Goal: Task Accomplishment & Management: Complete application form

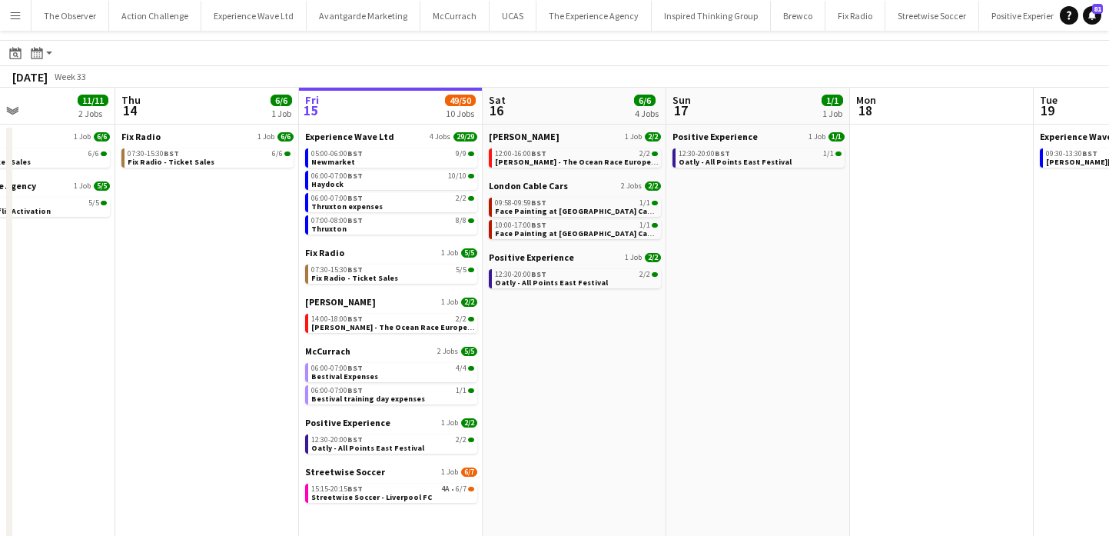
scroll to position [43, 0]
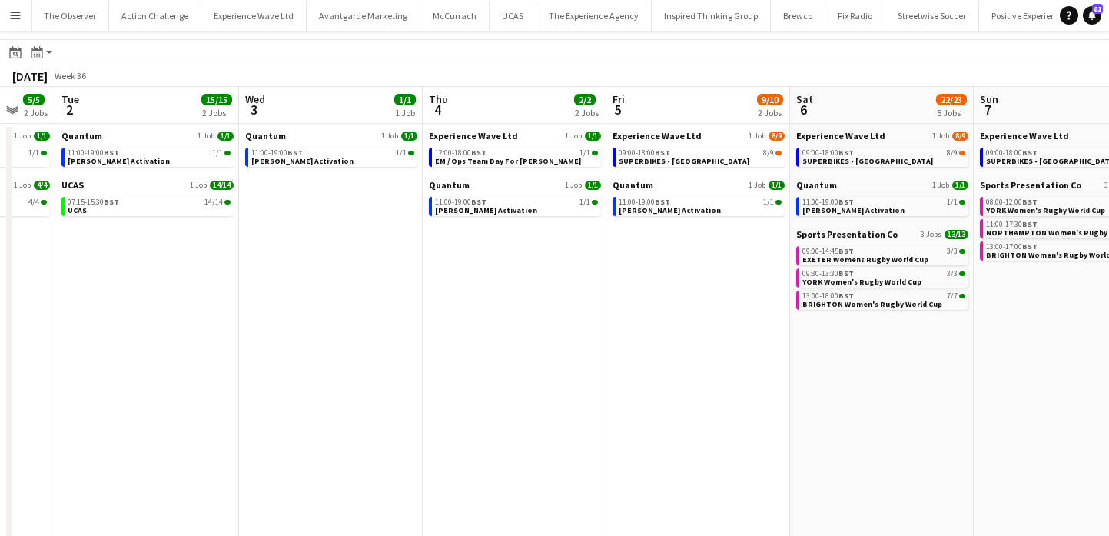
scroll to position [0, 342]
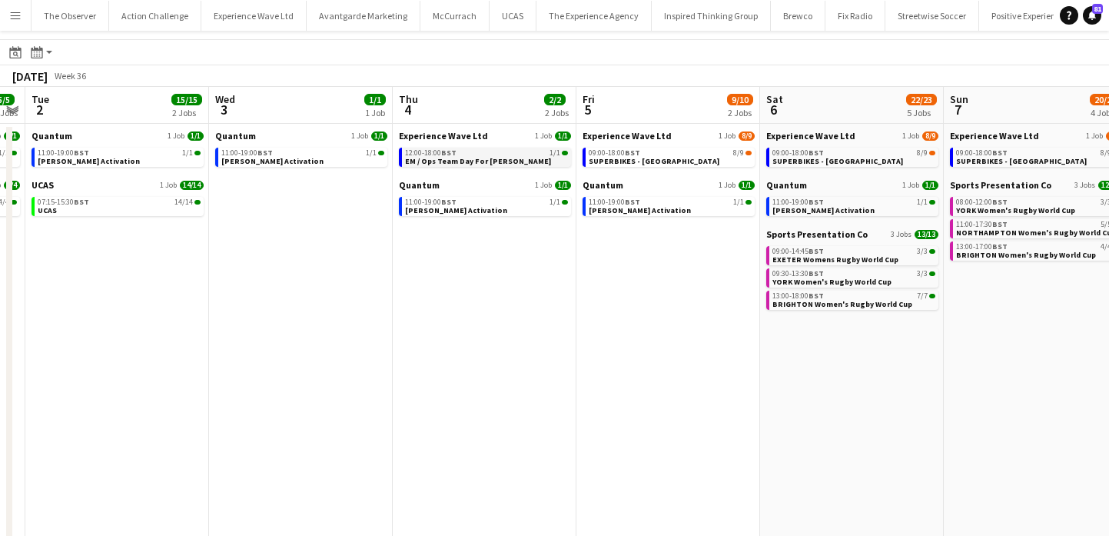
click at [469, 154] on div "12:00-18:00 BST 1/1" at bounding box center [486, 153] width 163 height 8
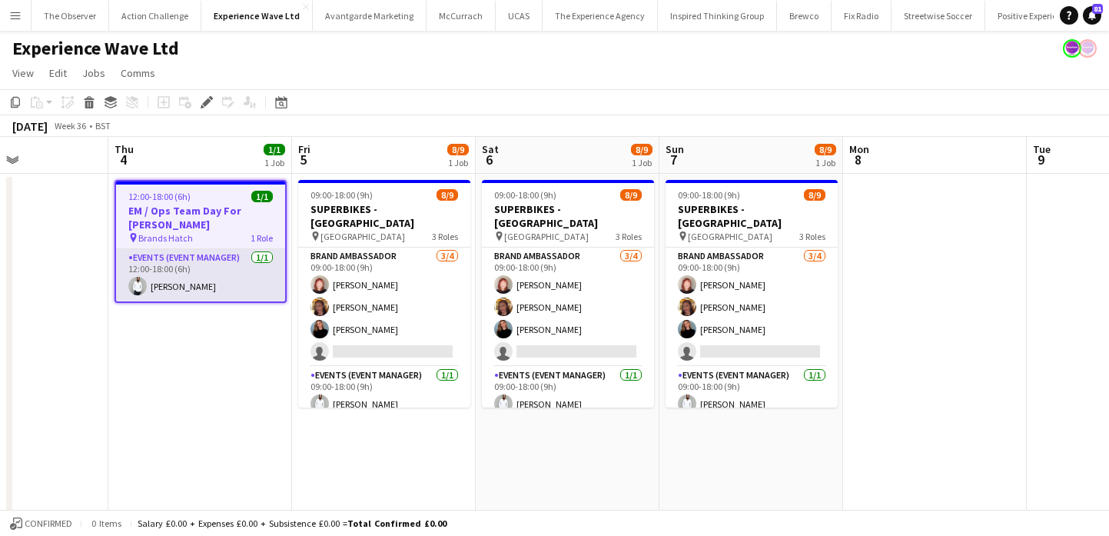
scroll to position [0, 670]
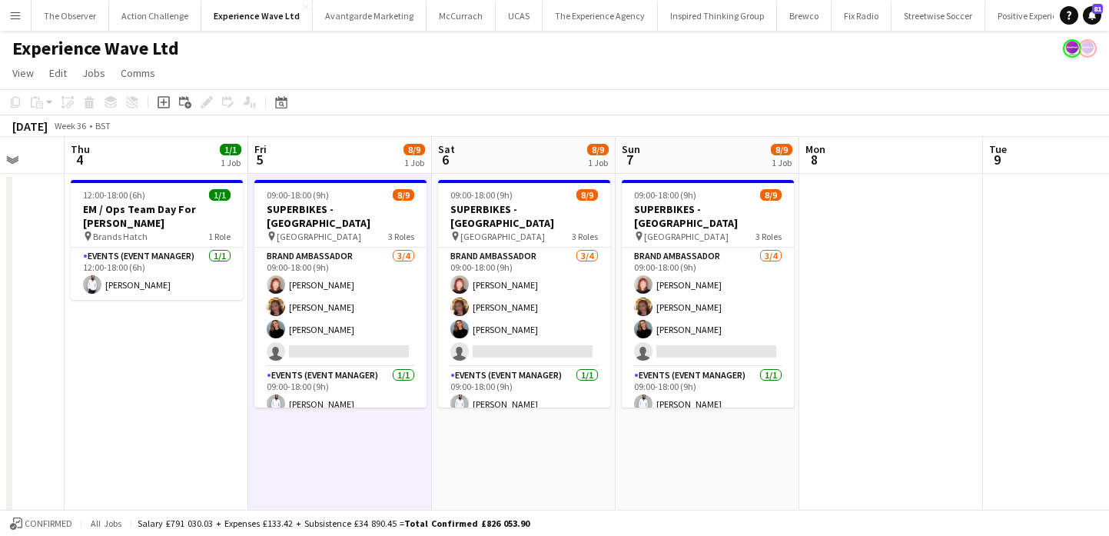
click at [317, 515] on div "Confirmed All jobs Salary £791 030.03 + Expenses £133.42 + Subsistence £34 890.…" at bounding box center [554, 522] width 1109 height 26
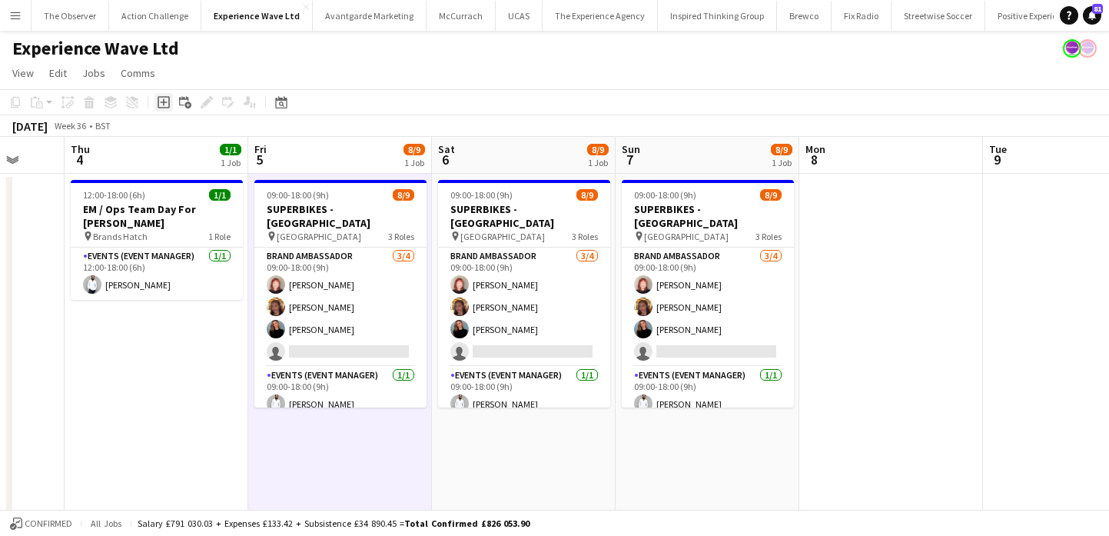
click at [169, 105] on icon at bounding box center [164, 102] width 12 height 12
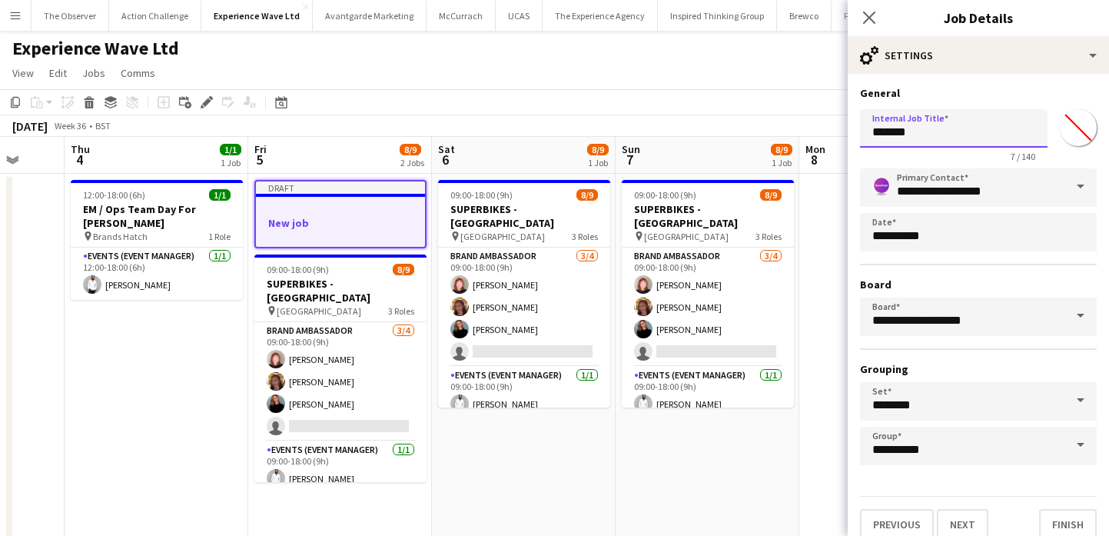
click at [934, 136] on input "*******" at bounding box center [953, 128] width 187 height 38
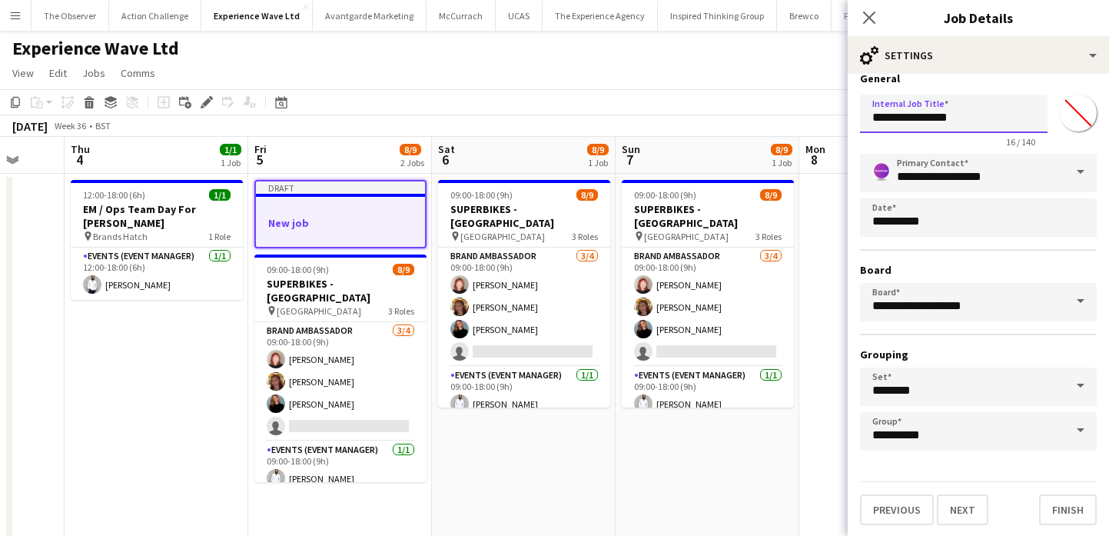
scroll to position [16, 0]
type input "**********"
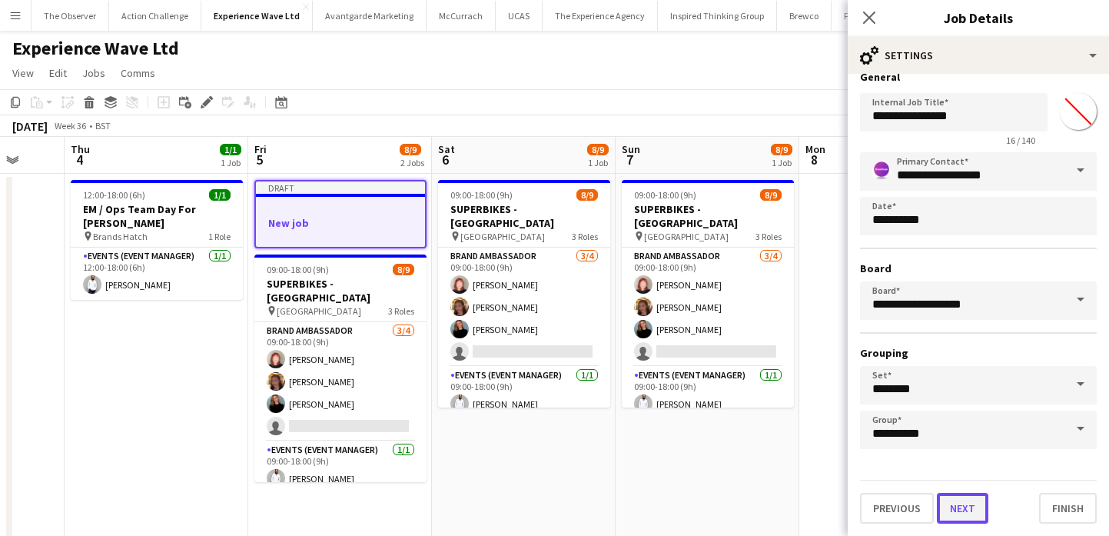
click at [954, 500] on button "Next" at bounding box center [962, 508] width 51 height 31
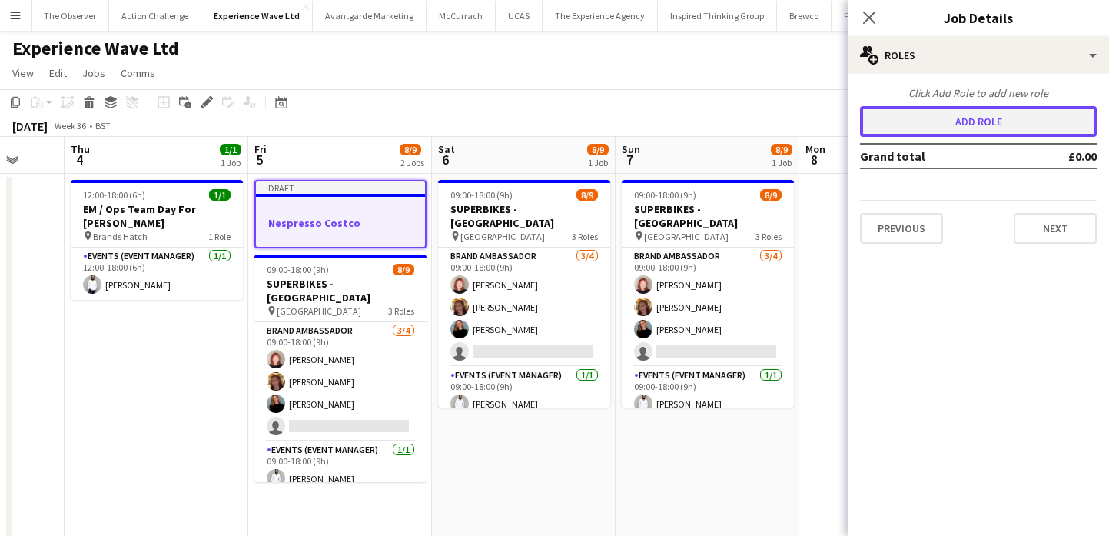
click at [977, 126] on button "Add role" at bounding box center [978, 121] width 237 height 31
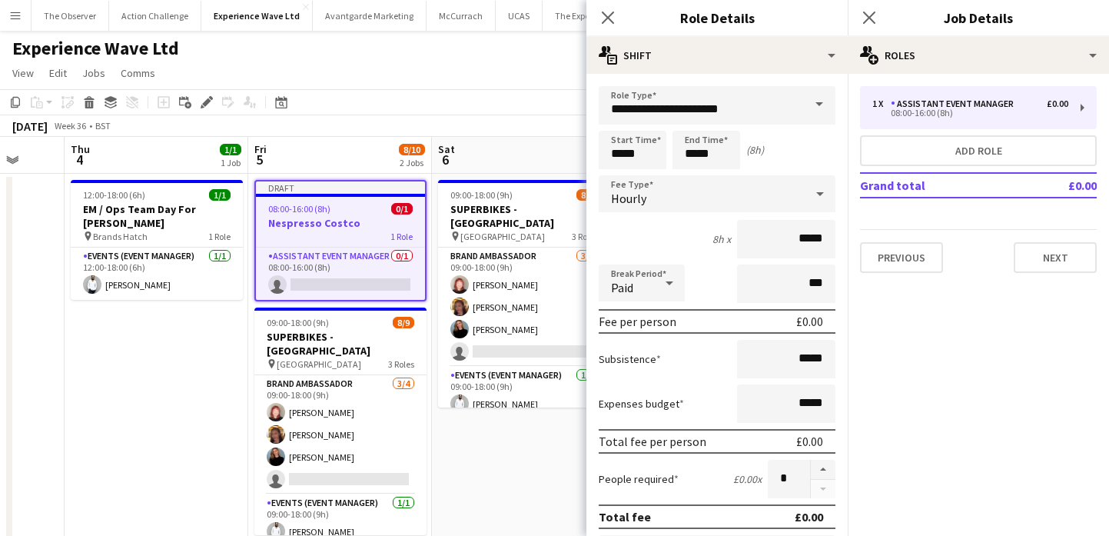
click at [808, 105] on span at bounding box center [819, 104] width 32 height 37
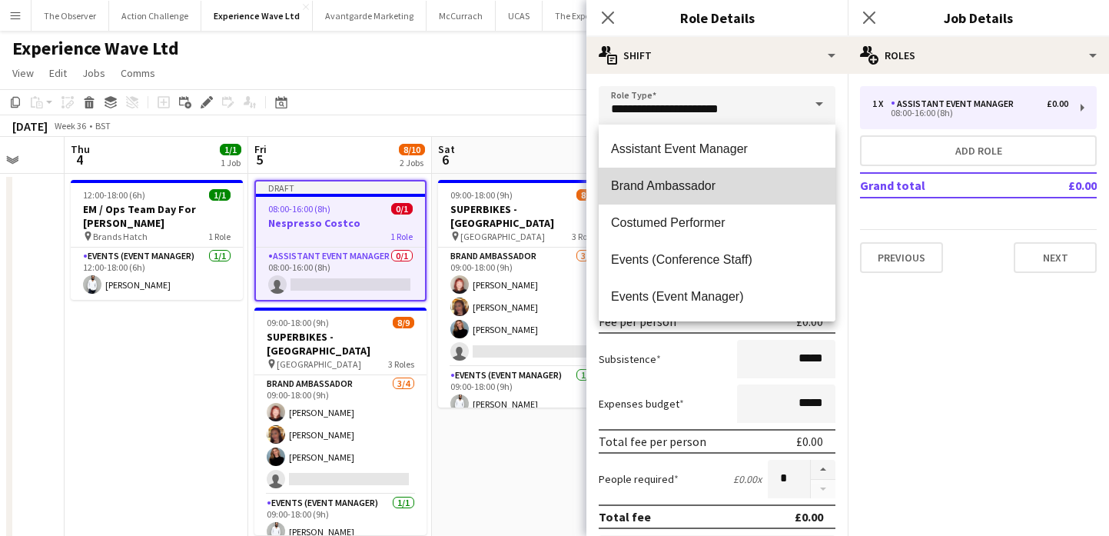
click at [727, 177] on mat-option "Brand Ambassador" at bounding box center [717, 186] width 237 height 37
type input "**********"
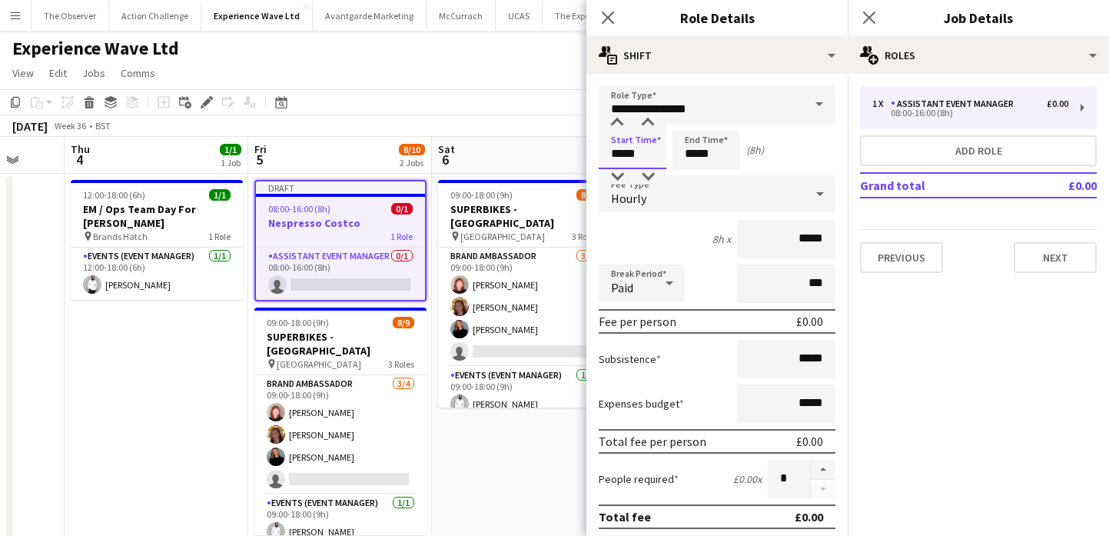
click at [612, 161] on input "*****" at bounding box center [633, 150] width 68 height 38
click at [618, 127] on div at bounding box center [617, 122] width 31 height 15
click at [645, 125] on div at bounding box center [647, 122] width 31 height 15
type input "*****"
click at [646, 125] on div at bounding box center [647, 122] width 31 height 15
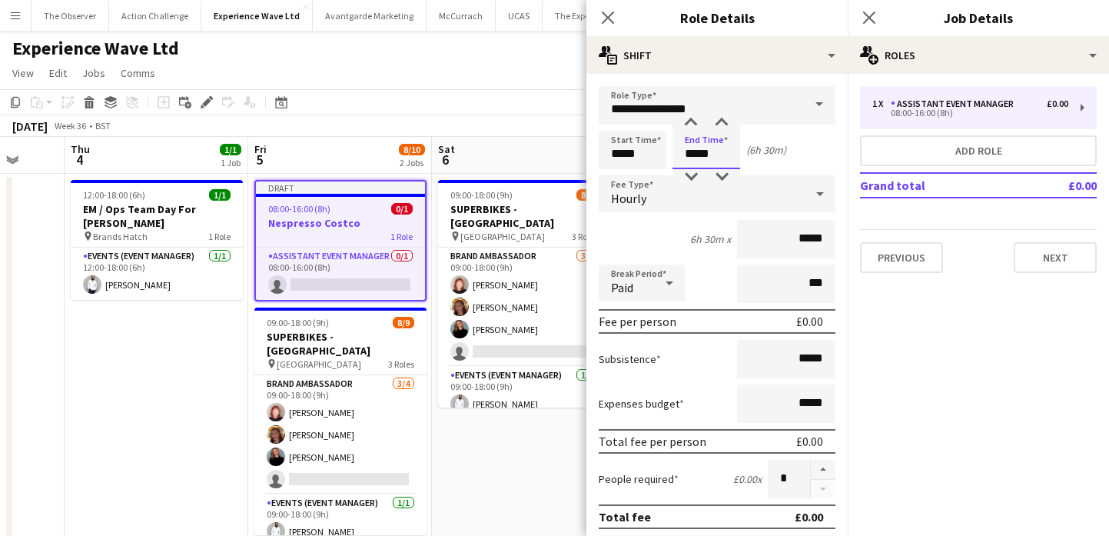
click at [708, 148] on input "*****" at bounding box center [706, 150] width 68 height 38
click at [694, 122] on div at bounding box center [690, 122] width 31 height 15
click at [729, 119] on div at bounding box center [721, 122] width 31 height 15
type input "*****"
click at [729, 119] on div at bounding box center [721, 122] width 31 height 15
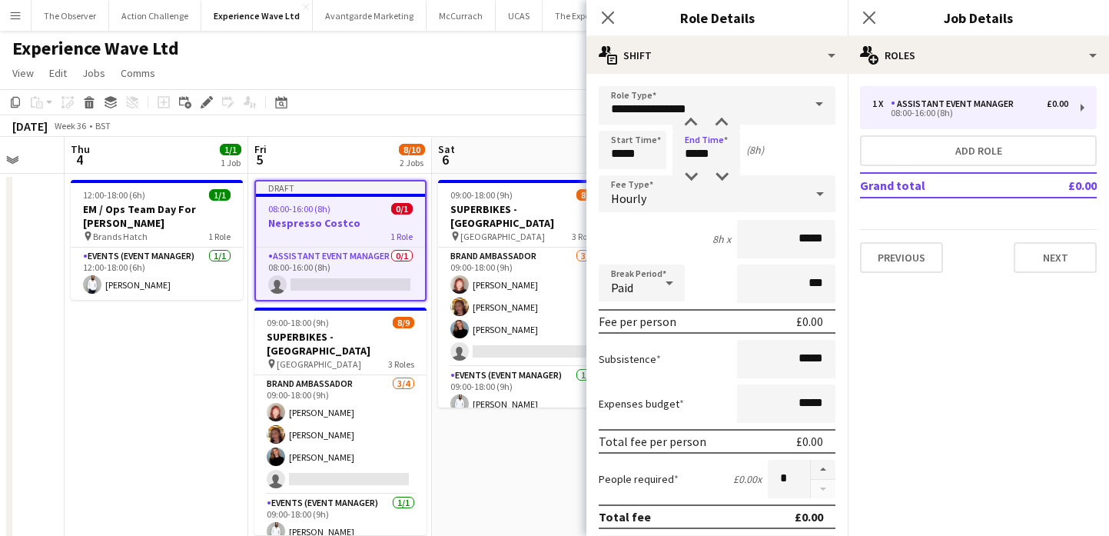
click at [790, 155] on div "Start Time ***** End Time ***** (8h)" at bounding box center [717, 150] width 237 height 38
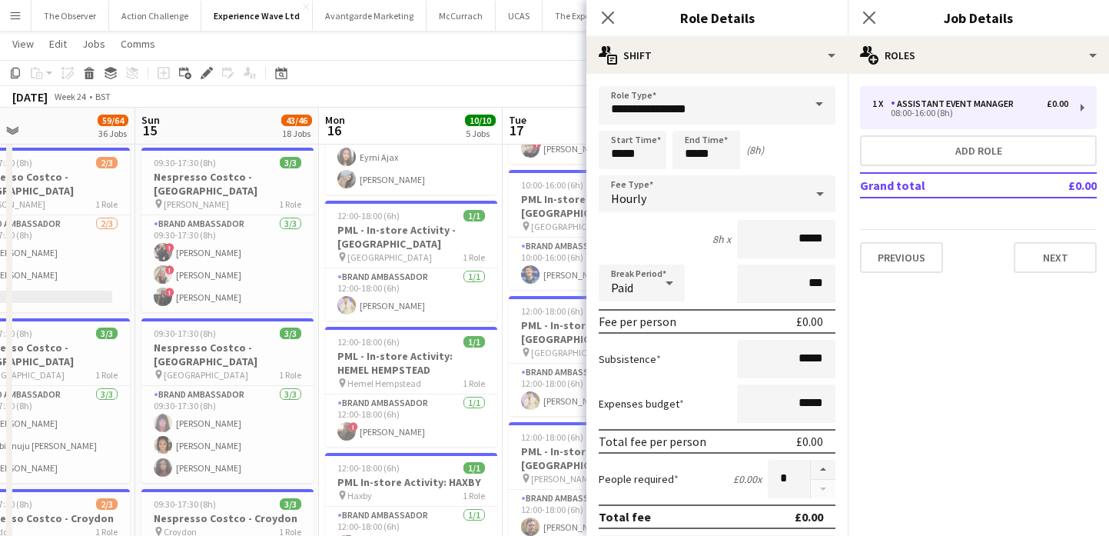
scroll to position [0, 320]
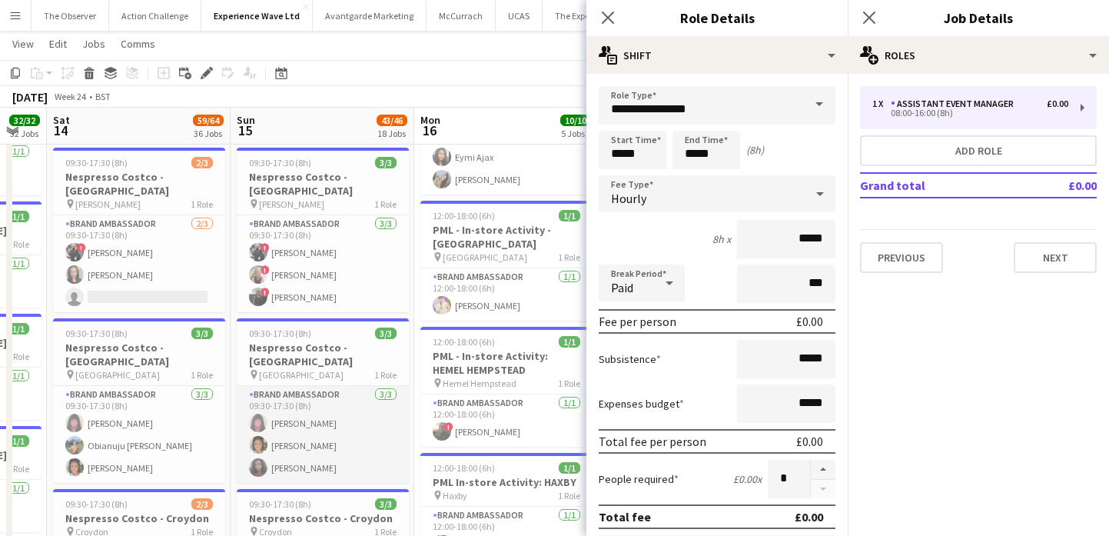
click at [363, 392] on app-card-role "Brand Ambassador [DATE] 09:30-17:30 (8h) [PERSON_NAME] [PERSON_NAME] [PERSON_NA…" at bounding box center [323, 434] width 172 height 97
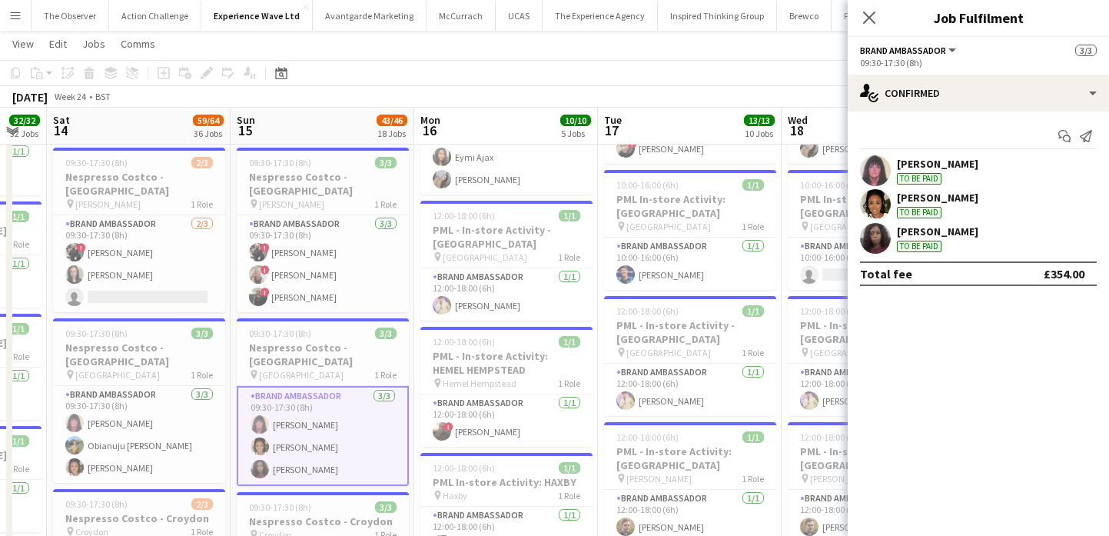
click at [978, 172] on div "[PERSON_NAME] To be paid" at bounding box center [937, 171] width 81 height 28
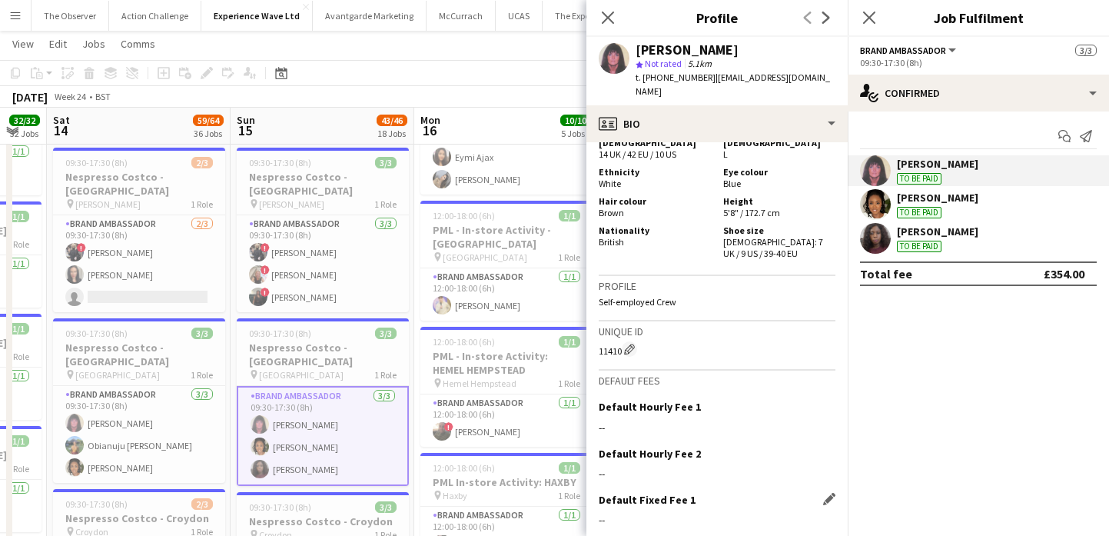
scroll to position [868, 0]
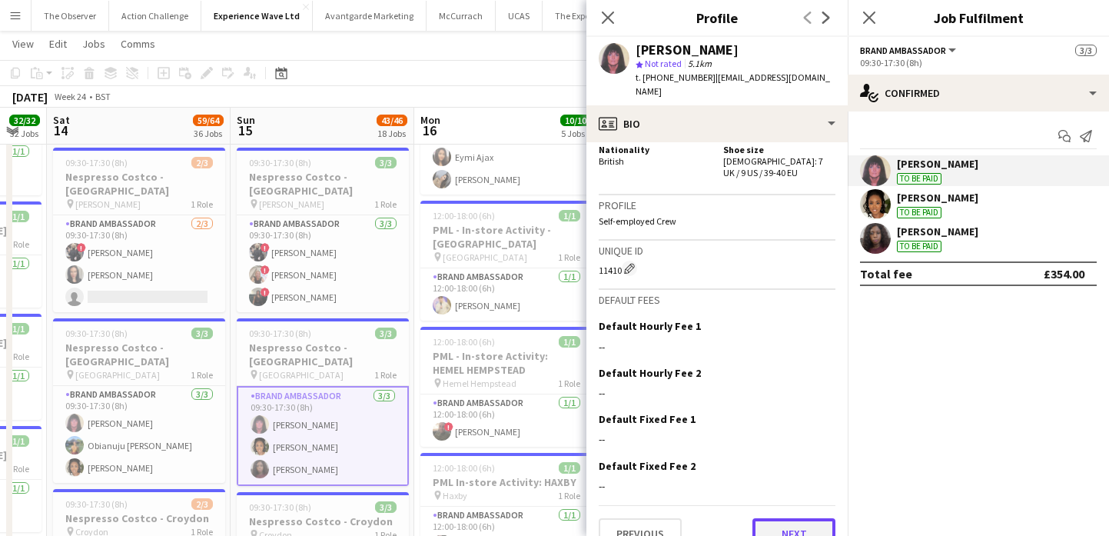
click at [816, 518] on button "Next" at bounding box center [793, 533] width 83 height 31
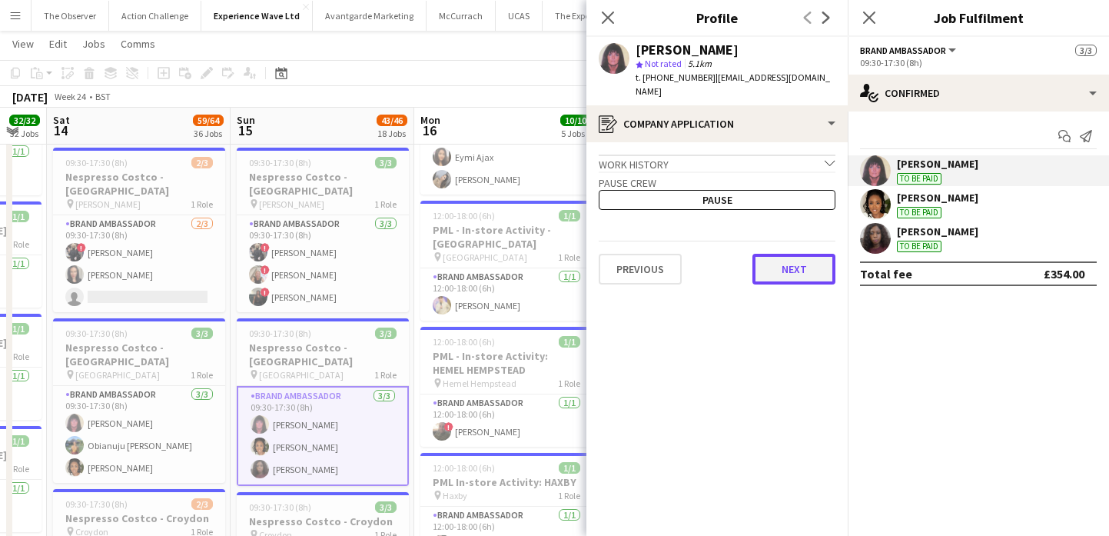
click at [795, 266] on button "Next" at bounding box center [793, 269] width 83 height 31
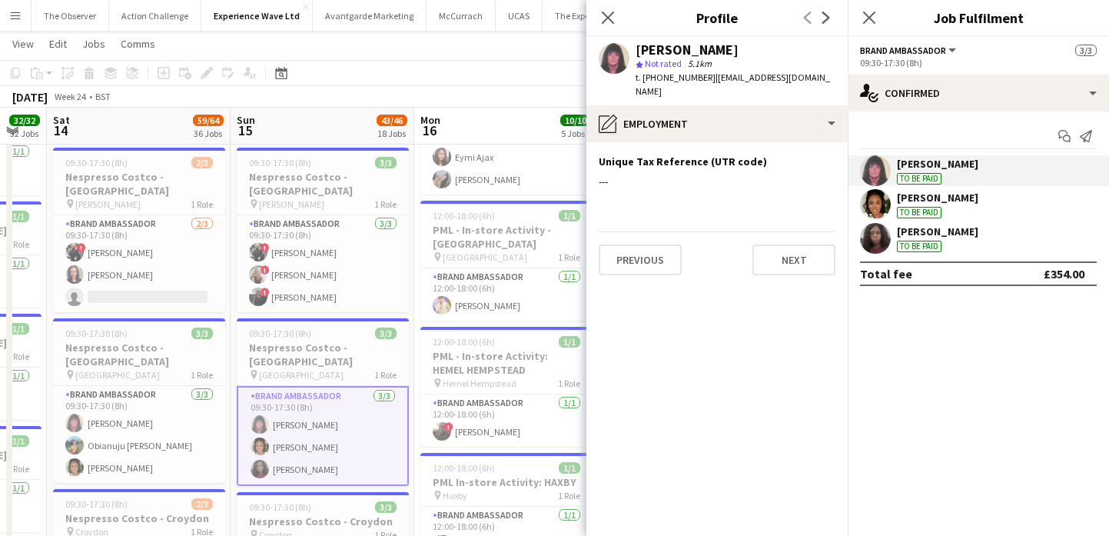
click at [788, 262] on app-section-data-types "Unique Tax Reference (UTR code) Edit this field --- Previous Next" at bounding box center [716, 338] width 261 height 393
click at [788, 251] on button "Next" at bounding box center [793, 259] width 83 height 31
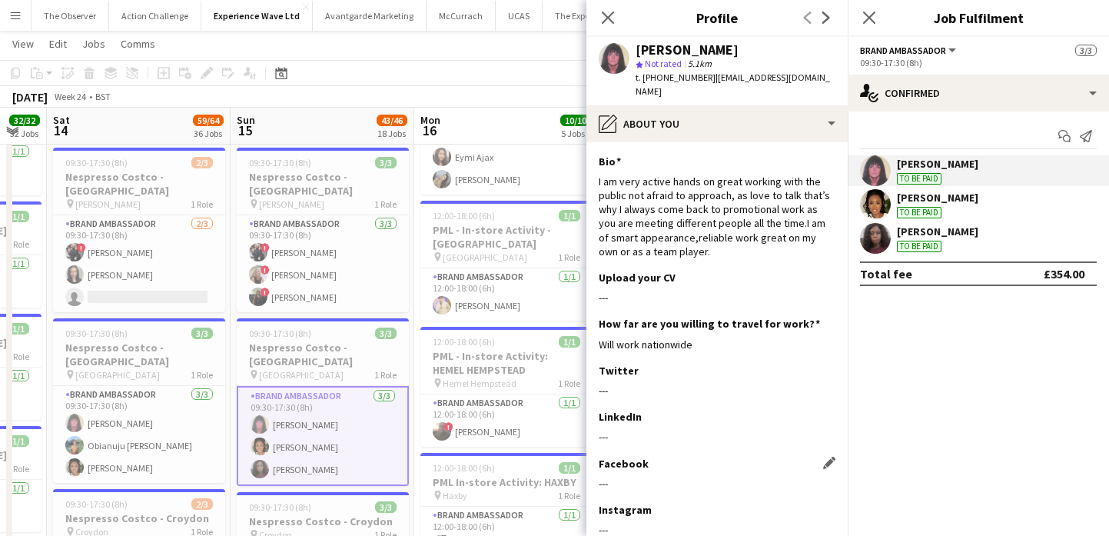
scroll to position [86, 0]
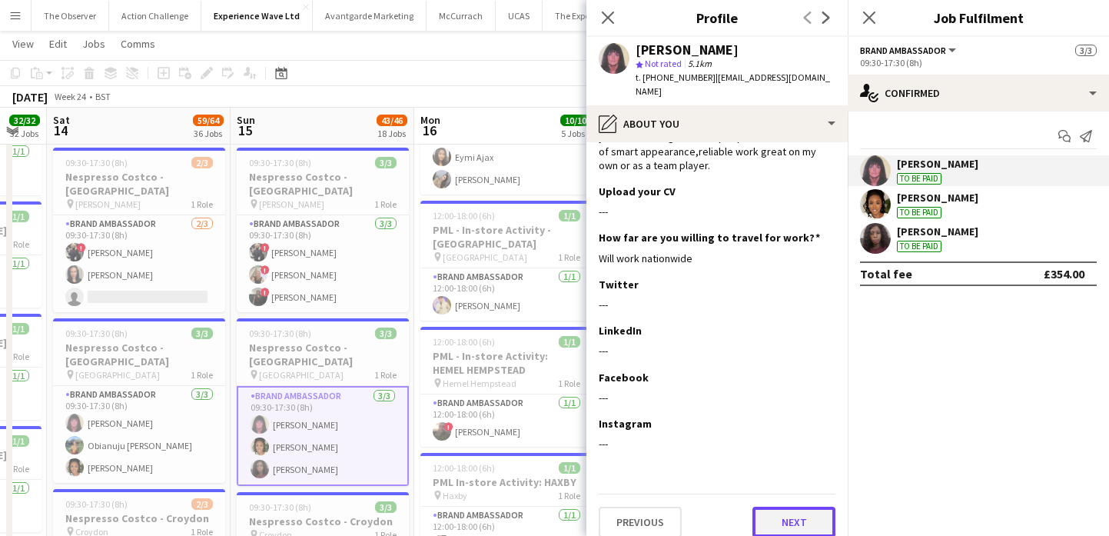
click at [804, 506] on button "Next" at bounding box center [793, 521] width 83 height 31
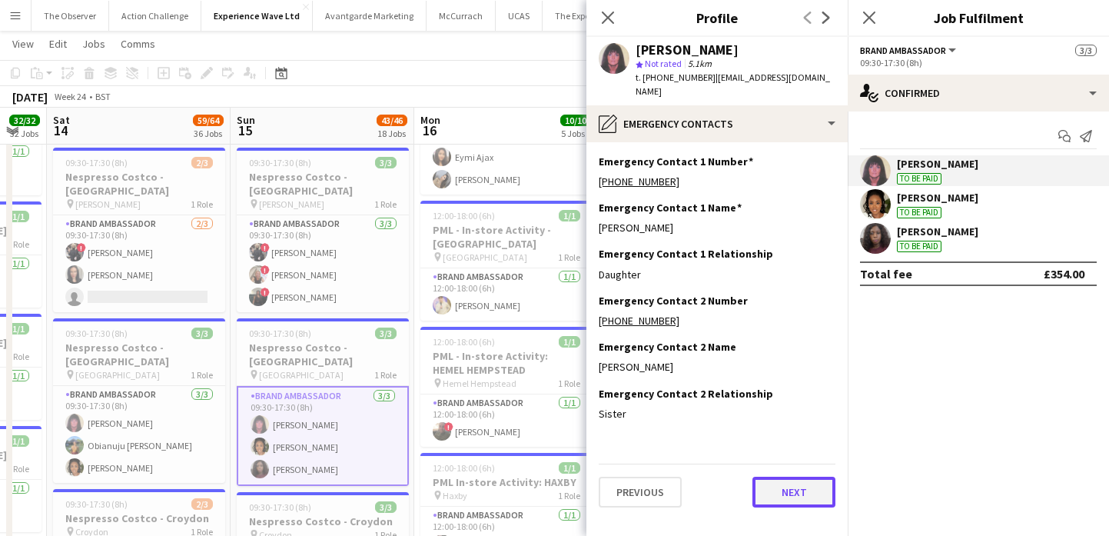
click at [803, 488] on button "Next" at bounding box center [793, 491] width 83 height 31
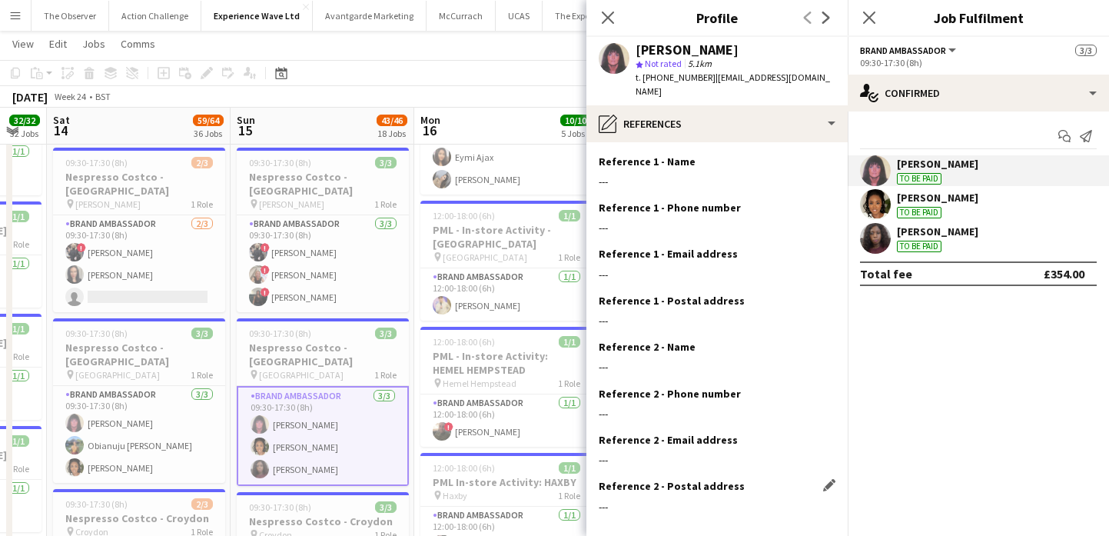
scroll to position [62, 0]
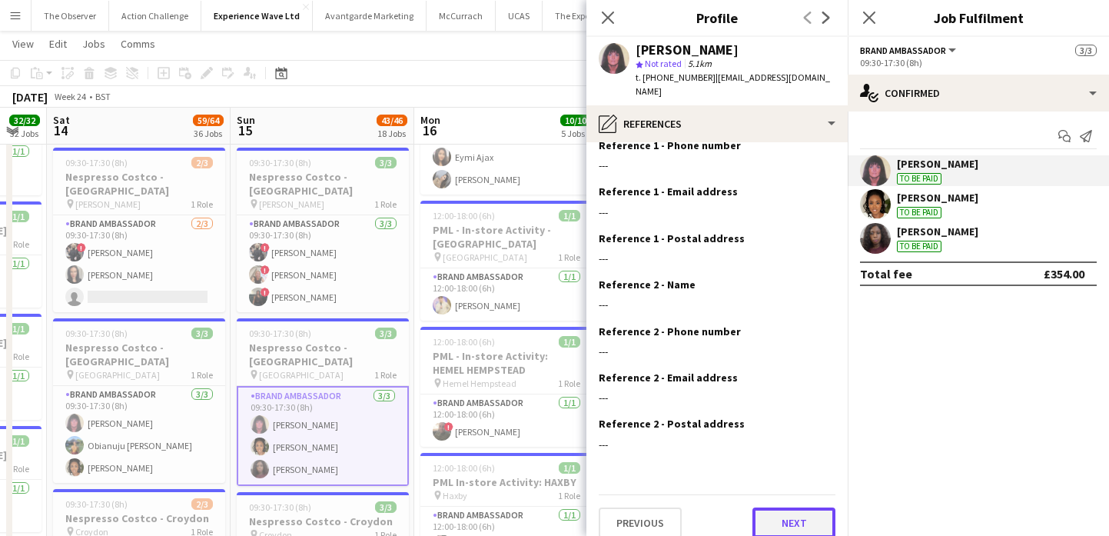
click at [807, 509] on button "Next" at bounding box center [793, 522] width 83 height 31
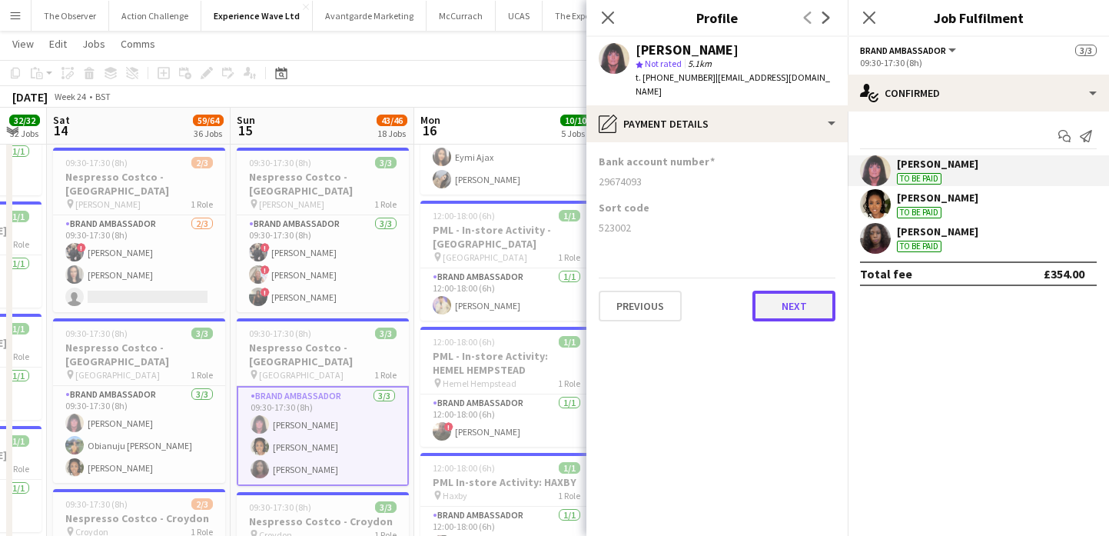
click at [810, 294] on button "Next" at bounding box center [793, 305] width 83 height 31
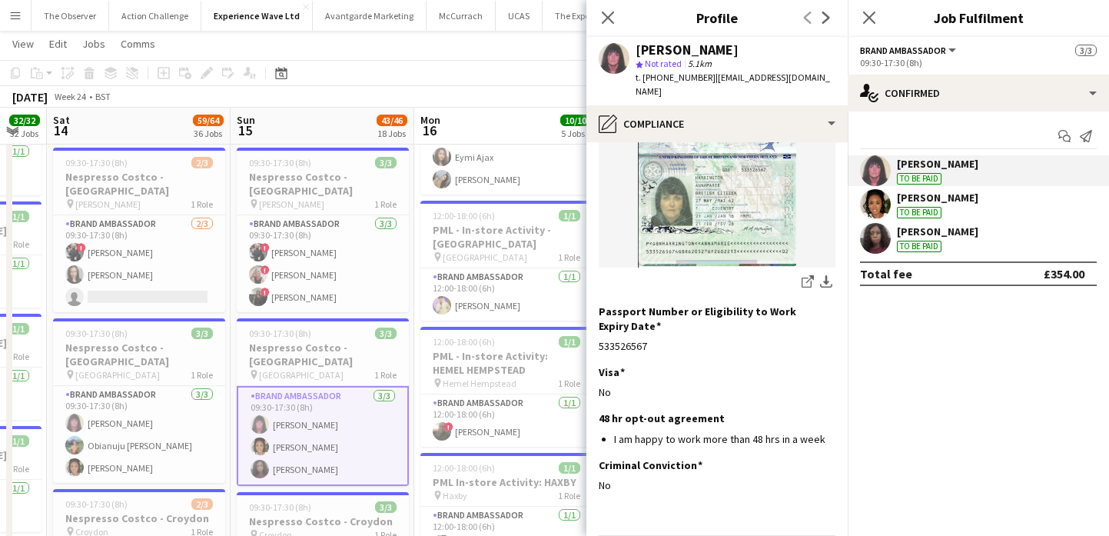
scroll to position [267, 0]
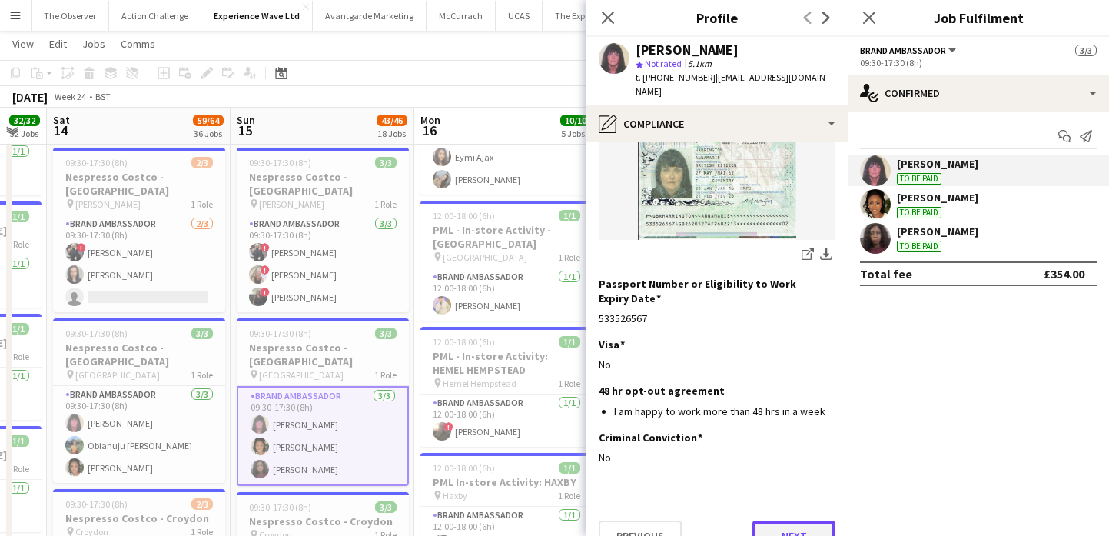
click at [801, 520] on button "Next" at bounding box center [793, 535] width 83 height 31
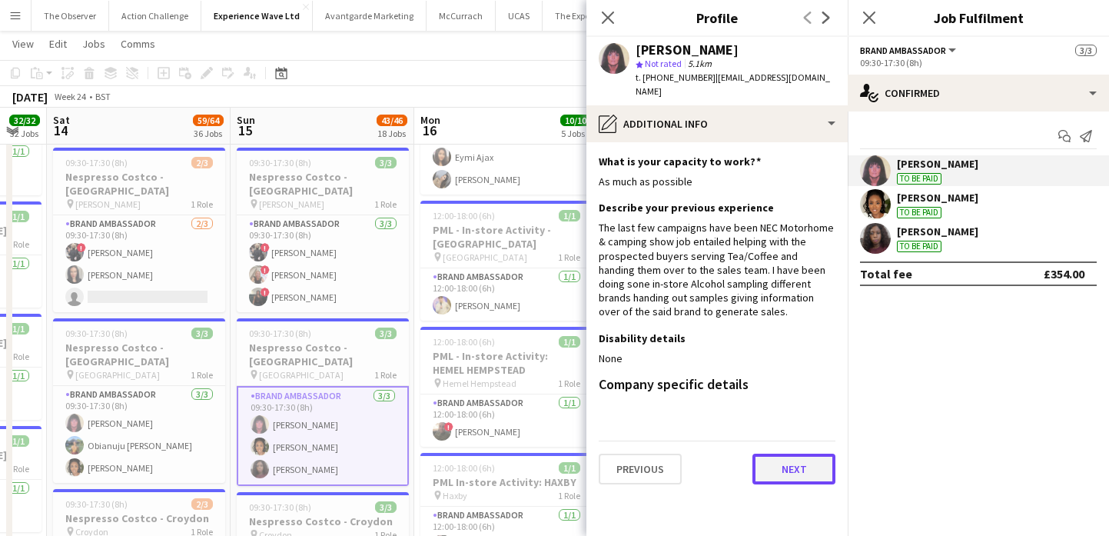
click at [801, 466] on button "Next" at bounding box center [793, 468] width 83 height 31
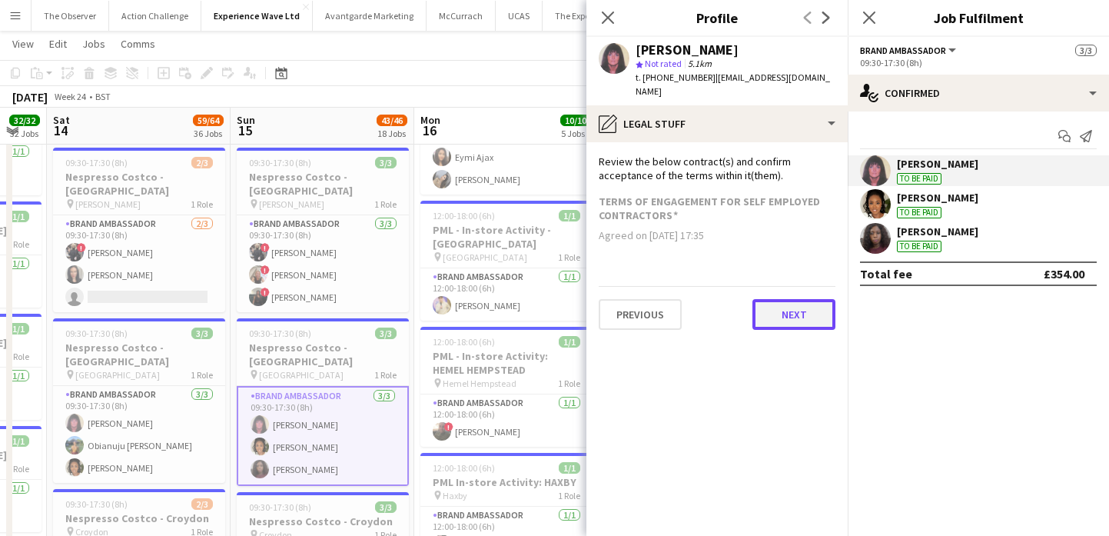
click at [806, 299] on button "Next" at bounding box center [793, 314] width 83 height 31
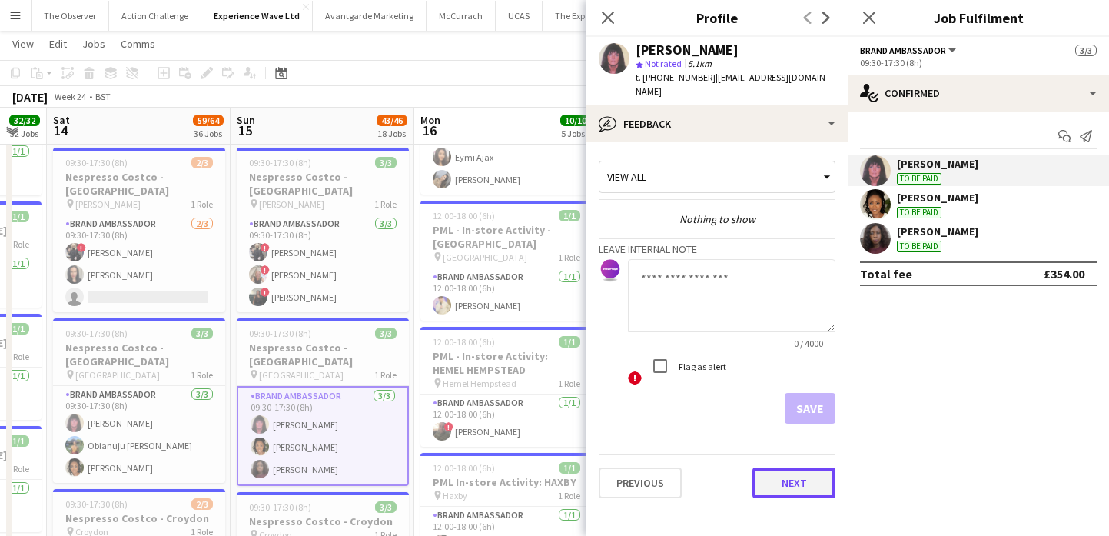
click at [805, 467] on button "Next" at bounding box center [793, 482] width 83 height 31
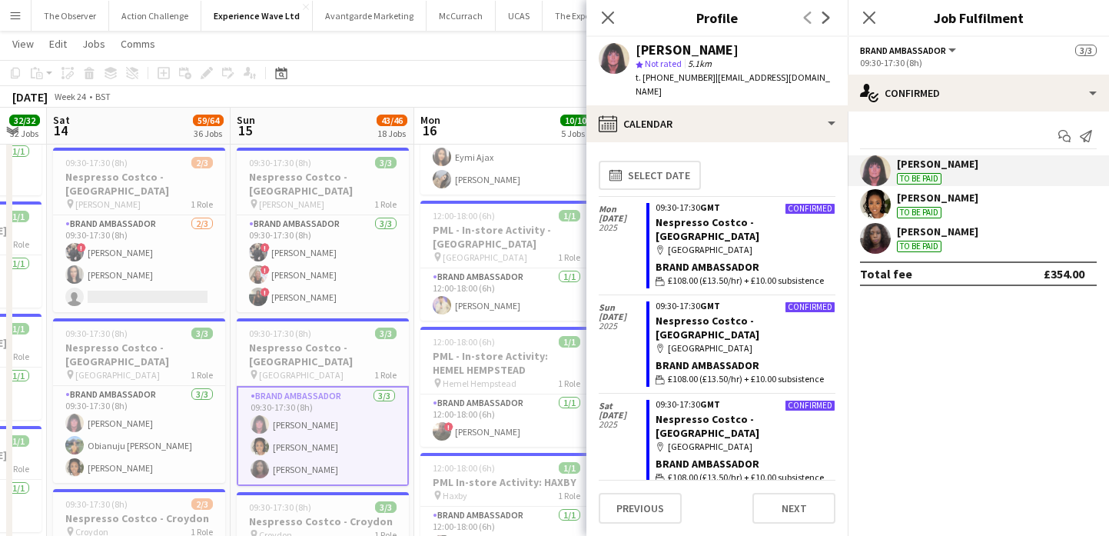
scroll to position [24, 0]
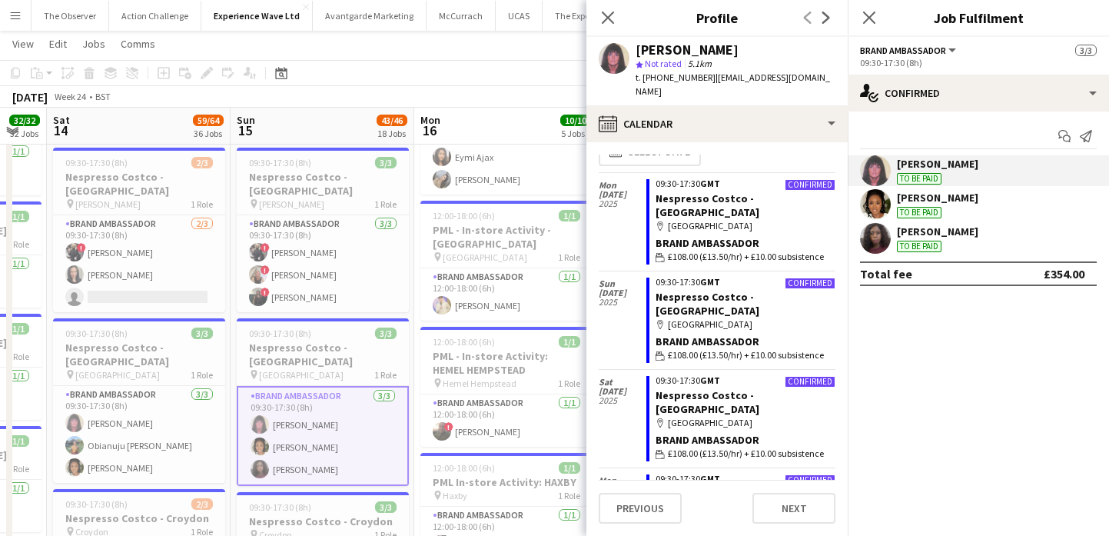
click at [499, 93] on div "[DATE] Week 24 • BST Publish 1 job Revert 1 job" at bounding box center [554, 97] width 1109 height 22
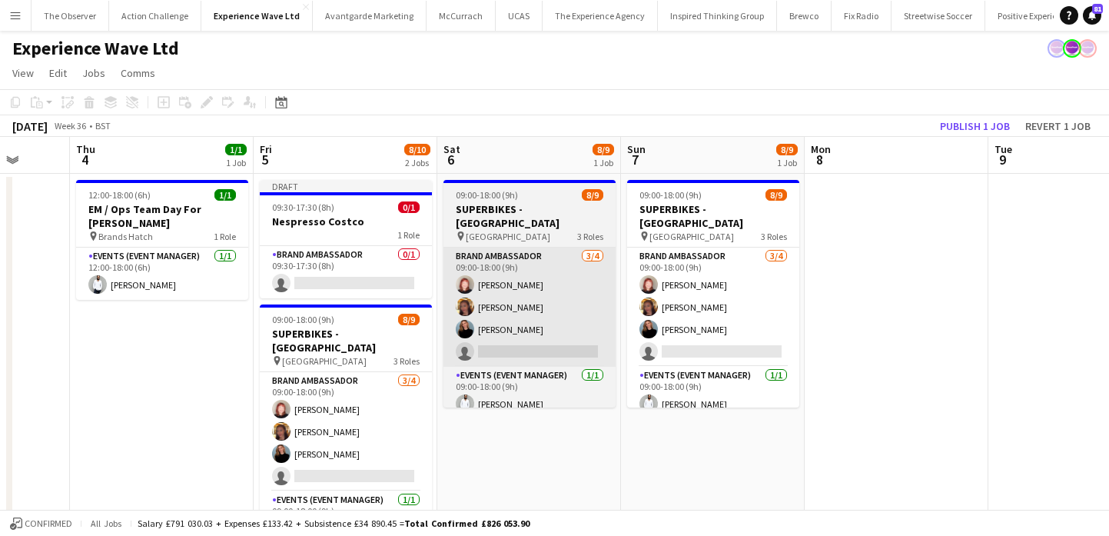
scroll to position [0, 473]
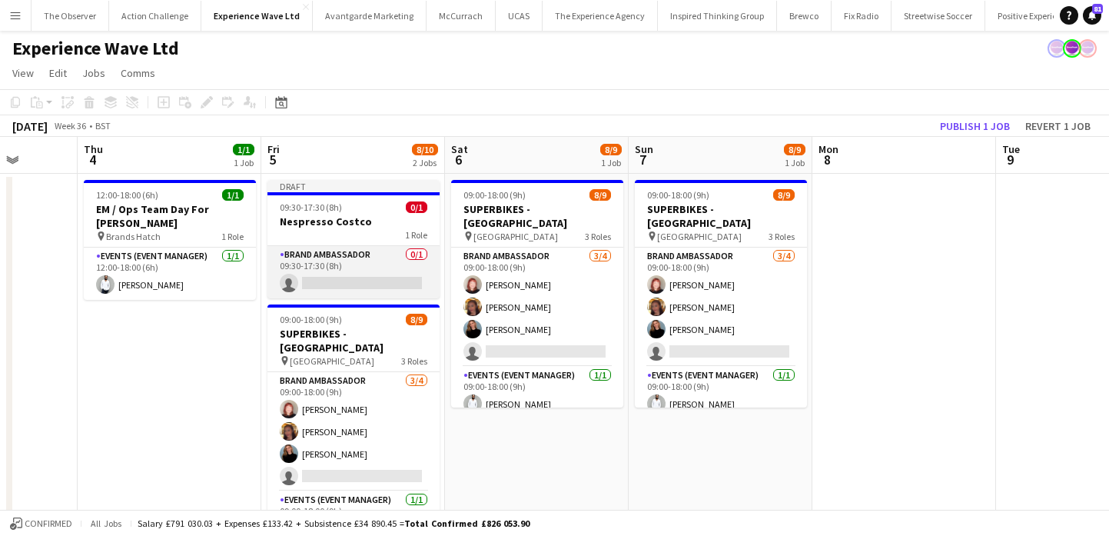
click at [368, 274] on app-card-role "Brand Ambassador 0/1 09:30-17:30 (8h) single-neutral-actions" at bounding box center [353, 272] width 172 height 52
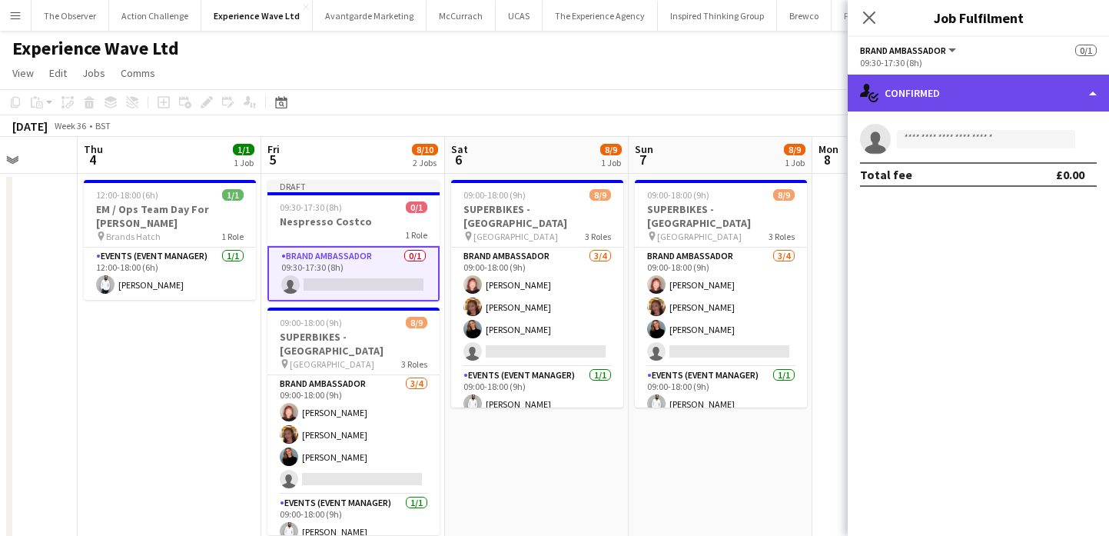
click at [992, 84] on div "single-neutral-actions-check-2 Confirmed" at bounding box center [978, 93] width 261 height 37
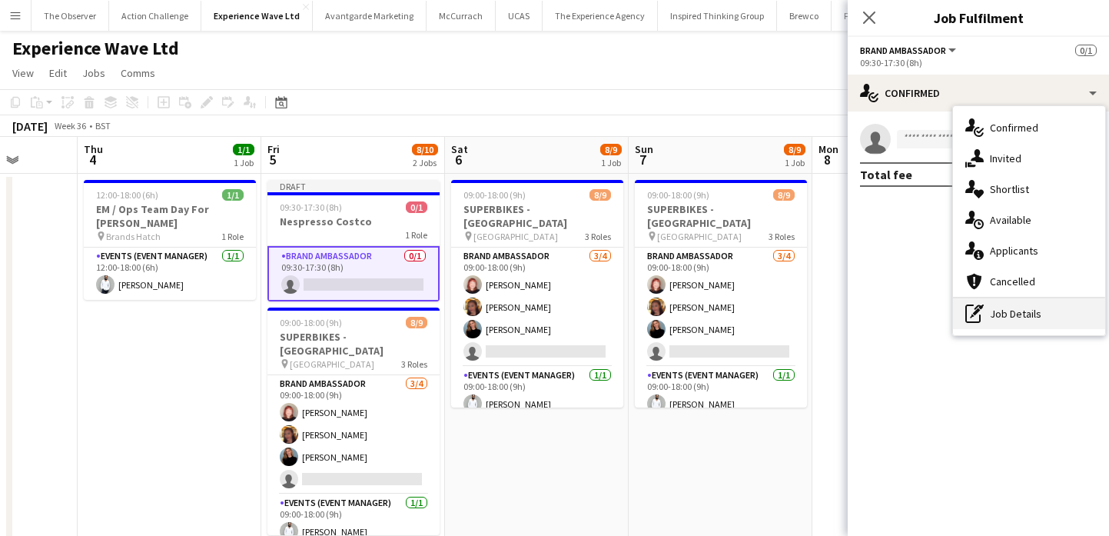
click at [1035, 314] on div "pen-write Job Details" at bounding box center [1029, 313] width 152 height 31
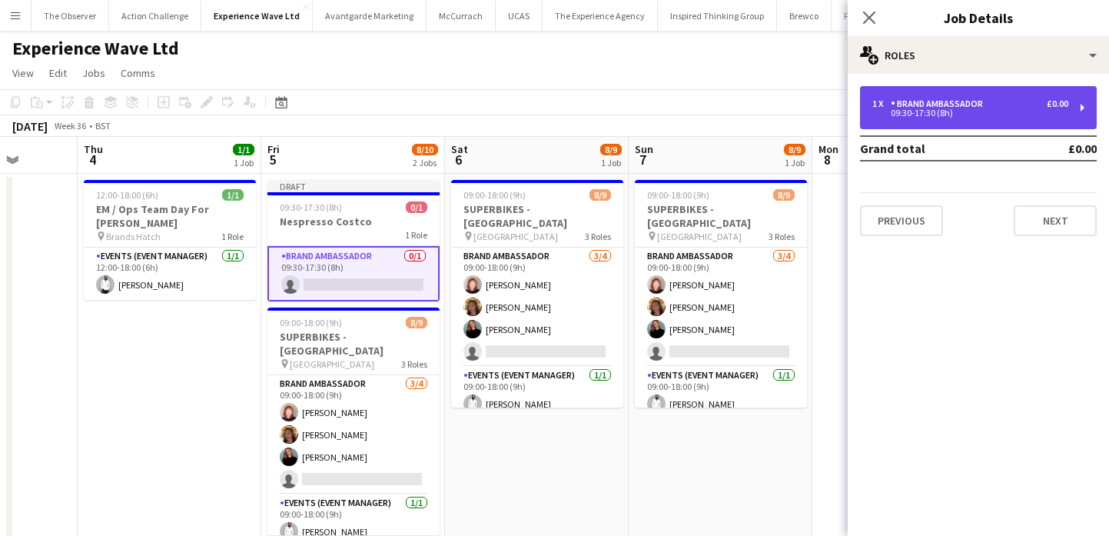
click at [1048, 107] on div "£0.00" at bounding box center [1058, 103] width 22 height 11
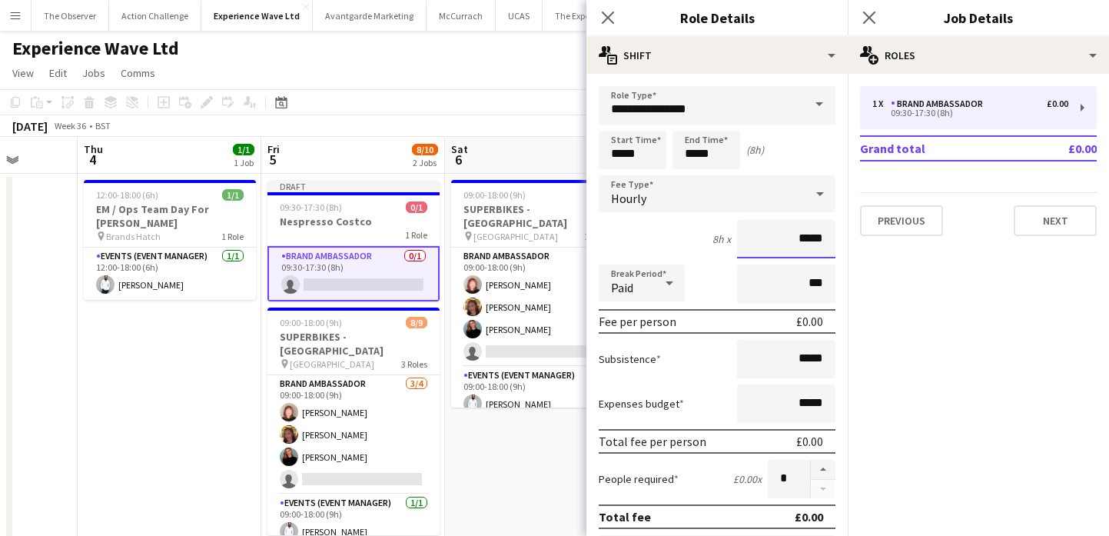
click at [816, 235] on input "*****" at bounding box center [786, 239] width 98 height 38
type input "******"
click at [818, 358] on input "*****" at bounding box center [786, 359] width 98 height 38
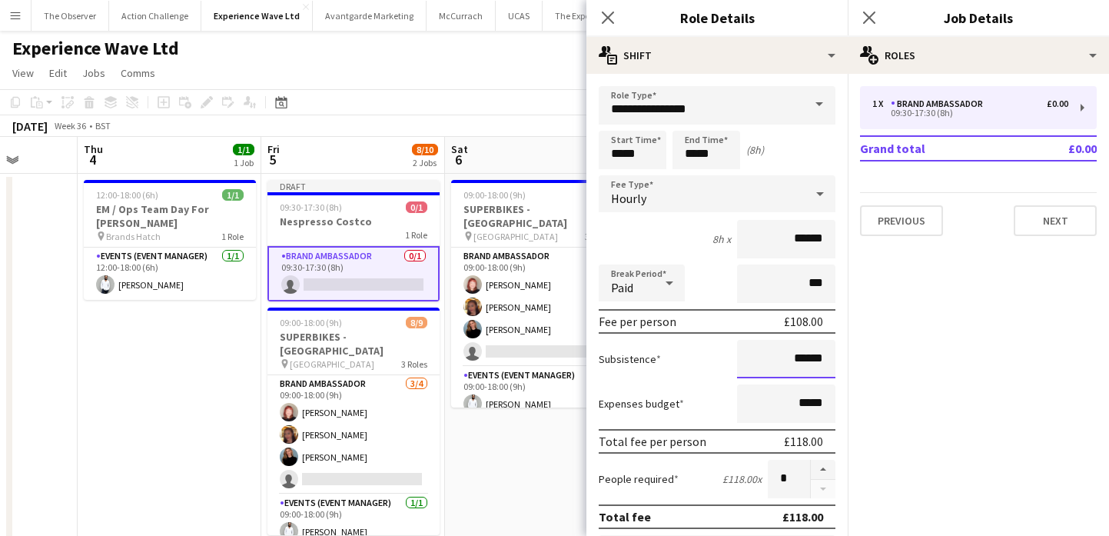
type input "******"
click at [828, 148] on div "Start Time ***** End Time ***** (8h)" at bounding box center [717, 150] width 237 height 38
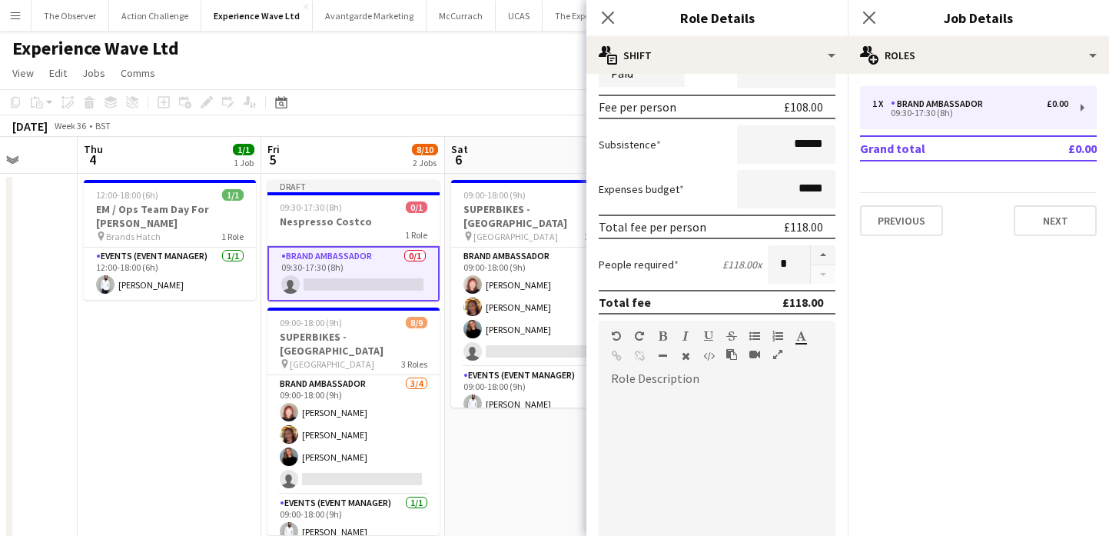
scroll to position [221, 0]
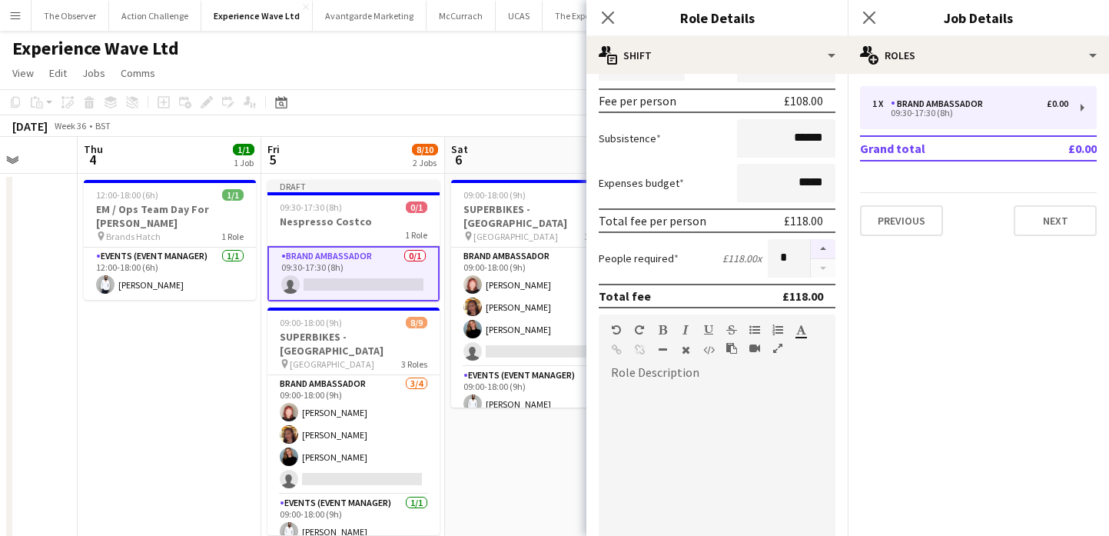
click at [824, 243] on button "button" at bounding box center [823, 249] width 25 height 20
type input "*"
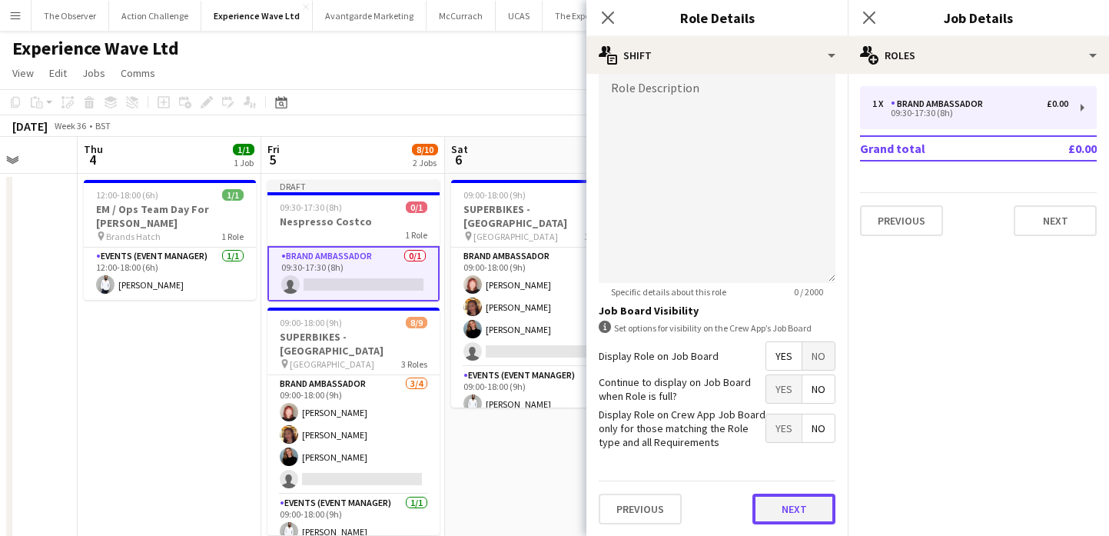
click at [814, 504] on button "Next" at bounding box center [793, 508] width 83 height 31
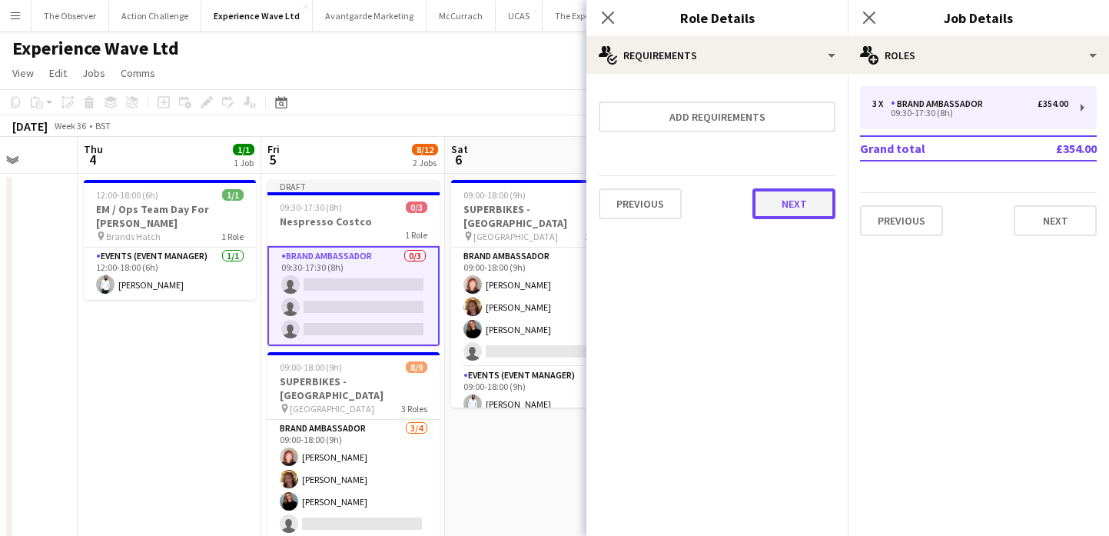
click at [798, 211] on button "Next" at bounding box center [793, 203] width 83 height 31
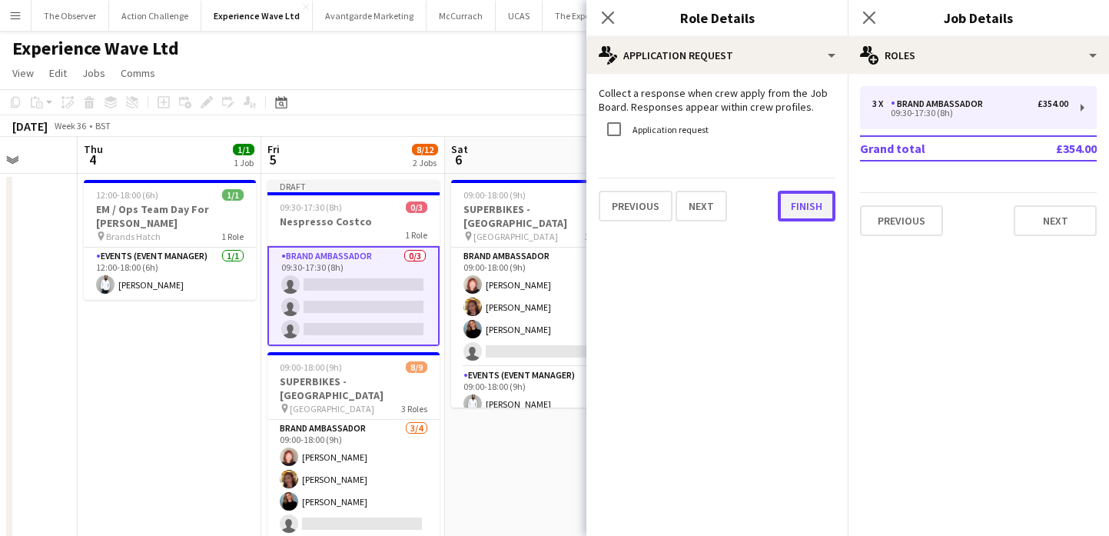
click at [799, 203] on button "Finish" at bounding box center [807, 206] width 58 height 31
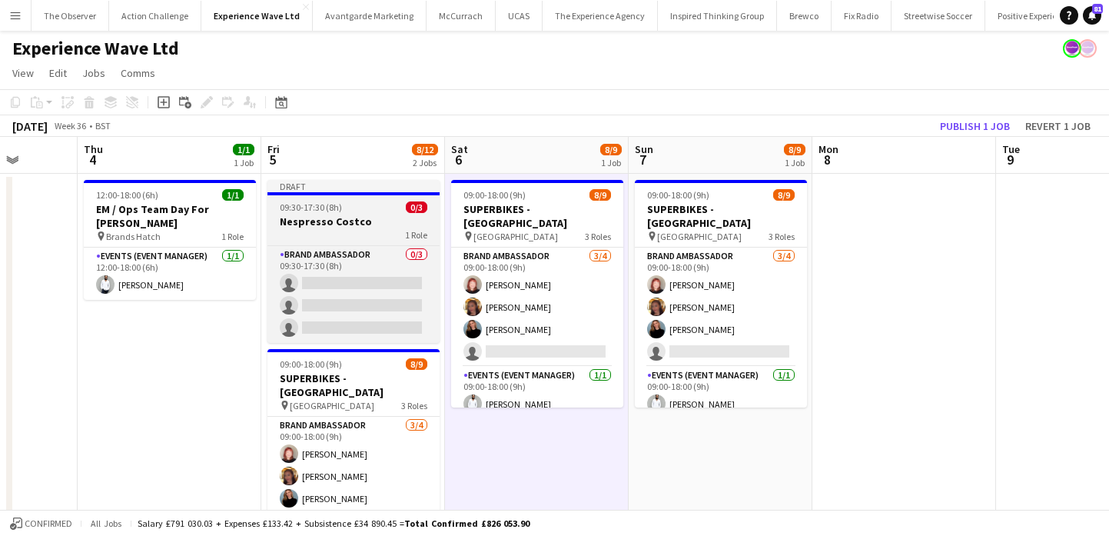
click at [353, 228] on div "1 Role" at bounding box center [353, 234] width 172 height 12
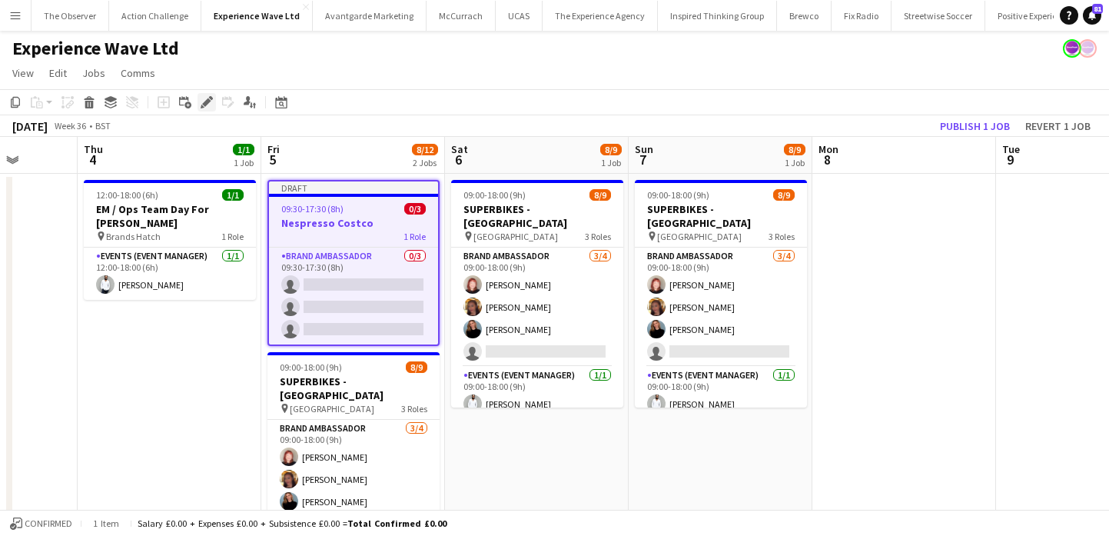
click at [199, 104] on div "Edit" at bounding box center [206, 102] width 18 height 18
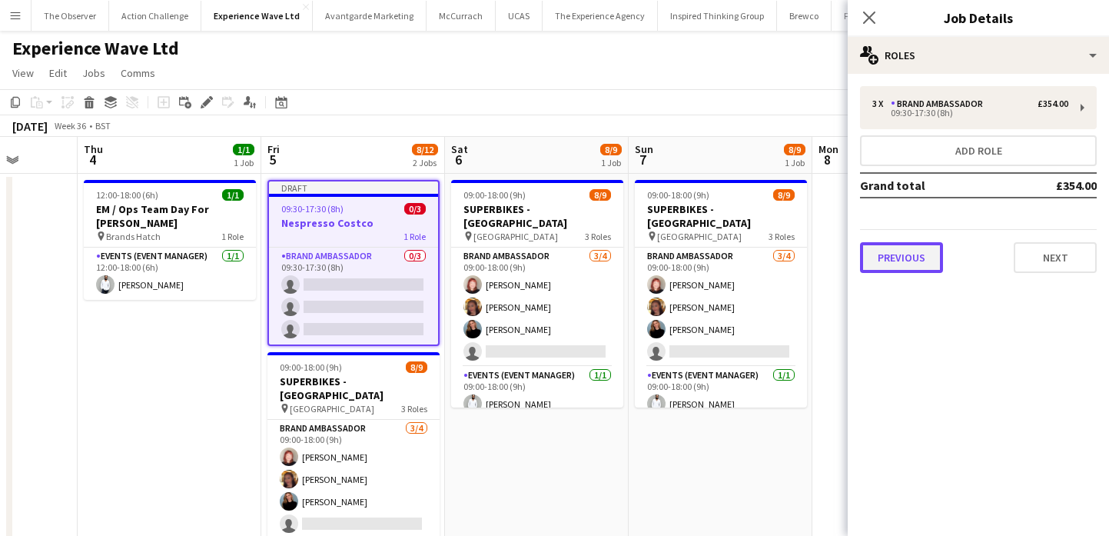
click at [915, 256] on button "Previous" at bounding box center [901, 257] width 83 height 31
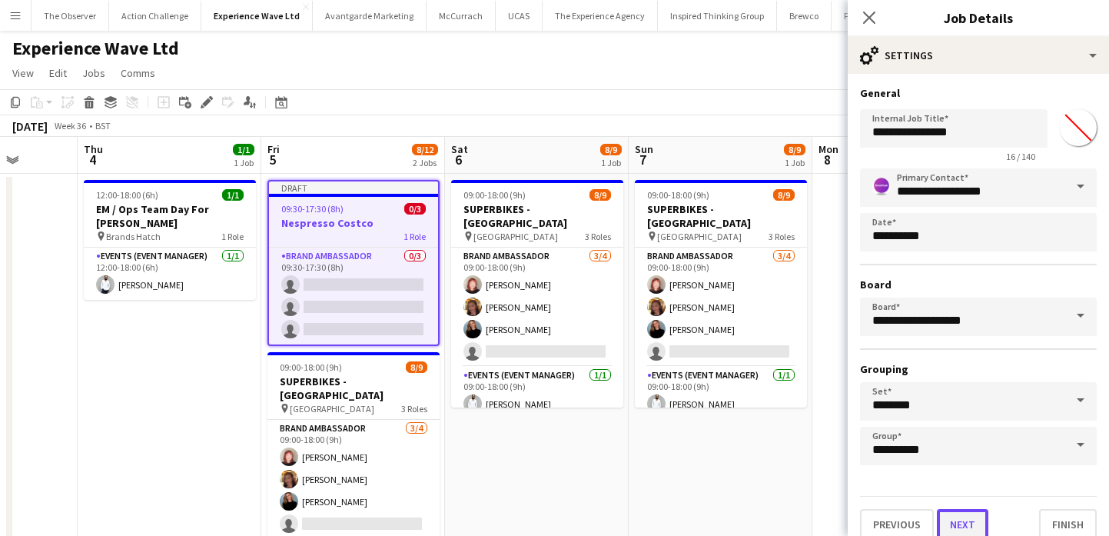
click at [960, 515] on button "Next" at bounding box center [962, 524] width 51 height 31
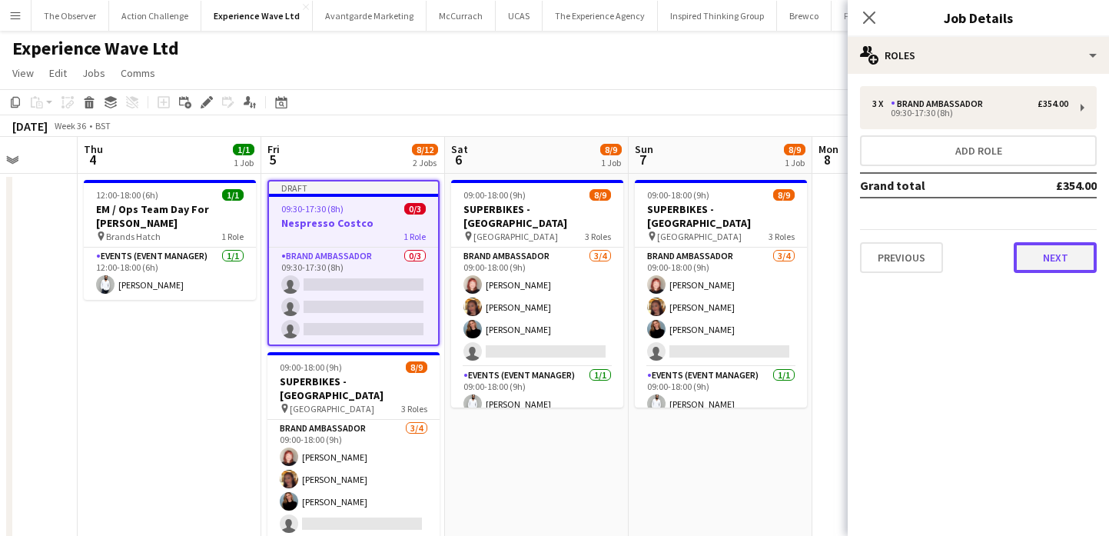
click at [1041, 256] on button "Next" at bounding box center [1055, 257] width 83 height 31
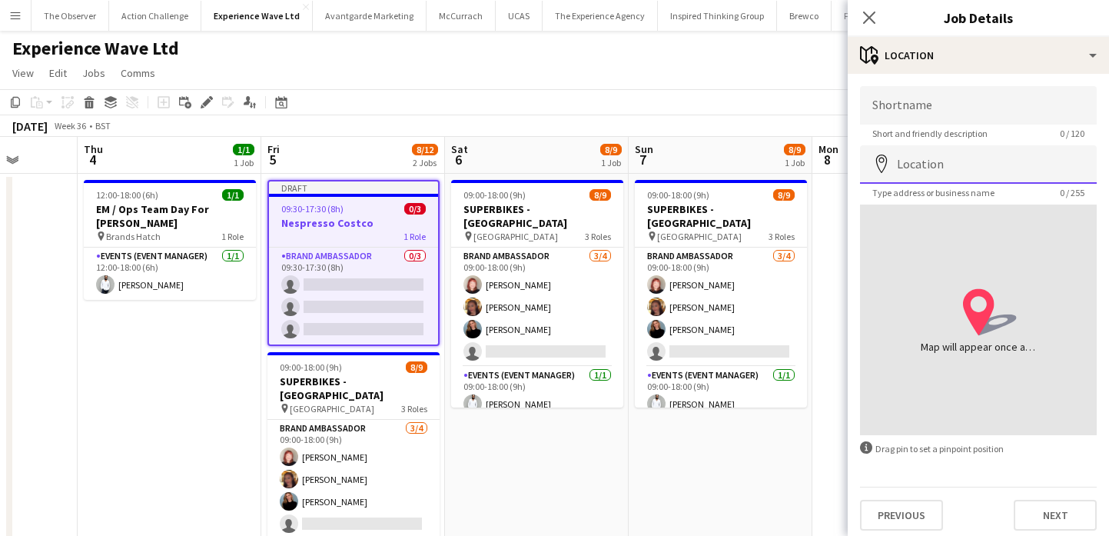
click at [974, 145] on input "Location" at bounding box center [978, 164] width 237 height 38
paste input "*******"
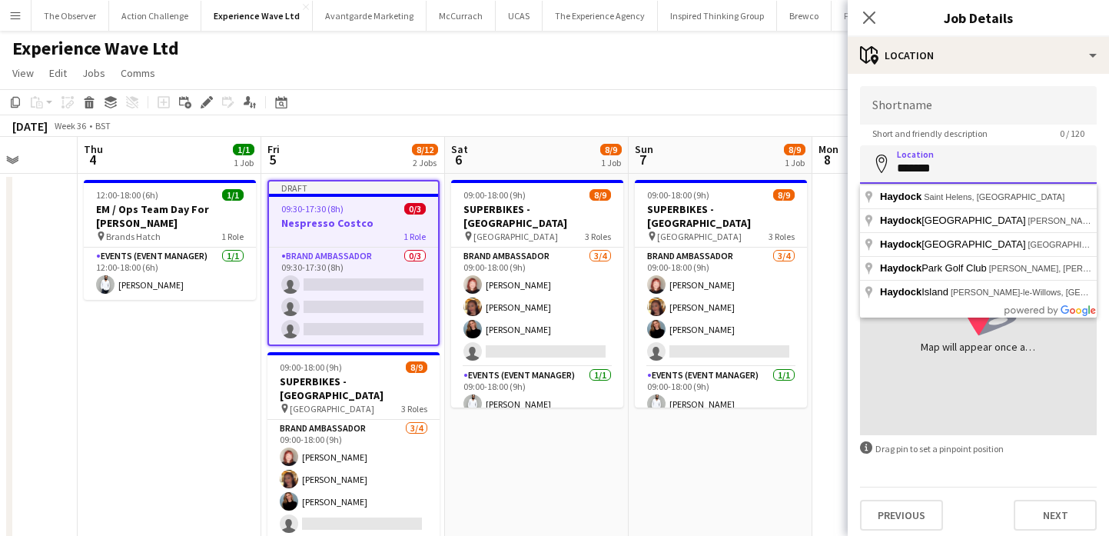
type input "*******"
click at [958, 113] on input "Shortname" at bounding box center [978, 105] width 237 height 38
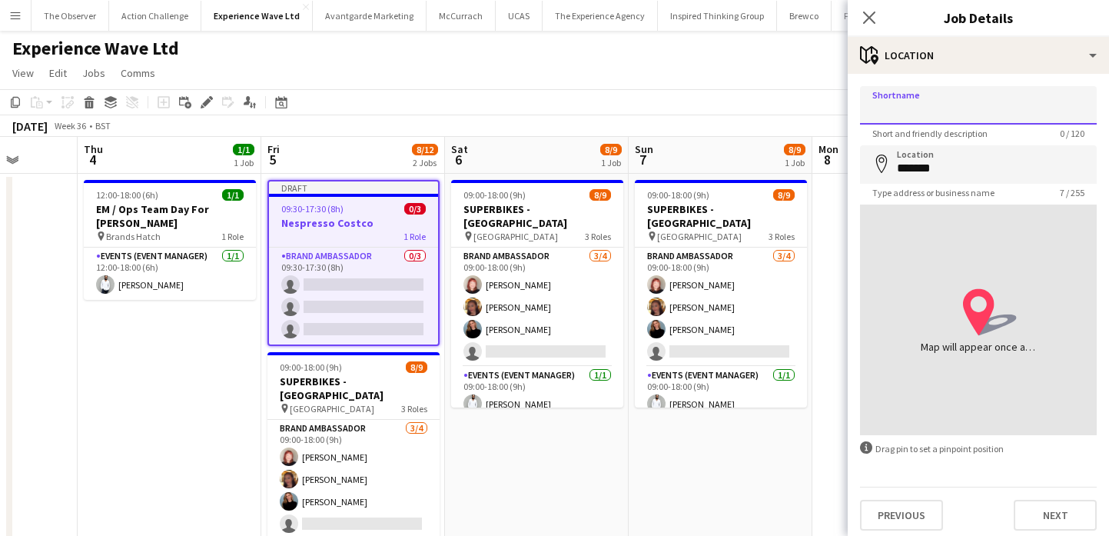
paste input "*******"
type input "*******"
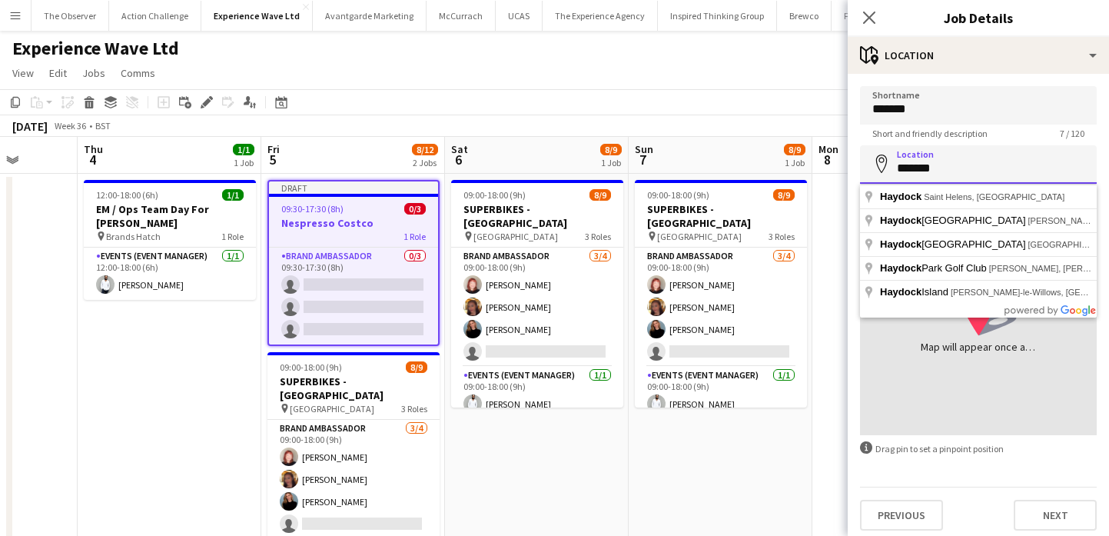
click at [954, 154] on input "*******" at bounding box center [978, 164] width 237 height 38
type input "**********"
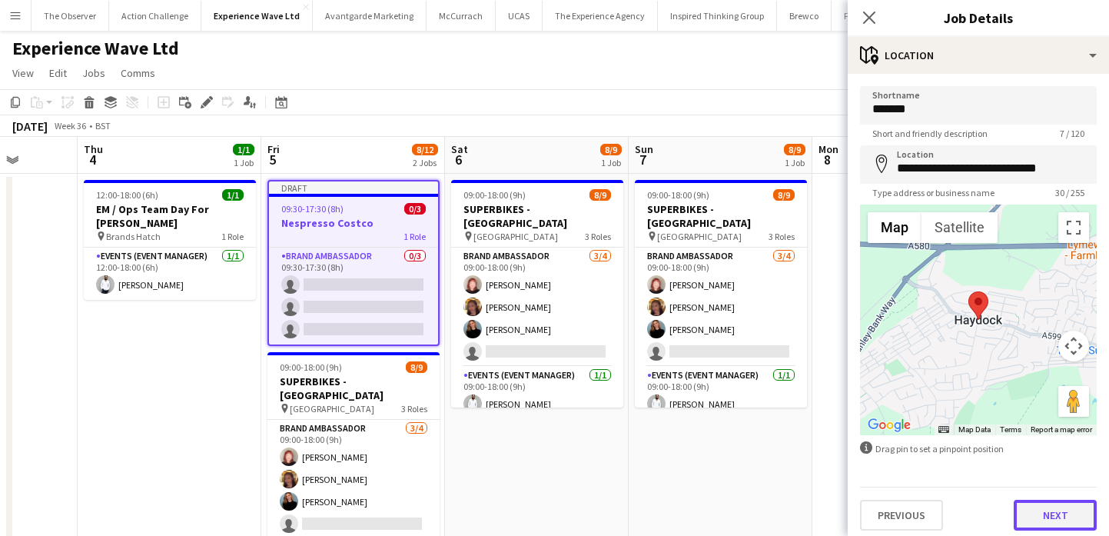
click at [1059, 523] on button "Next" at bounding box center [1055, 514] width 83 height 31
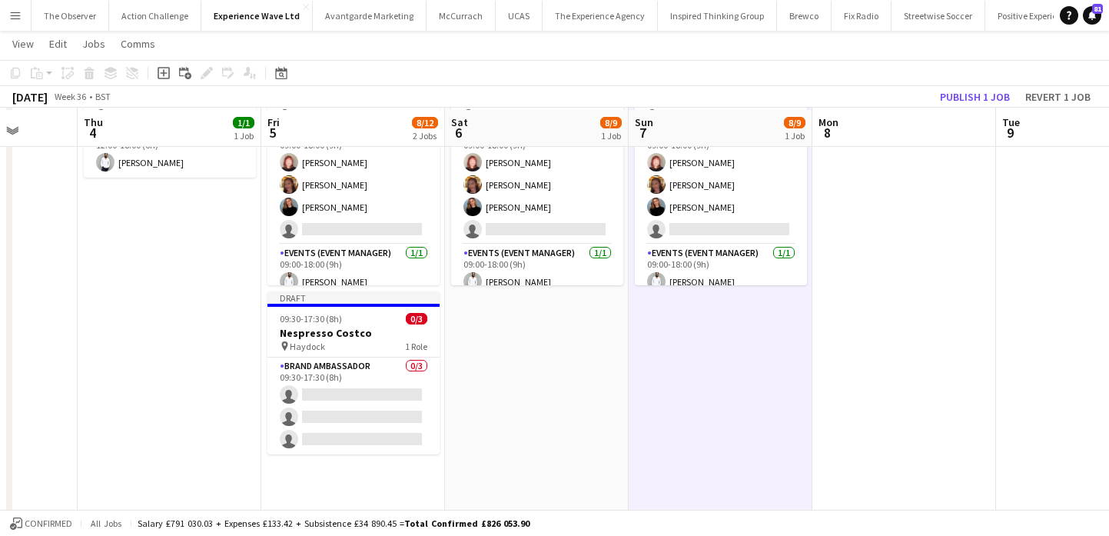
scroll to position [126, 0]
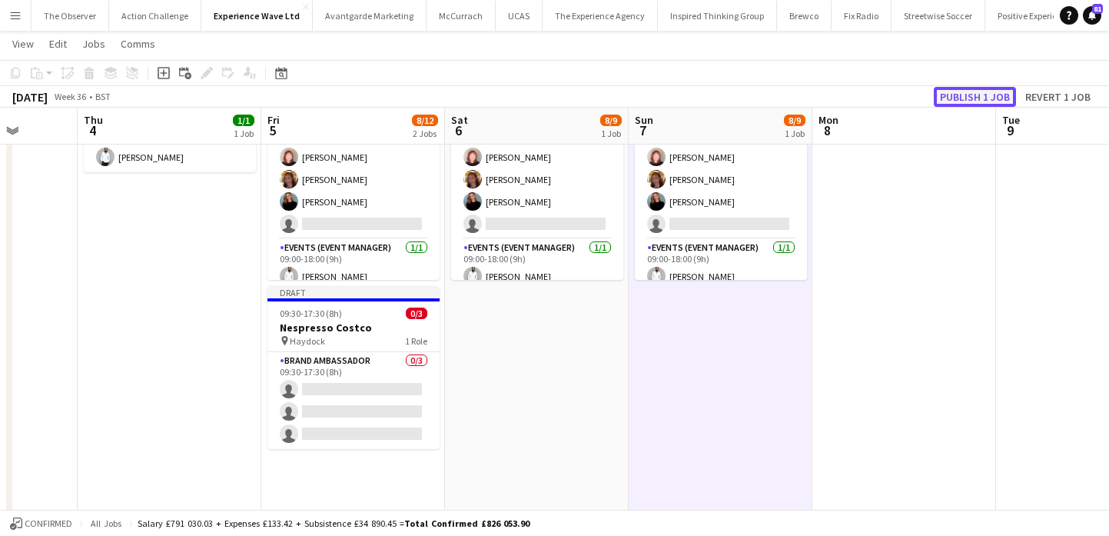
click at [996, 87] on button "Publish 1 job" at bounding box center [975, 97] width 82 height 20
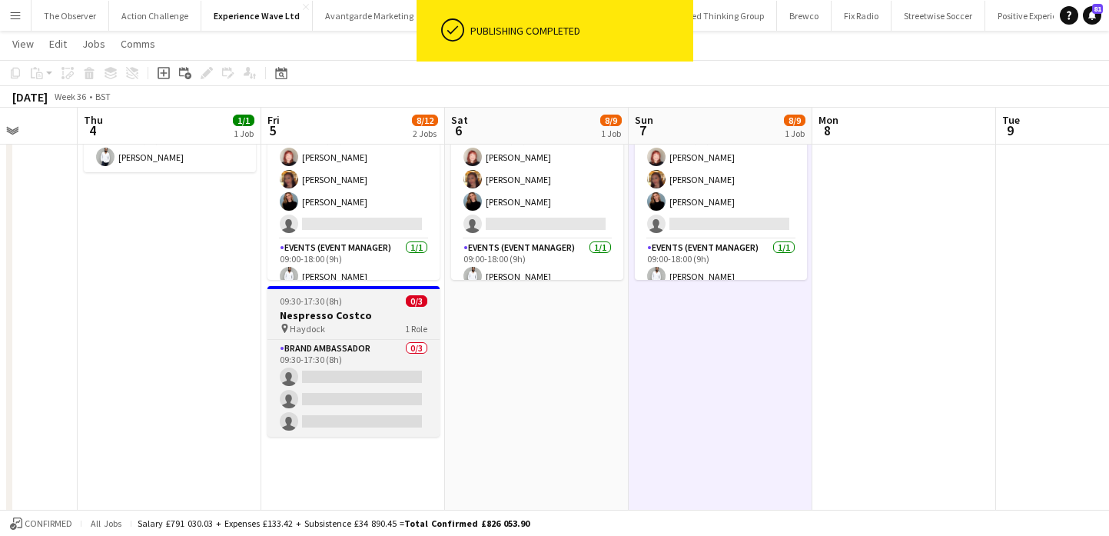
click at [380, 304] on div "09:30-17:30 (8h) 0/3" at bounding box center [353, 301] width 172 height 12
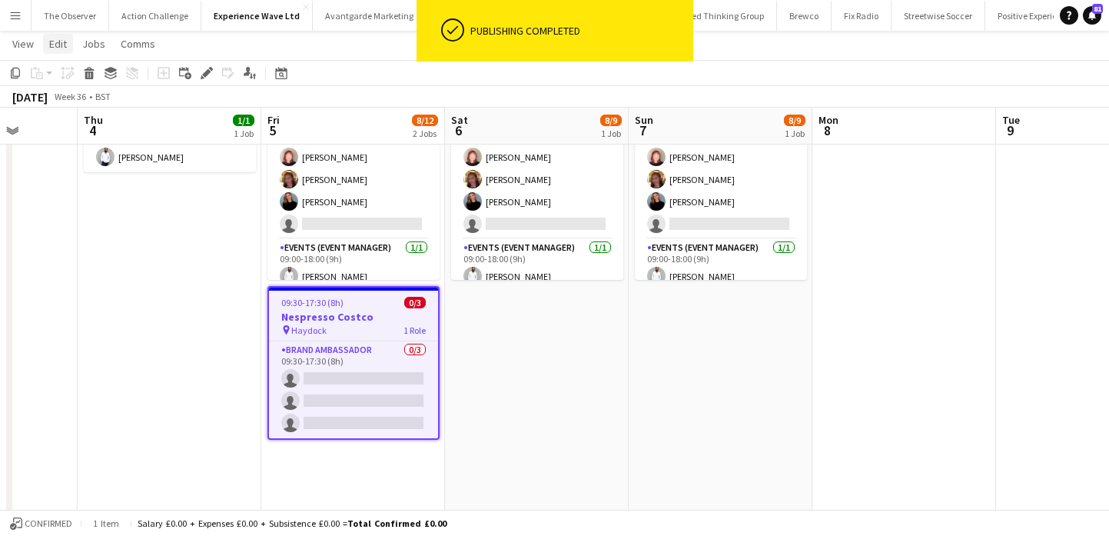
click at [62, 51] on link "Edit" at bounding box center [58, 44] width 30 height 20
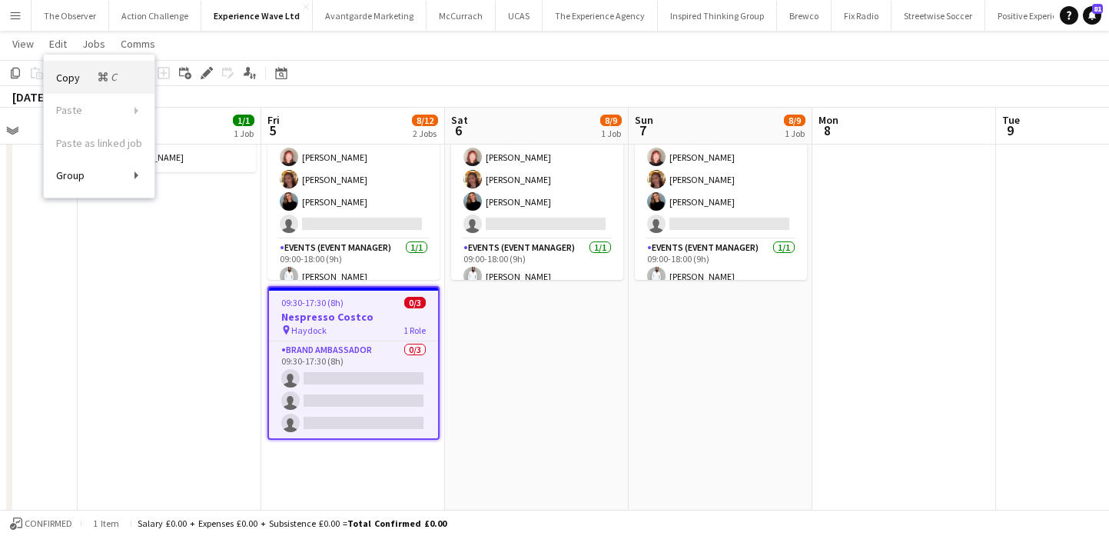
click at [77, 70] on span "Copy Command C" at bounding box center [88, 77] width 64 height 15
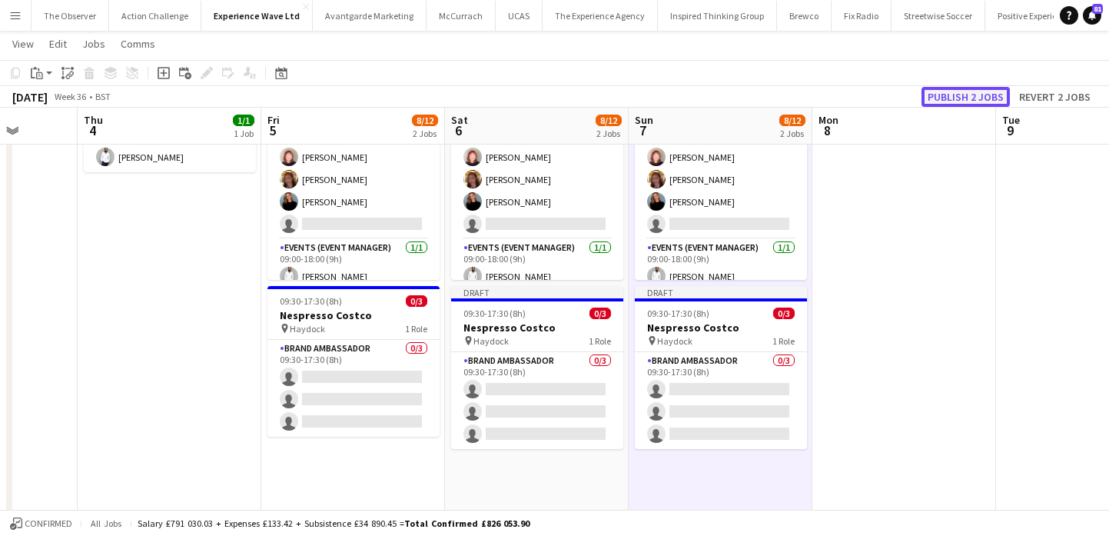
click at [988, 91] on button "Publish 2 jobs" at bounding box center [965, 97] width 88 height 20
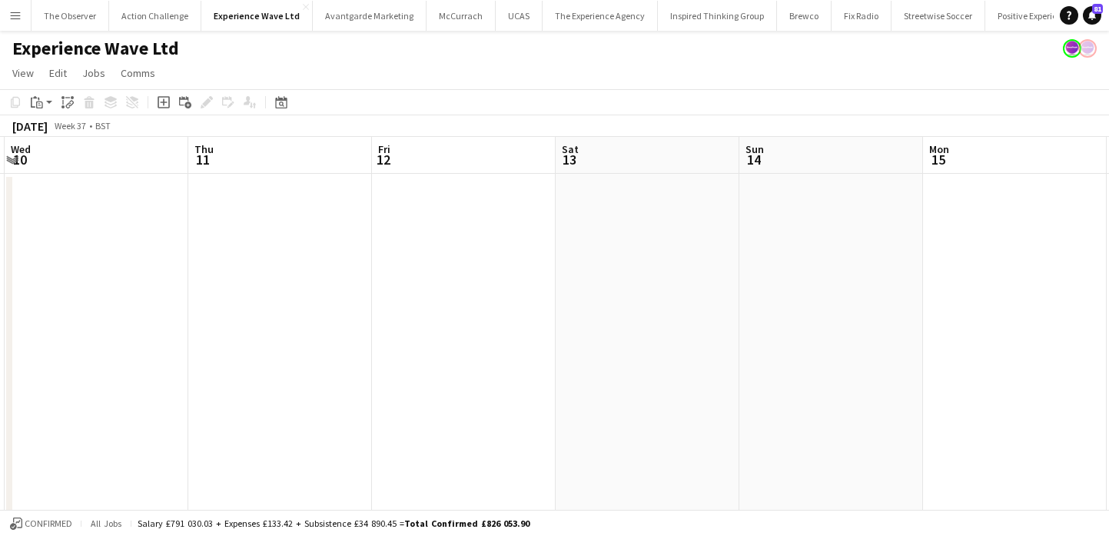
scroll to position [0, 573]
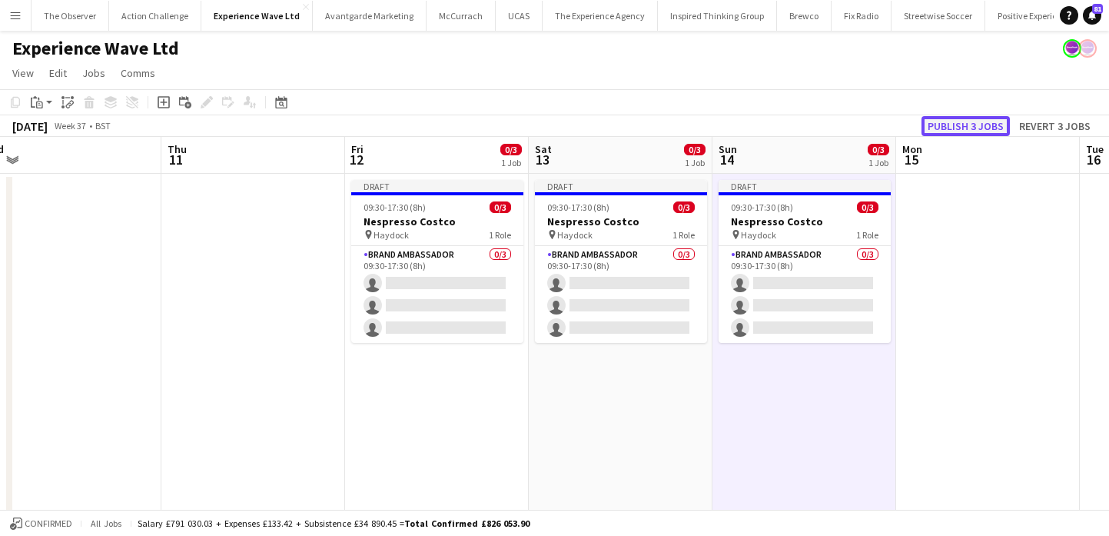
click at [970, 128] on button "Publish 3 jobs" at bounding box center [965, 126] width 88 height 20
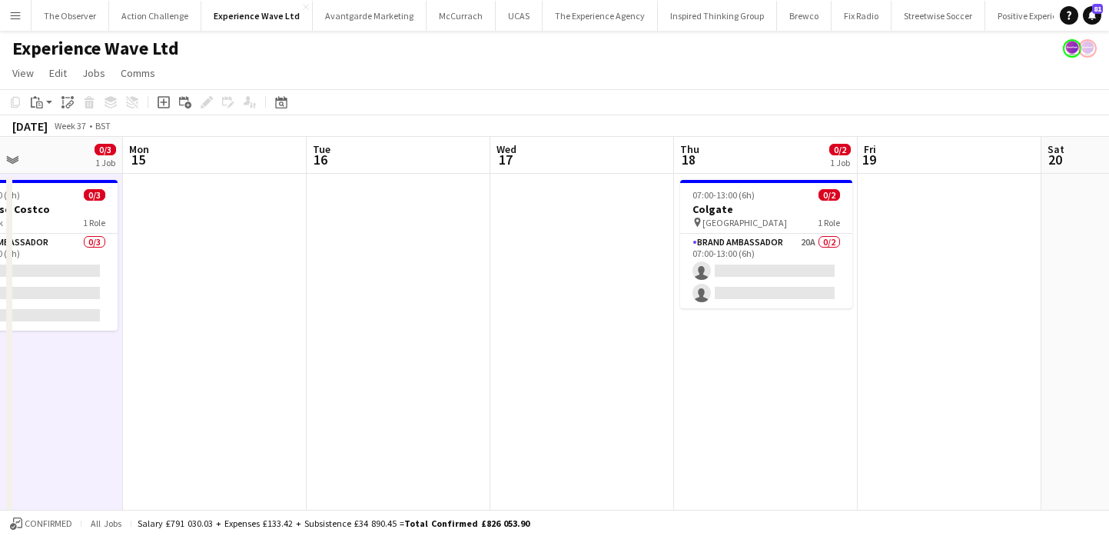
scroll to position [0, 705]
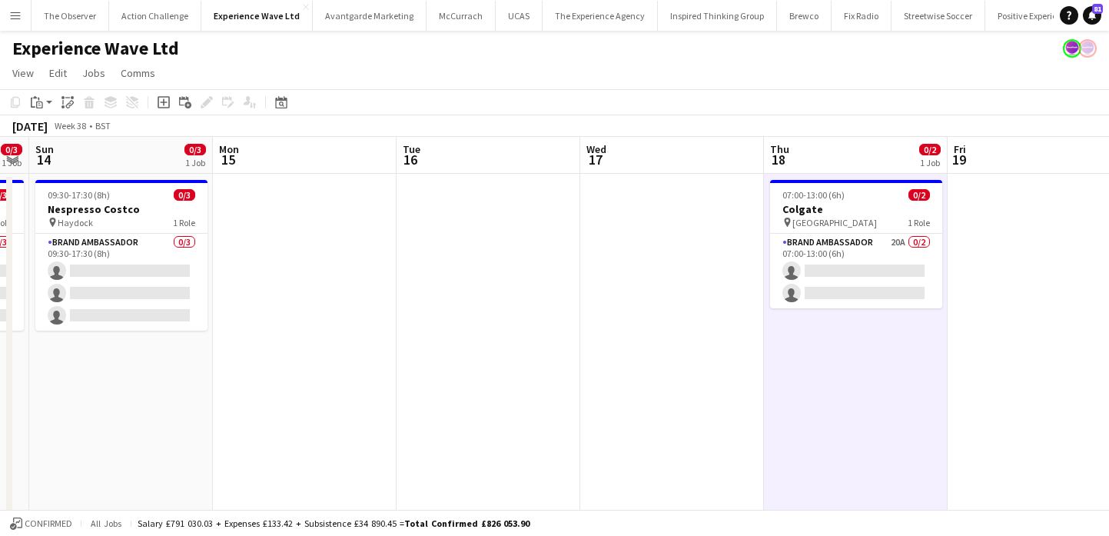
scroll to position [0, 577]
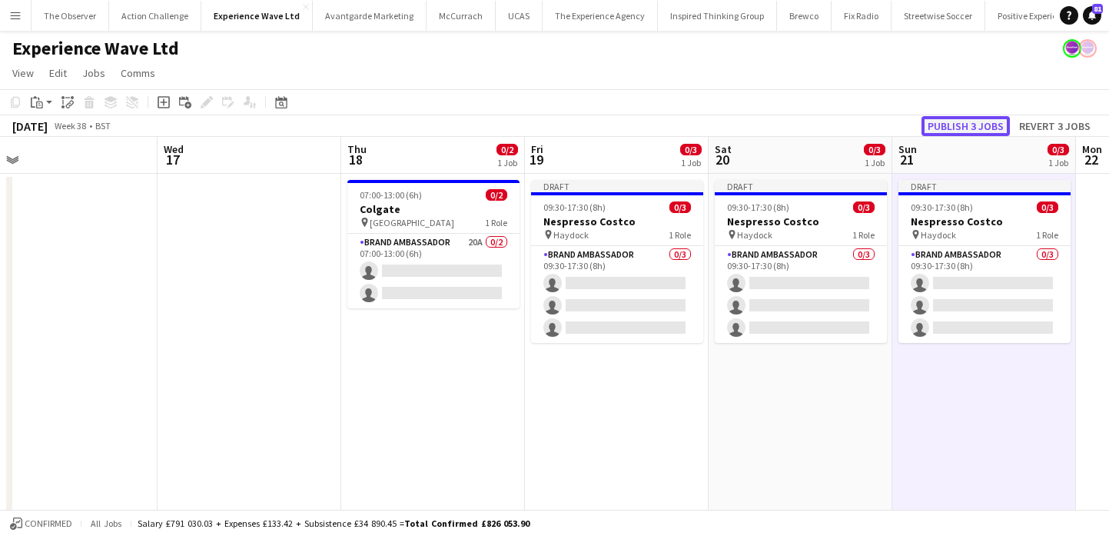
click at [999, 130] on button "Publish 3 jobs" at bounding box center [965, 126] width 88 height 20
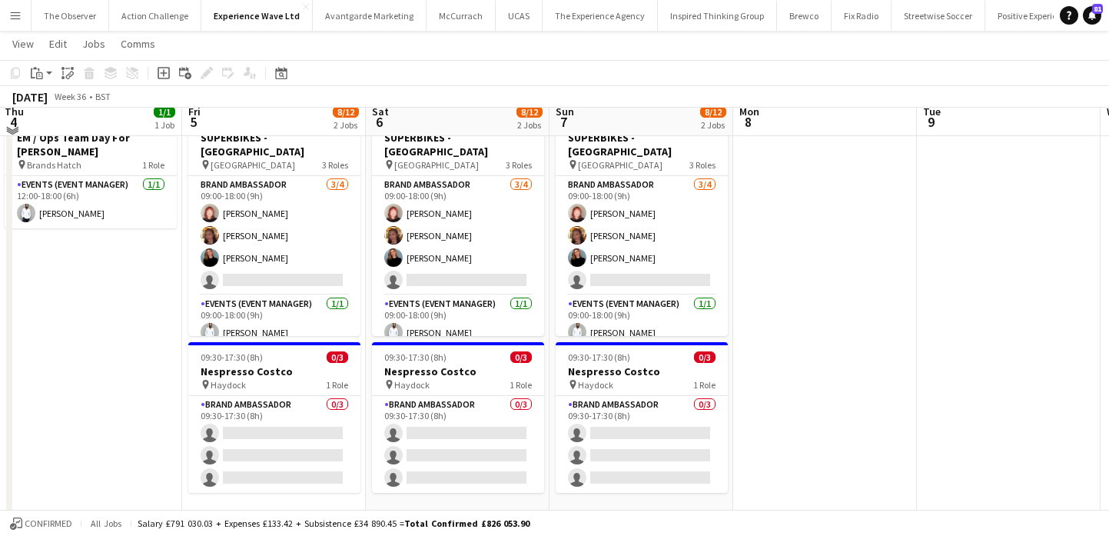
scroll to position [79, 0]
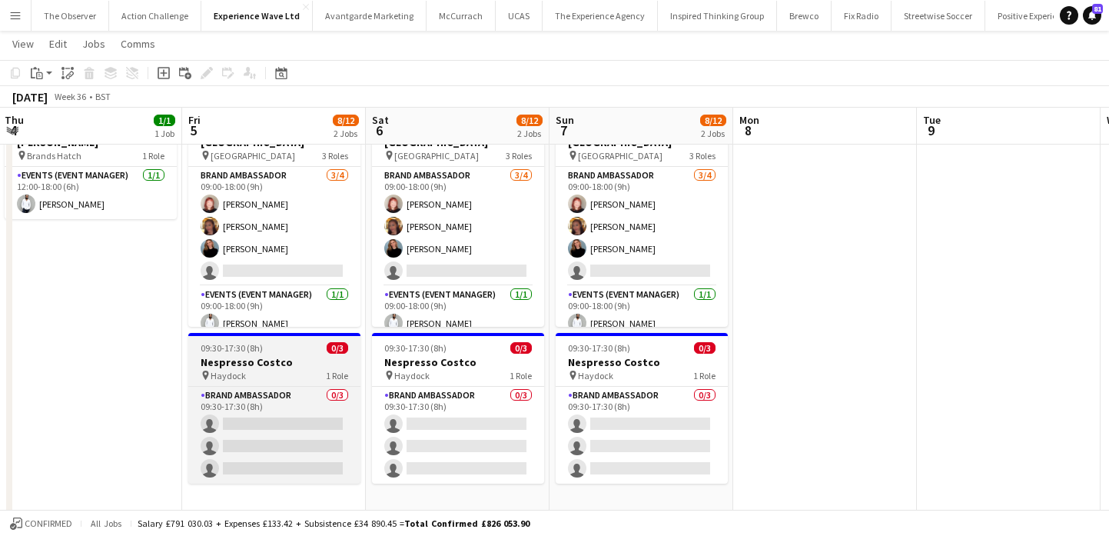
click at [290, 353] on div "09:30-17:30 (8h) 0/3" at bounding box center [274, 348] width 172 height 12
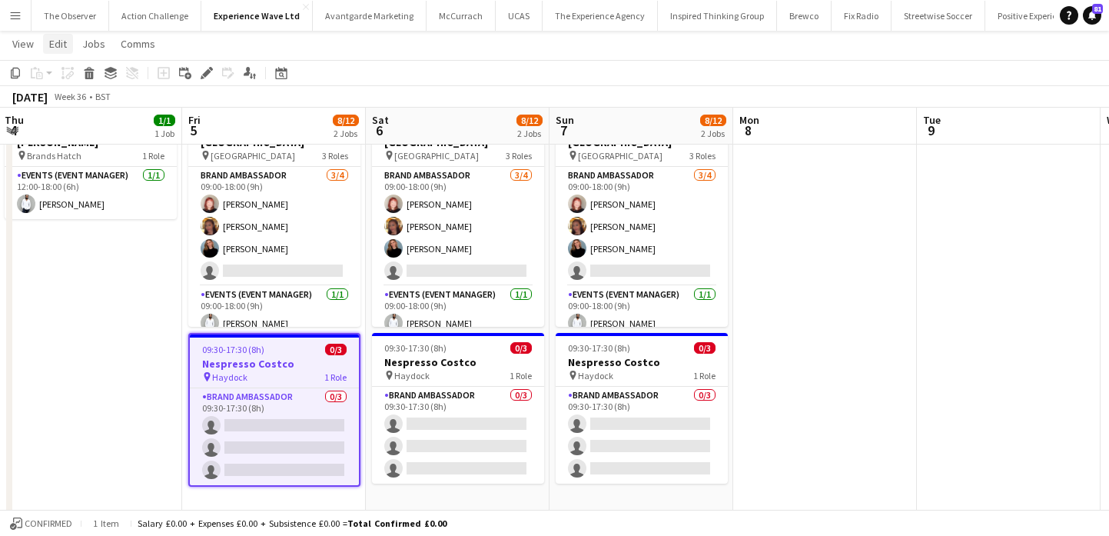
click at [61, 50] on span "Edit" at bounding box center [58, 44] width 18 height 14
click at [78, 67] on link "Copy Command C" at bounding box center [99, 77] width 111 height 33
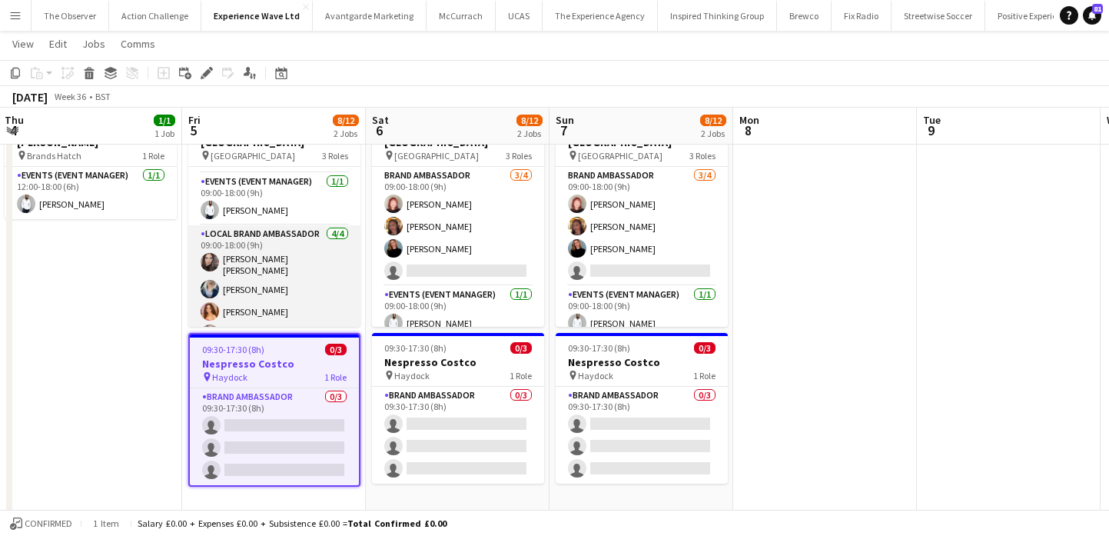
scroll to position [117, 0]
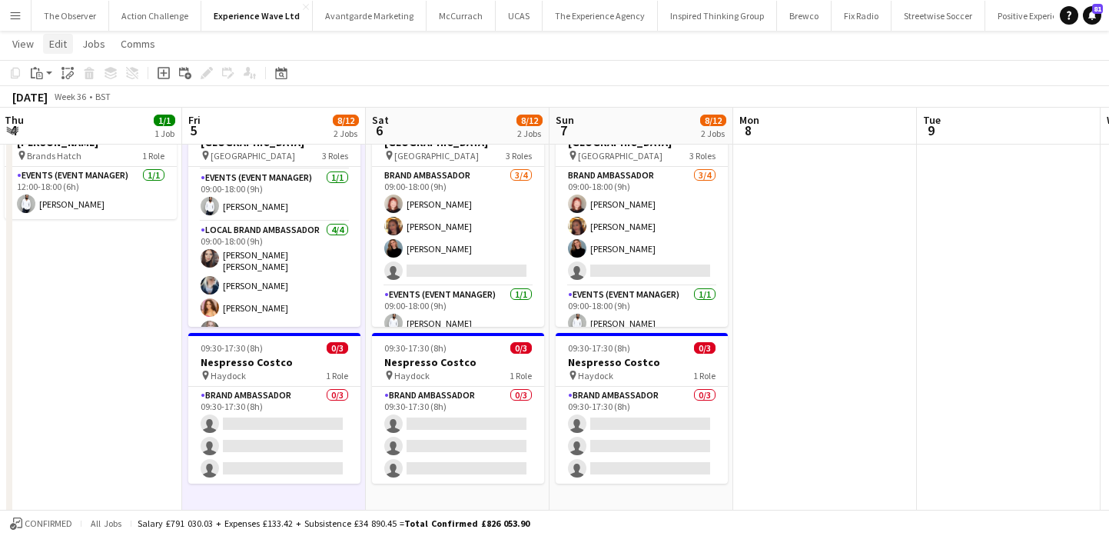
click at [60, 51] on link "Edit" at bounding box center [58, 44] width 30 height 20
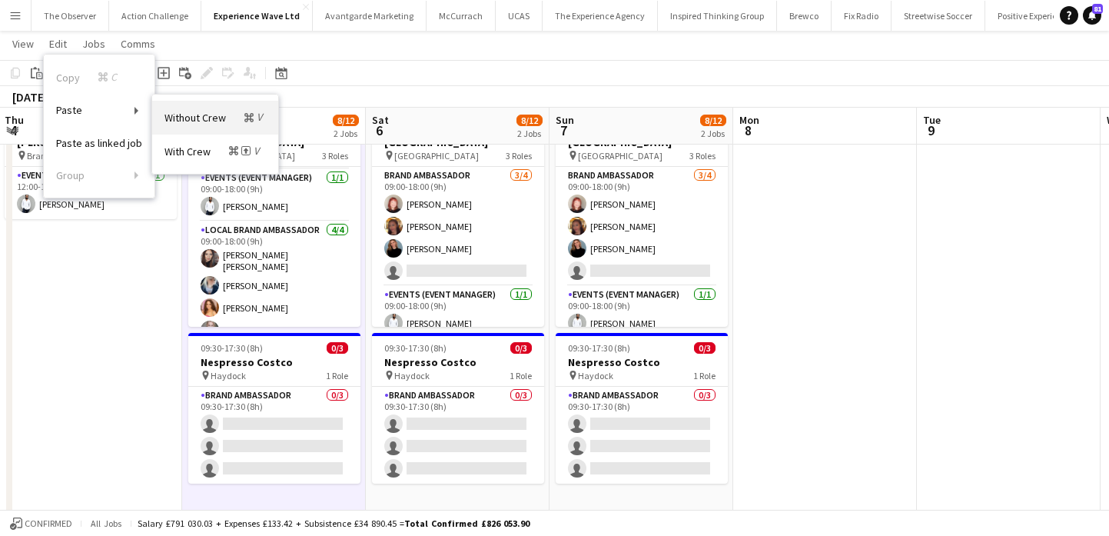
click at [214, 107] on link "Without Crew Command V" at bounding box center [215, 117] width 126 height 33
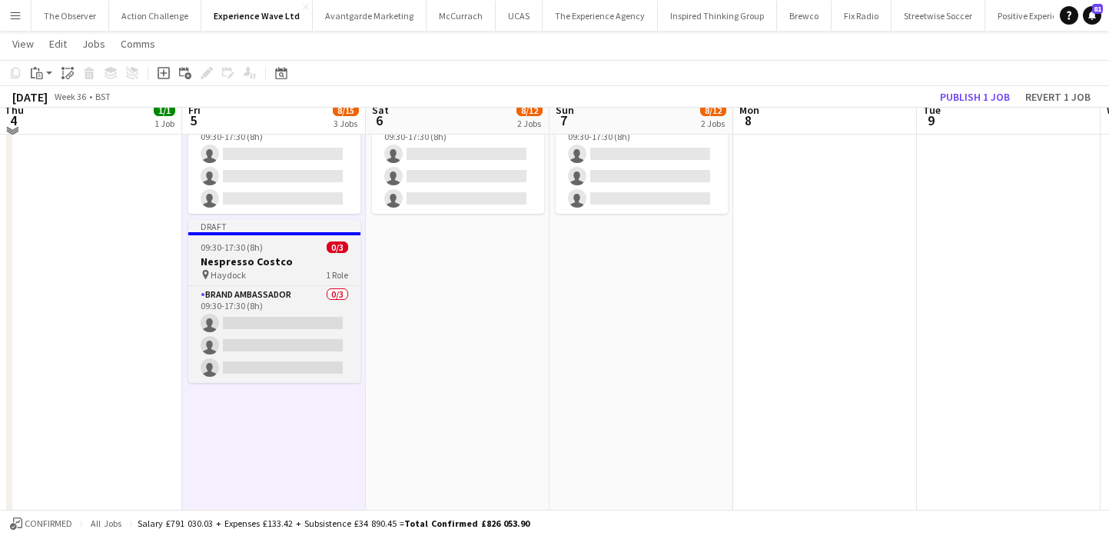
scroll to position [333, 0]
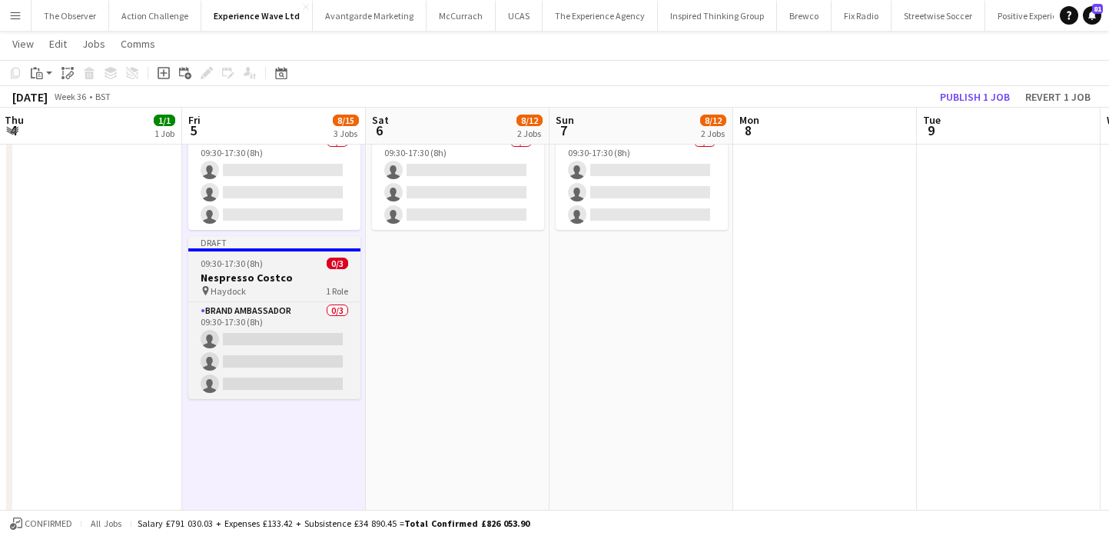
click at [297, 261] on div "09:30-17:30 (8h) 0/3" at bounding box center [274, 263] width 172 height 12
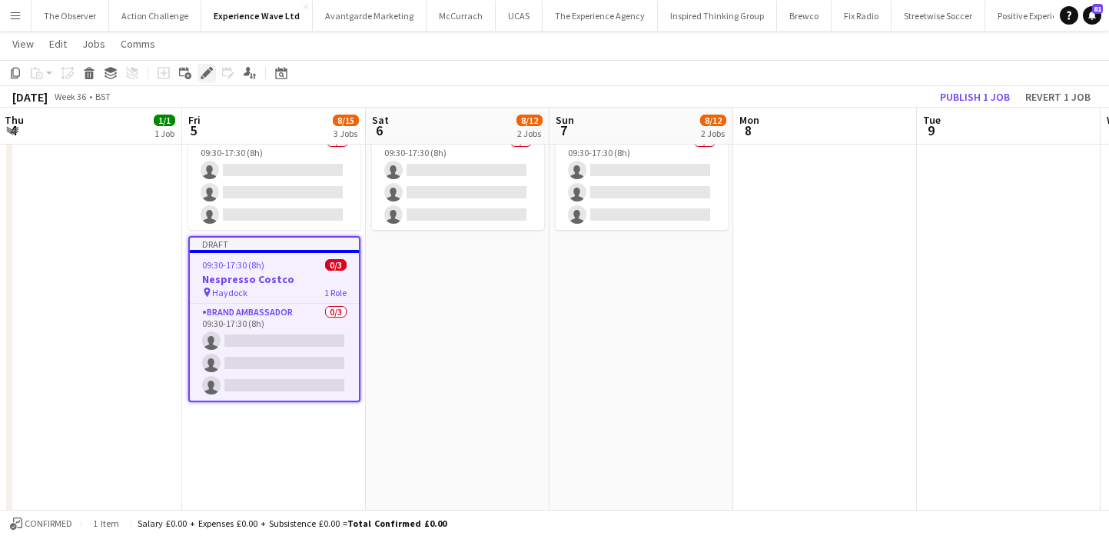
click at [207, 73] on icon at bounding box center [206, 73] width 8 height 8
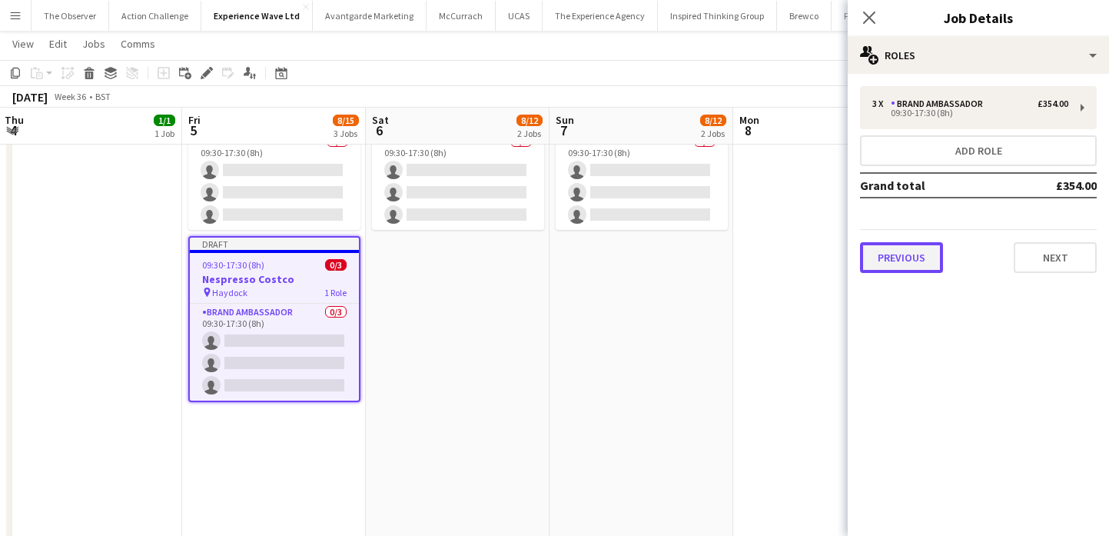
click at [884, 255] on button "Previous" at bounding box center [901, 257] width 83 height 31
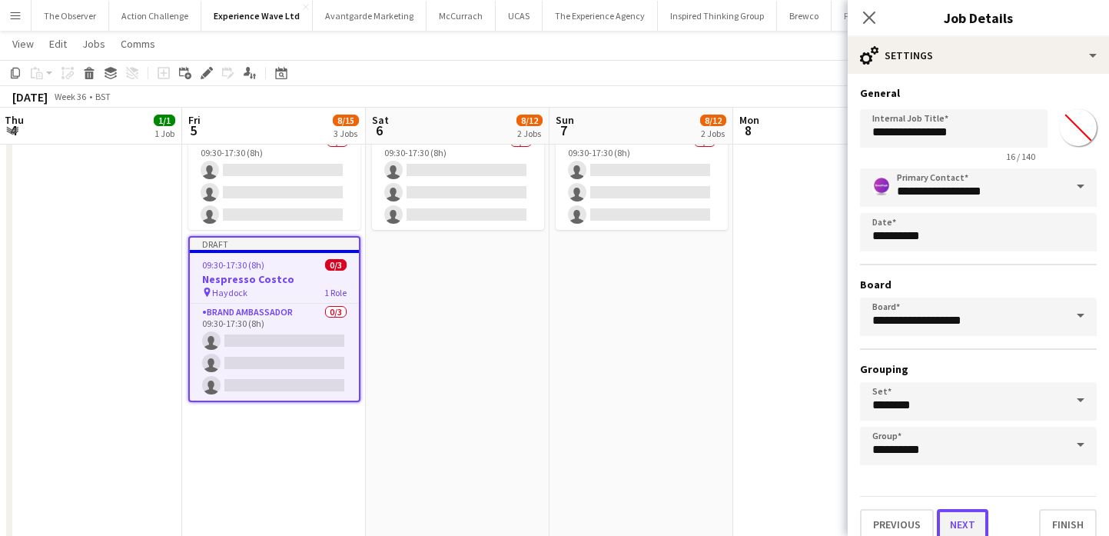
click at [960, 532] on button "Next" at bounding box center [962, 524] width 51 height 31
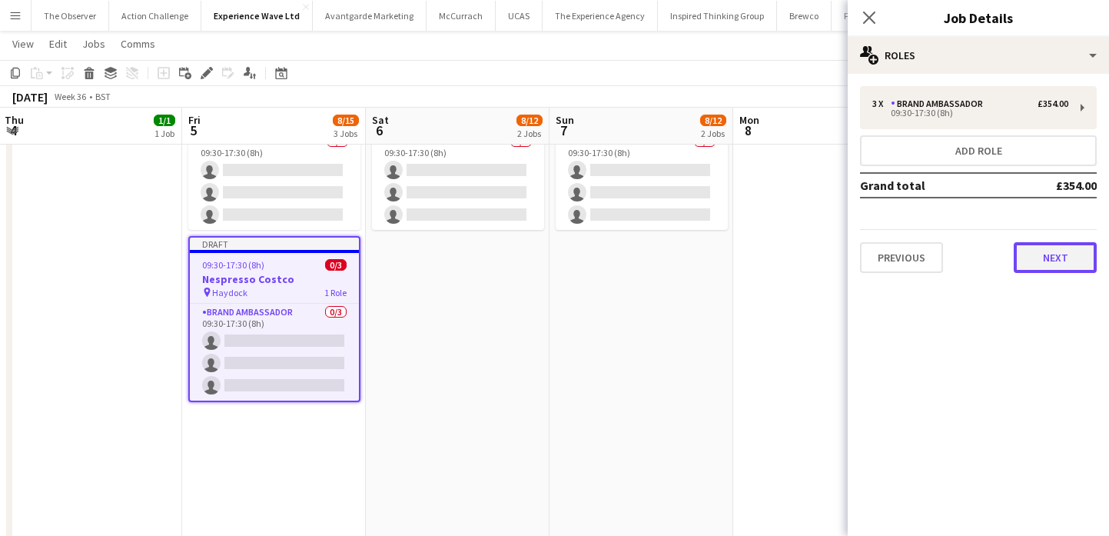
click at [1036, 270] on button "Next" at bounding box center [1055, 257] width 83 height 31
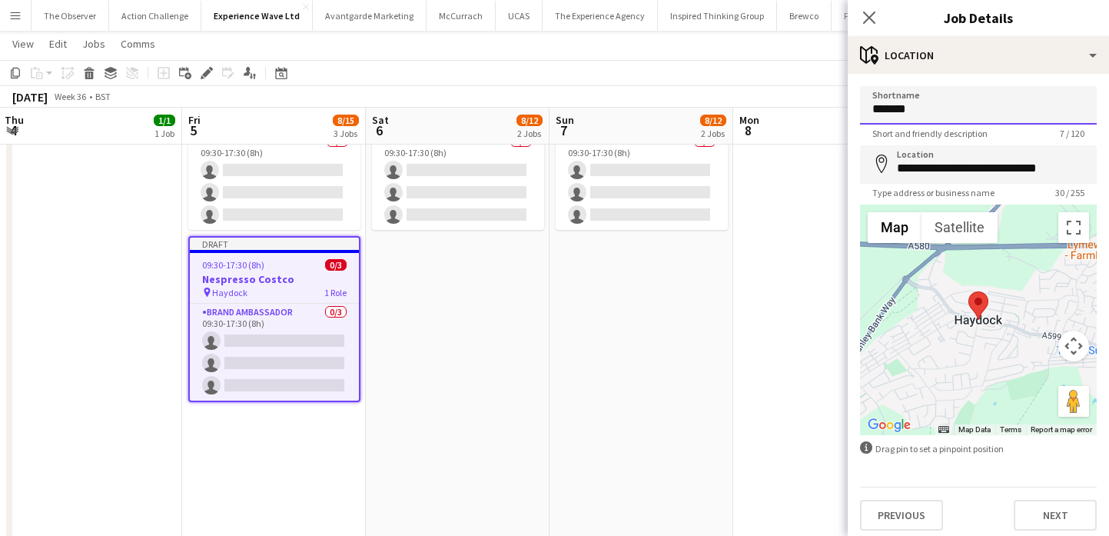
click at [969, 118] on input "*******" at bounding box center [978, 105] width 237 height 38
paste input
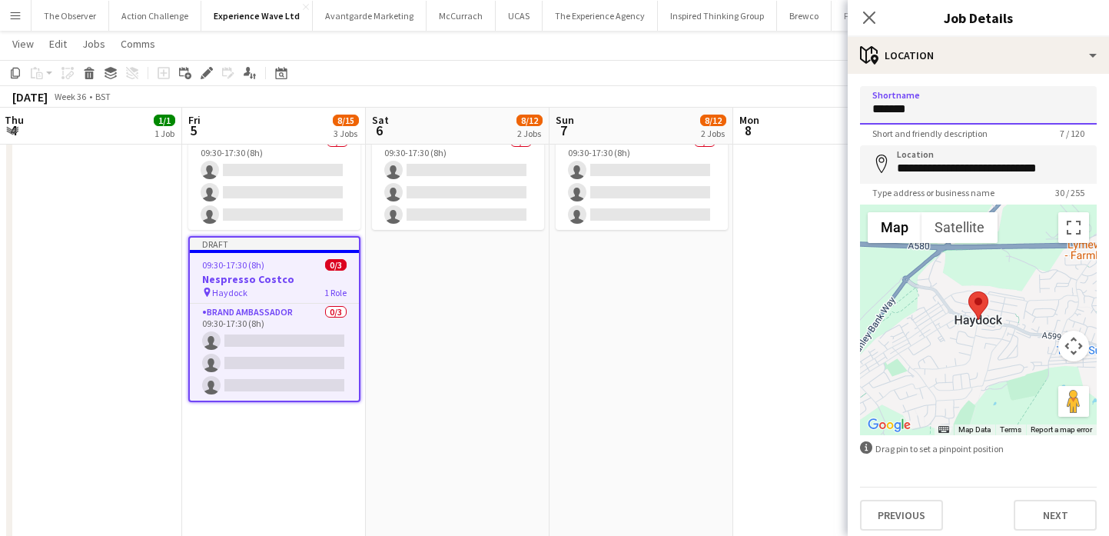
type input "*******"
click at [977, 172] on input "**********" at bounding box center [978, 164] width 237 height 38
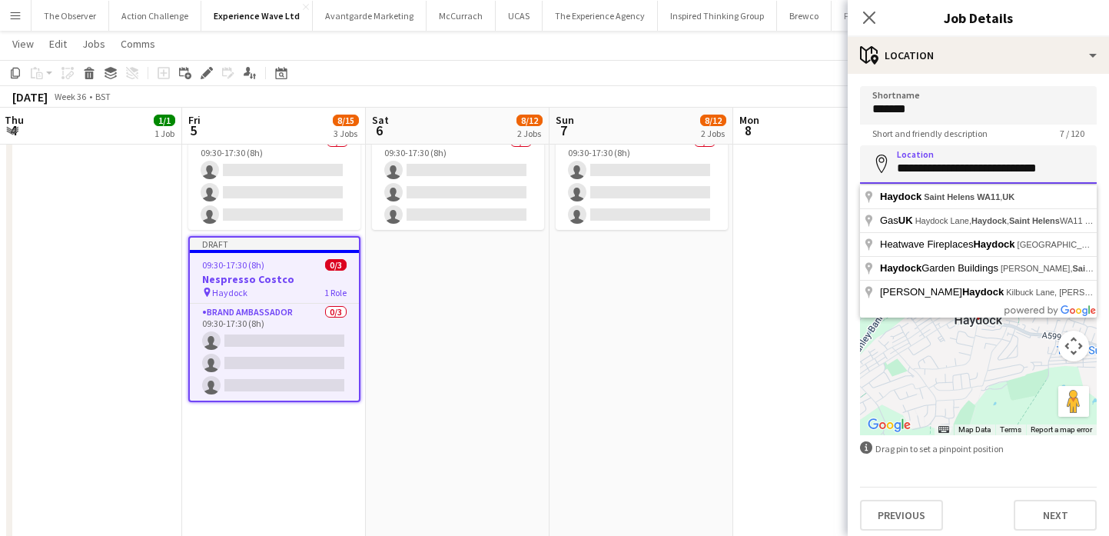
click at [977, 172] on input "**********" at bounding box center [978, 164] width 237 height 38
click at [977, 172] on input "*" at bounding box center [978, 164] width 237 height 38
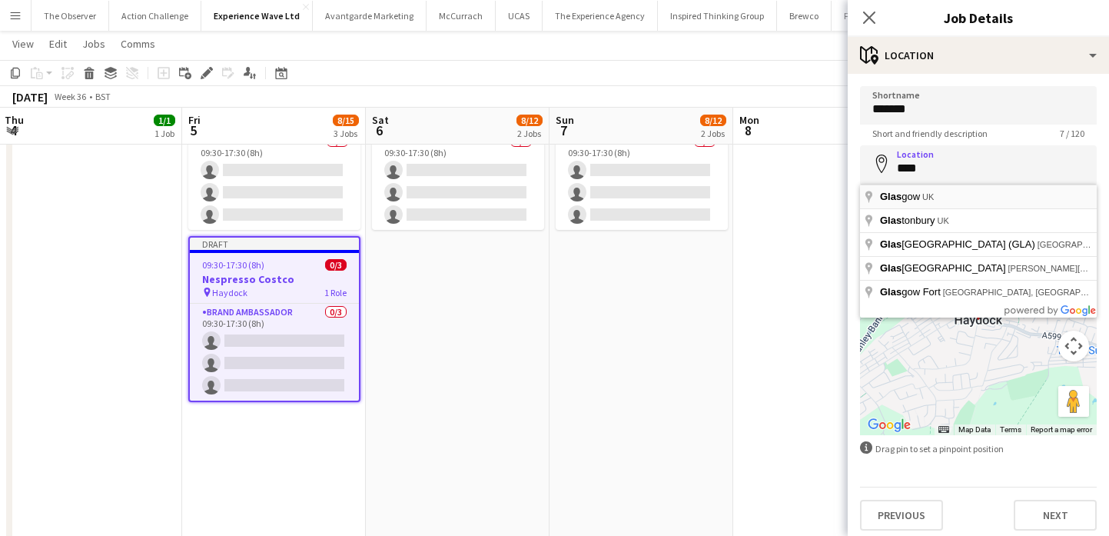
type input "**********"
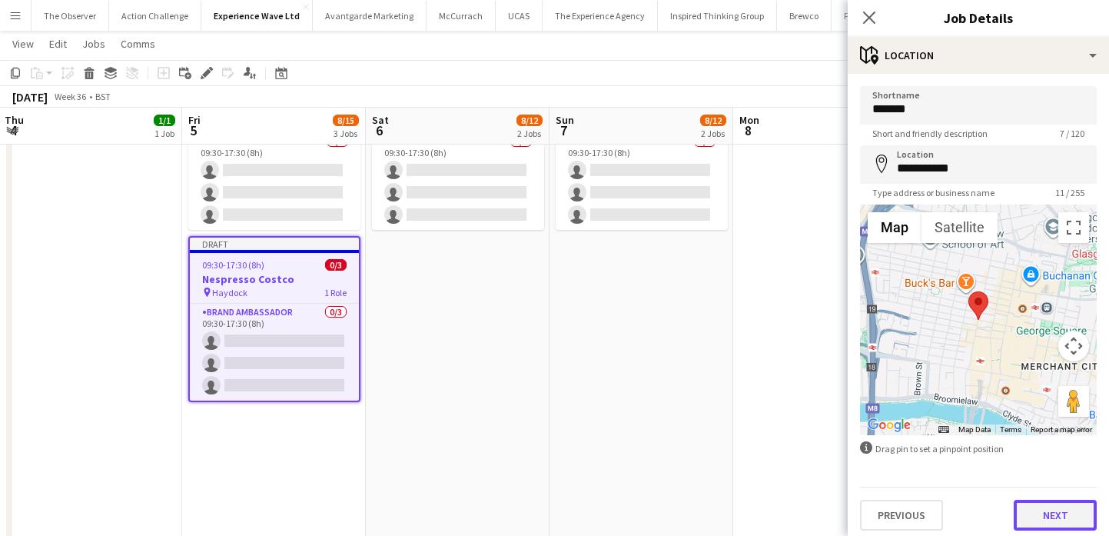
click at [1053, 518] on button "Next" at bounding box center [1055, 514] width 83 height 31
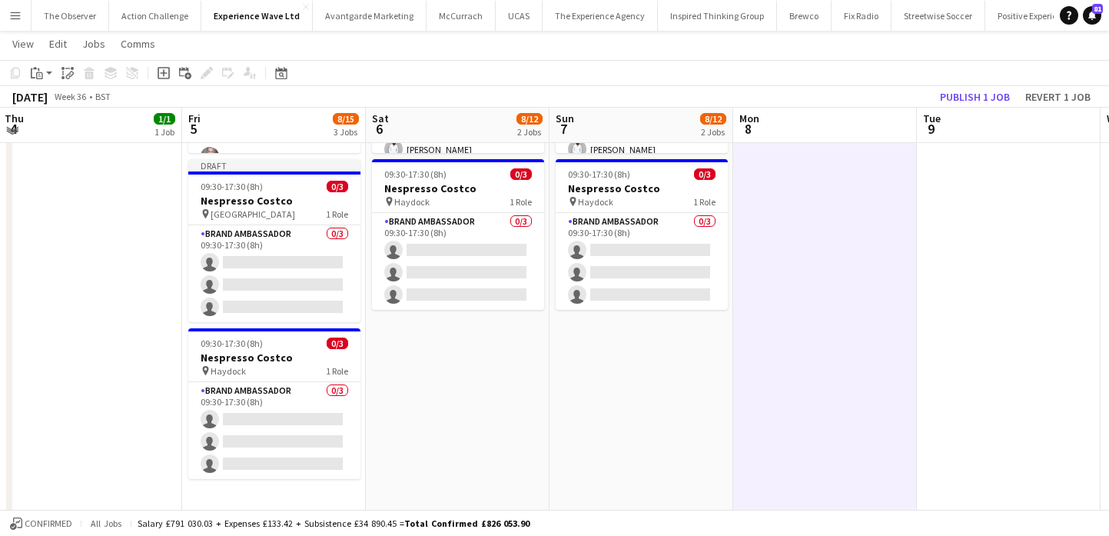
scroll to position [251, 0]
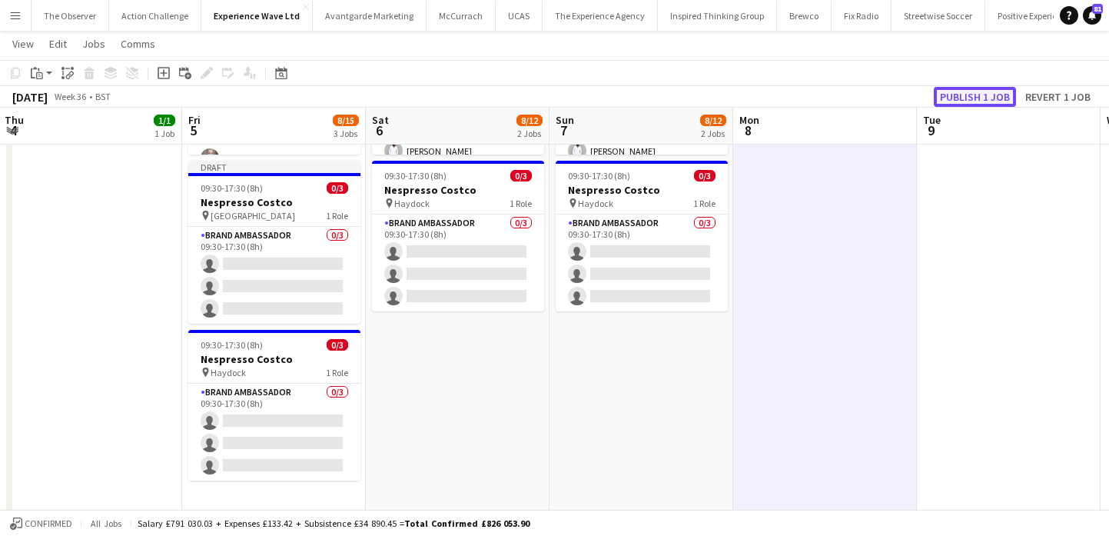
click at [1001, 94] on button "Publish 1 job" at bounding box center [975, 97] width 82 height 20
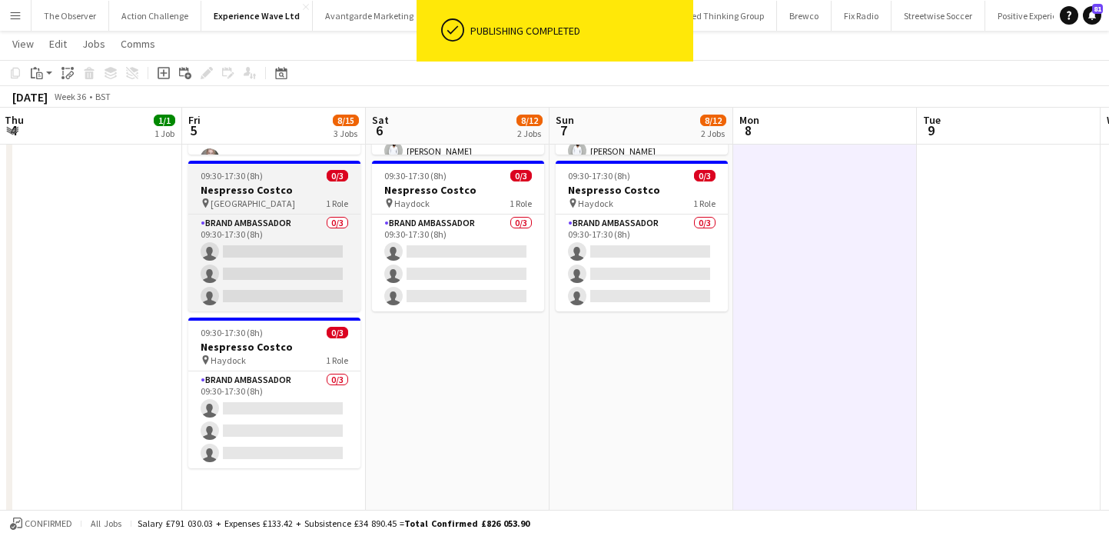
click at [294, 184] on h3 "Nespresso Costco" at bounding box center [274, 190] width 172 height 14
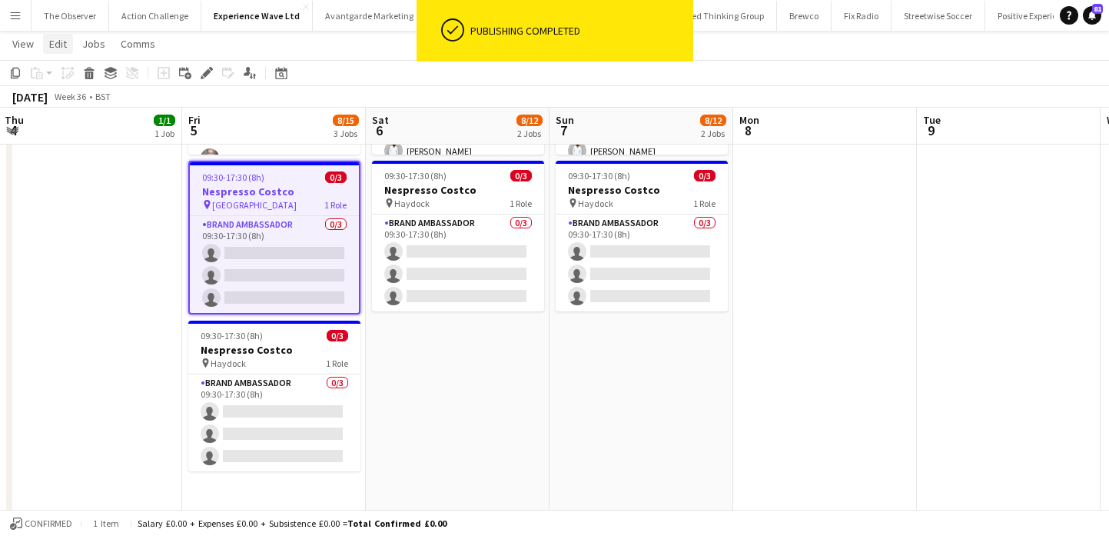
click at [51, 38] on span "Edit" at bounding box center [58, 44] width 18 height 14
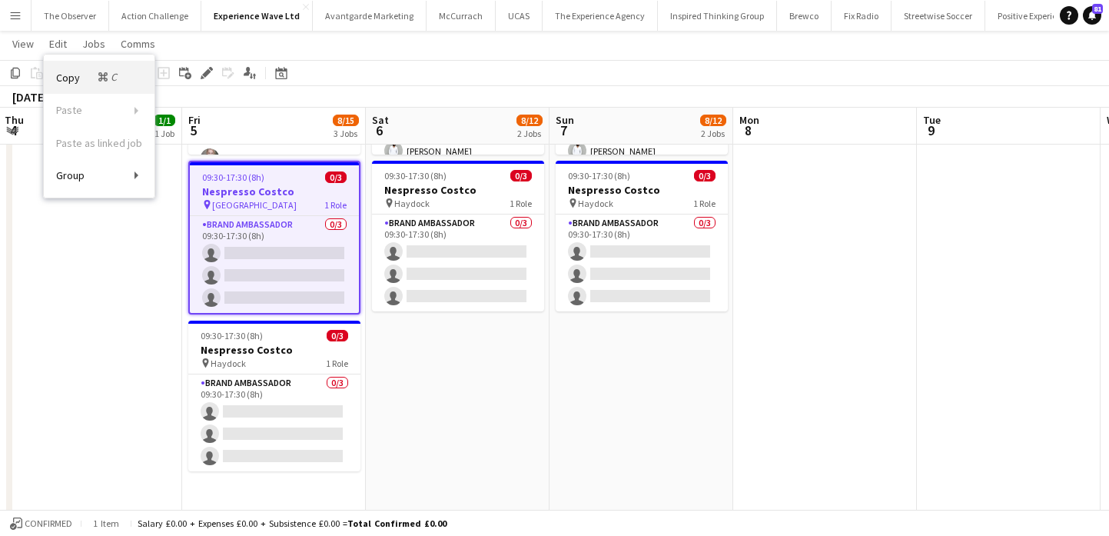
click at [75, 75] on span "Copy Command C" at bounding box center [88, 77] width 64 height 15
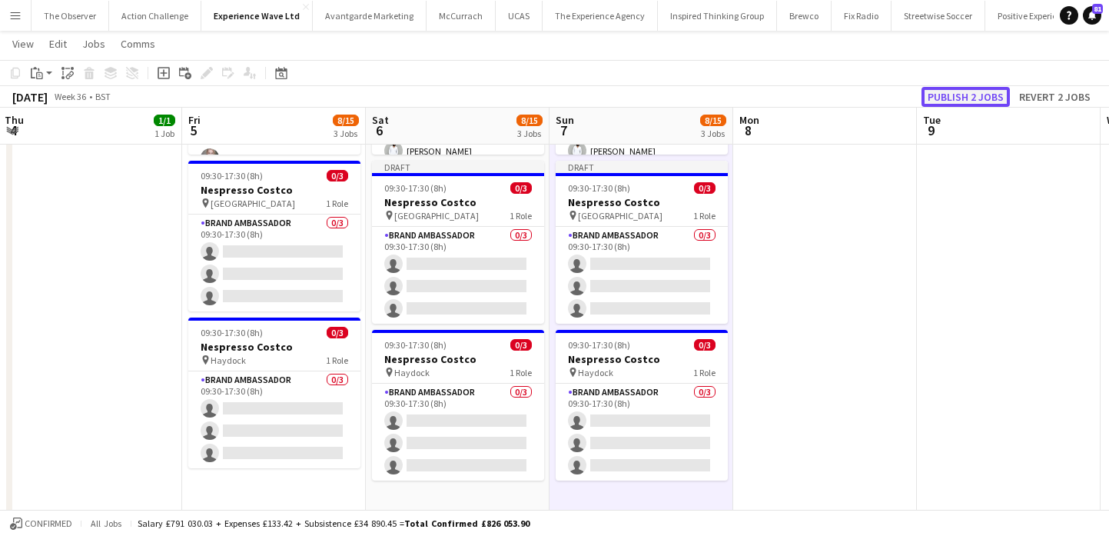
click at [971, 98] on button "Publish 2 jobs" at bounding box center [965, 97] width 88 height 20
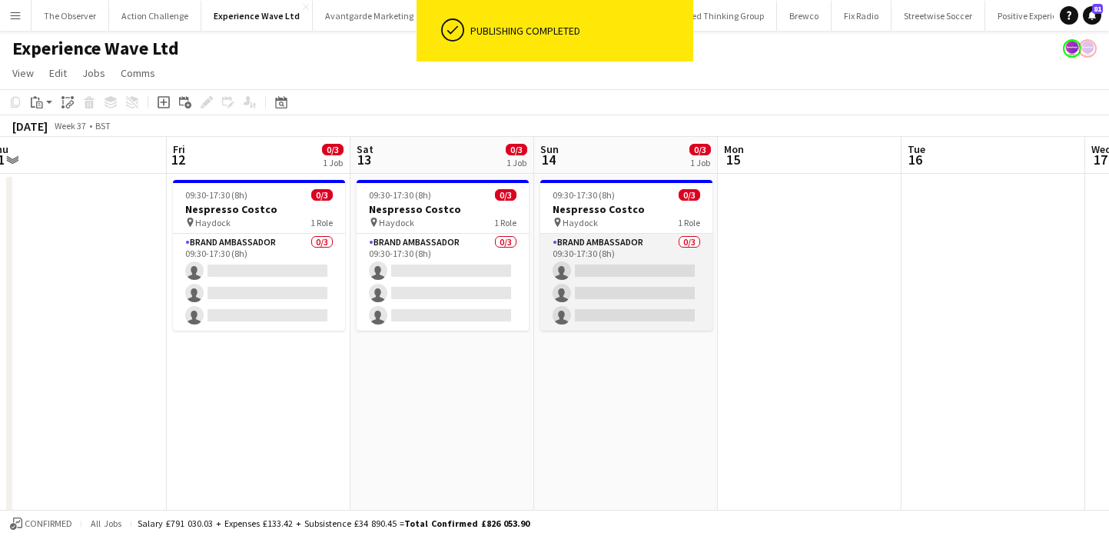
scroll to position [0, 489]
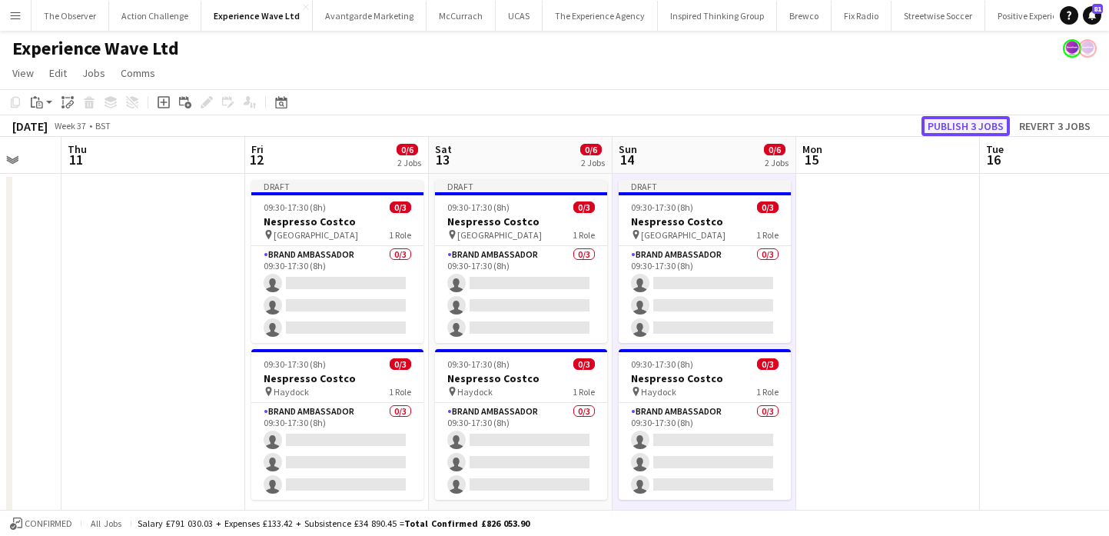
click at [964, 132] on button "Publish 3 jobs" at bounding box center [965, 126] width 88 height 20
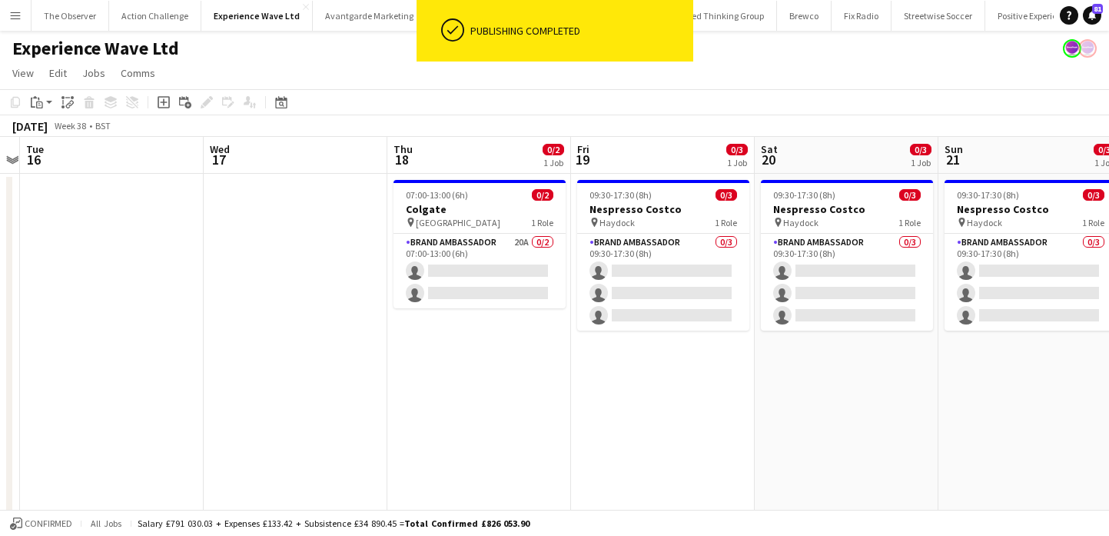
scroll to position [0, 486]
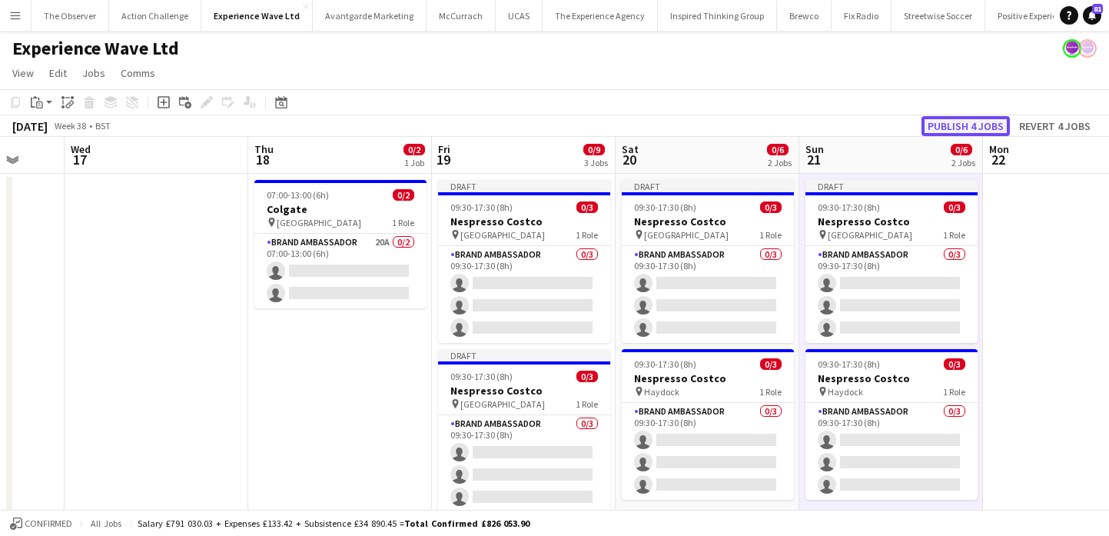
click at [964, 116] on button "Publish 4 jobs" at bounding box center [965, 126] width 88 height 20
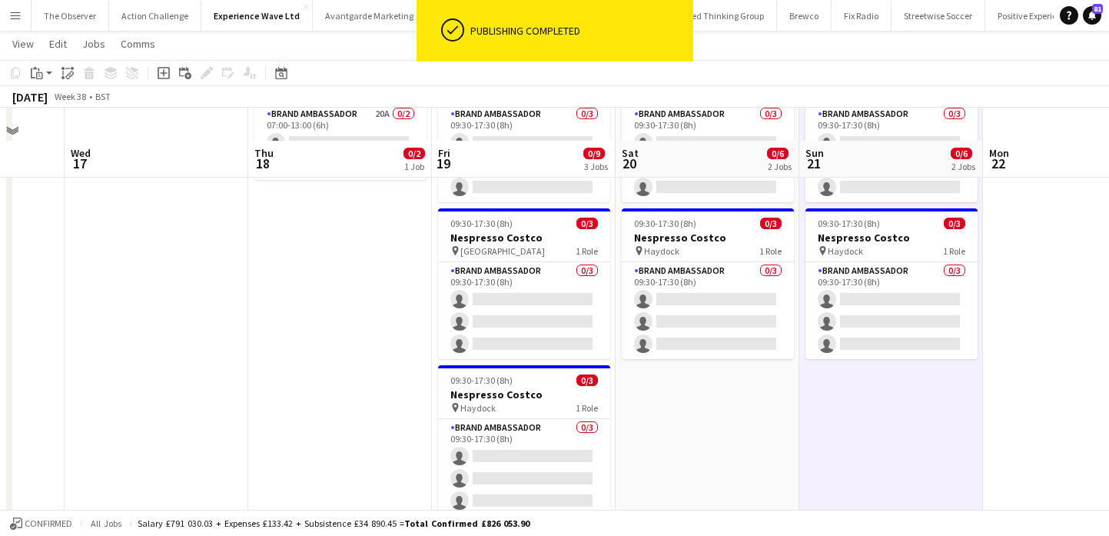
scroll to position [166, 0]
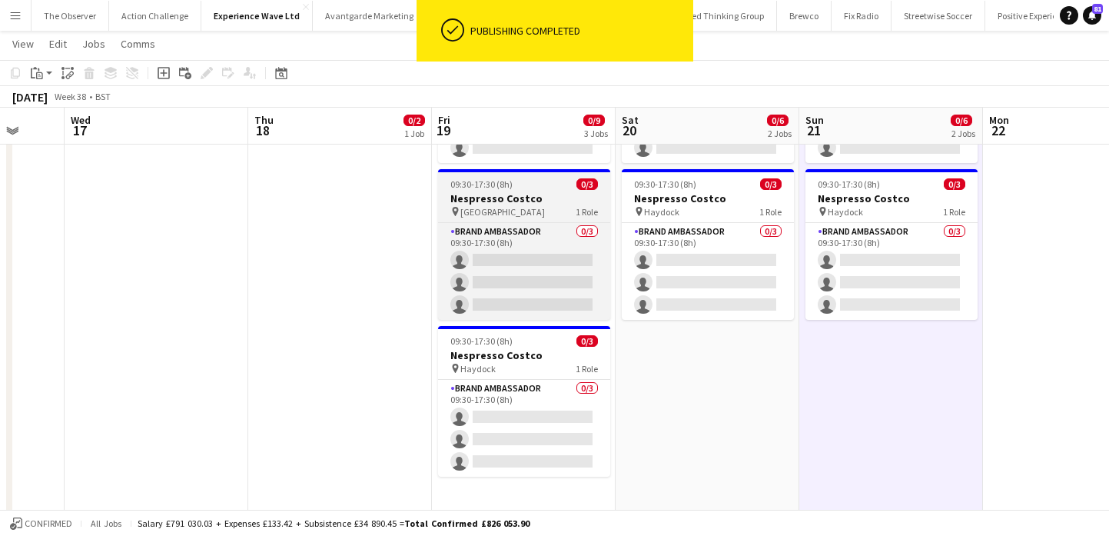
click at [566, 211] on div "pin Glasgow 1 Role" at bounding box center [524, 211] width 172 height 12
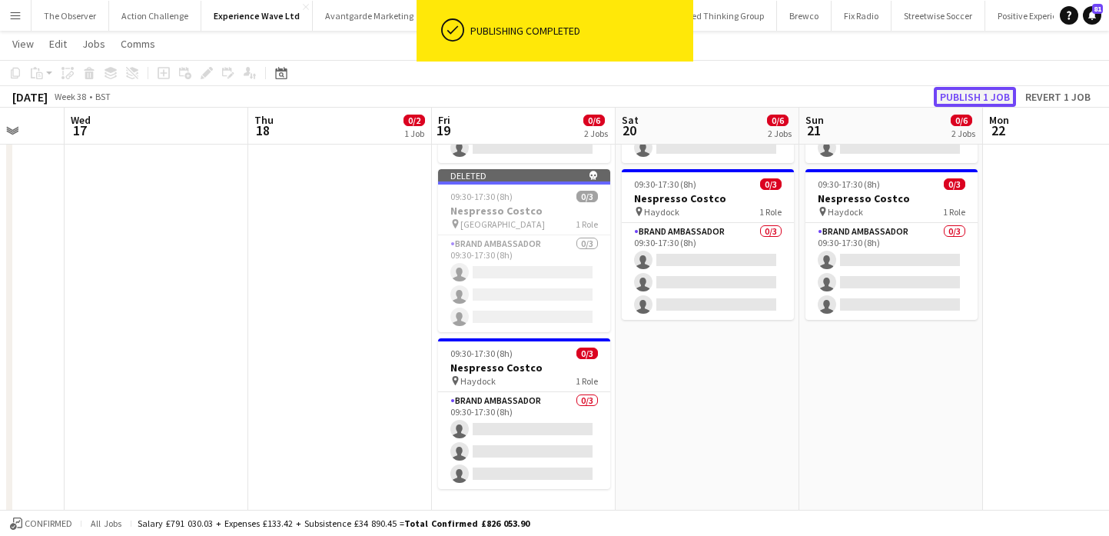
click at [998, 89] on button "Publish 1 job" at bounding box center [975, 97] width 82 height 20
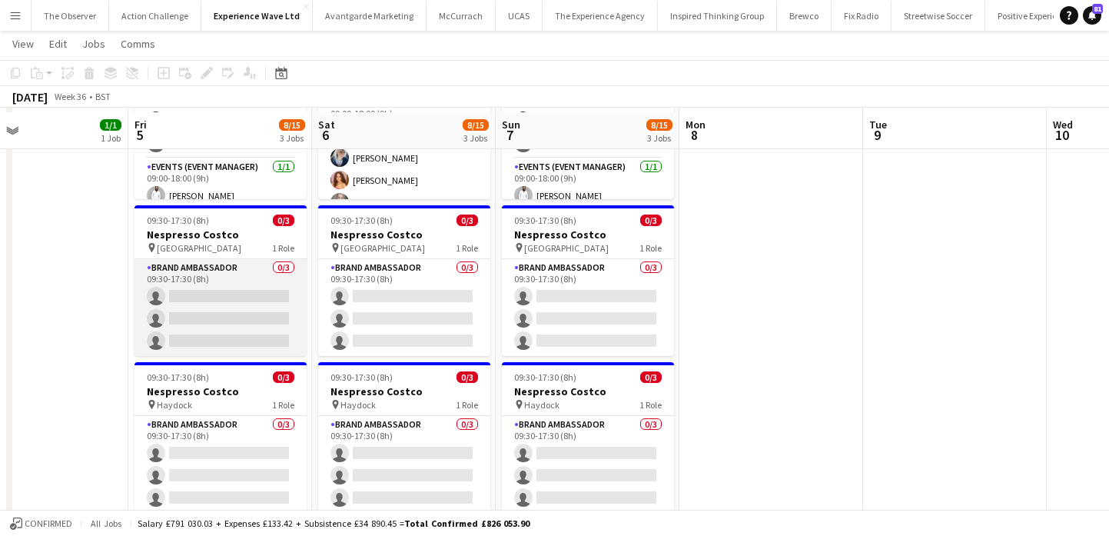
scroll to position [213, 0]
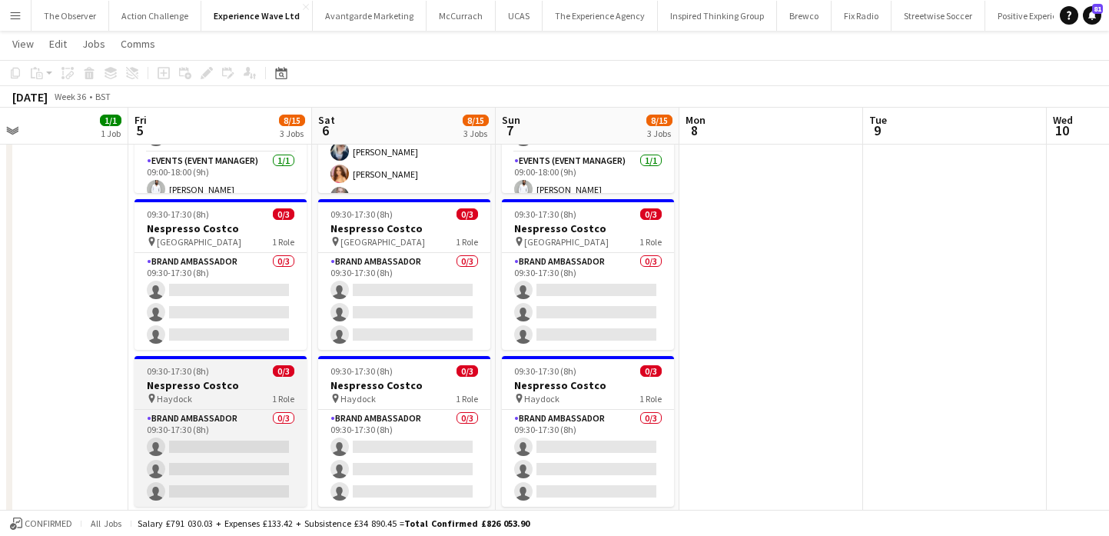
click at [198, 375] on span "09:30-17:30 (8h)" at bounding box center [178, 371] width 62 height 12
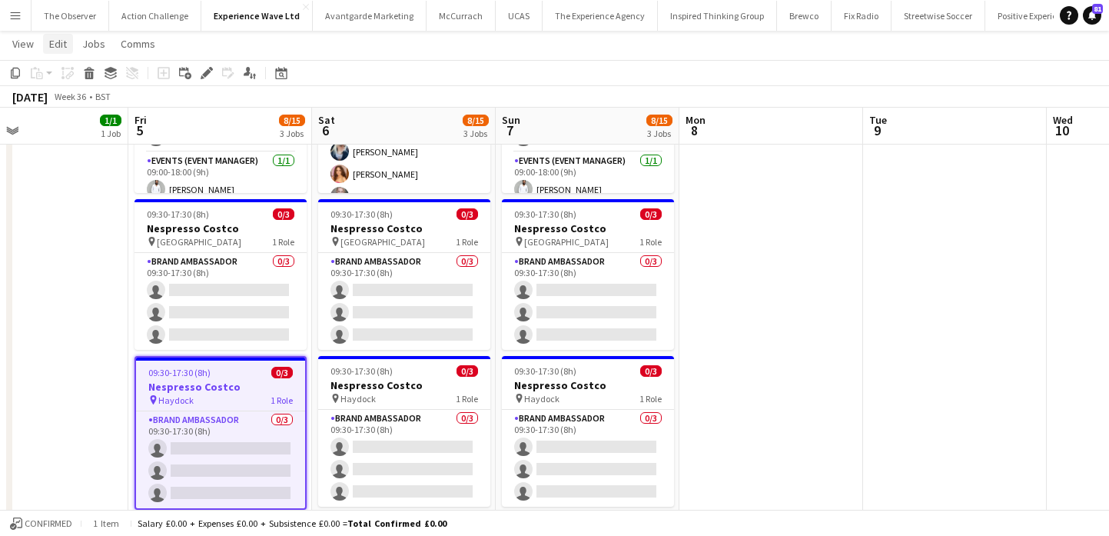
click at [50, 52] on link "Edit" at bounding box center [58, 44] width 30 height 20
click at [80, 81] on span "Copy Command C" at bounding box center [88, 77] width 64 height 15
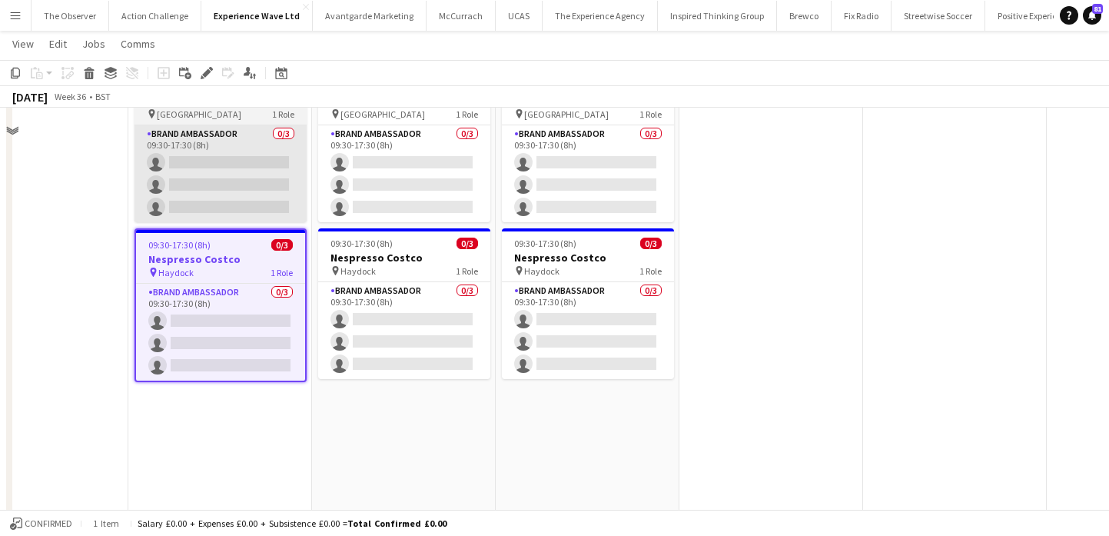
scroll to position [346, 0]
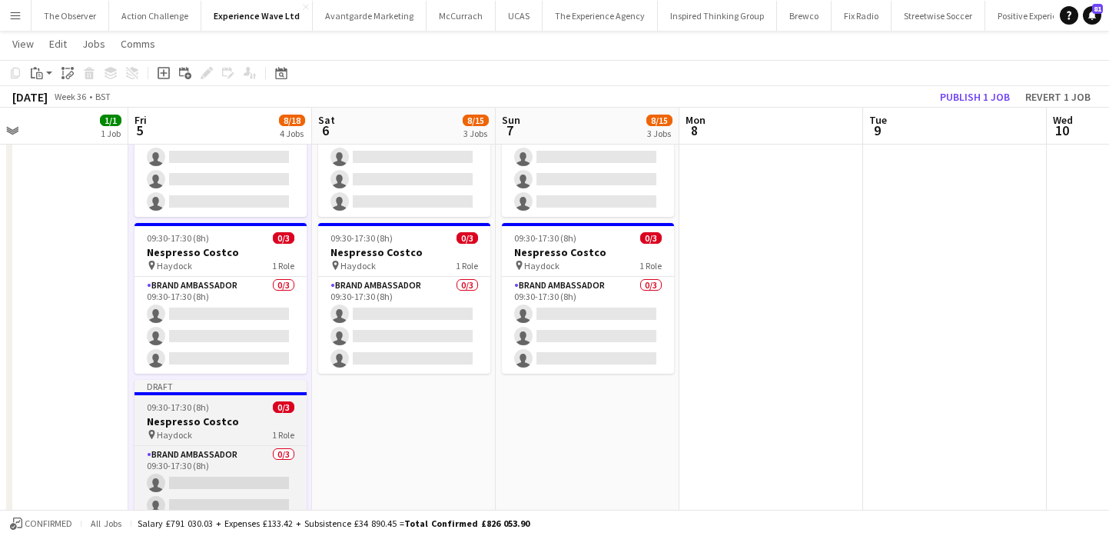
click at [245, 414] on h3 "Nespresso Costco" at bounding box center [220, 421] width 172 height 14
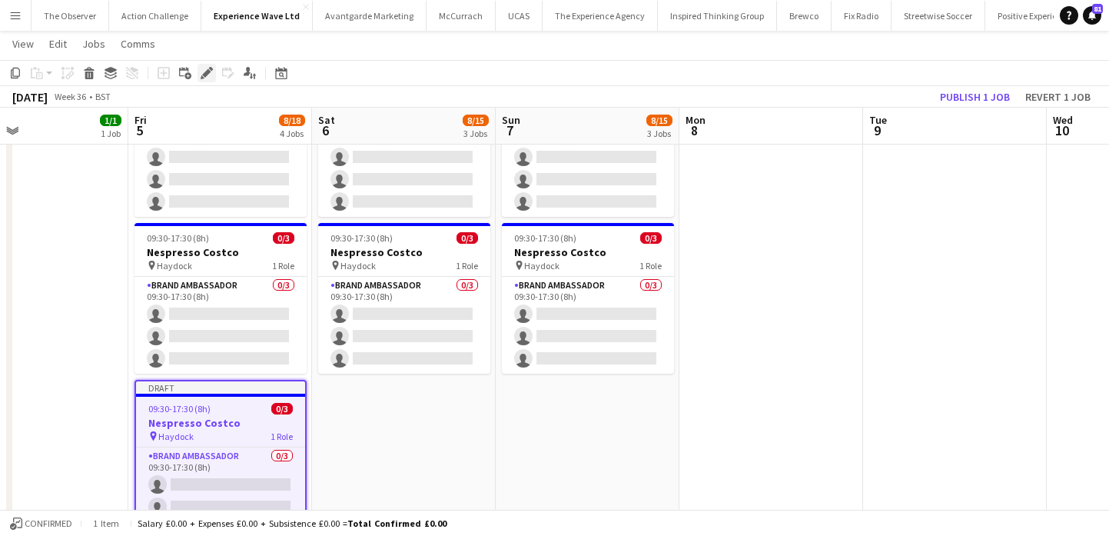
click at [211, 73] on icon "Edit" at bounding box center [207, 73] width 12 height 12
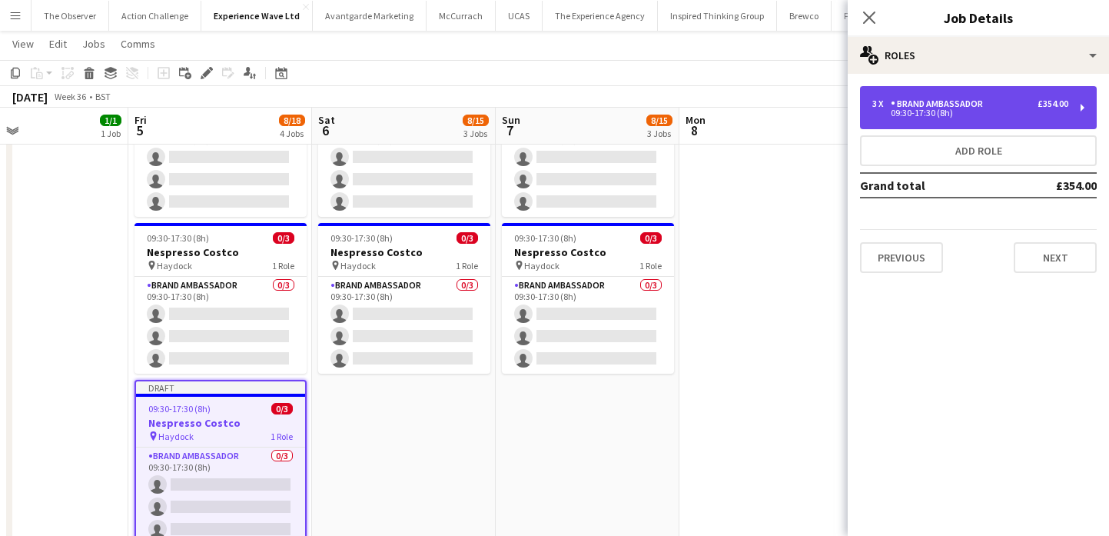
click at [920, 128] on div "3 x Brand Ambassador £354.00 09:30-17:30 (8h)" at bounding box center [978, 107] width 237 height 43
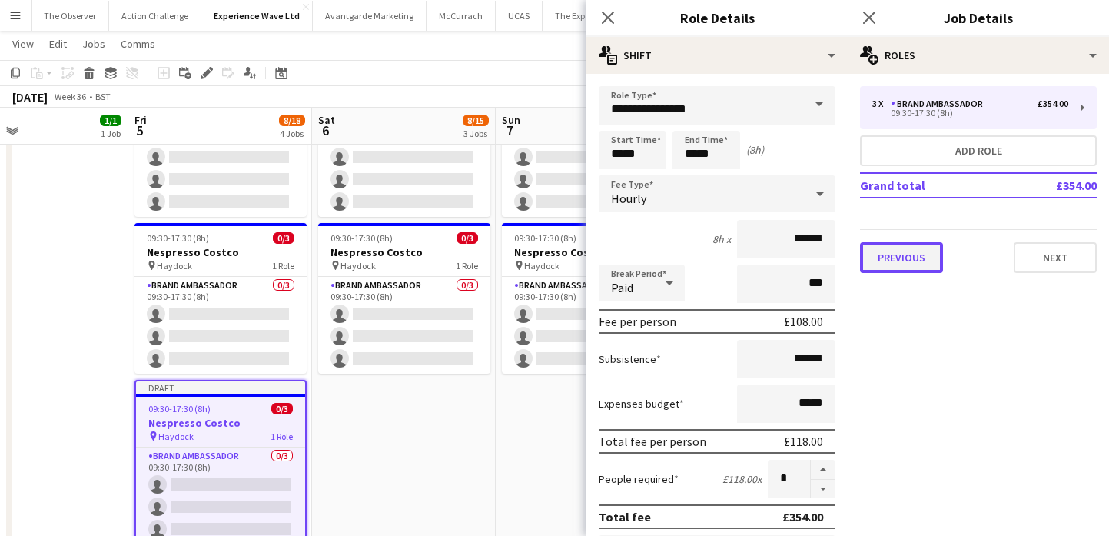
click at [911, 258] on button "Previous" at bounding box center [901, 257] width 83 height 31
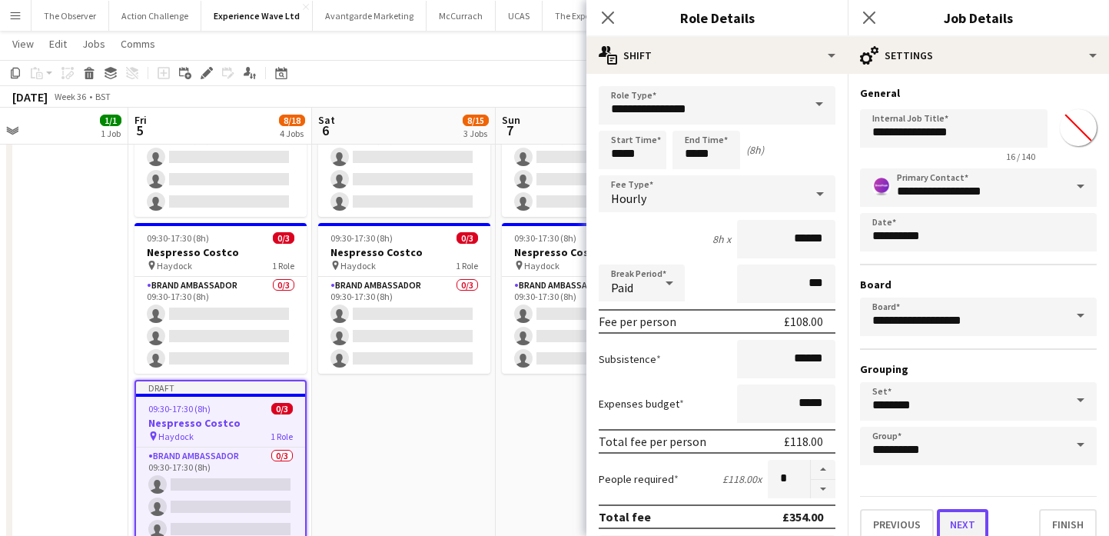
click at [961, 510] on button "Next" at bounding box center [962, 524] width 51 height 31
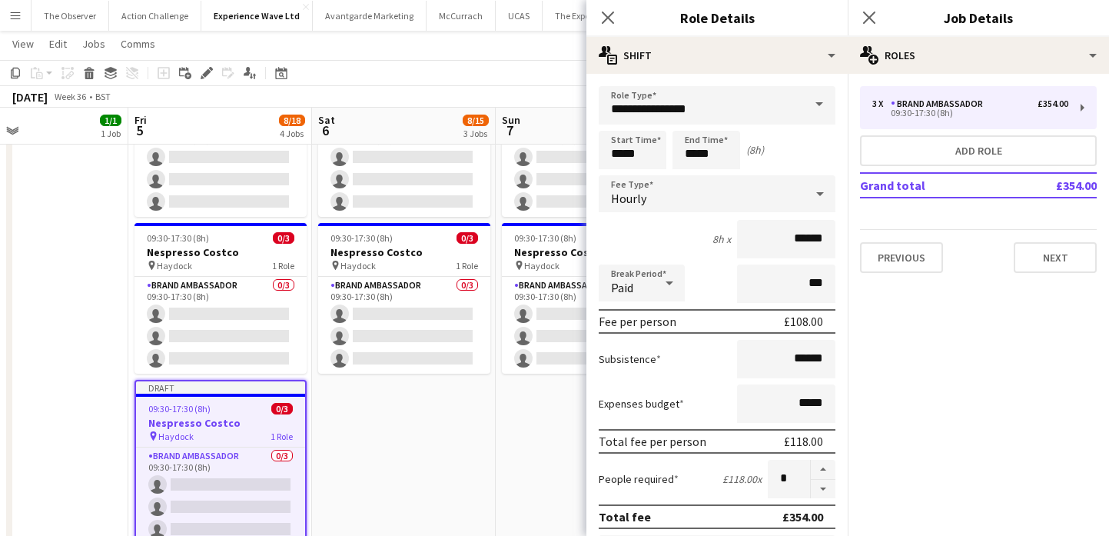
click at [1056, 279] on div "3 x Brand Ambassador £354.00 09:30-17:30 (8h) Add role Grand total £354.00 Prev…" at bounding box center [978, 179] width 261 height 211
click at [1058, 258] on button "Next" at bounding box center [1055, 257] width 83 height 31
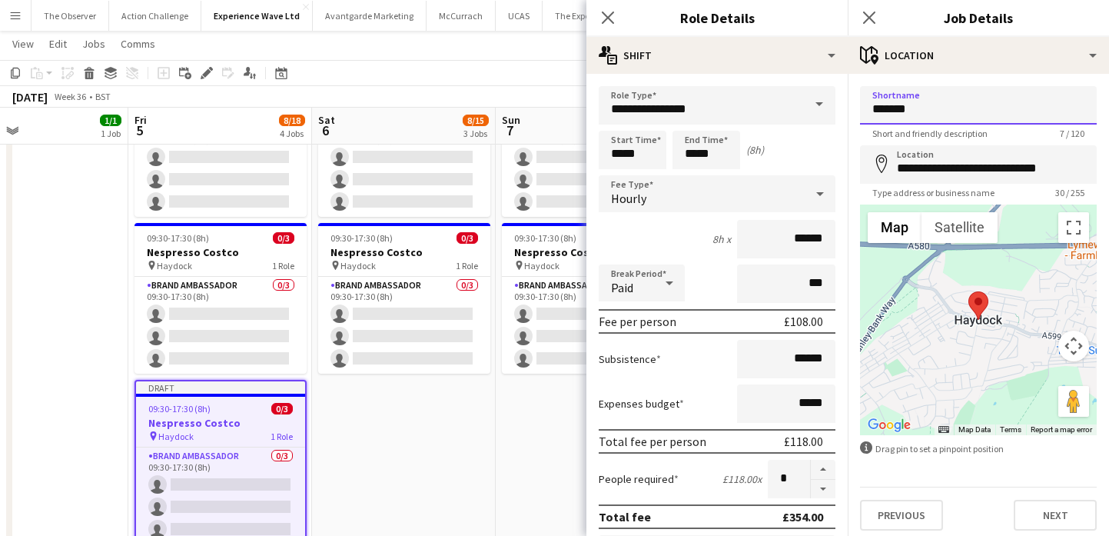
click at [1014, 121] on input "*******" at bounding box center [978, 105] width 237 height 38
paste input
type input "*******"
click at [948, 177] on input "**********" at bounding box center [978, 164] width 237 height 38
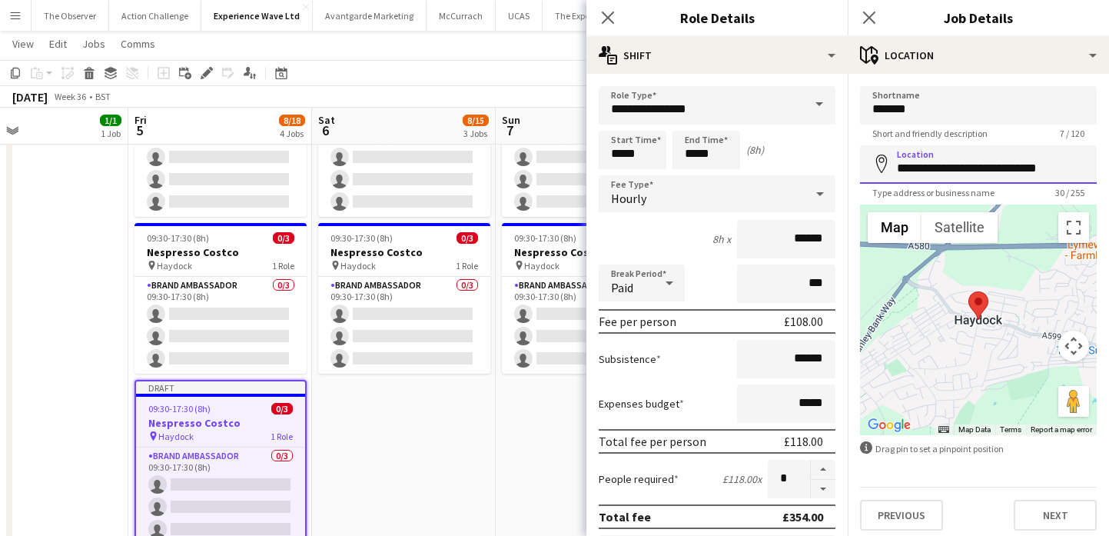
click at [948, 177] on input "**********" at bounding box center [978, 164] width 237 height 38
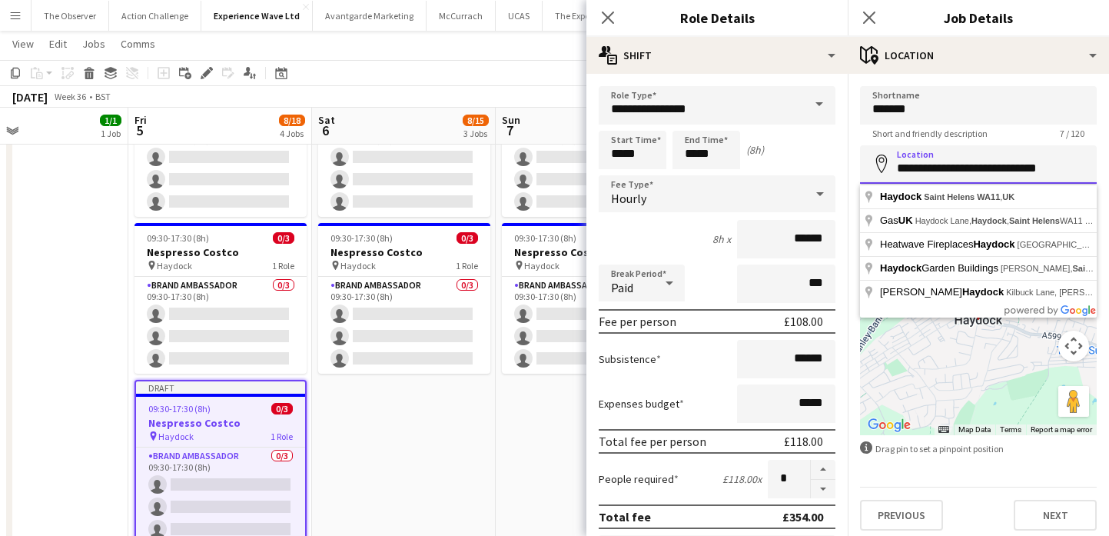
click at [948, 177] on input "**********" at bounding box center [978, 164] width 237 height 38
paste input
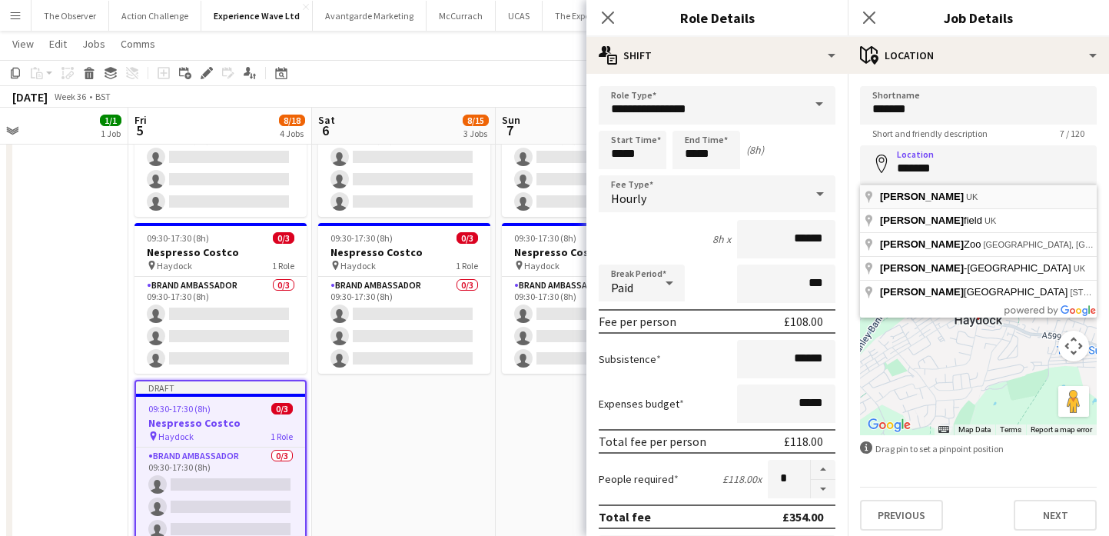
type input "**********"
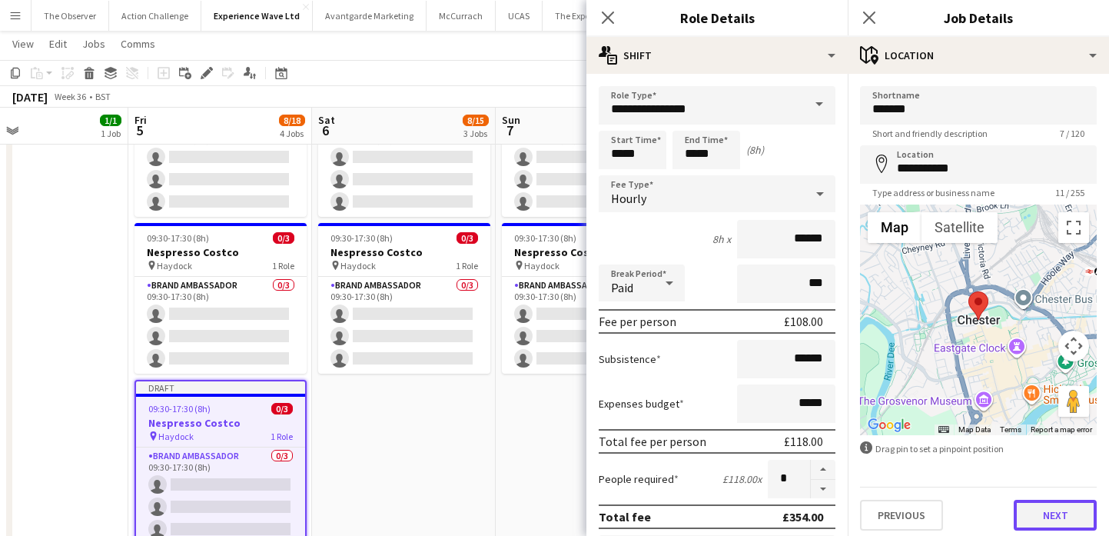
click at [1043, 507] on button "Next" at bounding box center [1055, 514] width 83 height 31
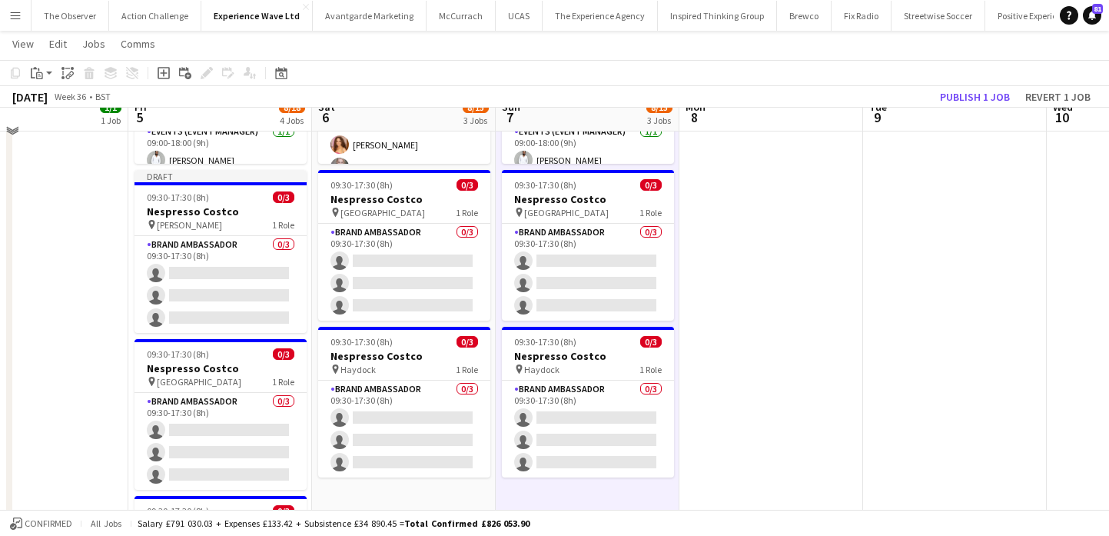
scroll to position [227, 0]
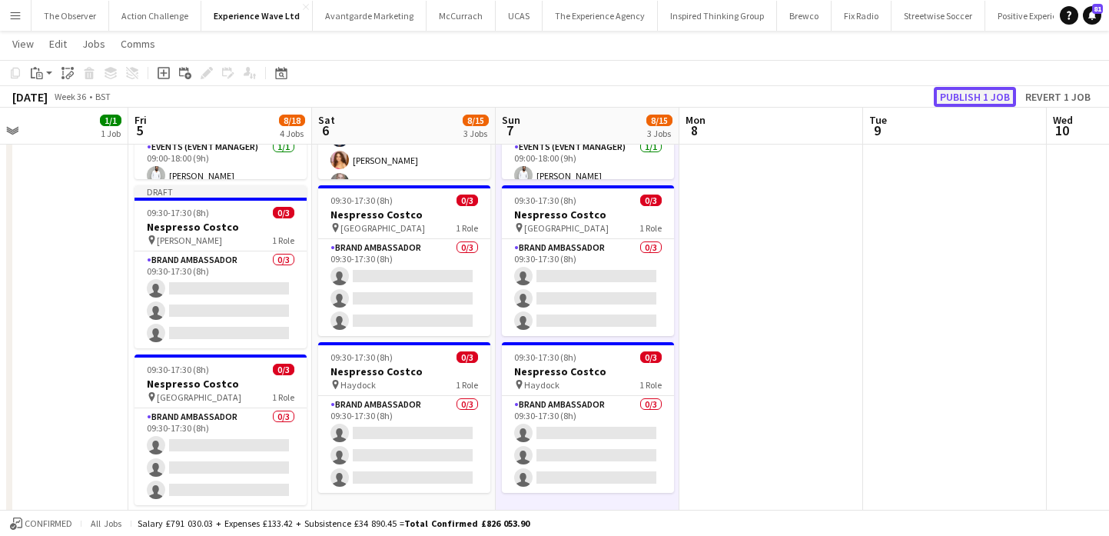
click at [1006, 87] on button "Publish 1 job" at bounding box center [975, 97] width 82 height 20
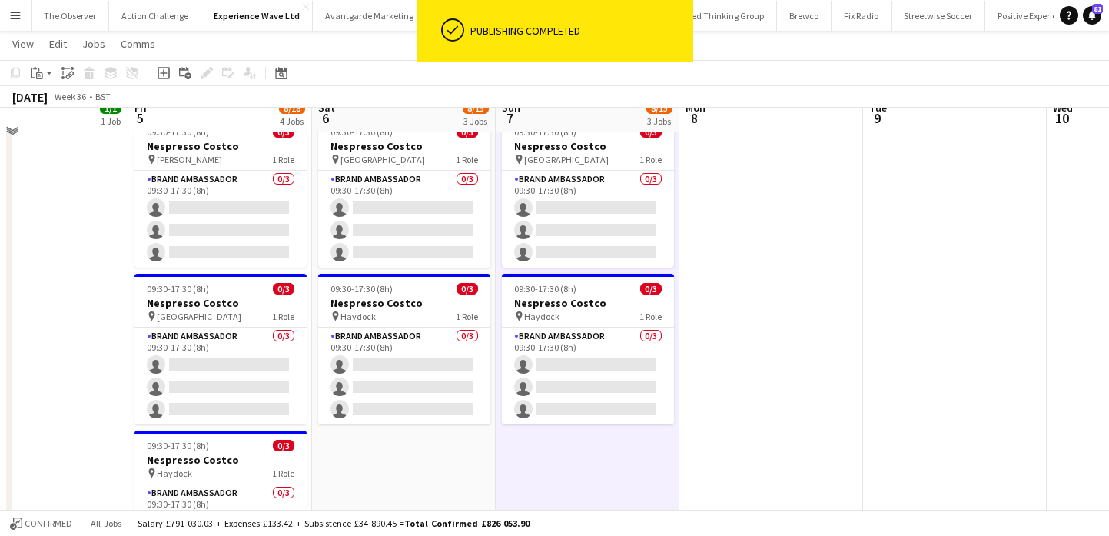
scroll to position [270, 0]
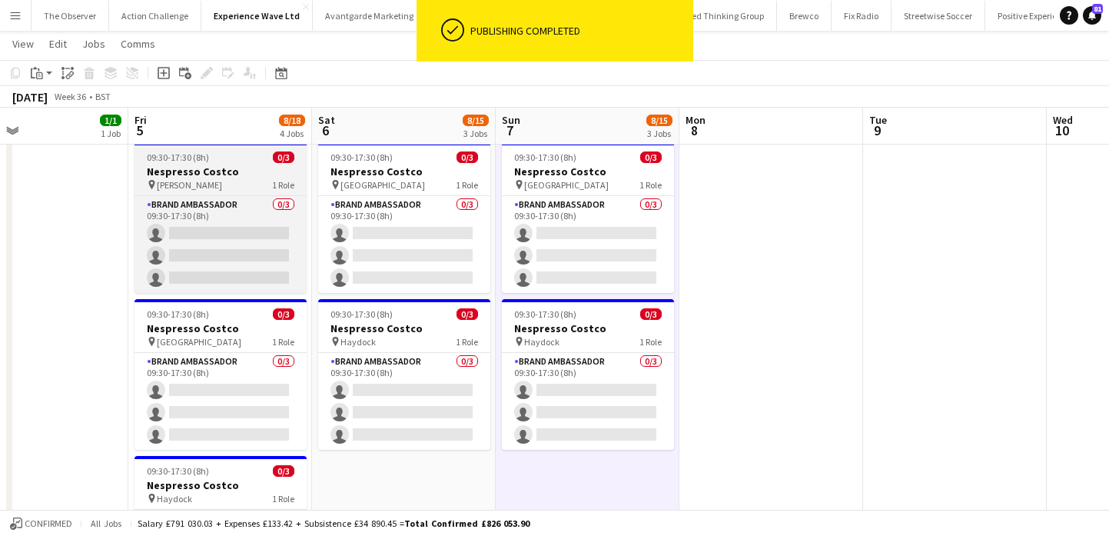
click at [239, 195] on div "Brand Ambassador 0/3 09:30-17:30 (8h) single-neutral-actions single-neutral-act…" at bounding box center [220, 244] width 172 height 98
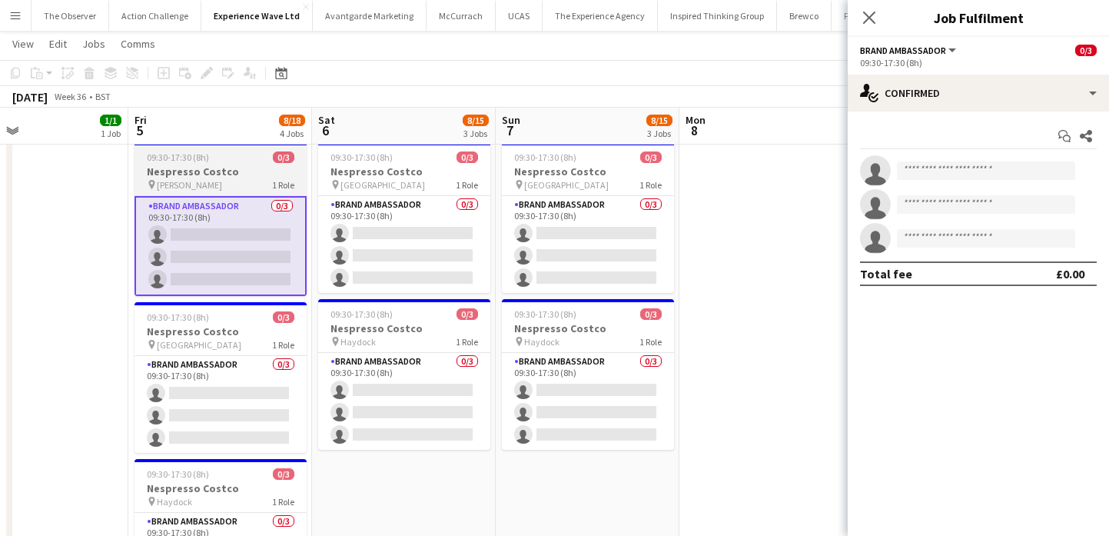
click at [192, 167] on h3 "Nespresso Costco" at bounding box center [220, 171] width 172 height 14
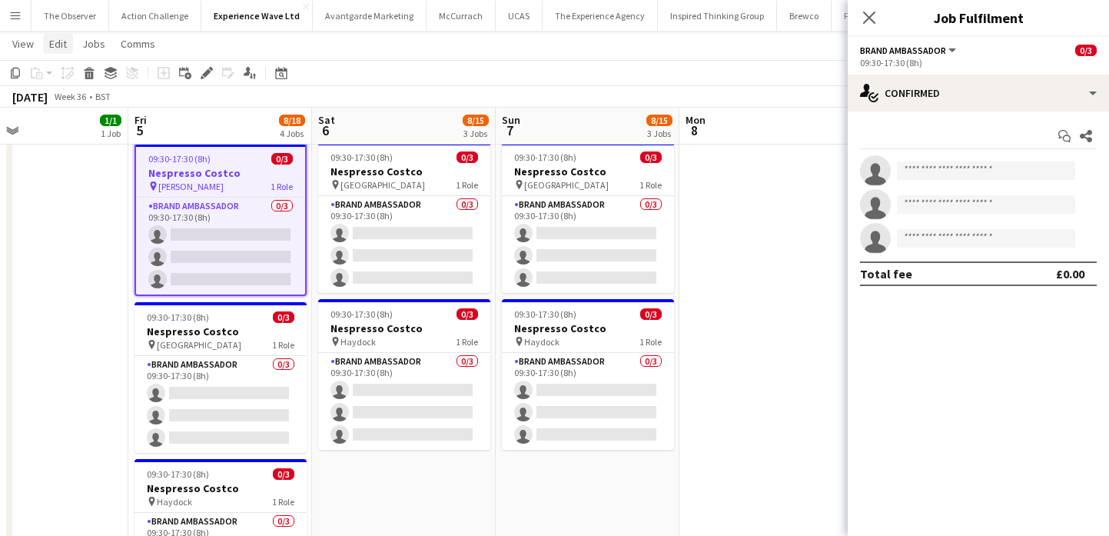
click at [61, 50] on span "Edit" at bounding box center [58, 44] width 18 height 14
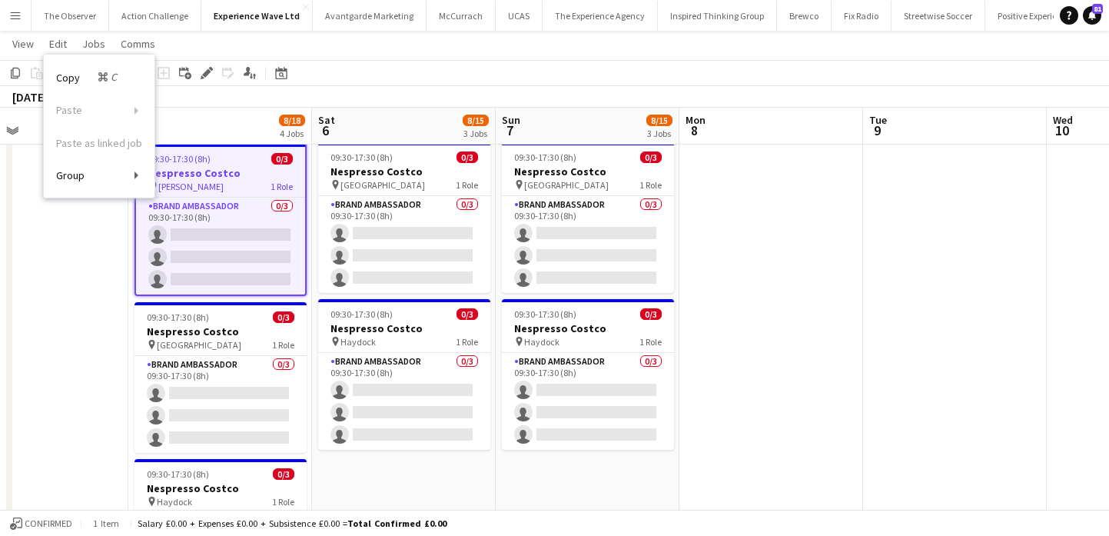
click at [81, 68] on link "Copy Command C" at bounding box center [99, 77] width 111 height 33
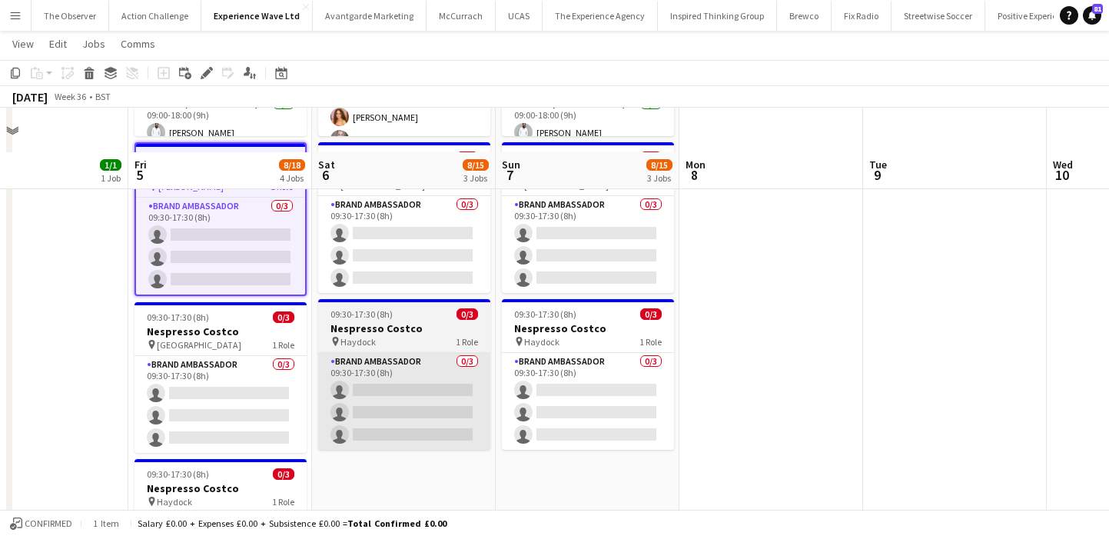
scroll to position [388, 0]
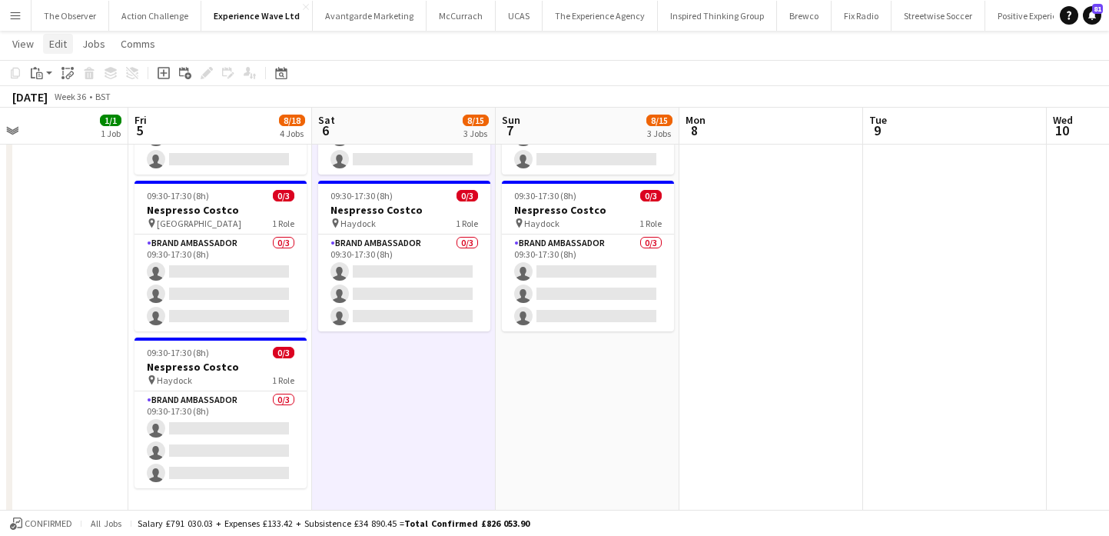
click at [63, 48] on span "Edit" at bounding box center [58, 44] width 18 height 14
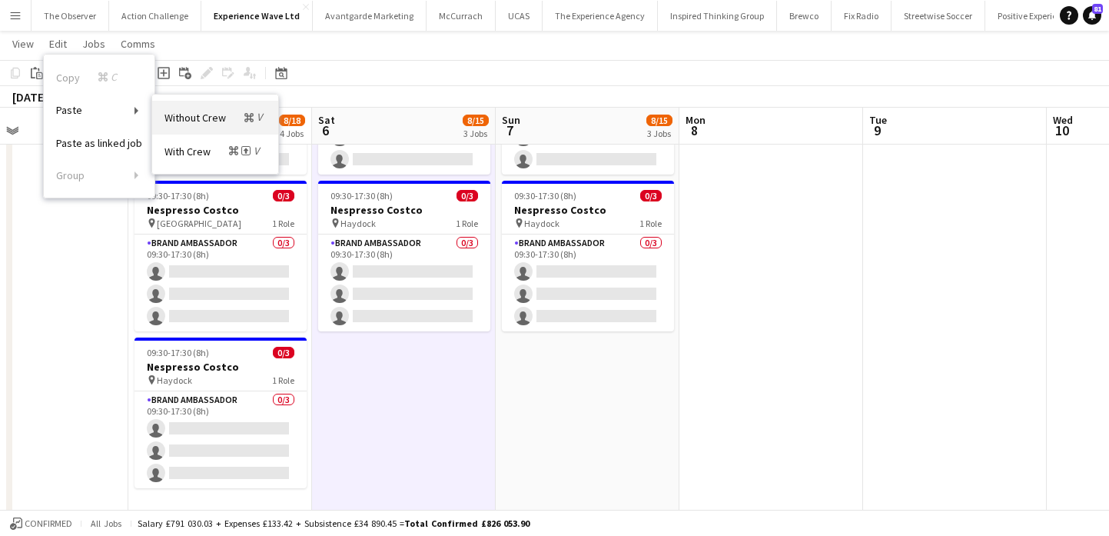
click at [171, 121] on span "Without Crew Command V" at bounding box center [214, 117] width 101 height 15
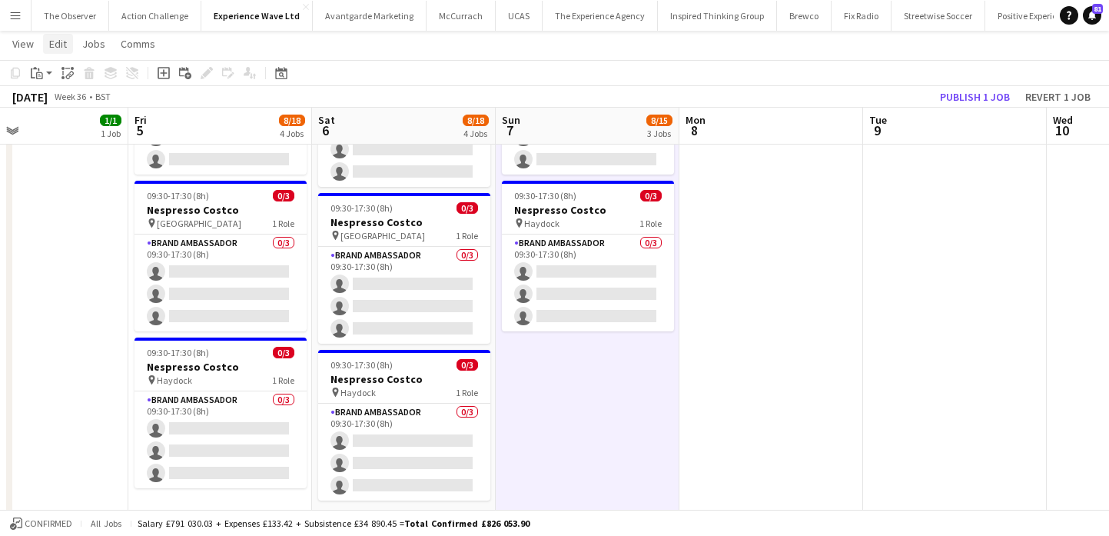
click at [67, 46] on link "Edit" at bounding box center [58, 44] width 30 height 20
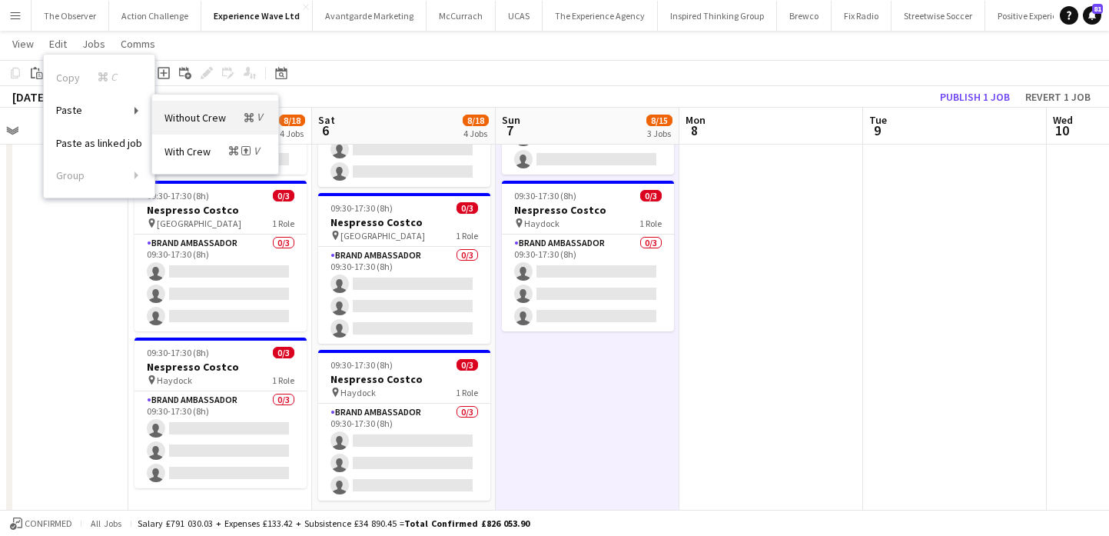
click at [198, 122] on span "Without Crew Command V" at bounding box center [214, 117] width 101 height 15
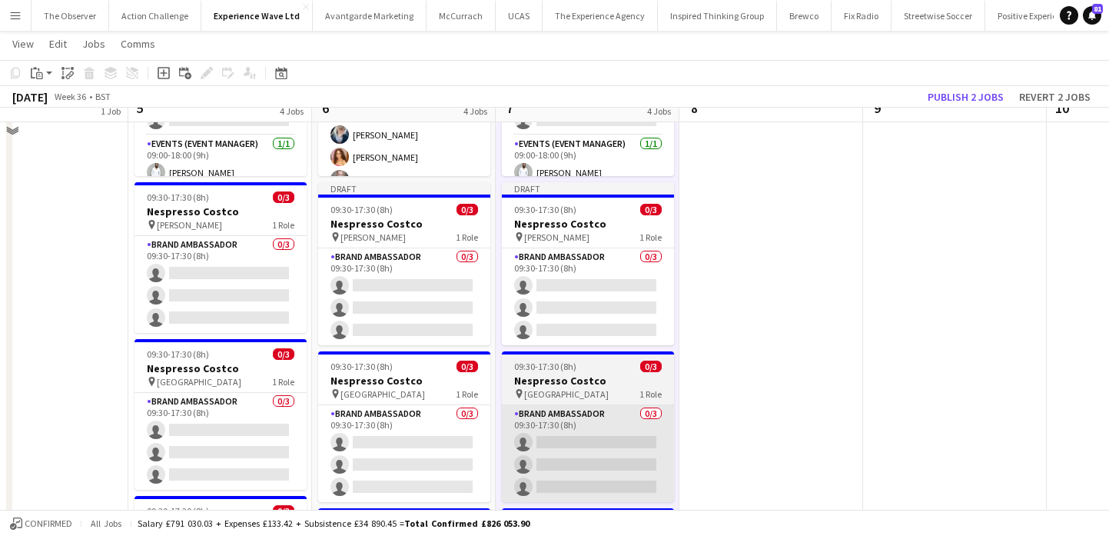
scroll to position [207, 0]
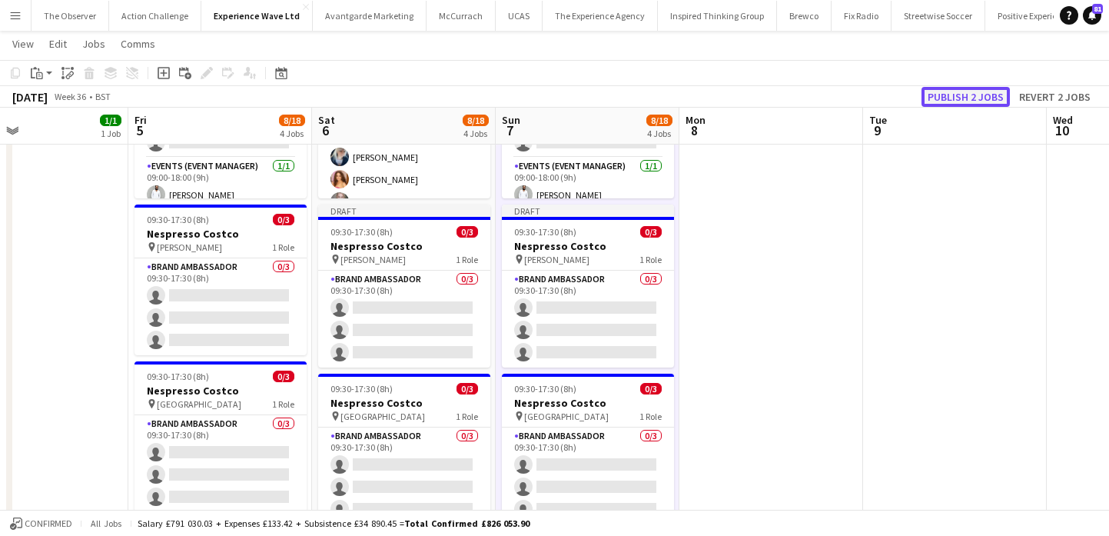
click at [985, 89] on button "Publish 2 jobs" at bounding box center [965, 97] width 88 height 20
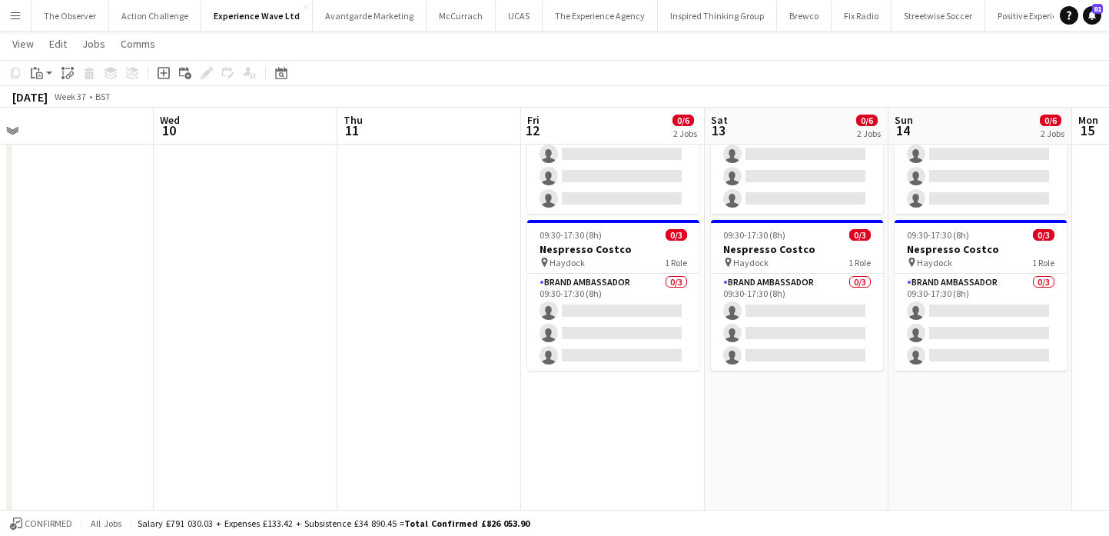
scroll to position [0, 741]
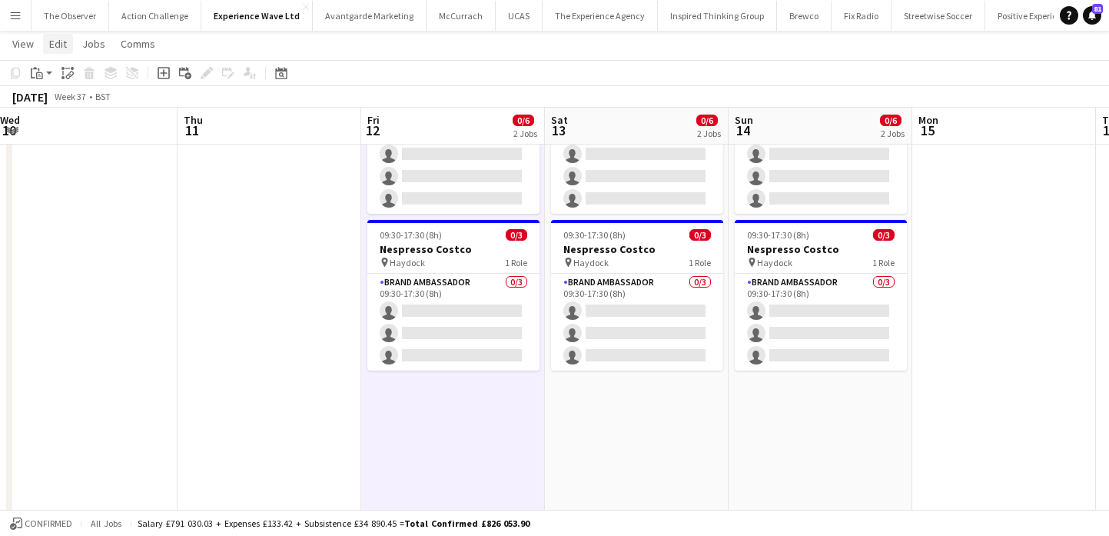
click at [65, 44] on span "Edit" at bounding box center [58, 44] width 18 height 14
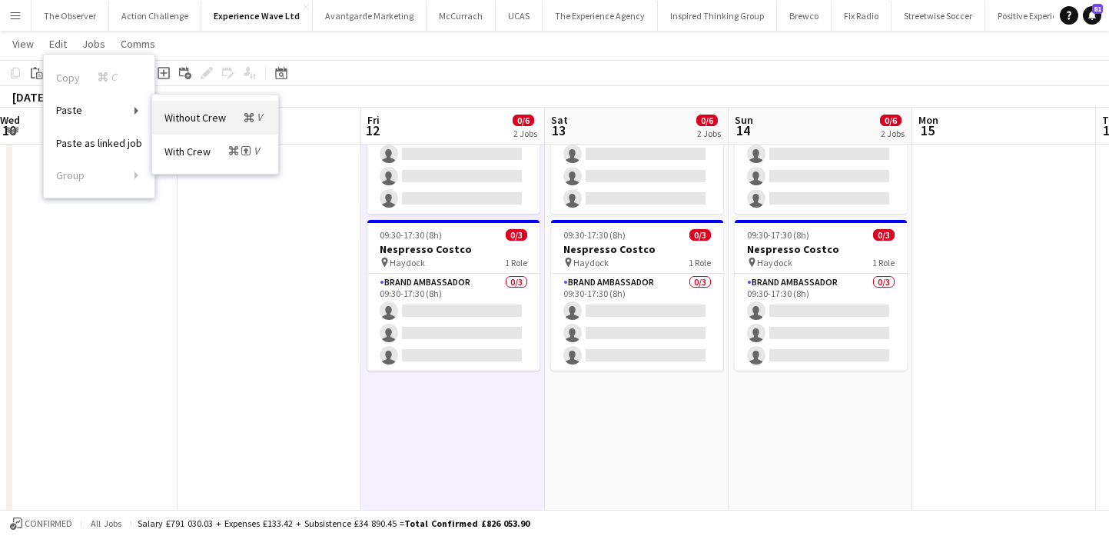
click at [179, 109] on link "Without Crew Command V" at bounding box center [215, 117] width 126 height 33
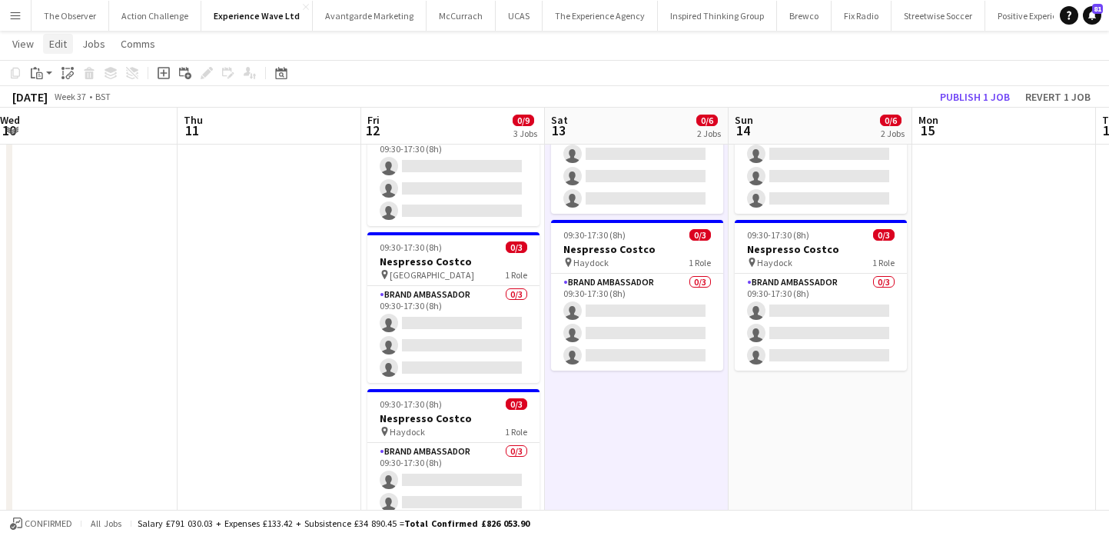
click at [55, 50] on span "Edit" at bounding box center [58, 44] width 18 height 14
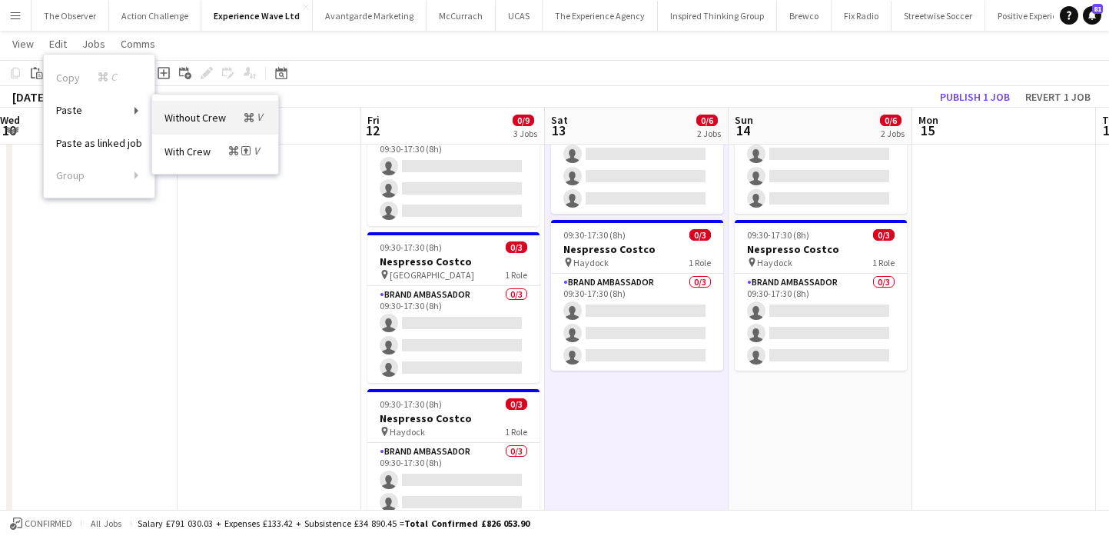
click at [191, 121] on span "Without Crew Command V" at bounding box center [214, 117] width 101 height 15
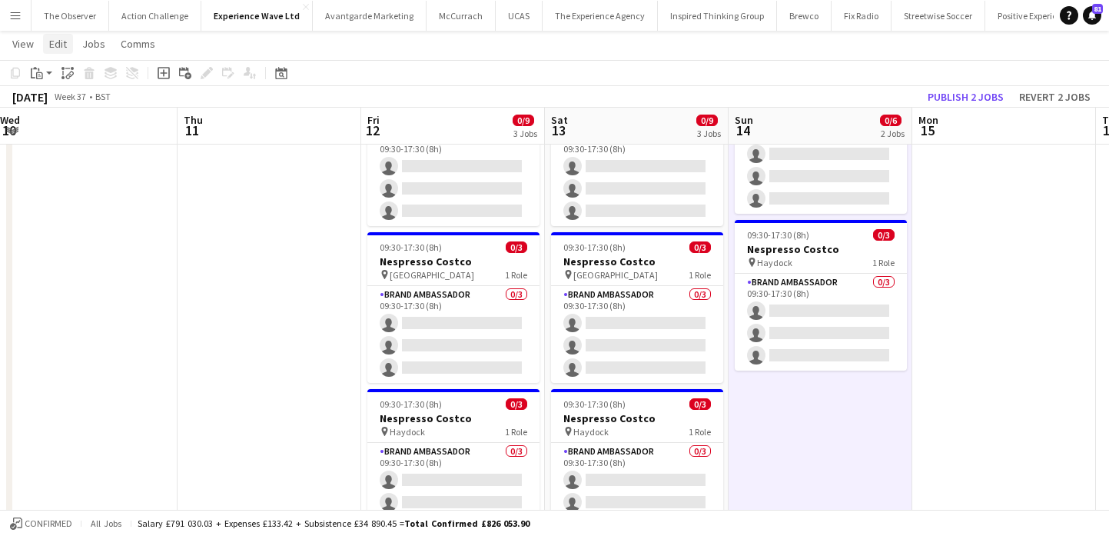
click at [65, 41] on span "Edit" at bounding box center [58, 44] width 18 height 14
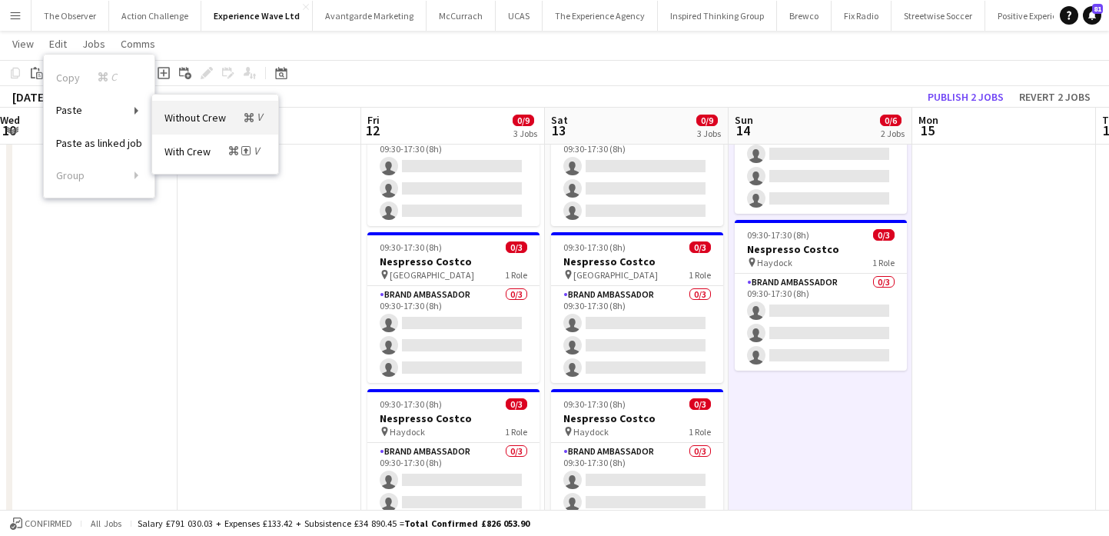
click at [205, 111] on span "Without Crew Command V" at bounding box center [214, 117] width 101 height 15
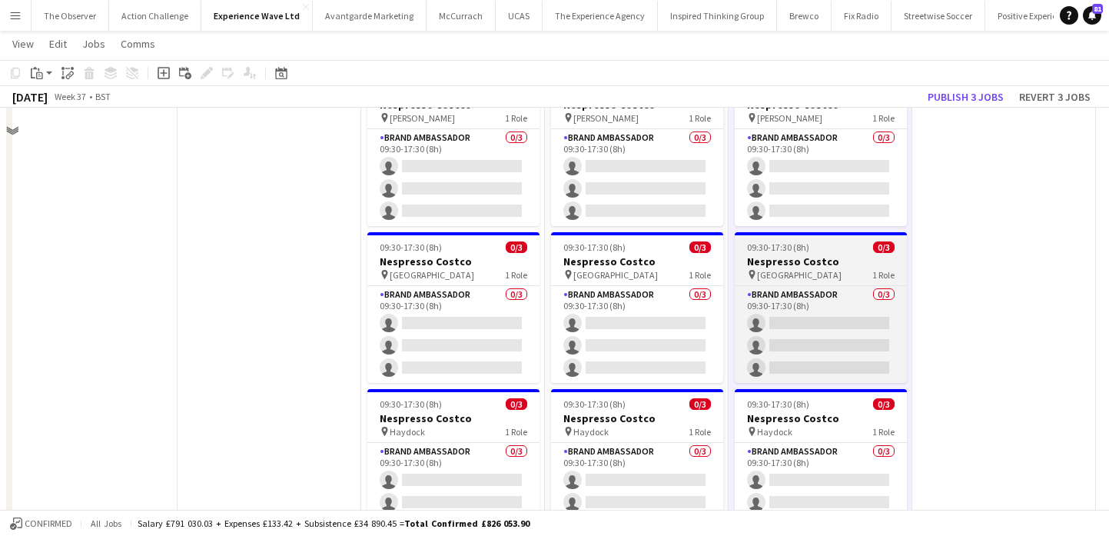
scroll to position [43, 0]
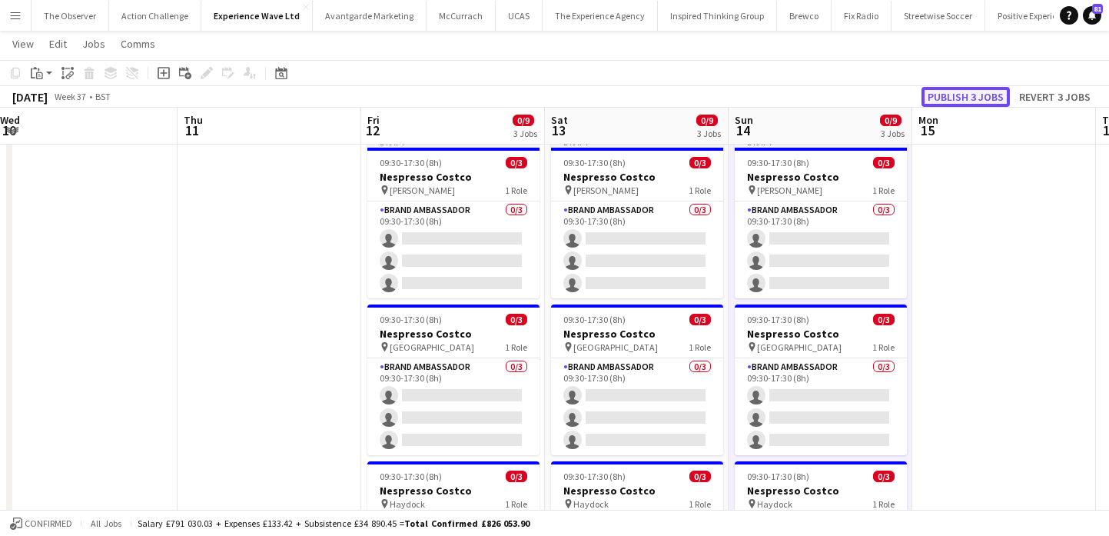
click at [941, 95] on button "Publish 3 jobs" at bounding box center [965, 97] width 88 height 20
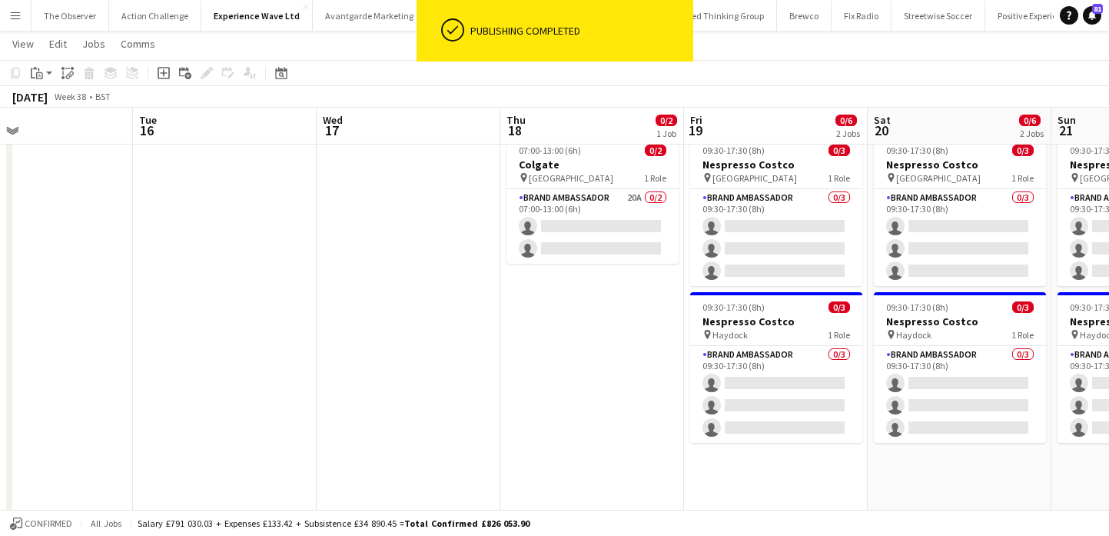
scroll to position [0, 673]
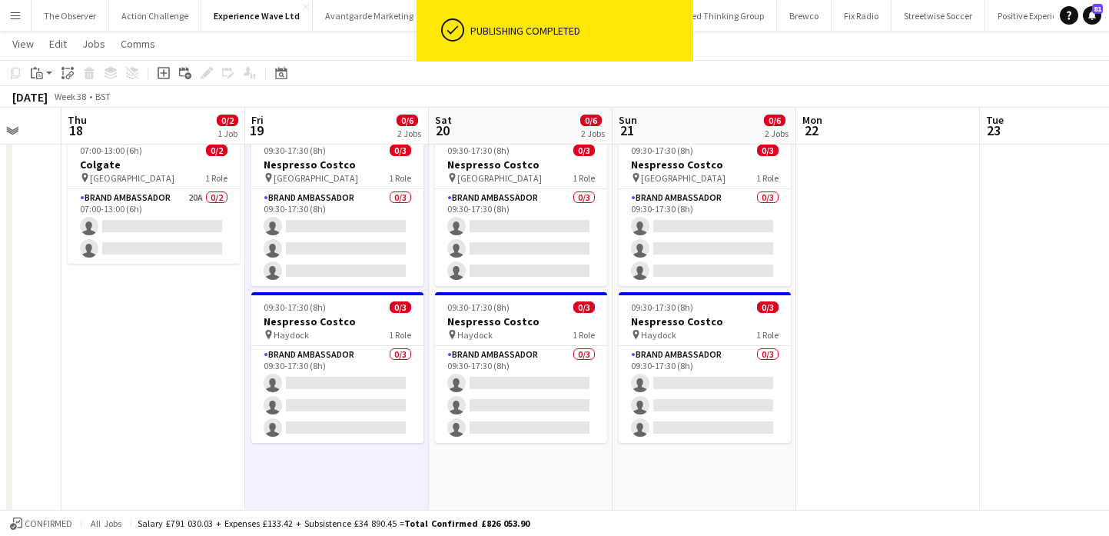
click at [60, 54] on app-page-menu "View Day view expanded Day view collapsed Month view Date picker Jump to [DATE]…" at bounding box center [554, 45] width 1109 height 29
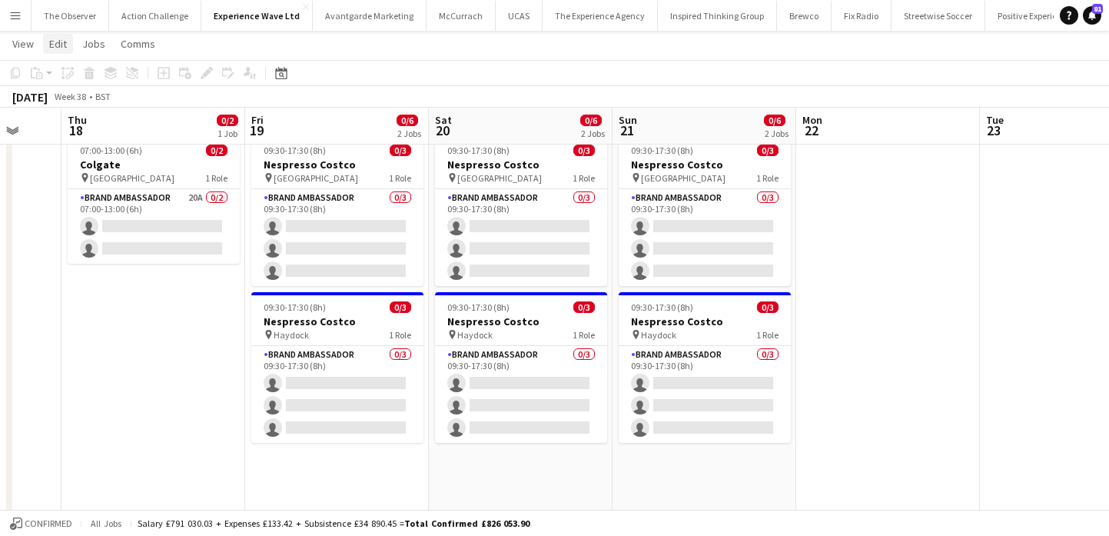
click at [58, 48] on span "Edit" at bounding box center [58, 44] width 18 height 14
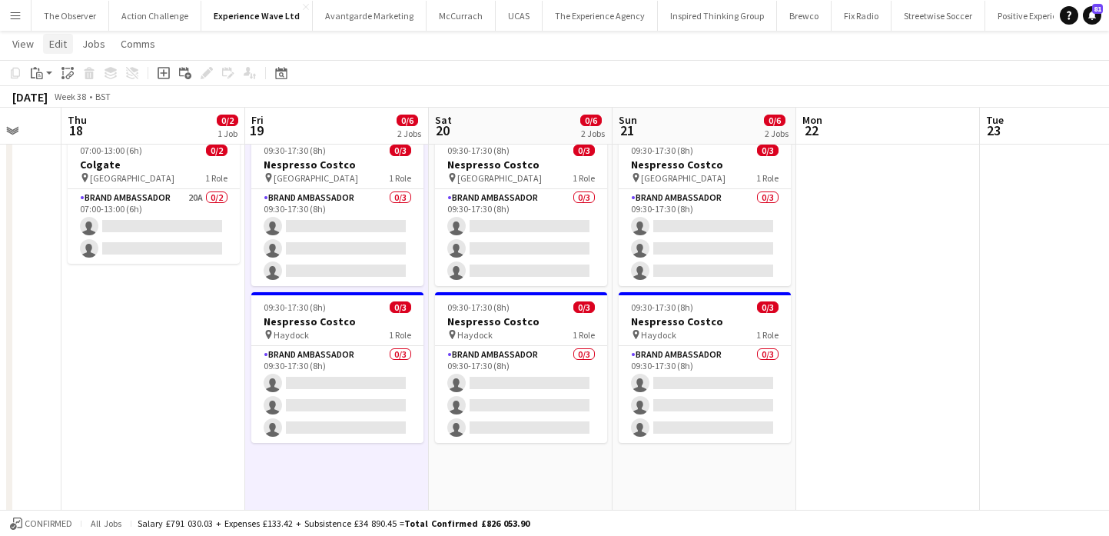
click at [65, 44] on span "Edit" at bounding box center [58, 44] width 18 height 14
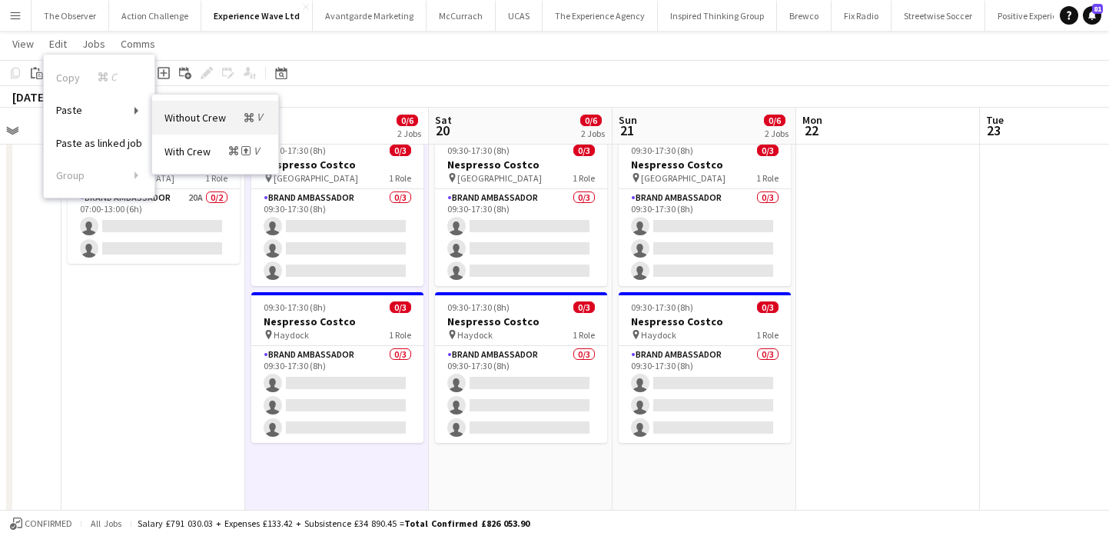
click at [181, 121] on span "Without Crew Command V" at bounding box center [214, 117] width 101 height 15
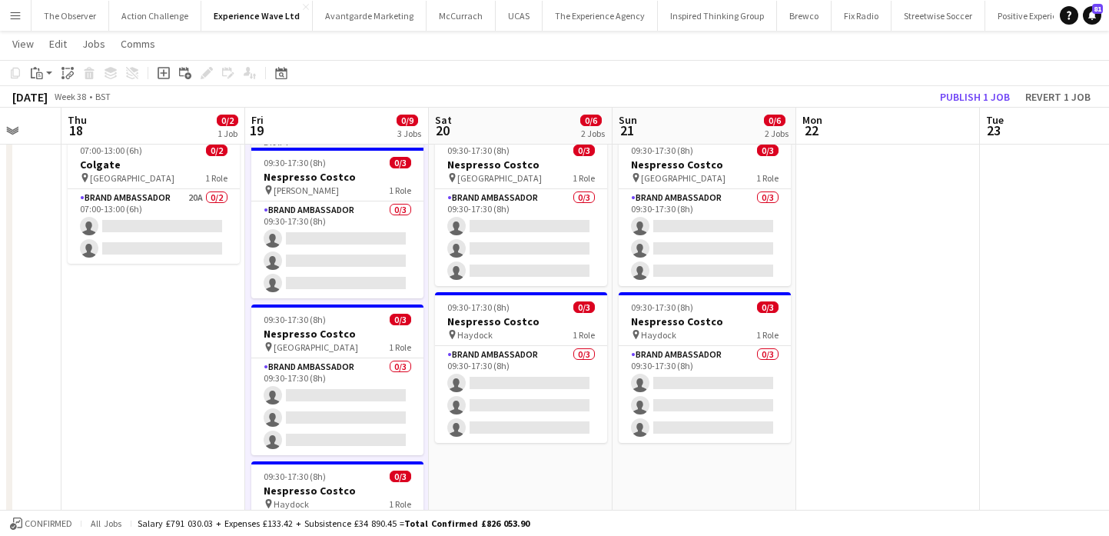
click at [58, 34] on link "Edit" at bounding box center [58, 44] width 30 height 20
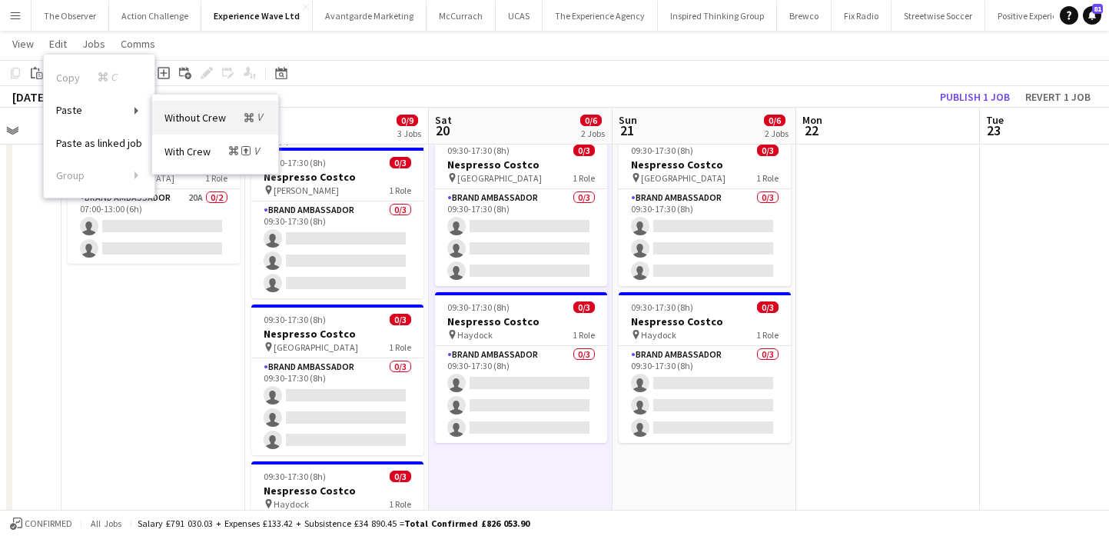
click at [180, 112] on span "Without Crew Command V" at bounding box center [214, 117] width 101 height 15
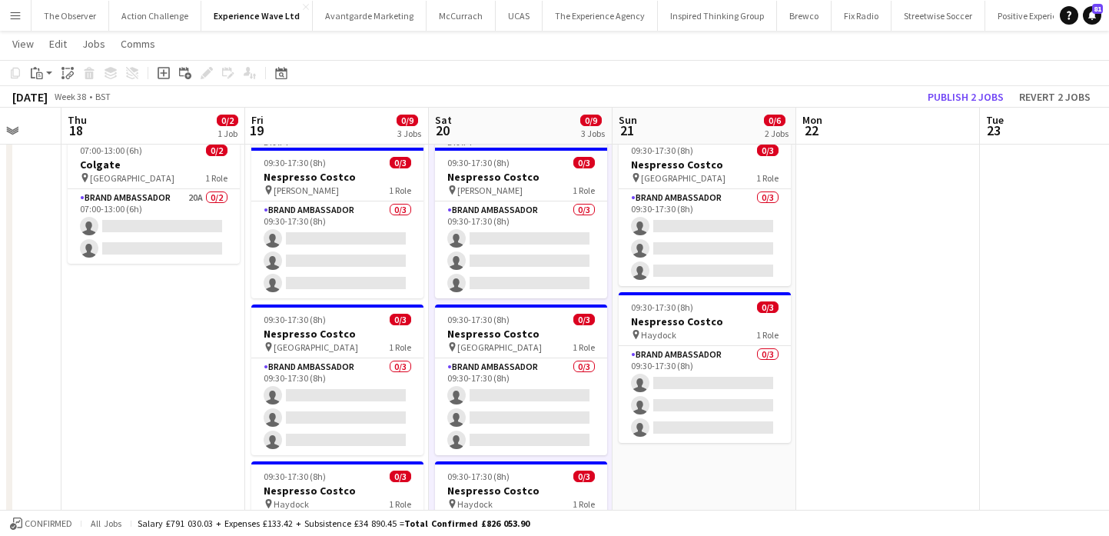
click at [58, 47] on span "Edit" at bounding box center [58, 44] width 18 height 14
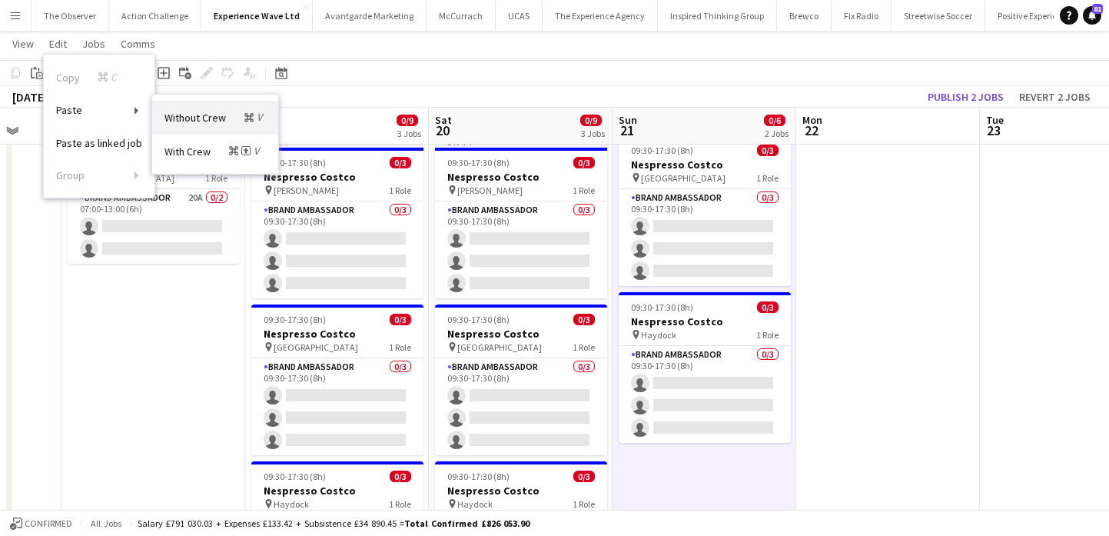
click at [214, 124] on span "Without Crew Command V" at bounding box center [214, 117] width 101 height 15
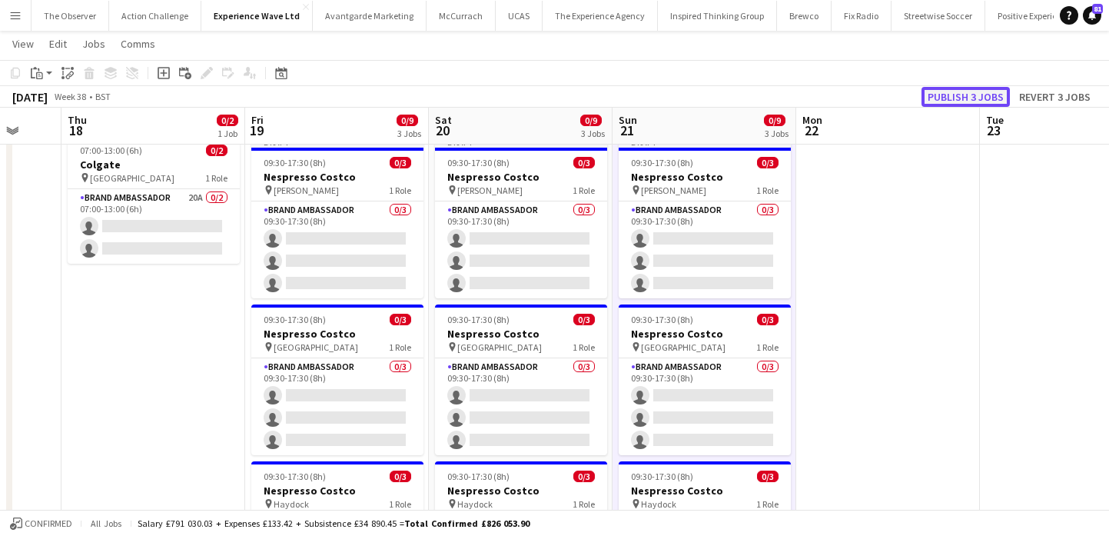
click at [950, 101] on button "Publish 3 jobs" at bounding box center [965, 97] width 88 height 20
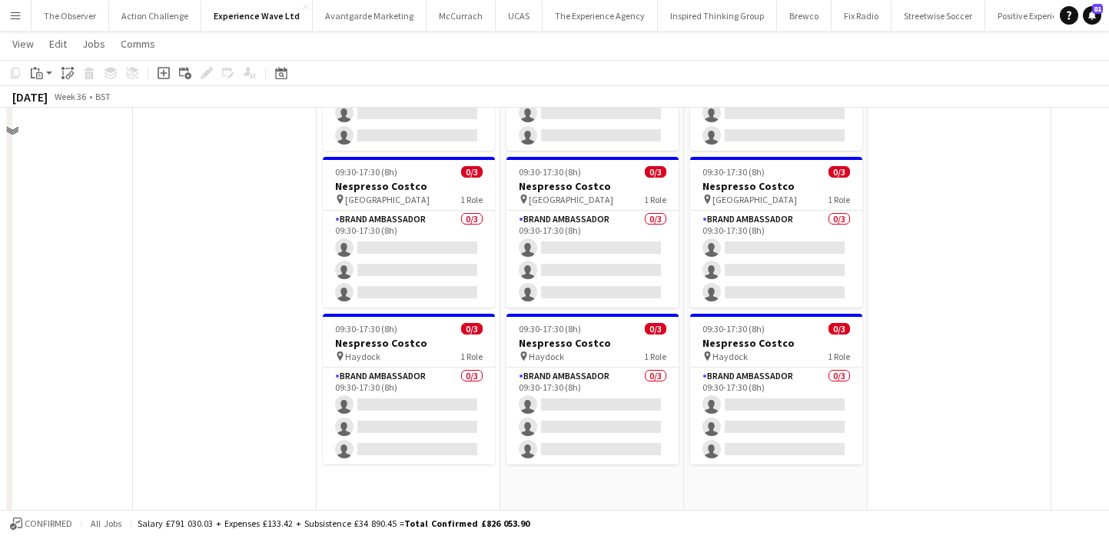
scroll to position [459, 0]
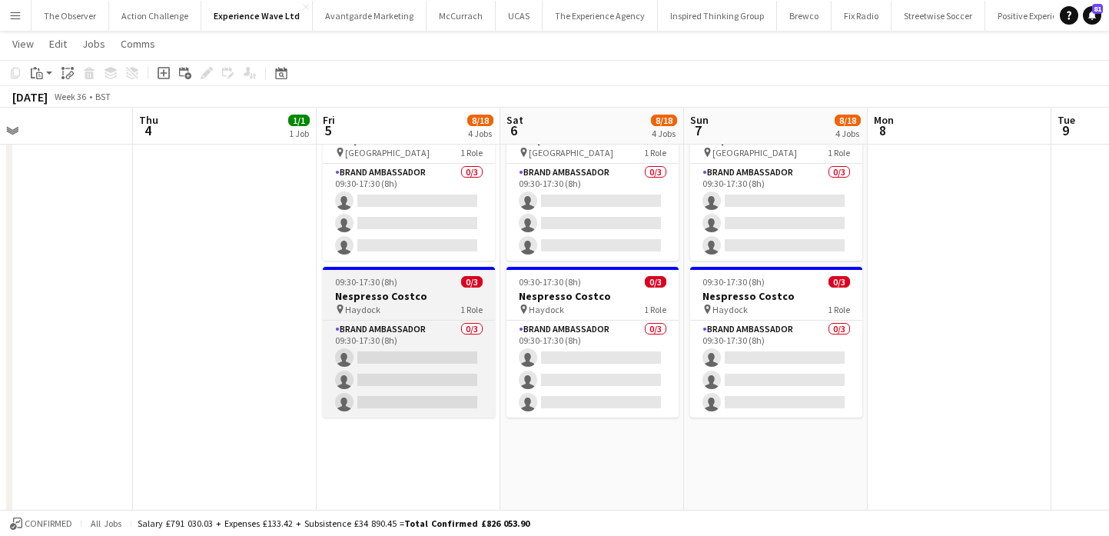
click at [430, 289] on h3 "Nespresso Costco" at bounding box center [409, 296] width 172 height 14
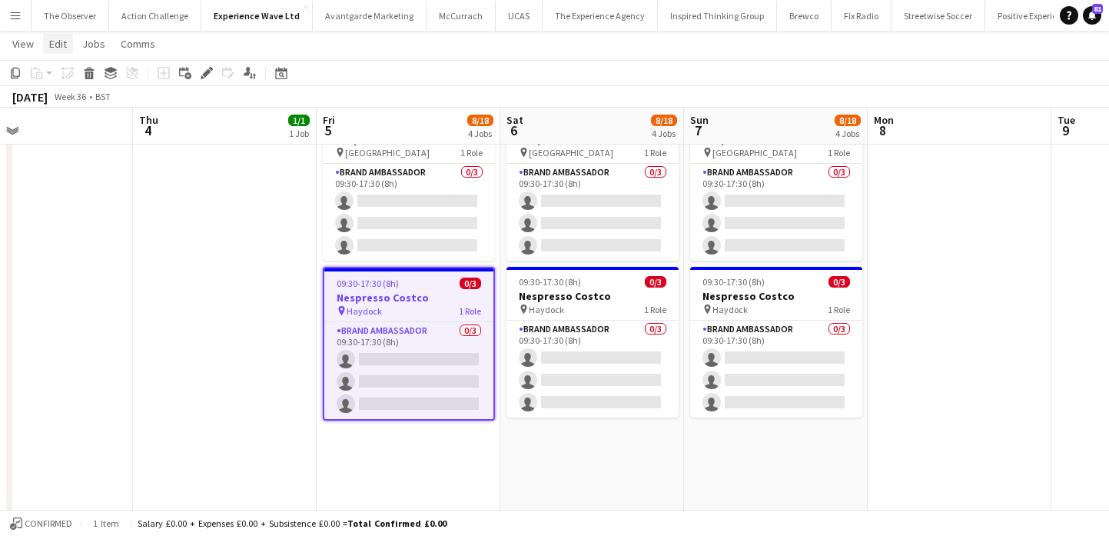
click at [54, 49] on span "Edit" at bounding box center [58, 44] width 18 height 14
click at [84, 79] on span "Copy Command C" at bounding box center [88, 77] width 64 height 15
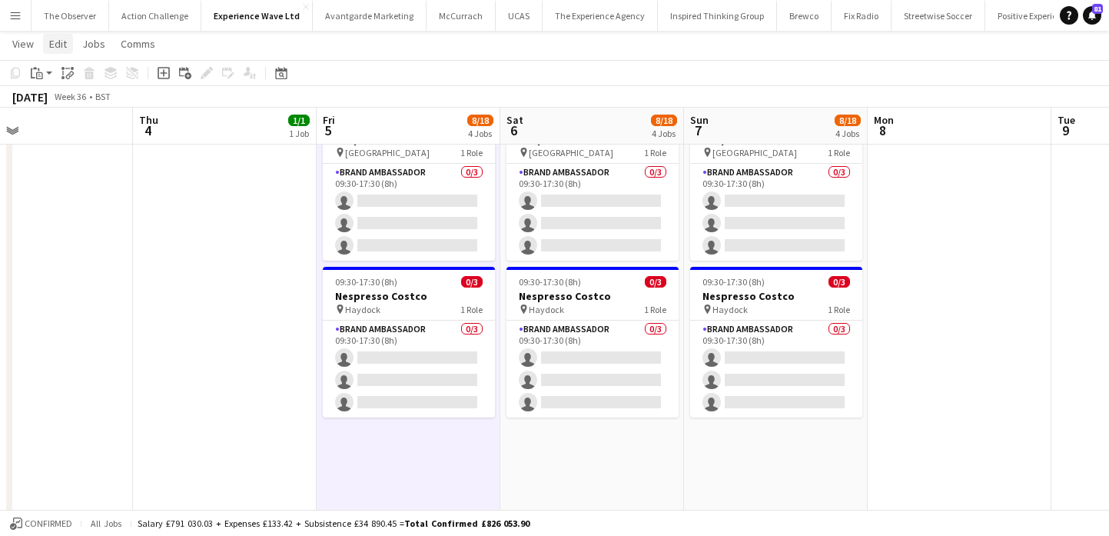
click at [45, 49] on link "Edit" at bounding box center [58, 44] width 30 height 20
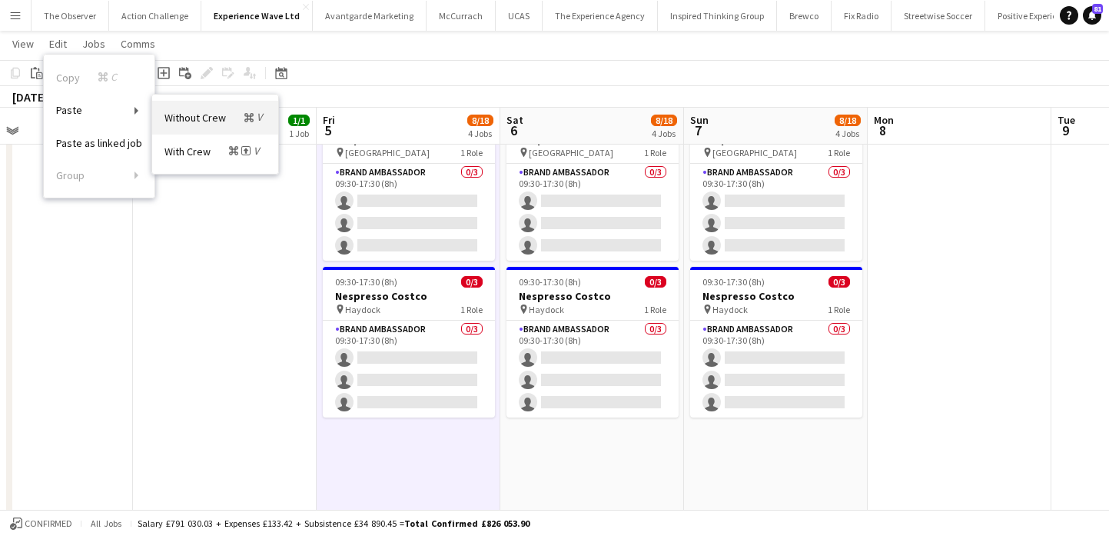
click at [211, 124] on span "Without Crew Command V" at bounding box center [214, 117] width 101 height 15
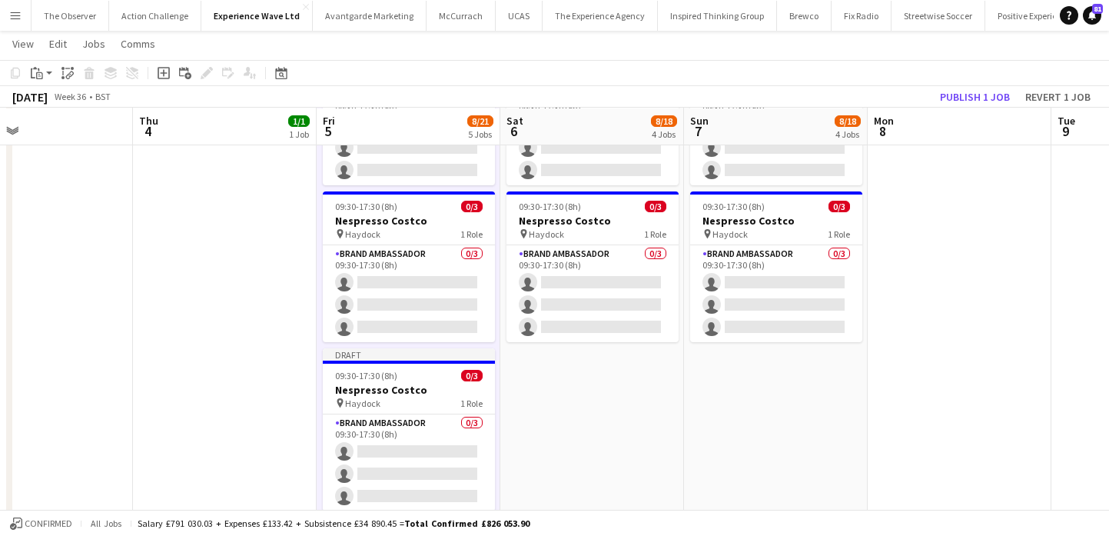
scroll to position [535, 0]
click at [413, 436] on app-card-role "Brand Ambassador 0/3 09:30-17:30 (8h) single-neutral-actions single-neutral-act…" at bounding box center [409, 461] width 172 height 97
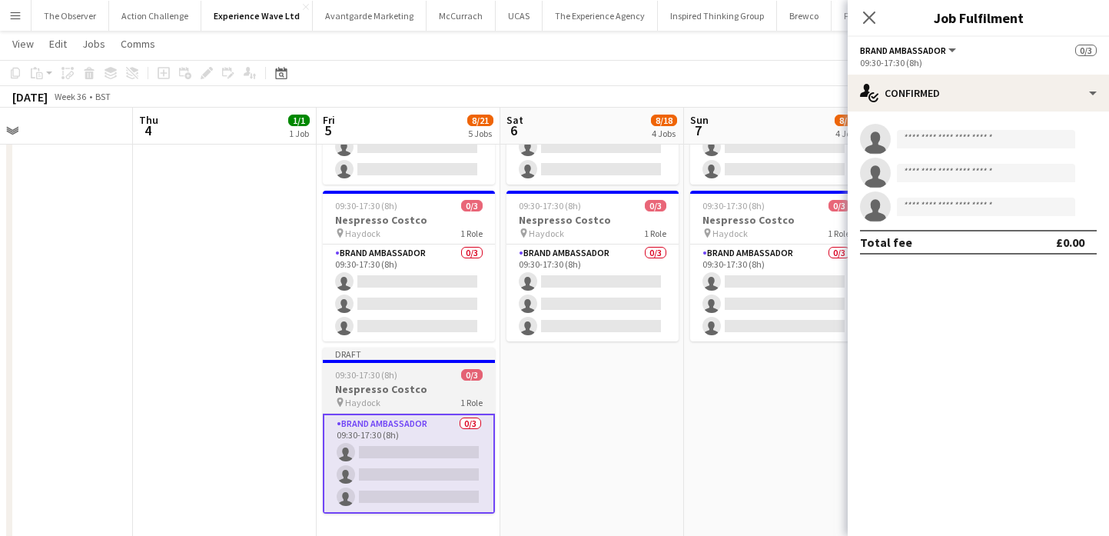
click at [413, 401] on div "pin Haydock 1 Role" at bounding box center [409, 402] width 172 height 12
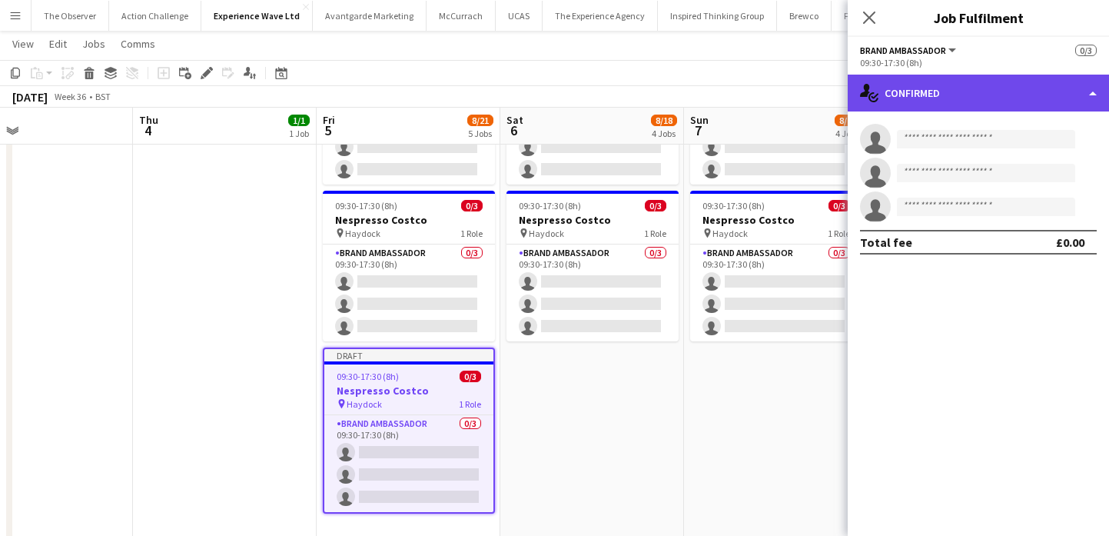
click at [1033, 105] on div "single-neutral-actions-check-2 Confirmed" at bounding box center [978, 93] width 261 height 37
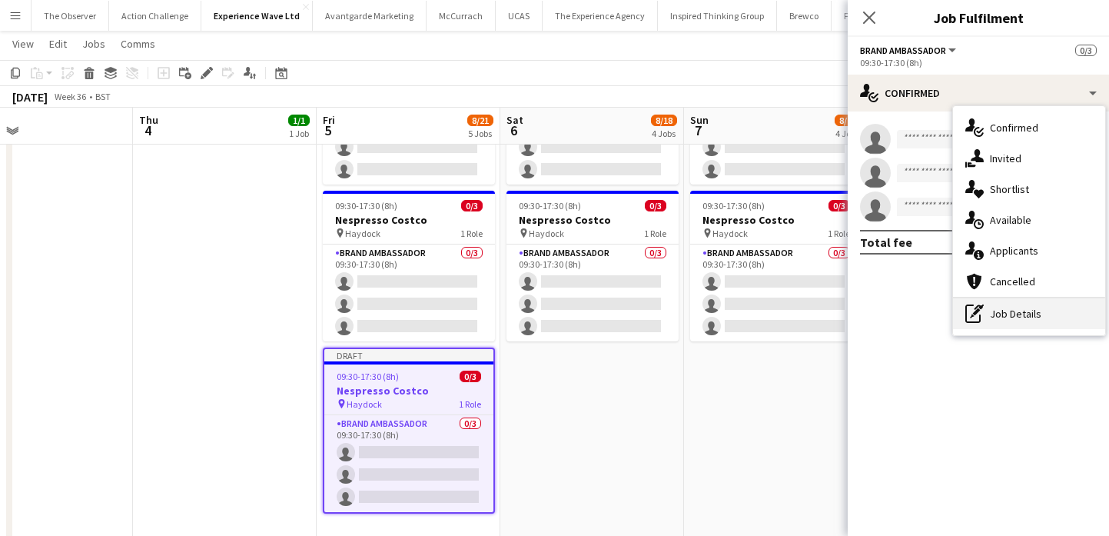
click at [1063, 311] on div "pen-write Job Details" at bounding box center [1029, 313] width 152 height 31
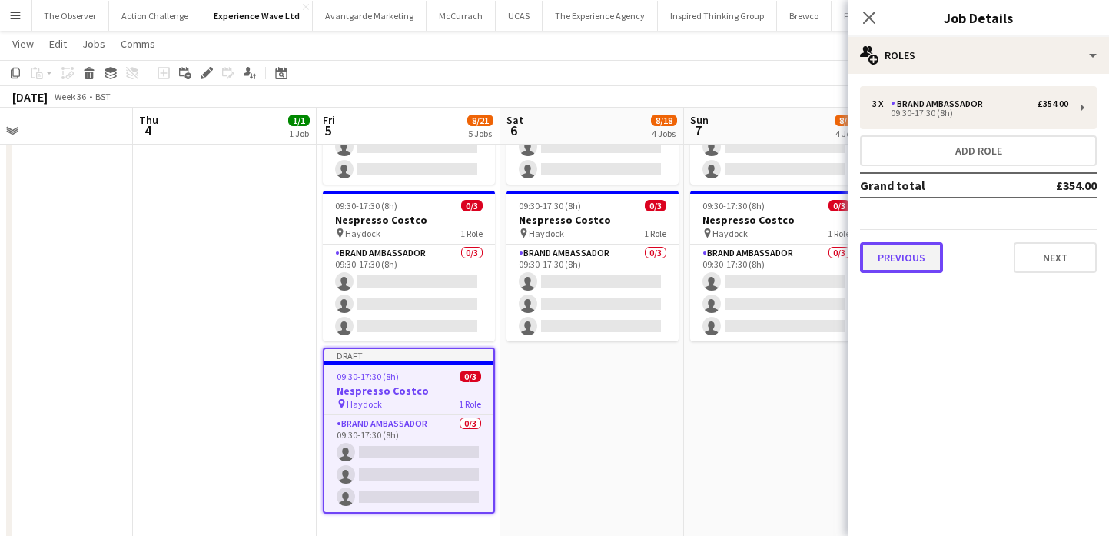
click at [924, 247] on button "Previous" at bounding box center [901, 257] width 83 height 31
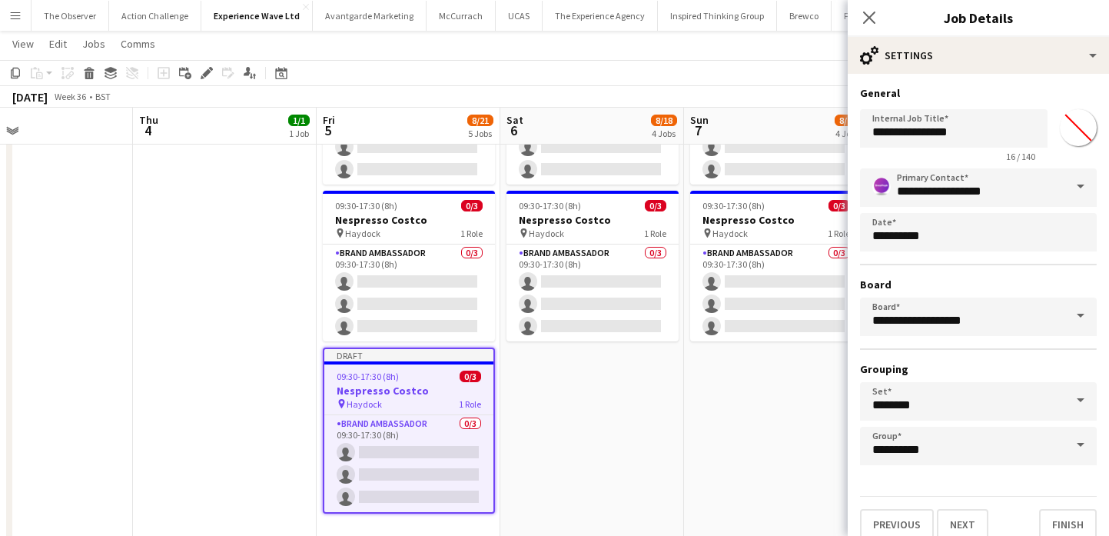
click at [973, 507] on div "Previous Next Finish" at bounding box center [978, 518] width 237 height 44
click at [973, 523] on button "Next" at bounding box center [962, 524] width 51 height 31
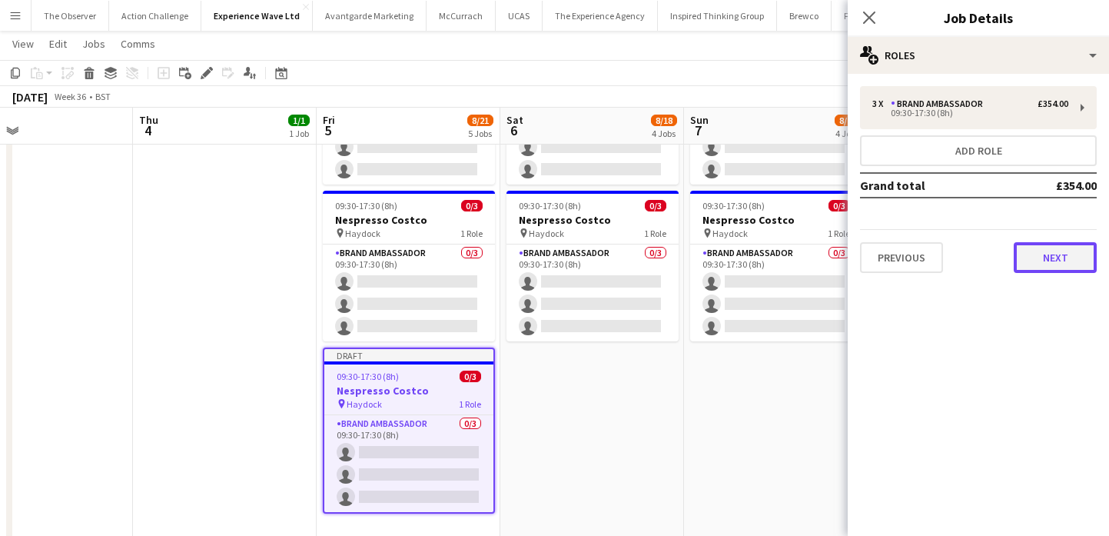
click at [1042, 267] on button "Next" at bounding box center [1055, 257] width 83 height 31
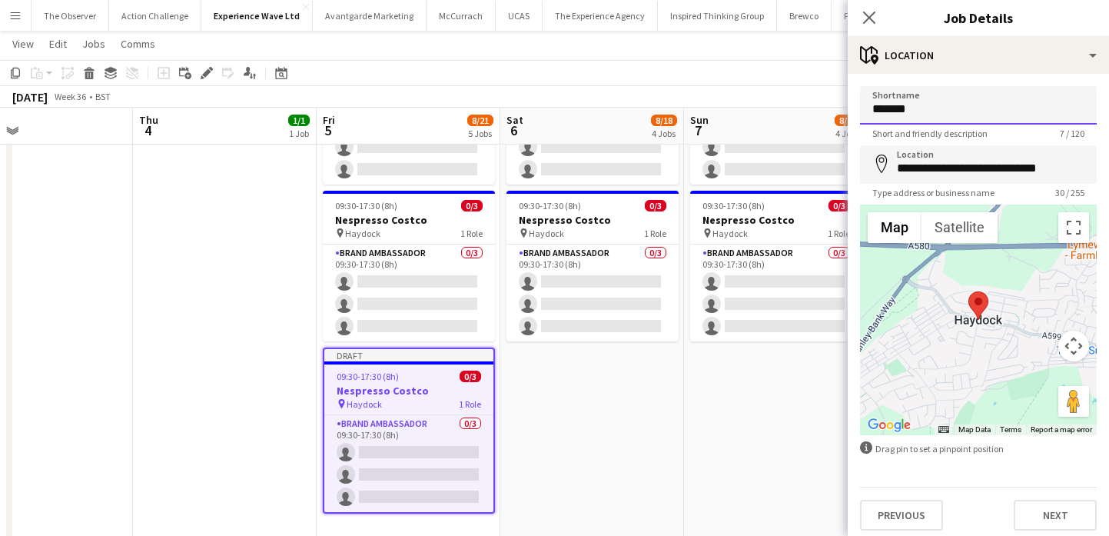
click at [964, 111] on input "*******" at bounding box center [978, 105] width 237 height 38
type input "*********"
click at [970, 161] on input "**********" at bounding box center [978, 164] width 237 height 38
click at [970, 162] on input "**********" at bounding box center [978, 164] width 237 height 38
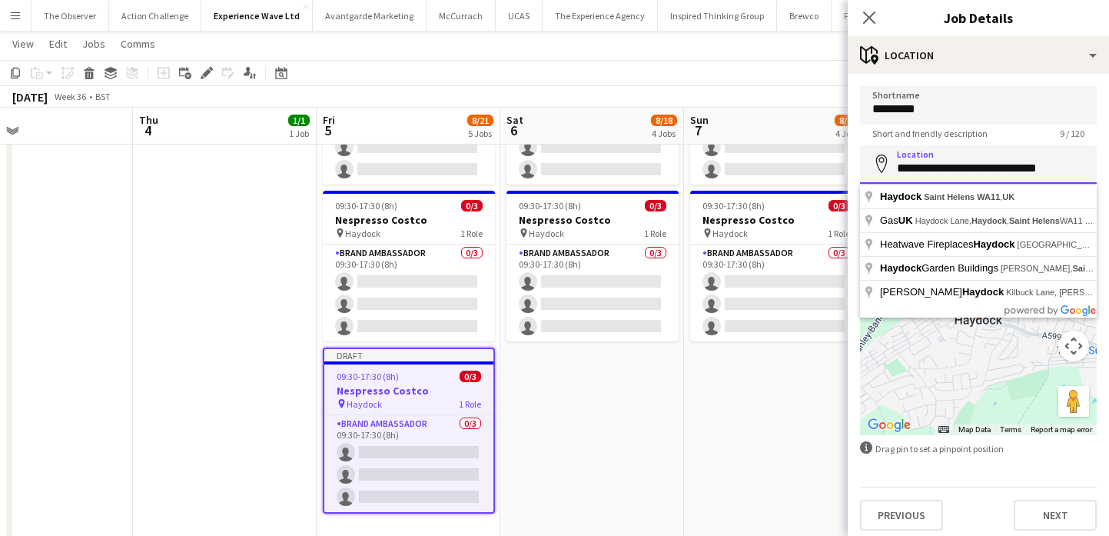
click at [970, 162] on input "**********" at bounding box center [978, 164] width 237 height 38
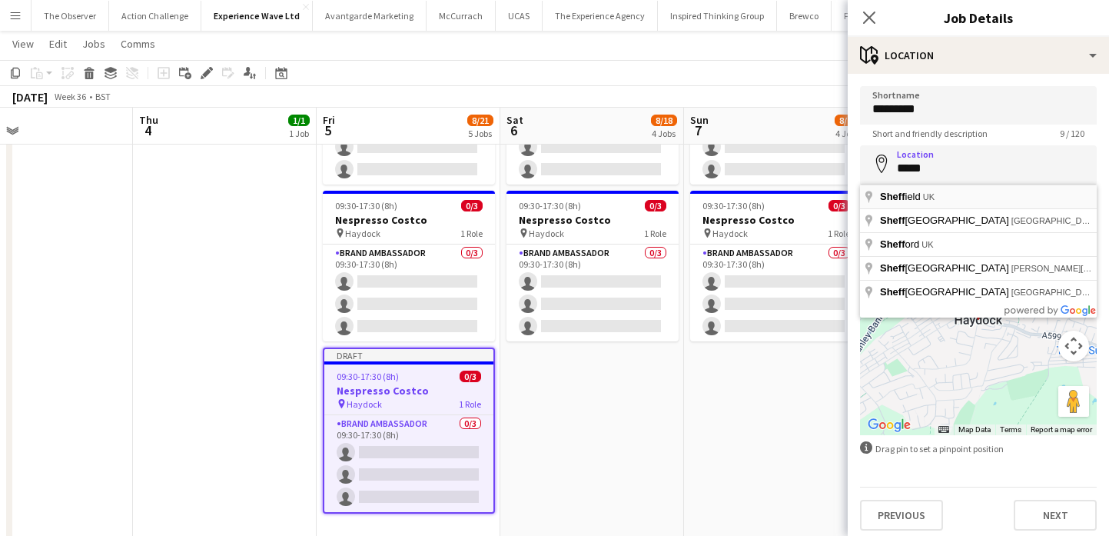
type input "**********"
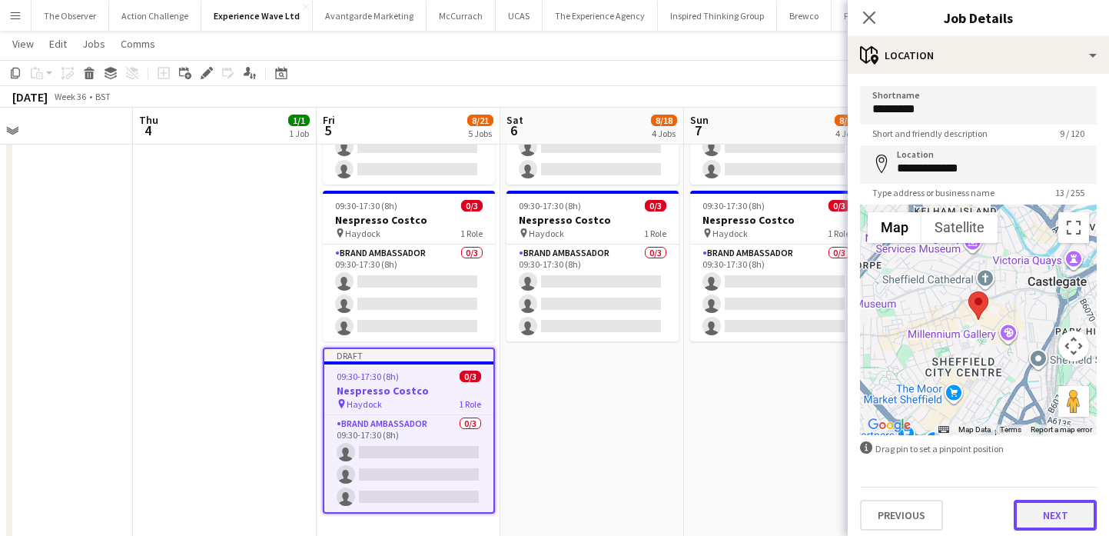
click at [1077, 521] on button "Next" at bounding box center [1055, 514] width 83 height 31
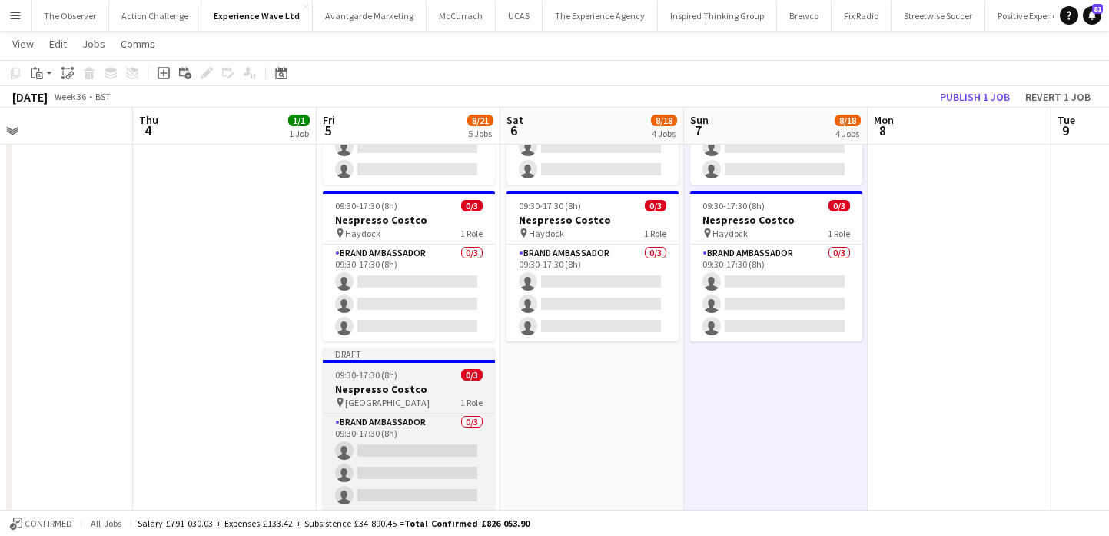
click at [367, 406] on span "[GEOGRAPHIC_DATA]" at bounding box center [387, 402] width 85 height 12
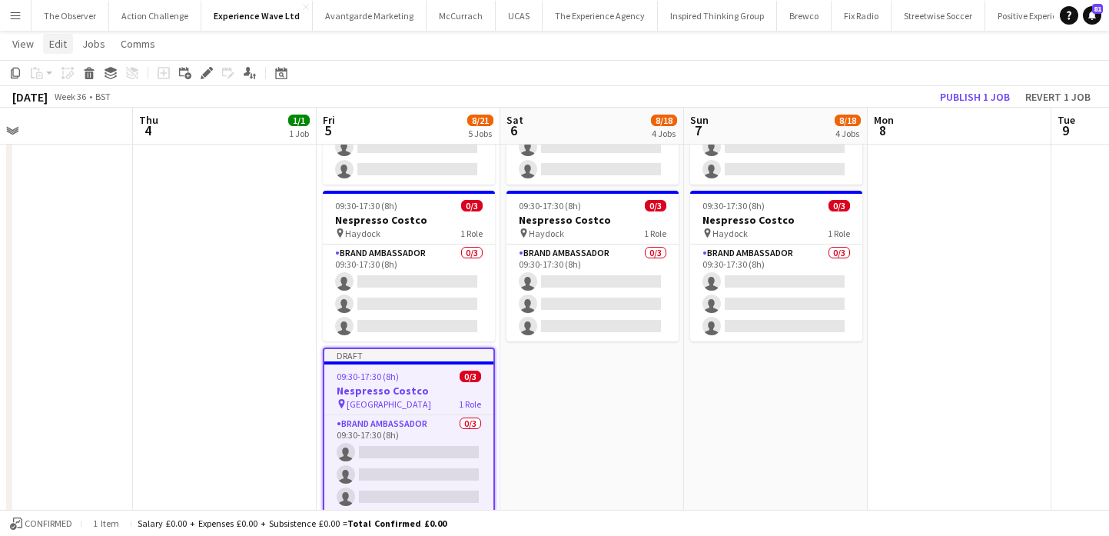
click at [67, 45] on link "Edit" at bounding box center [58, 44] width 30 height 20
click at [86, 78] on span "Copy Command C" at bounding box center [88, 77] width 64 height 15
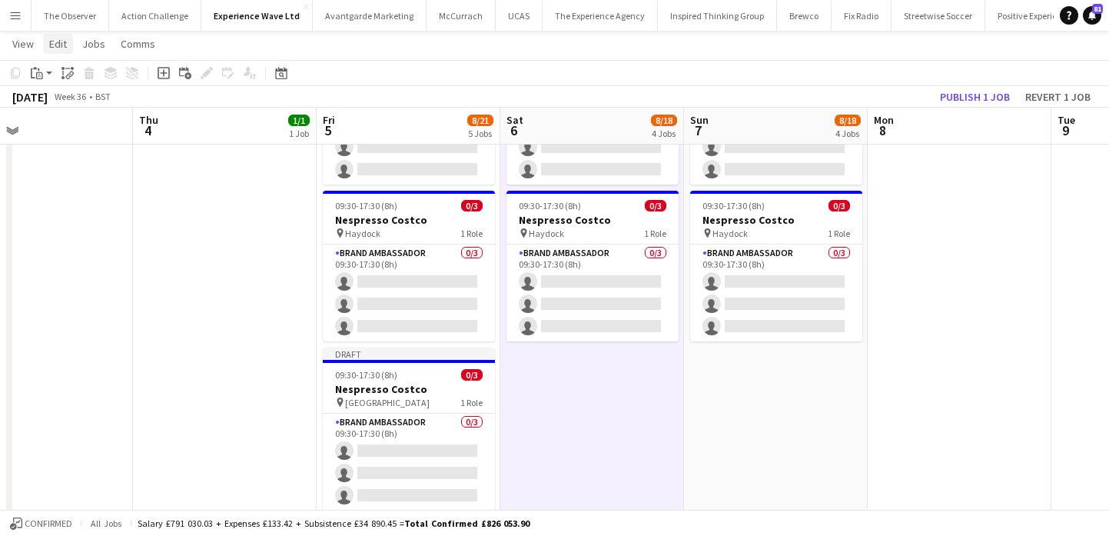
click at [55, 39] on span "Edit" at bounding box center [58, 44] width 18 height 14
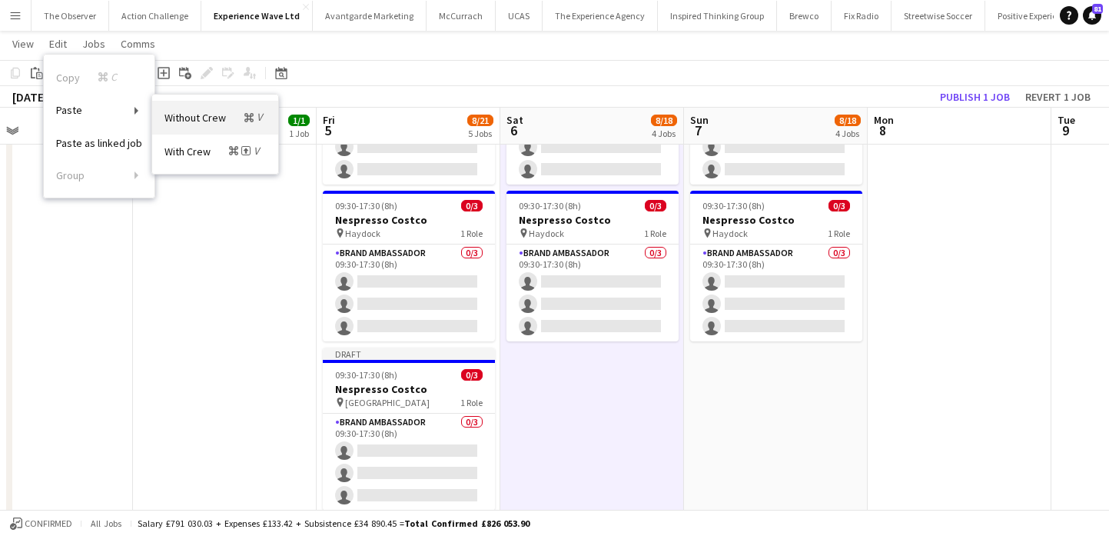
click at [187, 124] on span "Without Crew Command V" at bounding box center [214, 117] width 101 height 15
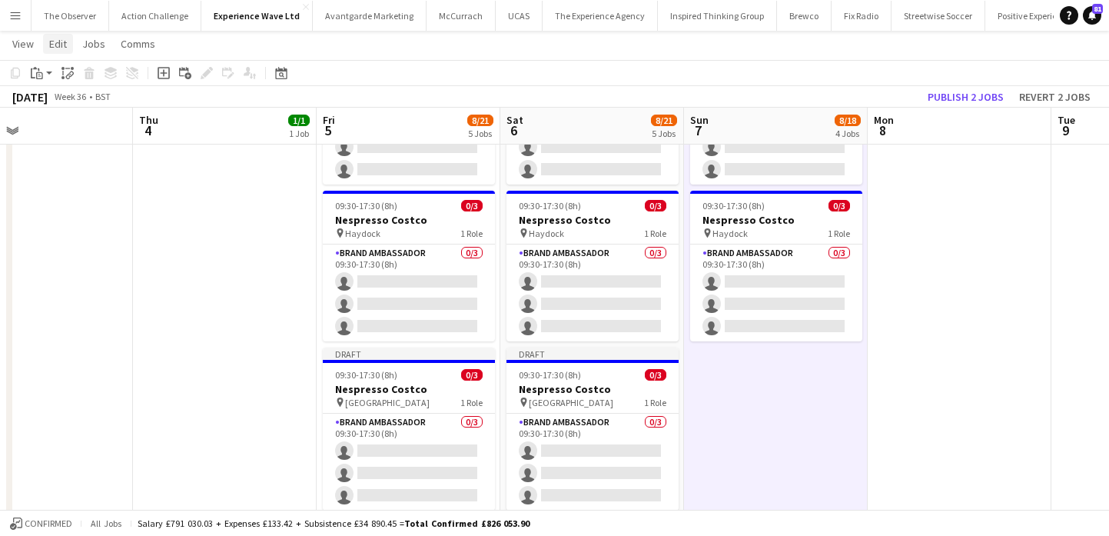
click at [62, 49] on span "Edit" at bounding box center [58, 44] width 18 height 14
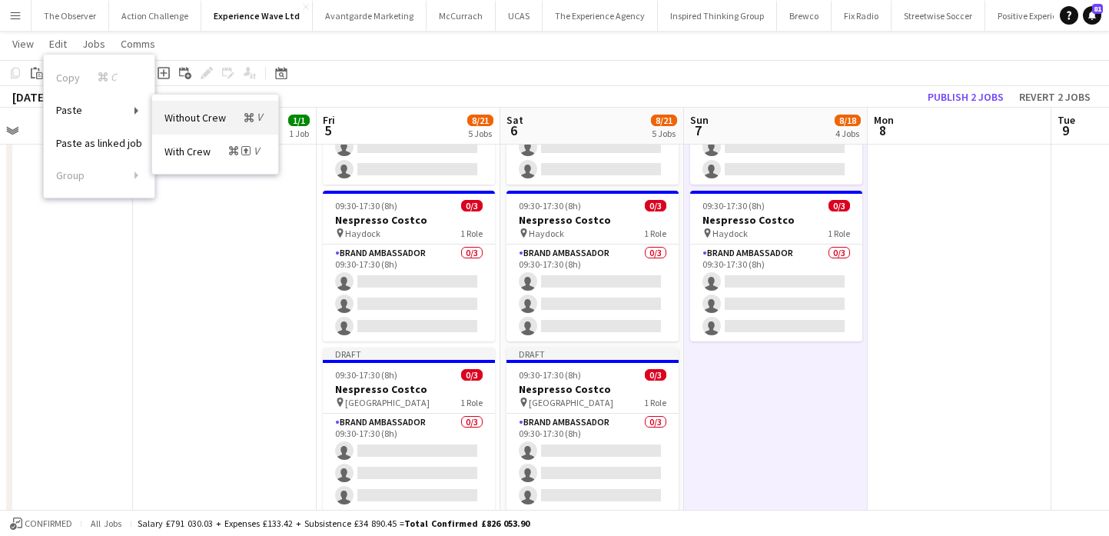
click at [181, 122] on span "Without Crew Command V" at bounding box center [214, 117] width 101 height 15
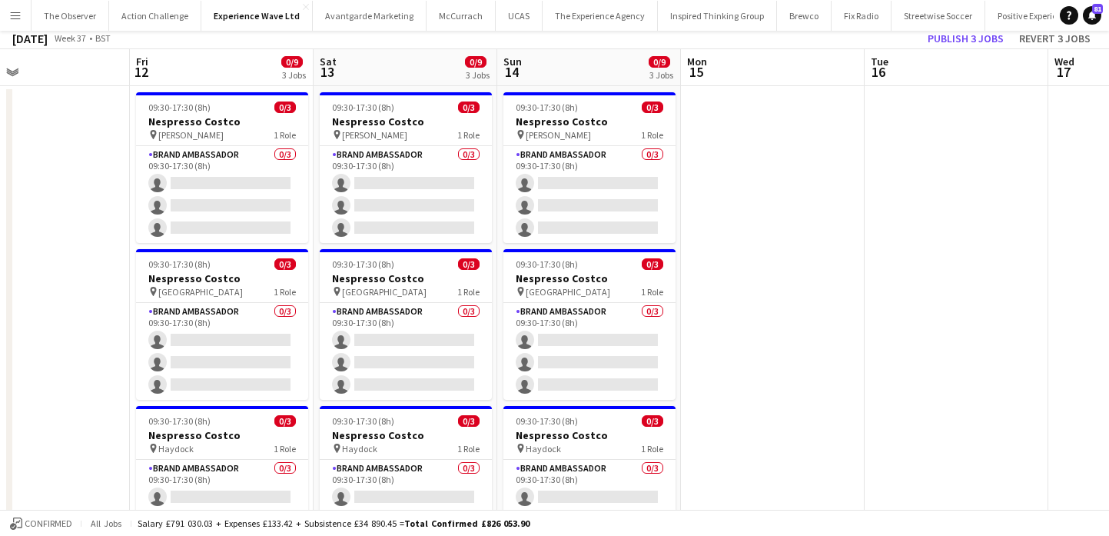
scroll to position [197, 0]
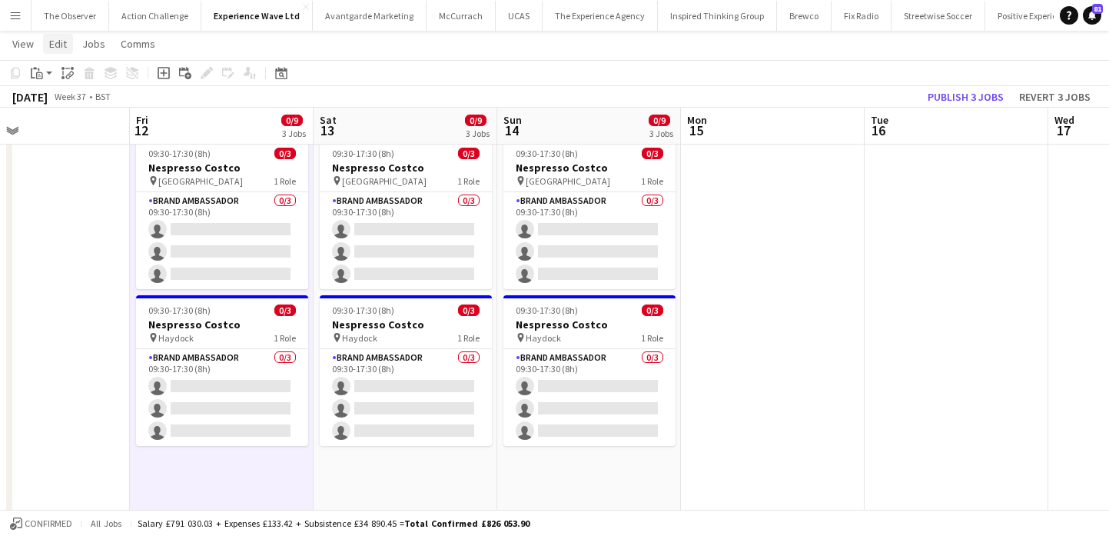
click at [49, 48] on span "Edit" at bounding box center [58, 44] width 18 height 14
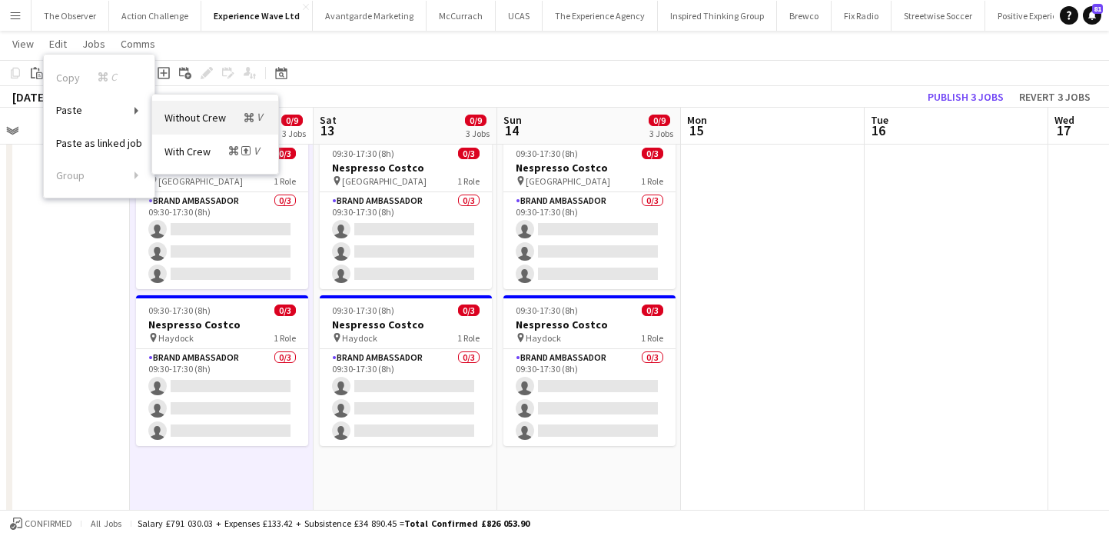
click at [170, 118] on span "Without Crew Command V" at bounding box center [214, 117] width 101 height 15
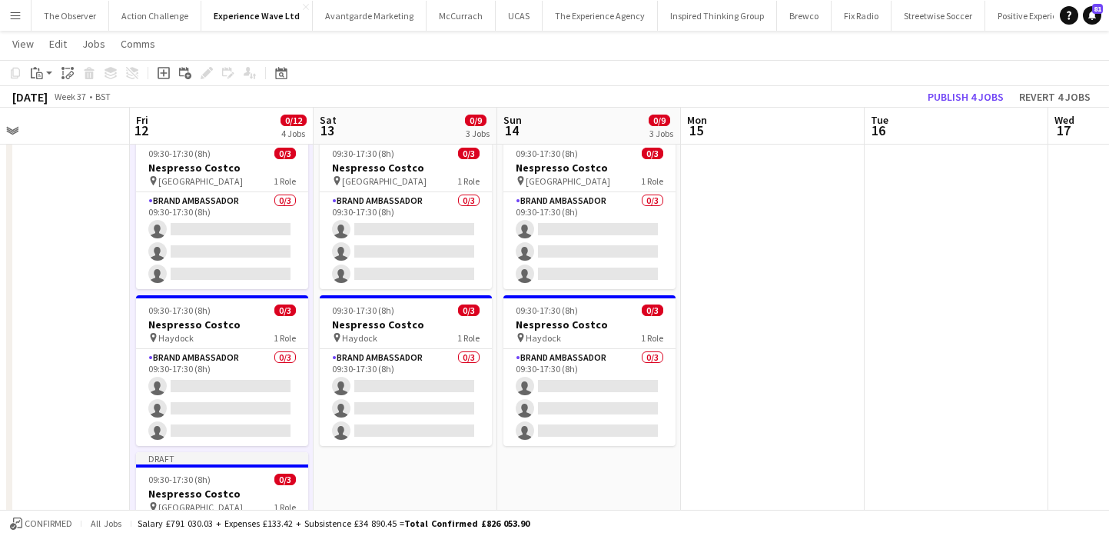
click at [64, 43] on span "Edit" at bounding box center [58, 44] width 18 height 14
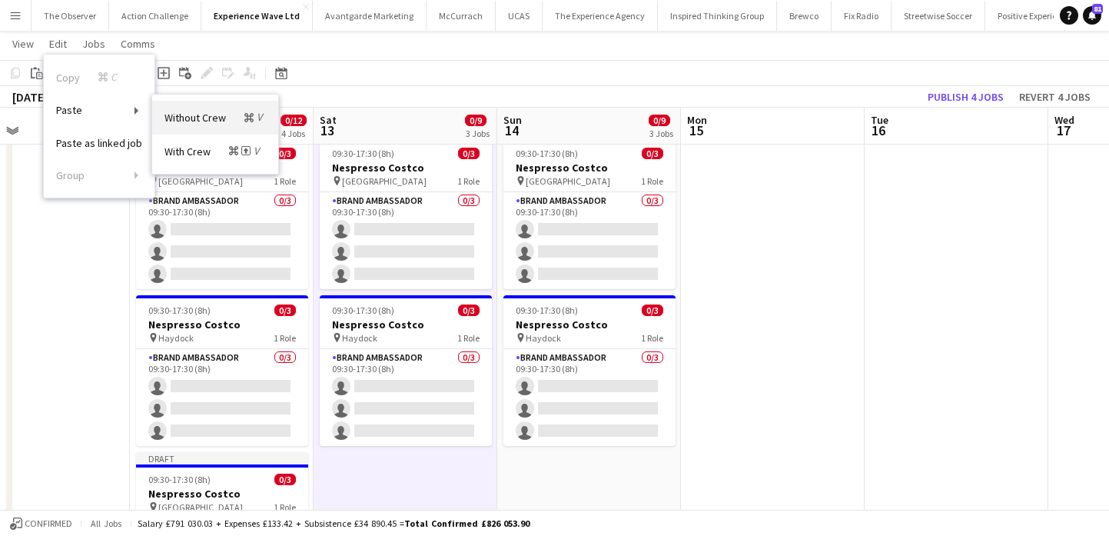
click at [194, 118] on span "Without Crew Command V" at bounding box center [214, 117] width 101 height 15
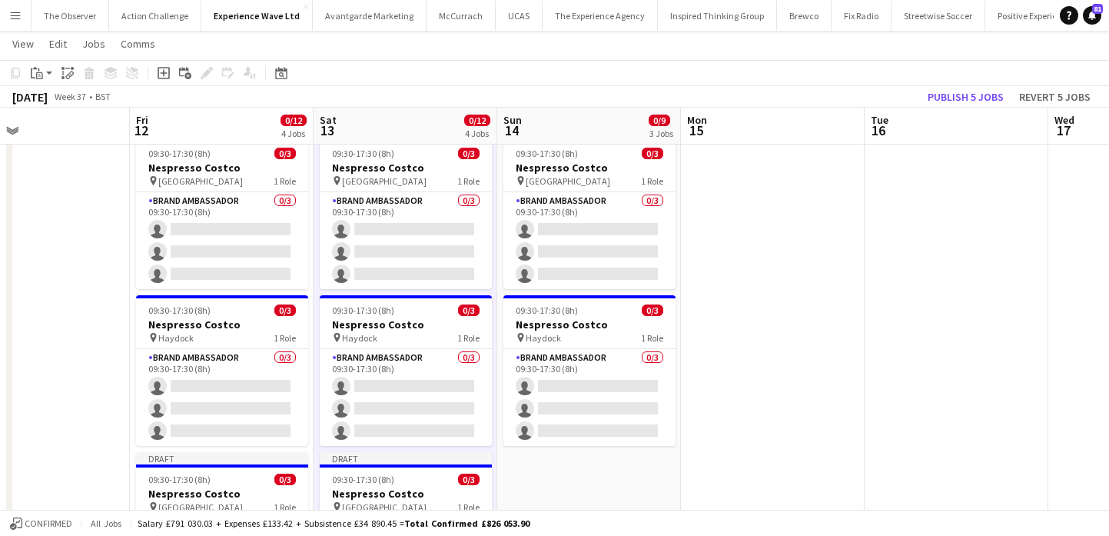
click at [60, 42] on span "Edit" at bounding box center [58, 44] width 18 height 14
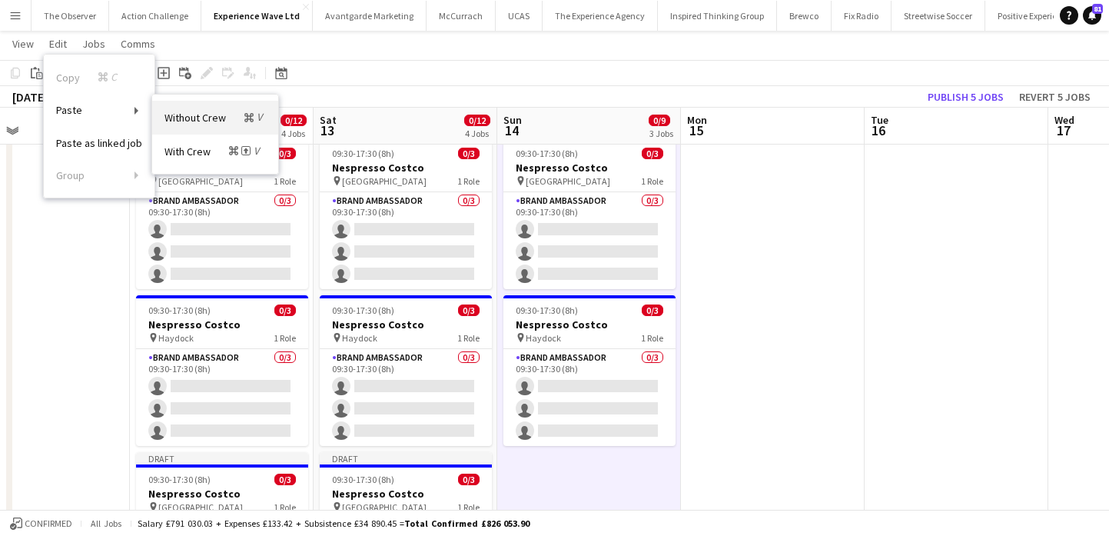
click at [209, 121] on span "Without Crew Command V" at bounding box center [214, 117] width 101 height 15
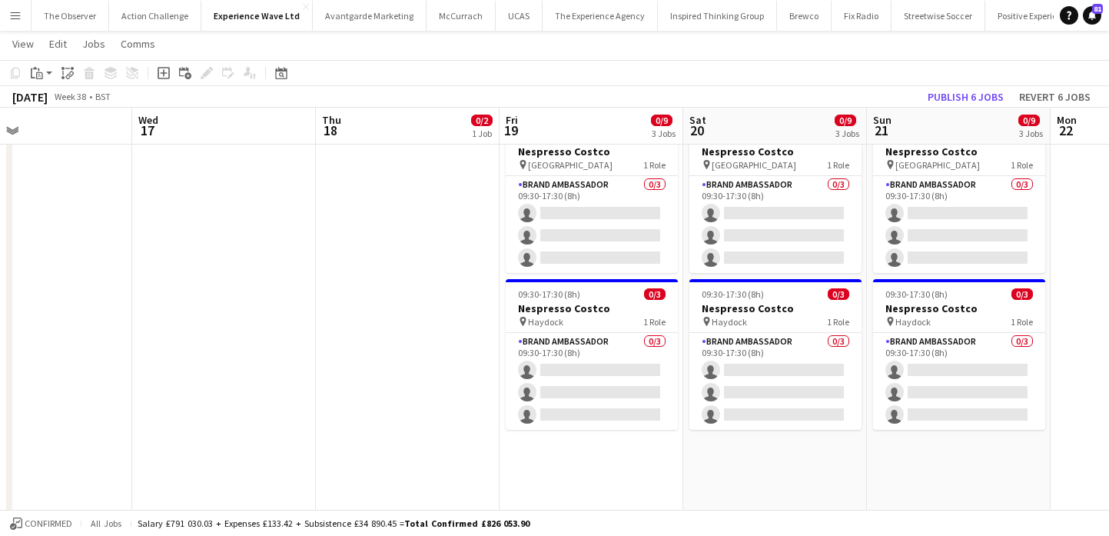
scroll to position [0, 649]
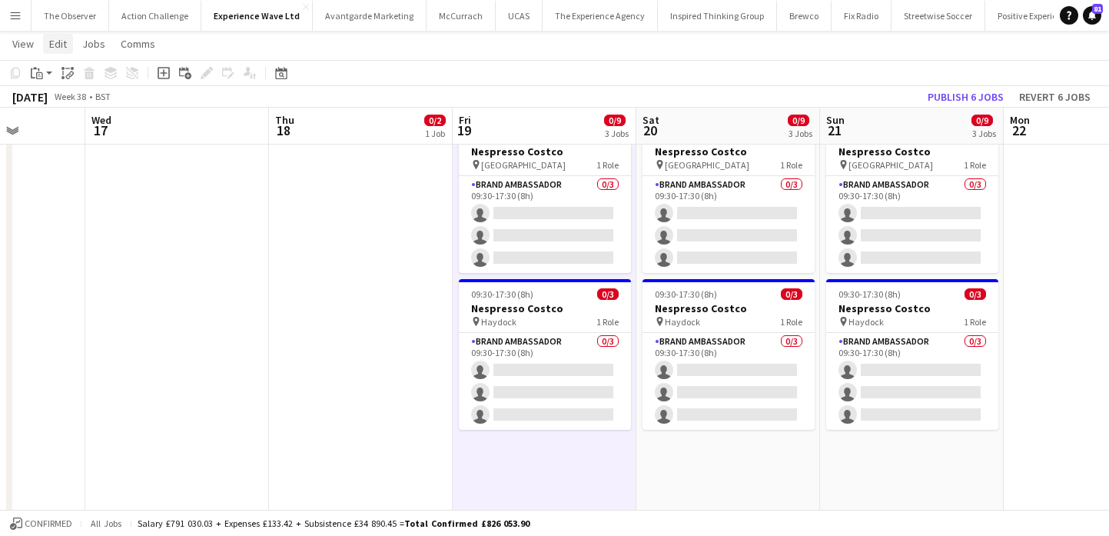
click at [61, 50] on span "Edit" at bounding box center [58, 44] width 18 height 14
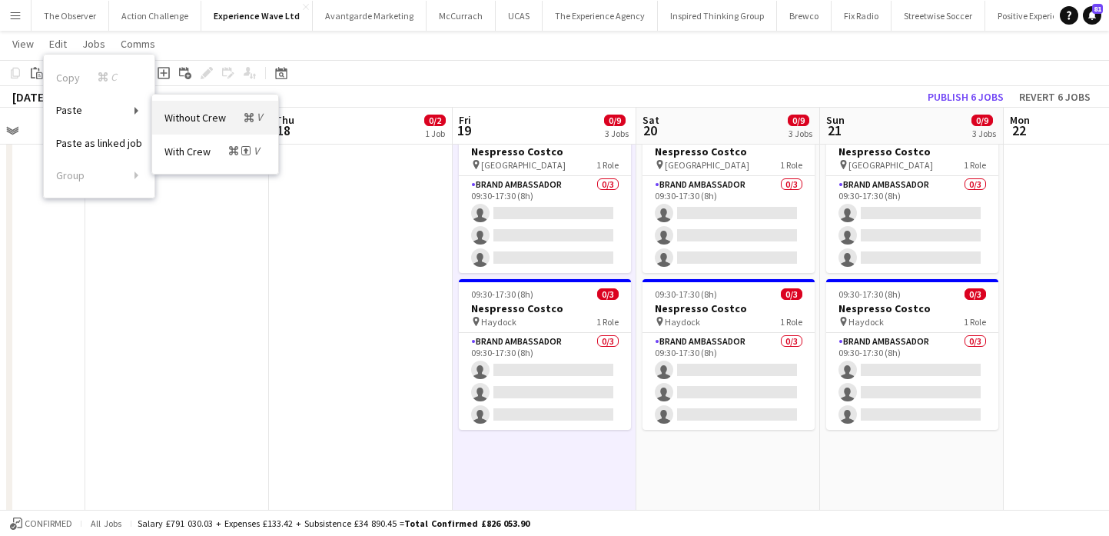
click at [177, 113] on span "Without Crew Command V" at bounding box center [214, 117] width 101 height 15
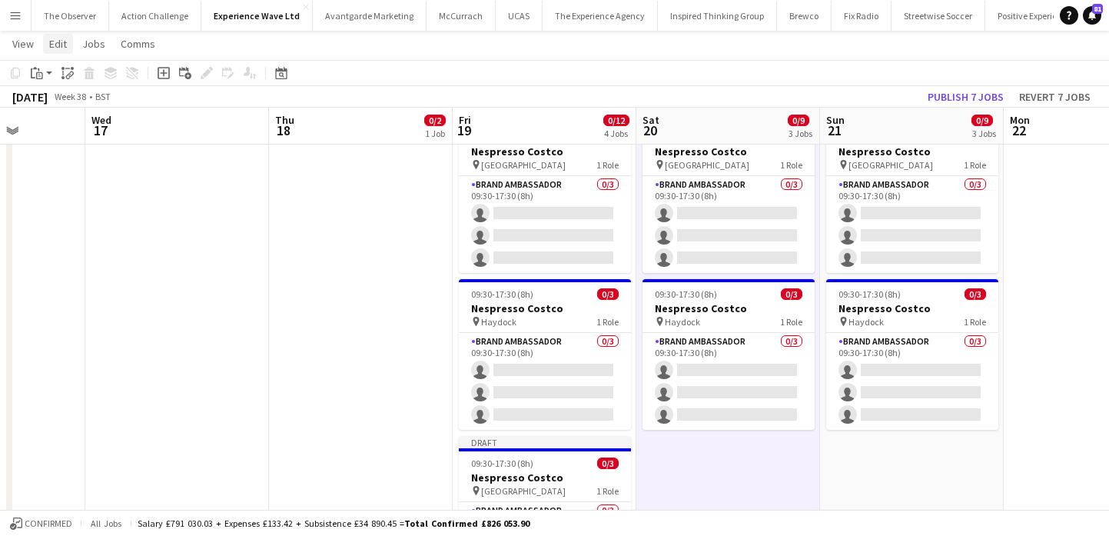
click at [67, 39] on link "Edit" at bounding box center [58, 44] width 30 height 20
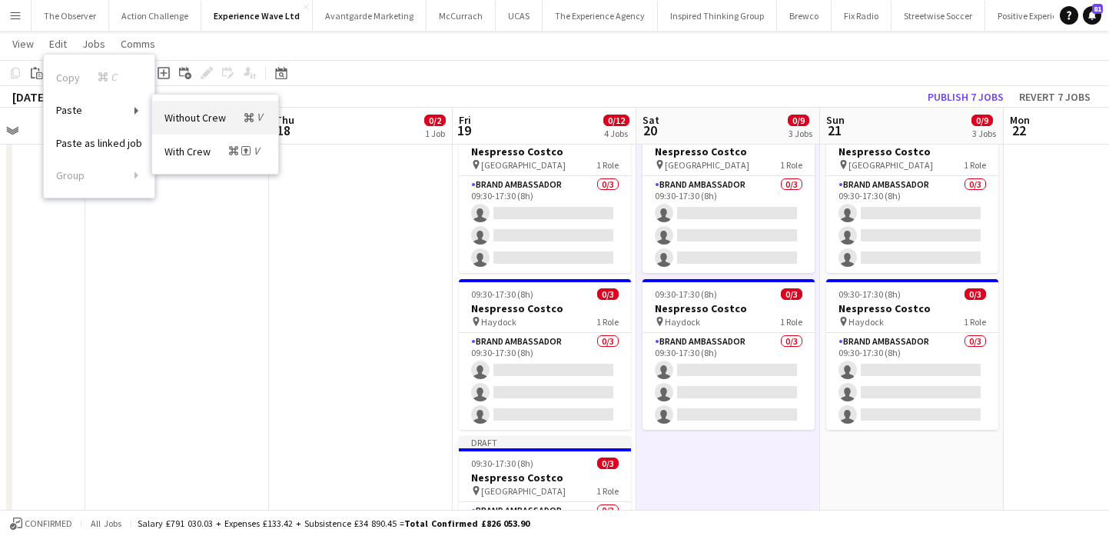
click at [205, 109] on link "Without Crew Command V" at bounding box center [215, 117] width 126 height 33
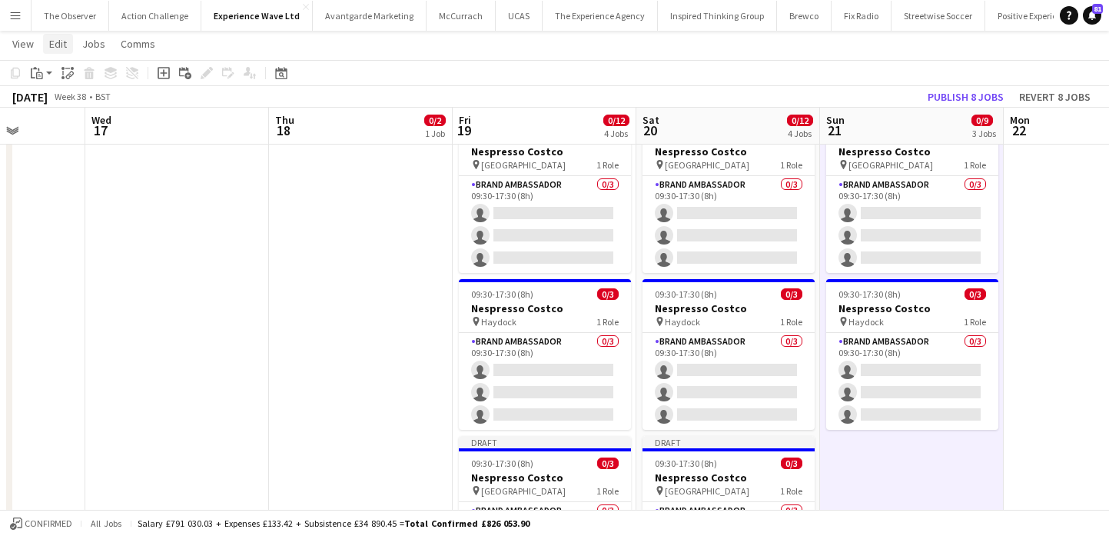
click at [59, 42] on span "Edit" at bounding box center [58, 44] width 18 height 14
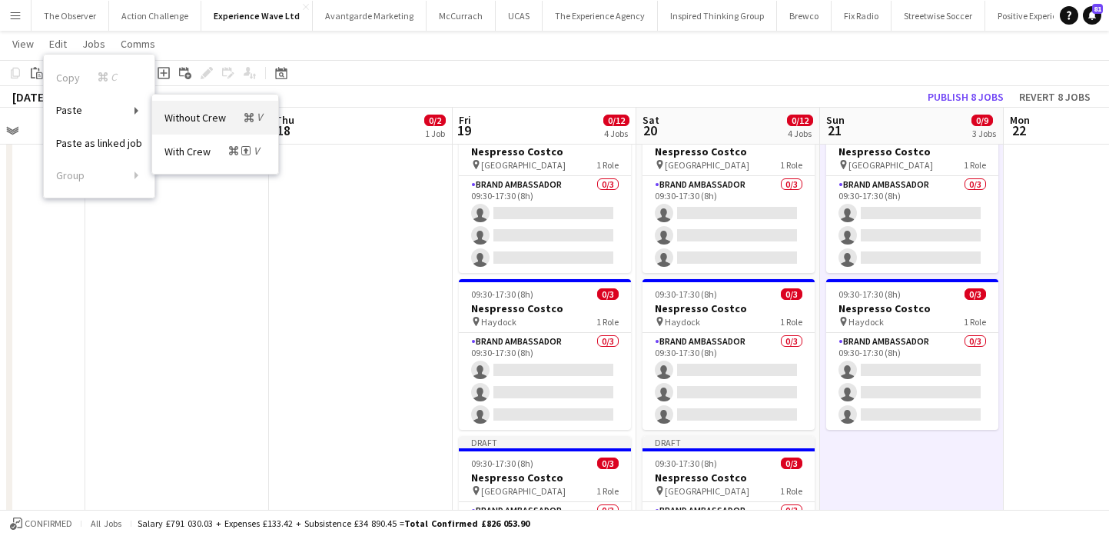
click at [166, 114] on span "Without Crew Command V" at bounding box center [214, 117] width 101 height 15
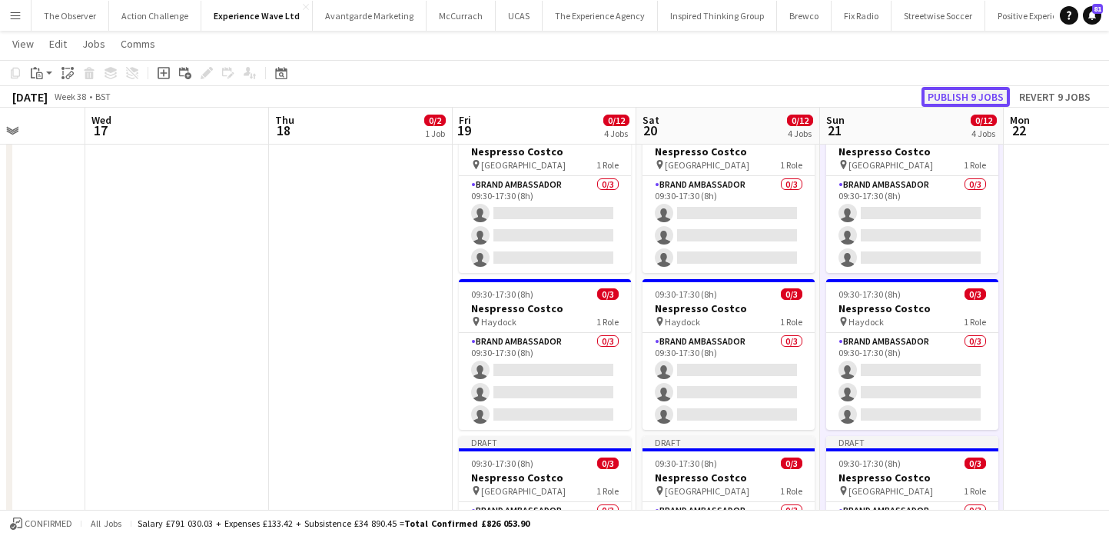
click at [980, 97] on button "Publish 9 jobs" at bounding box center [965, 97] width 88 height 20
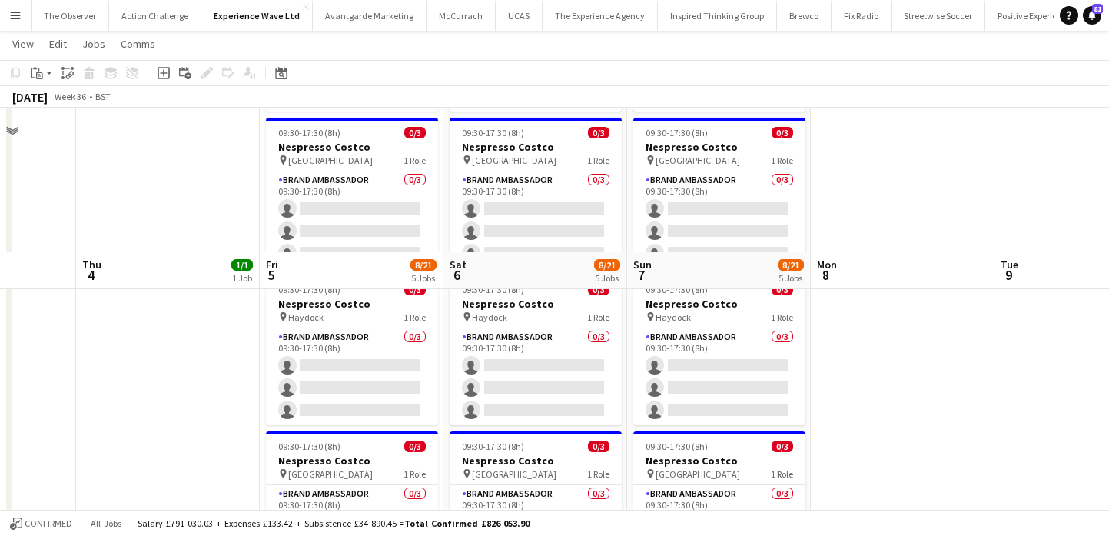
scroll to position [596, 0]
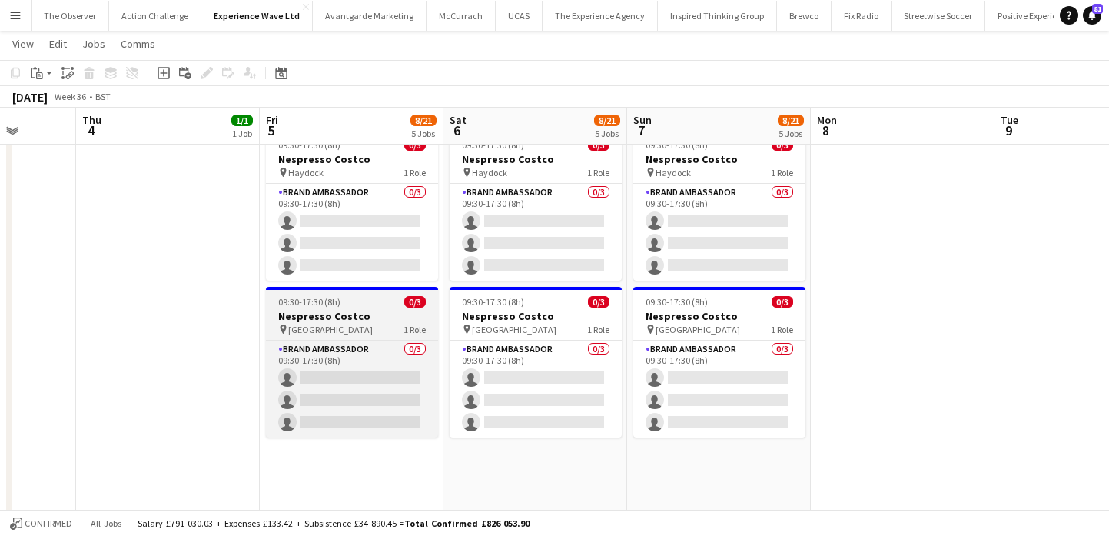
click at [358, 327] on div "pin Sheffield 1 Role" at bounding box center [352, 329] width 172 height 12
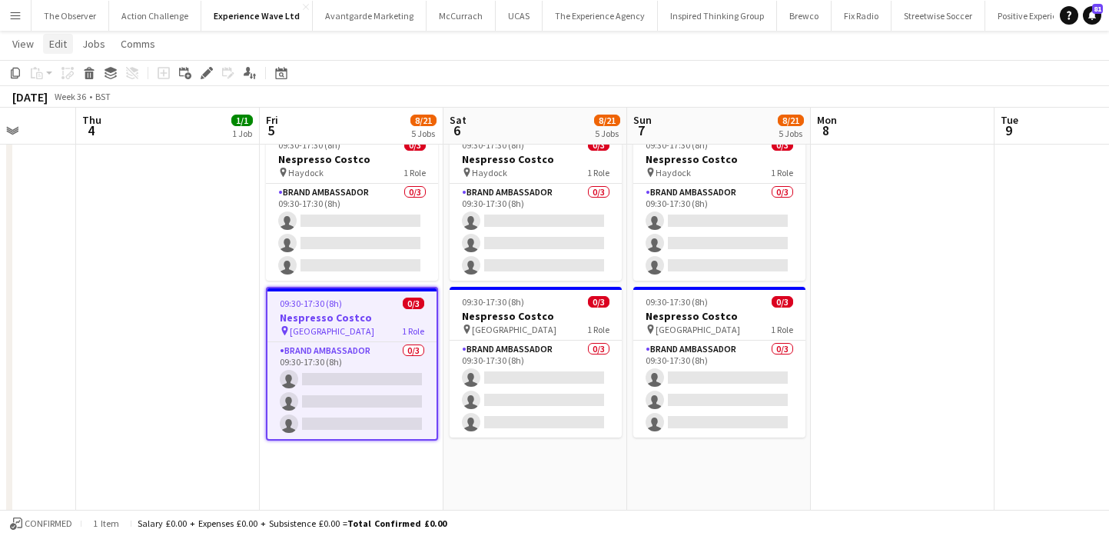
click at [54, 45] on span "Edit" at bounding box center [58, 44] width 18 height 14
click at [81, 82] on span "Copy Command C" at bounding box center [88, 77] width 64 height 15
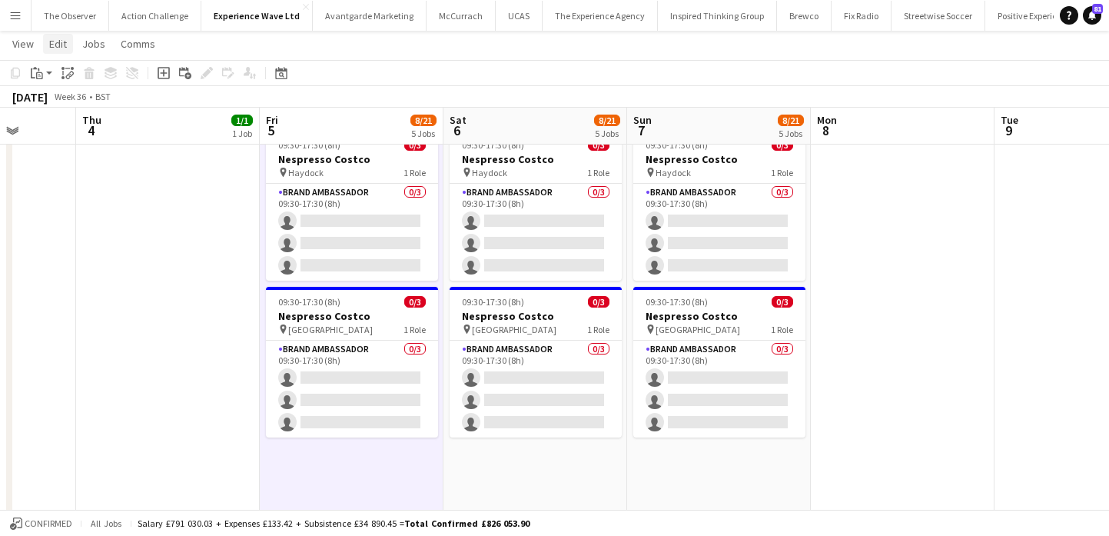
click at [56, 41] on span "Edit" at bounding box center [58, 44] width 18 height 14
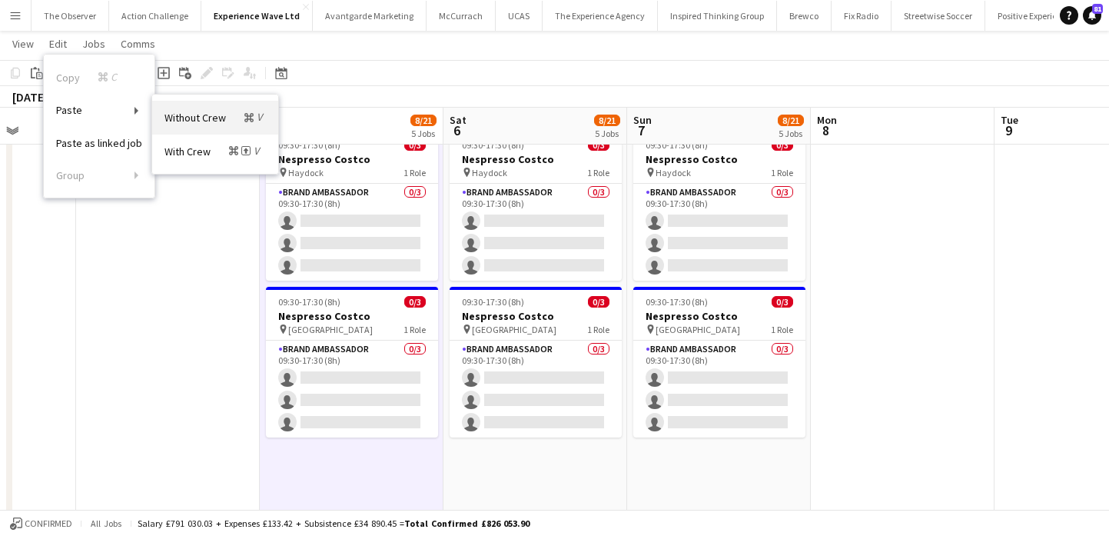
click at [169, 118] on span "Without Crew Command V" at bounding box center [214, 117] width 101 height 15
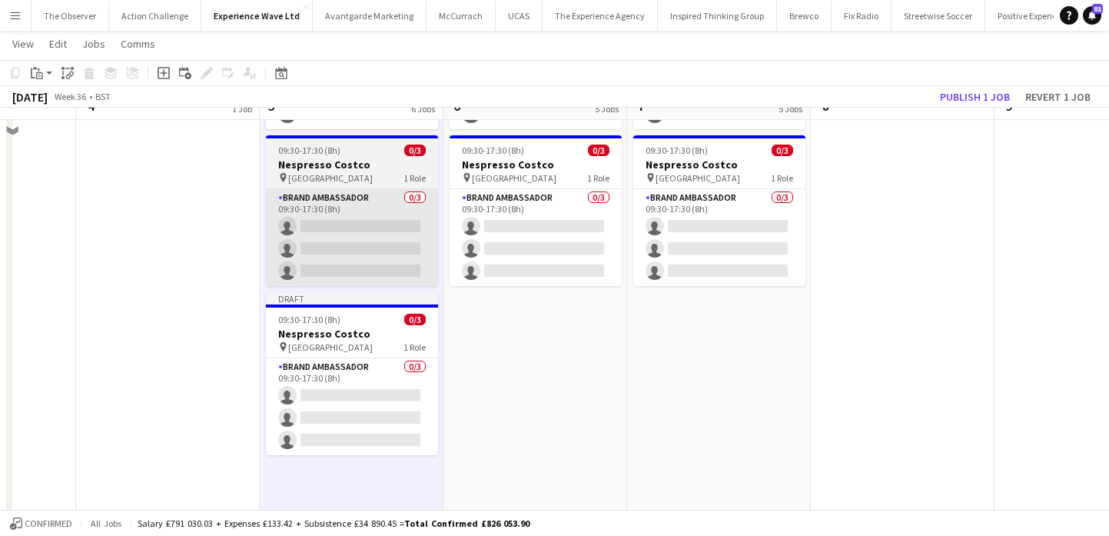
scroll to position [824, 0]
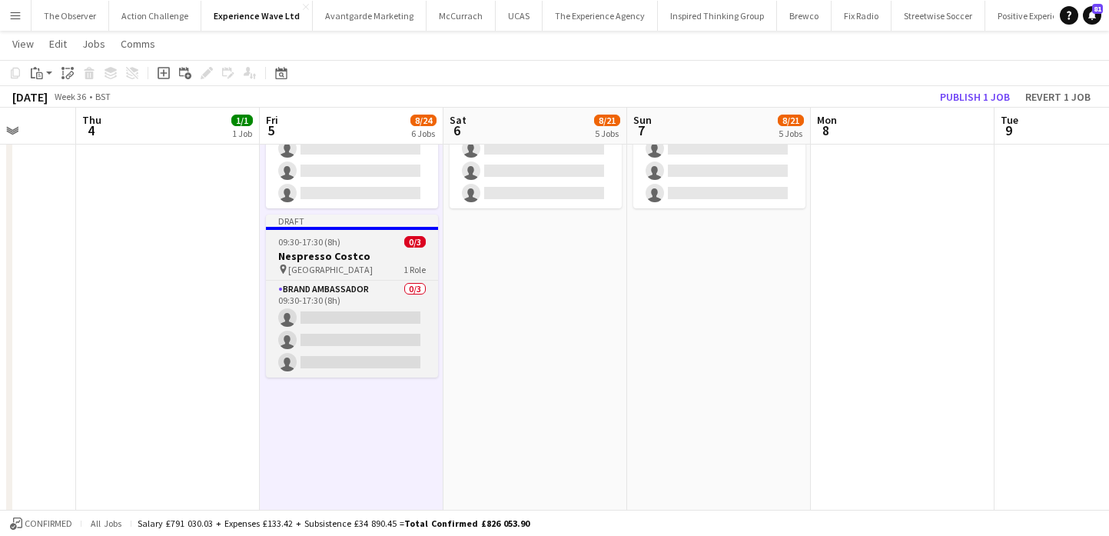
click at [359, 260] on h3 "Nespresso Costco" at bounding box center [352, 256] width 172 height 14
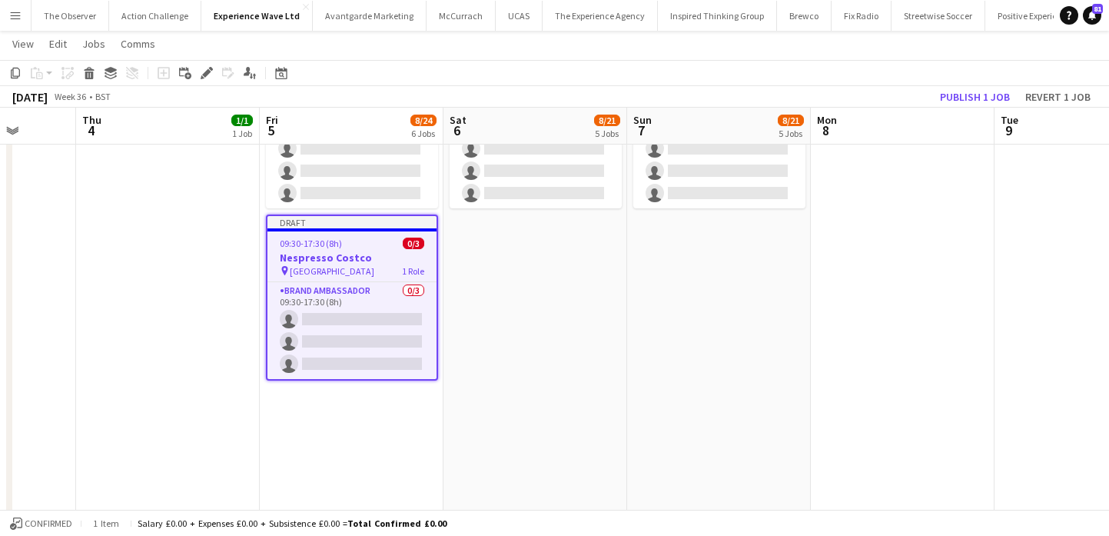
click at [210, 82] on app-toolbar "Copy Paste Paste Command V Paste with crew Command Shift V Paste linked Job [GE…" at bounding box center [554, 73] width 1109 height 26
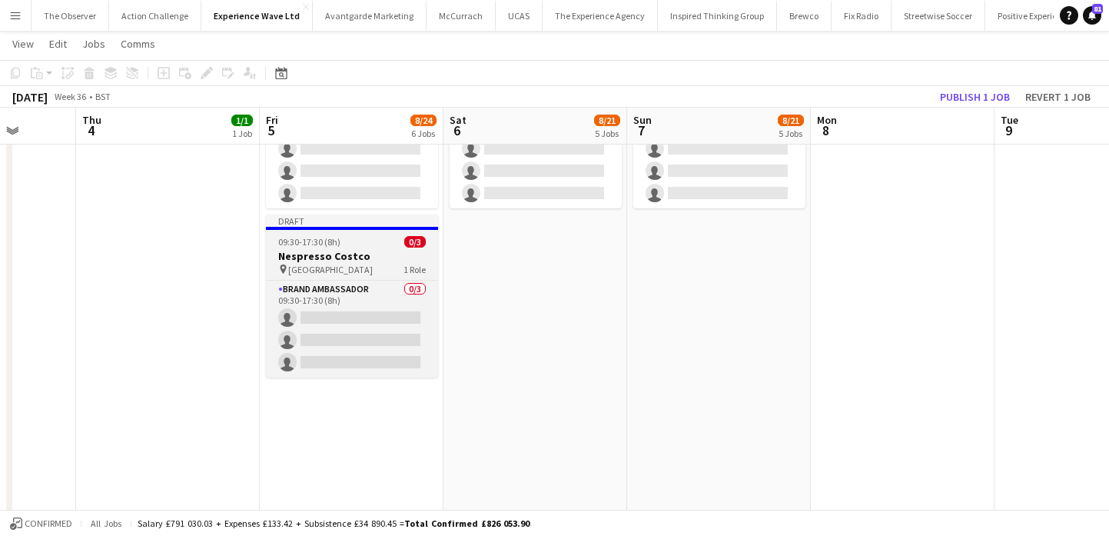
click at [360, 267] on div "pin Sheffield 1 Role" at bounding box center [352, 269] width 172 height 12
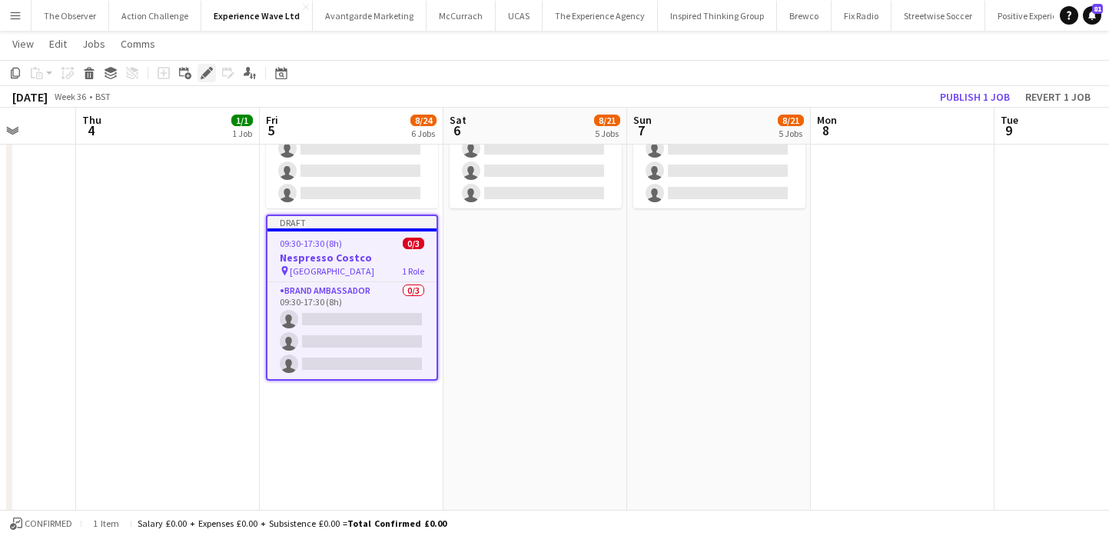
click at [207, 76] on icon "Edit" at bounding box center [207, 73] width 12 height 12
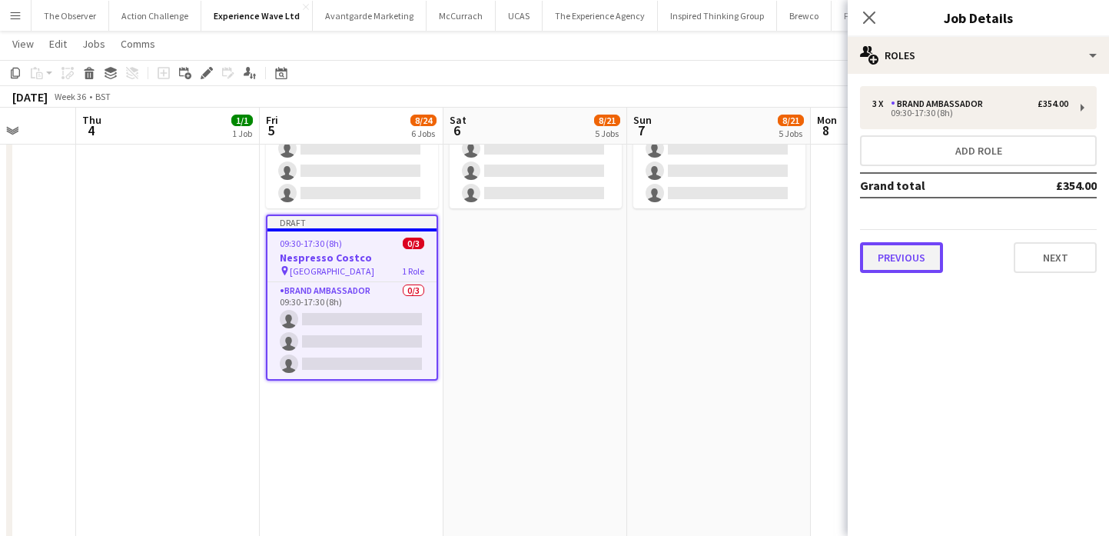
click at [899, 261] on button "Previous" at bounding box center [901, 257] width 83 height 31
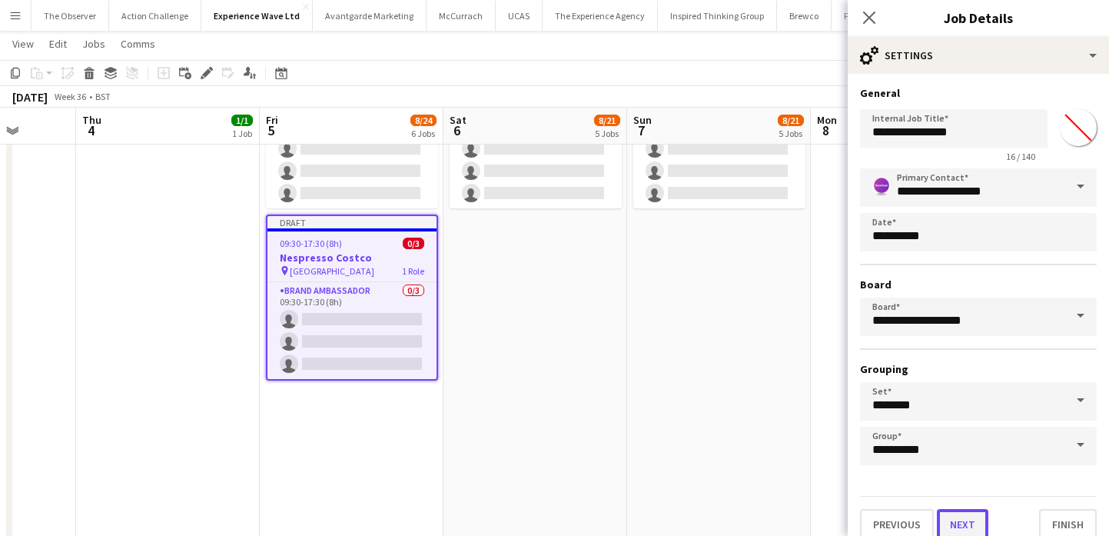
click at [964, 523] on button "Next" at bounding box center [962, 524] width 51 height 31
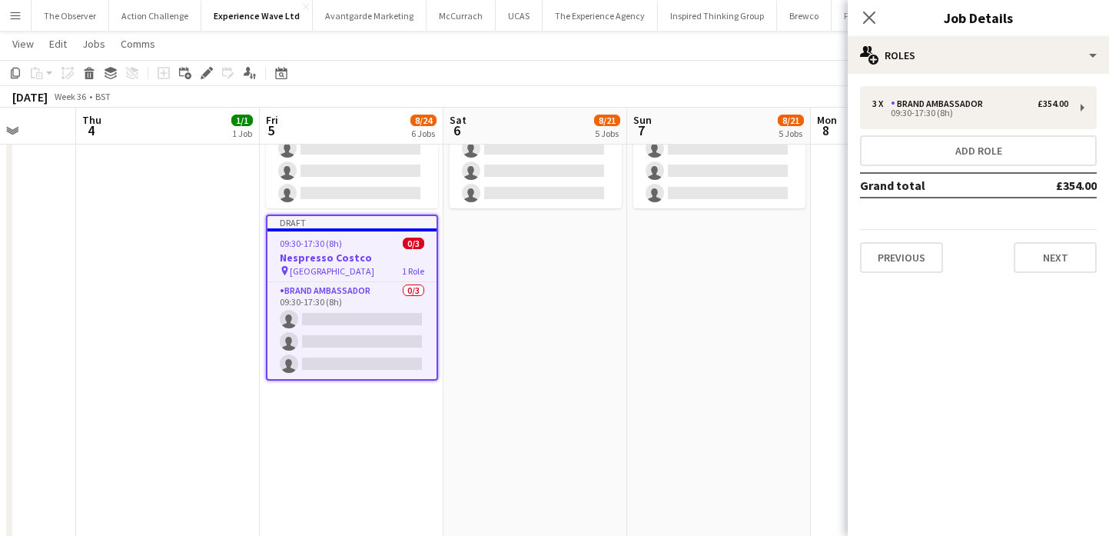
click at [1040, 279] on div "3 x Brand Ambassador £354.00 09:30-17:30 (8h) Add role Grand total £354.00 Prev…" at bounding box center [978, 179] width 261 height 211
click at [1039, 267] on button "Next" at bounding box center [1055, 257] width 83 height 31
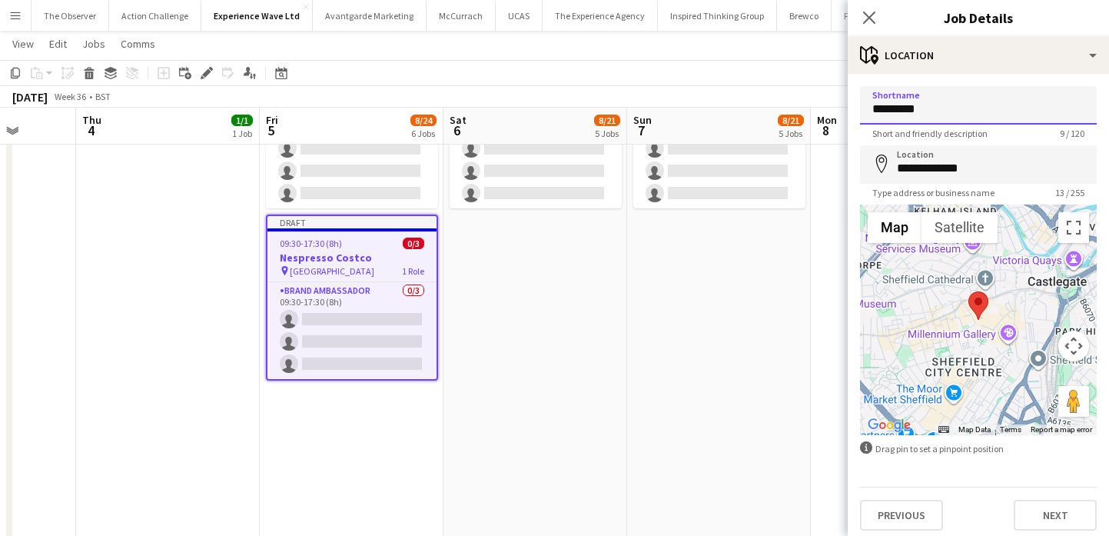
click at [970, 111] on input "*********" at bounding box center [978, 105] width 237 height 38
paste input
type input "*********"
click at [980, 156] on input "**********" at bounding box center [978, 164] width 237 height 38
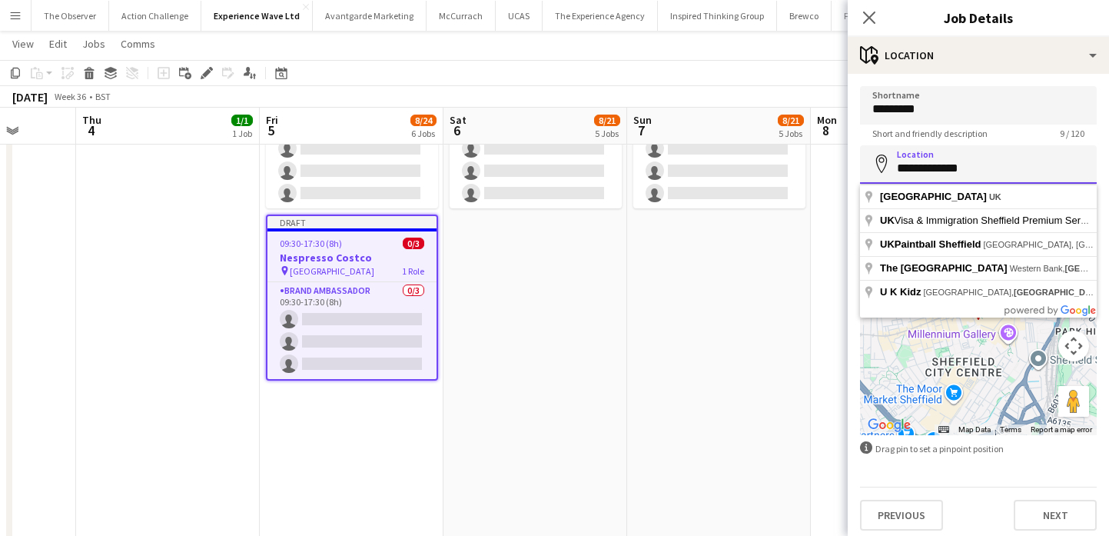
click at [980, 157] on input "**********" at bounding box center [978, 164] width 237 height 38
paste input
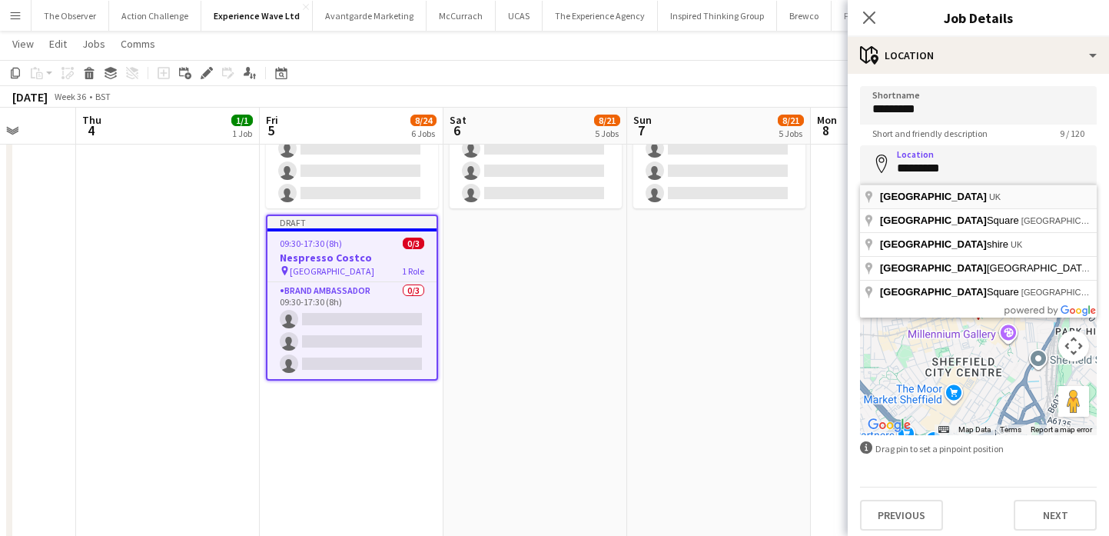
type input "**********"
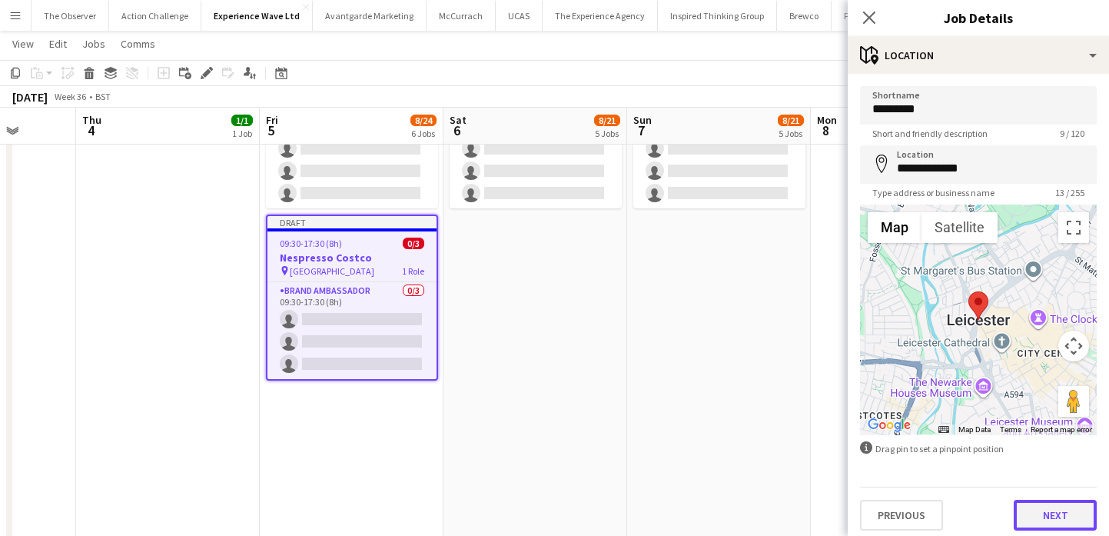
click at [1059, 509] on button "Next" at bounding box center [1055, 514] width 83 height 31
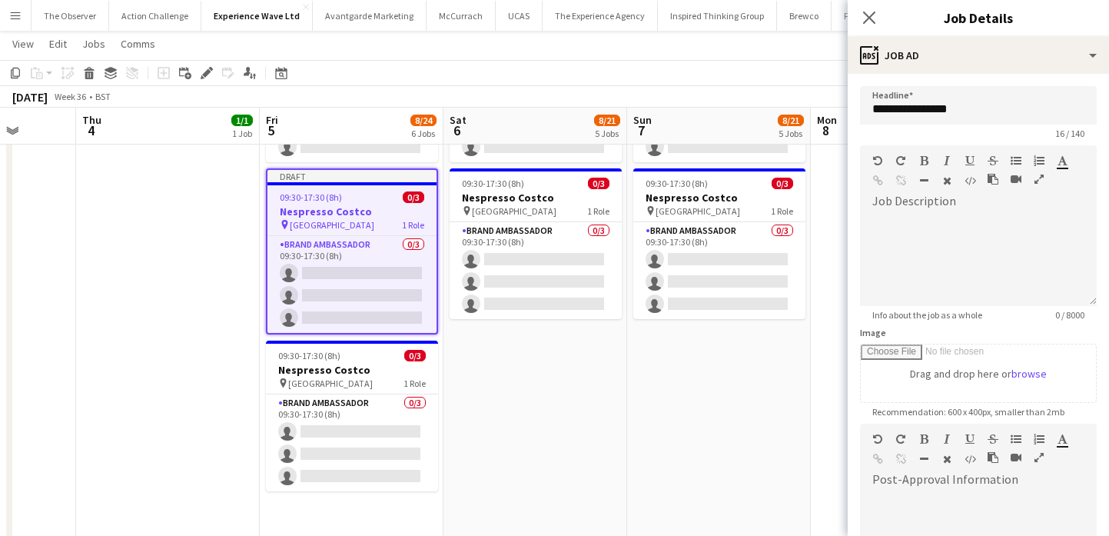
scroll to position [713, 0]
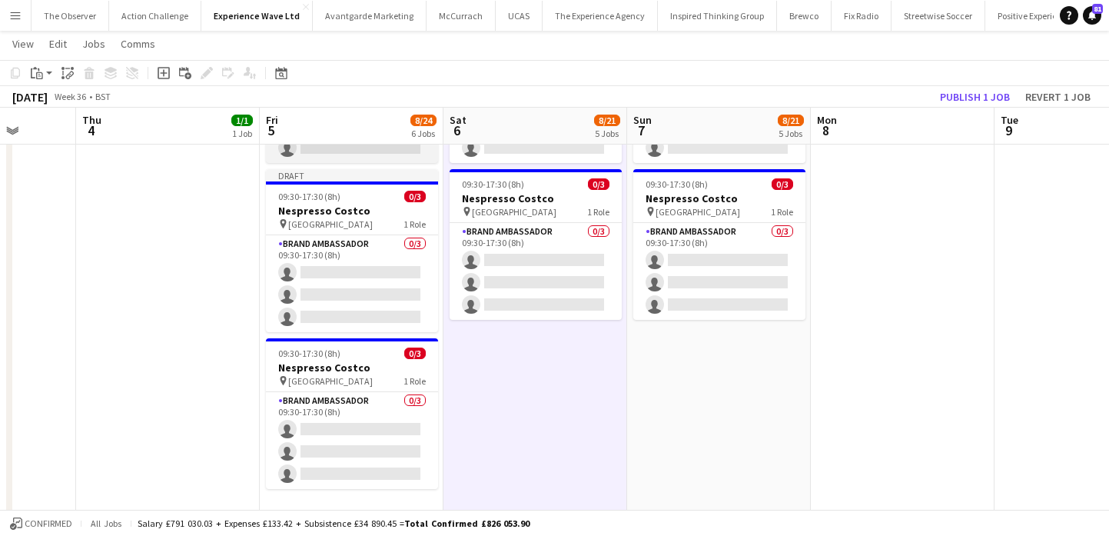
click at [320, 157] on app-card-role "Brand Ambassador 0/3 09:30-17:30 (8h) single-neutral-actions single-neutral-act…" at bounding box center [352, 114] width 172 height 97
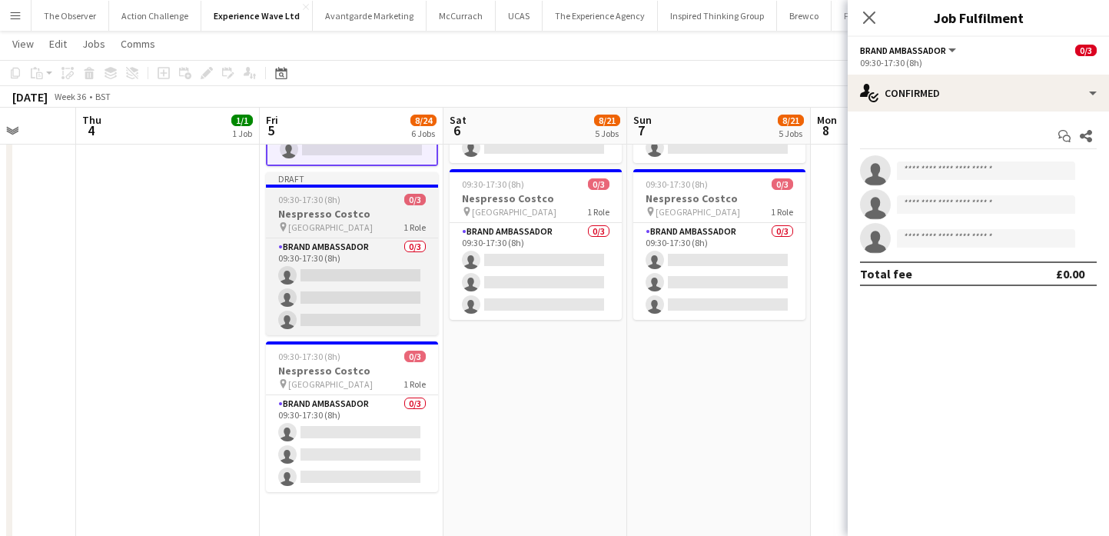
click at [331, 210] on h3 "Nespresso Costco" at bounding box center [352, 214] width 172 height 14
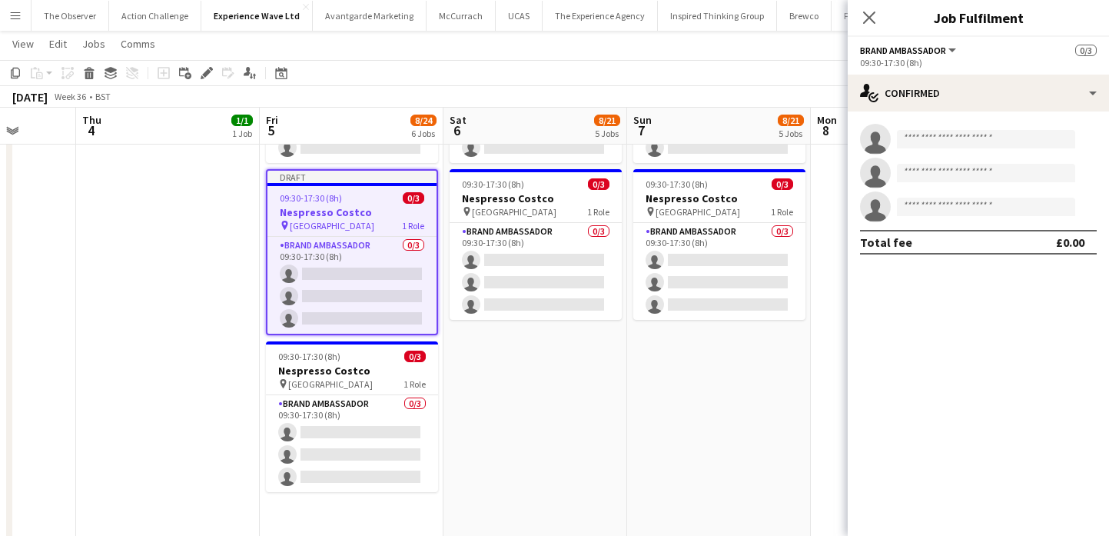
click at [63, 55] on app-page-menu "View Day view expanded Day view collapsed Month view Date picker Jump to [DATE]…" at bounding box center [554, 45] width 1109 height 29
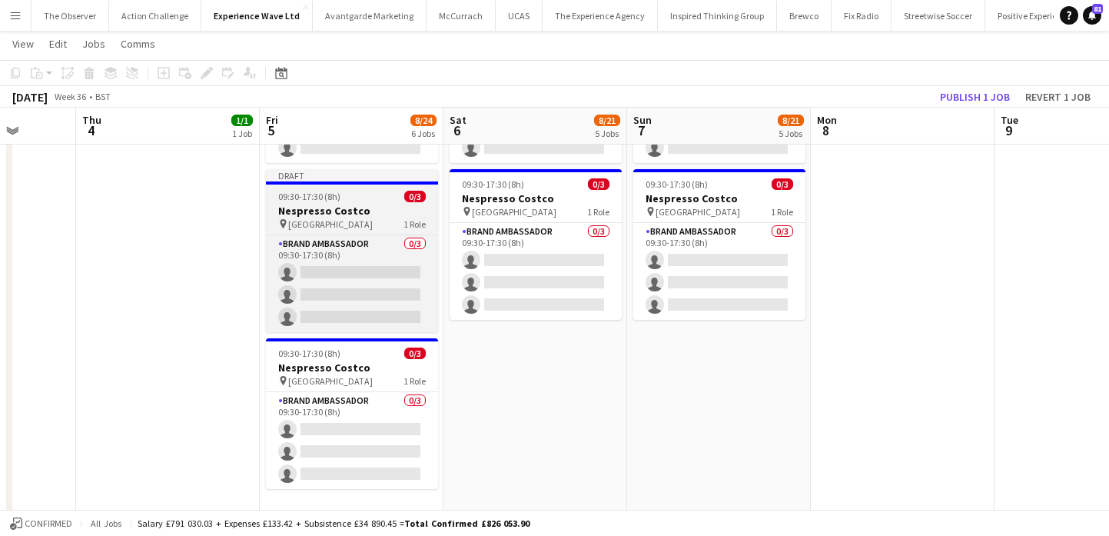
click at [313, 214] on h3 "Nespresso Costco" at bounding box center [352, 211] width 172 height 14
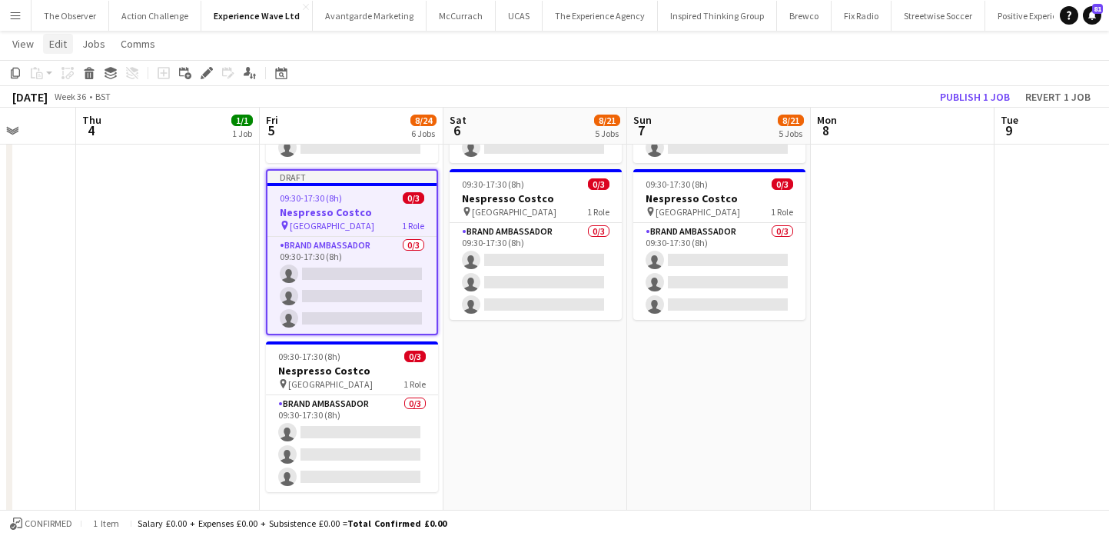
click at [55, 47] on span "Edit" at bounding box center [58, 44] width 18 height 14
click at [78, 78] on span "Copy Command C" at bounding box center [88, 77] width 64 height 15
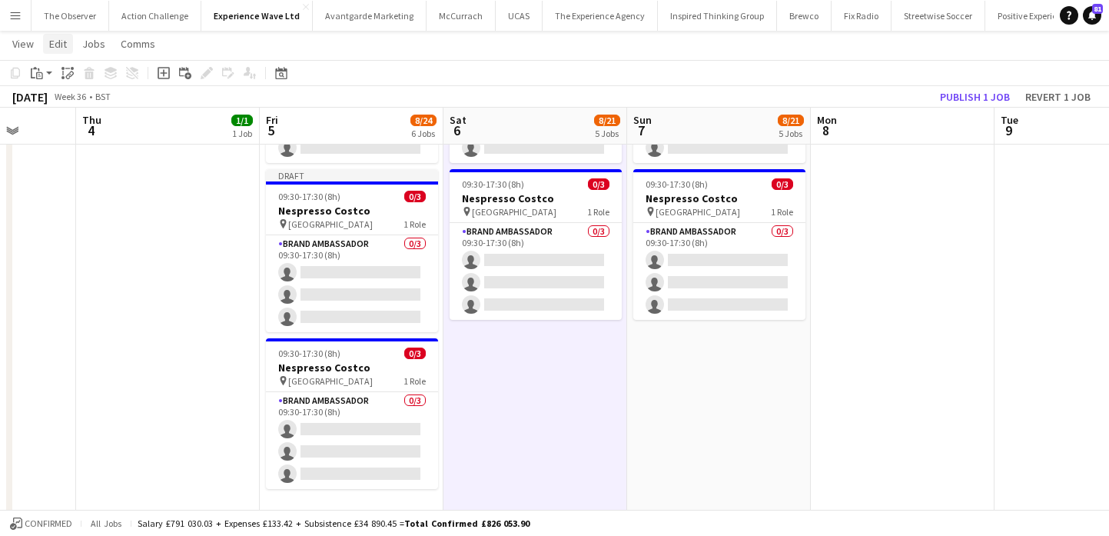
click at [62, 51] on link "Edit" at bounding box center [58, 44] width 30 height 20
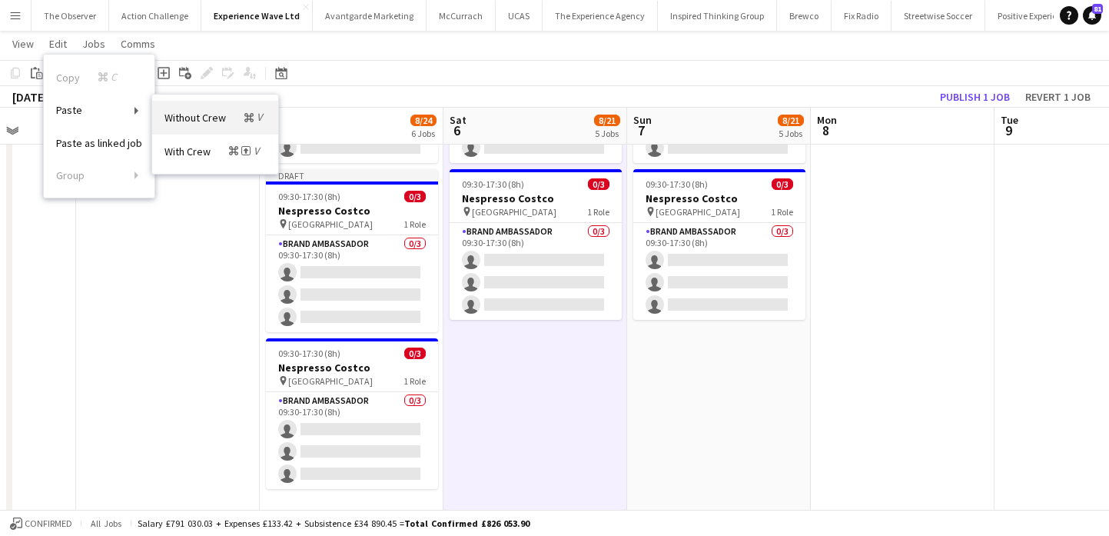
click at [187, 118] on span "Without Crew Command V" at bounding box center [214, 117] width 101 height 15
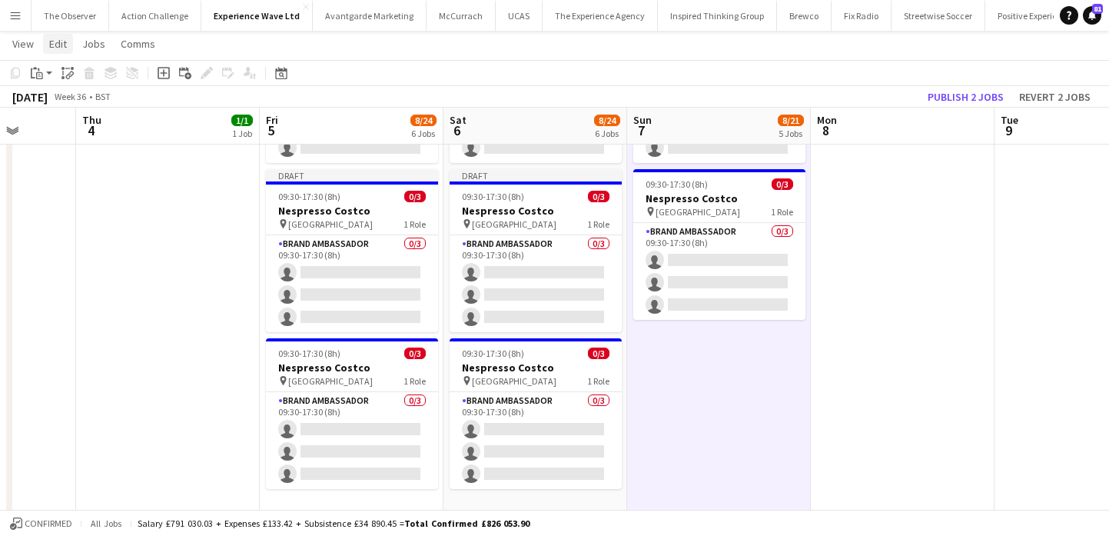
click at [64, 48] on span "Edit" at bounding box center [58, 44] width 18 height 14
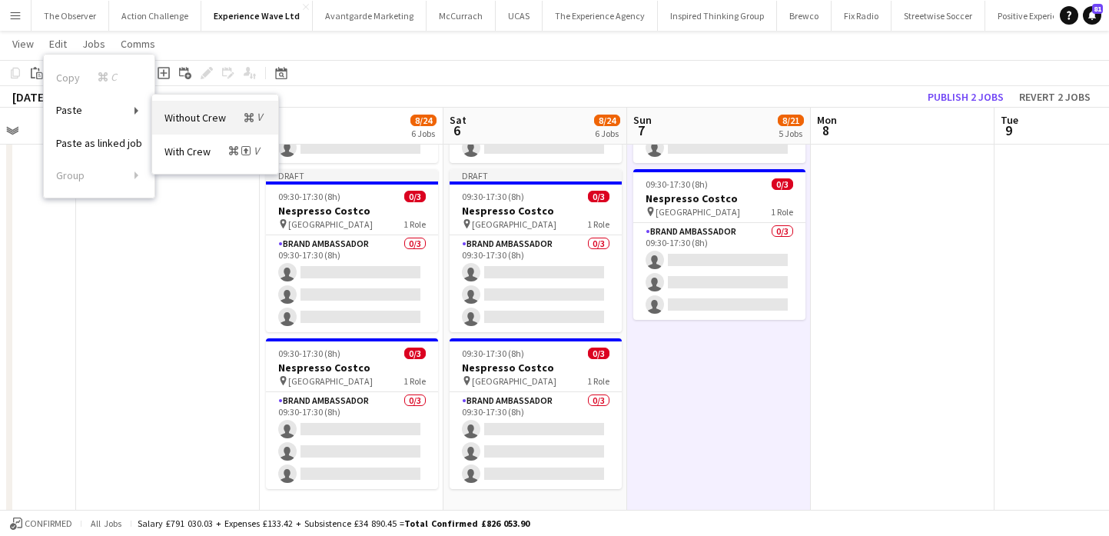
click at [210, 115] on span "Without Crew Command V" at bounding box center [214, 117] width 101 height 15
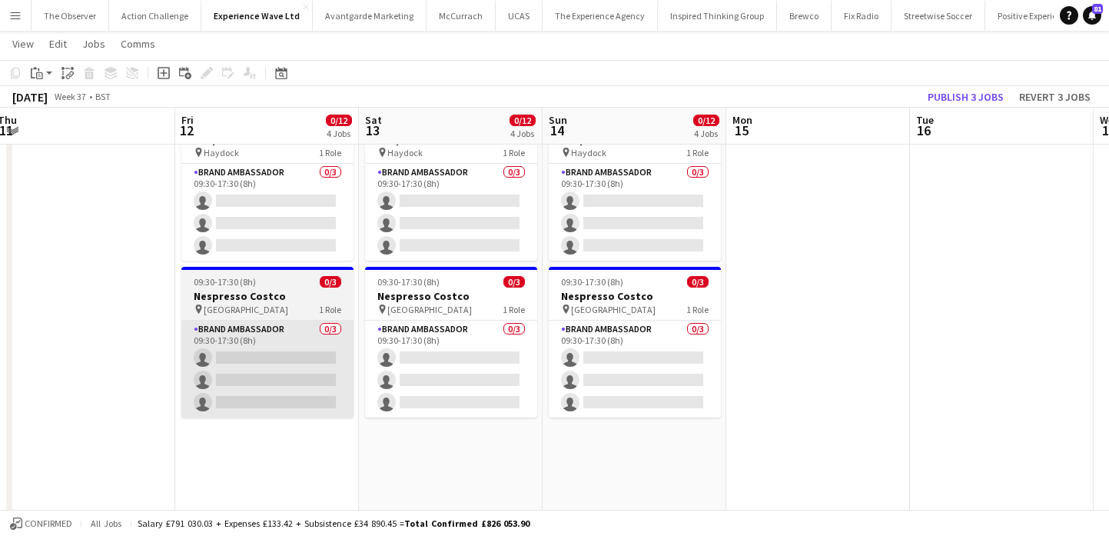
scroll to position [0, 333]
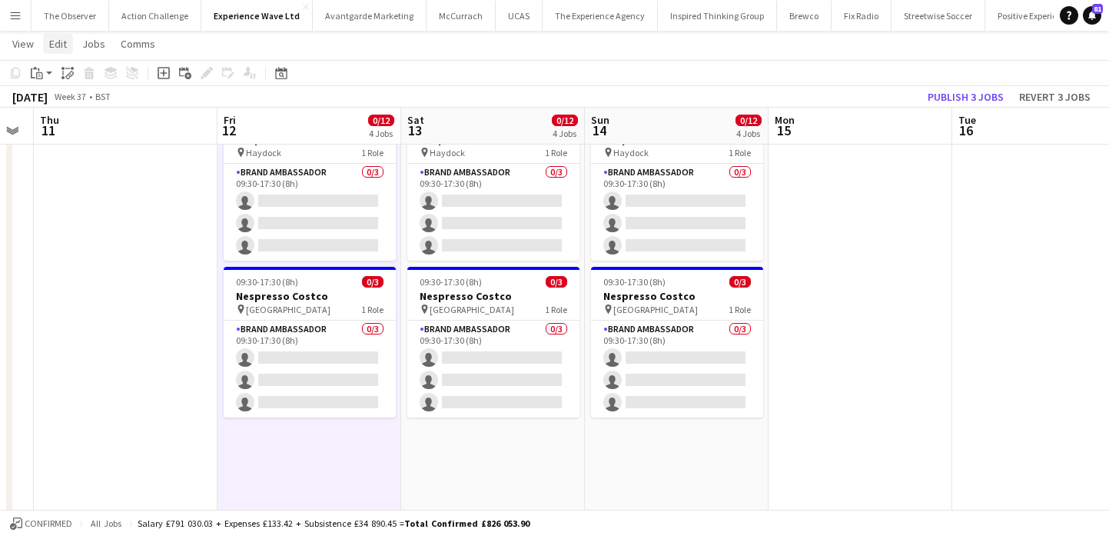
click at [59, 41] on span "Edit" at bounding box center [58, 44] width 18 height 14
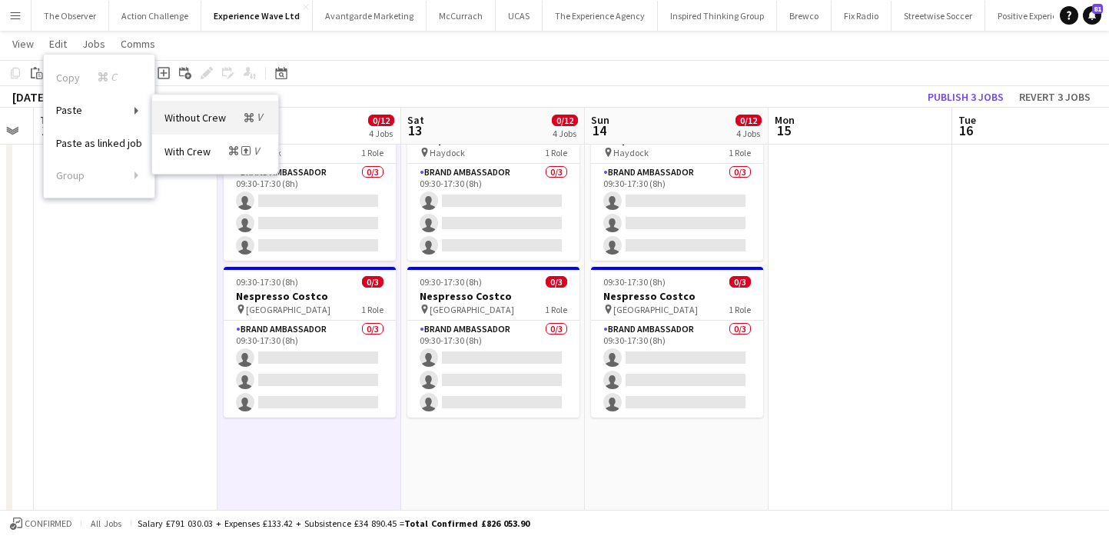
click at [197, 110] on span "Without Crew Command V" at bounding box center [214, 117] width 101 height 15
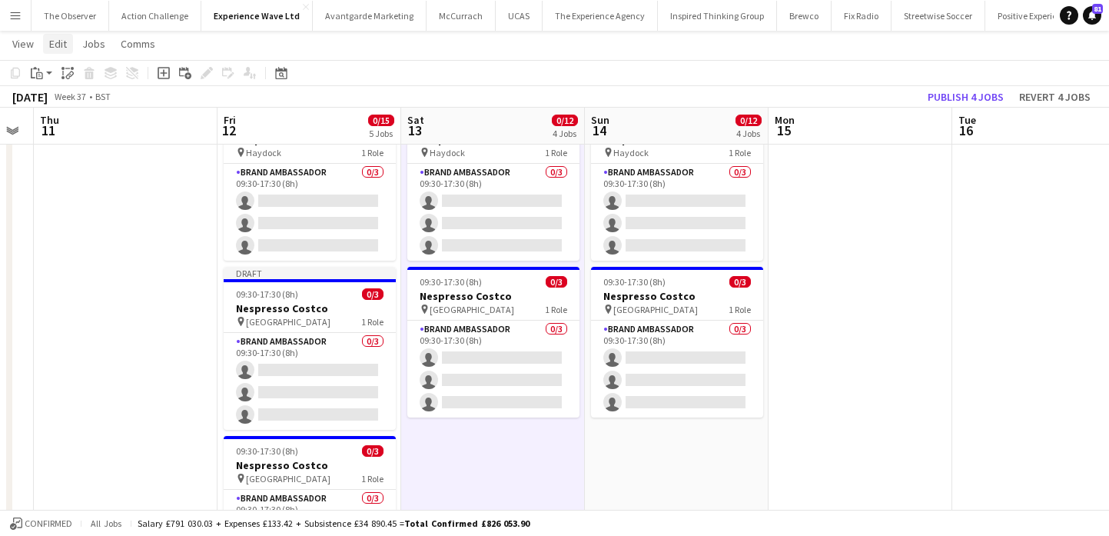
click at [50, 51] on link "Edit" at bounding box center [58, 44] width 30 height 20
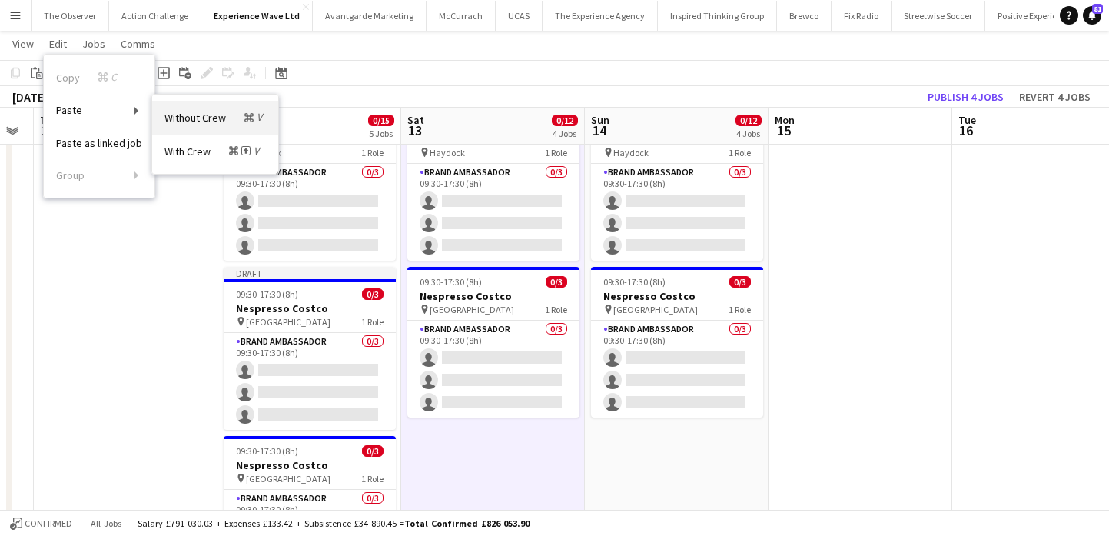
click at [247, 113] on icon "Command" at bounding box center [248, 117] width 9 height 9
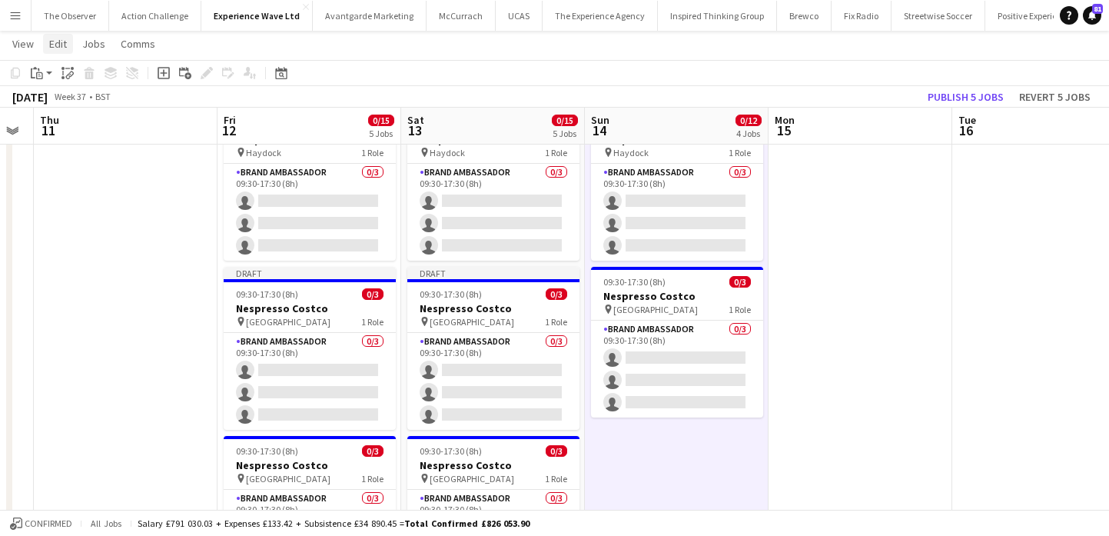
click at [67, 48] on link "Edit" at bounding box center [58, 44] width 30 height 20
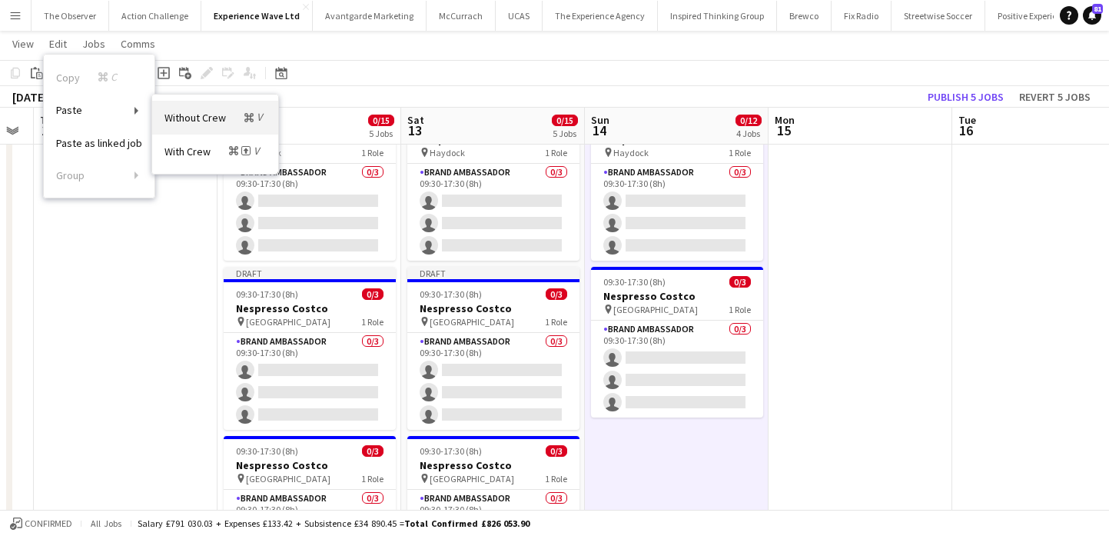
click at [179, 110] on span "Without Crew Command V" at bounding box center [214, 117] width 101 height 15
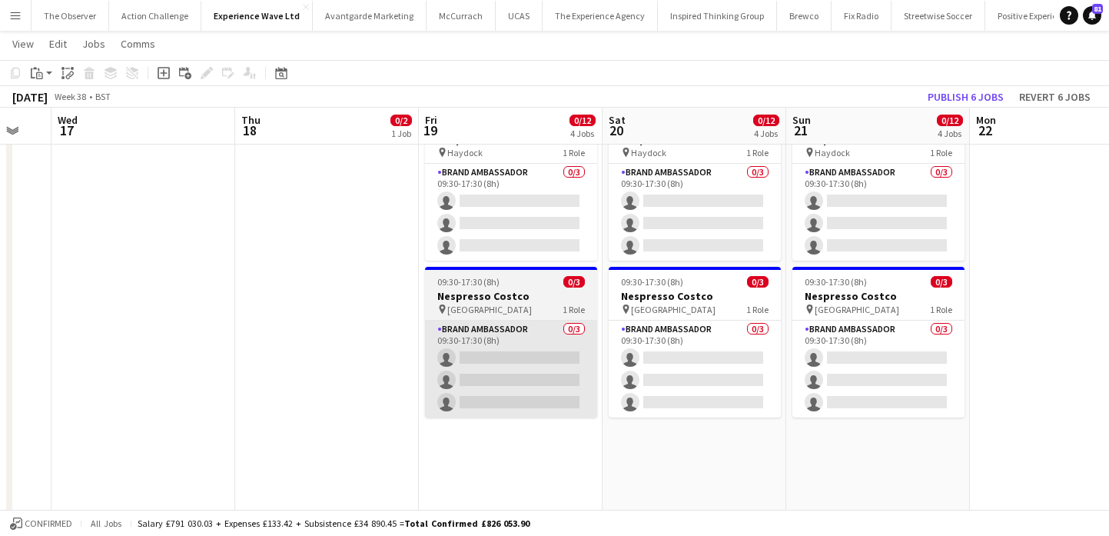
scroll to position [0, 725]
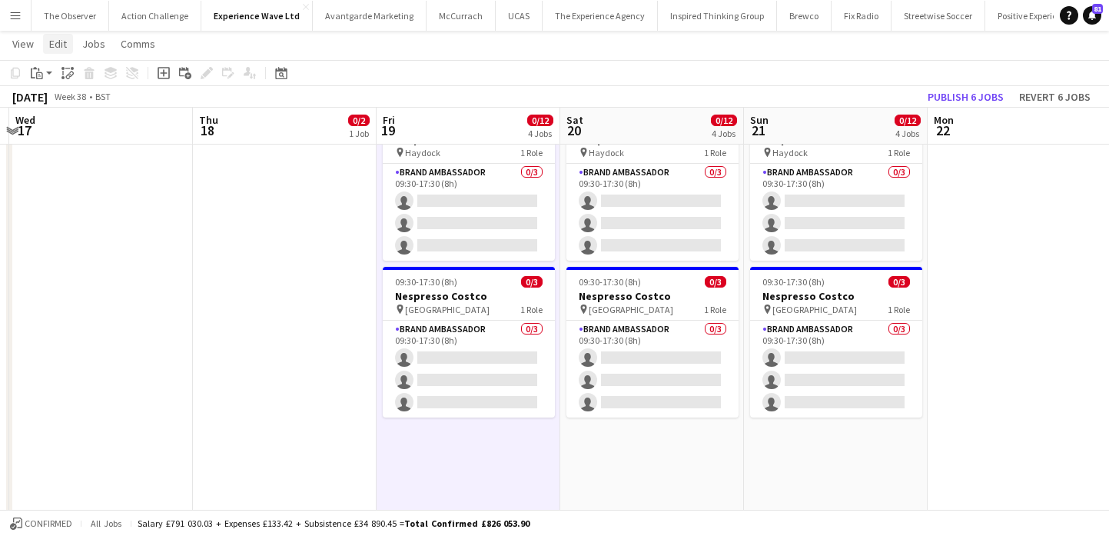
click at [55, 45] on span "Edit" at bounding box center [58, 44] width 18 height 14
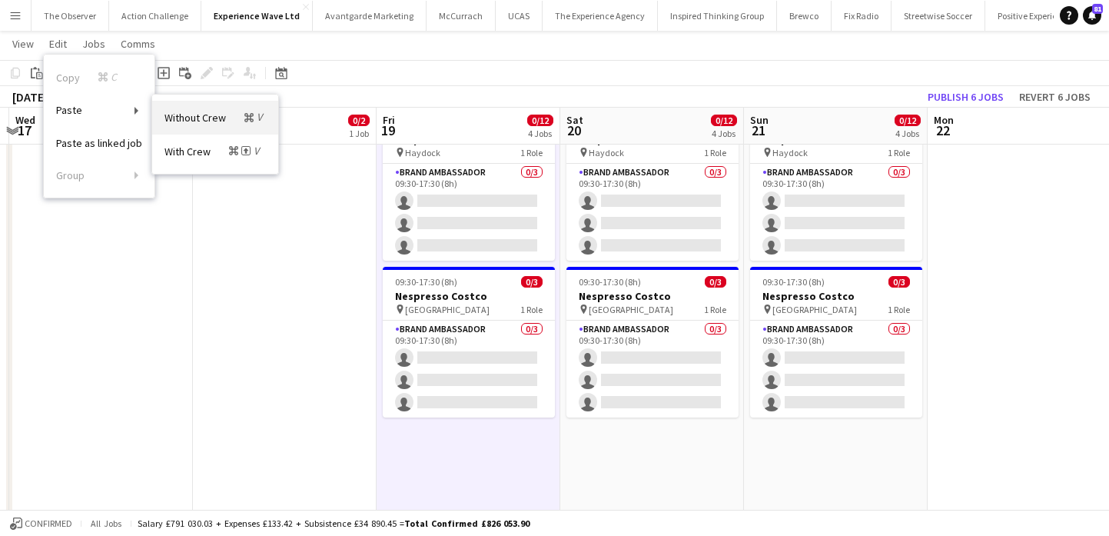
click at [205, 110] on span "Without Crew Command V" at bounding box center [214, 117] width 101 height 15
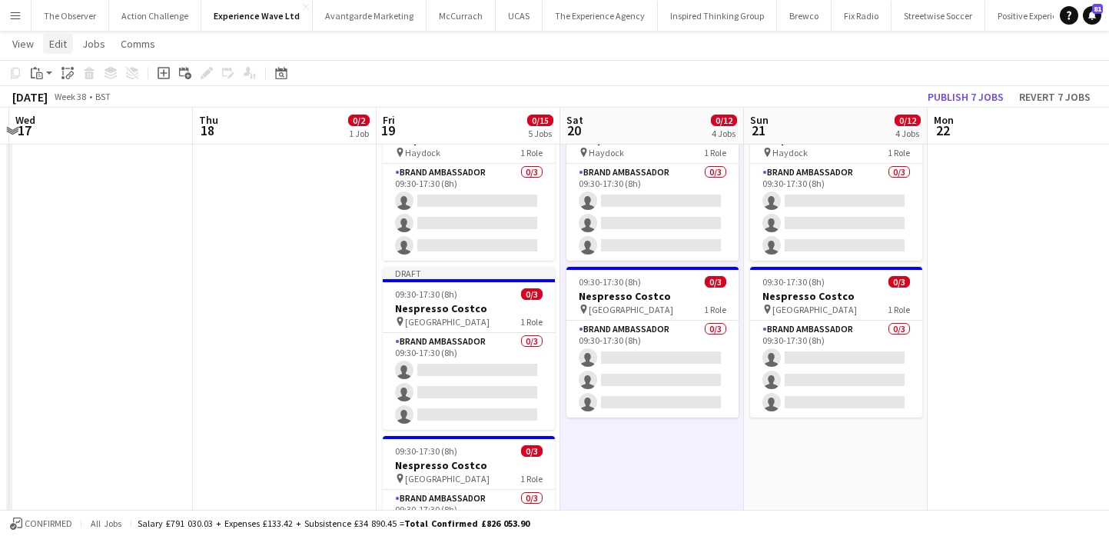
click at [55, 50] on span "Edit" at bounding box center [58, 44] width 18 height 14
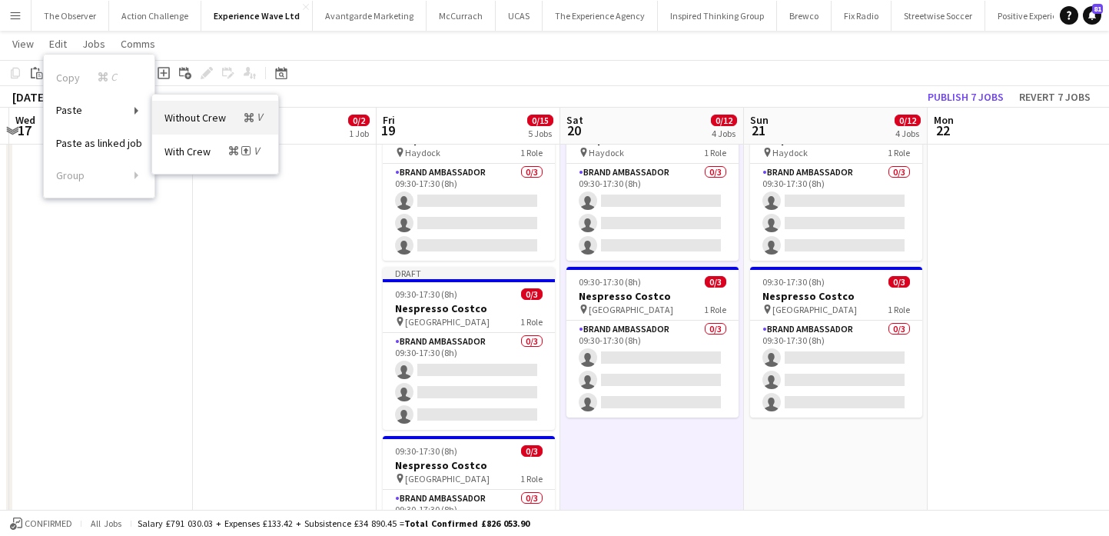
click at [184, 106] on link "Without Crew Command V" at bounding box center [215, 117] width 126 height 33
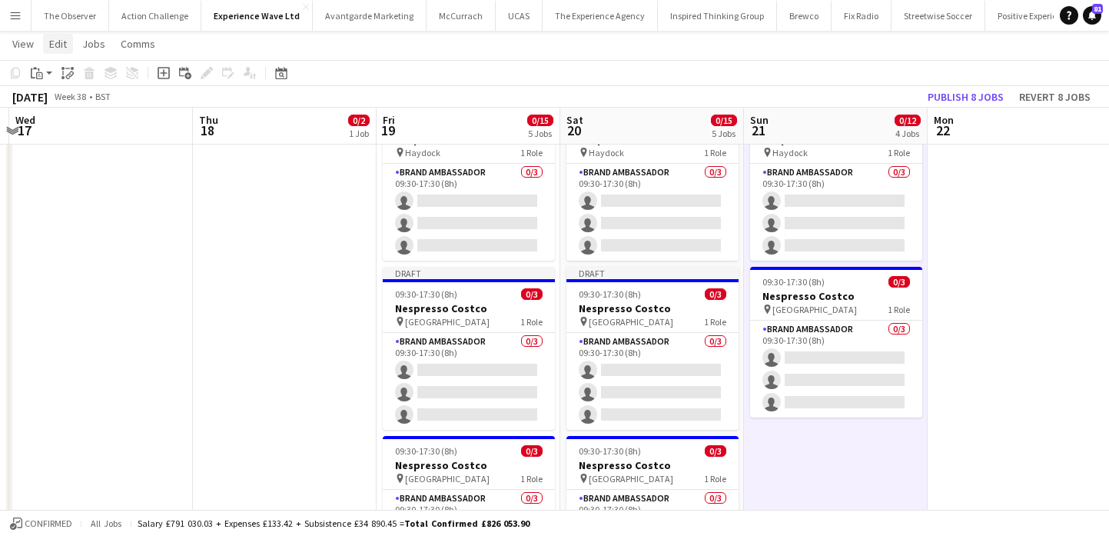
click at [61, 53] on link "Edit" at bounding box center [58, 44] width 30 height 20
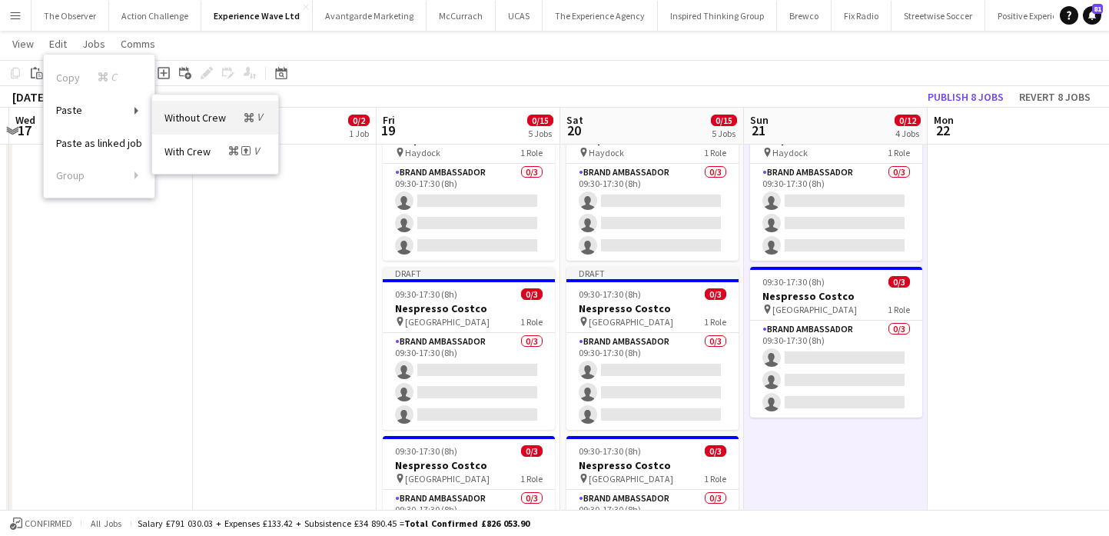
click at [209, 112] on span "Without Crew Command V" at bounding box center [214, 117] width 101 height 15
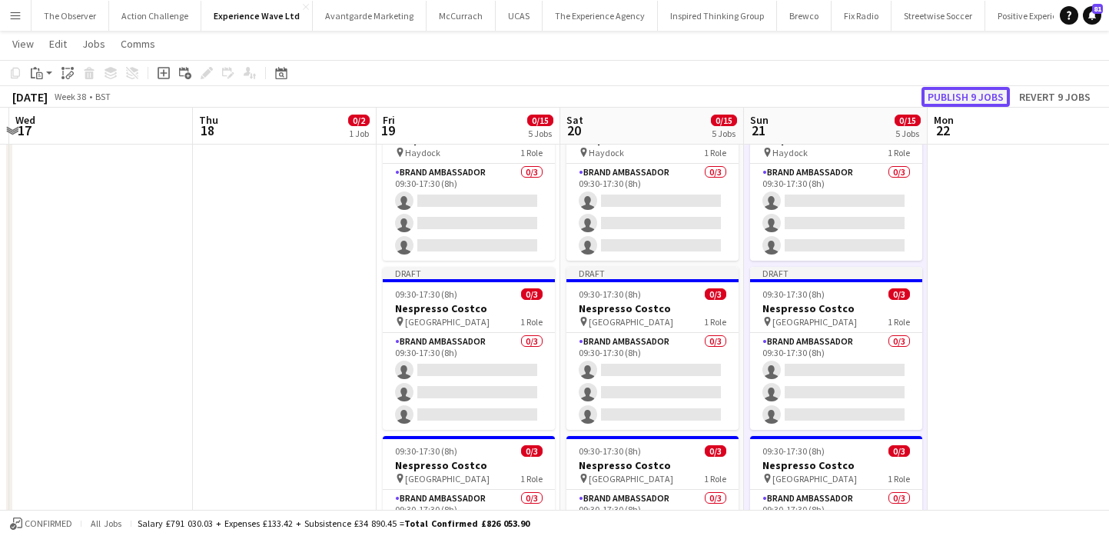
click at [959, 99] on button "Publish 9 jobs" at bounding box center [965, 97] width 88 height 20
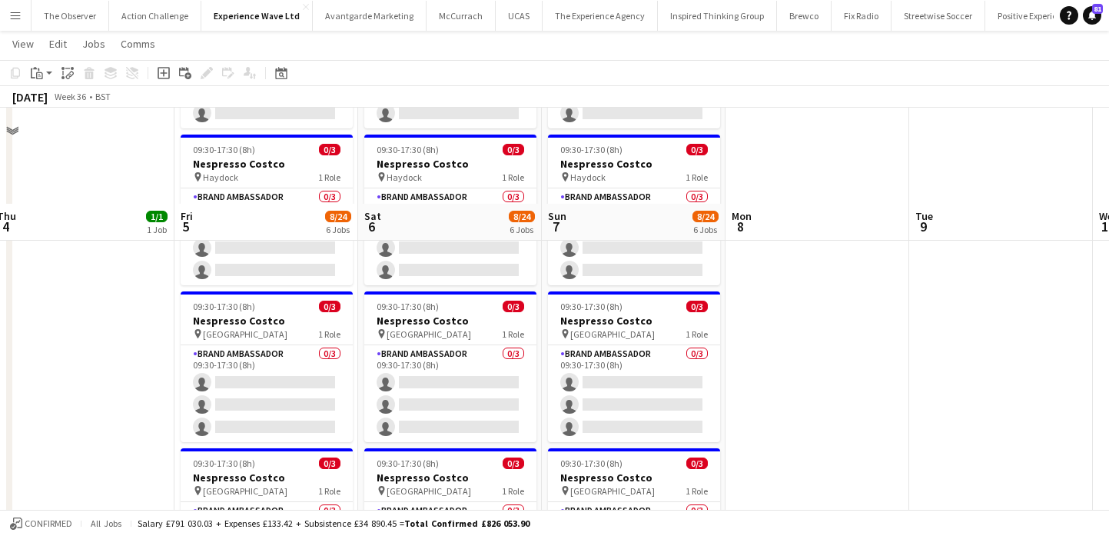
scroll to position [717, 0]
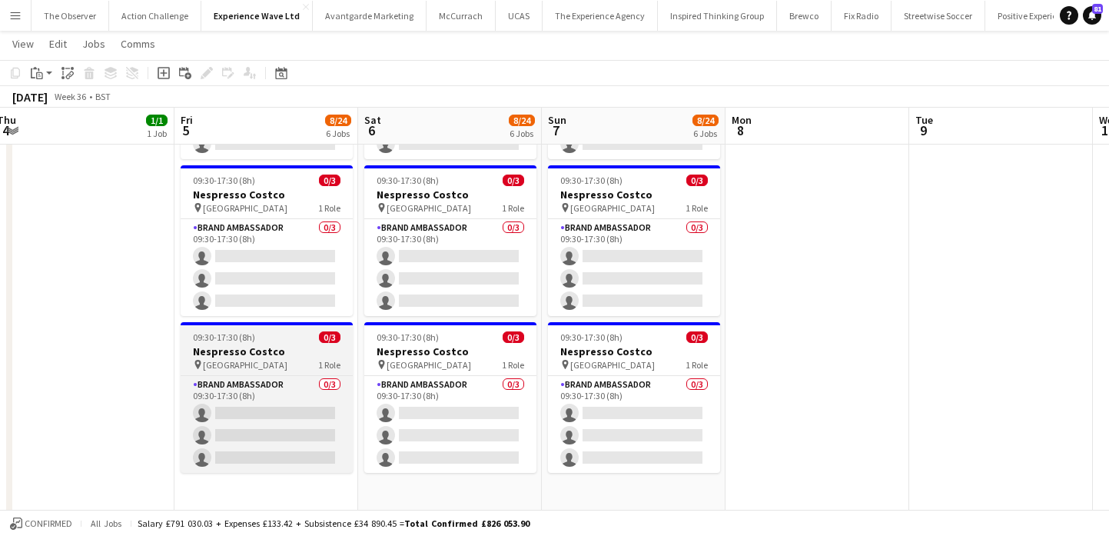
click at [264, 333] on div "09:30-17:30 (8h) 0/3" at bounding box center [267, 337] width 172 height 12
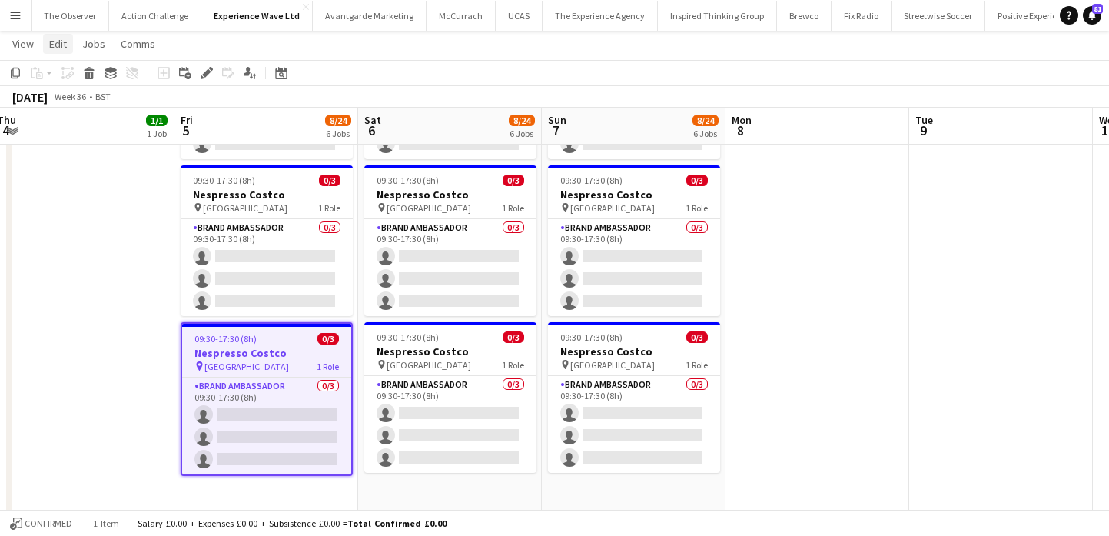
click at [57, 50] on span "Edit" at bounding box center [58, 44] width 18 height 14
click at [77, 87] on link "Copy Command C" at bounding box center [99, 77] width 111 height 33
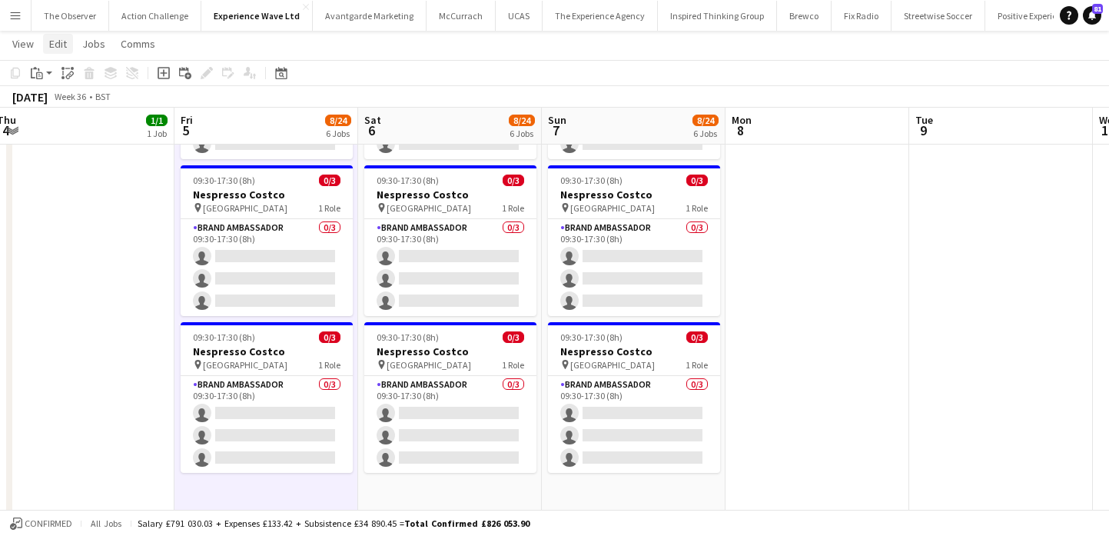
click at [63, 39] on span "Edit" at bounding box center [58, 44] width 18 height 14
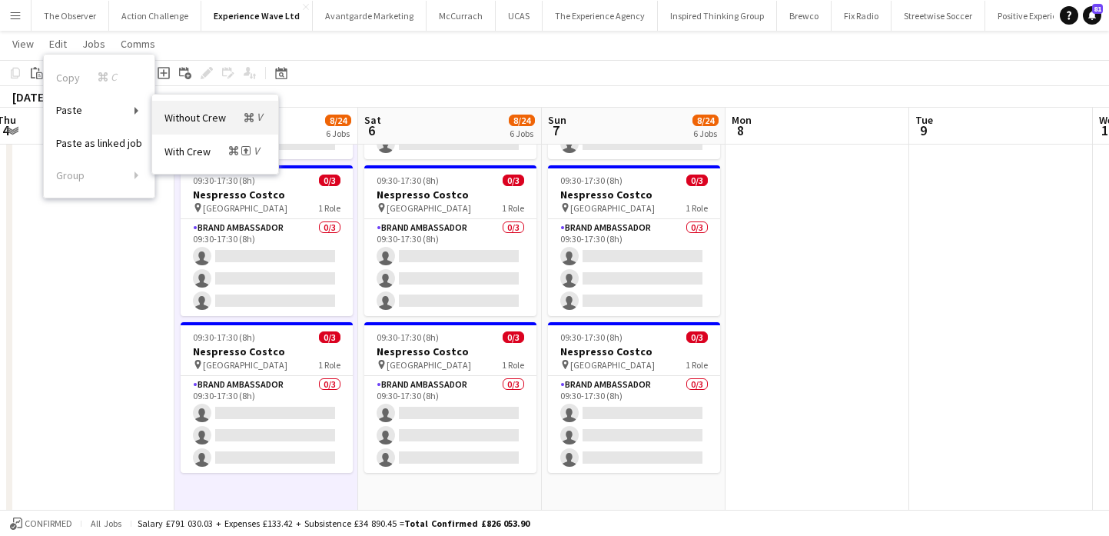
click at [190, 113] on span "Without Crew Command V" at bounding box center [214, 117] width 101 height 15
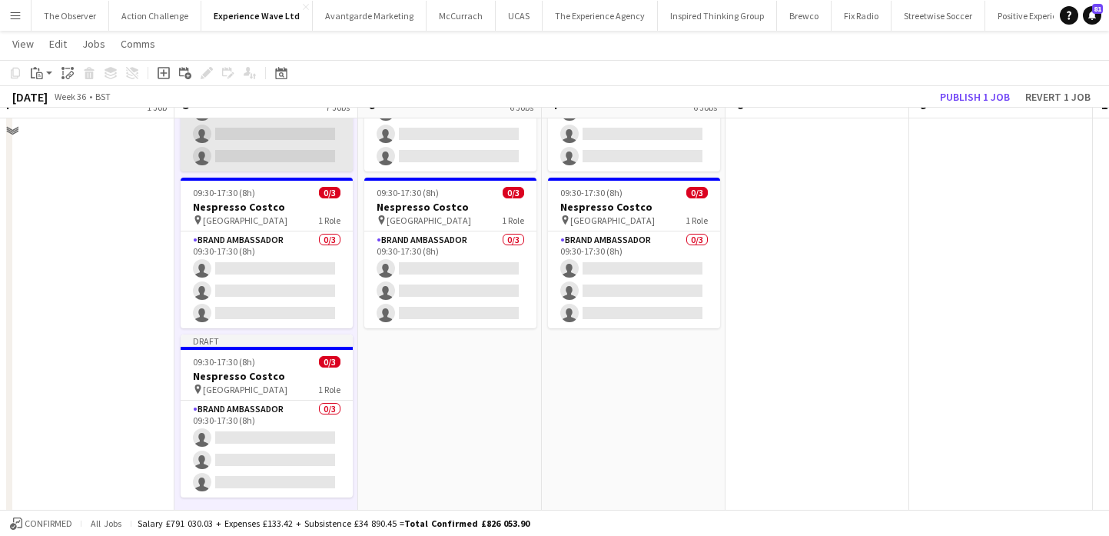
scroll to position [875, 0]
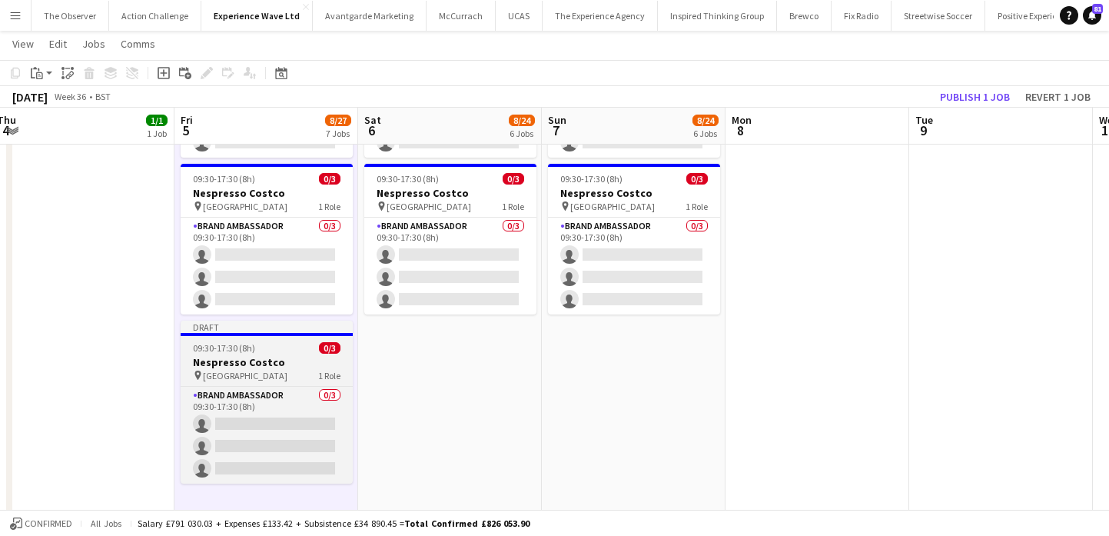
click at [244, 360] on h3 "Nespresso Costco" at bounding box center [267, 362] width 172 height 14
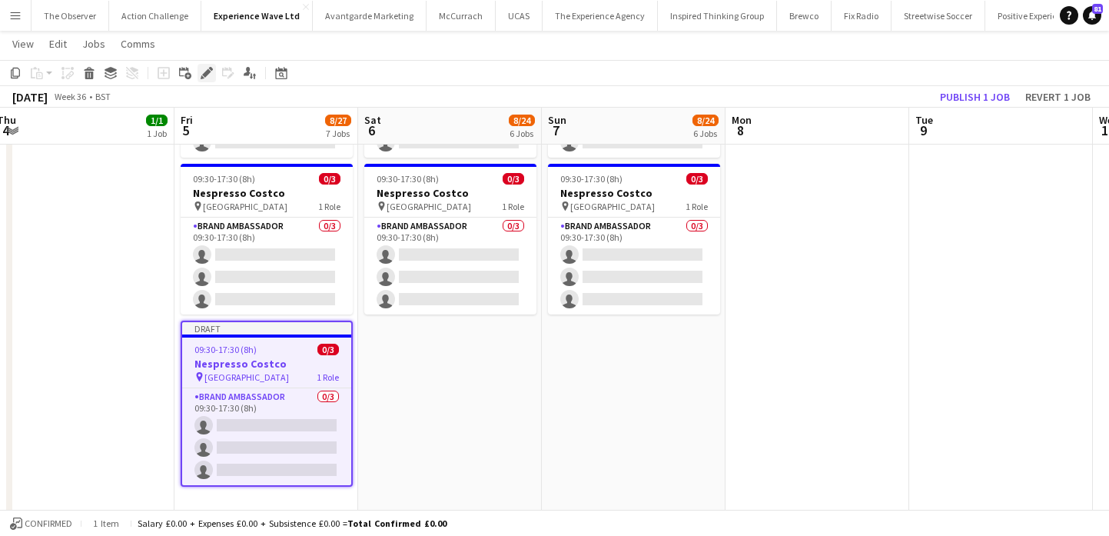
click at [205, 75] on icon at bounding box center [206, 73] width 8 height 8
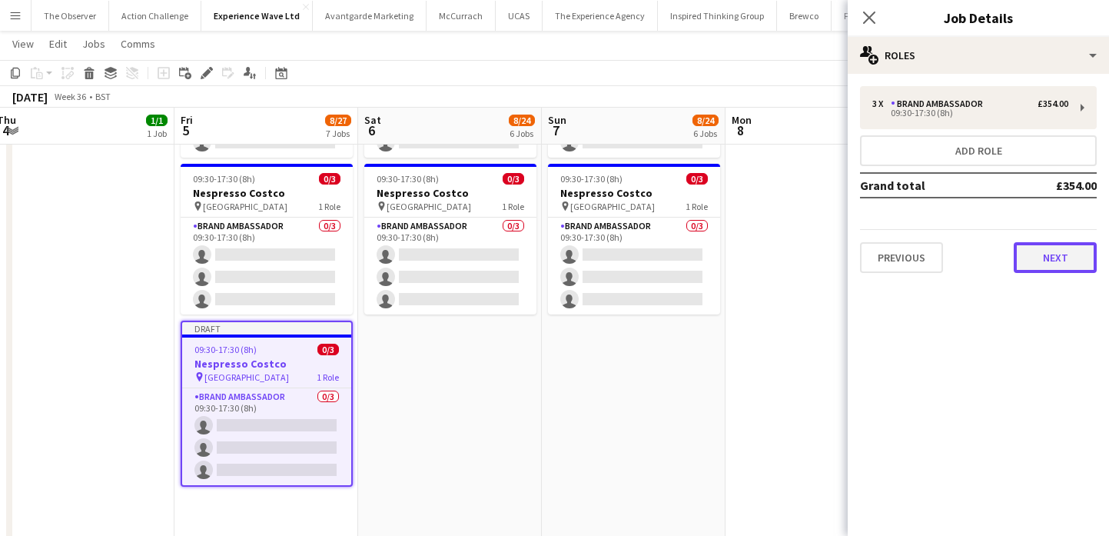
click at [1036, 264] on button "Next" at bounding box center [1055, 257] width 83 height 31
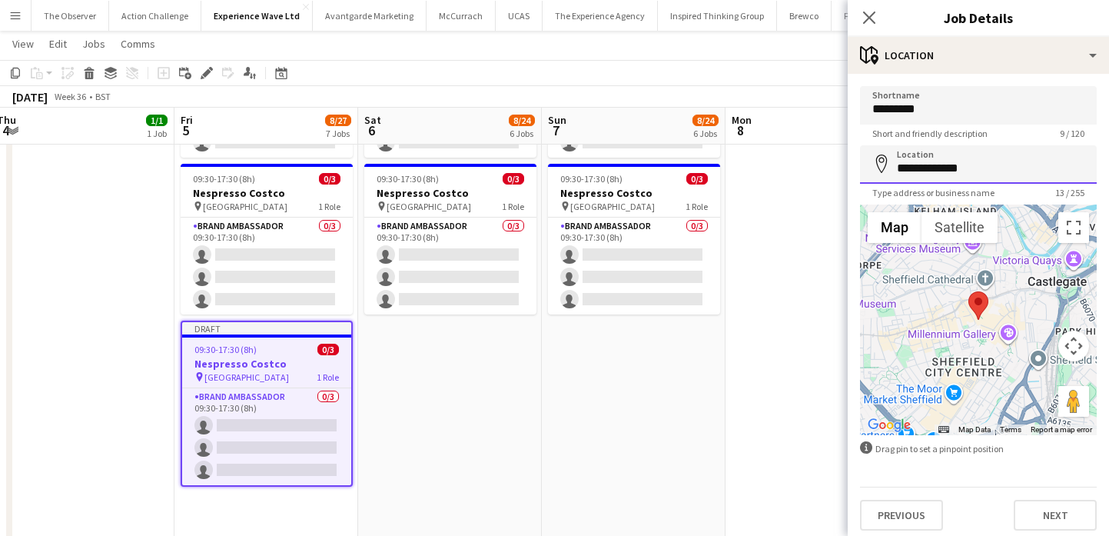
click at [973, 158] on input "**********" at bounding box center [978, 164] width 237 height 38
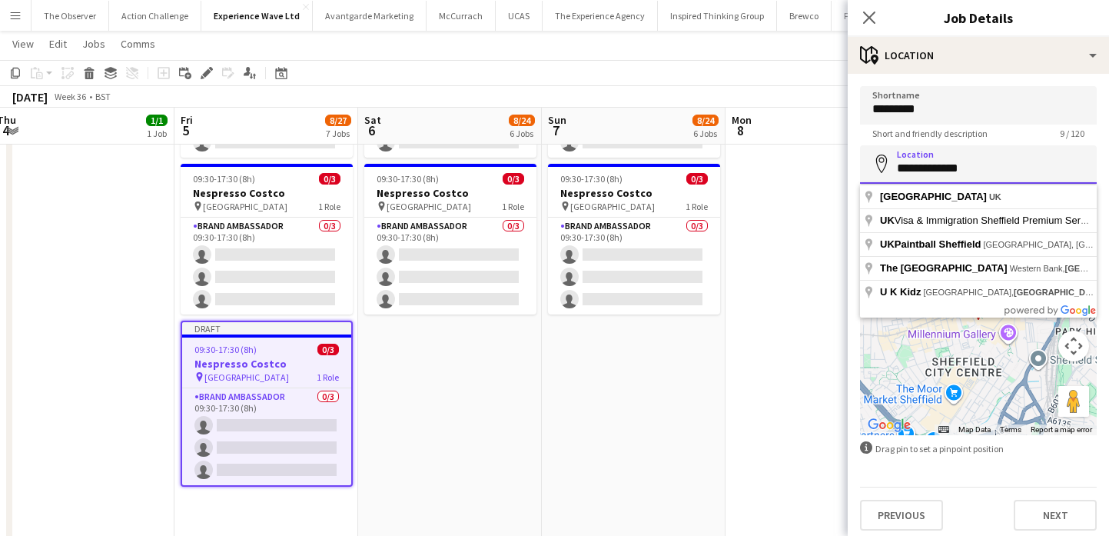
click at [973, 158] on input "**********" at bounding box center [978, 164] width 237 height 38
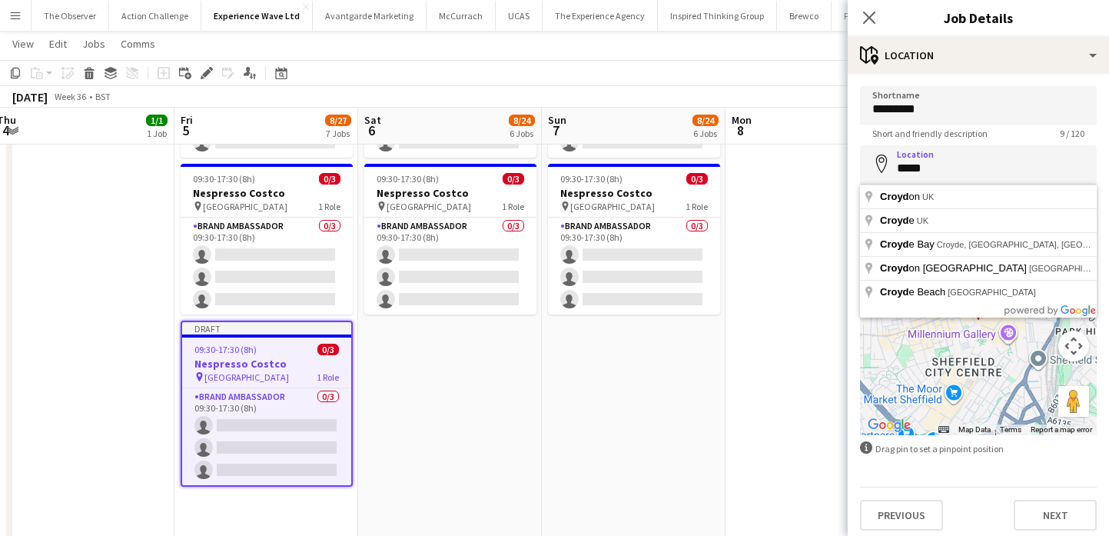
type input "**********"
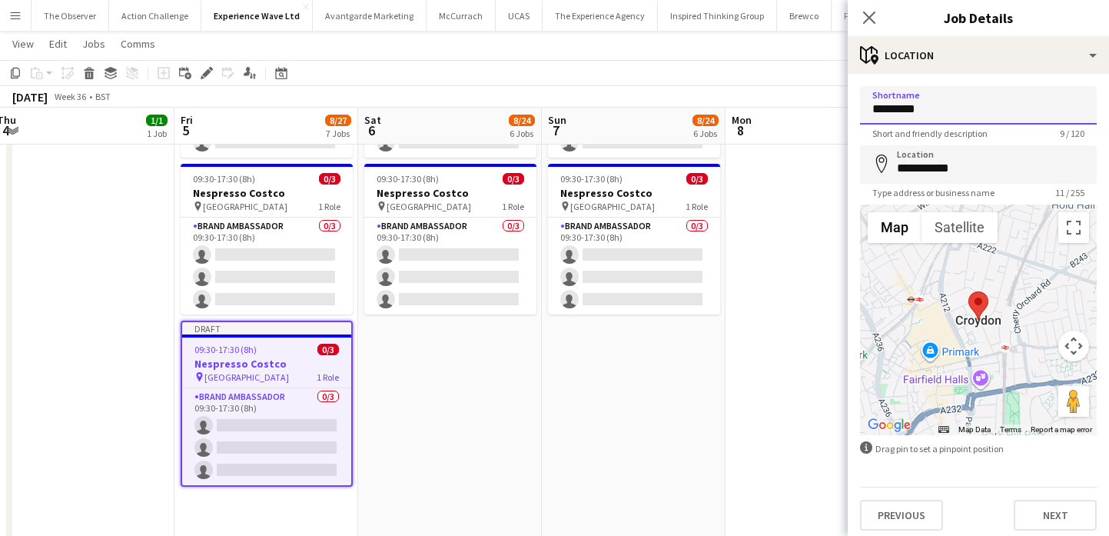
click at [967, 103] on input "*********" at bounding box center [978, 105] width 237 height 38
type input "*******"
click at [1060, 516] on button "Next" at bounding box center [1055, 514] width 83 height 31
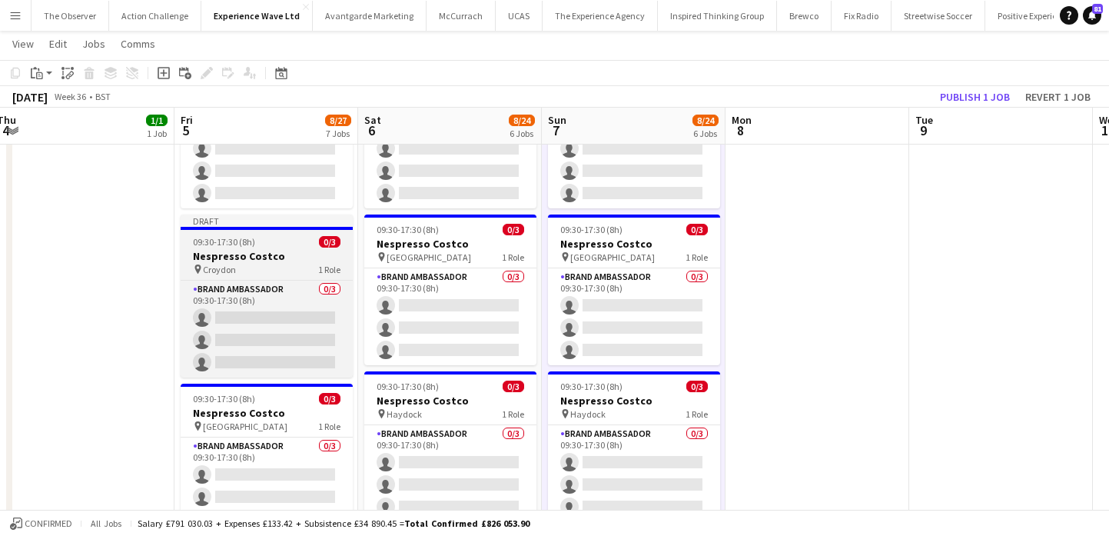
scroll to position [353, 0]
click at [268, 257] on h3 "Nespresso Costco" at bounding box center [267, 257] width 172 height 14
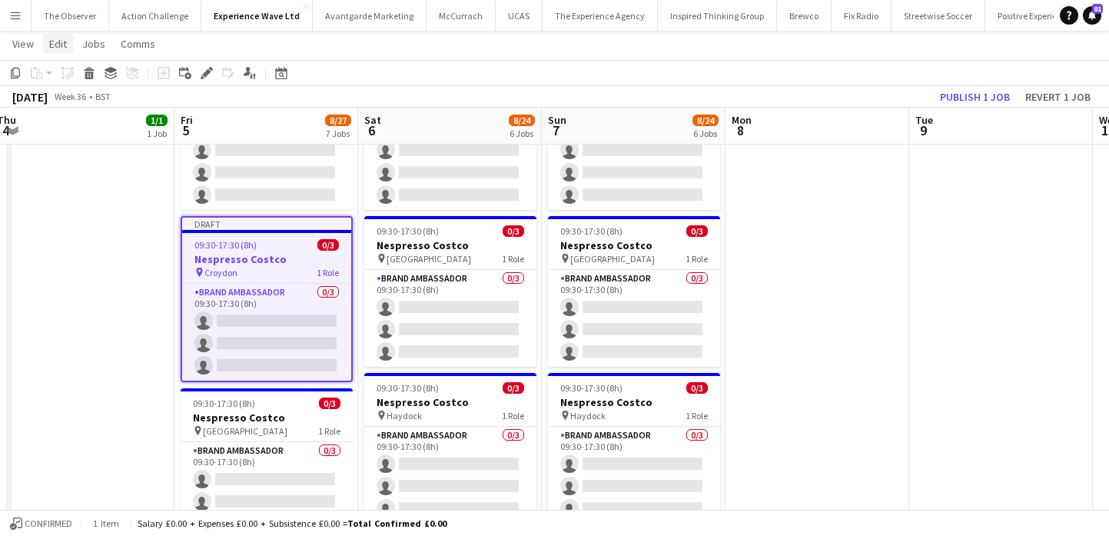
click at [62, 46] on span "Edit" at bounding box center [58, 44] width 18 height 14
click at [85, 77] on span "Copy Command C" at bounding box center [88, 77] width 64 height 15
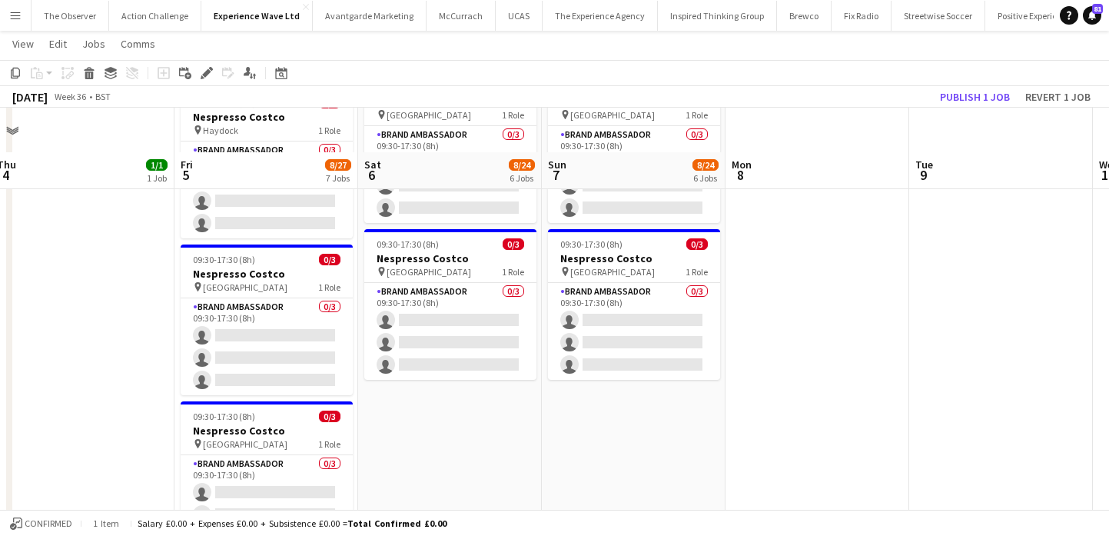
scroll to position [876, 0]
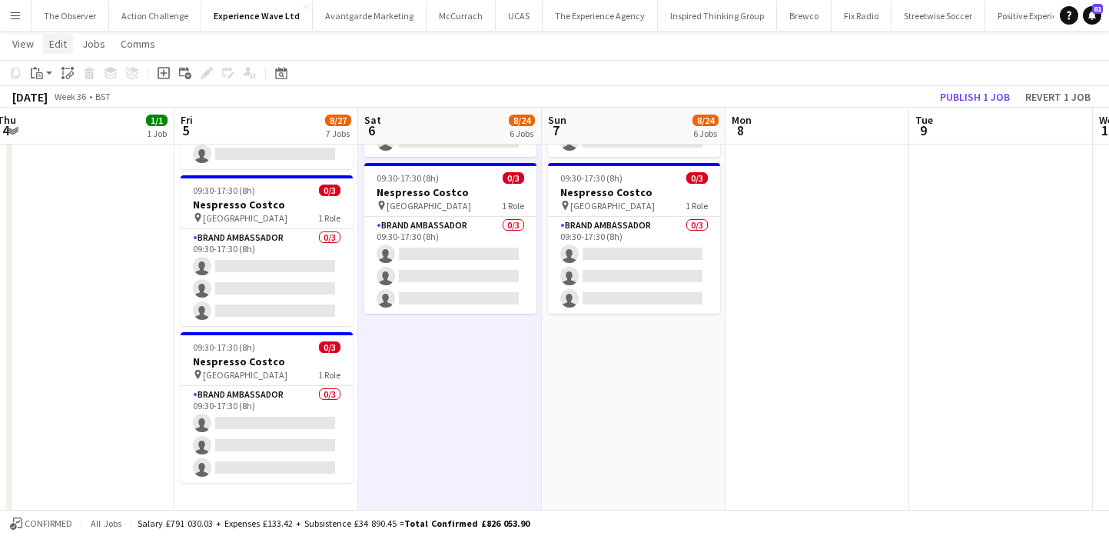
click at [56, 43] on span "Edit" at bounding box center [58, 44] width 18 height 14
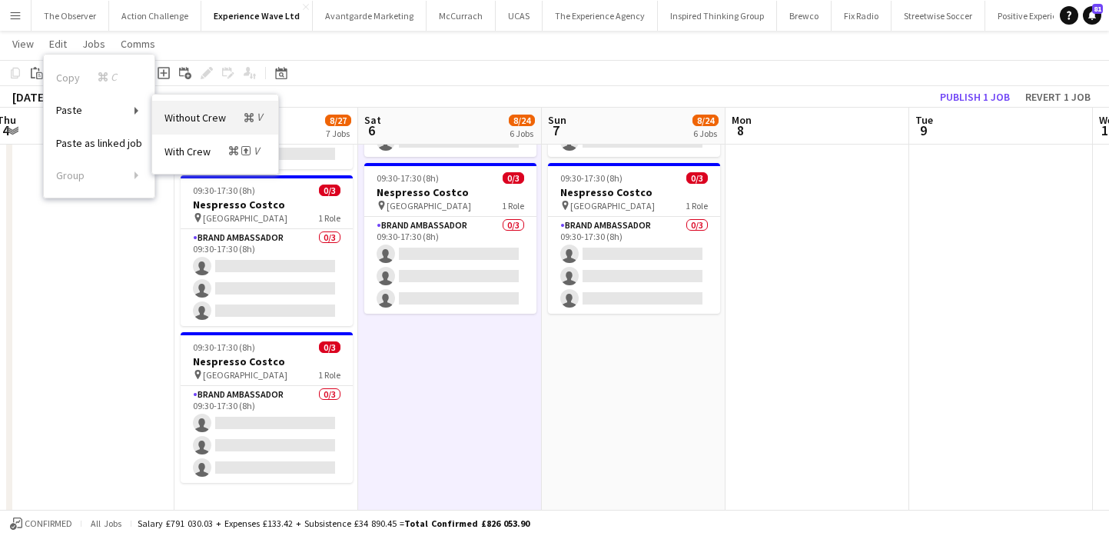
click at [181, 116] on span "Without Crew Command V" at bounding box center [214, 117] width 101 height 15
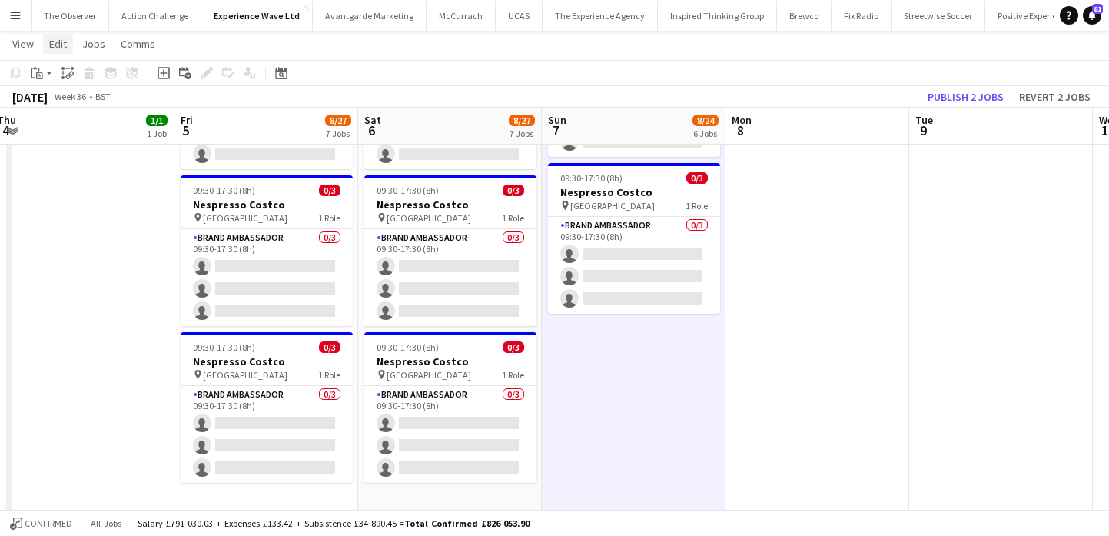
click at [57, 44] on span "Edit" at bounding box center [58, 44] width 18 height 14
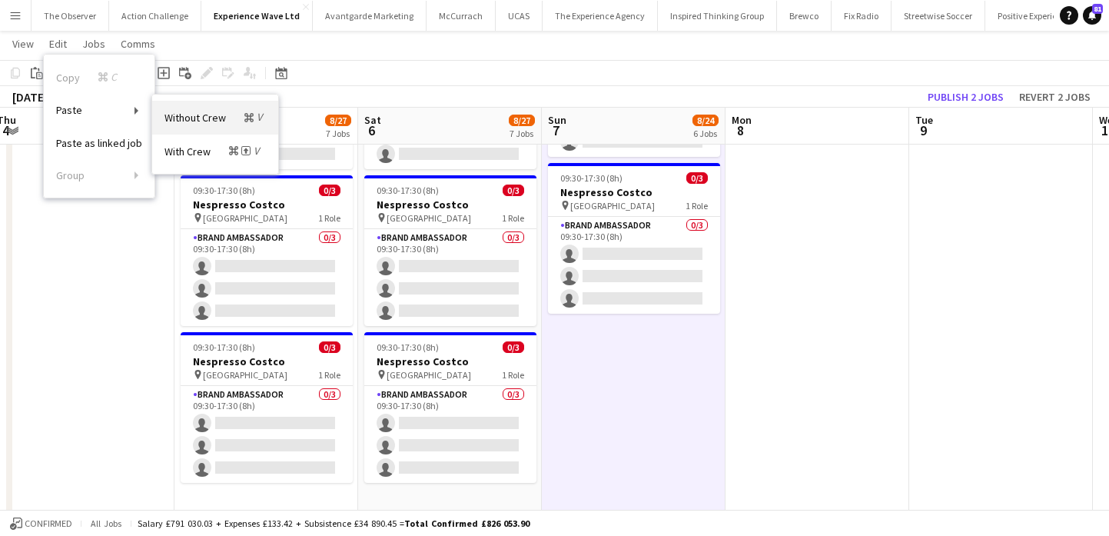
click at [170, 116] on span "Without Crew Command V" at bounding box center [214, 117] width 101 height 15
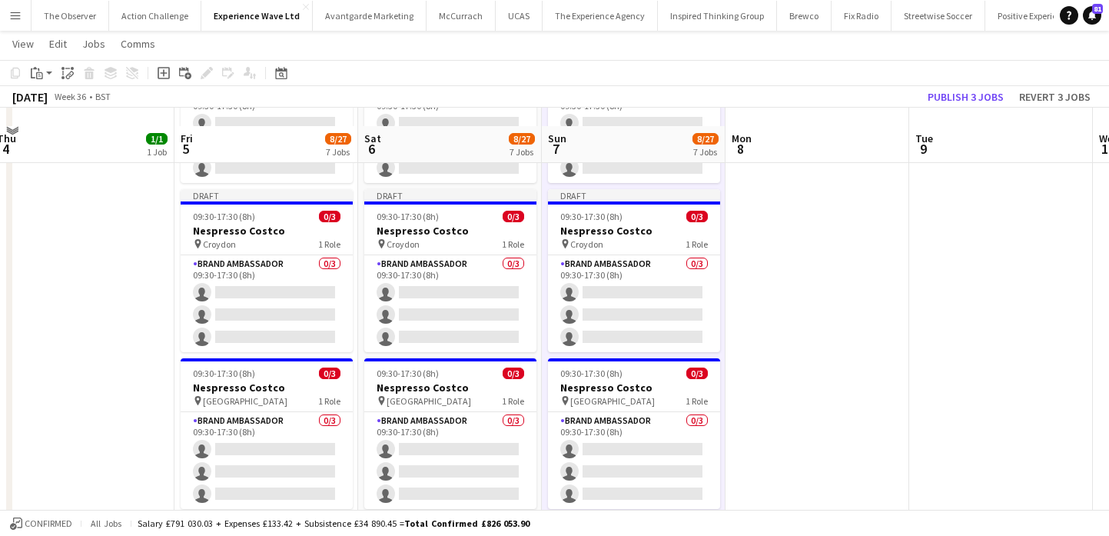
scroll to position [377, 0]
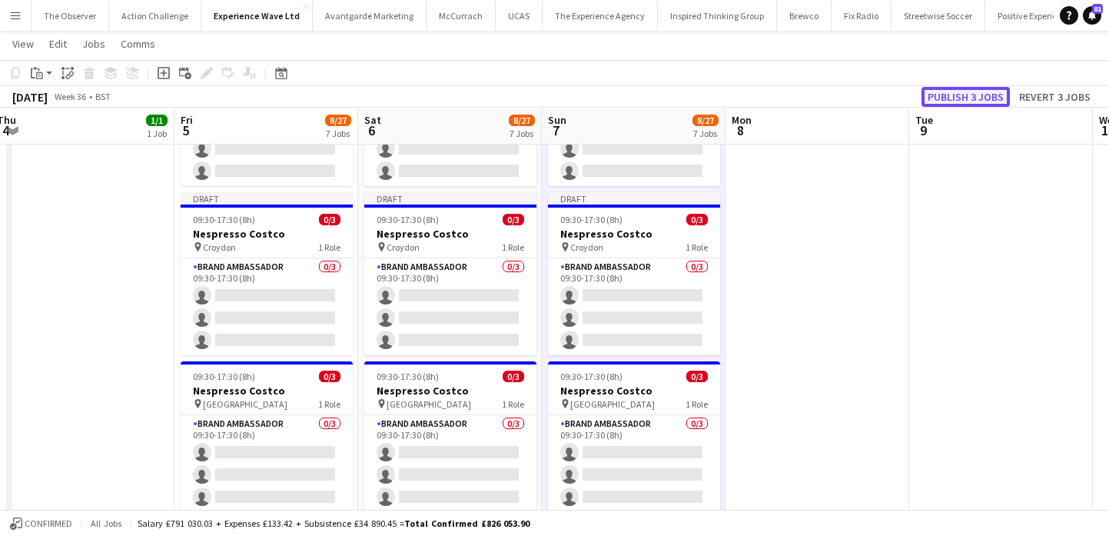
click at [958, 100] on button "Publish 3 jobs" at bounding box center [965, 97] width 88 height 20
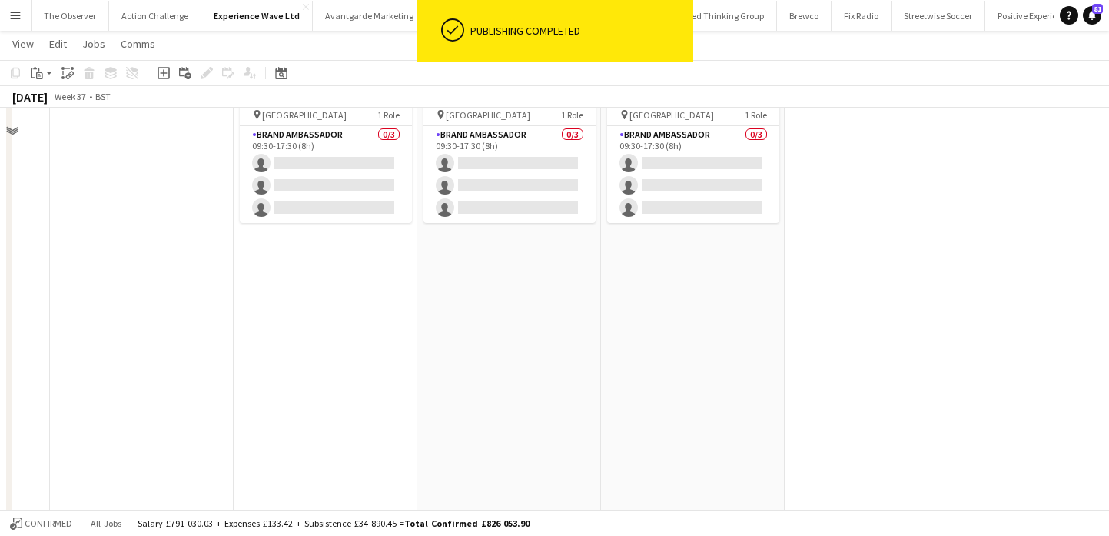
scroll to position [765, 0]
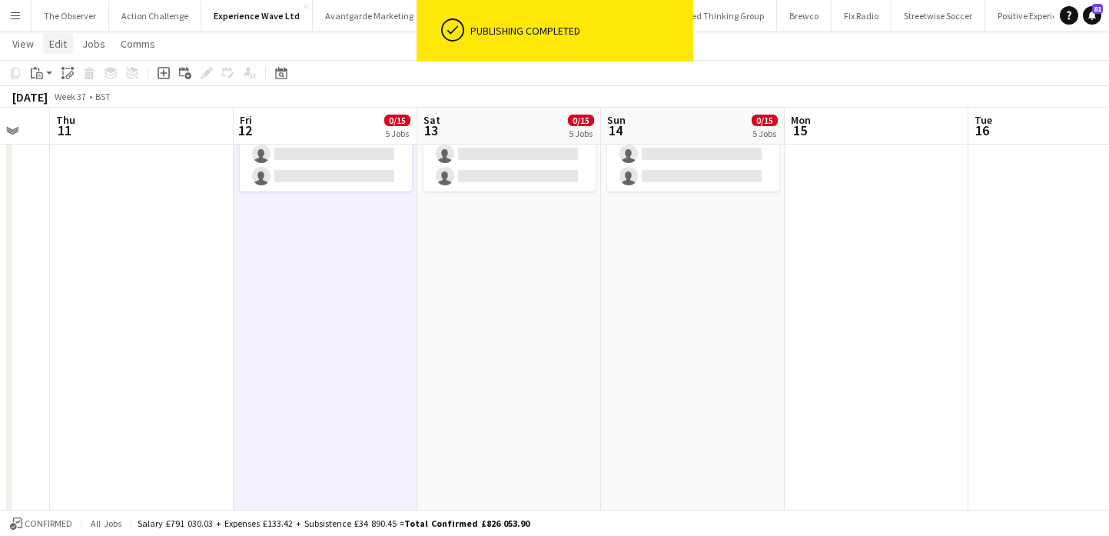
click at [43, 47] on link "Edit" at bounding box center [58, 44] width 30 height 20
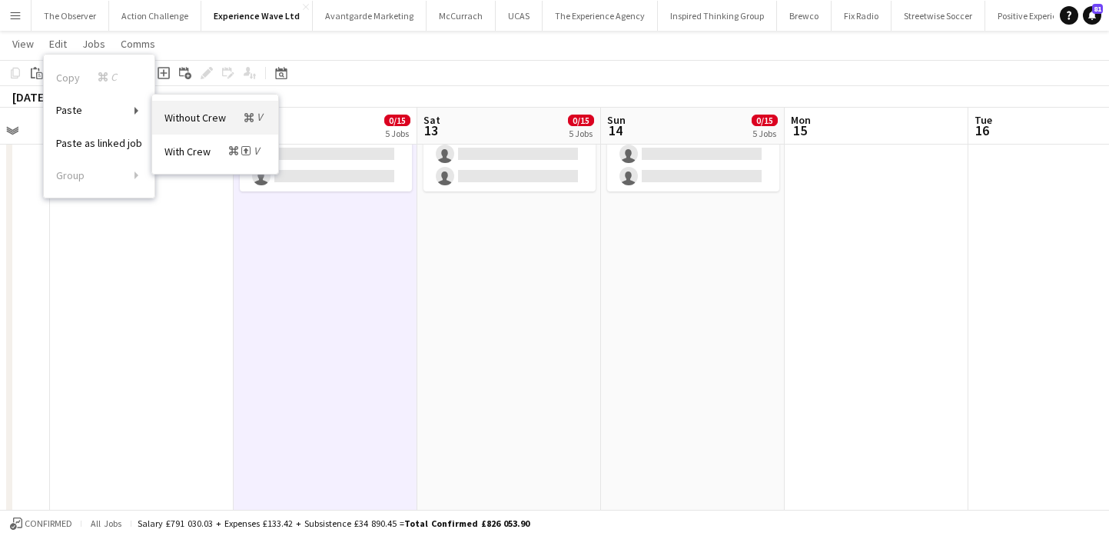
click at [187, 108] on link "Without Crew Command V" at bounding box center [215, 117] width 126 height 33
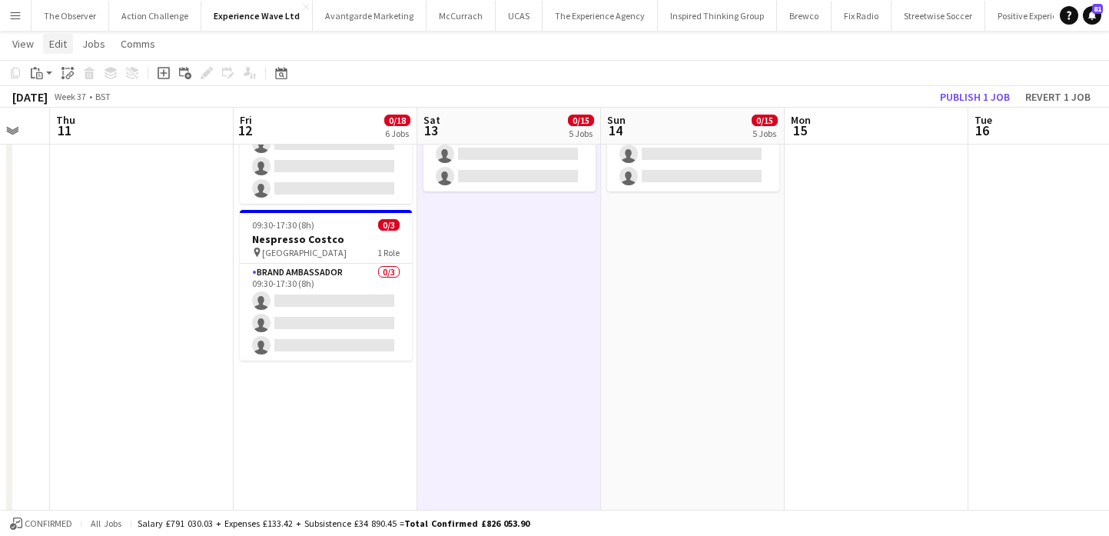
click at [62, 45] on span "Edit" at bounding box center [58, 44] width 18 height 14
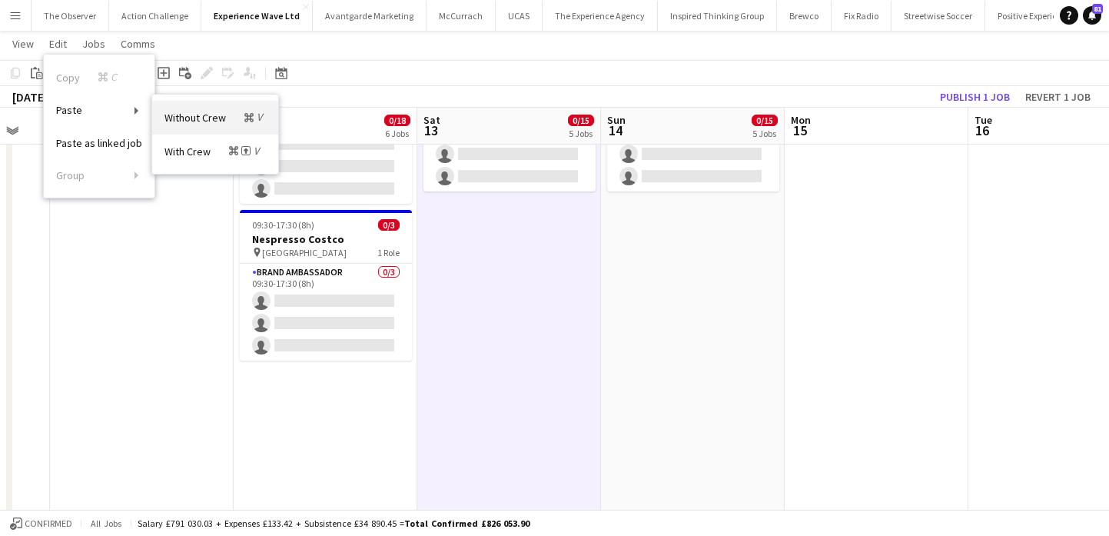
click at [226, 117] on span "Without Crew Command V" at bounding box center [214, 117] width 101 height 15
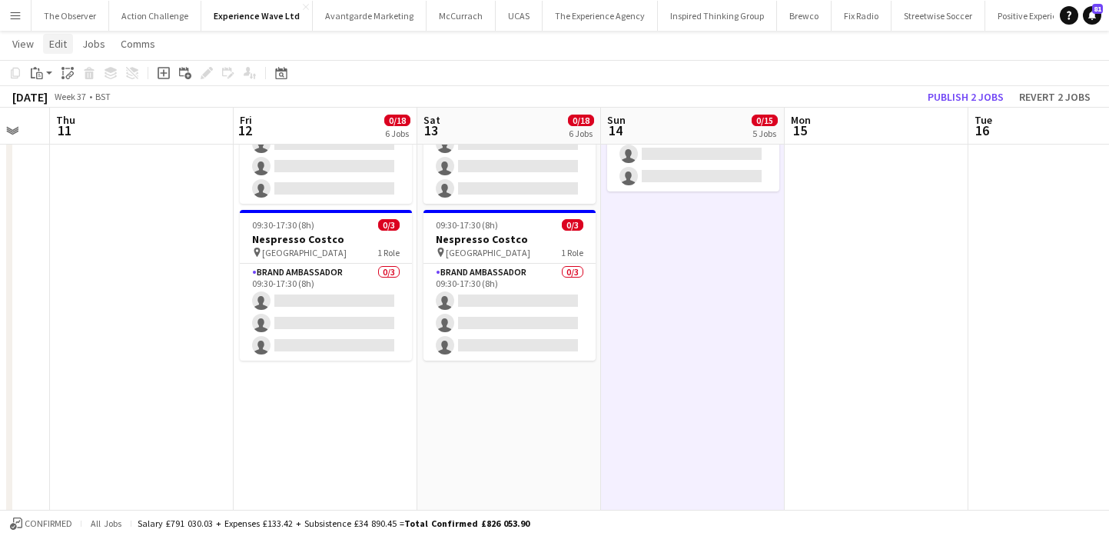
click at [49, 48] on span "Edit" at bounding box center [58, 44] width 18 height 14
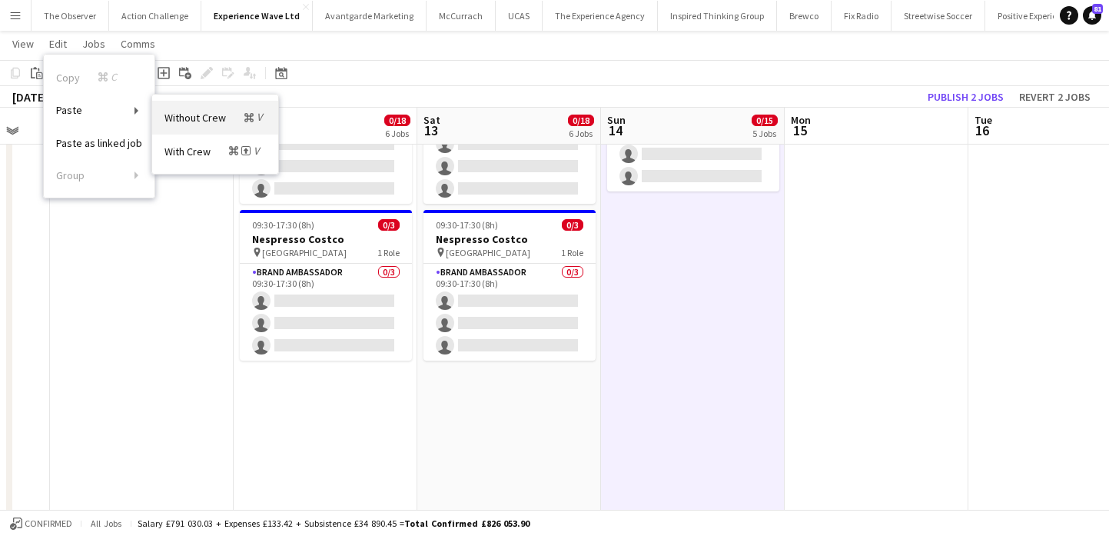
click at [174, 123] on span "Without Crew Command V" at bounding box center [214, 117] width 101 height 15
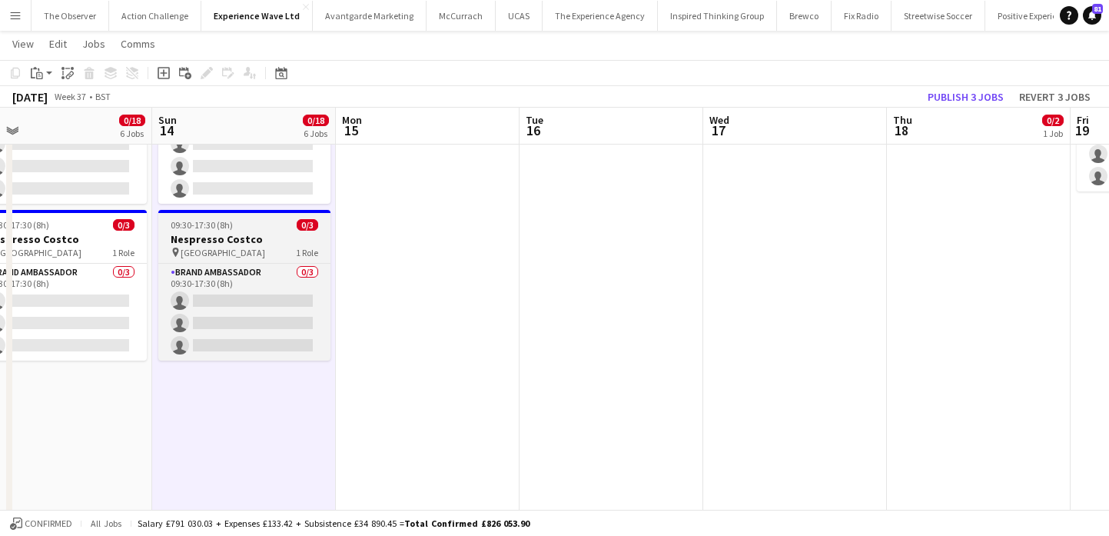
scroll to position [0, 552]
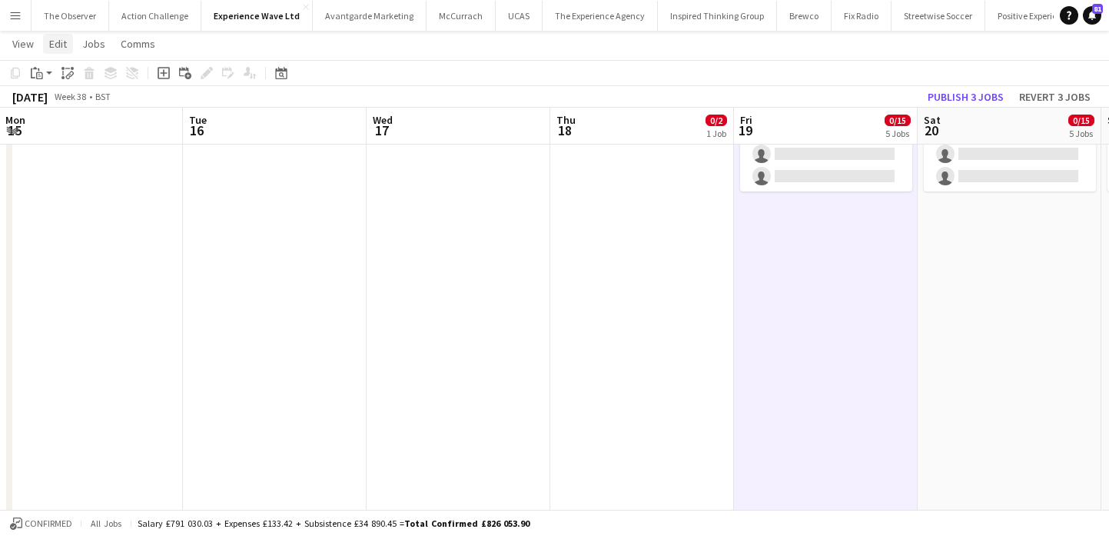
click at [51, 41] on span "Edit" at bounding box center [58, 44] width 18 height 14
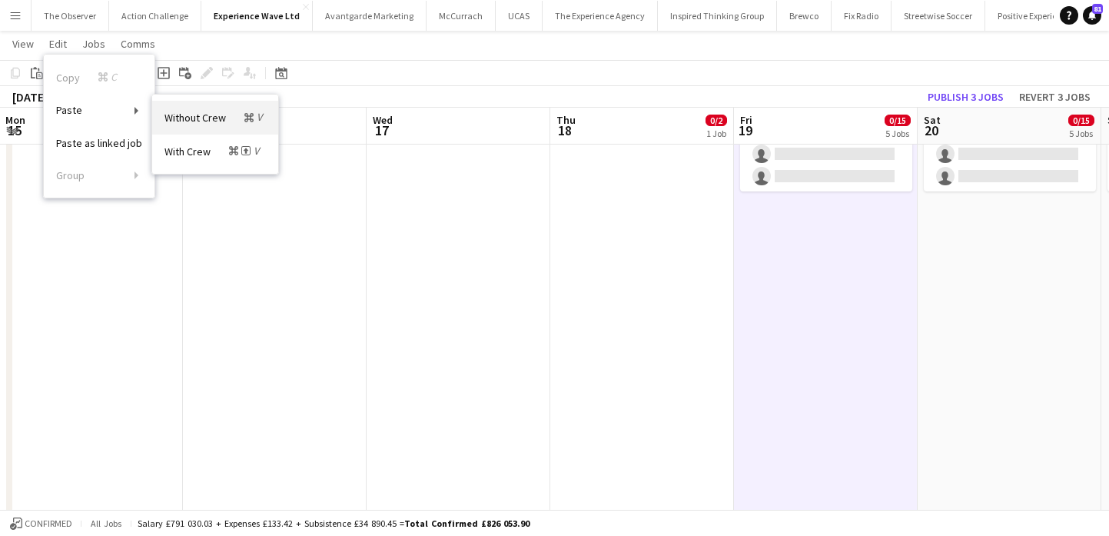
click at [173, 116] on span "Without Crew Command V" at bounding box center [214, 117] width 101 height 15
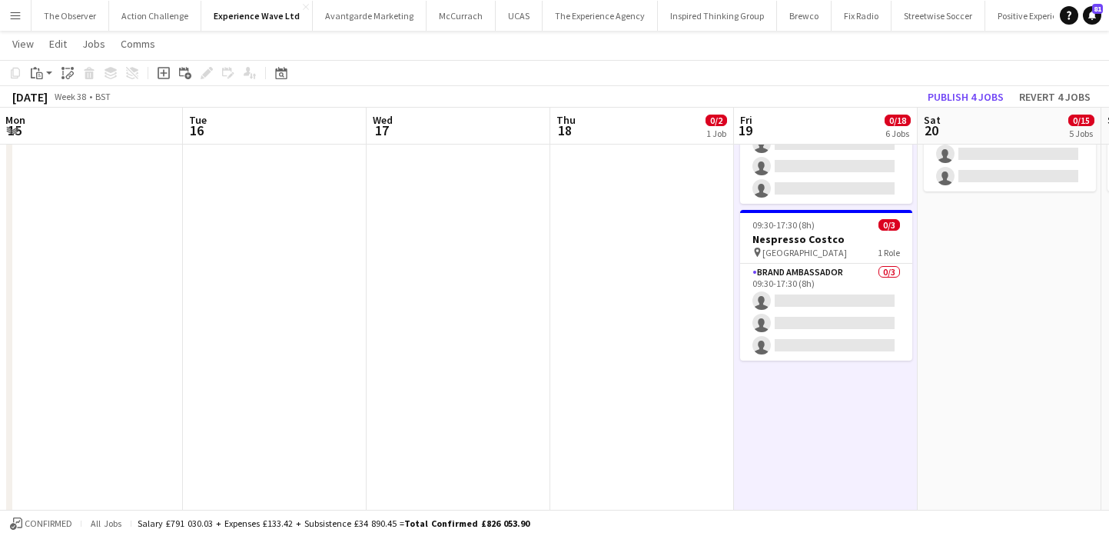
scroll to position [0, 530]
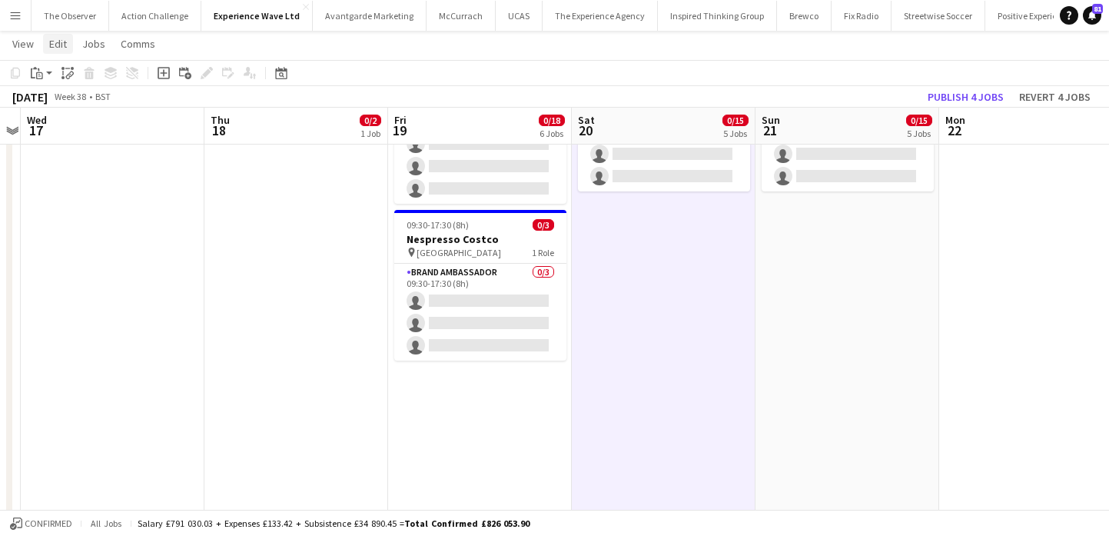
click at [57, 39] on span "Edit" at bounding box center [58, 44] width 18 height 14
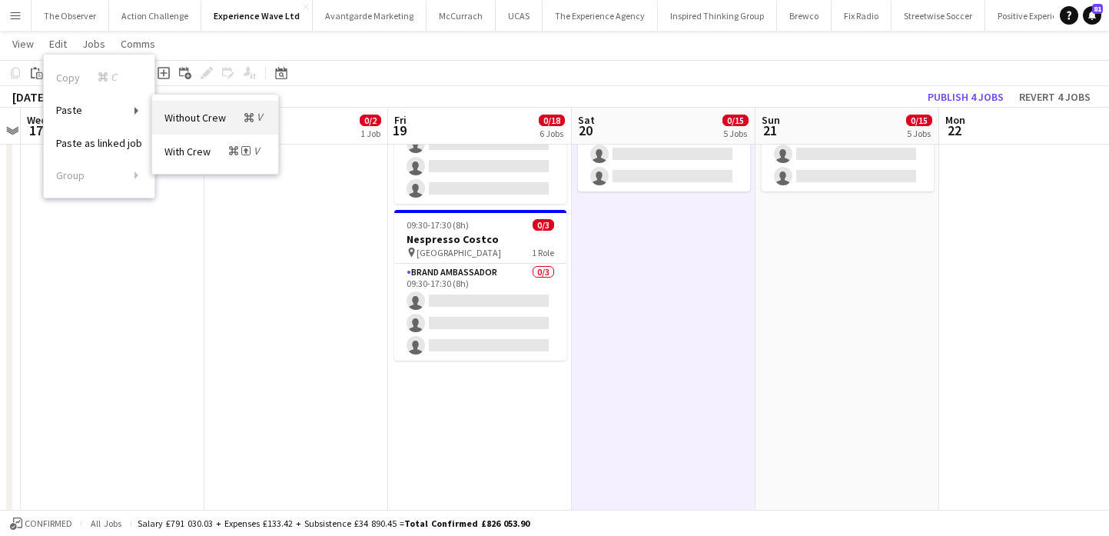
click at [189, 116] on span "Without Crew Command V" at bounding box center [214, 117] width 101 height 15
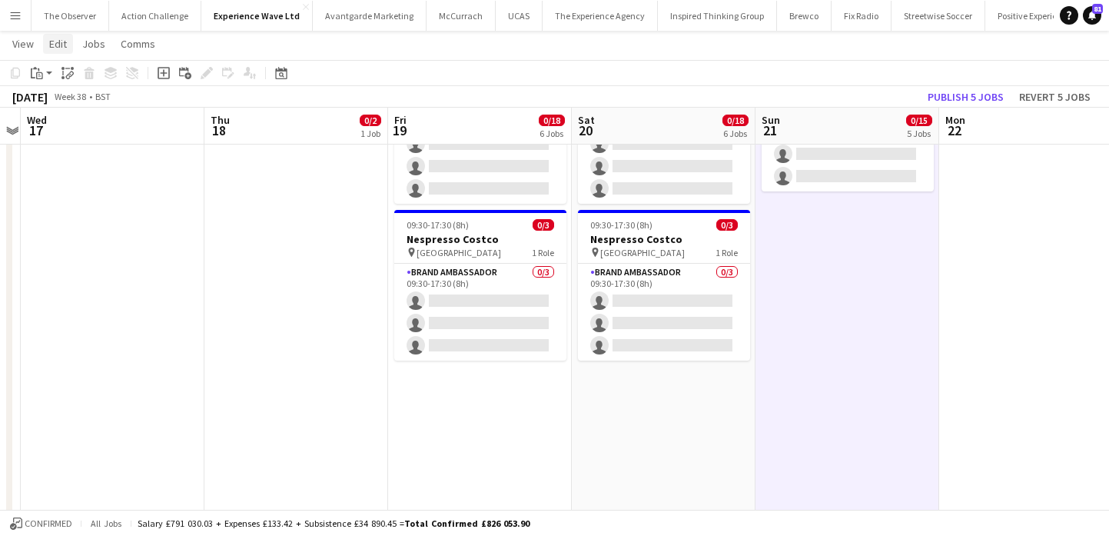
click at [68, 41] on link "Edit" at bounding box center [58, 44] width 30 height 20
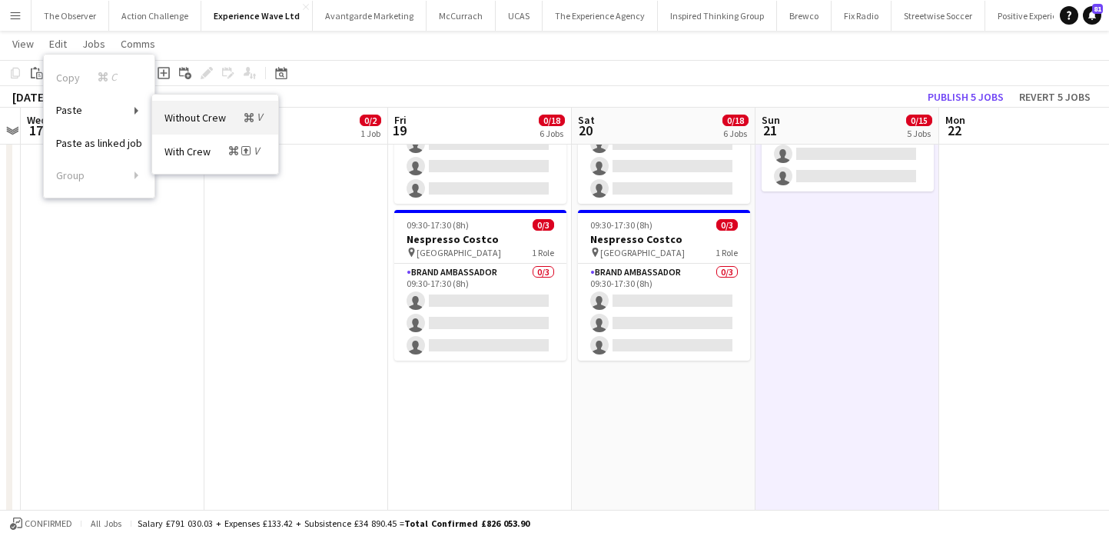
click at [211, 114] on span "Without Crew Command V" at bounding box center [214, 117] width 101 height 15
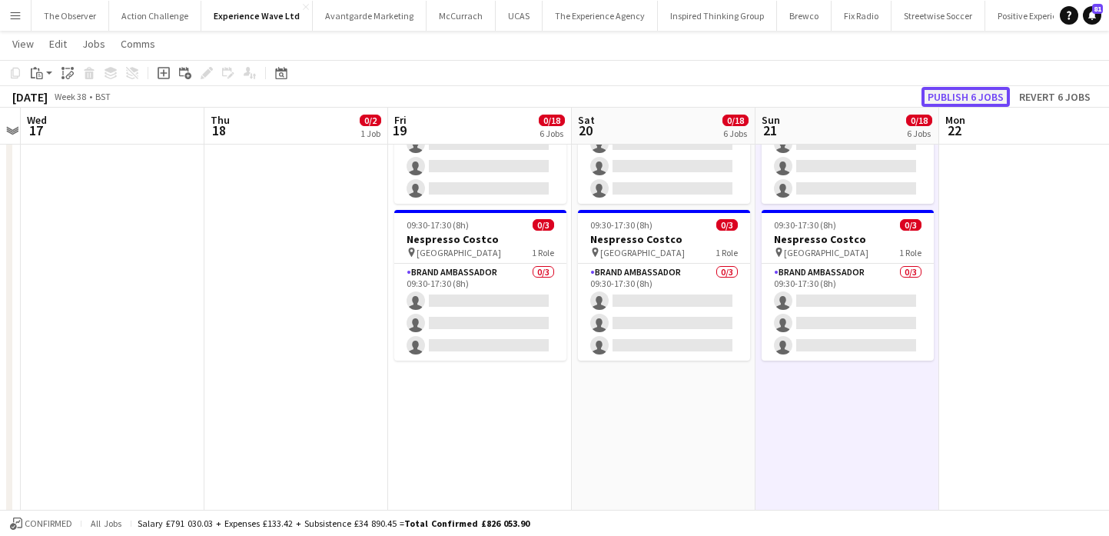
click at [980, 95] on button "Publish 6 jobs" at bounding box center [965, 97] width 88 height 20
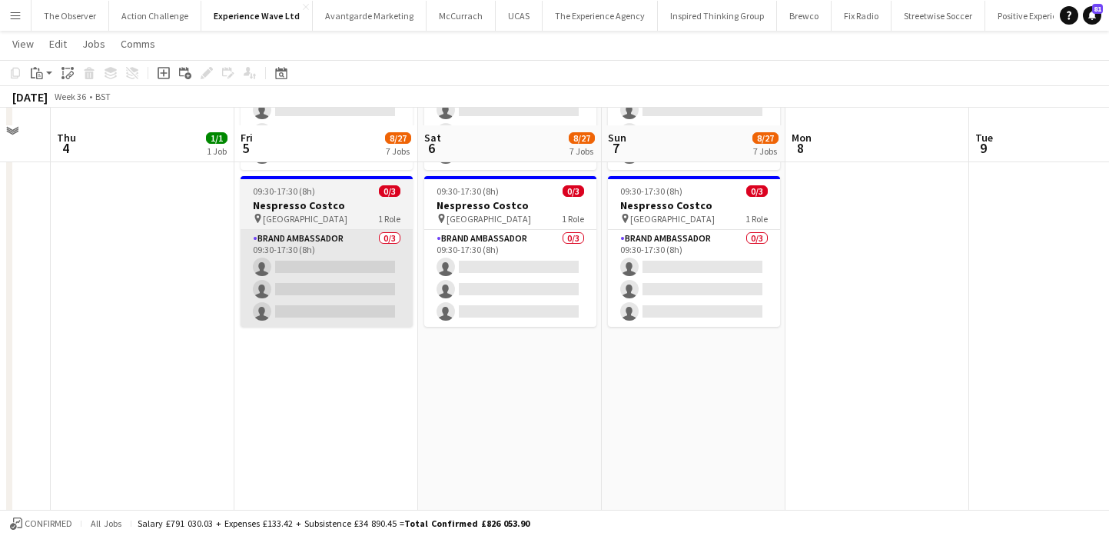
scroll to position [1007, 0]
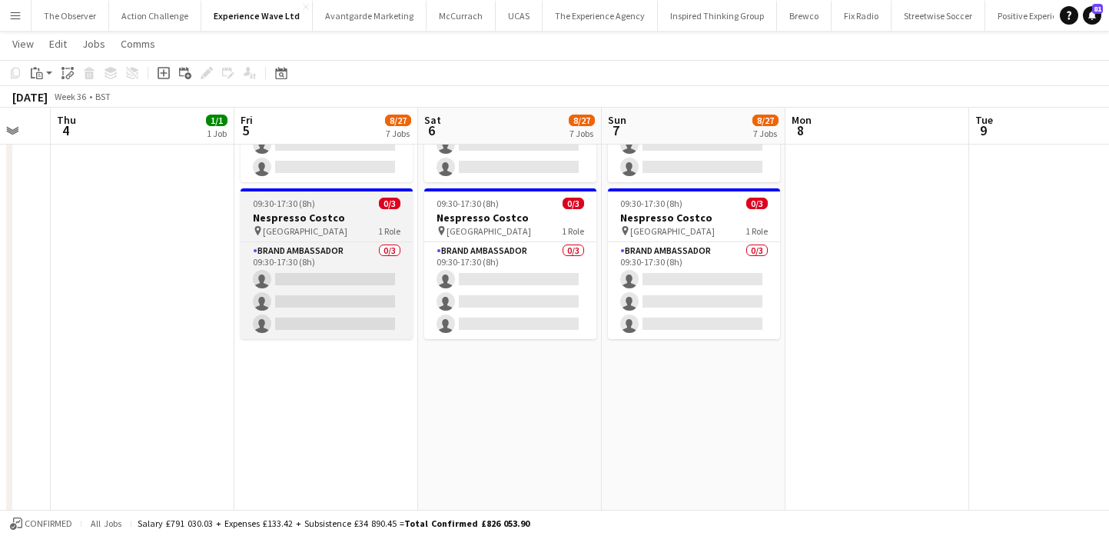
click at [284, 212] on h3 "Nespresso Costco" at bounding box center [327, 218] width 172 height 14
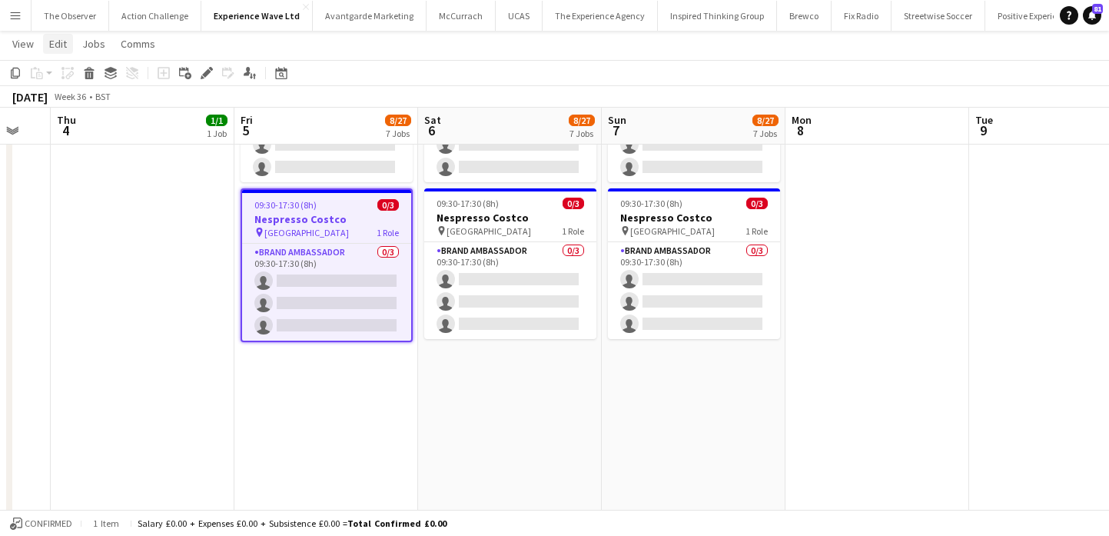
click at [61, 48] on span "Edit" at bounding box center [58, 44] width 18 height 14
click at [80, 75] on span "Copy Command C" at bounding box center [88, 77] width 64 height 15
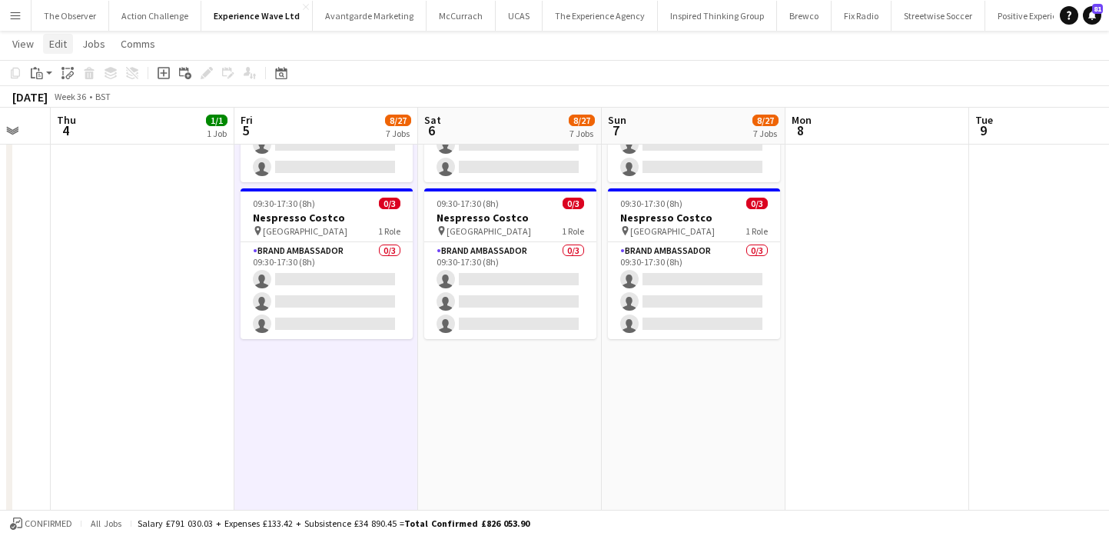
click at [63, 49] on span "Edit" at bounding box center [58, 44] width 18 height 14
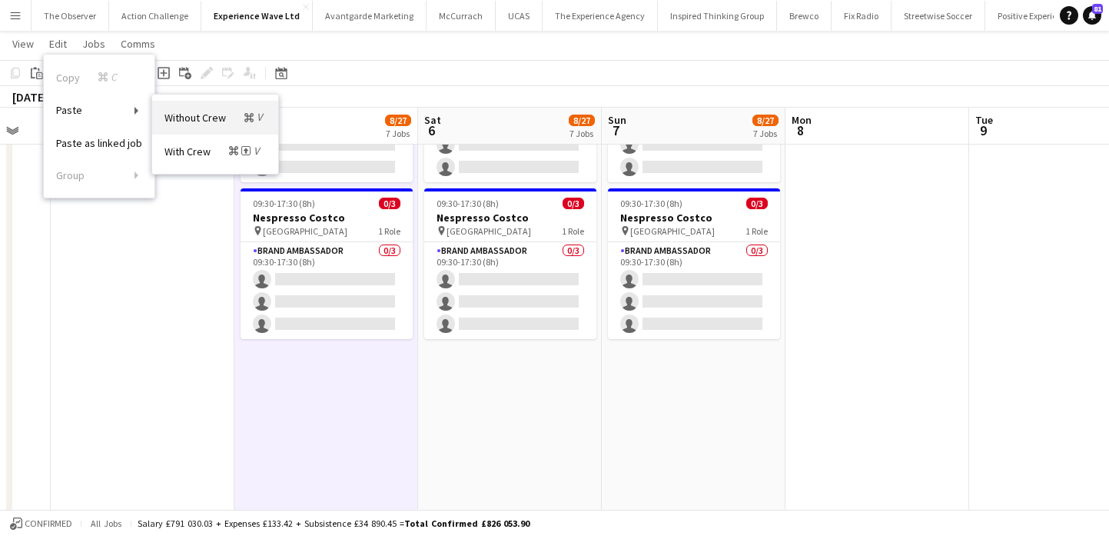
click at [187, 119] on span "Without Crew Command V" at bounding box center [214, 117] width 101 height 15
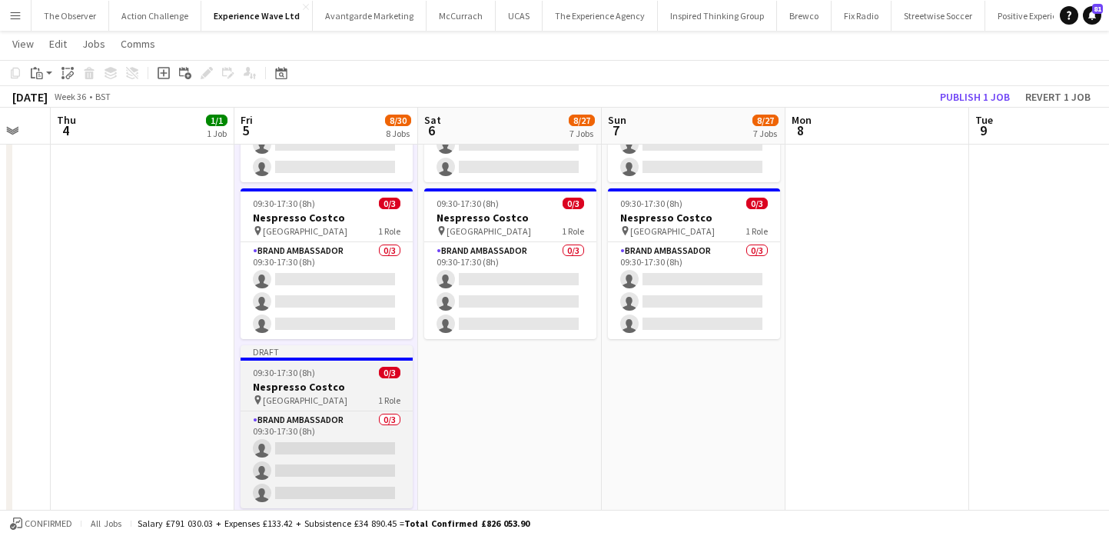
click at [297, 378] on app-job-card "Draft 09:30-17:30 (8h) 0/3 Nespresso Costco pin Sheffield 1 Role Brand Ambassad…" at bounding box center [327, 426] width 172 height 163
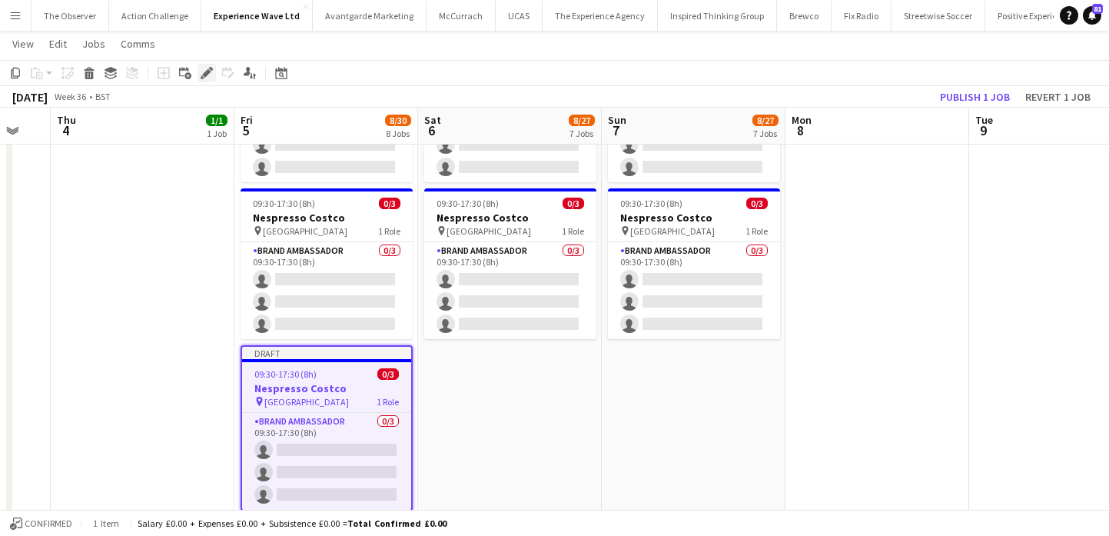
click at [204, 71] on icon "Edit" at bounding box center [207, 73] width 12 height 12
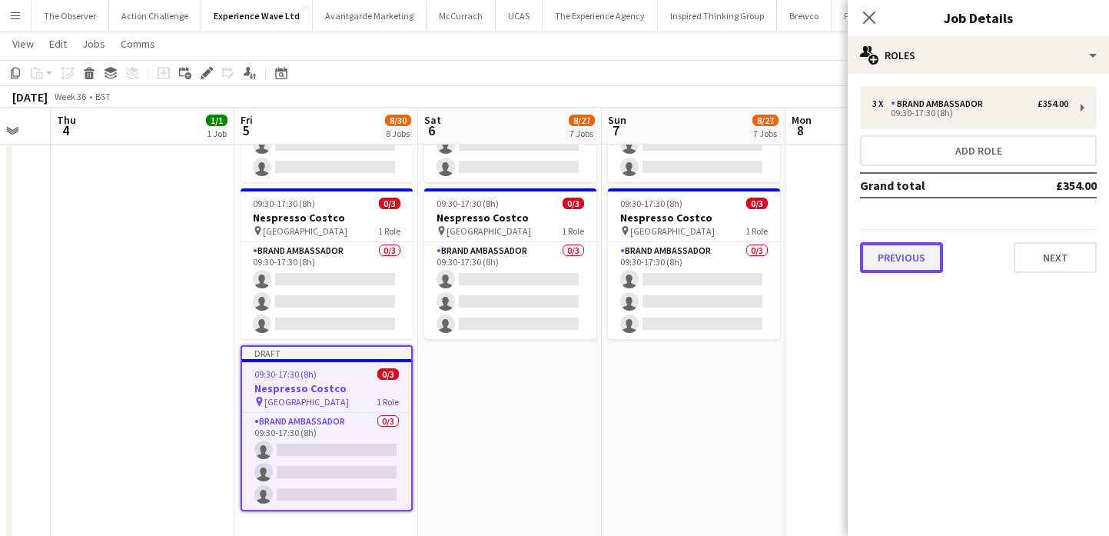
click at [934, 257] on button "Previous" at bounding box center [901, 257] width 83 height 31
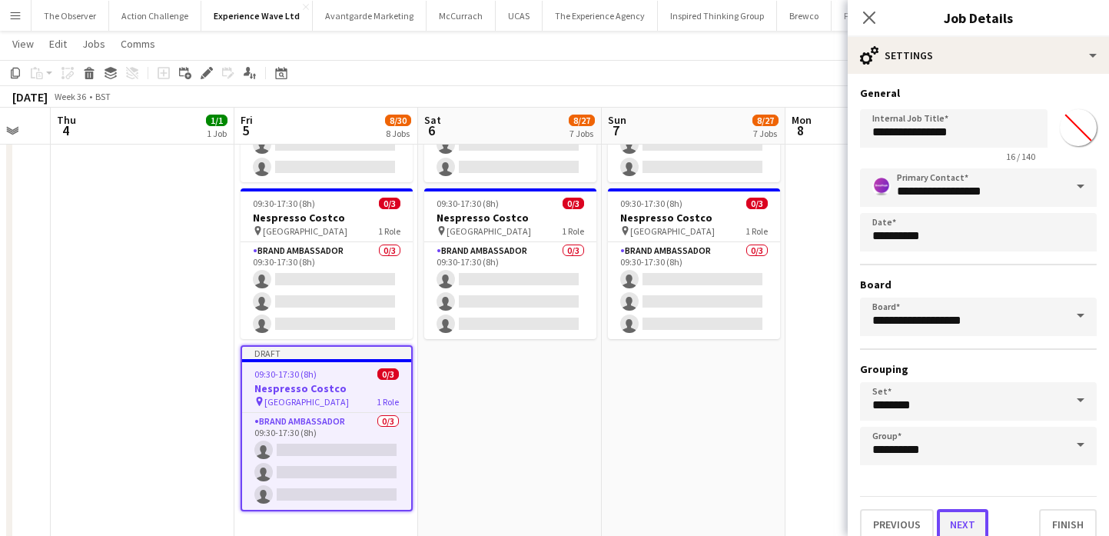
click at [972, 510] on button "Next" at bounding box center [962, 524] width 51 height 31
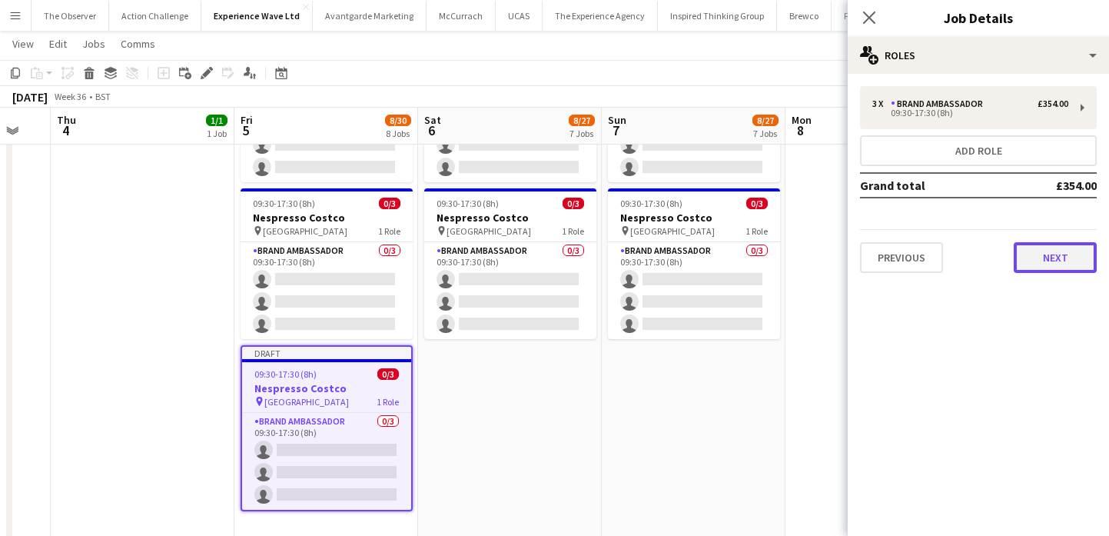
click at [1042, 261] on button "Next" at bounding box center [1055, 257] width 83 height 31
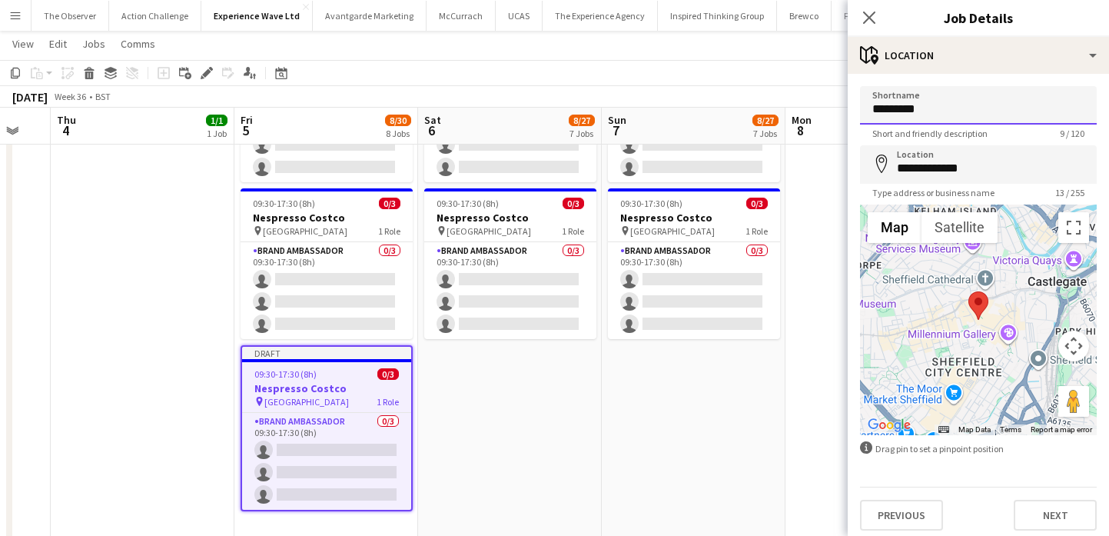
click at [976, 123] on input "*********" at bounding box center [978, 105] width 237 height 38
type input "*********"
click at [999, 161] on input "**********" at bounding box center [978, 164] width 237 height 38
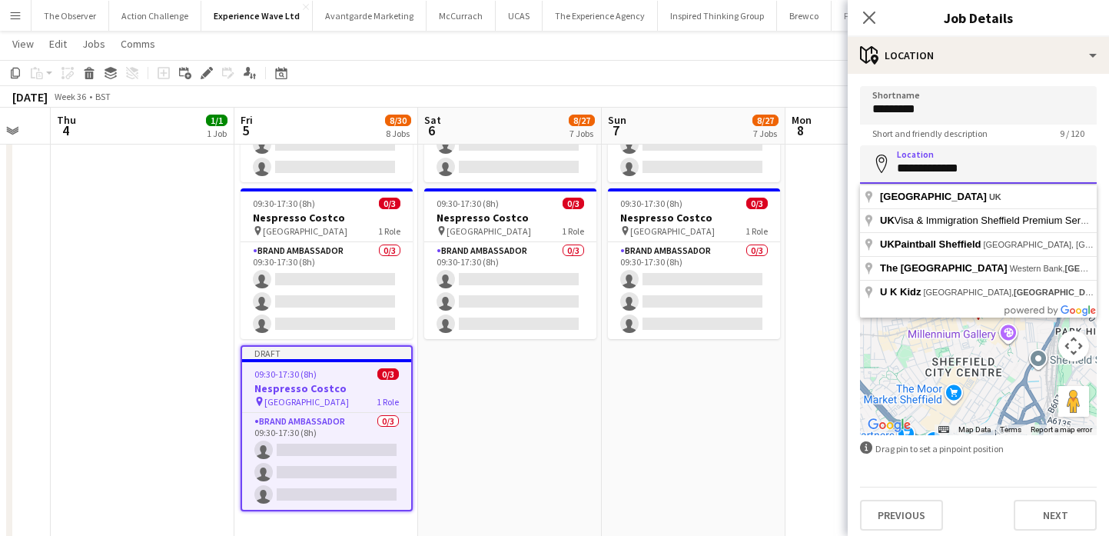
click at [999, 161] on input "**********" at bounding box center [978, 164] width 237 height 38
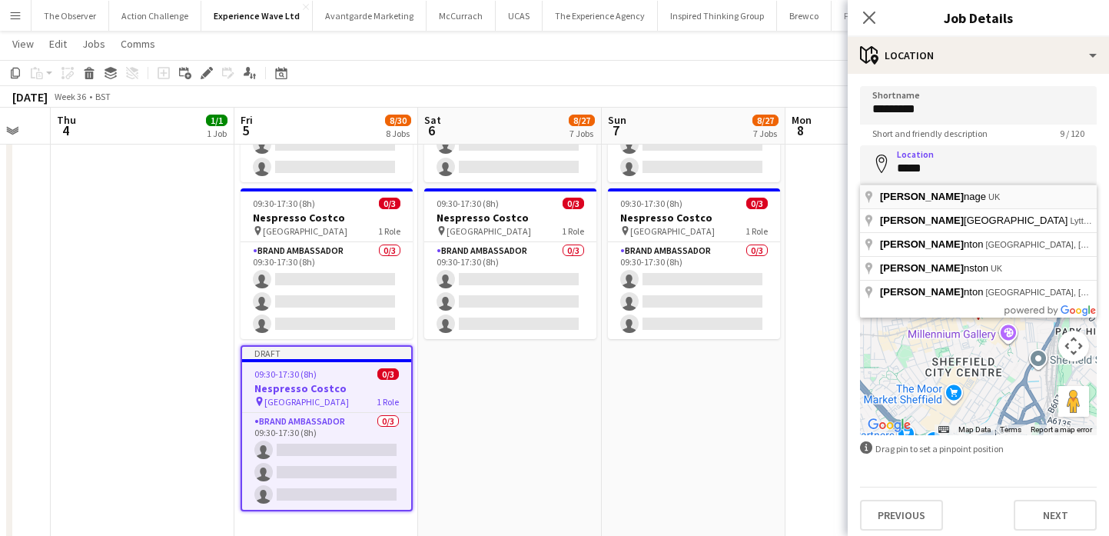
type input "**********"
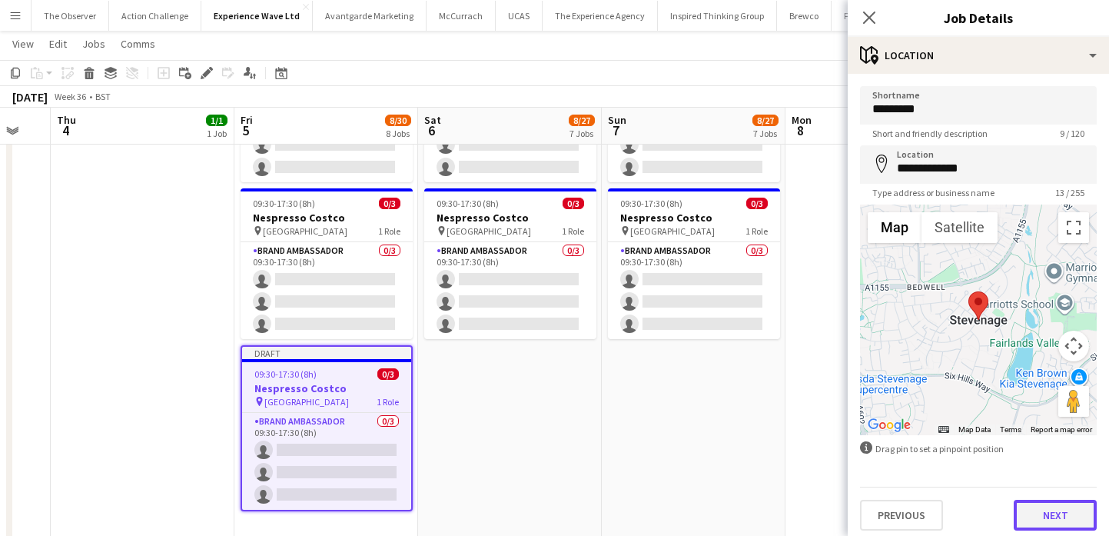
click at [1064, 517] on button "Next" at bounding box center [1055, 514] width 83 height 31
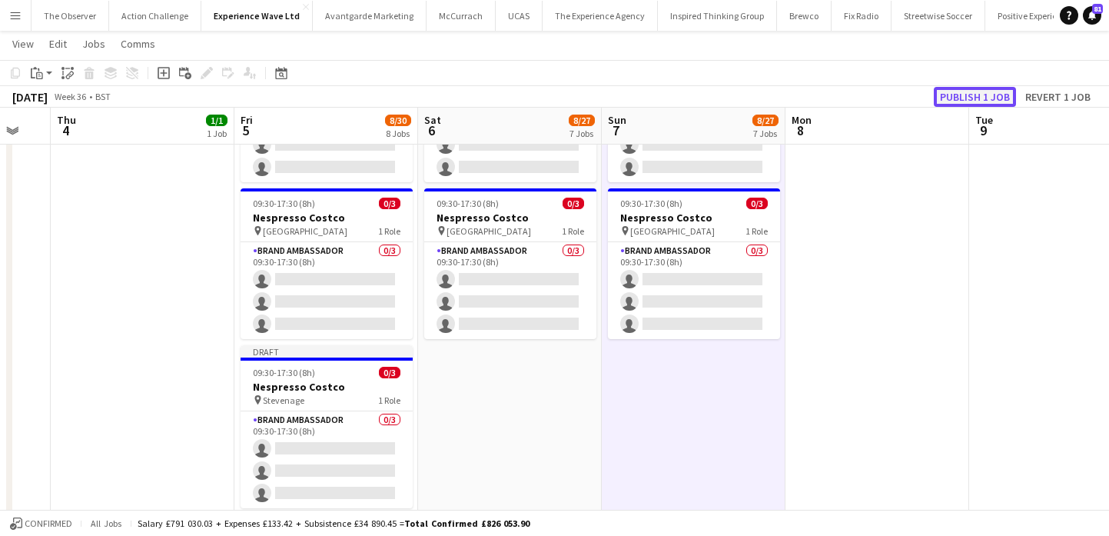
click at [966, 102] on button "Publish 1 job" at bounding box center [975, 97] width 82 height 20
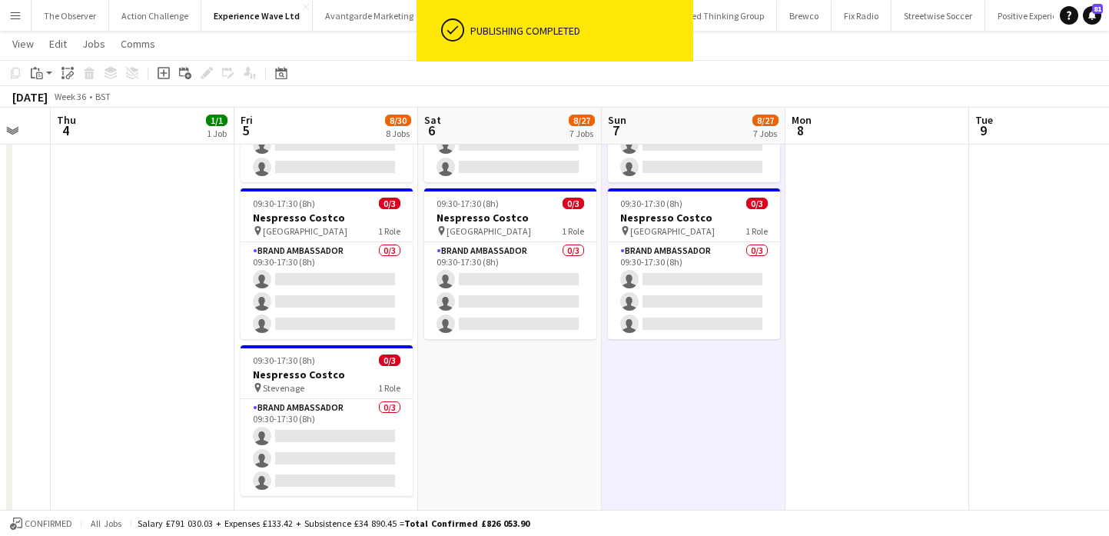
click at [348, 363] on div "09:30-17:30 (8h) 0/3" at bounding box center [327, 360] width 172 height 12
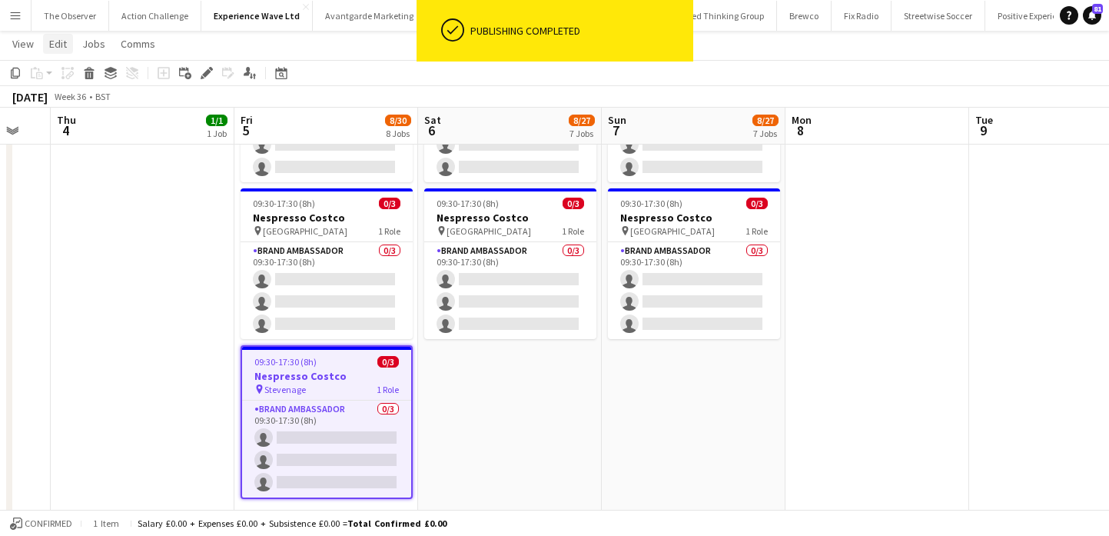
click at [56, 41] on span "Edit" at bounding box center [58, 44] width 18 height 14
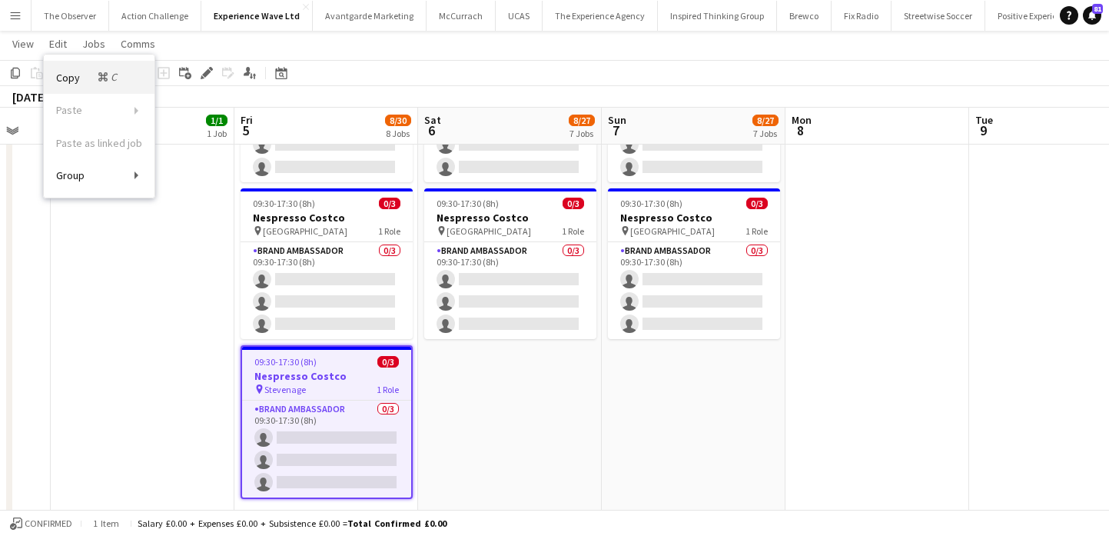
click at [85, 71] on span "Copy Command C" at bounding box center [88, 77] width 64 height 15
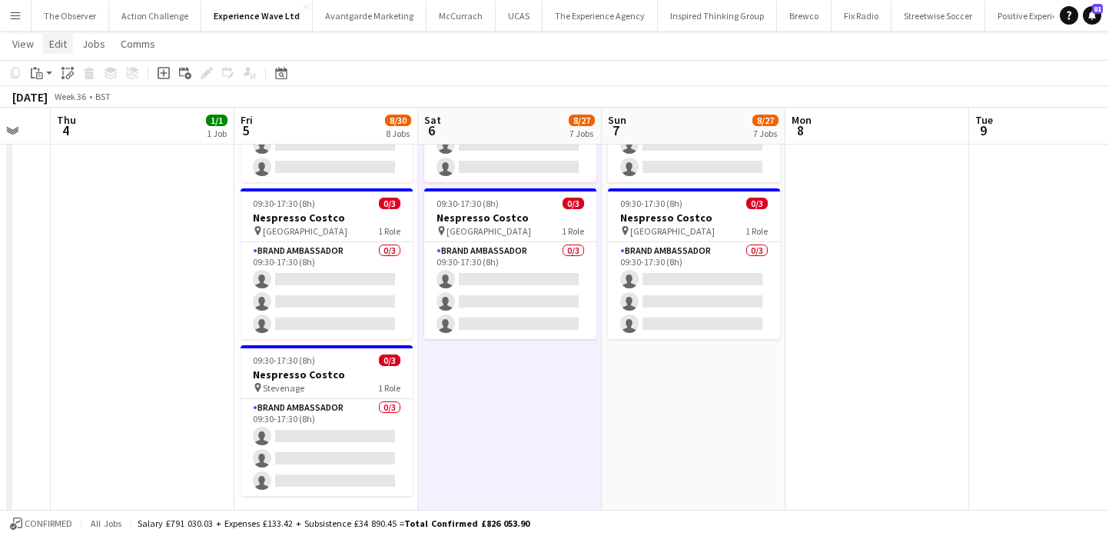
click at [58, 51] on link "Edit" at bounding box center [58, 44] width 30 height 20
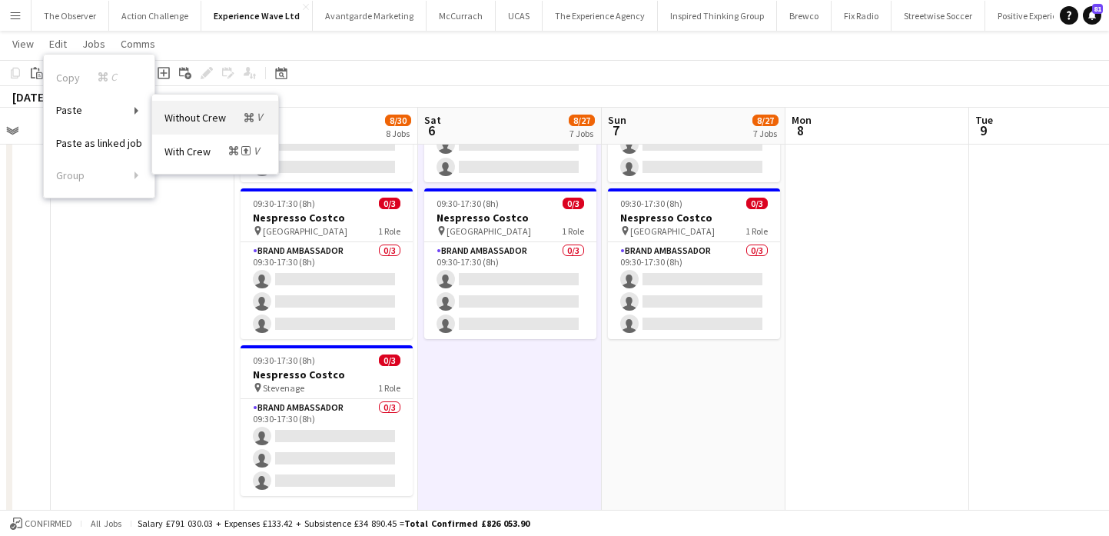
click at [154, 114] on link "Without Crew Command V" at bounding box center [215, 117] width 126 height 33
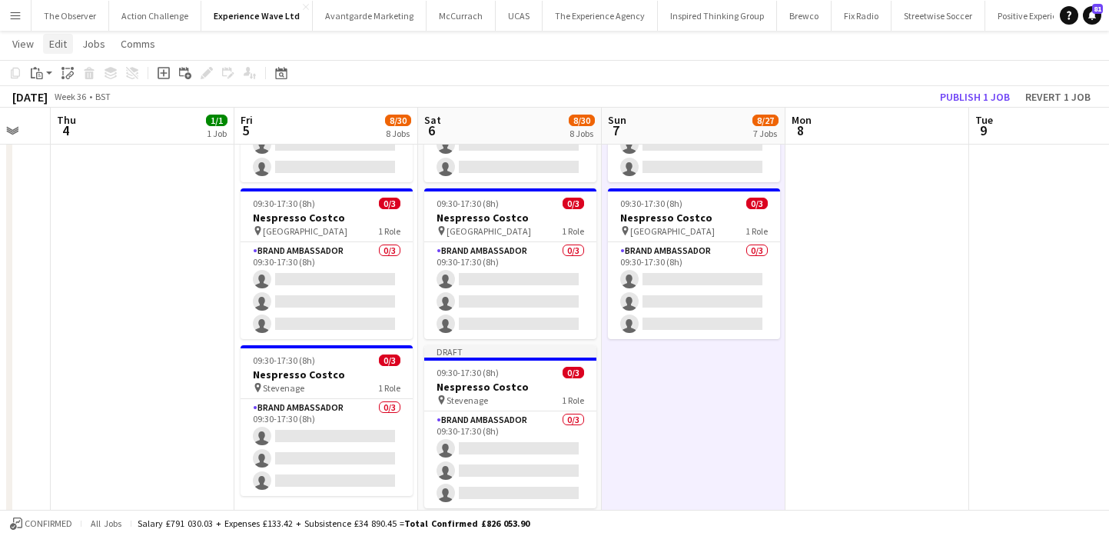
click at [53, 42] on span "Edit" at bounding box center [58, 44] width 18 height 14
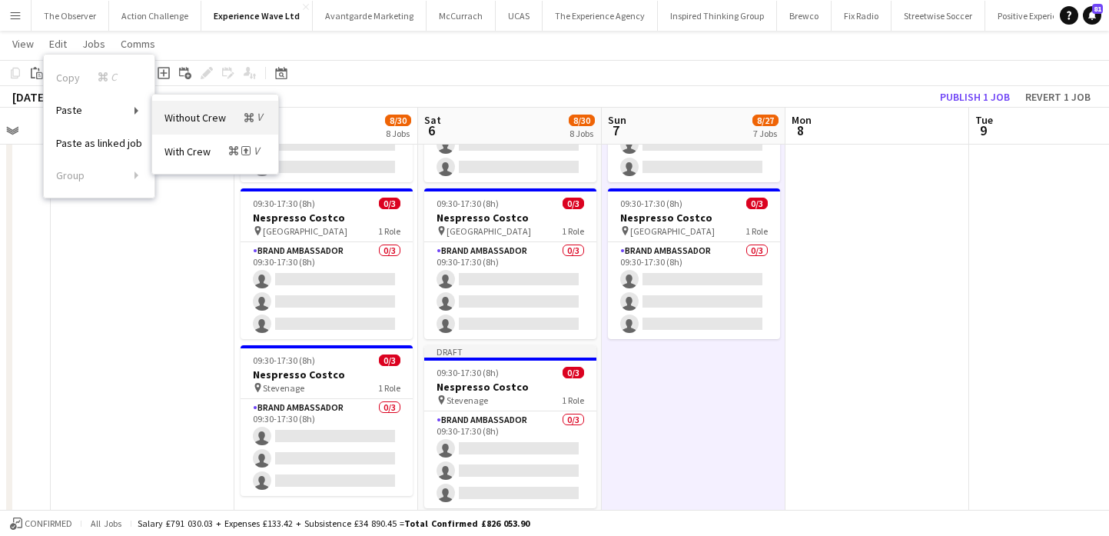
click at [184, 117] on span "Without Crew Command V" at bounding box center [214, 117] width 101 height 15
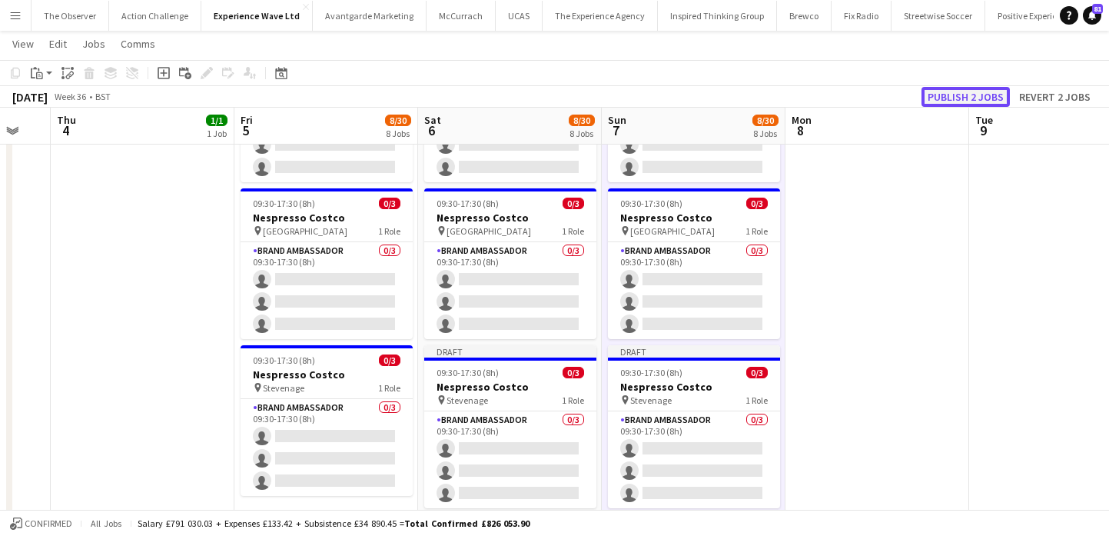
click at [955, 101] on button "Publish 2 jobs" at bounding box center [965, 97] width 88 height 20
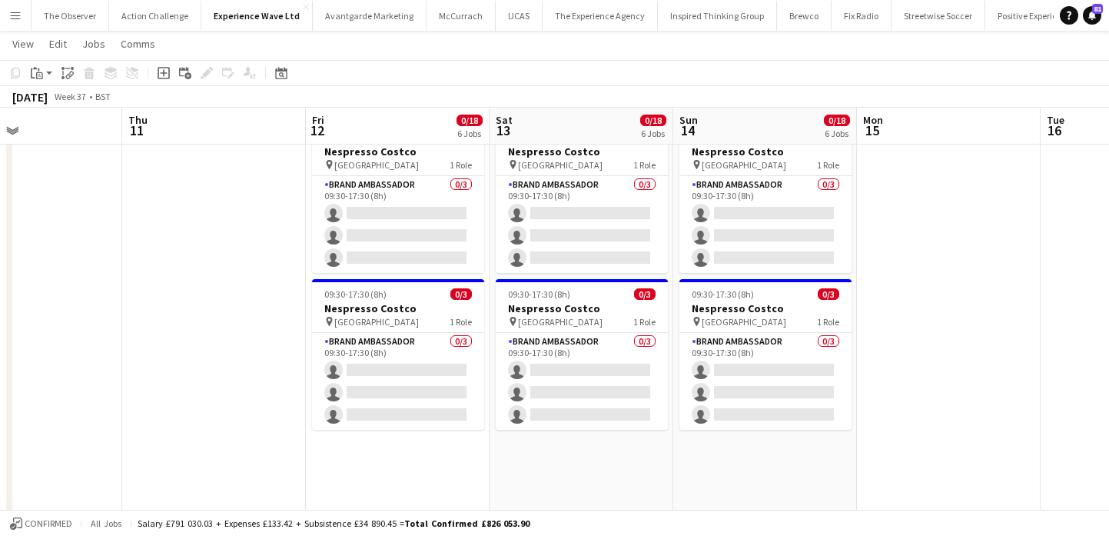
scroll to position [0, 568]
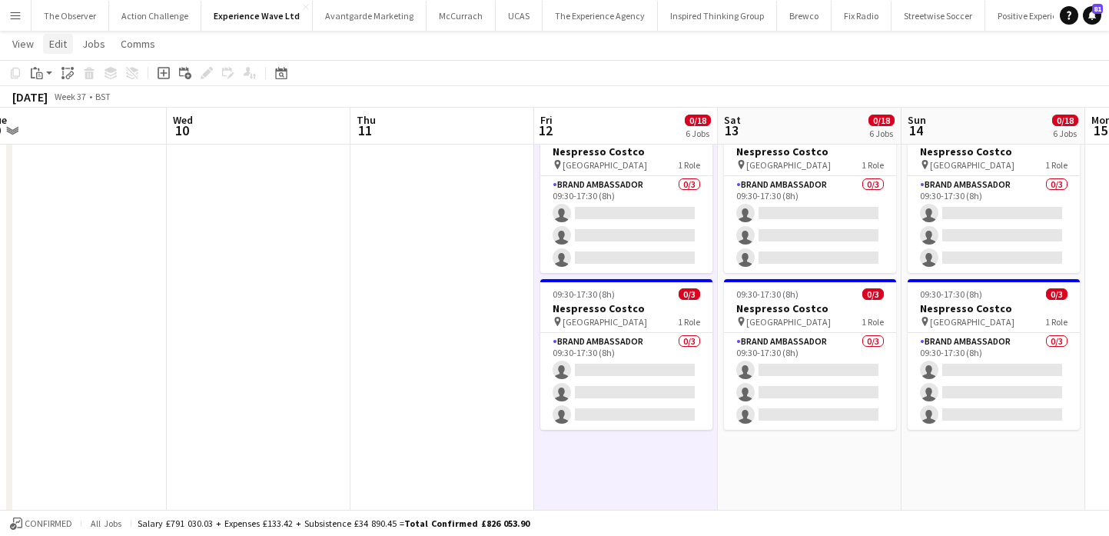
click at [55, 42] on span "Edit" at bounding box center [58, 44] width 18 height 14
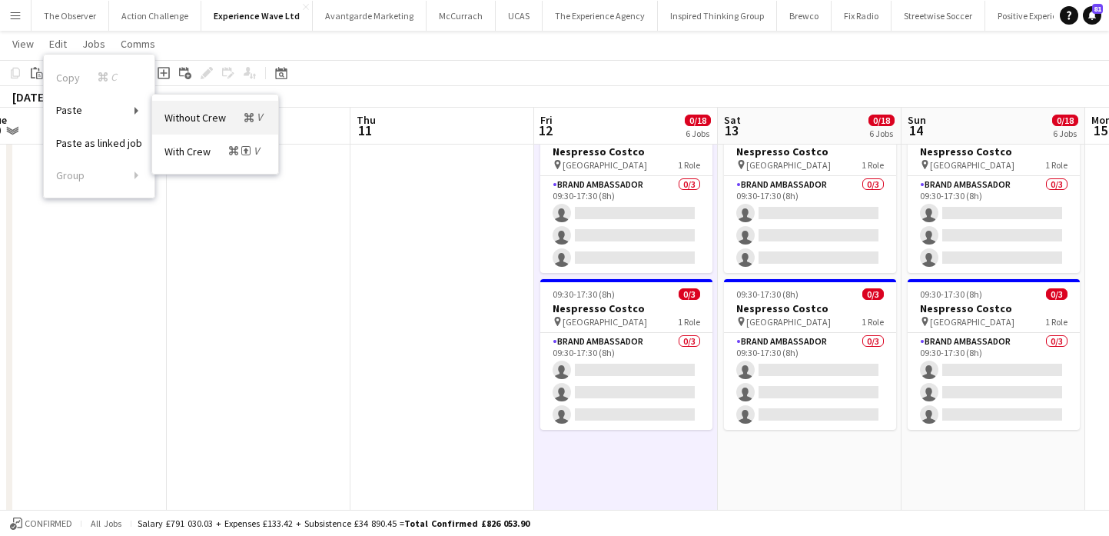
click at [181, 105] on link "Without Crew Command V" at bounding box center [215, 117] width 126 height 33
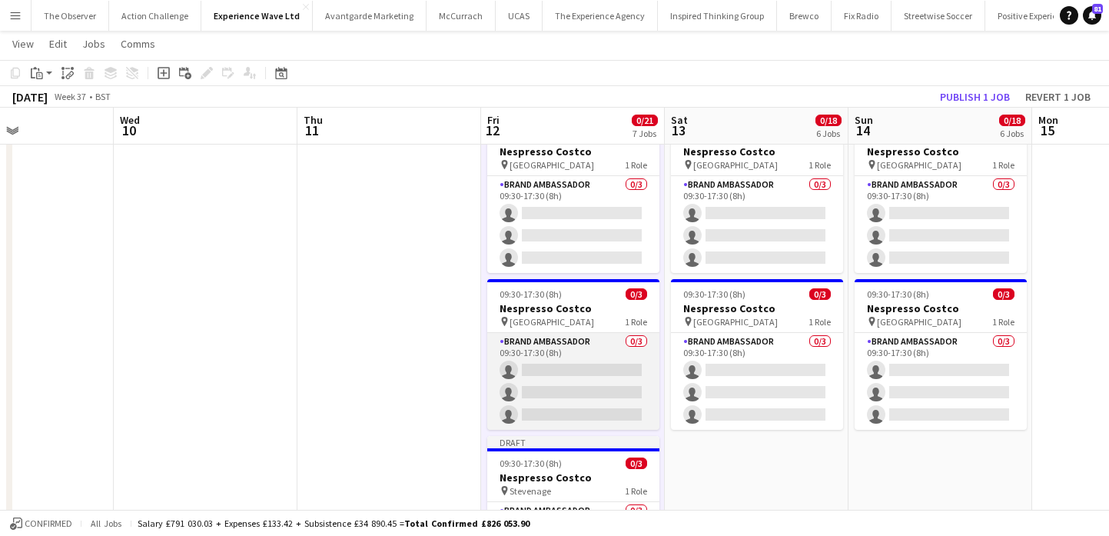
scroll to position [0, 636]
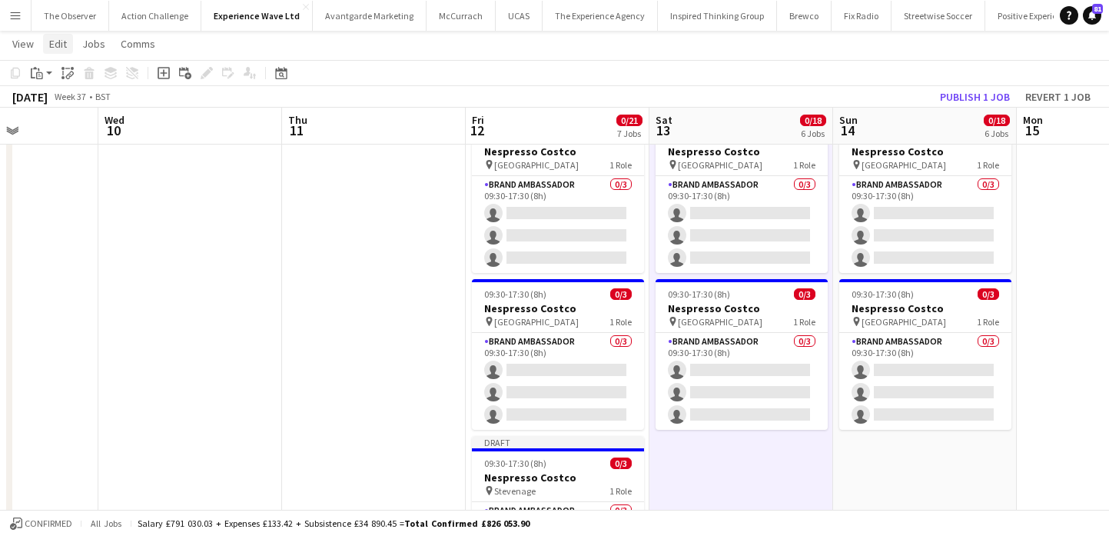
click at [61, 46] on span "Edit" at bounding box center [58, 44] width 18 height 14
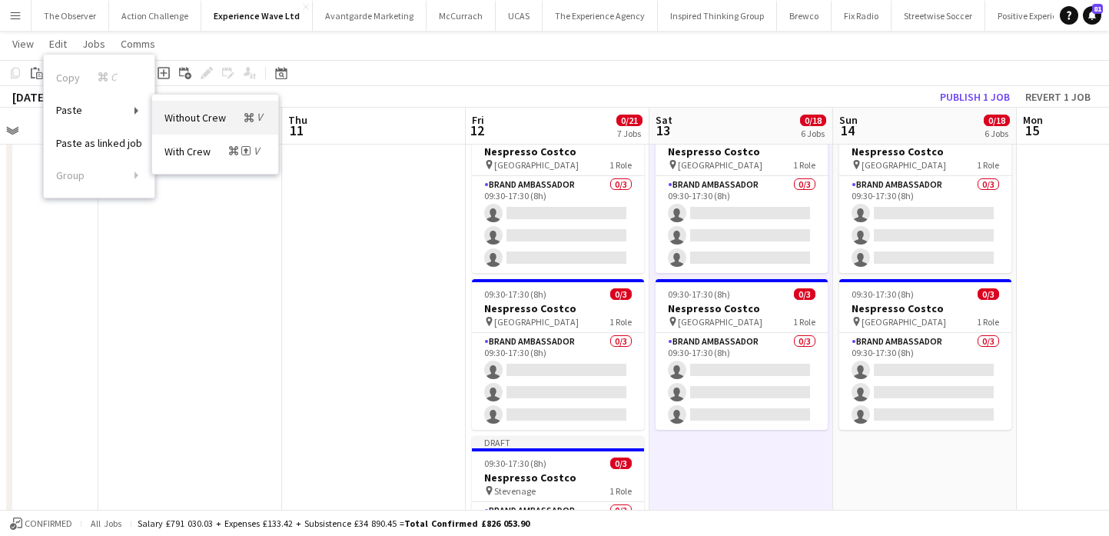
click at [183, 121] on span "Without Crew Command V" at bounding box center [214, 117] width 101 height 15
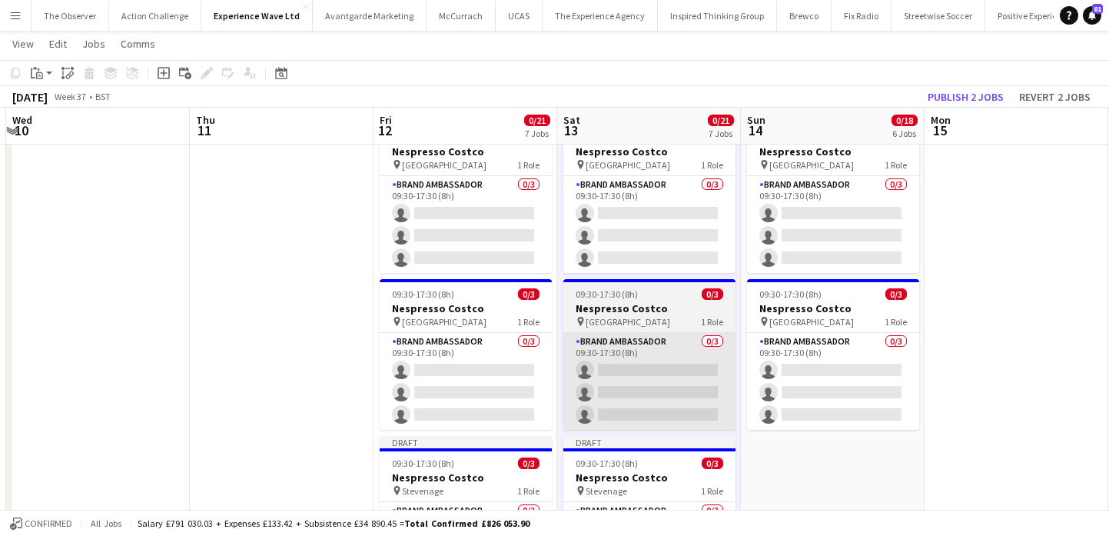
scroll to position [0, 738]
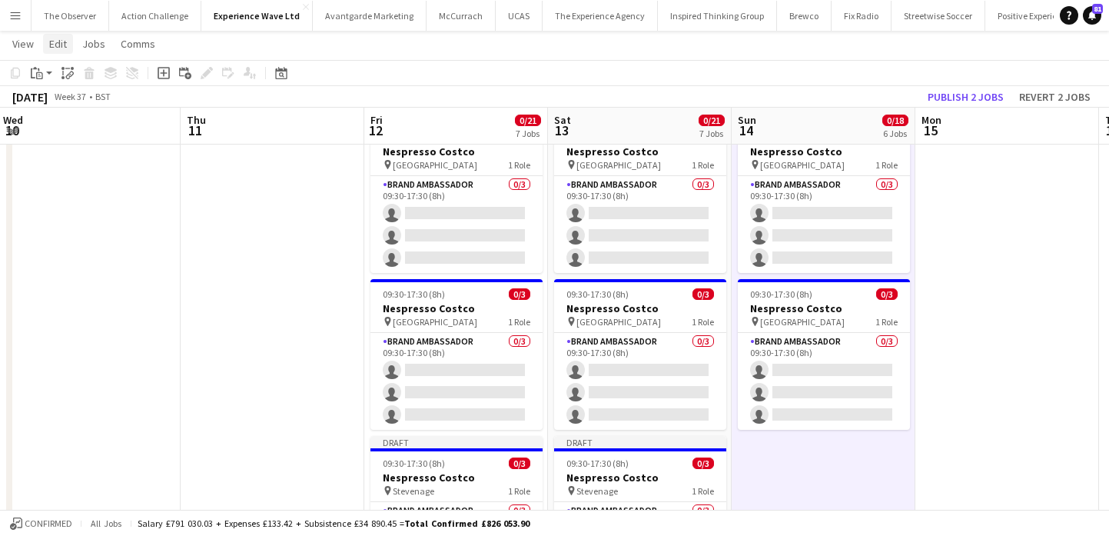
click at [63, 41] on span "Edit" at bounding box center [58, 44] width 18 height 14
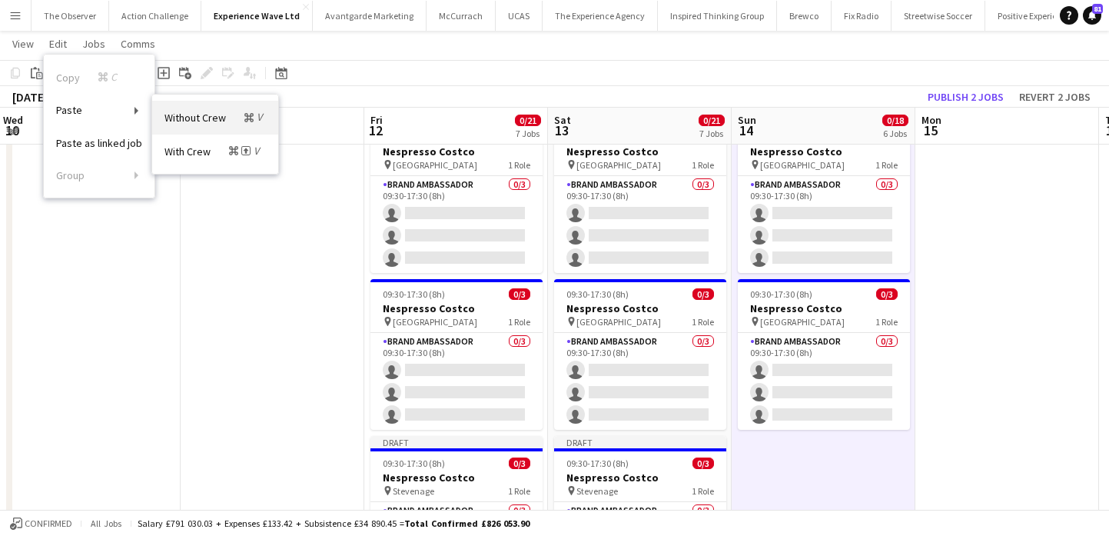
click at [195, 120] on span "Without Crew Command V" at bounding box center [214, 117] width 101 height 15
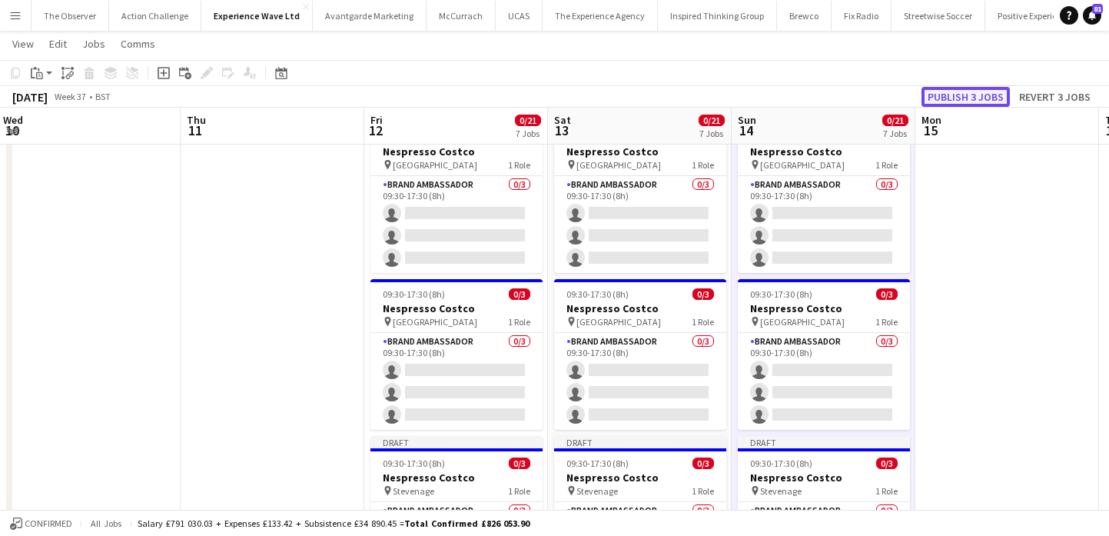
click at [935, 99] on button "Publish 3 jobs" at bounding box center [965, 97] width 88 height 20
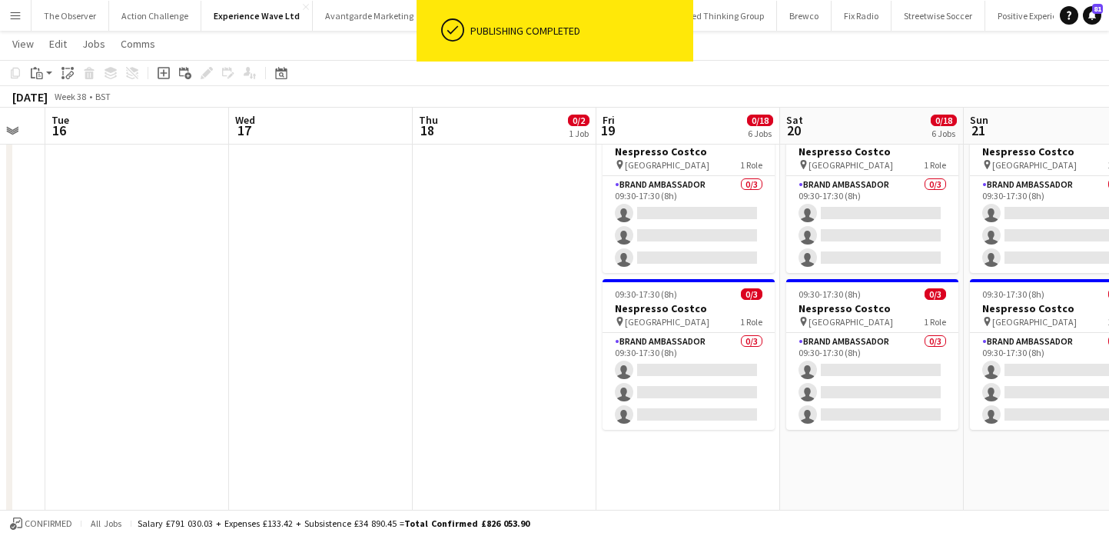
scroll to position [0, 490]
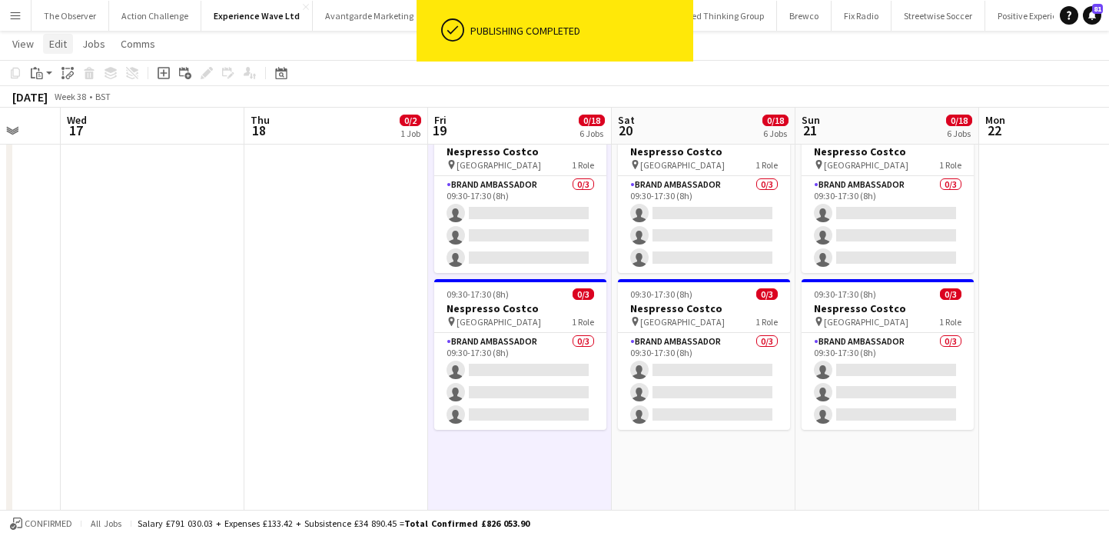
click at [68, 45] on link "Edit" at bounding box center [58, 44] width 30 height 20
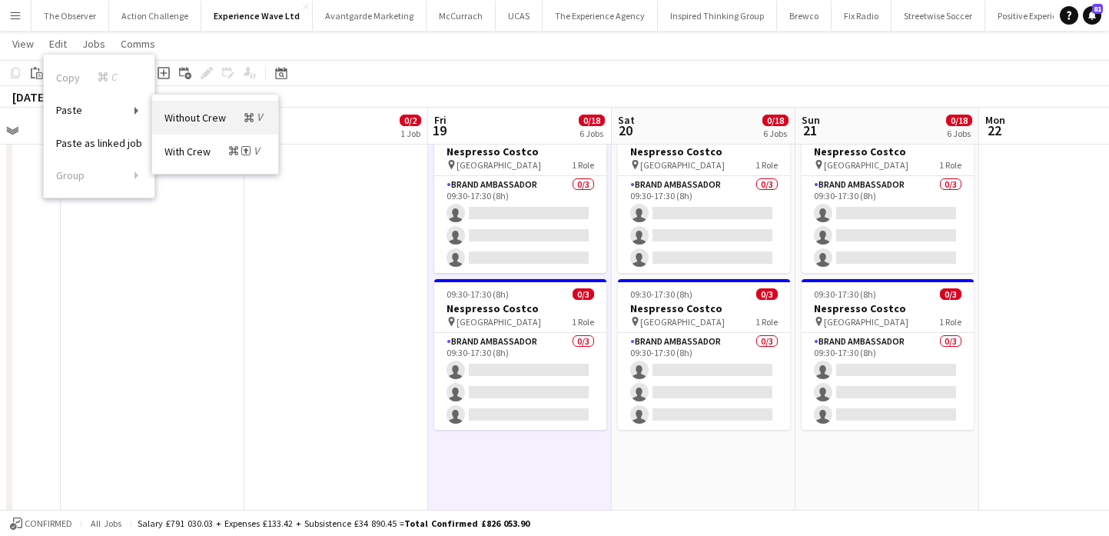
click at [185, 114] on span "Without Crew Command V" at bounding box center [214, 117] width 101 height 15
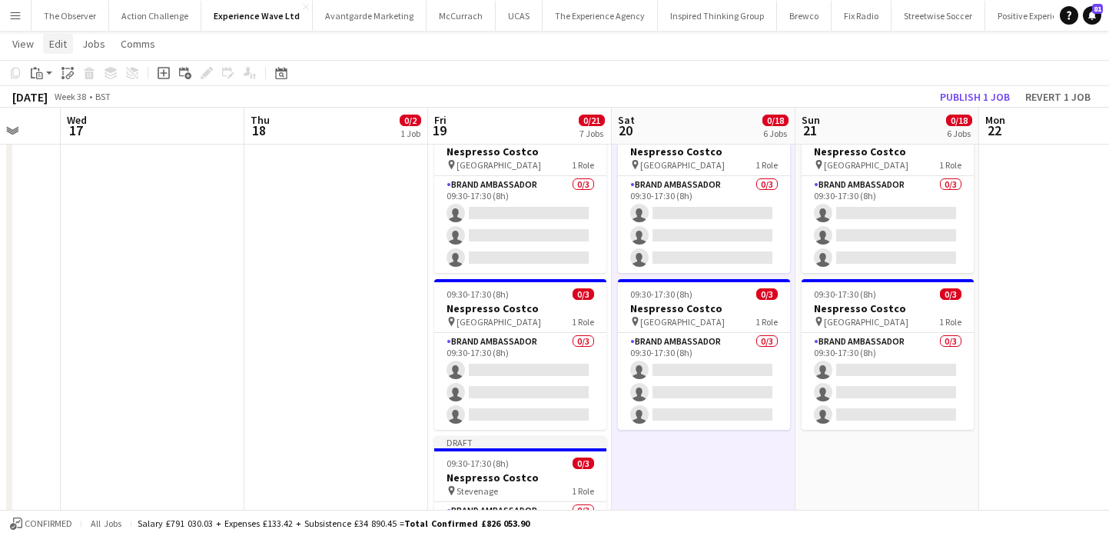
click at [68, 42] on link "Edit" at bounding box center [58, 44] width 30 height 20
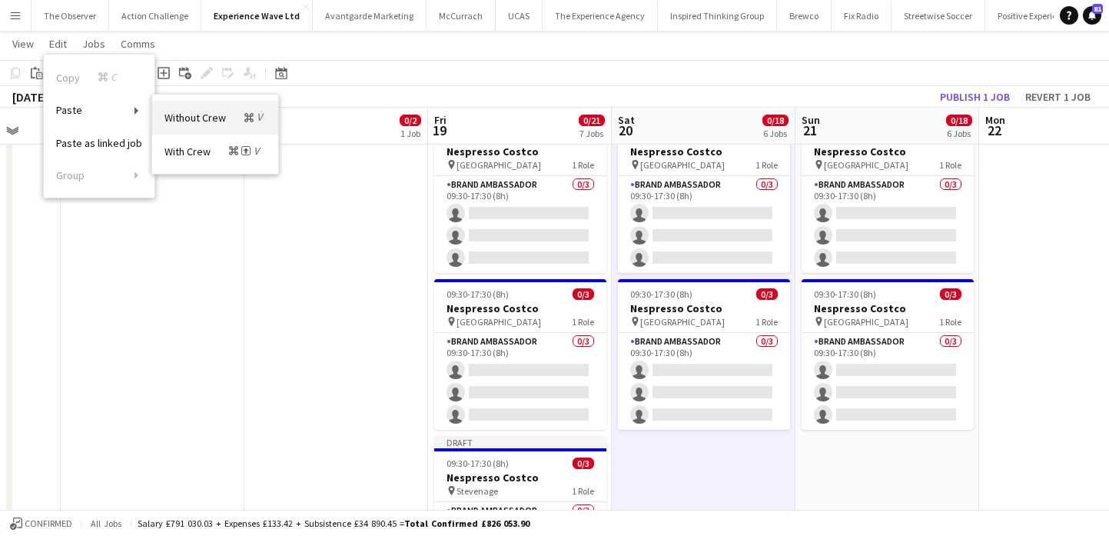
click at [171, 117] on span "Without Crew Command V" at bounding box center [214, 117] width 101 height 15
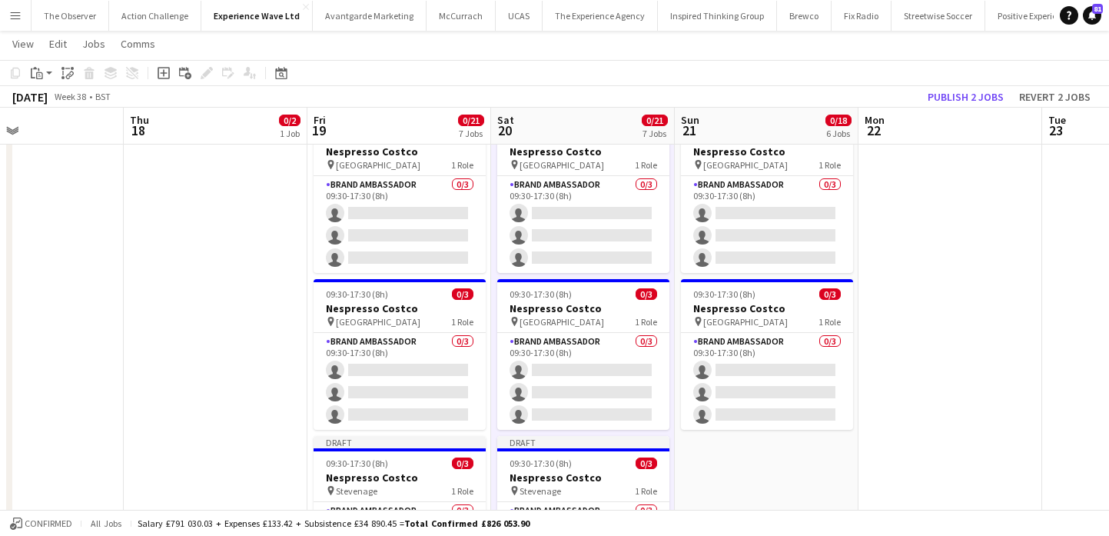
scroll to position [0, 621]
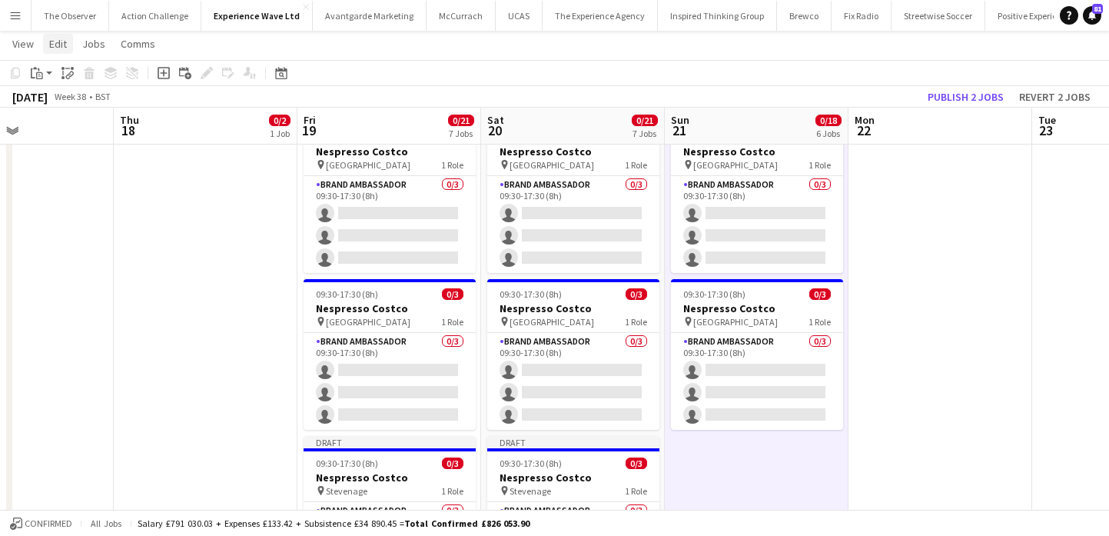
click at [62, 48] on span "Edit" at bounding box center [58, 44] width 18 height 14
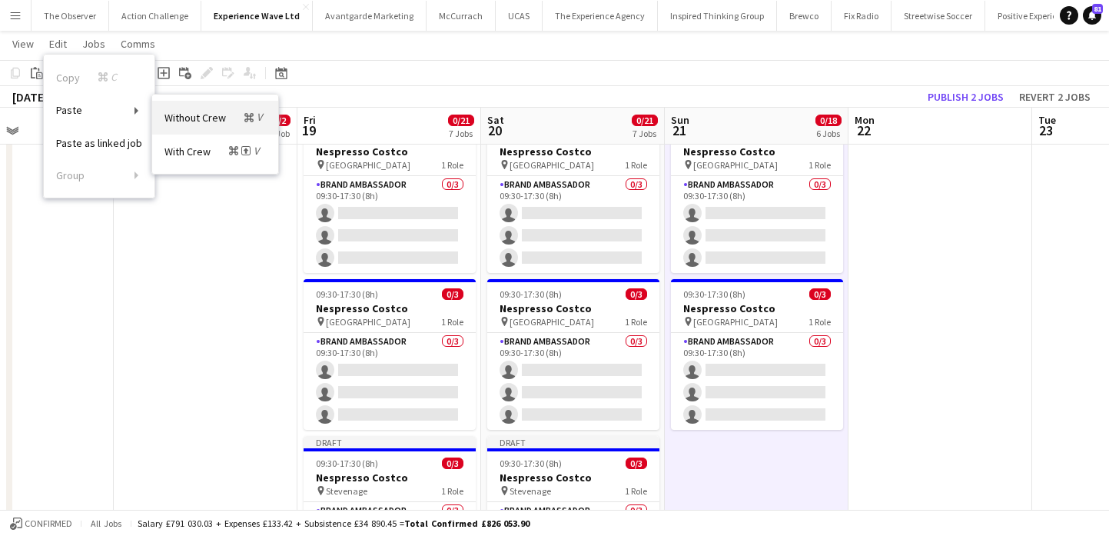
click at [160, 117] on link "Without Crew Command V" at bounding box center [215, 117] width 126 height 33
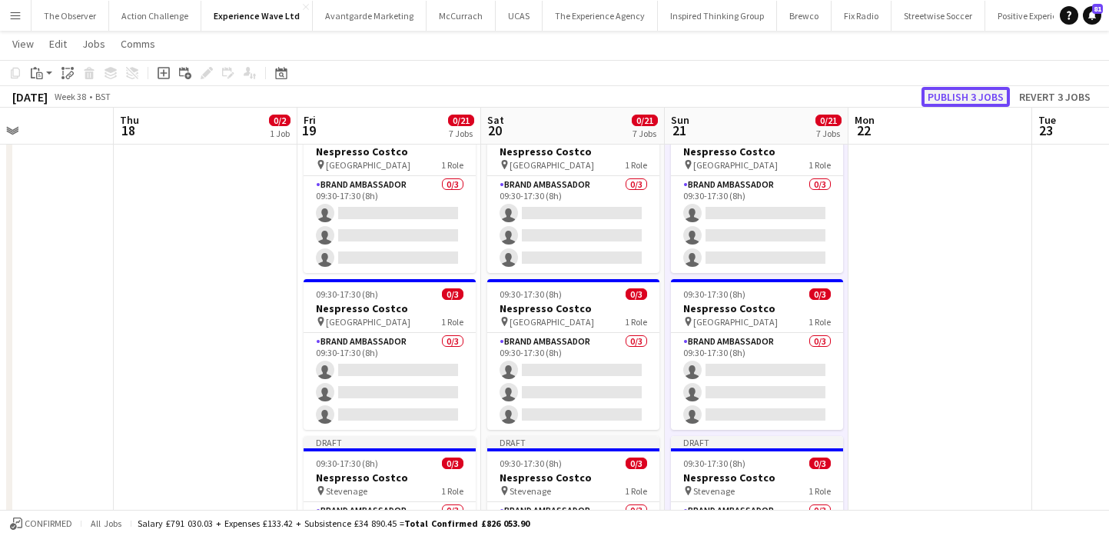
click at [957, 98] on button "Publish 3 jobs" at bounding box center [965, 97] width 88 height 20
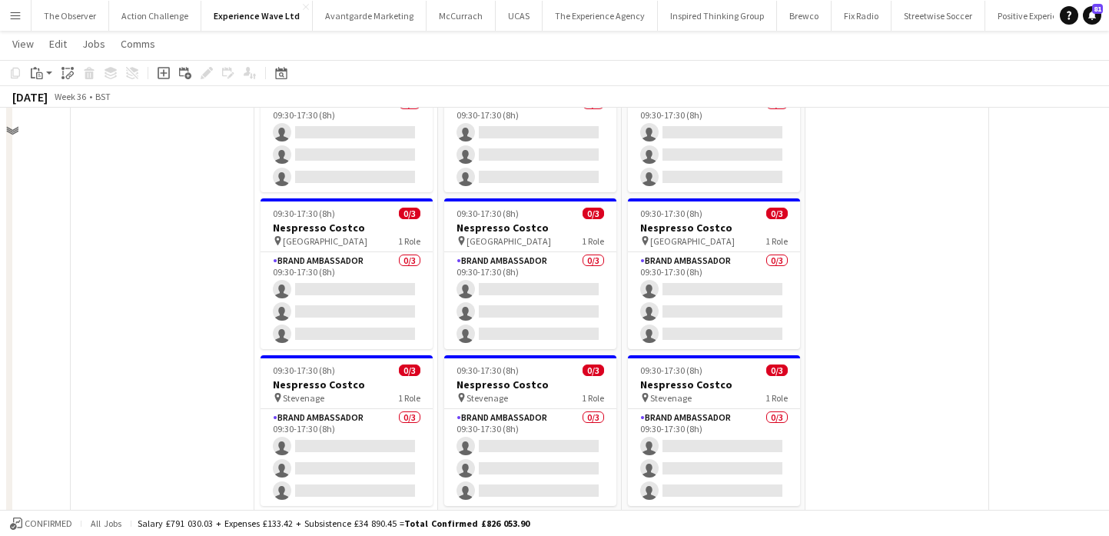
scroll to position [1126, 0]
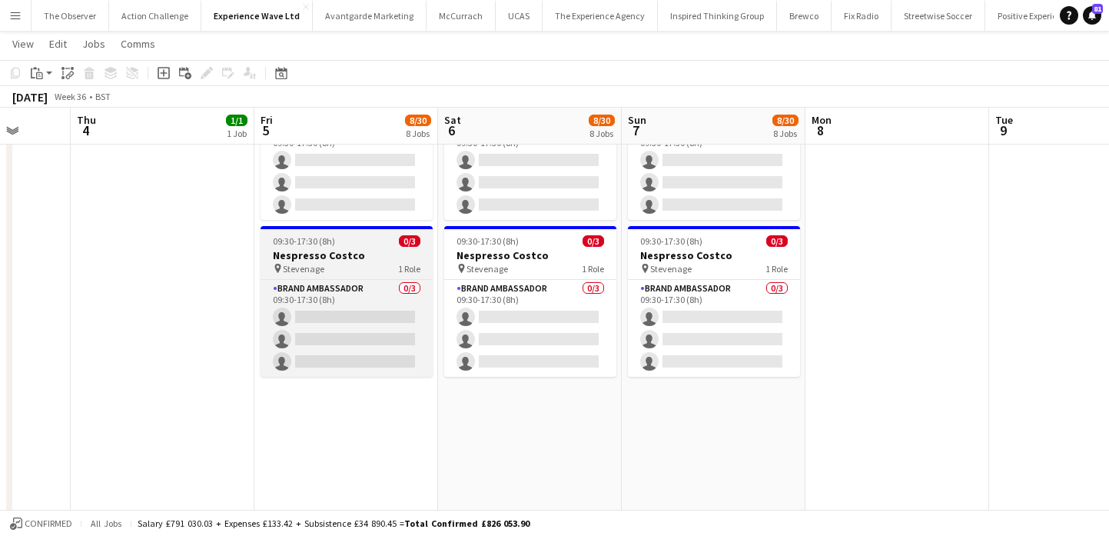
click at [326, 267] on div "pin Stevenage 1 Role" at bounding box center [346, 268] width 172 height 12
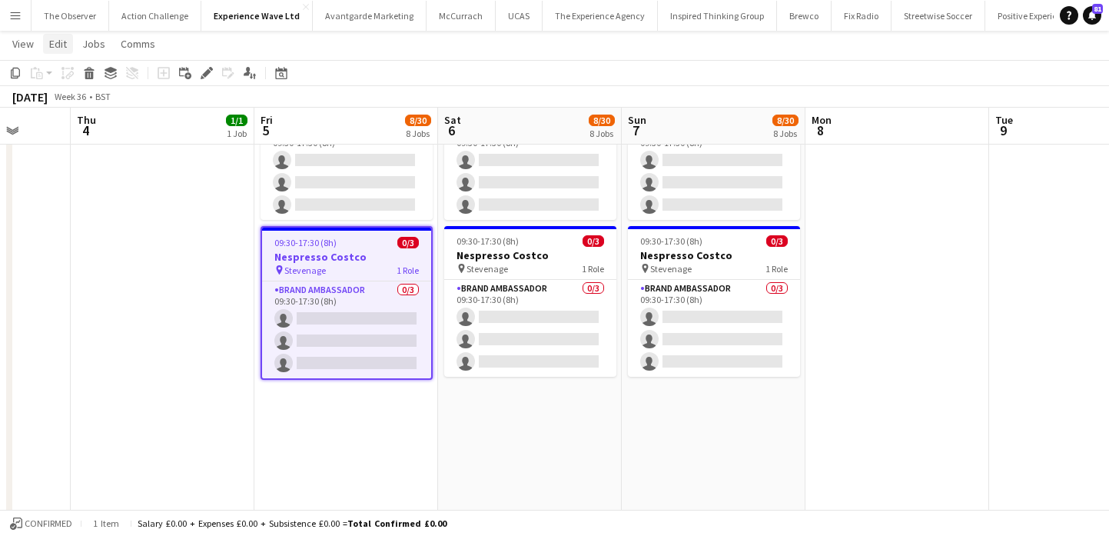
click at [57, 46] on span "Edit" at bounding box center [58, 44] width 18 height 14
click at [76, 78] on span "Copy Command C" at bounding box center [88, 77] width 64 height 15
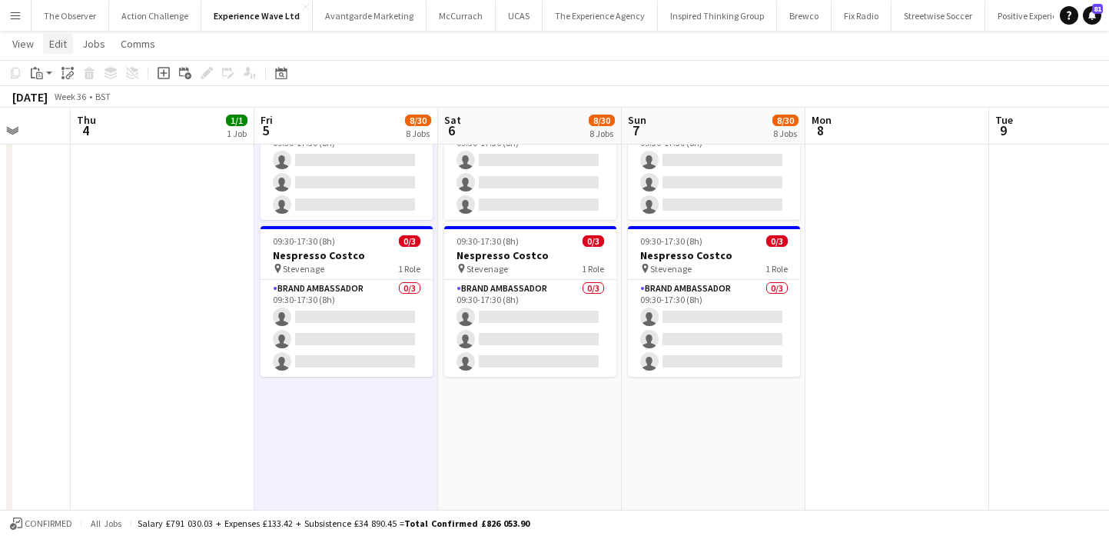
click at [46, 47] on link "Edit" at bounding box center [58, 44] width 30 height 20
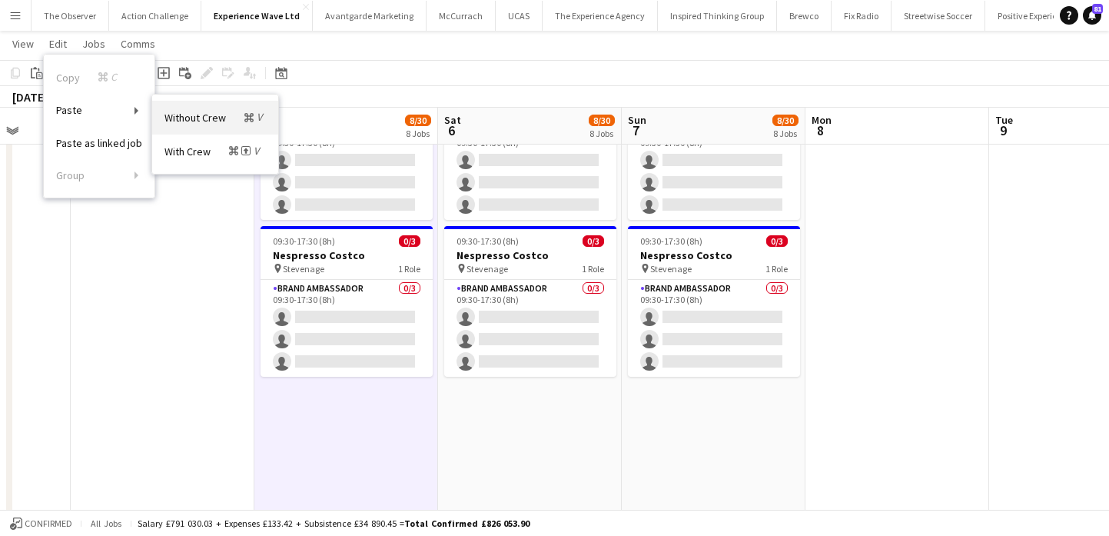
click at [164, 121] on link "Without Crew Command V" at bounding box center [215, 117] width 126 height 33
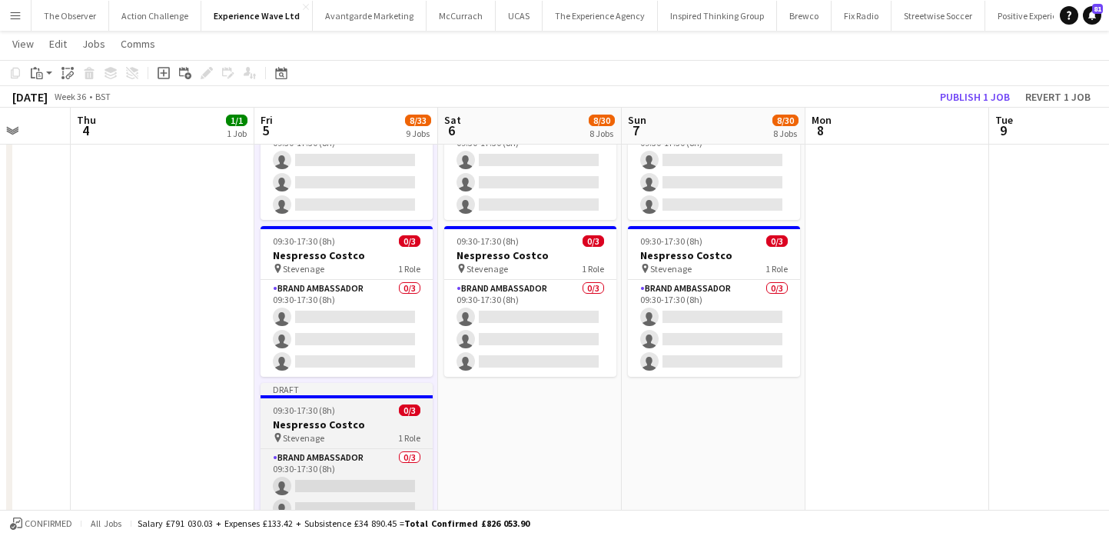
click at [386, 418] on h3 "Nespresso Costco" at bounding box center [346, 424] width 172 height 14
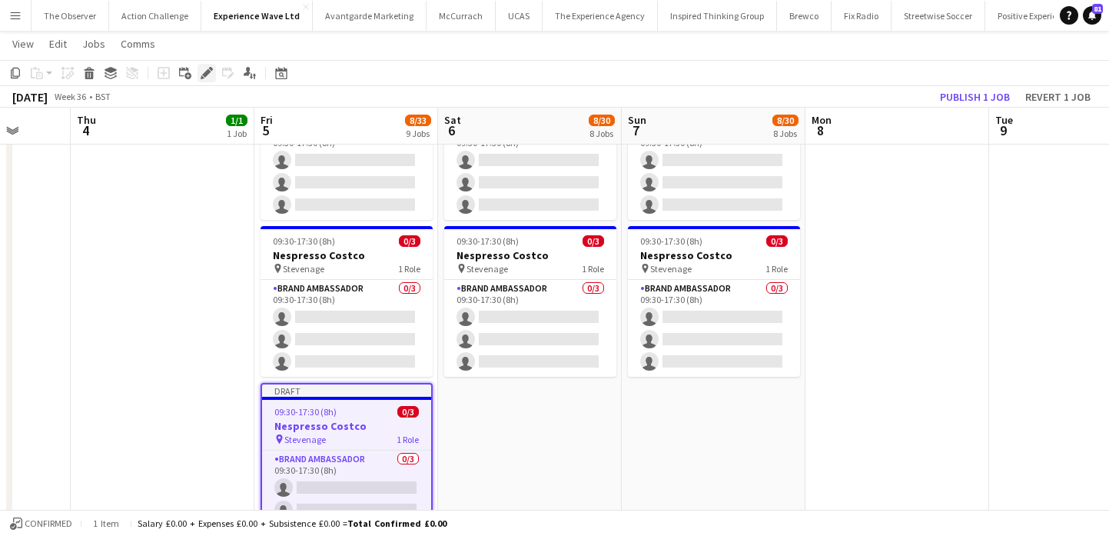
click at [203, 74] on icon "Edit" at bounding box center [207, 73] width 12 height 12
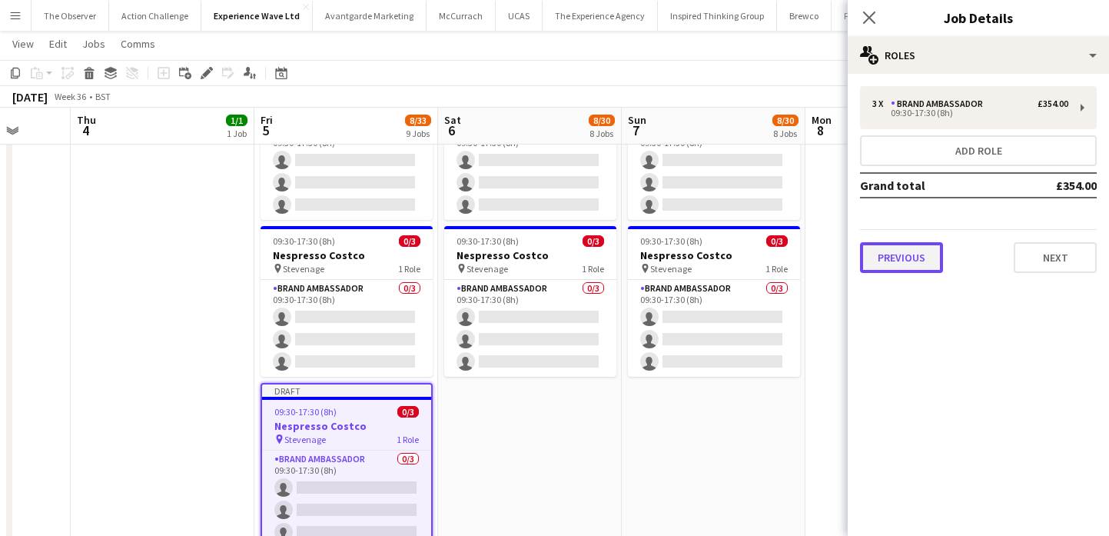
click at [884, 269] on button "Previous" at bounding box center [901, 257] width 83 height 31
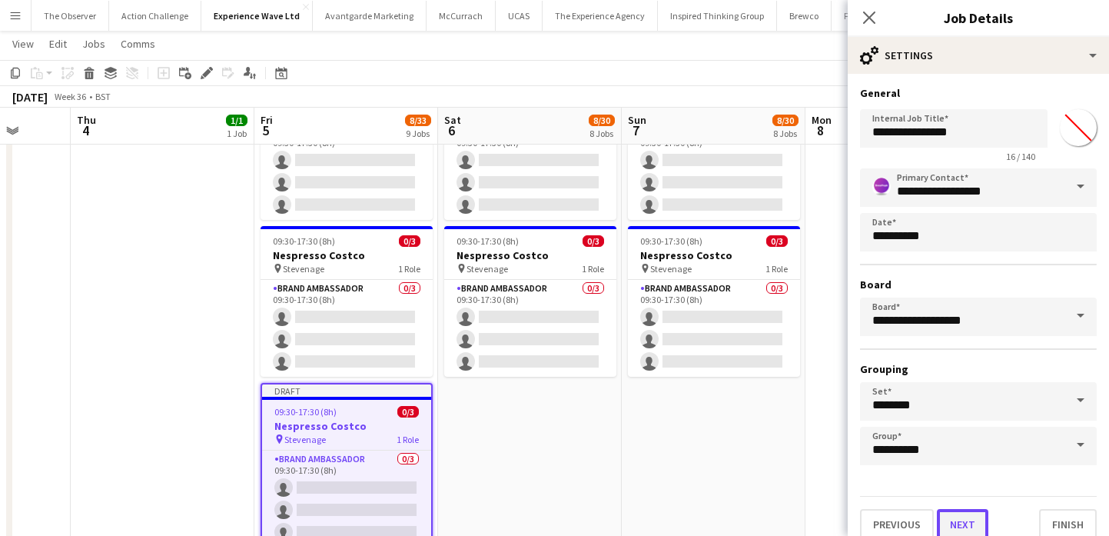
click at [963, 517] on button "Next" at bounding box center [962, 524] width 51 height 31
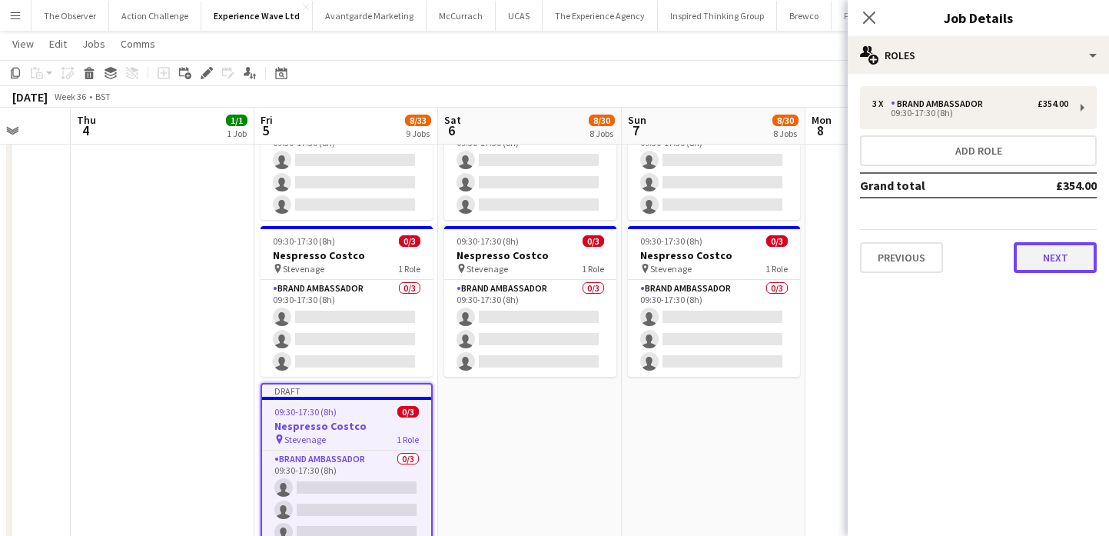
click at [1043, 255] on button "Next" at bounding box center [1055, 257] width 83 height 31
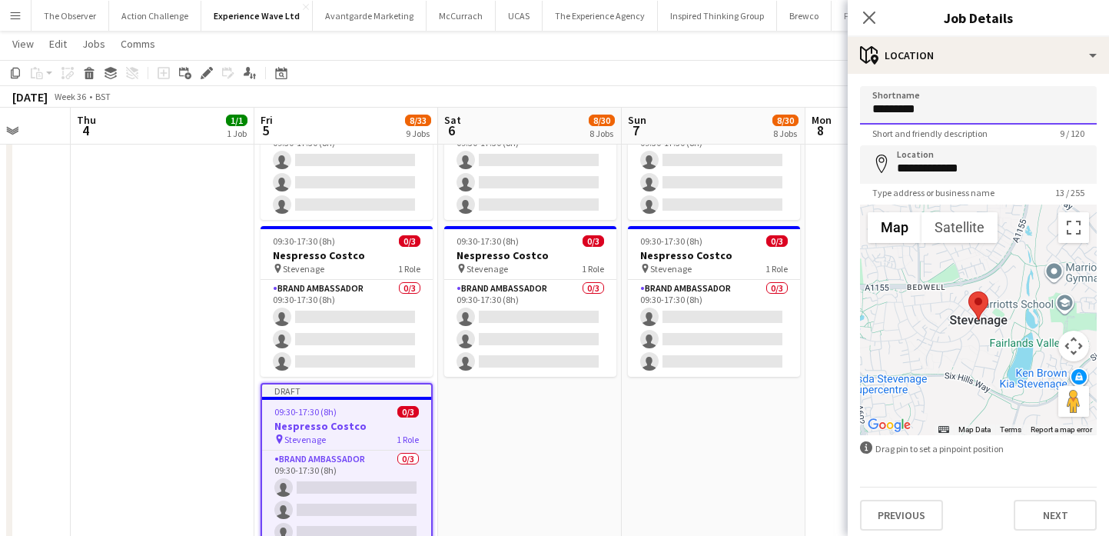
click at [989, 124] on input "*********" at bounding box center [978, 105] width 237 height 38
click at [988, 121] on input "*********" at bounding box center [978, 105] width 237 height 38
type input "********"
click at [1005, 170] on input "**********" at bounding box center [978, 164] width 237 height 38
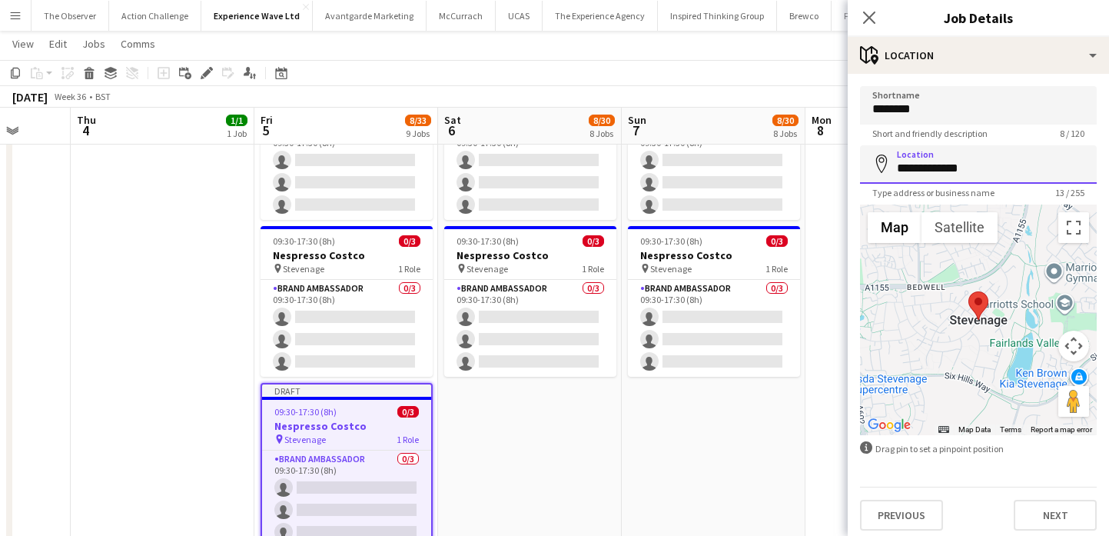
click at [1005, 170] on input "**********" at bounding box center [978, 164] width 237 height 38
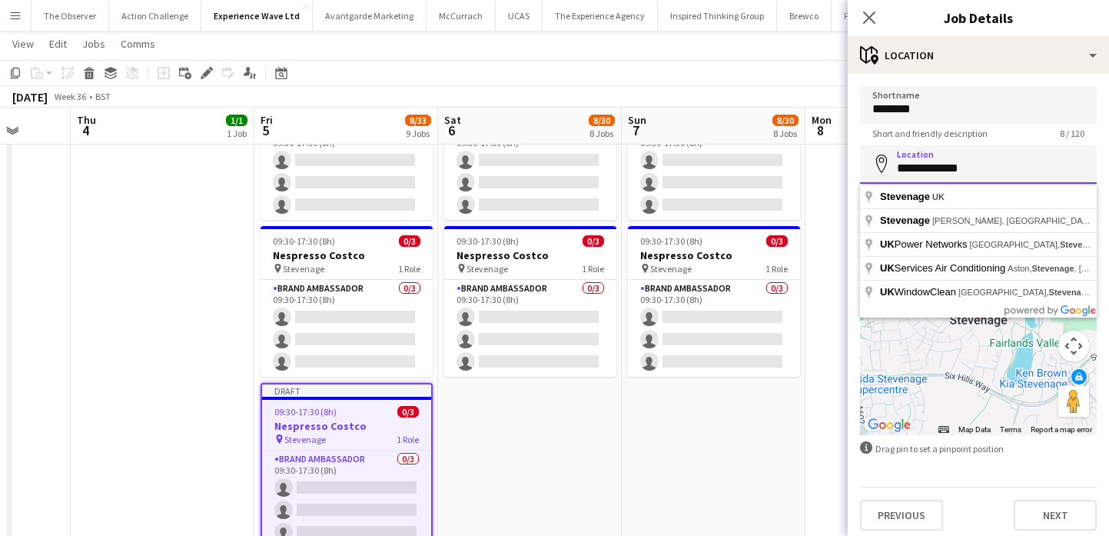
click at [1005, 170] on input "**********" at bounding box center [978, 164] width 237 height 38
type input "**********"
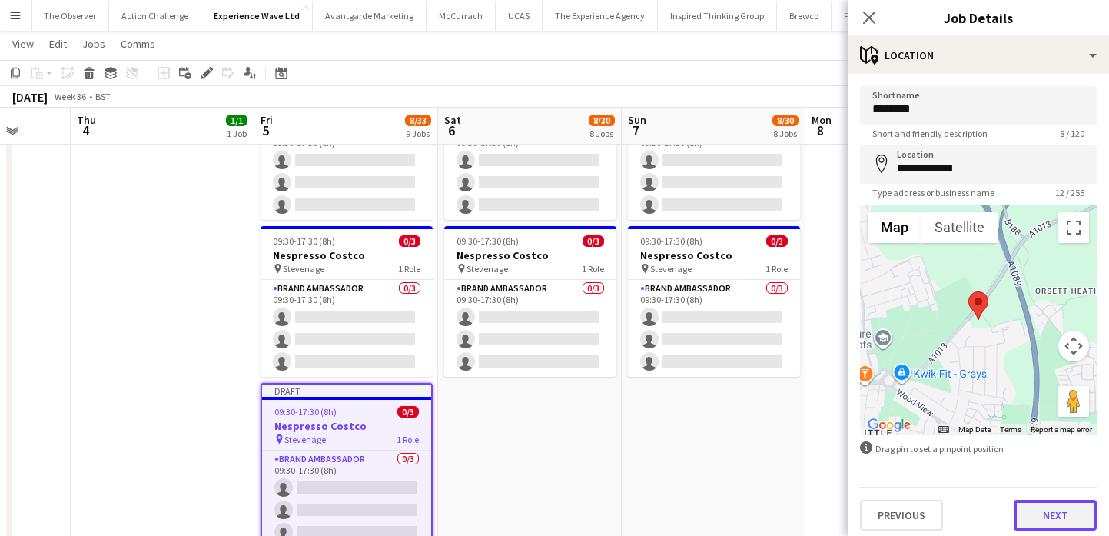
click at [1044, 522] on button "Next" at bounding box center [1055, 514] width 83 height 31
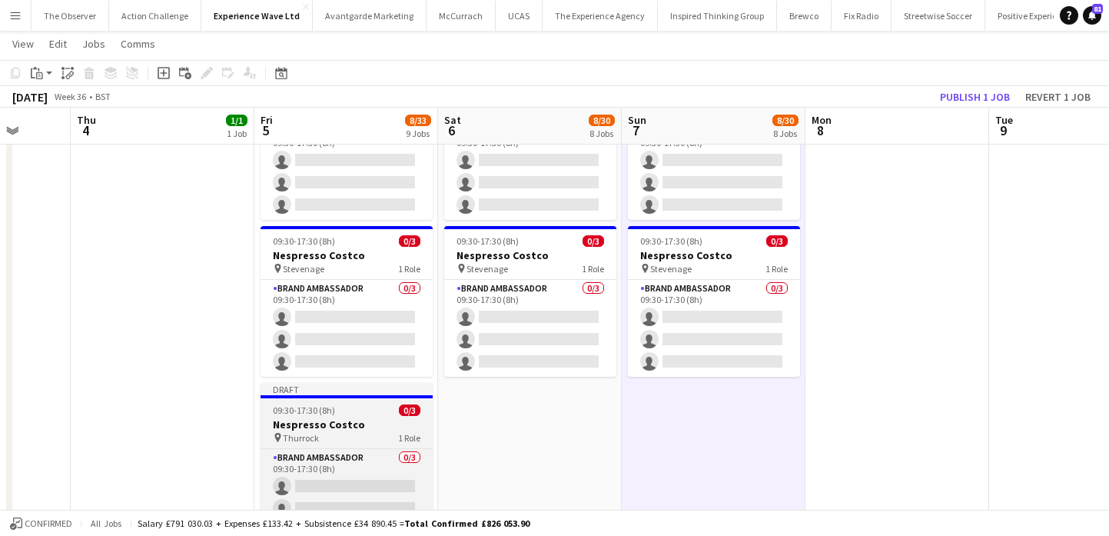
click at [403, 417] on h3 "Nespresso Costco" at bounding box center [346, 424] width 172 height 14
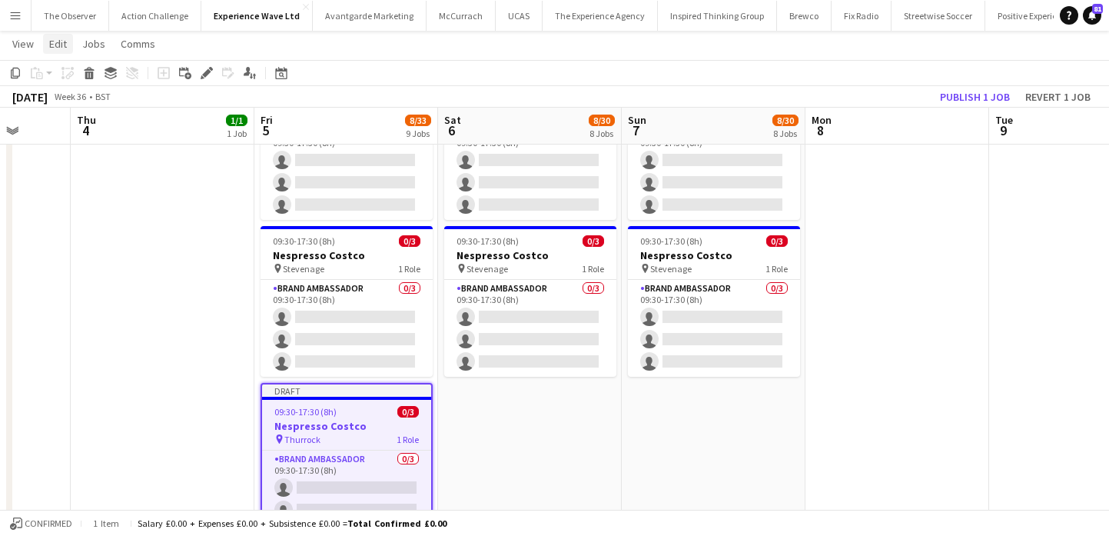
click at [54, 39] on span "Edit" at bounding box center [58, 44] width 18 height 14
click at [76, 75] on span "Copy Command C" at bounding box center [88, 77] width 64 height 15
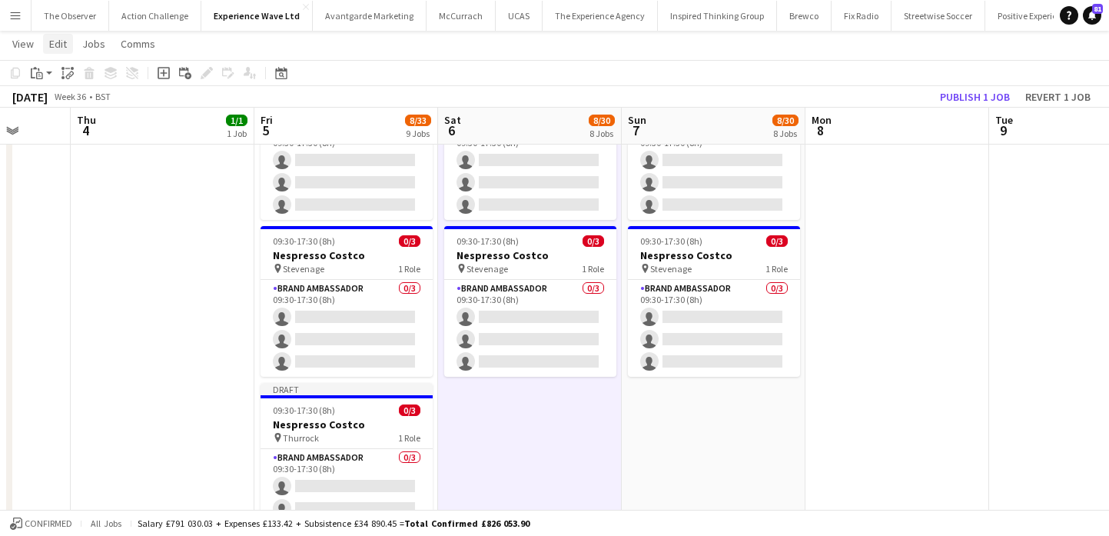
click at [68, 49] on link "Edit" at bounding box center [58, 44] width 30 height 20
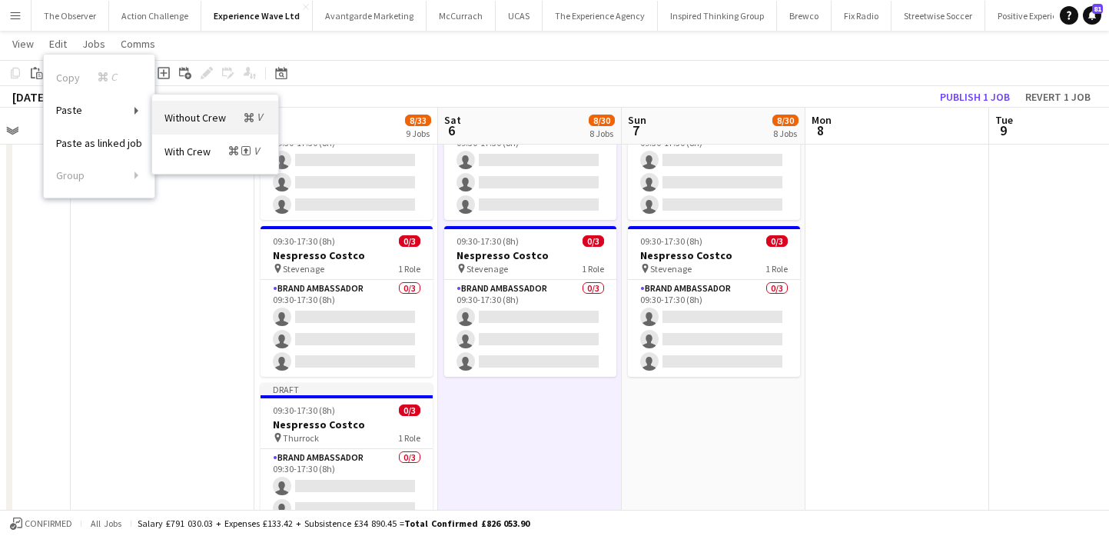
click at [194, 105] on link "Without Crew Command V" at bounding box center [215, 117] width 126 height 33
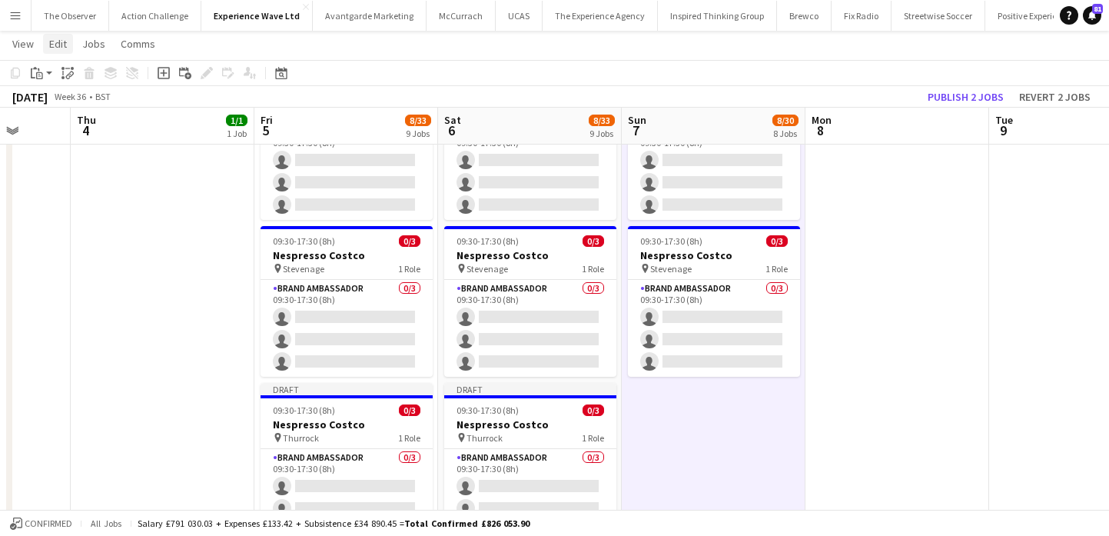
click at [58, 48] on span "Edit" at bounding box center [58, 44] width 18 height 14
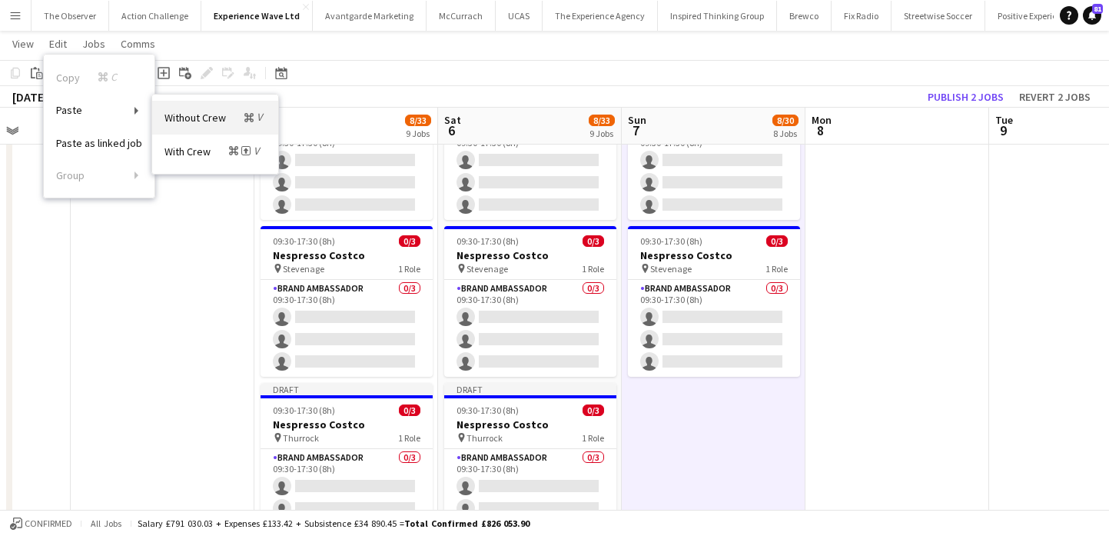
click at [184, 118] on span "Without Crew Command V" at bounding box center [214, 117] width 101 height 15
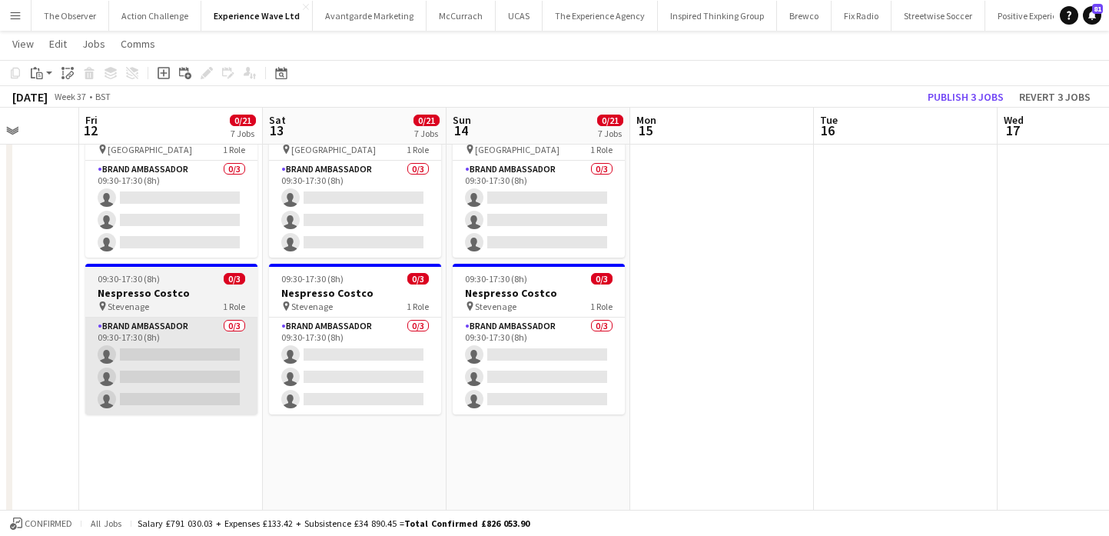
scroll to position [0, 459]
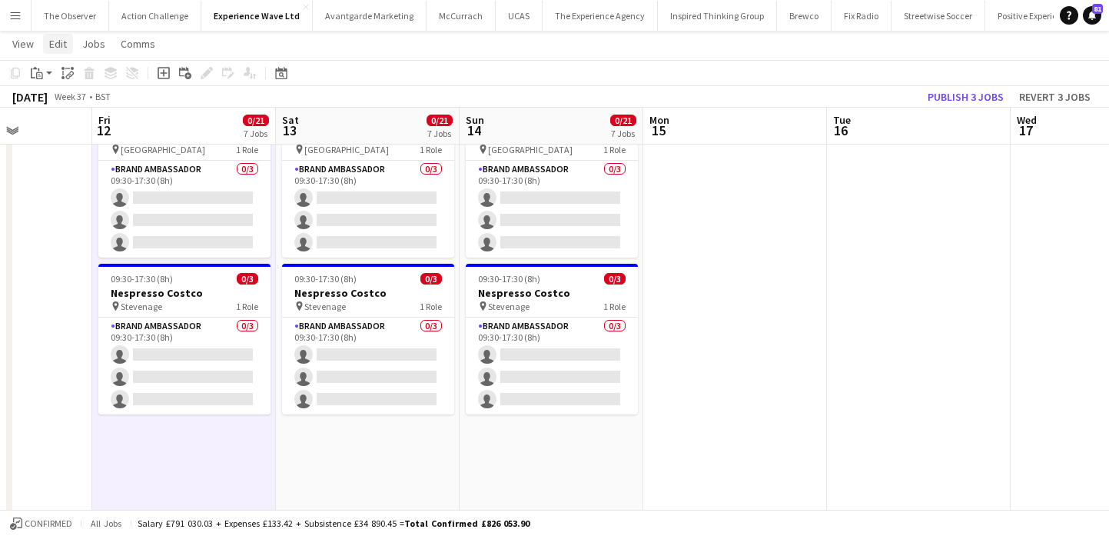
click at [68, 38] on link "Edit" at bounding box center [58, 44] width 30 height 20
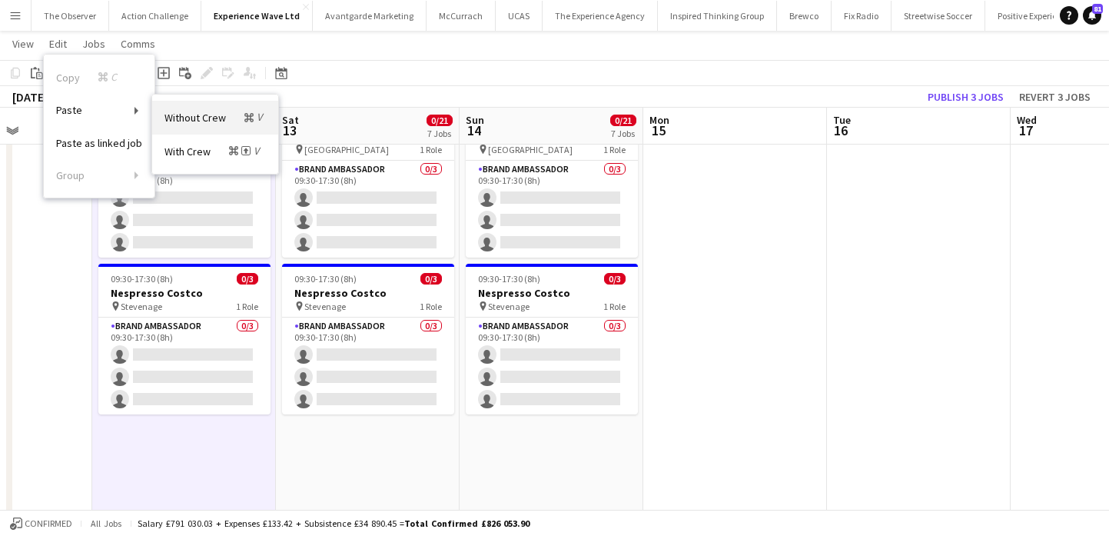
click at [197, 101] on link "Without Crew Command V" at bounding box center [215, 117] width 126 height 33
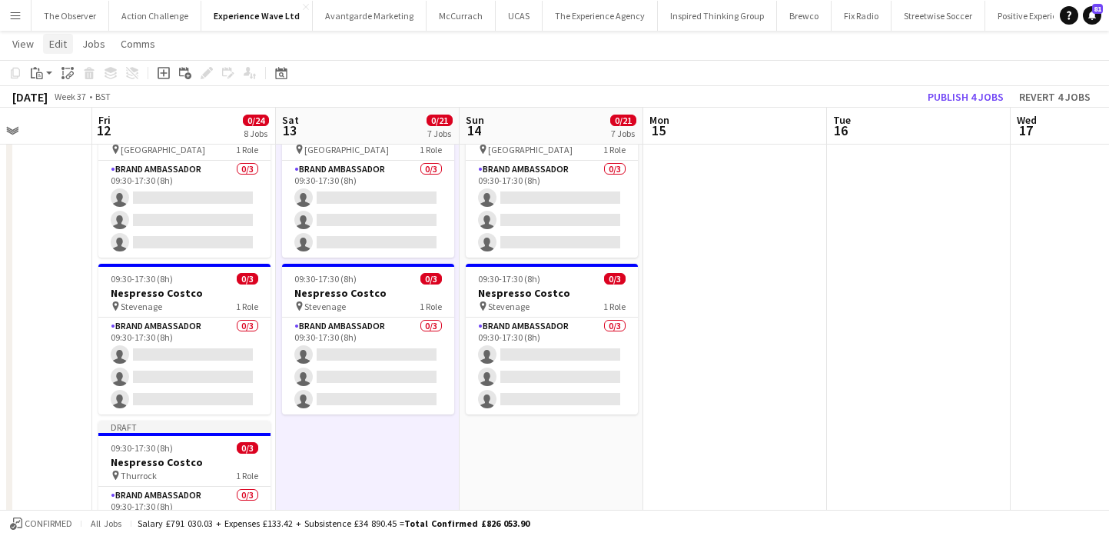
click at [59, 45] on span "Edit" at bounding box center [58, 44] width 18 height 14
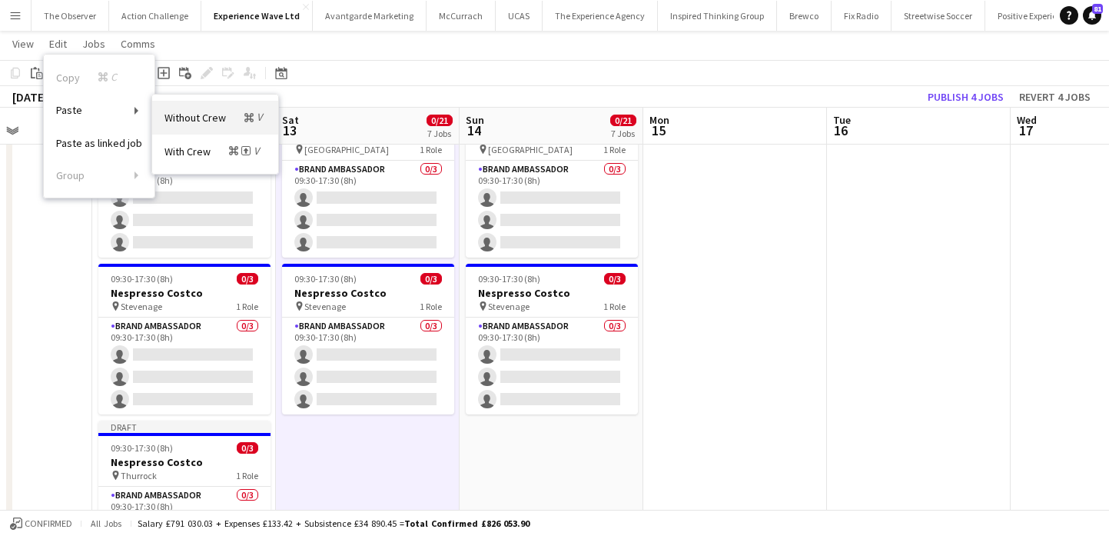
click at [176, 124] on span "Without Crew Command V" at bounding box center [214, 117] width 101 height 15
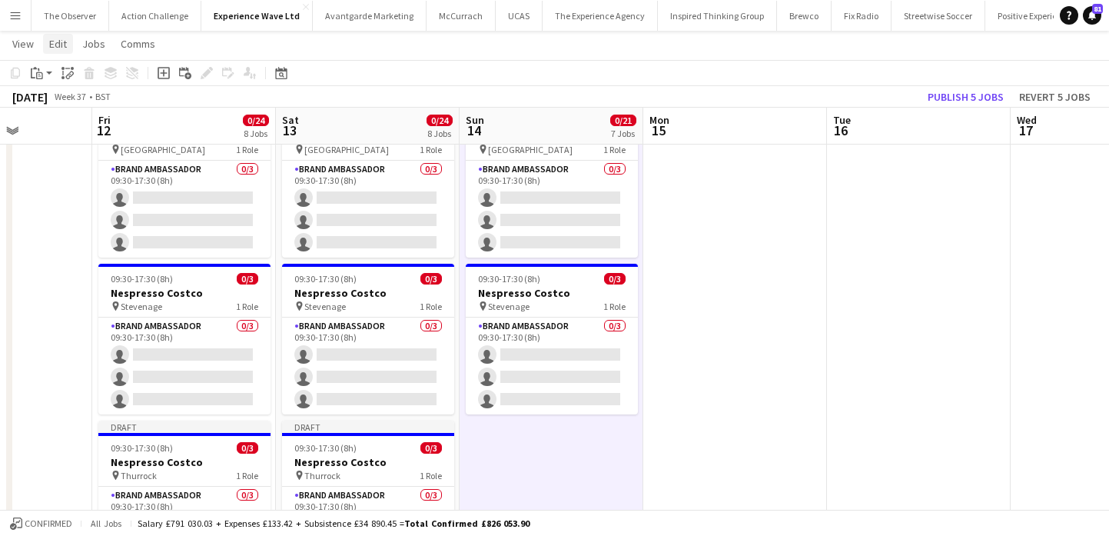
click at [71, 41] on link "Edit" at bounding box center [58, 44] width 30 height 20
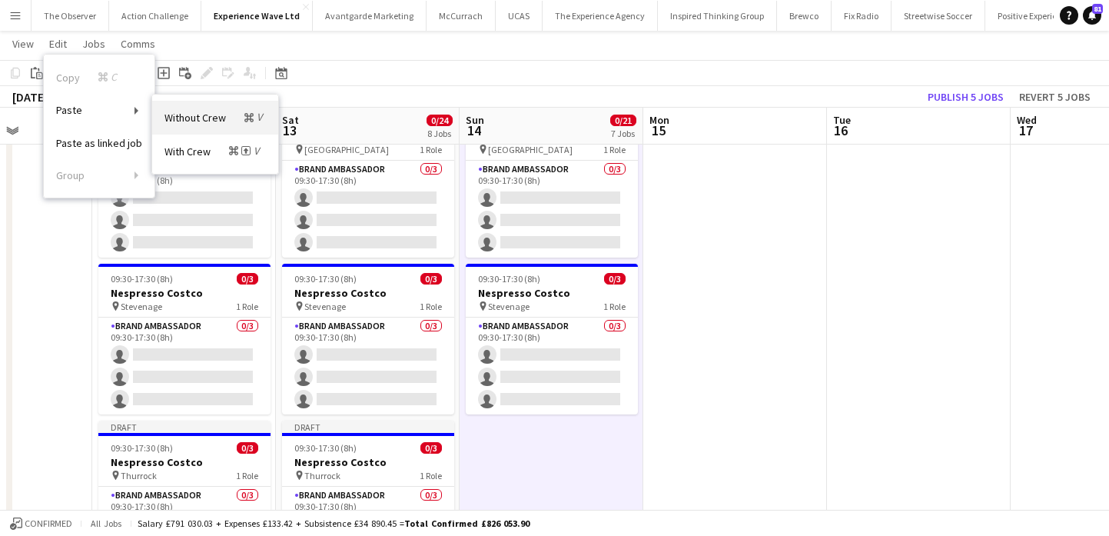
click at [198, 114] on span "Without Crew Command V" at bounding box center [214, 117] width 101 height 15
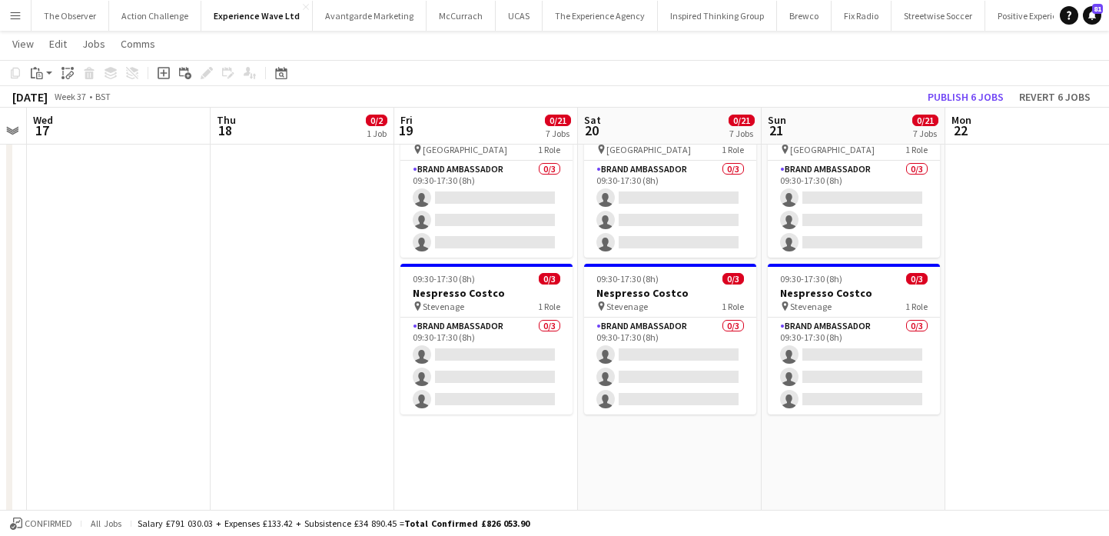
scroll to position [0, 754]
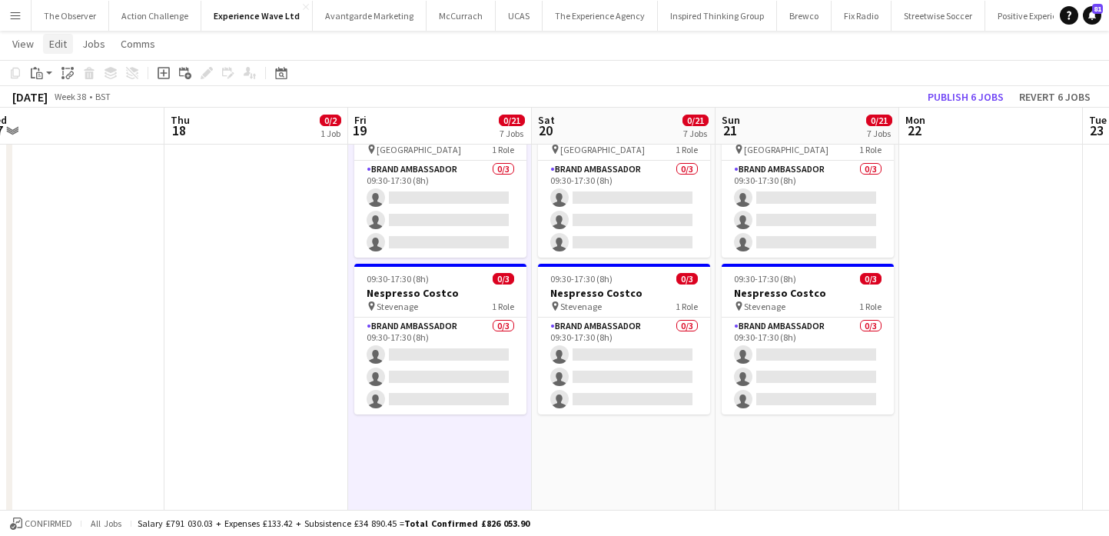
click at [55, 41] on span "Edit" at bounding box center [58, 44] width 18 height 14
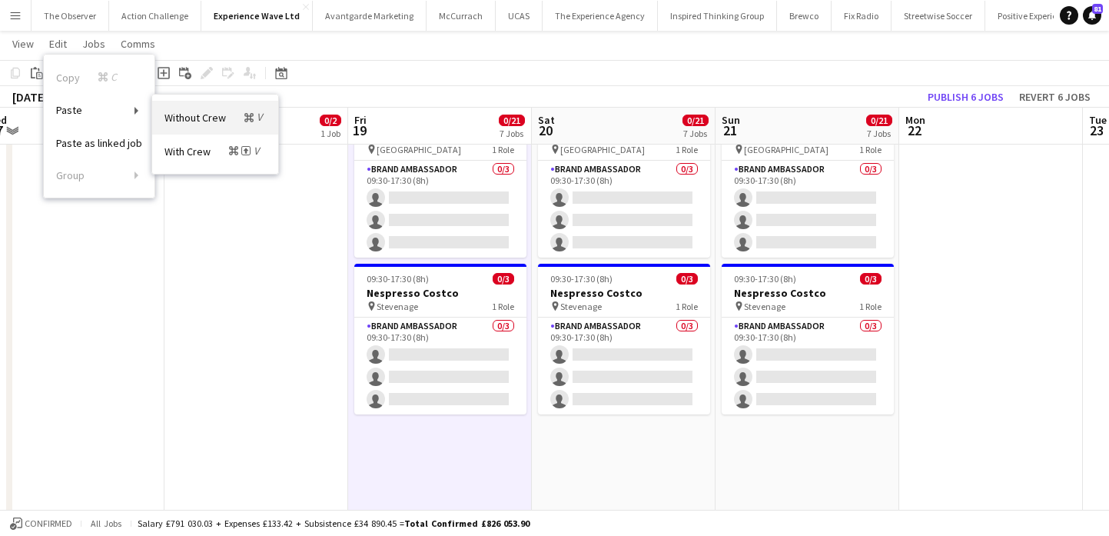
click at [172, 118] on span "Without Crew Command V" at bounding box center [214, 117] width 101 height 15
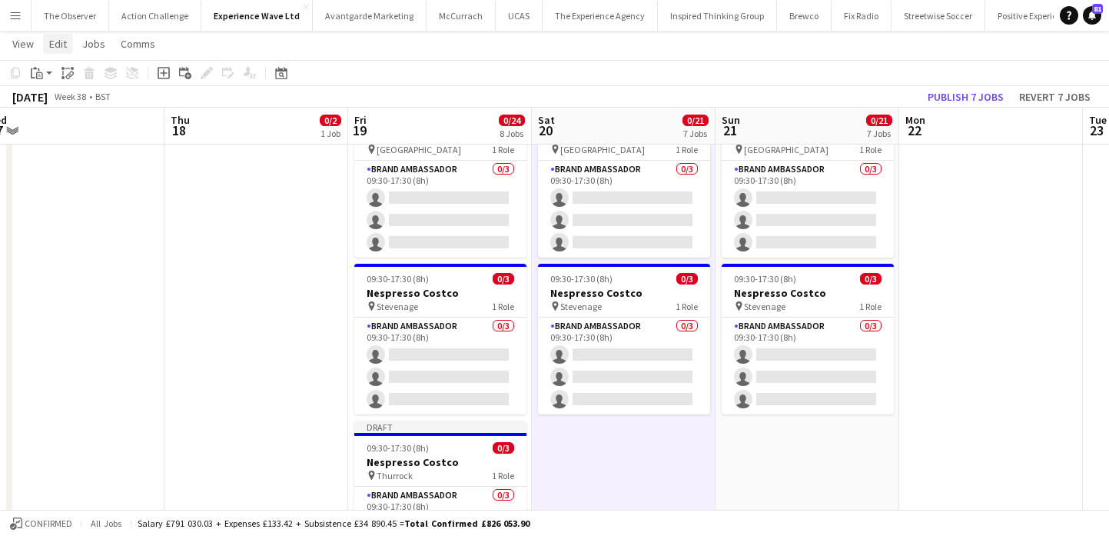
click at [61, 39] on span "Edit" at bounding box center [58, 44] width 18 height 14
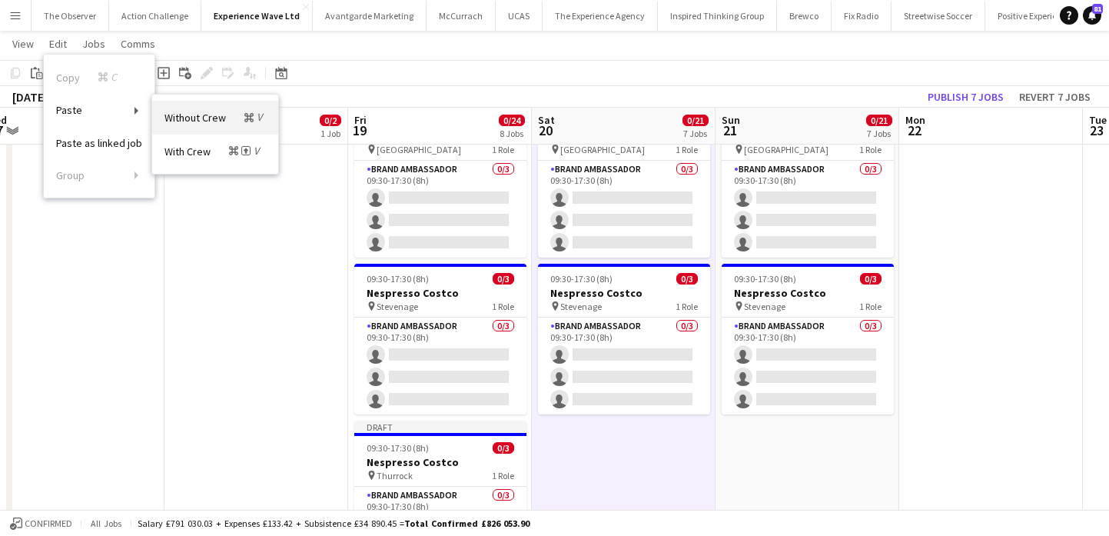
click at [164, 111] on span "Without Crew Command V" at bounding box center [214, 117] width 101 height 15
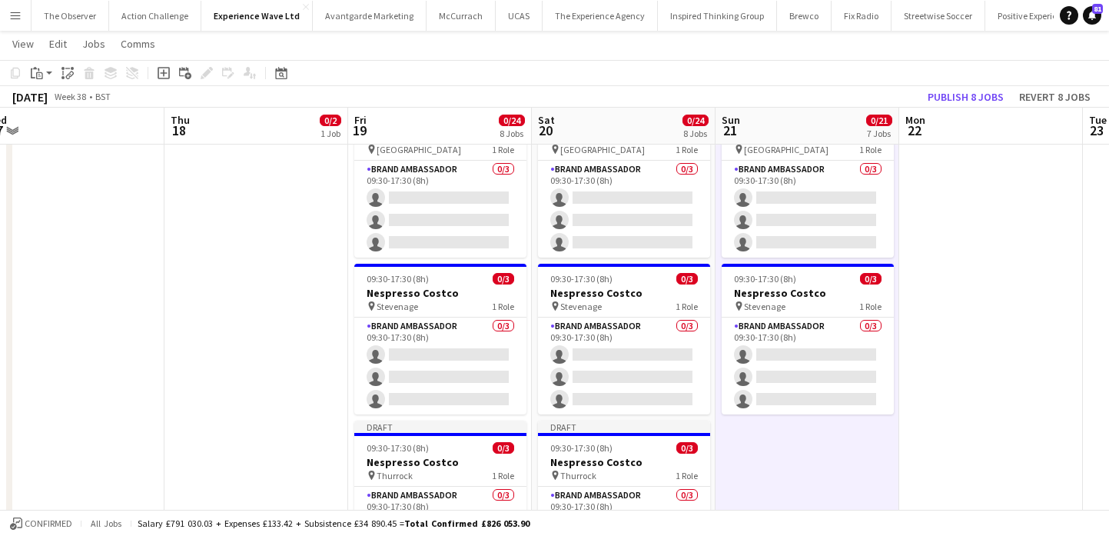
click at [63, 32] on app-page-menu "View Day view expanded Day view collapsed Month view Date picker Jump to [DATE]…" at bounding box center [554, 45] width 1109 height 29
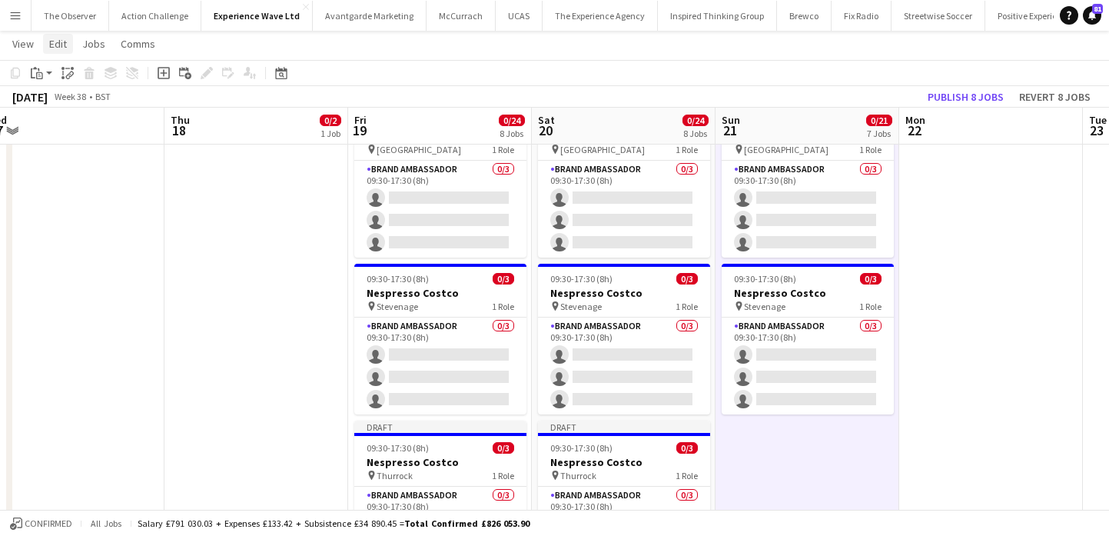
click at [63, 51] on link "Edit" at bounding box center [58, 44] width 30 height 20
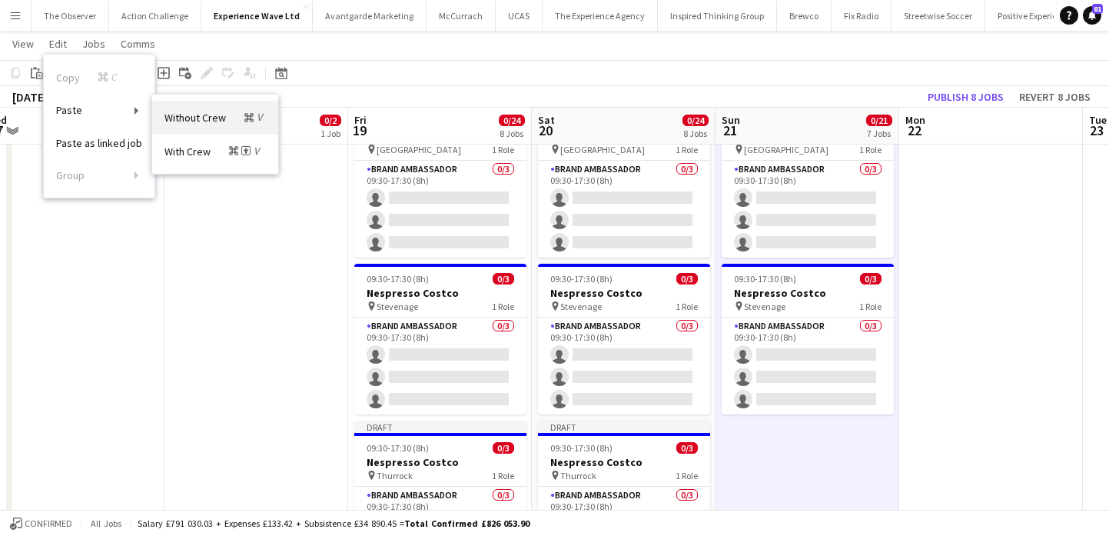
click at [196, 123] on span "Without Crew Command V" at bounding box center [214, 117] width 101 height 15
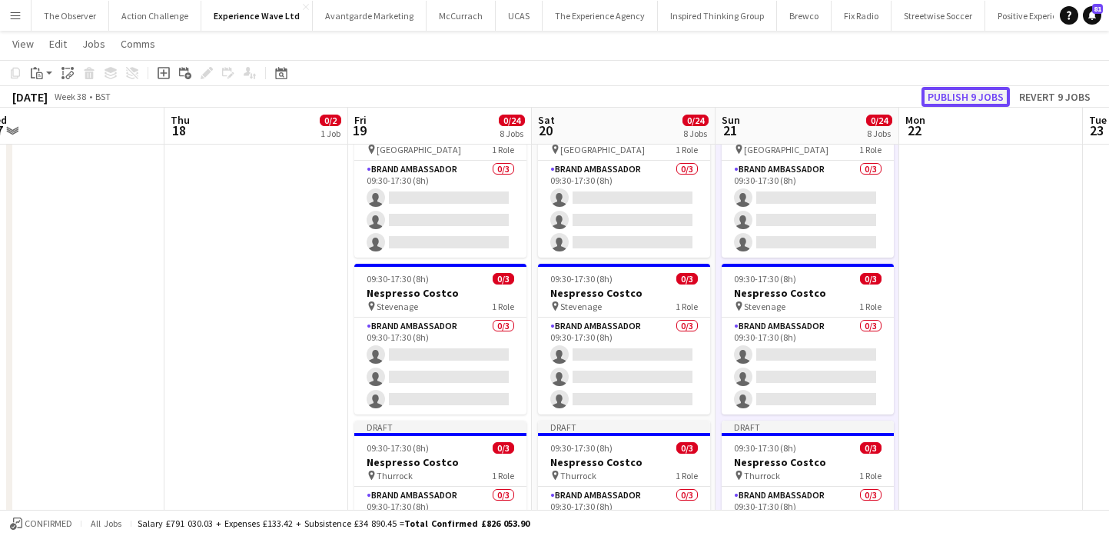
click at [962, 105] on button "Publish 9 jobs" at bounding box center [965, 97] width 88 height 20
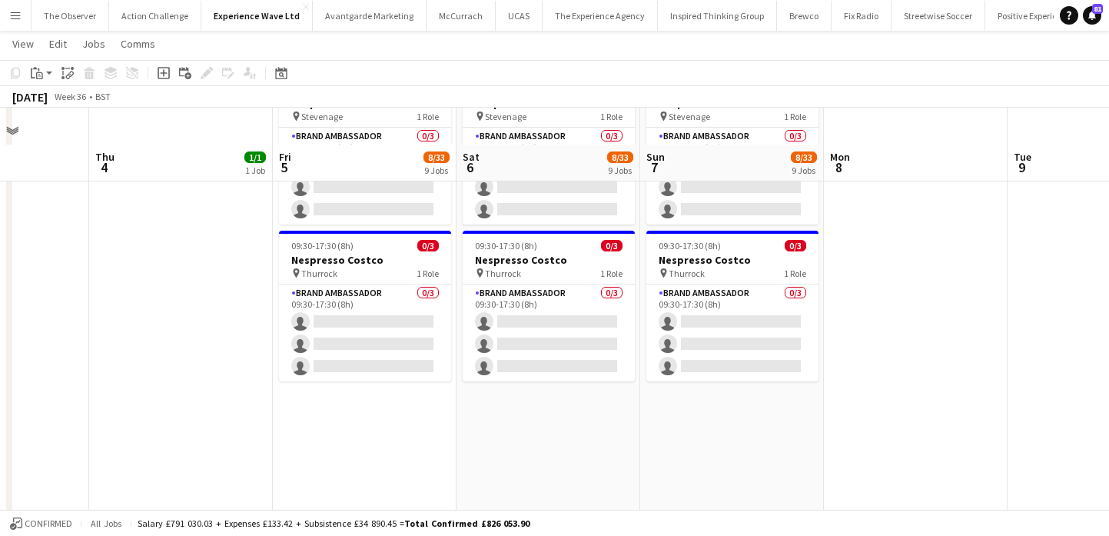
scroll to position [1253, 0]
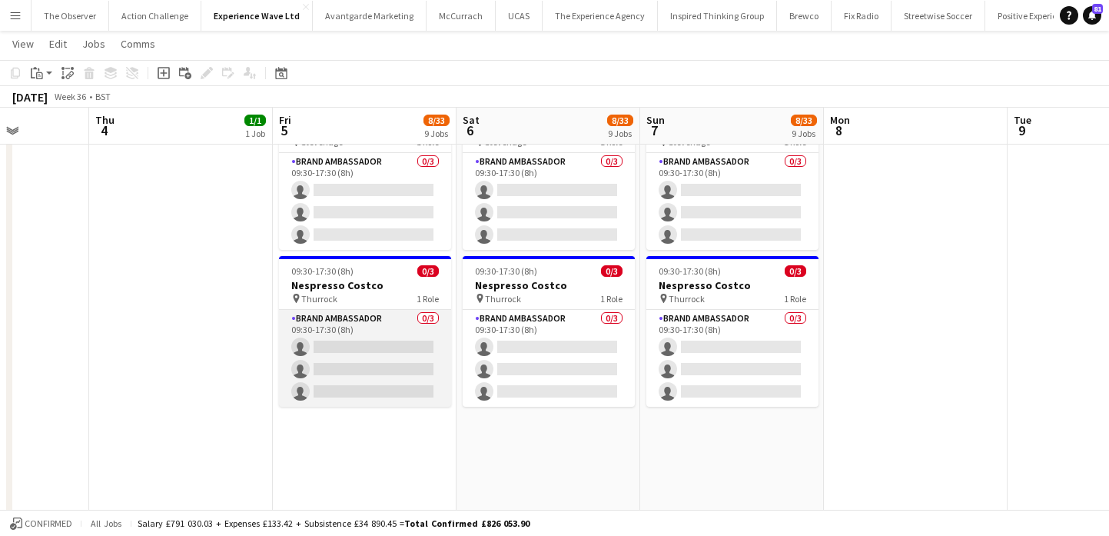
click at [341, 316] on app-card-role "Brand Ambassador 0/3 09:30-17:30 (8h) single-neutral-actions single-neutral-act…" at bounding box center [365, 358] width 172 height 97
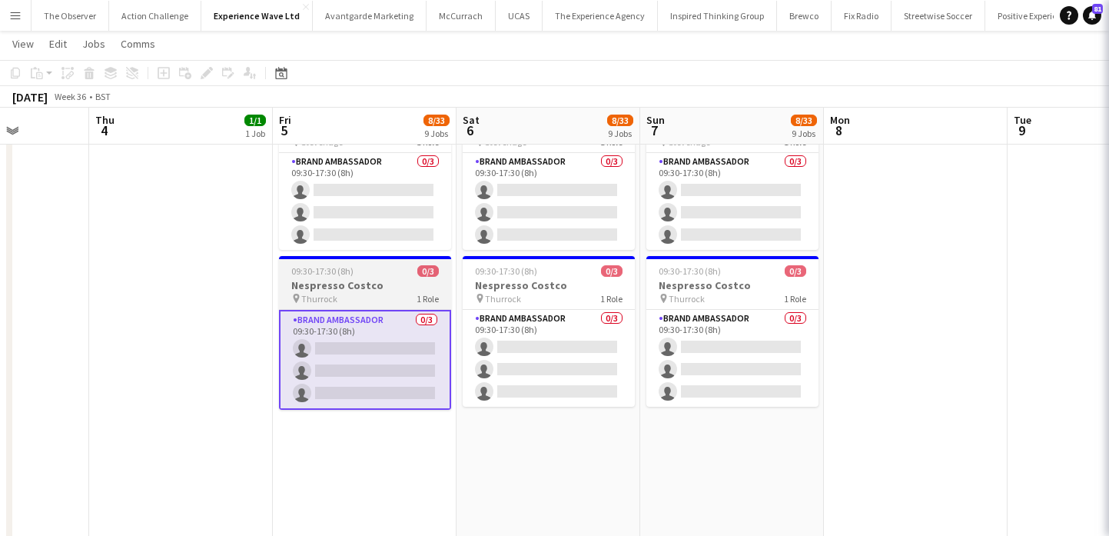
click at [342, 294] on div "pin Thurrock 1 Role" at bounding box center [365, 298] width 172 height 12
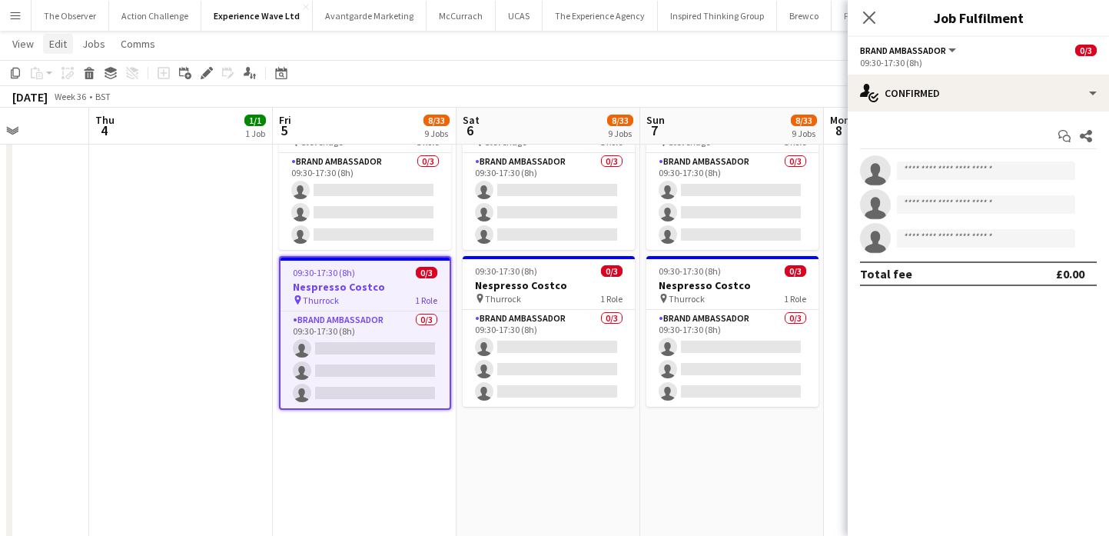
click at [59, 44] on span "Edit" at bounding box center [58, 44] width 18 height 14
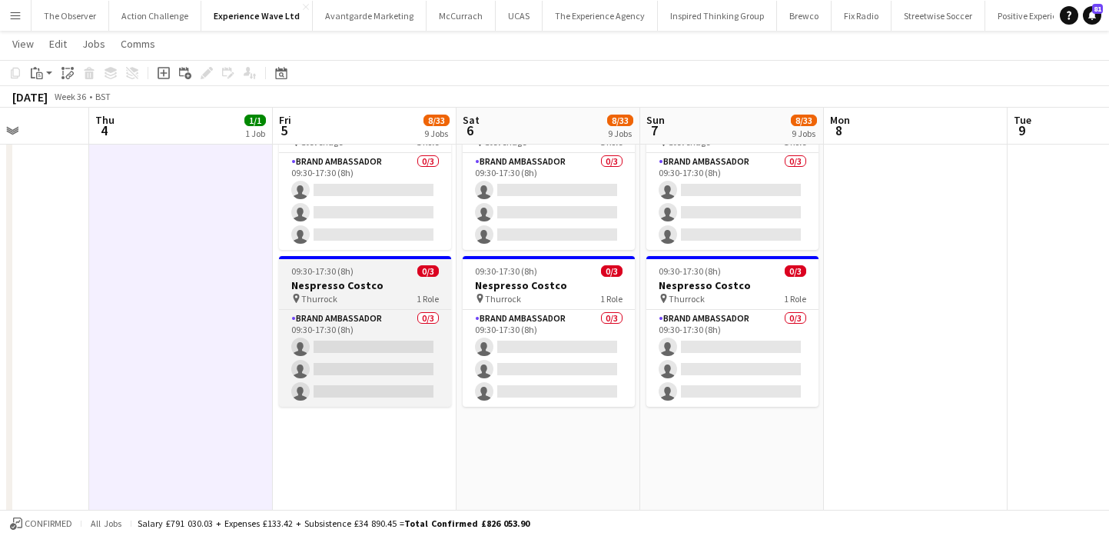
click at [326, 299] on span "Thurrock" at bounding box center [319, 299] width 36 height 12
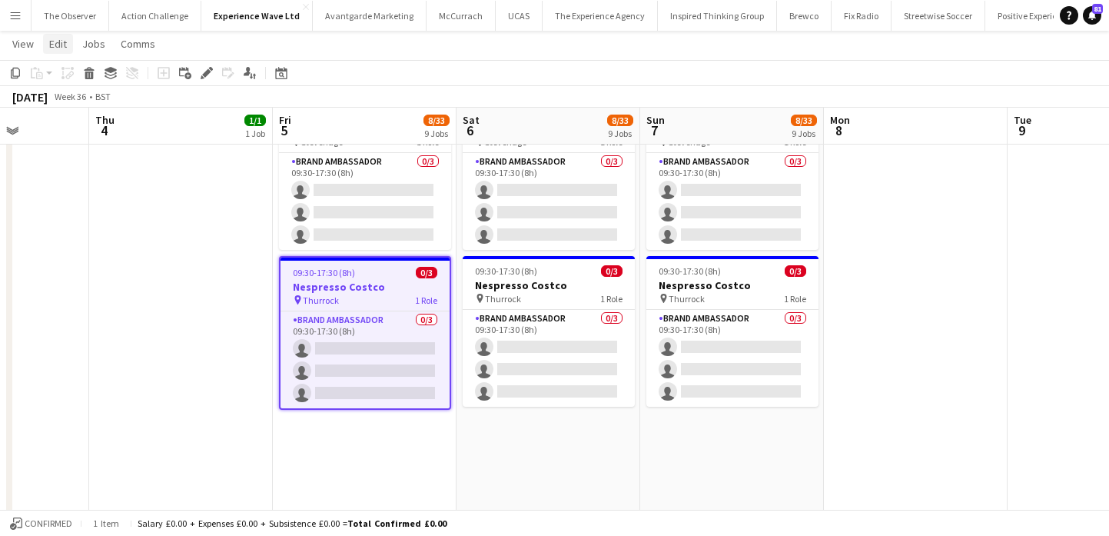
click at [64, 41] on span "Edit" at bounding box center [58, 44] width 18 height 14
click at [87, 78] on span "Copy Command C" at bounding box center [88, 77] width 64 height 15
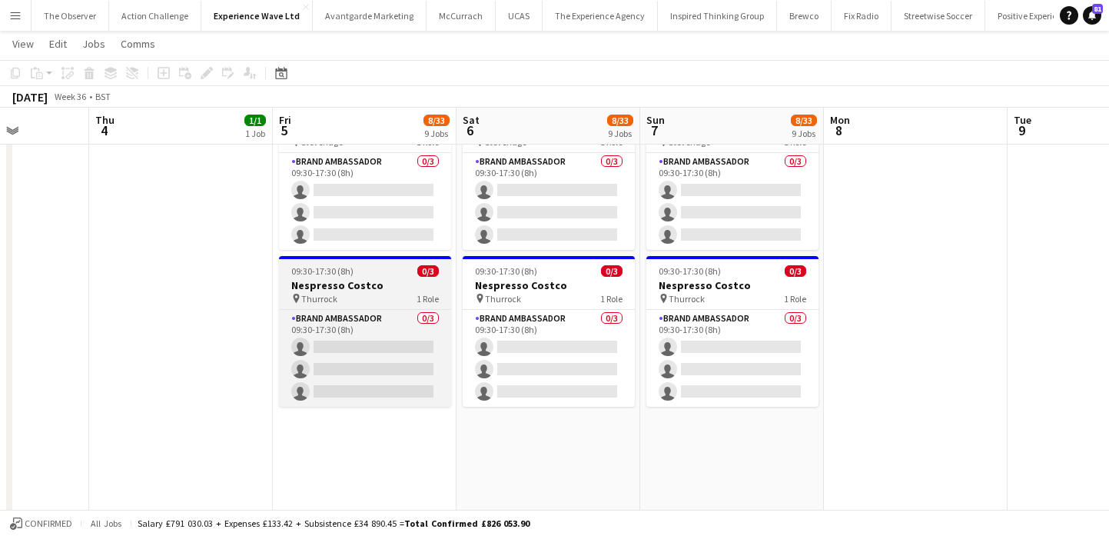
click at [353, 283] on h3 "Nespresso Costco" at bounding box center [365, 285] width 172 height 14
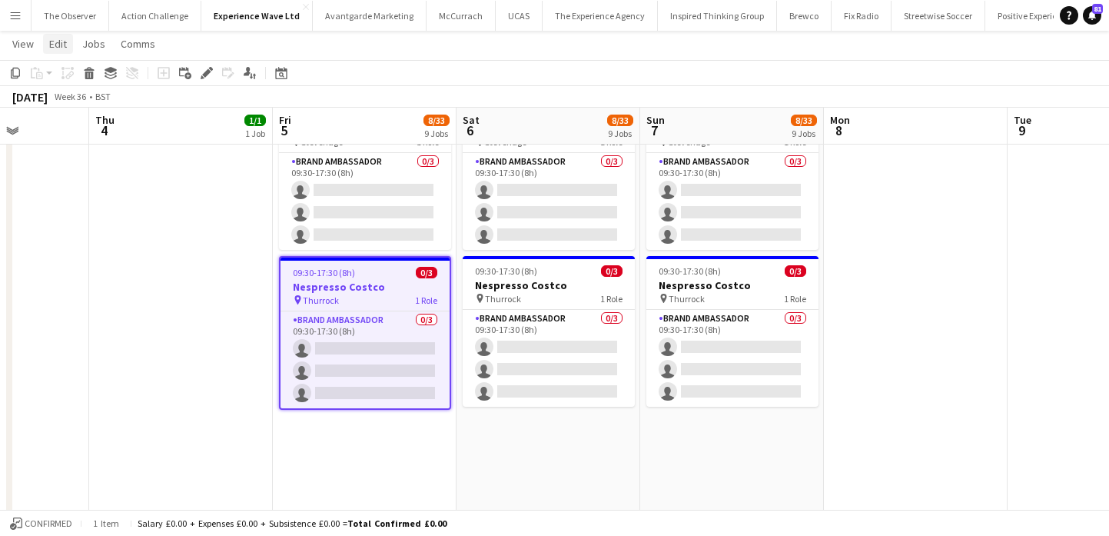
click at [66, 49] on span "Edit" at bounding box center [58, 44] width 18 height 14
click at [77, 87] on link "Copy Command C" at bounding box center [99, 77] width 111 height 33
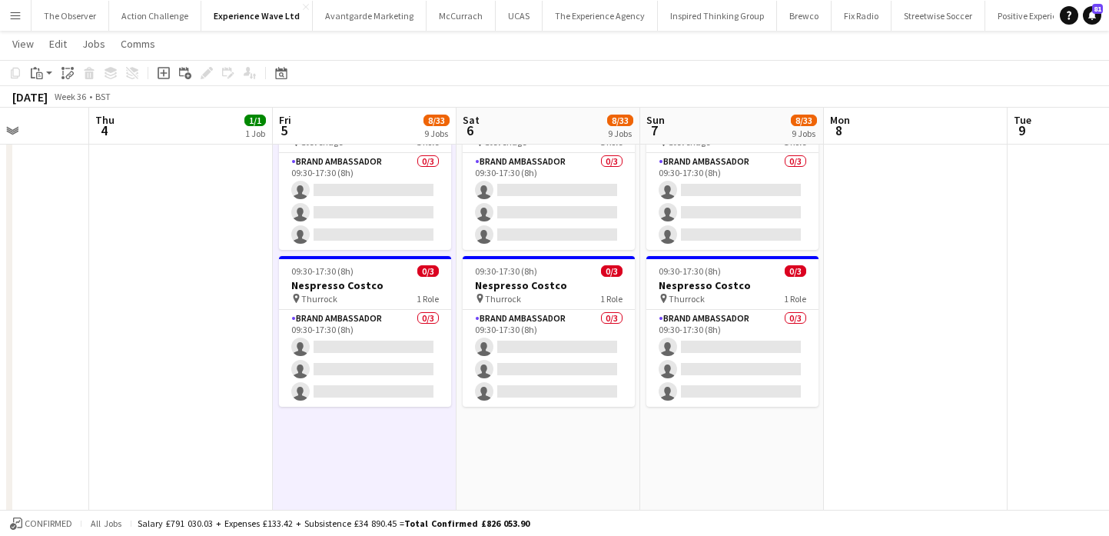
click at [61, 55] on app-page-menu "View Day view expanded Day view collapsed Month view Date picker Jump to [DATE]…" at bounding box center [554, 45] width 1109 height 29
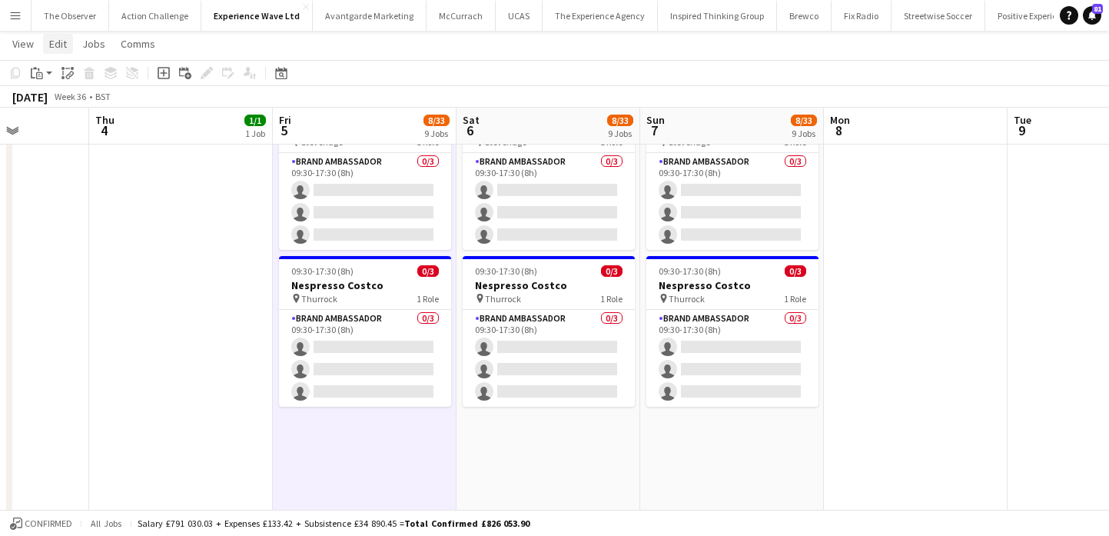
click at [49, 41] on span "Edit" at bounding box center [58, 44] width 18 height 14
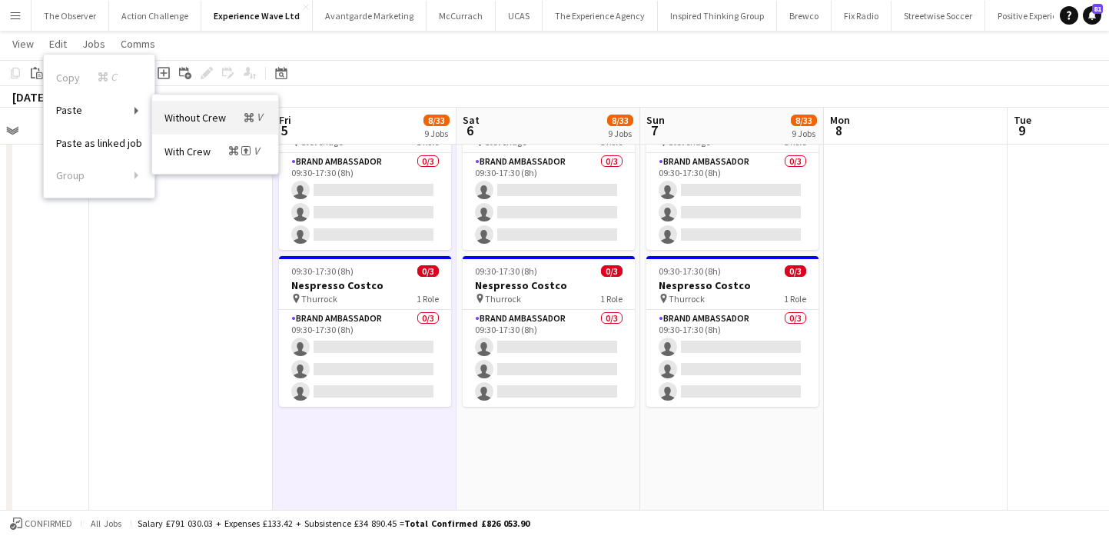
click at [194, 124] on span "Without Crew Command V" at bounding box center [214, 117] width 101 height 15
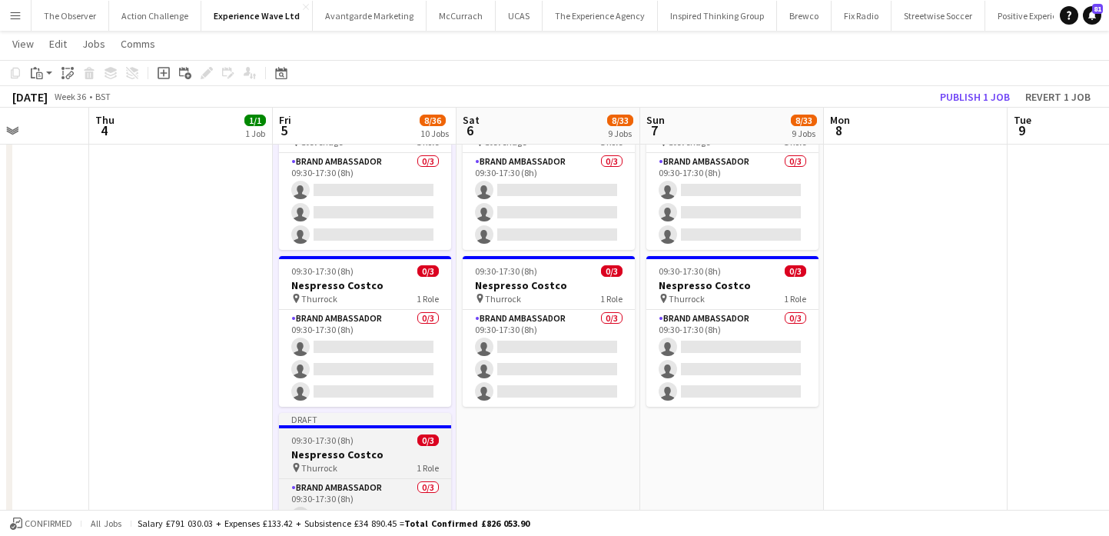
click at [351, 457] on h3 "Nespresso Costco" at bounding box center [365, 454] width 172 height 14
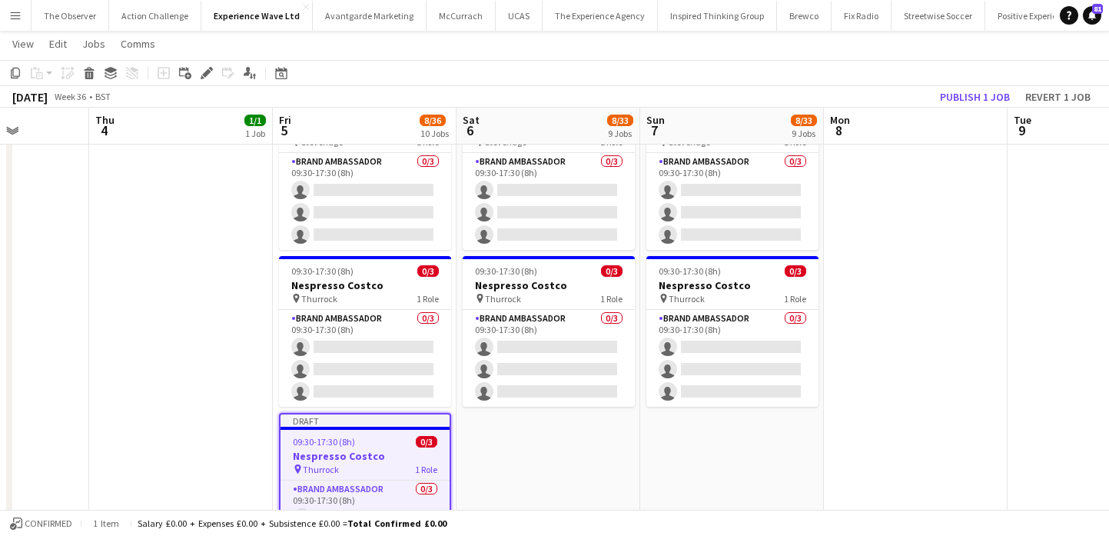
click at [204, 82] on app-toolbar "Copy Paste Paste Command V Paste with crew Command Shift V Paste linked Job [GE…" at bounding box center [554, 73] width 1109 height 26
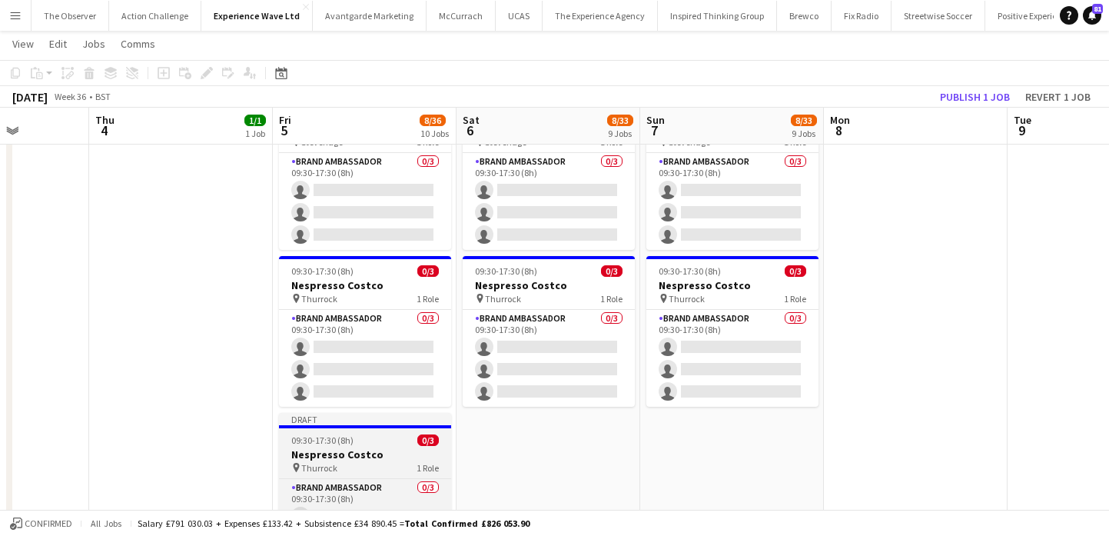
click at [371, 447] on h3 "Nespresso Costco" at bounding box center [365, 454] width 172 height 14
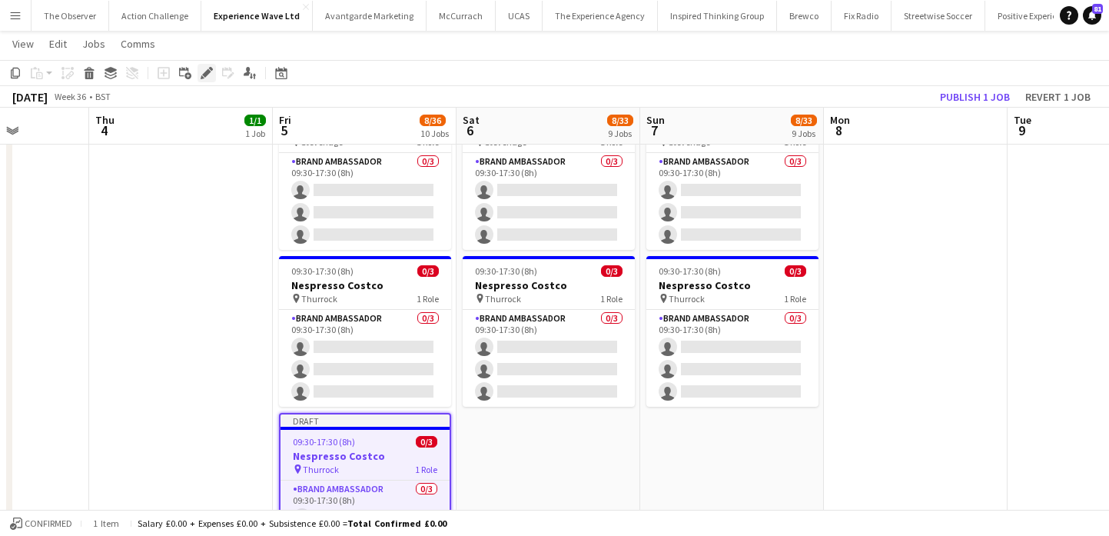
click at [205, 75] on icon at bounding box center [206, 73] width 8 height 8
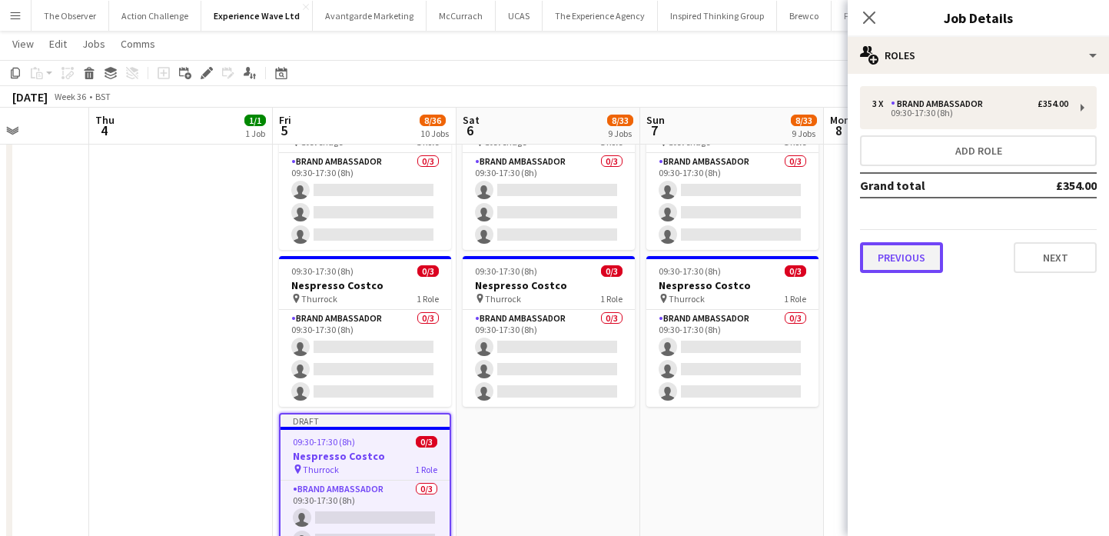
click at [927, 265] on button "Previous" at bounding box center [901, 257] width 83 height 31
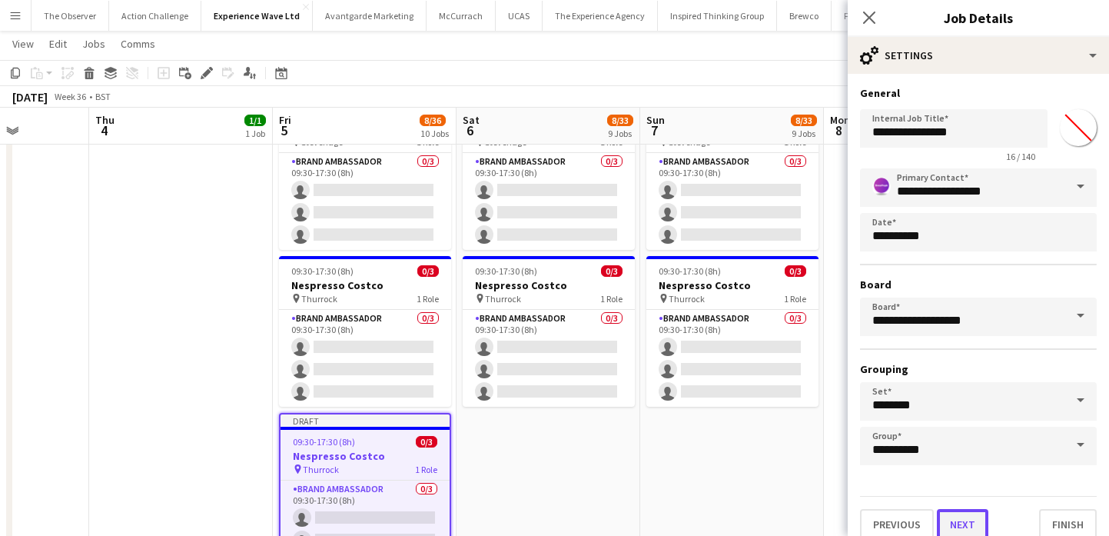
click at [960, 515] on button "Next" at bounding box center [962, 524] width 51 height 31
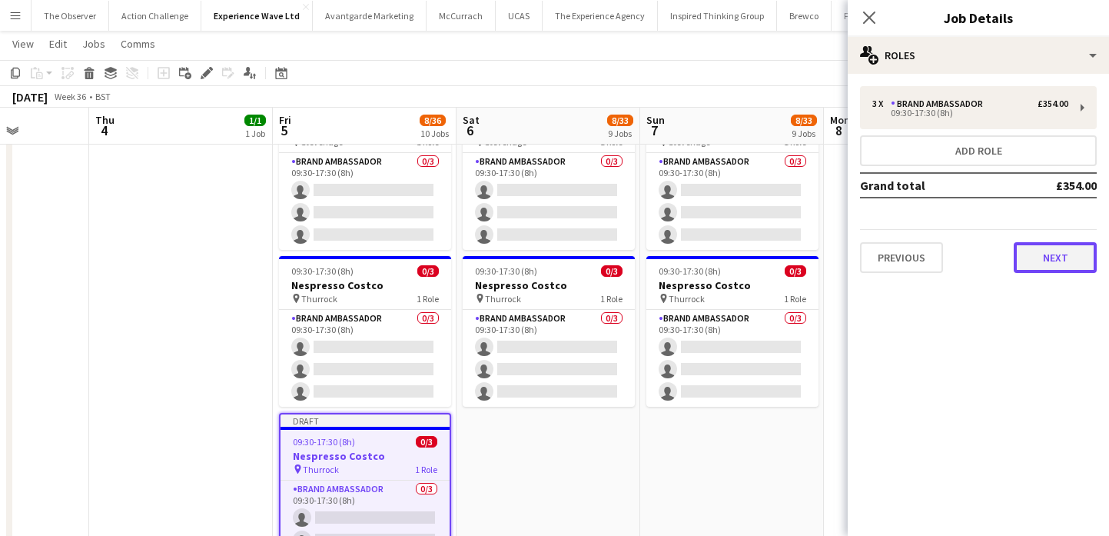
click at [1041, 264] on button "Next" at bounding box center [1055, 257] width 83 height 31
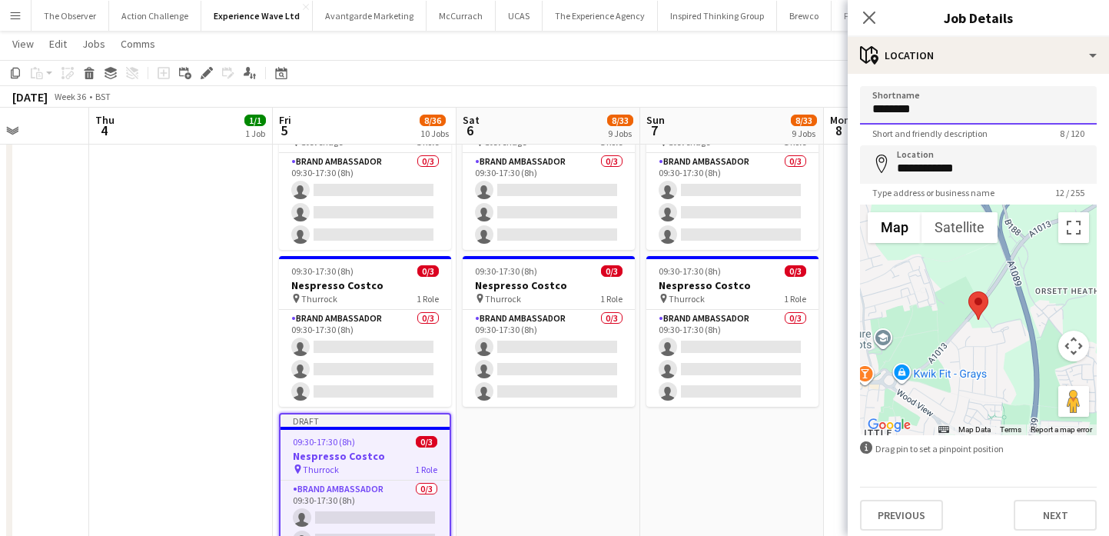
click at [984, 107] on input "********" at bounding box center [978, 105] width 237 height 38
type input "*"
type input "**********"
click at [1029, 169] on input "**********" at bounding box center [978, 164] width 237 height 38
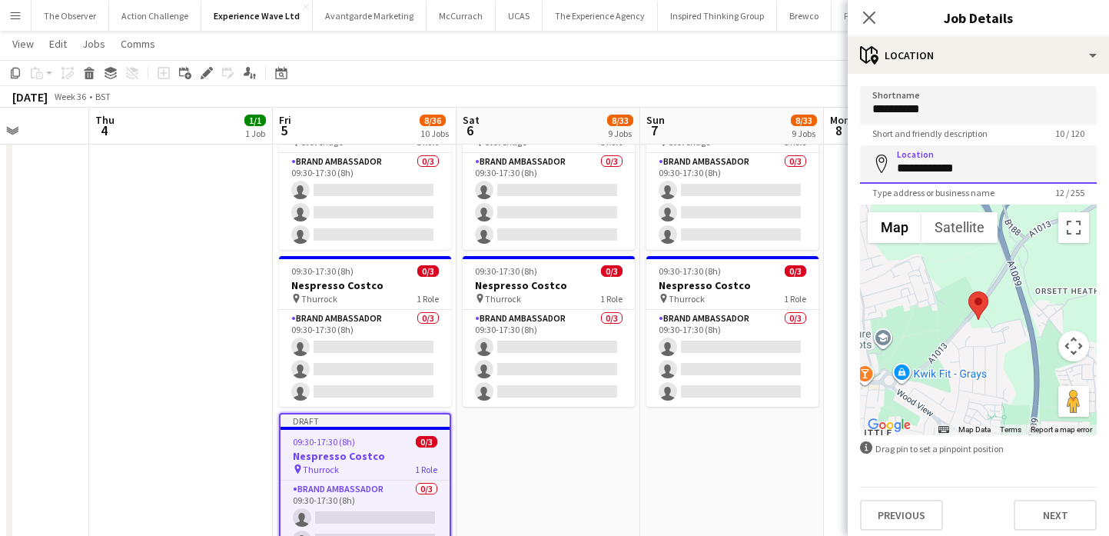
click at [1029, 169] on input "**********" at bounding box center [978, 164] width 237 height 38
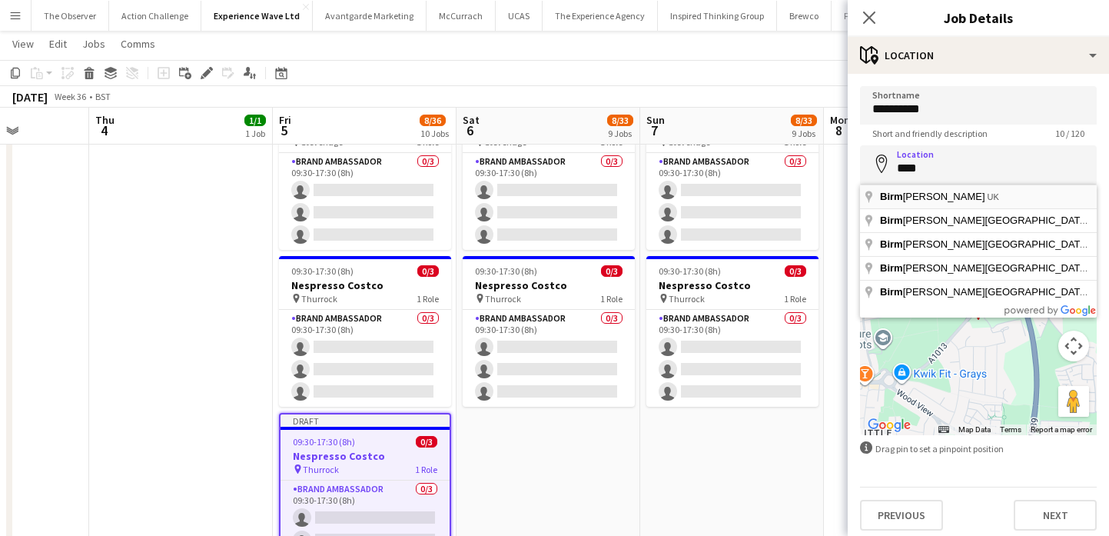
type input "**********"
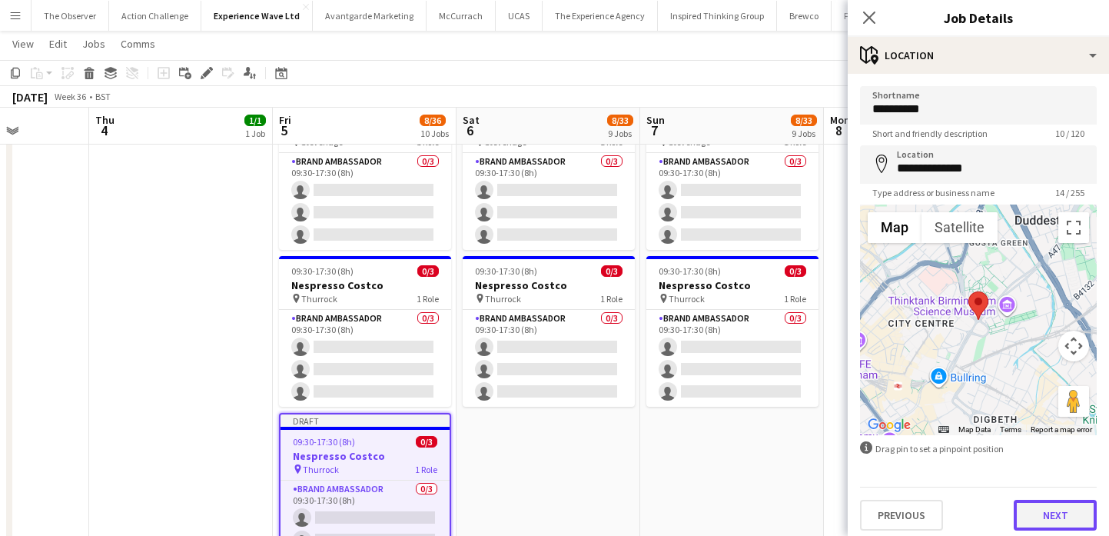
click at [1045, 517] on button "Next" at bounding box center [1055, 514] width 83 height 31
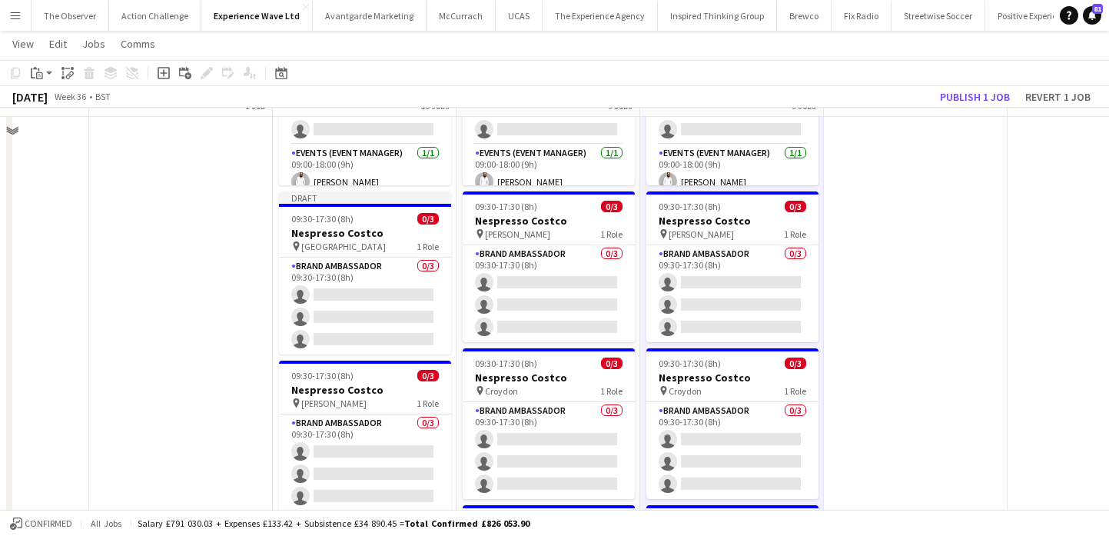
scroll to position [193, 0]
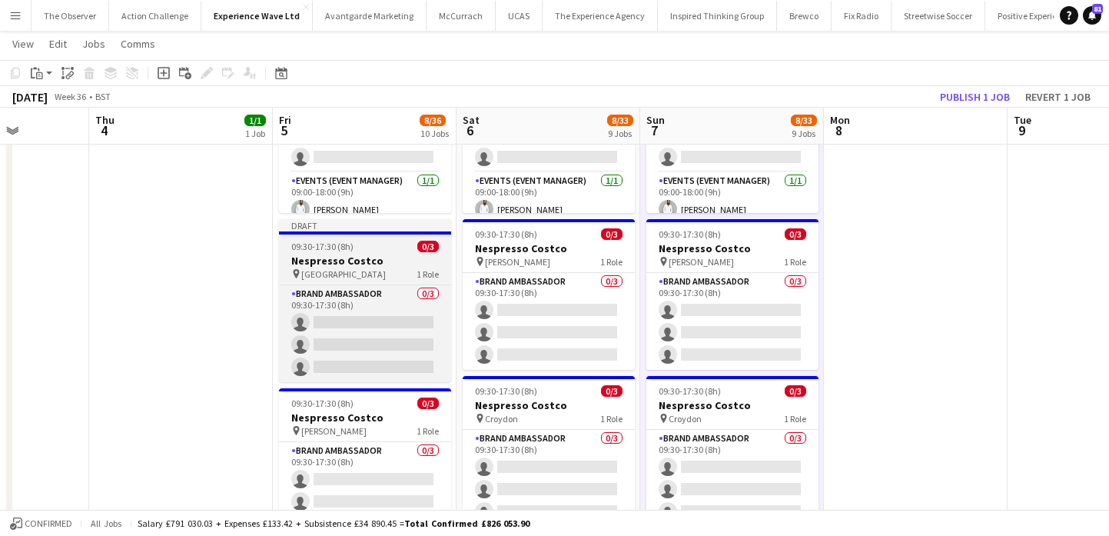
click at [370, 274] on div "pin Birmingham 1 Role" at bounding box center [365, 273] width 172 height 12
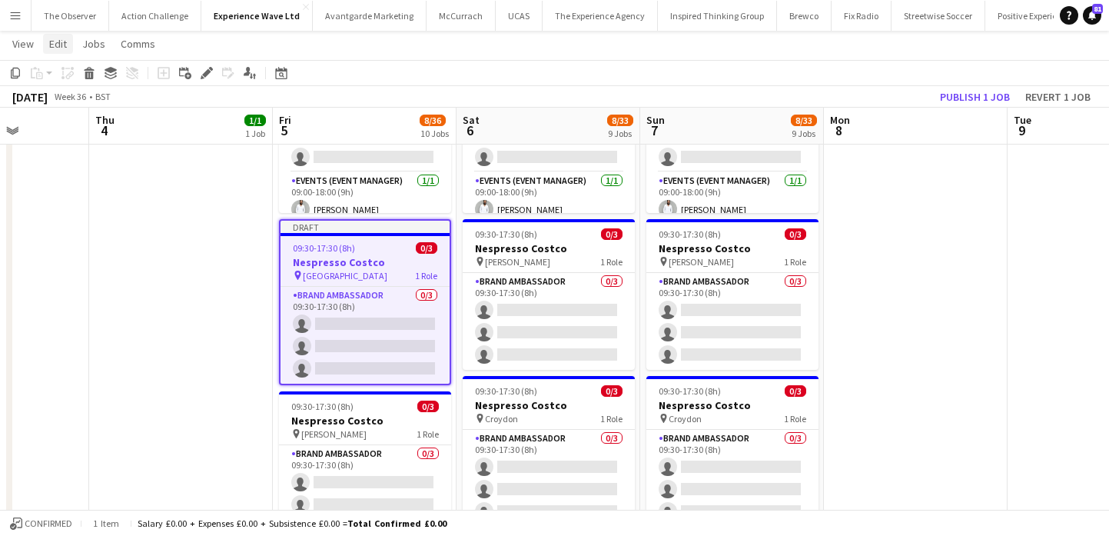
click at [55, 46] on span "Edit" at bounding box center [58, 44] width 18 height 14
click at [71, 66] on link "Copy Command C" at bounding box center [99, 77] width 111 height 33
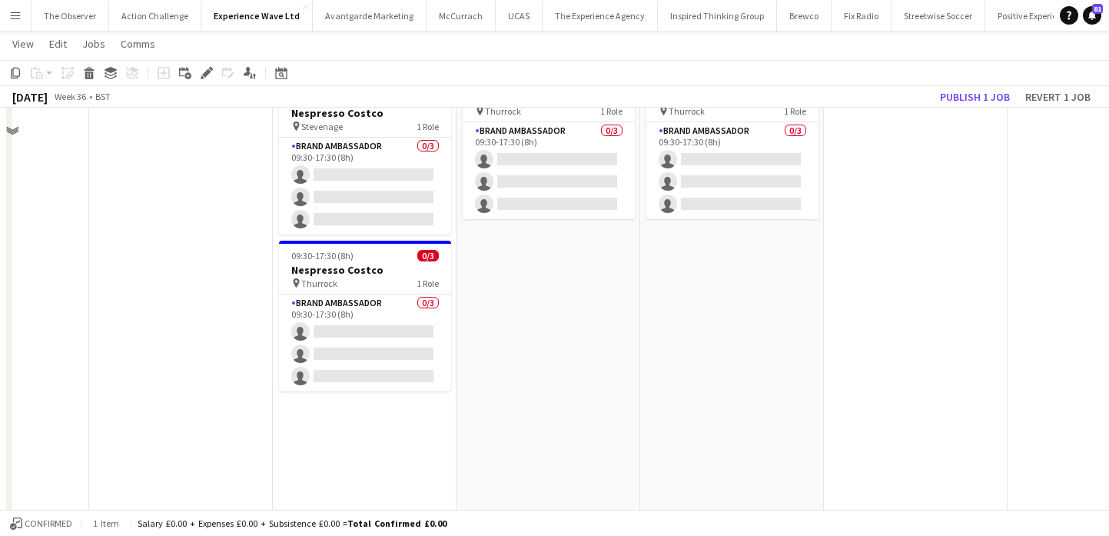
scroll to position [1470, 0]
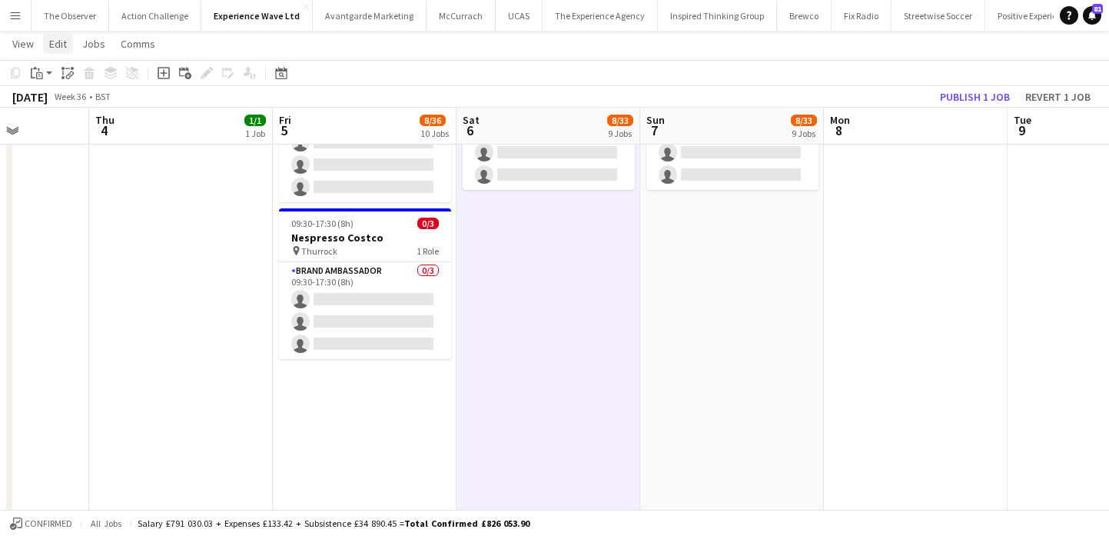
click at [61, 42] on span "Edit" at bounding box center [58, 44] width 18 height 14
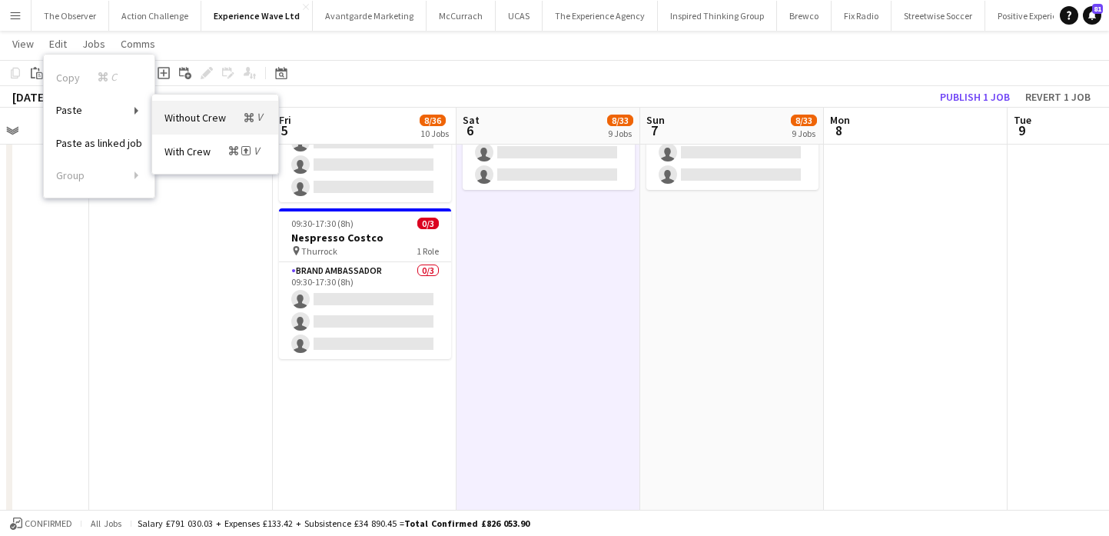
click at [220, 121] on span "Without Crew Command V" at bounding box center [214, 117] width 101 height 15
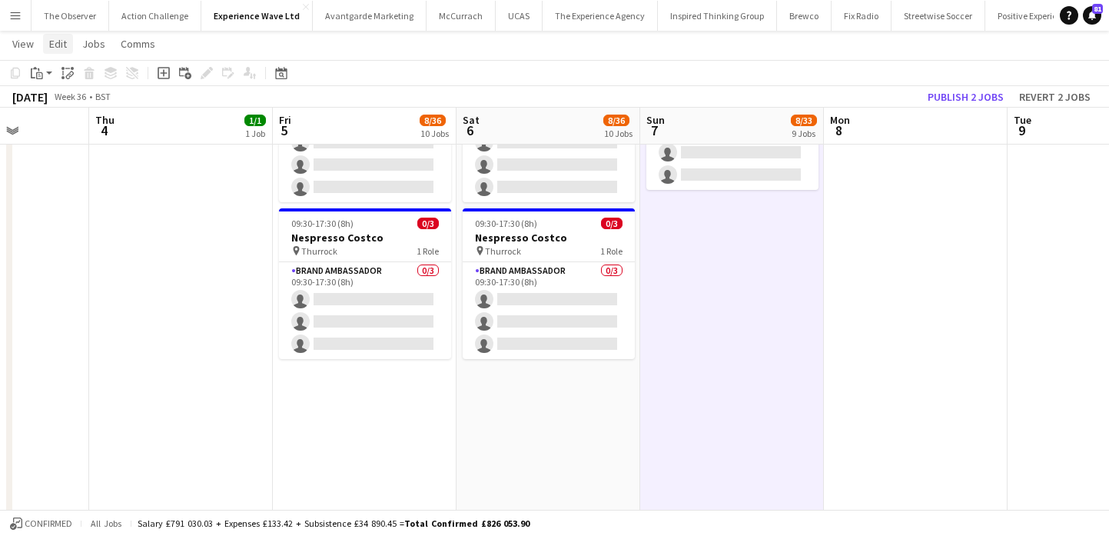
click at [55, 35] on link "Edit" at bounding box center [58, 44] width 30 height 20
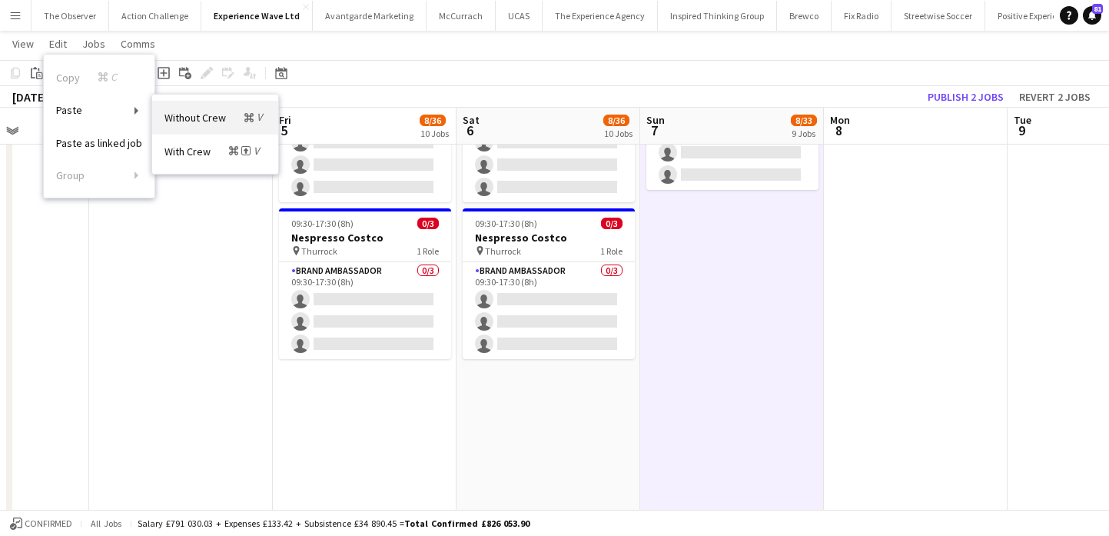
click at [185, 118] on span "Without Crew Command V" at bounding box center [214, 117] width 101 height 15
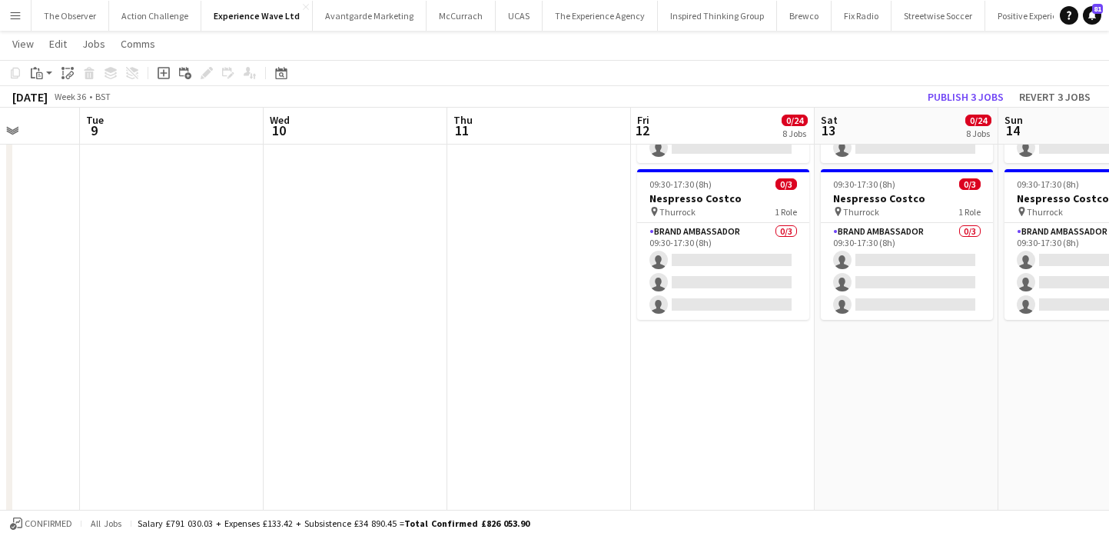
scroll to position [0, 494]
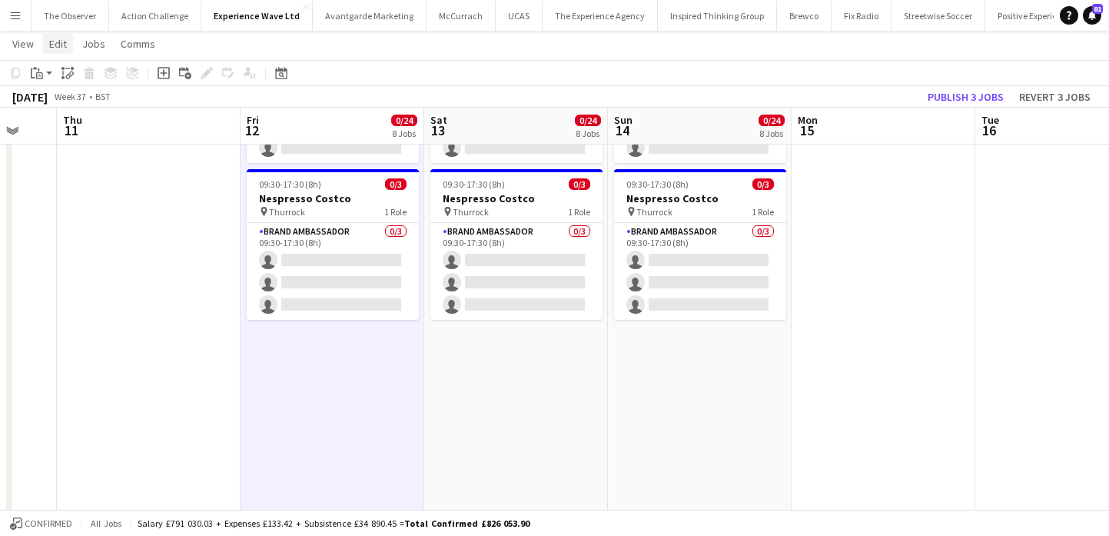
click at [56, 50] on span "Edit" at bounding box center [58, 44] width 18 height 14
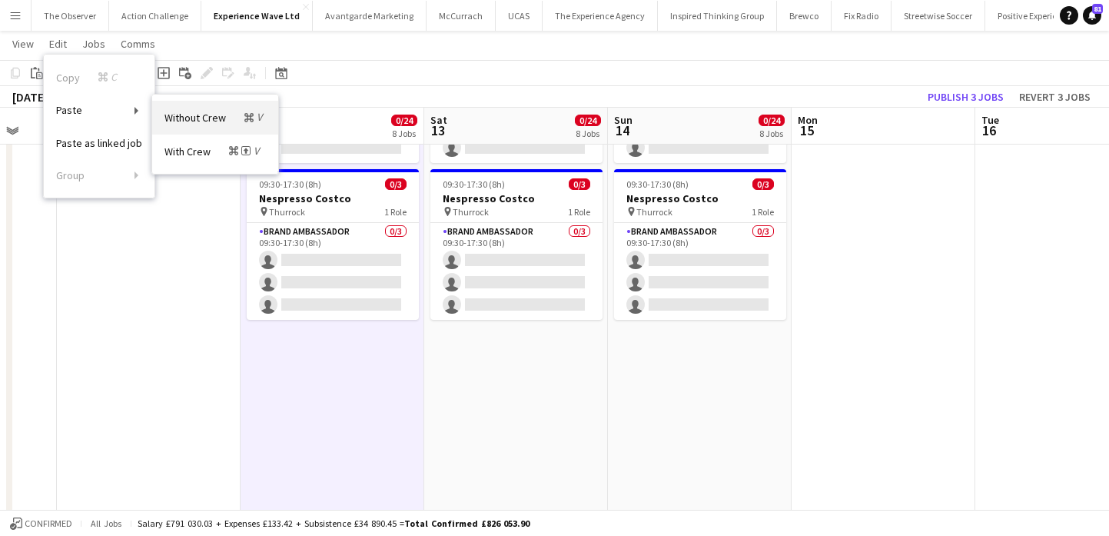
click at [197, 114] on span "Without Crew Command V" at bounding box center [214, 117] width 101 height 15
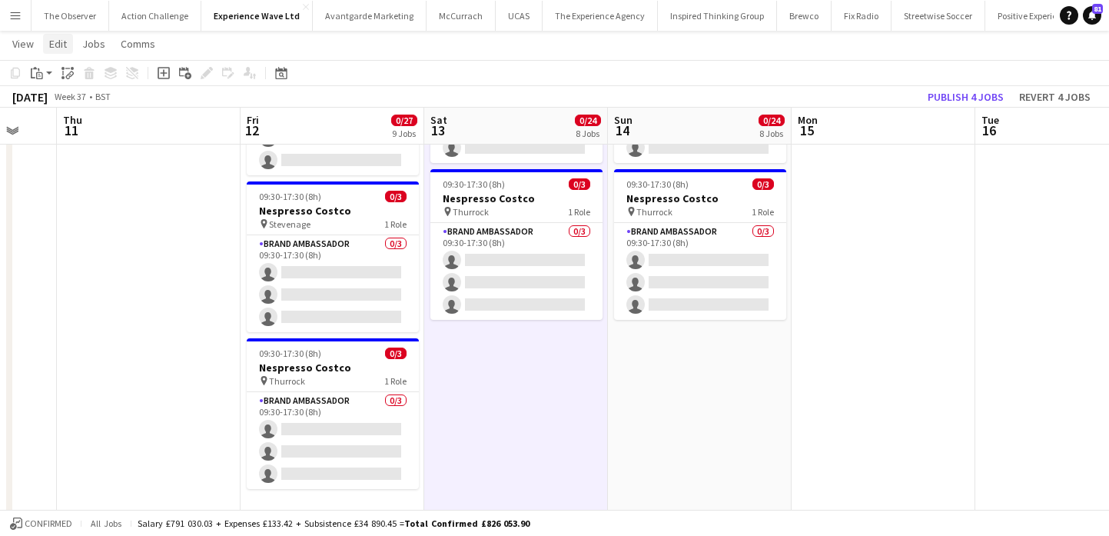
click at [61, 44] on span "Edit" at bounding box center [58, 44] width 18 height 14
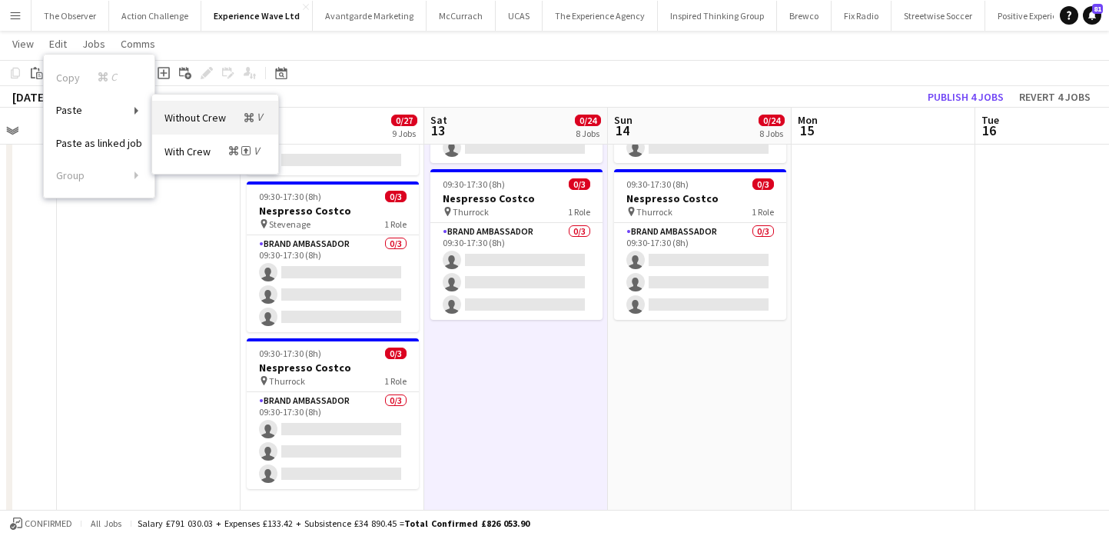
click at [187, 125] on link "Without Crew Command V" at bounding box center [215, 117] width 126 height 33
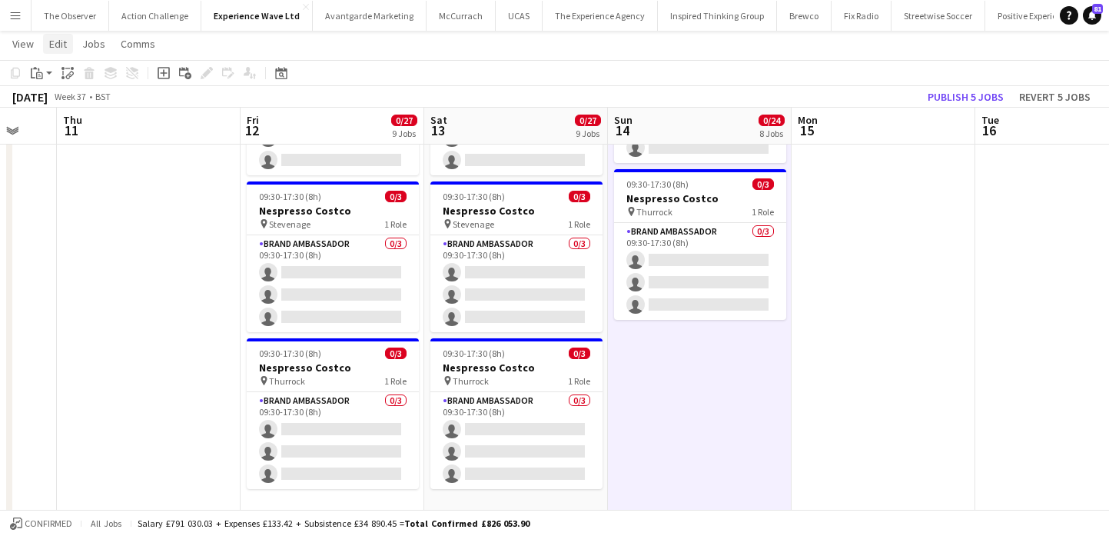
click at [67, 45] on link "Edit" at bounding box center [58, 44] width 30 height 20
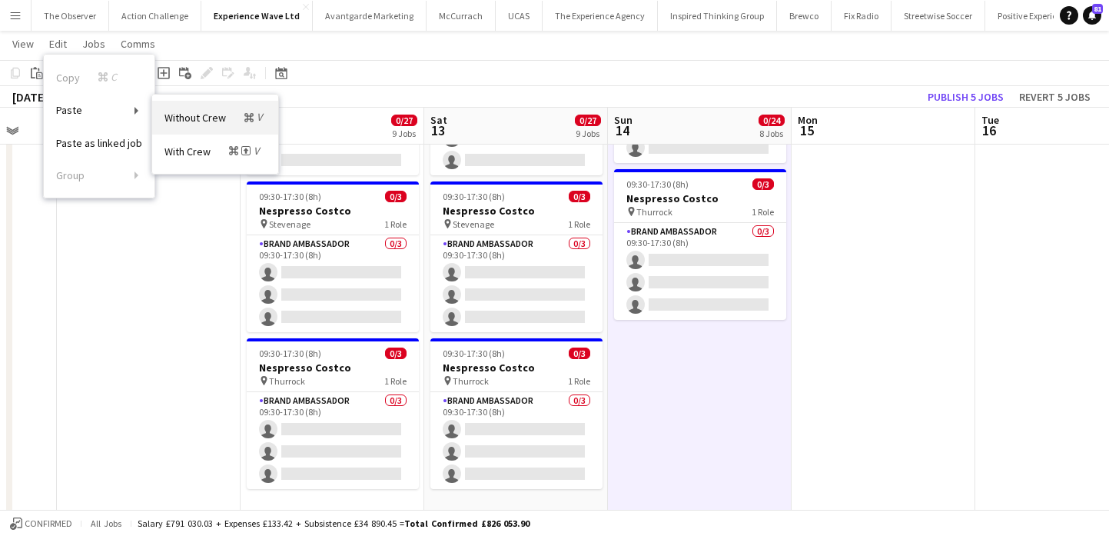
click at [194, 128] on link "Without Crew Command V" at bounding box center [215, 117] width 126 height 33
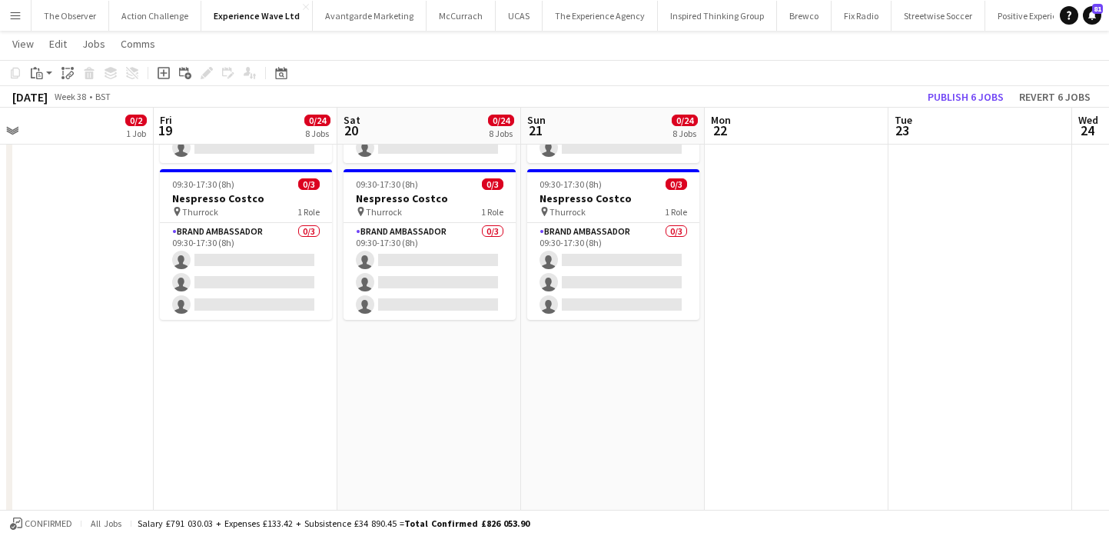
scroll to position [0, 444]
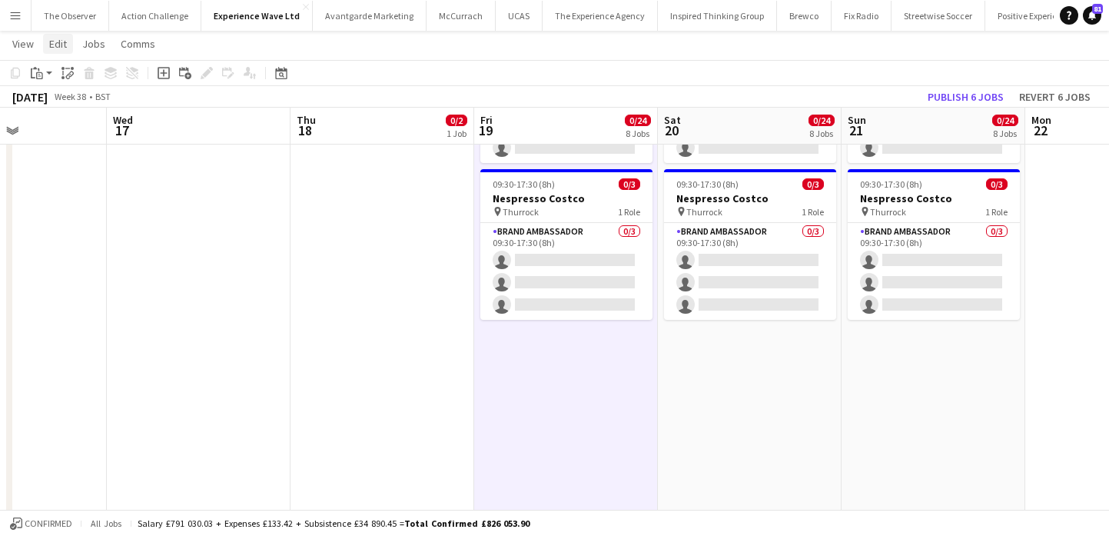
click at [56, 37] on span "Edit" at bounding box center [58, 44] width 18 height 14
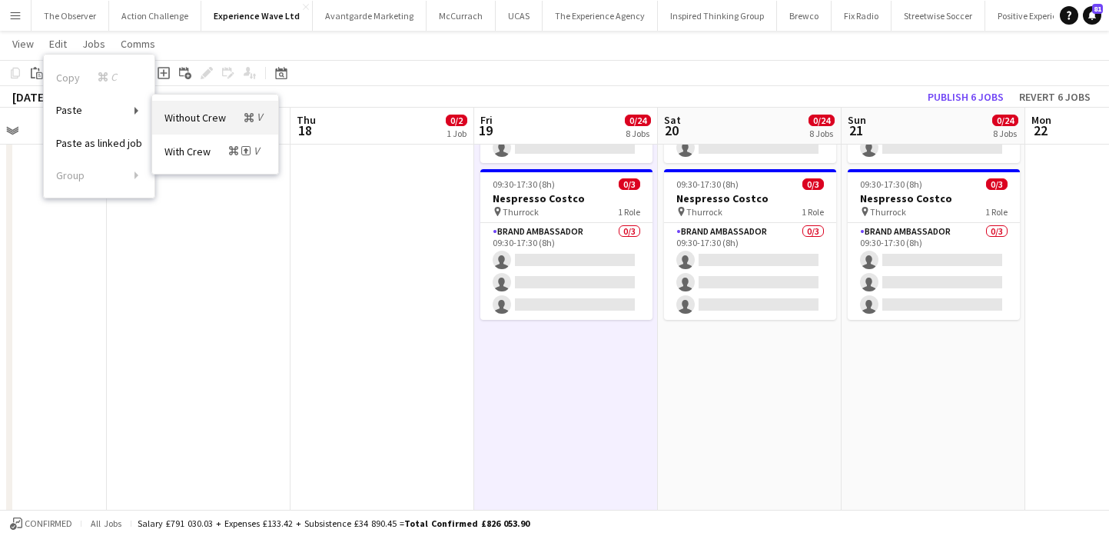
click at [165, 126] on link "Without Crew Command V" at bounding box center [215, 117] width 126 height 33
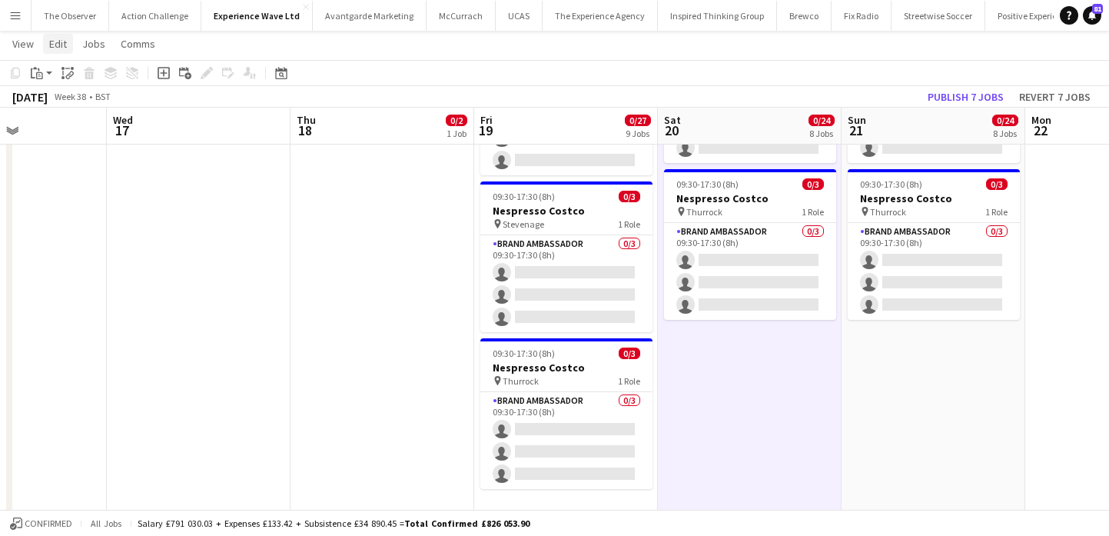
click at [51, 50] on span "Edit" at bounding box center [58, 44] width 18 height 14
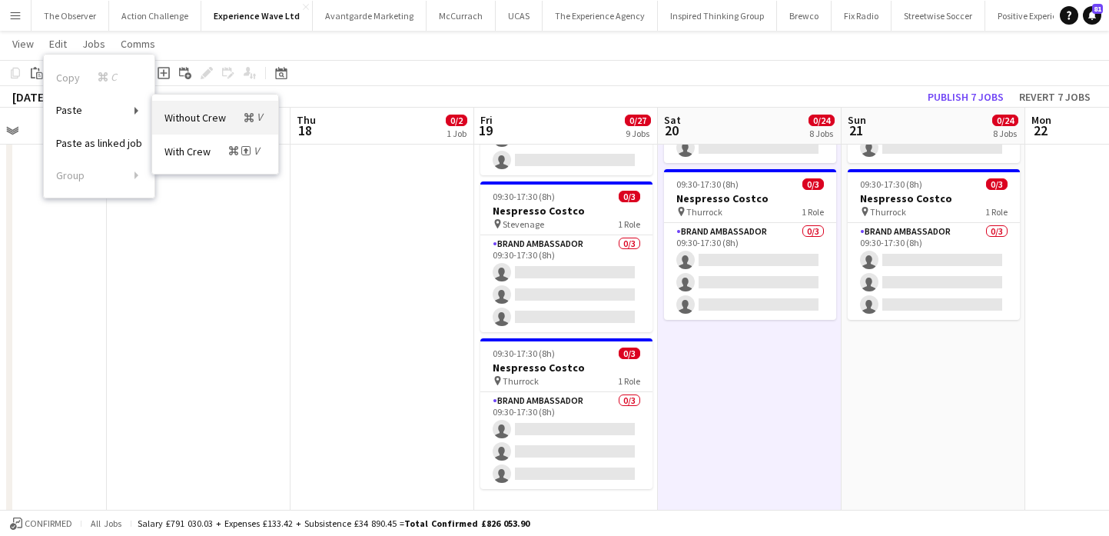
click at [189, 114] on span "Without Crew Command V" at bounding box center [214, 117] width 101 height 15
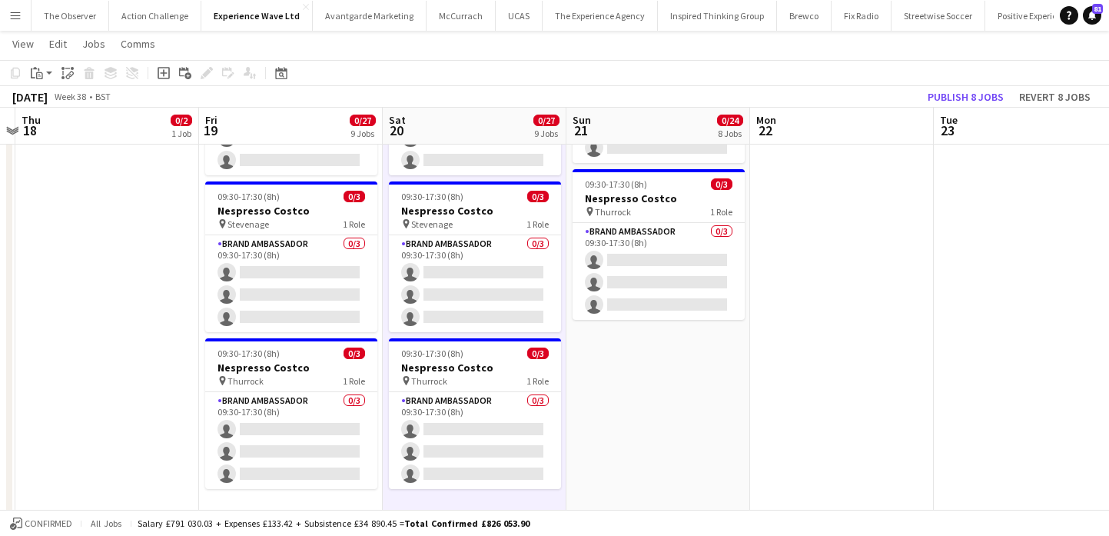
scroll to position [0, 746]
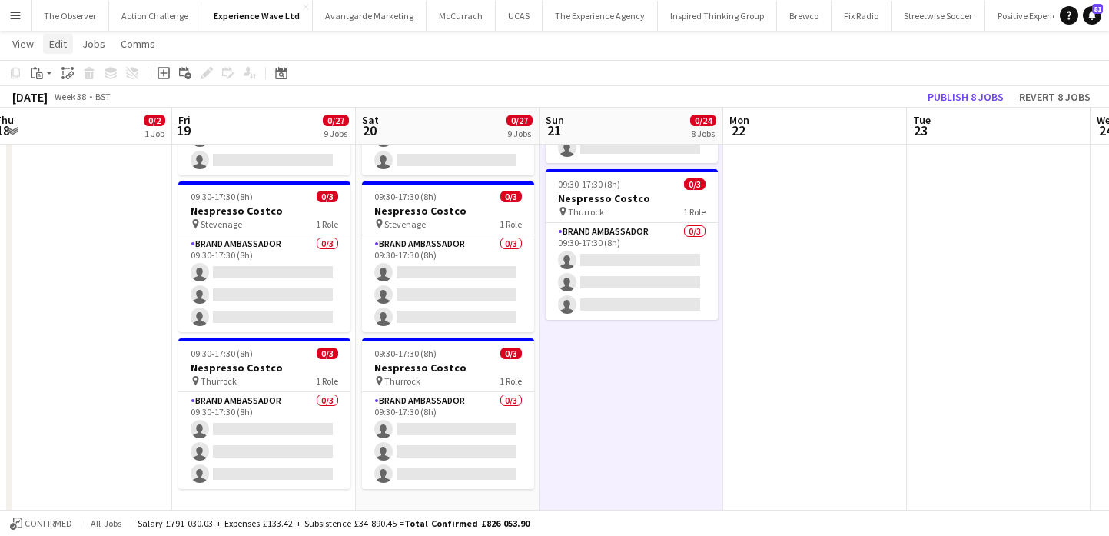
click at [52, 35] on link "Edit" at bounding box center [58, 44] width 30 height 20
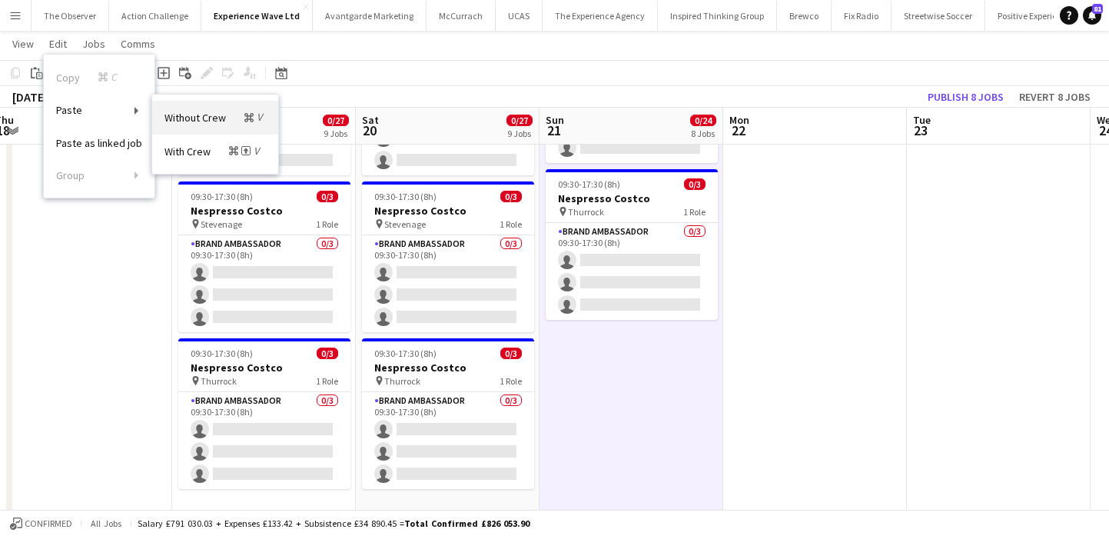
click at [187, 123] on span "Without Crew Command V" at bounding box center [214, 117] width 101 height 15
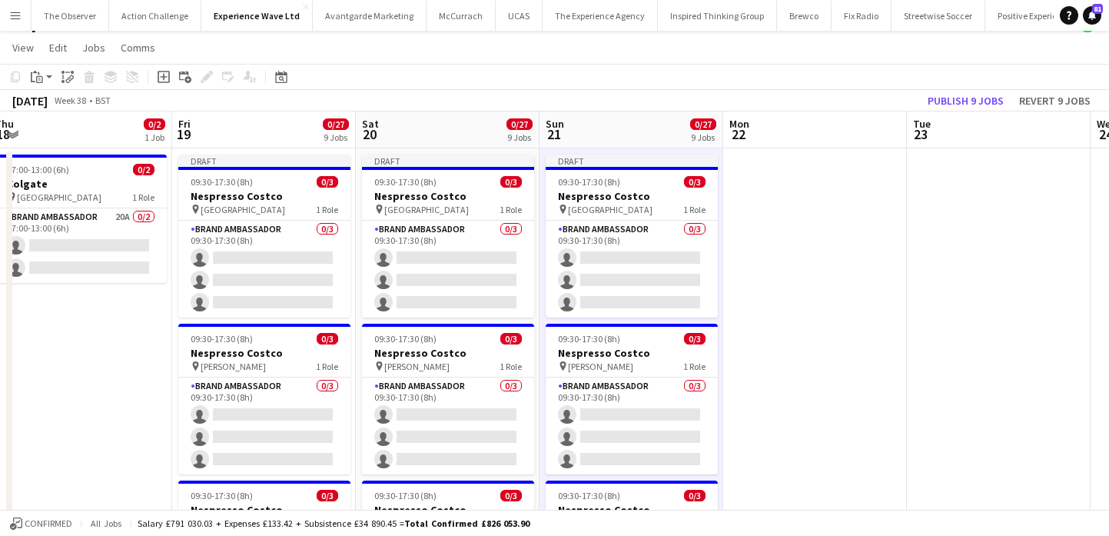
scroll to position [7, 0]
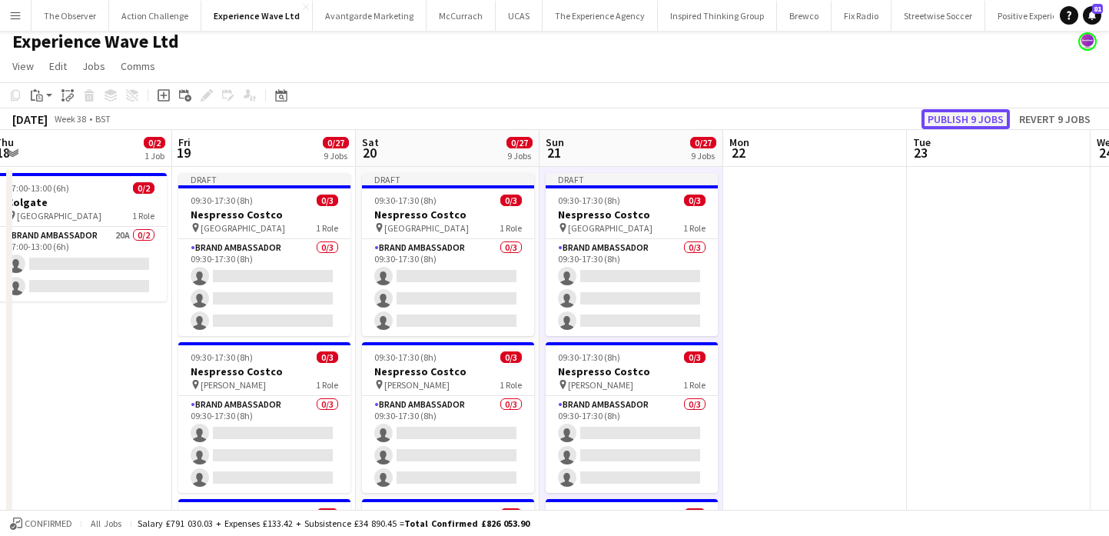
click at [962, 127] on button "Publish 9 jobs" at bounding box center [965, 119] width 88 height 20
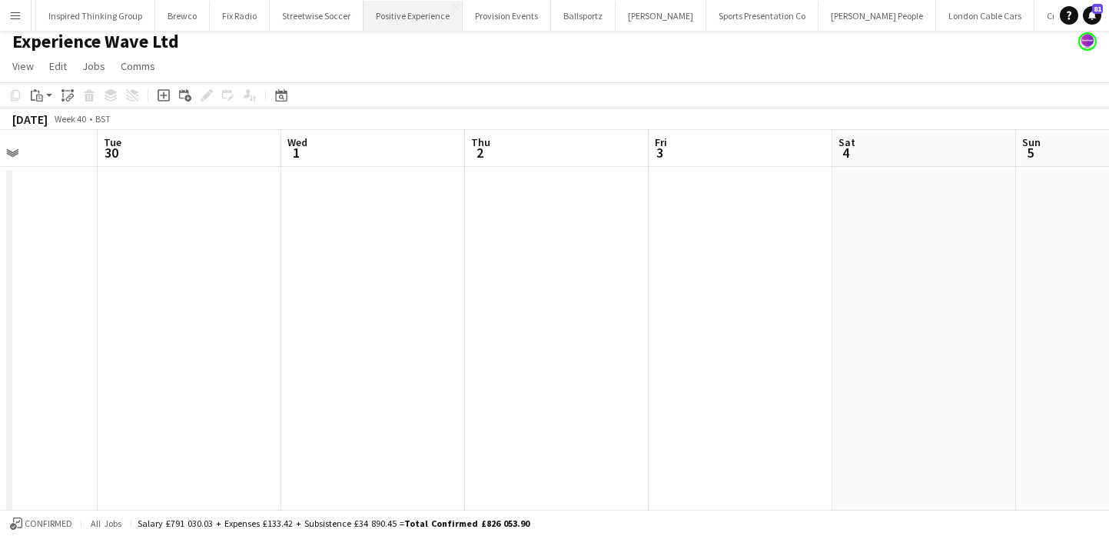
scroll to position [0, 773]
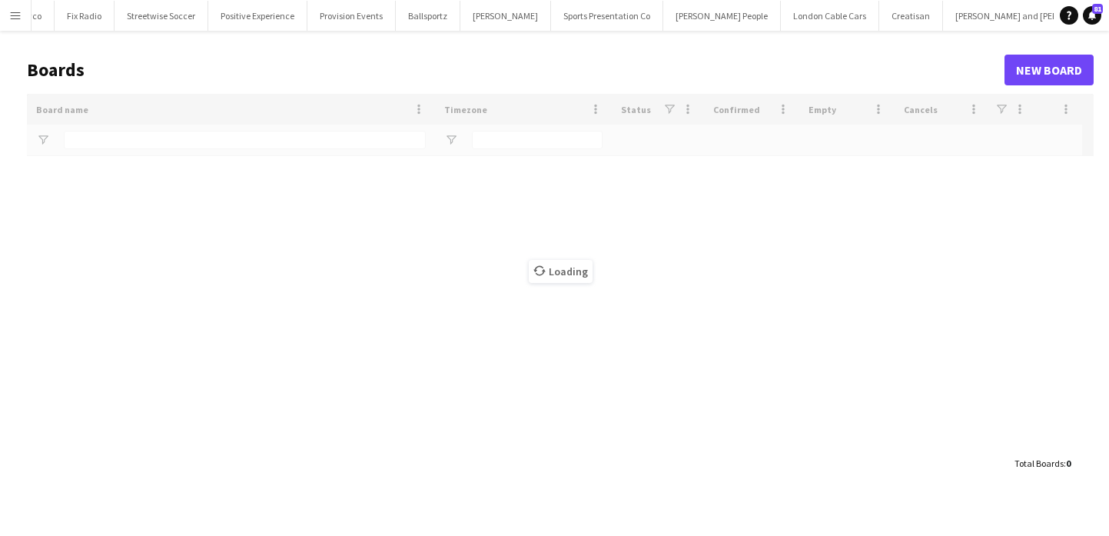
type input "**"
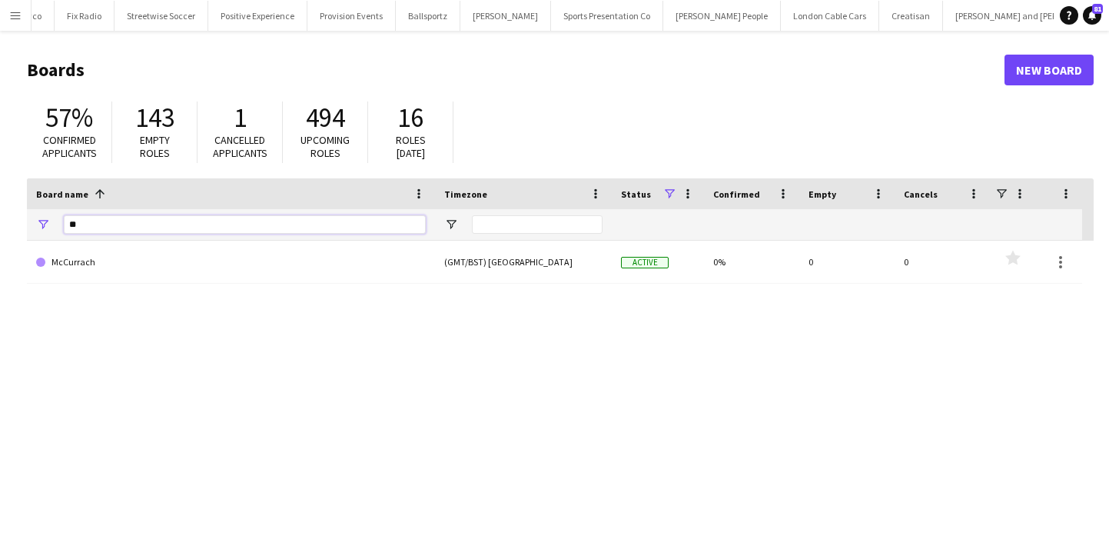
click at [297, 229] on input "**" at bounding box center [245, 224] width 362 height 18
click at [1081, 65] on link "New Board" at bounding box center [1048, 70] width 89 height 31
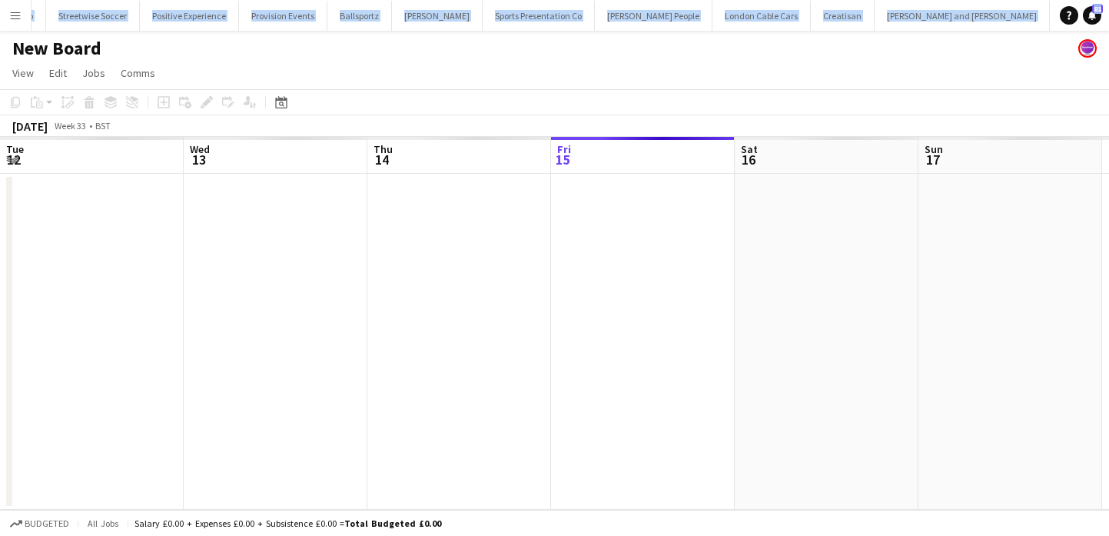
scroll to position [0, 367]
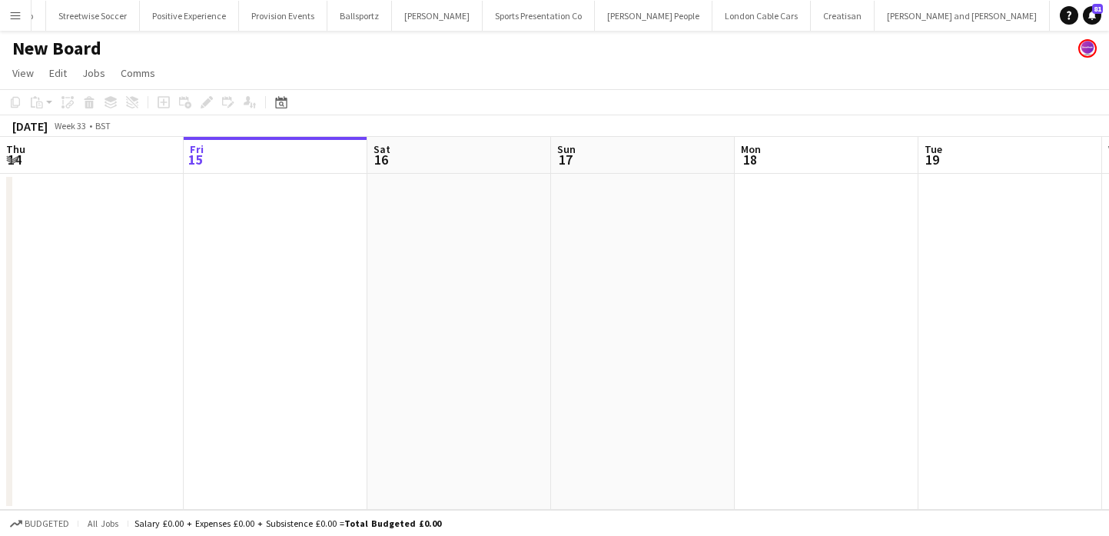
click at [75, 48] on h1 "New Board" at bounding box center [56, 48] width 89 height 23
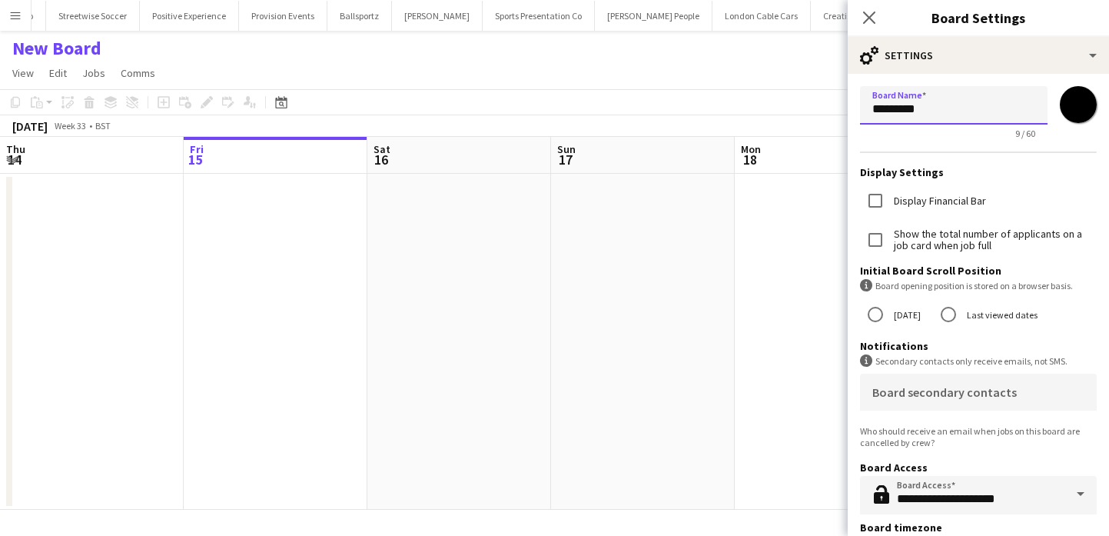
click at [1020, 109] on input "*********" at bounding box center [953, 105] width 187 height 38
paste input
type input "*******"
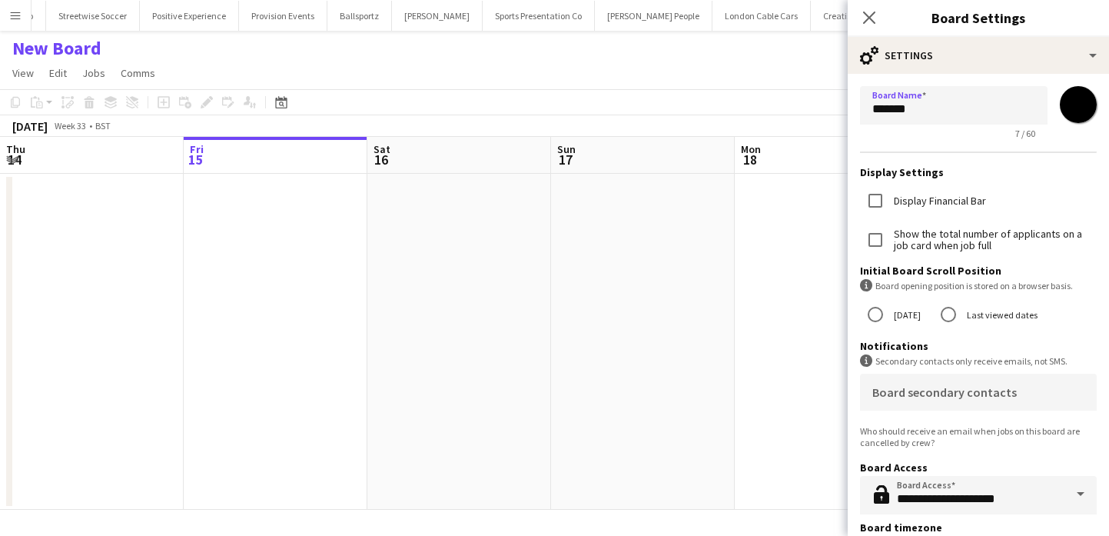
click at [1094, 95] on div "*******" at bounding box center [1078, 104] width 37 height 37
click at [1083, 101] on input "*******" at bounding box center [1077, 104] width 55 height 55
type input "*******"
click at [714, 271] on app-date-cell at bounding box center [643, 342] width 184 height 336
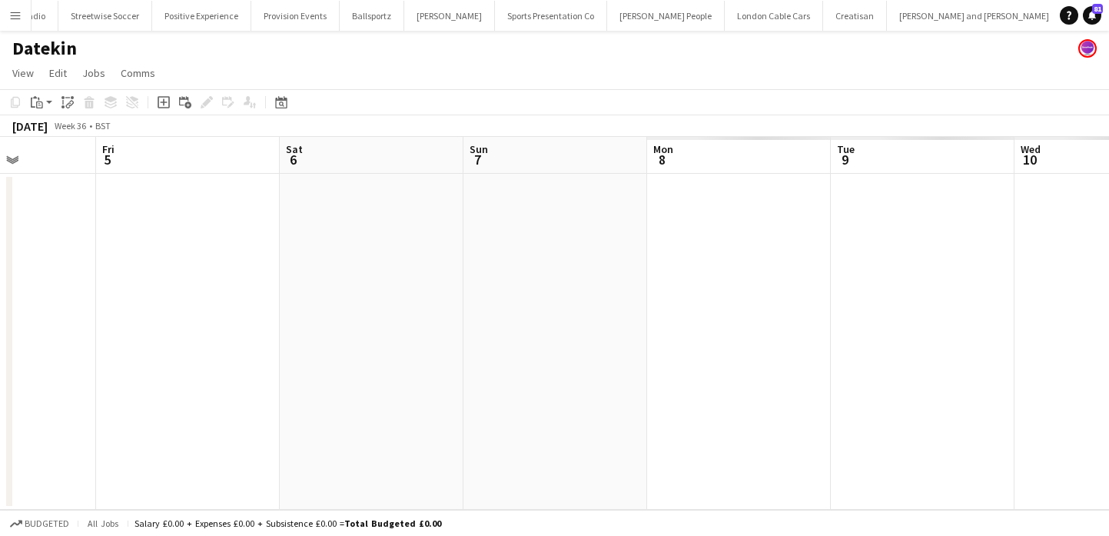
scroll to position [0, 552]
click at [463, 225] on app-date-cell at bounding box center [458, 342] width 184 height 336
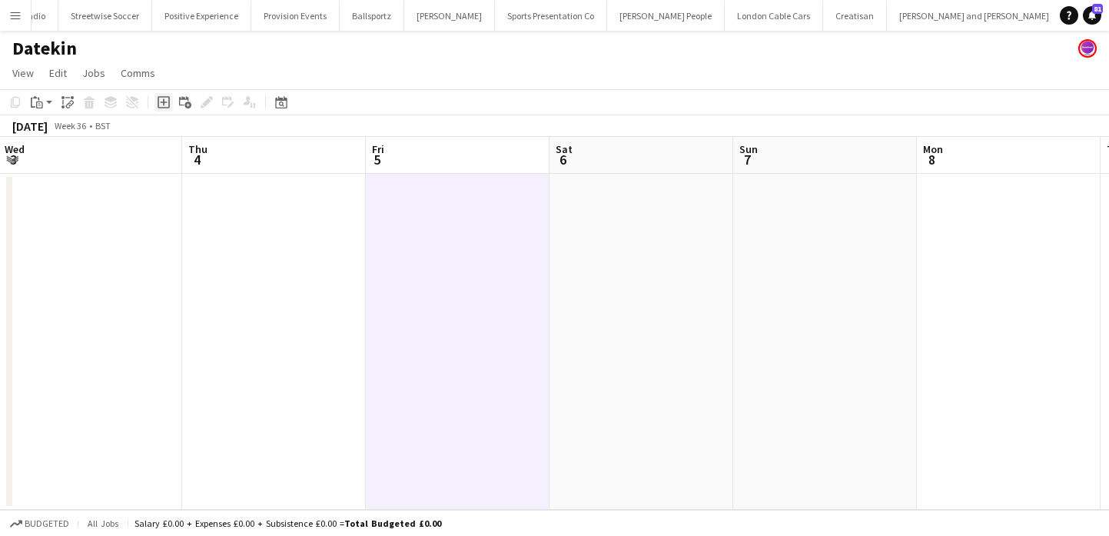
click at [168, 103] on icon at bounding box center [164, 102] width 12 height 12
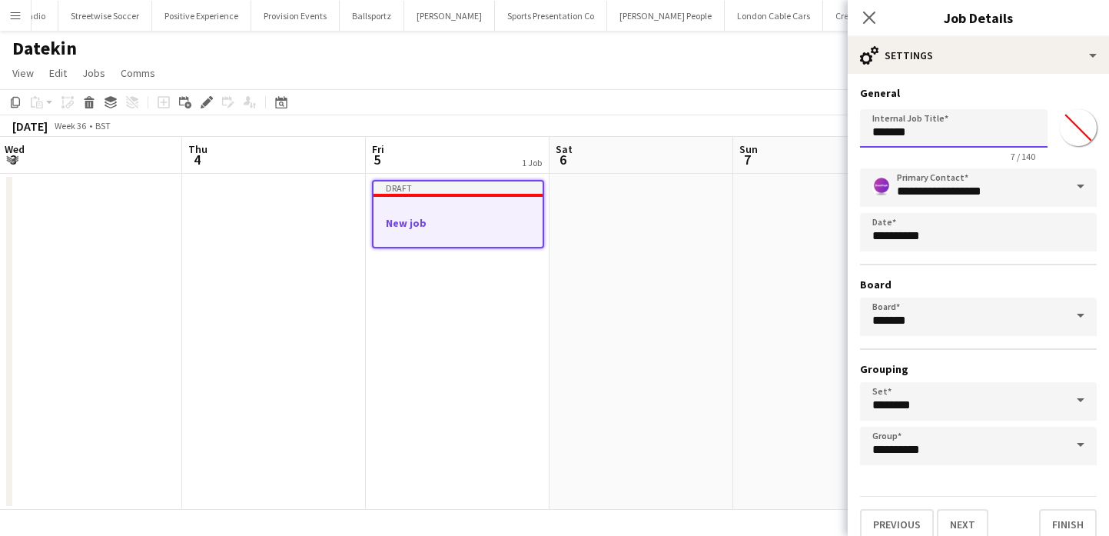
click at [906, 128] on input "*******" at bounding box center [953, 128] width 187 height 38
type input "**********"
click at [960, 523] on button "Next" at bounding box center [962, 524] width 51 height 31
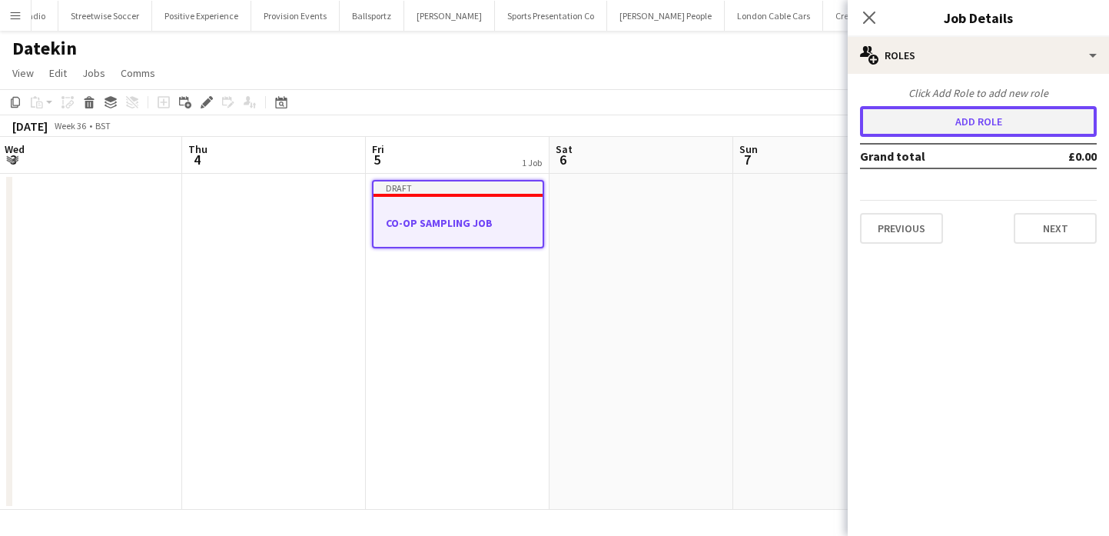
click at [972, 128] on button "Add role" at bounding box center [978, 121] width 237 height 31
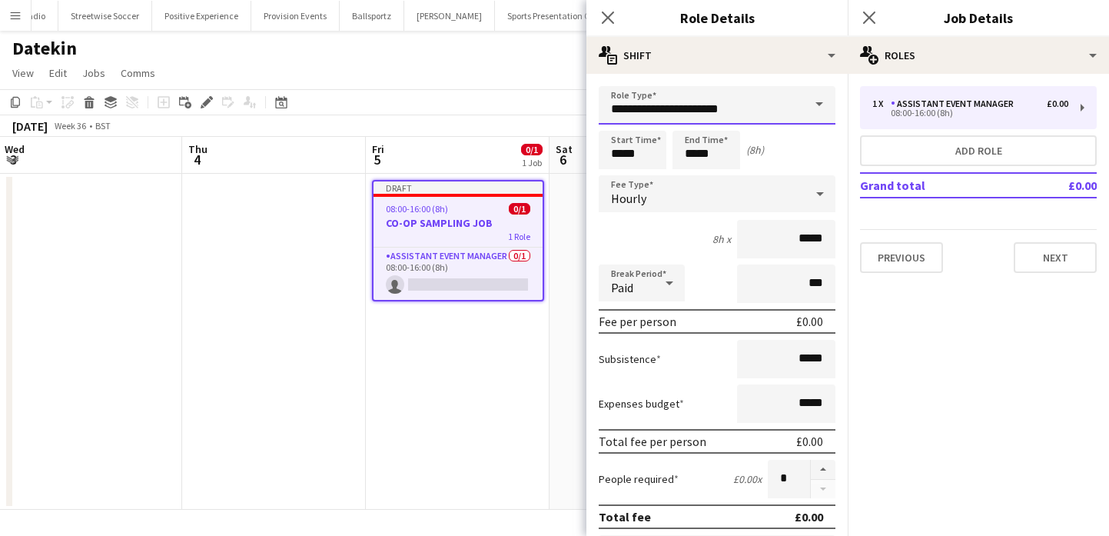
click at [801, 111] on input "**********" at bounding box center [717, 105] width 237 height 38
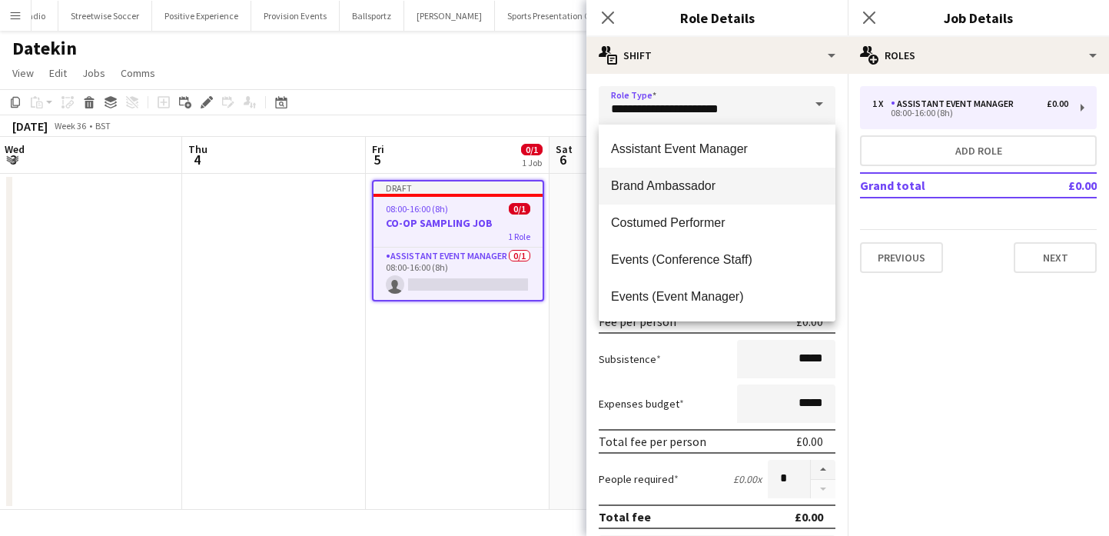
click at [731, 184] on span "Brand Ambassador" at bounding box center [717, 185] width 212 height 15
type input "**********"
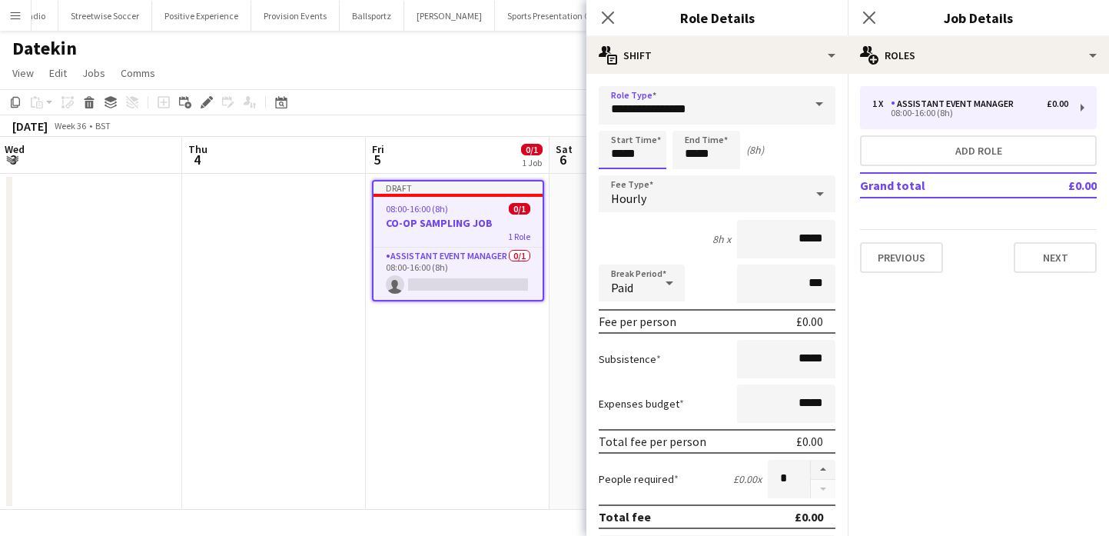
click at [639, 160] on input "*****" at bounding box center [633, 150] width 68 height 38
click at [615, 128] on div at bounding box center [617, 122] width 31 height 15
type input "*****"
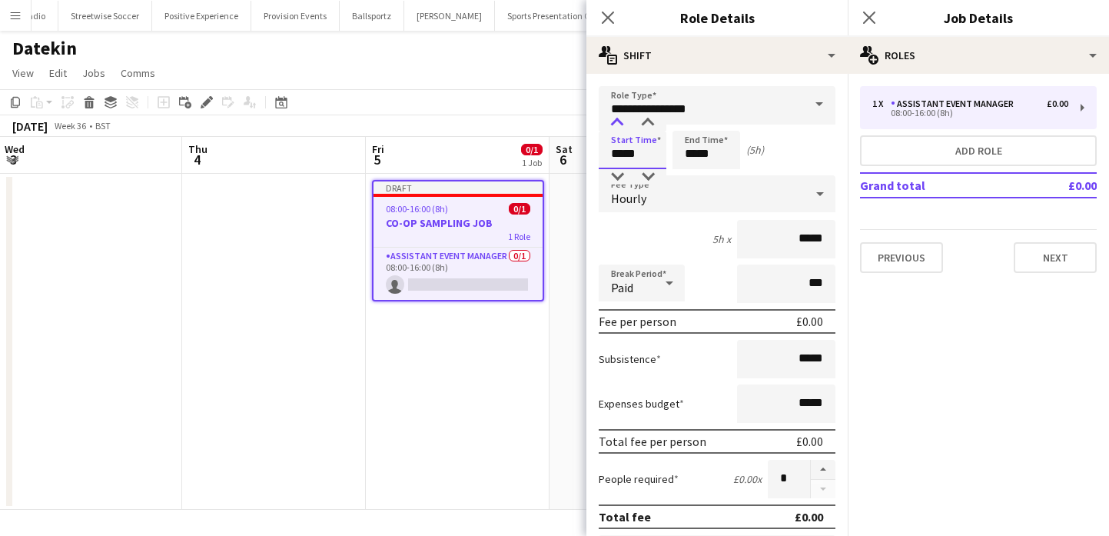
click at [615, 128] on div at bounding box center [617, 122] width 31 height 15
click at [689, 146] on input "*****" at bounding box center [706, 150] width 68 height 38
click at [666, 198] on div "Hourly" at bounding box center [702, 193] width 206 height 37
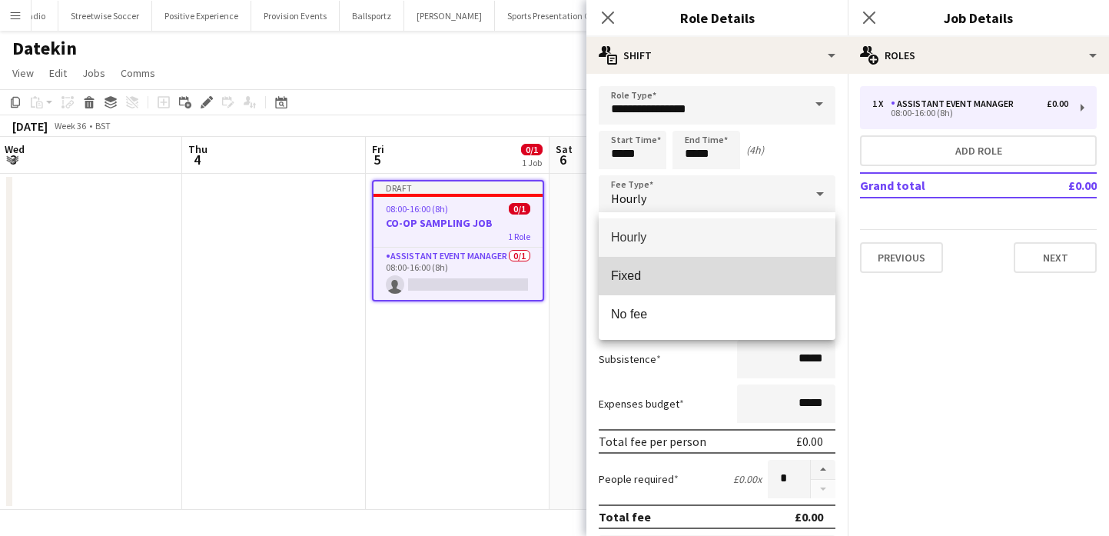
click at [695, 272] on span "Fixed" at bounding box center [717, 275] width 212 height 15
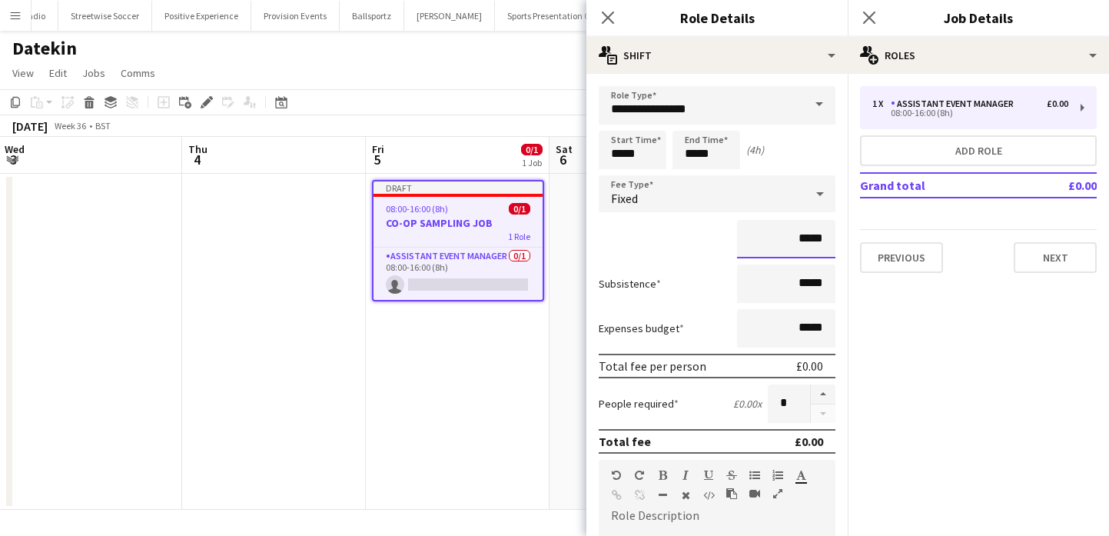
click at [824, 242] on input "*****" at bounding box center [786, 239] width 98 height 38
type input "******"
click at [818, 287] on input "*****" at bounding box center [786, 283] width 98 height 38
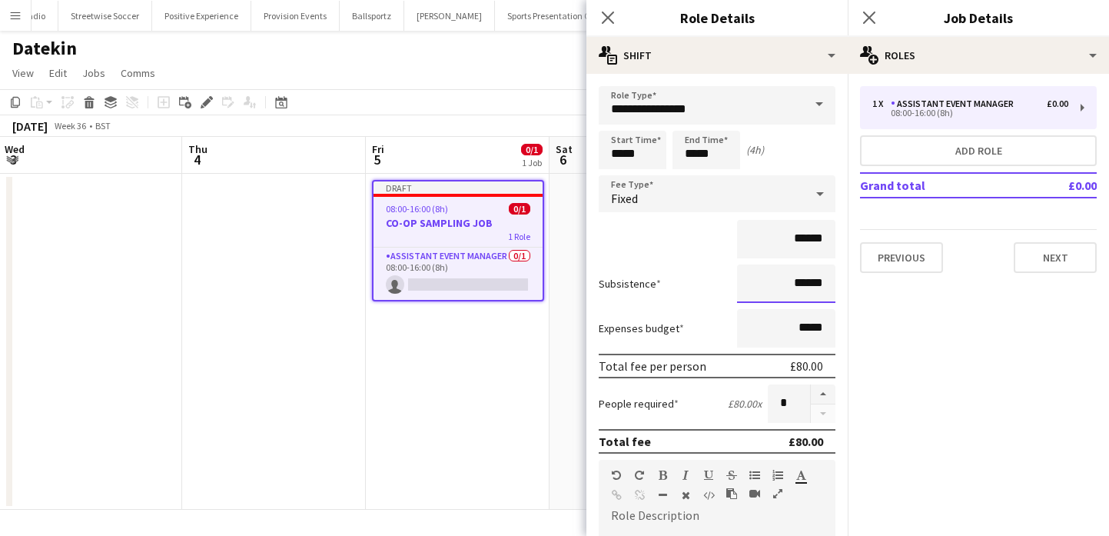
type input "******"
click at [554, 342] on app-date-cell at bounding box center [641, 342] width 184 height 336
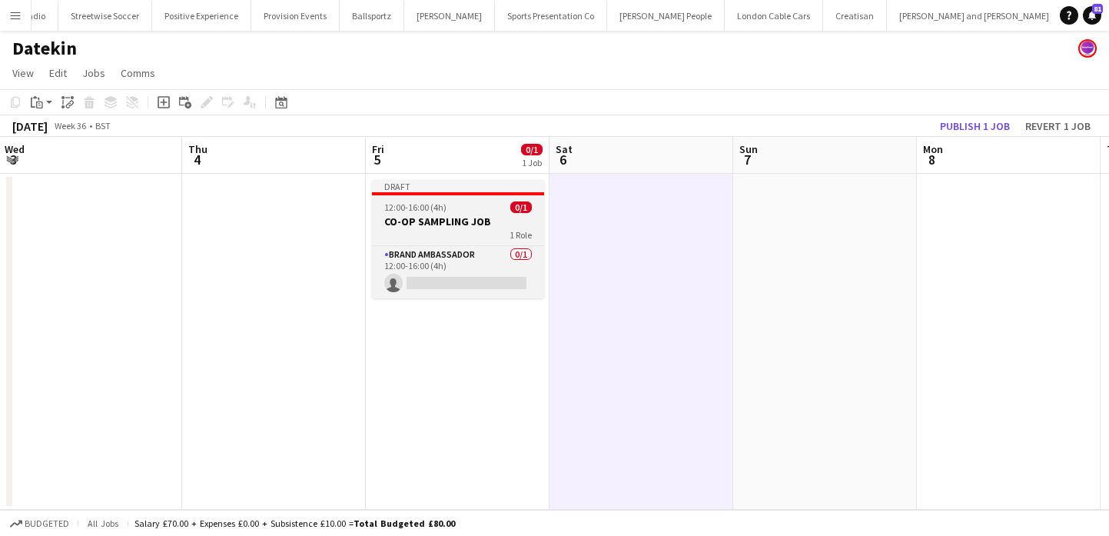
click at [455, 231] on div "1 Role" at bounding box center [458, 234] width 172 height 12
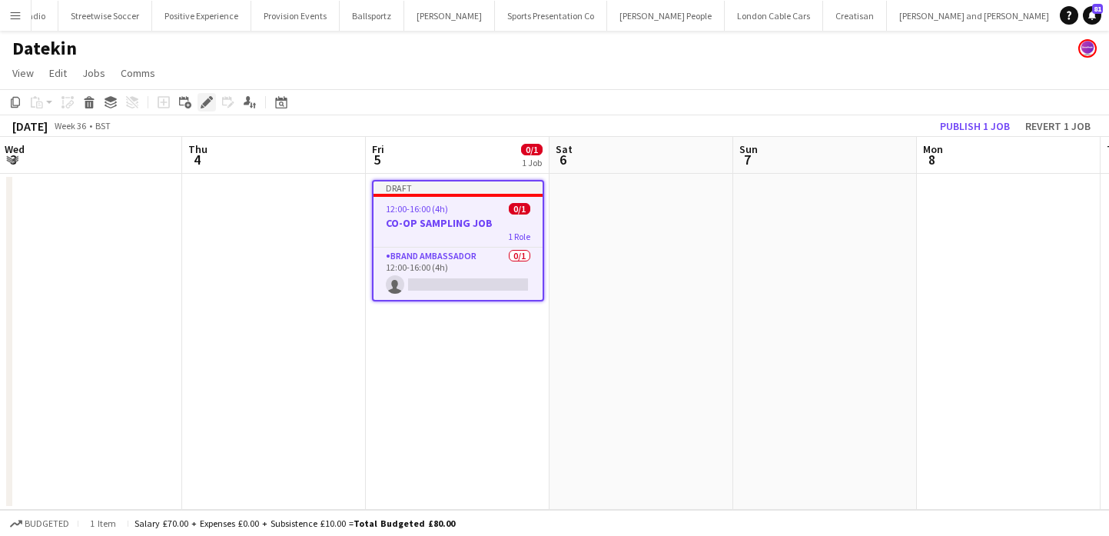
click at [207, 99] on icon at bounding box center [206, 102] width 8 height 8
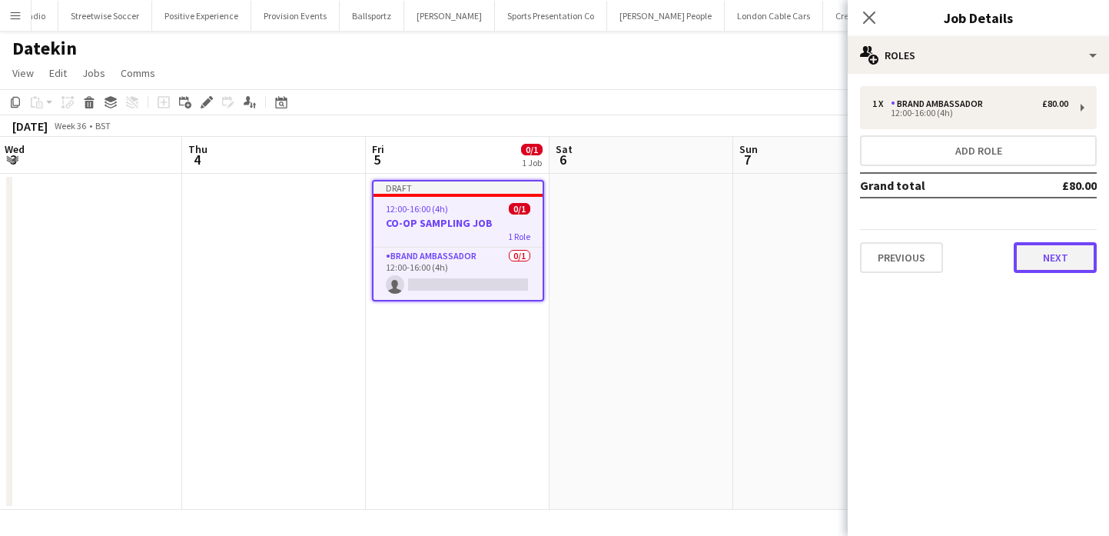
click at [1078, 259] on button "Next" at bounding box center [1055, 257] width 83 height 31
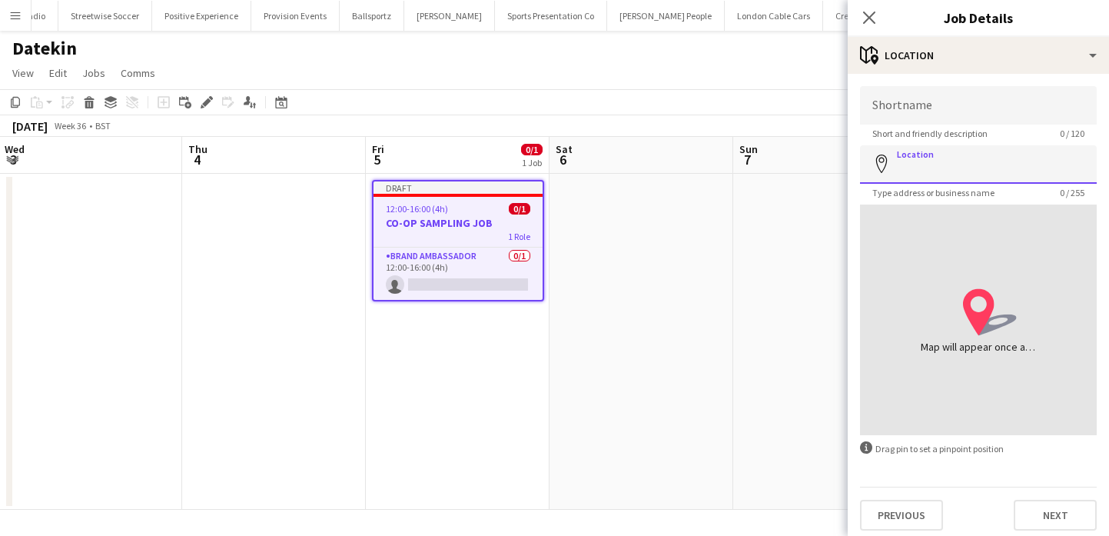
click at [981, 169] on input "Location" at bounding box center [978, 164] width 237 height 38
paste input "********"
type input "**********"
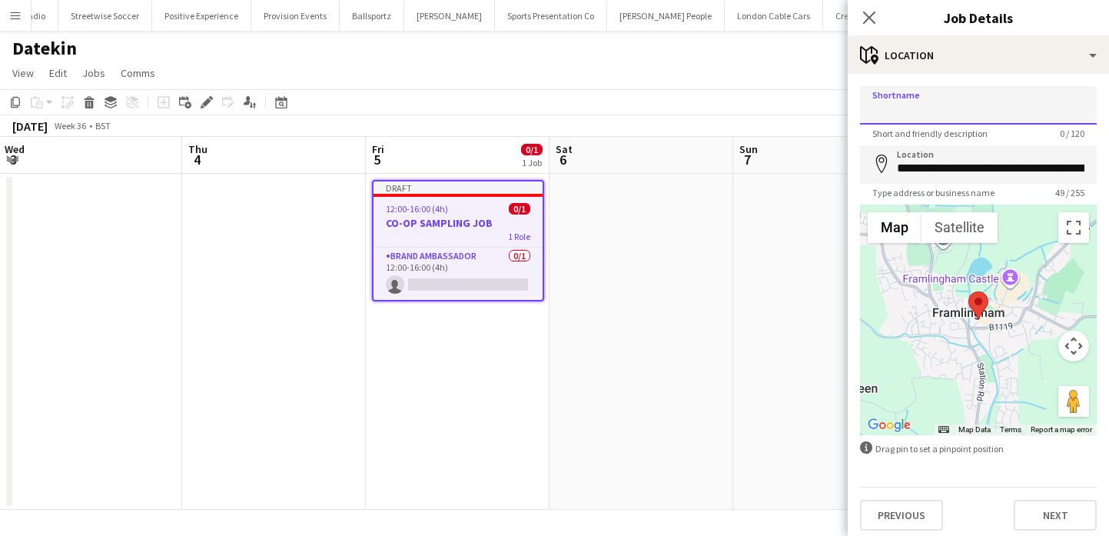
click at [962, 105] on input "Shortname" at bounding box center [978, 105] width 237 height 38
paste input "********"
click at [917, 105] on input "********" at bounding box center [978, 105] width 237 height 38
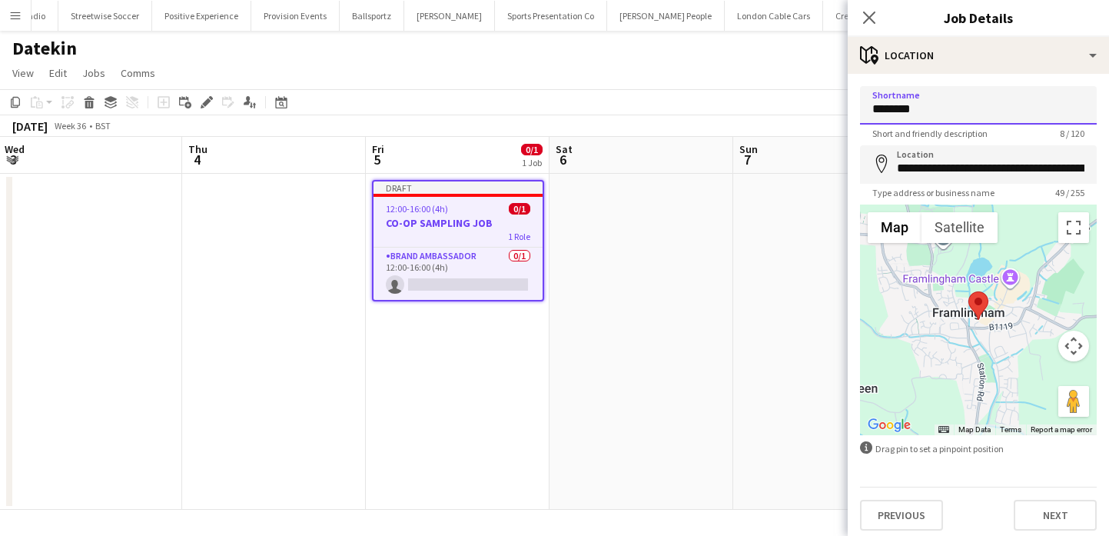
paste input "***"
type input "**********"
click at [1044, 506] on button "Next" at bounding box center [1055, 514] width 83 height 31
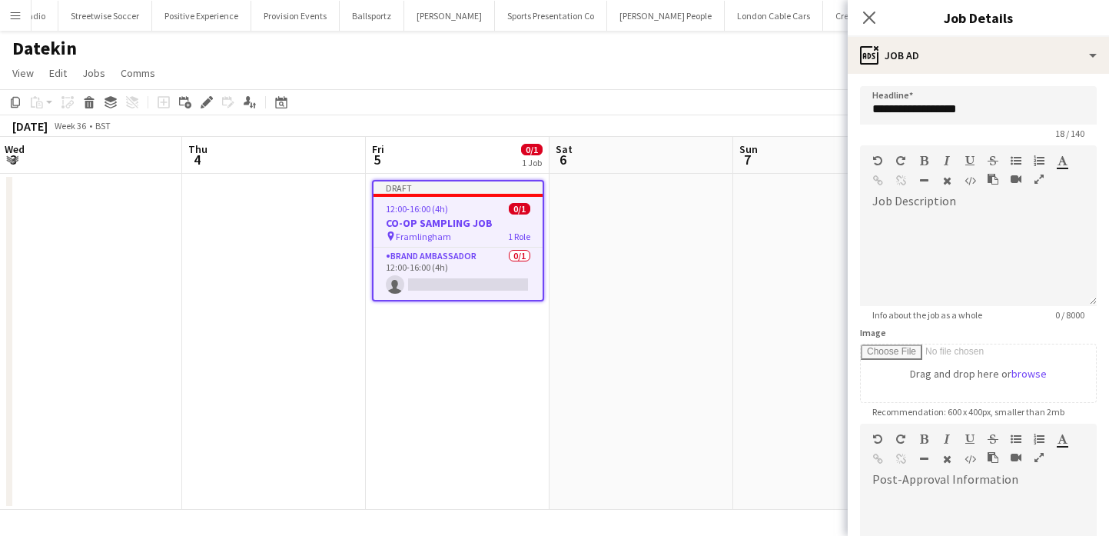
click at [761, 376] on app-date-cell at bounding box center [825, 342] width 184 height 336
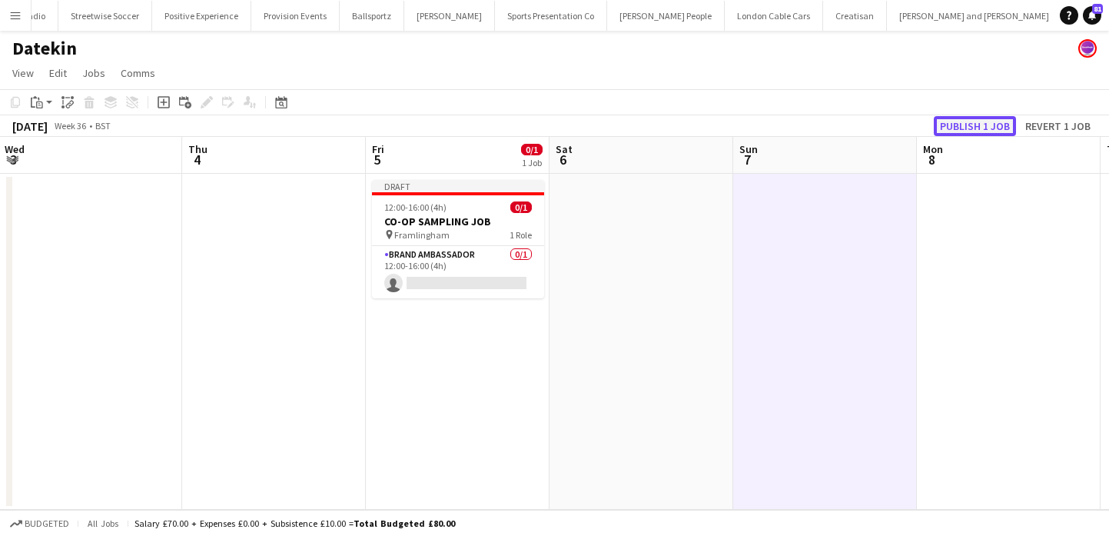
click at [966, 131] on button "Publish 1 job" at bounding box center [975, 126] width 82 height 20
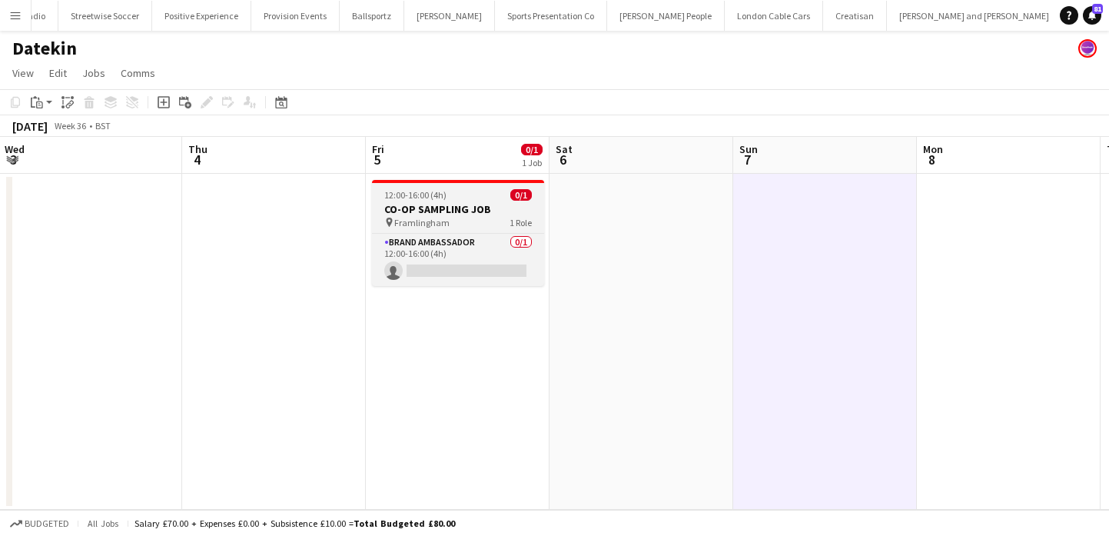
click at [446, 202] on h3 "CO-OP SAMPLING JOB" at bounding box center [458, 209] width 172 height 14
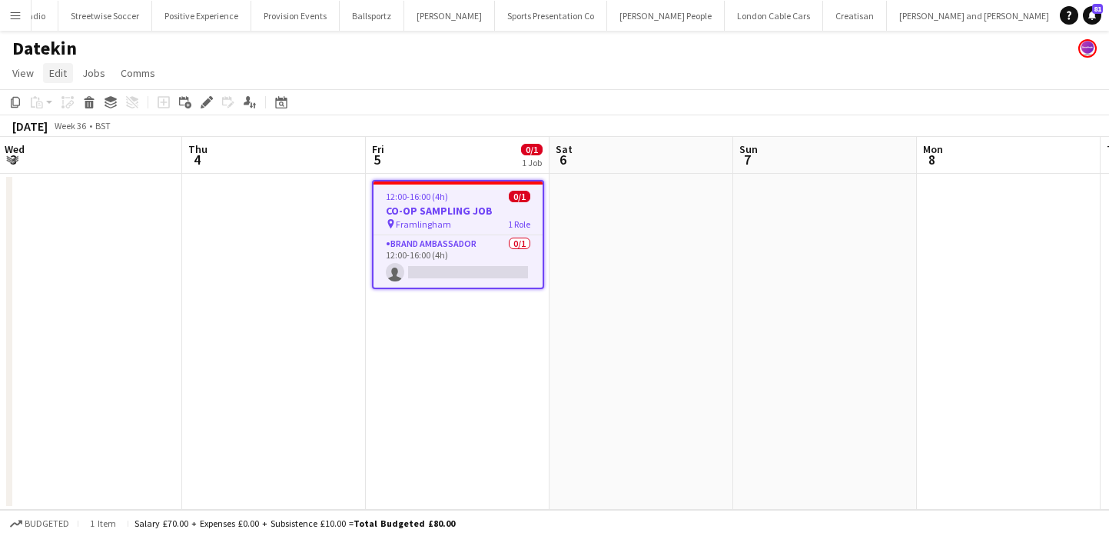
click at [52, 78] on span "Edit" at bounding box center [58, 73] width 18 height 14
click at [76, 115] on link "Copy Command C" at bounding box center [99, 106] width 111 height 33
click at [343, 286] on app-date-cell at bounding box center [274, 342] width 184 height 336
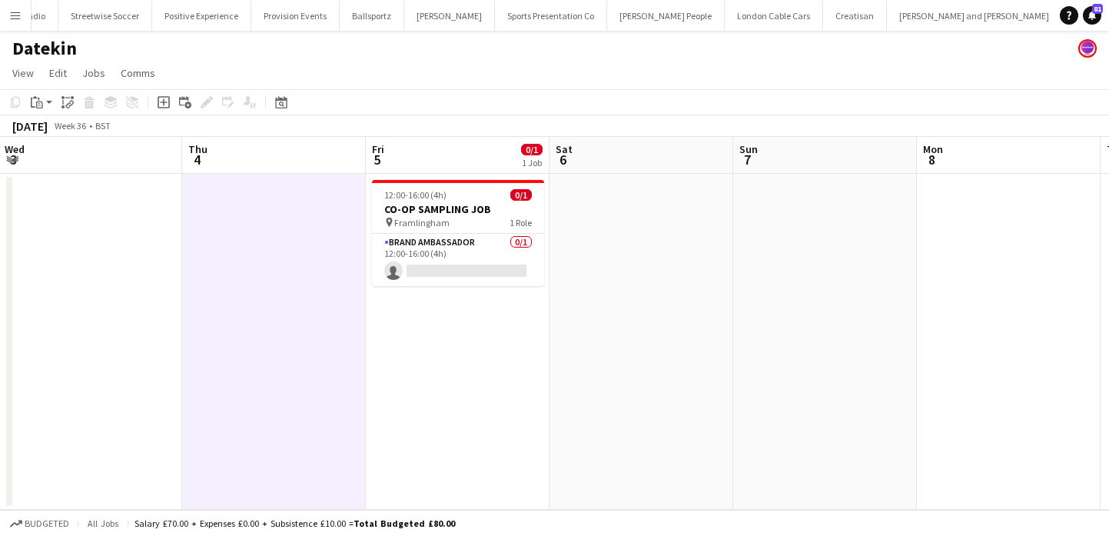
click at [410, 330] on app-date-cell "12:00-16:00 (4h) 0/1 CO-OP SAMPLING JOB pin Framlingham 1 Role Brand Ambassador…" at bounding box center [458, 342] width 184 height 336
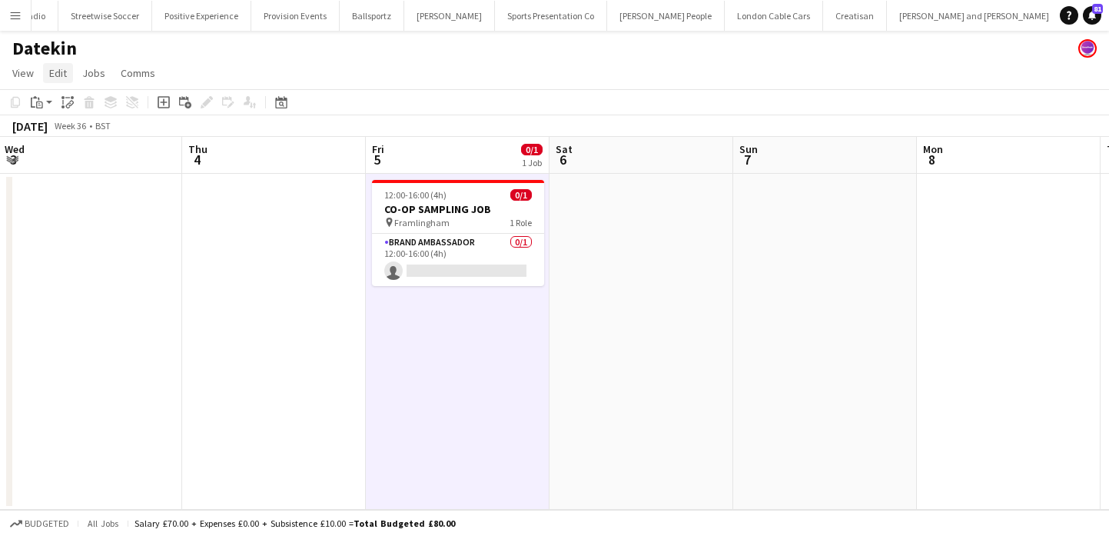
click at [64, 75] on span "Edit" at bounding box center [58, 73] width 18 height 14
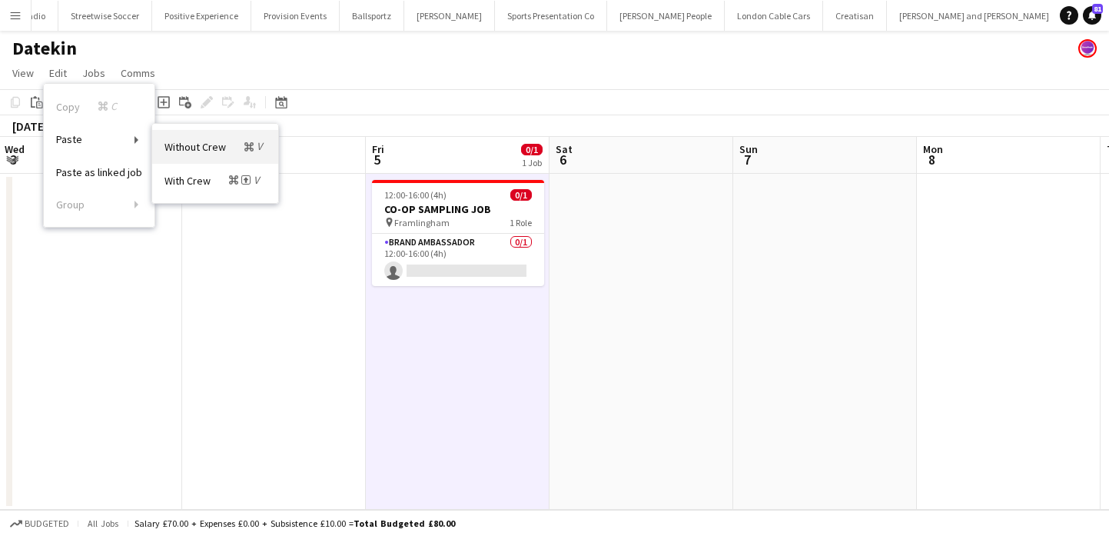
click at [194, 151] on span "Without Crew Command V" at bounding box center [214, 146] width 101 height 15
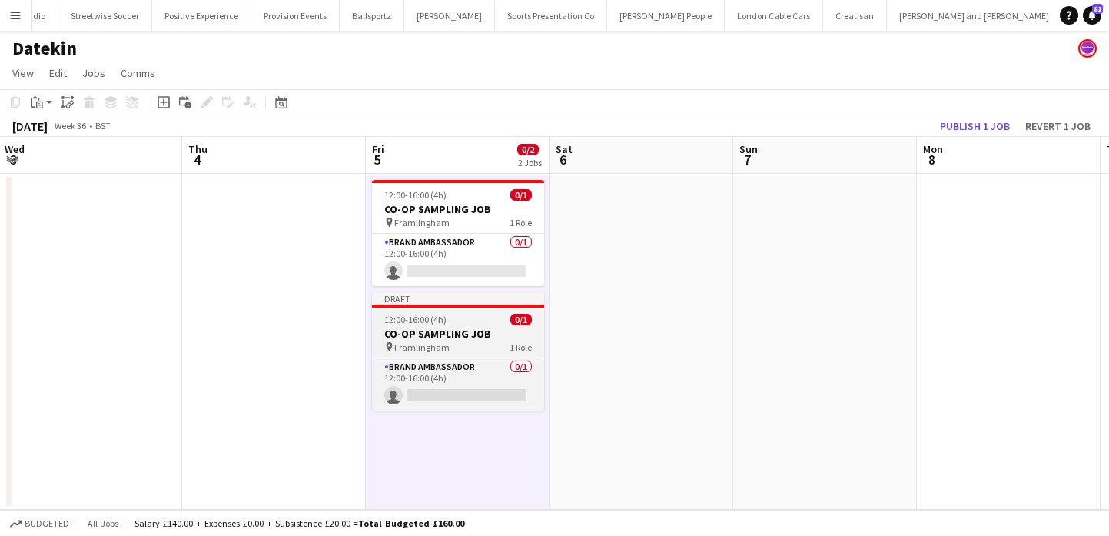
click at [425, 352] on div "pin Framlingham 1 Role" at bounding box center [458, 346] width 172 height 12
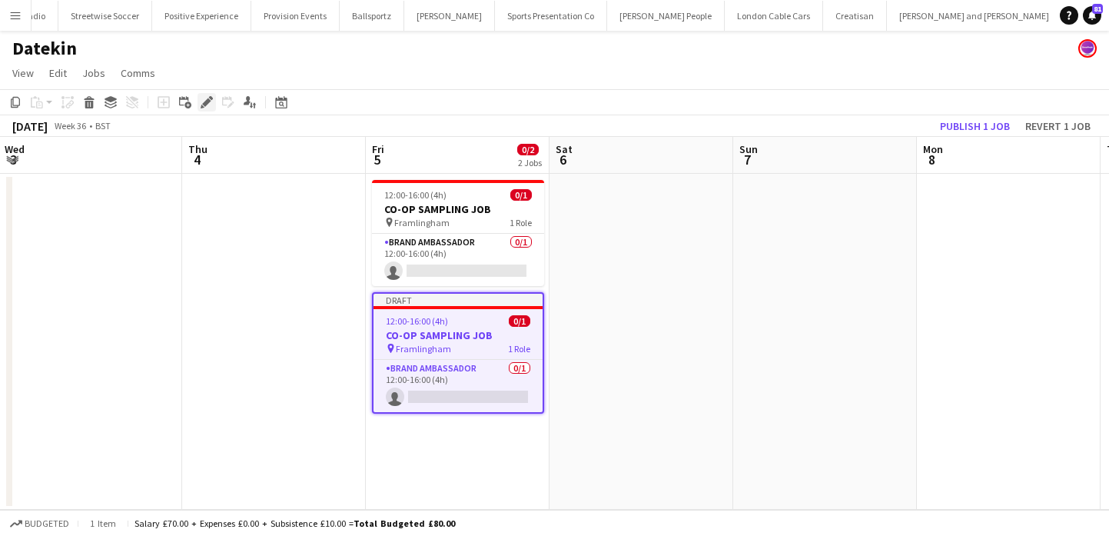
click at [207, 104] on icon at bounding box center [206, 102] width 8 height 8
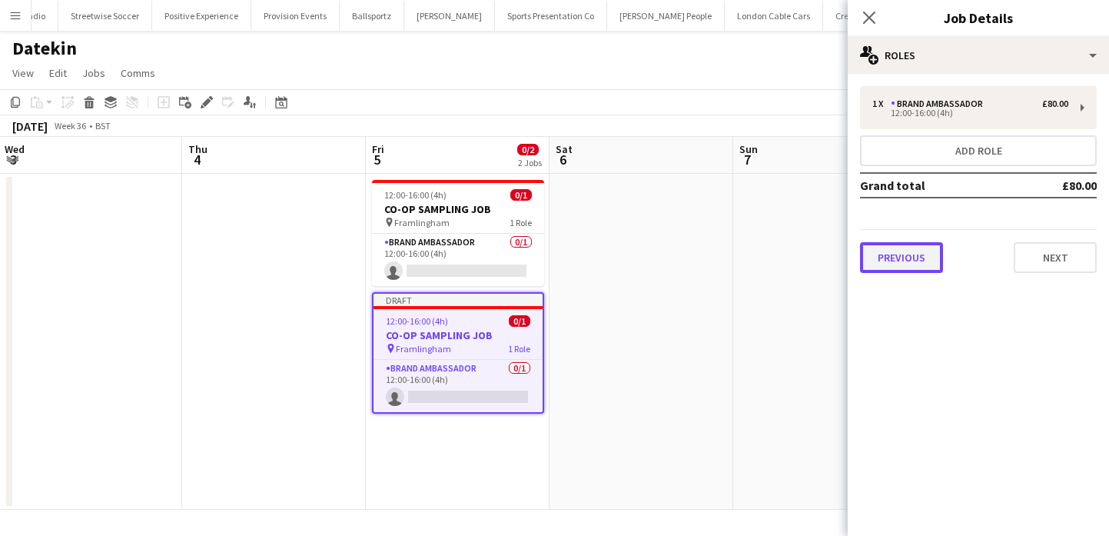
click at [898, 248] on button "Previous" at bounding box center [901, 257] width 83 height 31
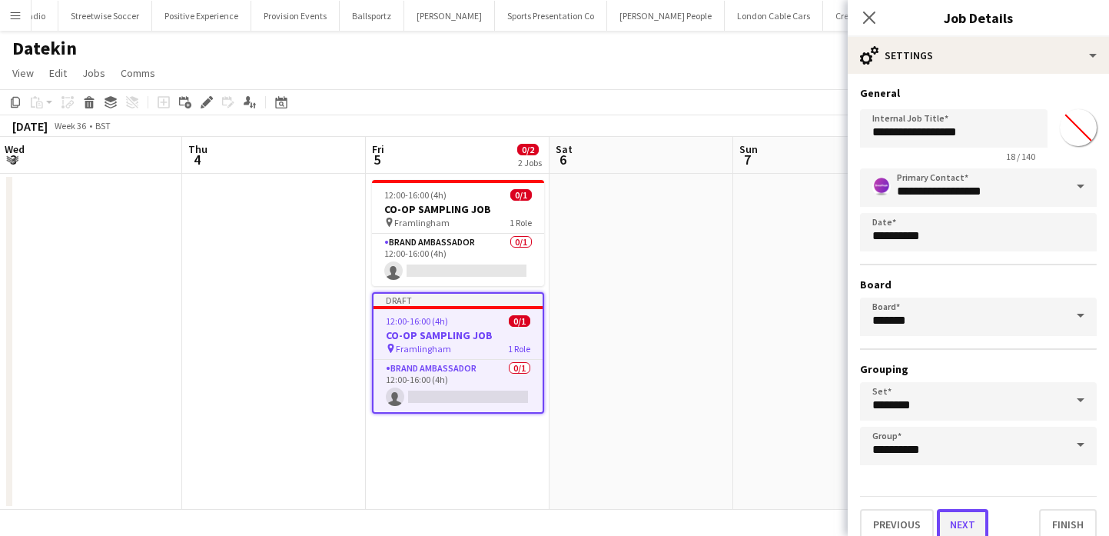
click at [950, 509] on button "Next" at bounding box center [962, 524] width 51 height 31
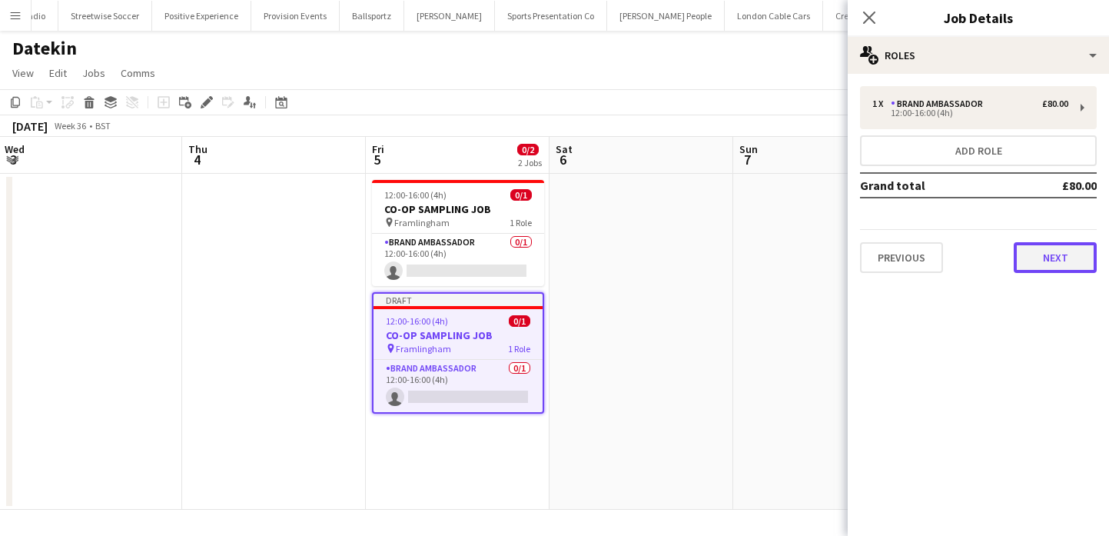
click at [1033, 255] on button "Next" at bounding box center [1055, 257] width 83 height 31
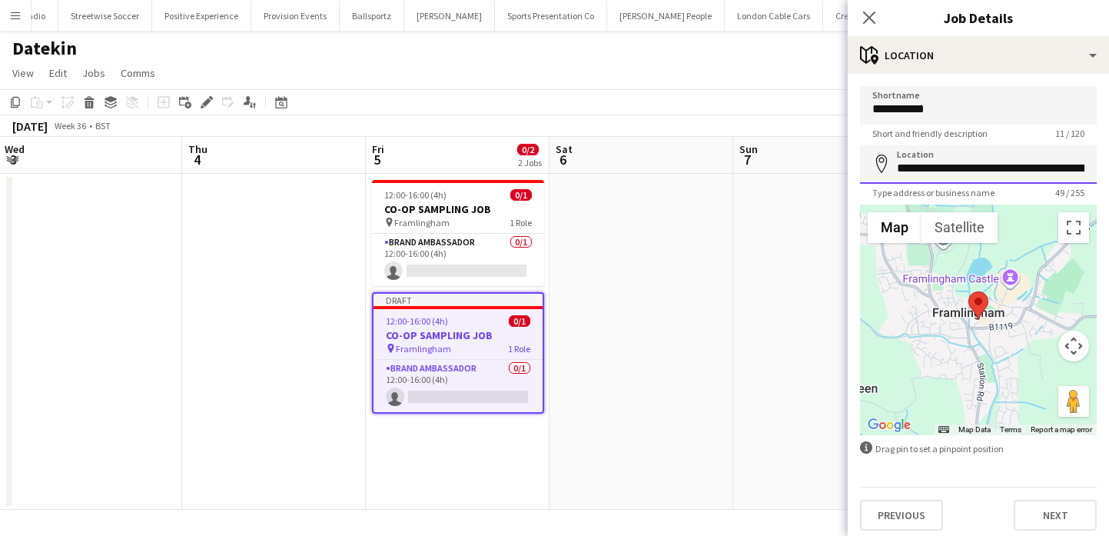
click at [973, 176] on input "**********" at bounding box center [978, 164] width 237 height 38
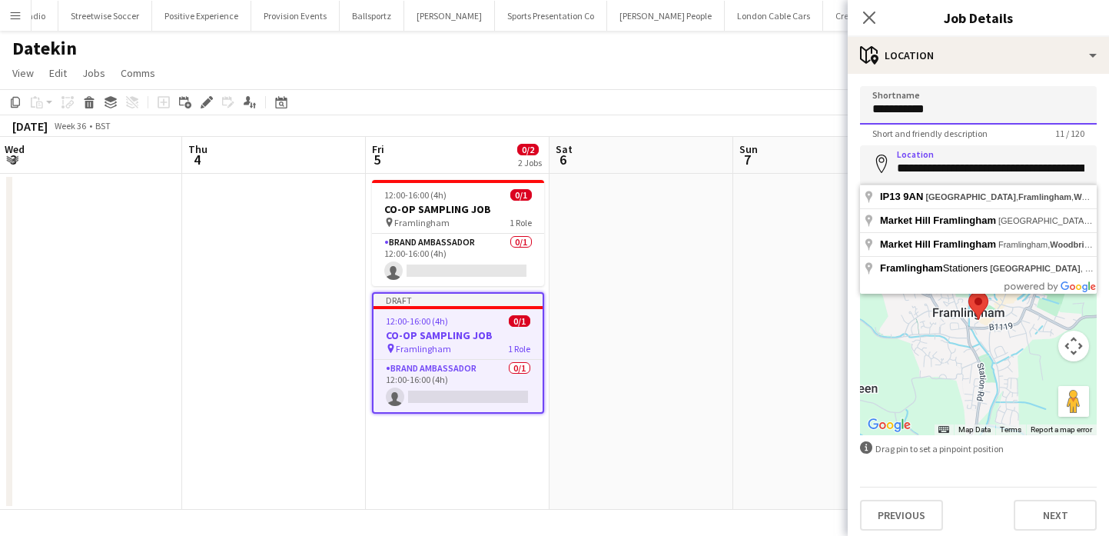
click at [960, 98] on input "**********" at bounding box center [978, 105] width 237 height 38
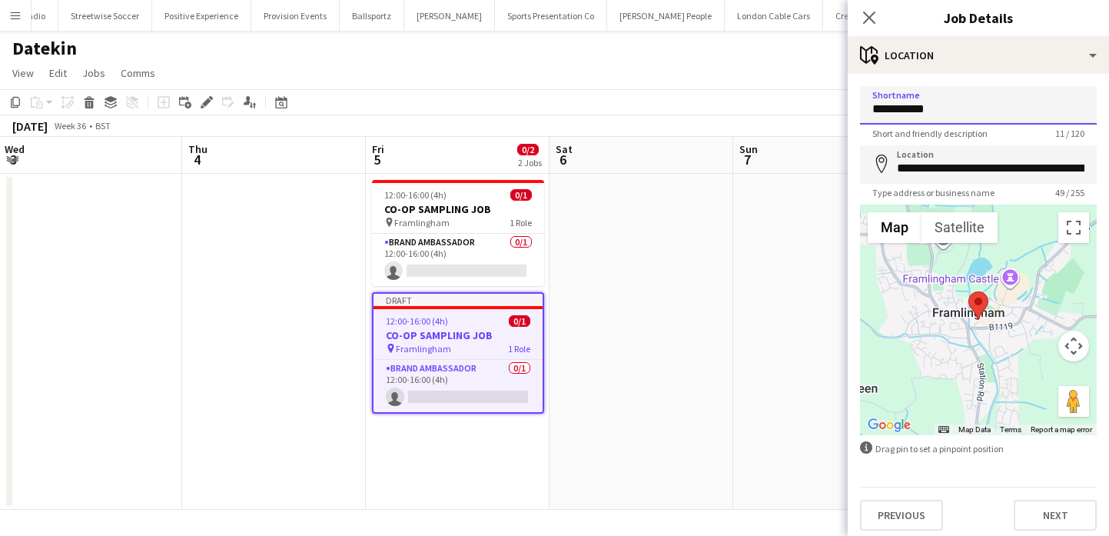
click at [960, 98] on input "**********" at bounding box center [978, 105] width 237 height 38
paste input
type input "**********"
click at [968, 160] on input "**********" at bounding box center [978, 164] width 237 height 38
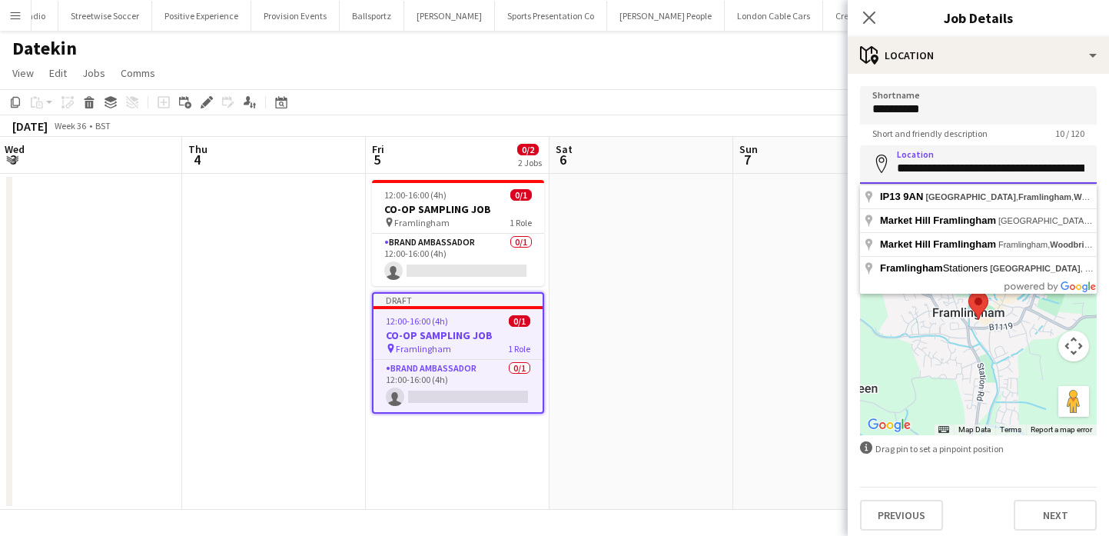
click at [968, 160] on input "**********" at bounding box center [978, 164] width 237 height 38
paste input
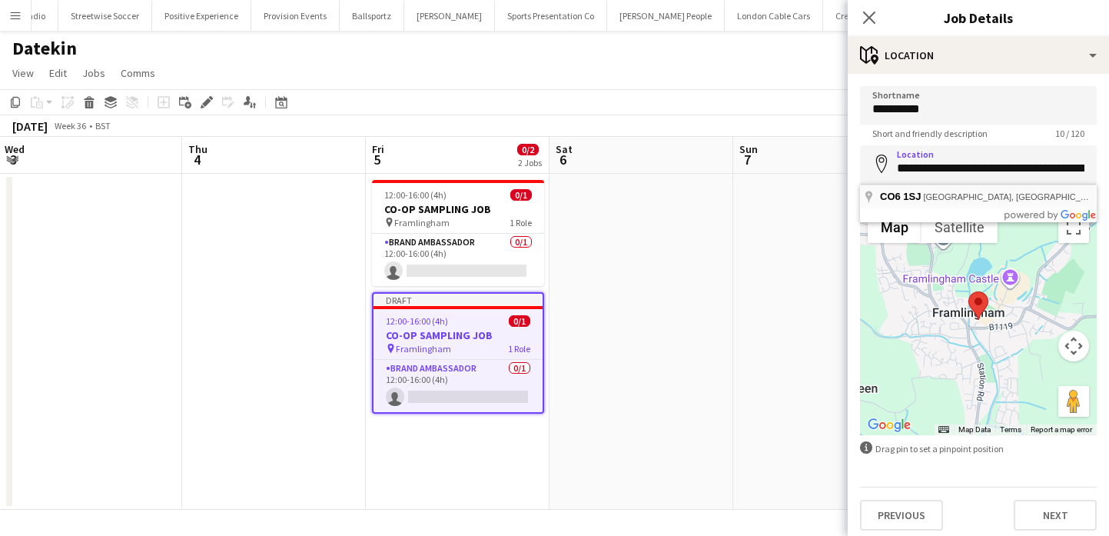
type input "**********"
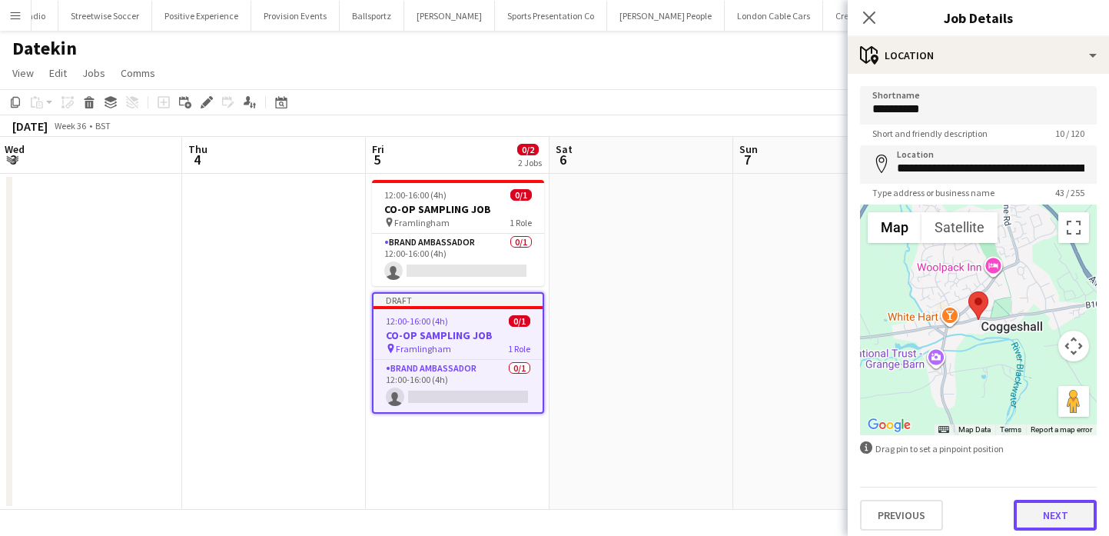
click at [1046, 516] on button "Next" at bounding box center [1055, 514] width 83 height 31
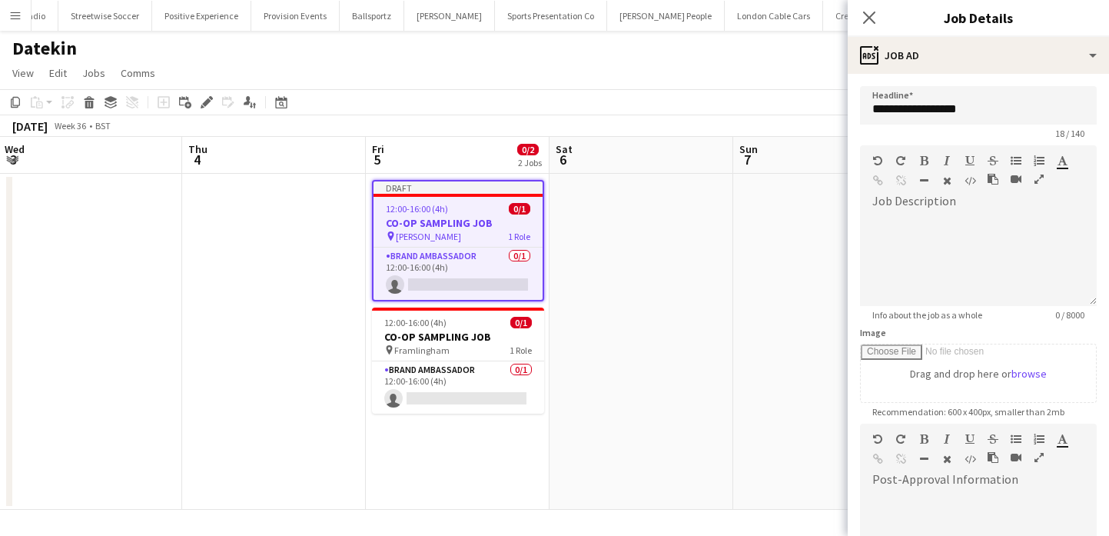
click at [734, 399] on app-date-cell at bounding box center [825, 342] width 184 height 336
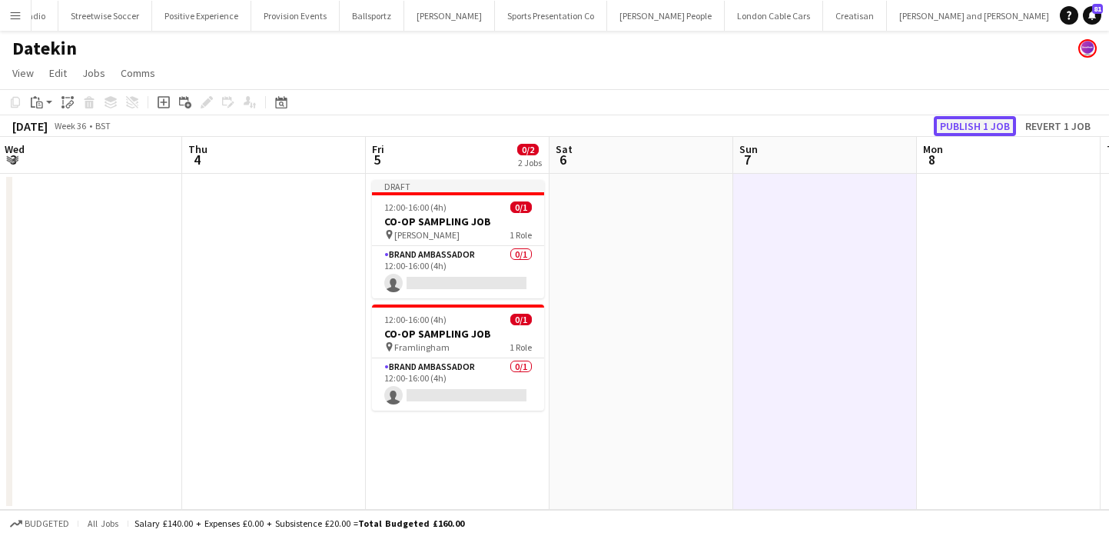
click at [954, 128] on button "Publish 1 job" at bounding box center [975, 126] width 82 height 20
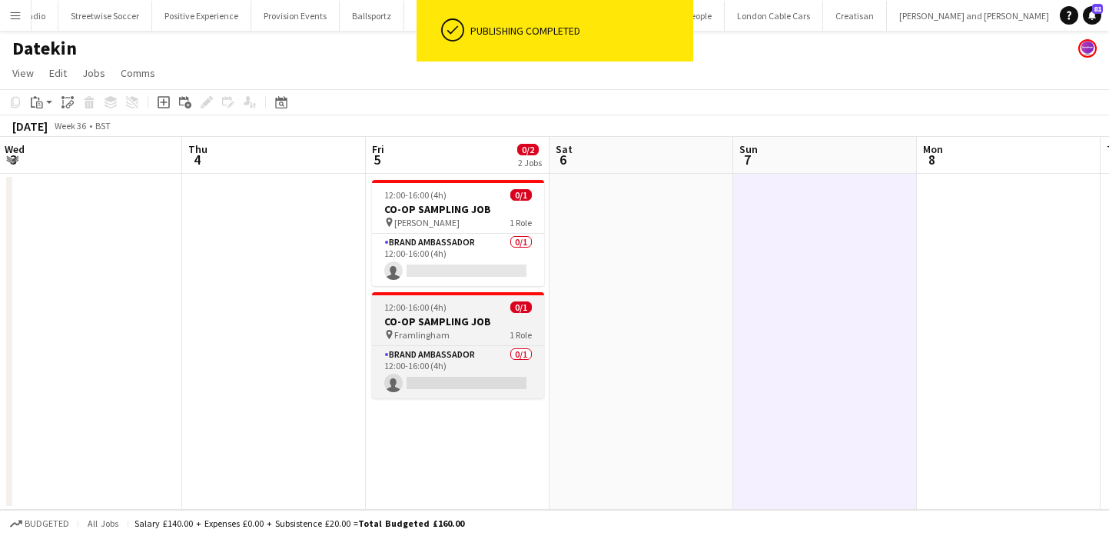
click at [487, 300] on app-job-card "12:00-16:00 (4h) 0/1 CO-OP SAMPLING JOB pin Framlingham 1 Role Brand Ambassador…" at bounding box center [458, 345] width 172 height 106
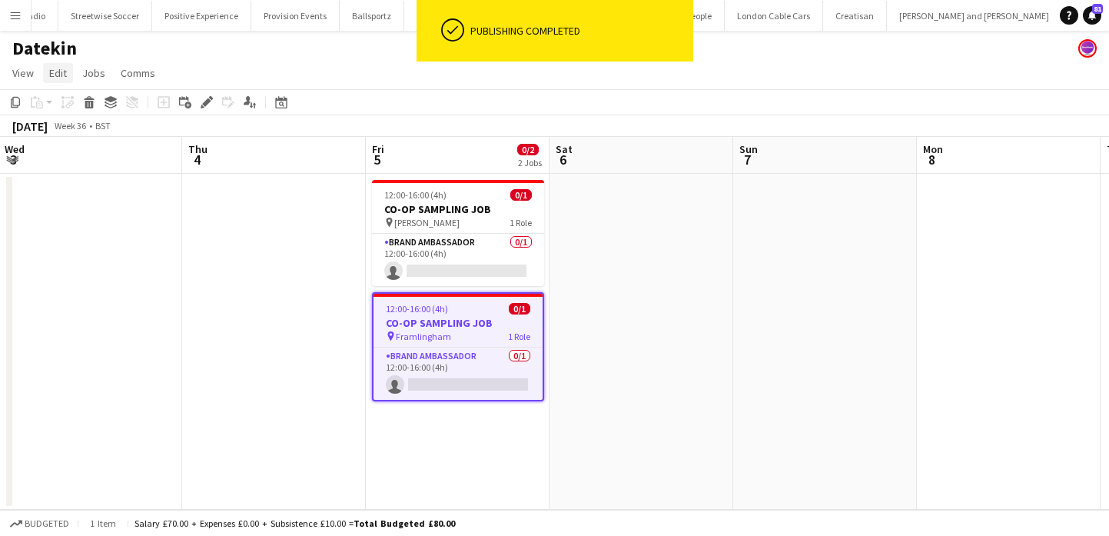
click at [65, 70] on span "Edit" at bounding box center [58, 73] width 18 height 14
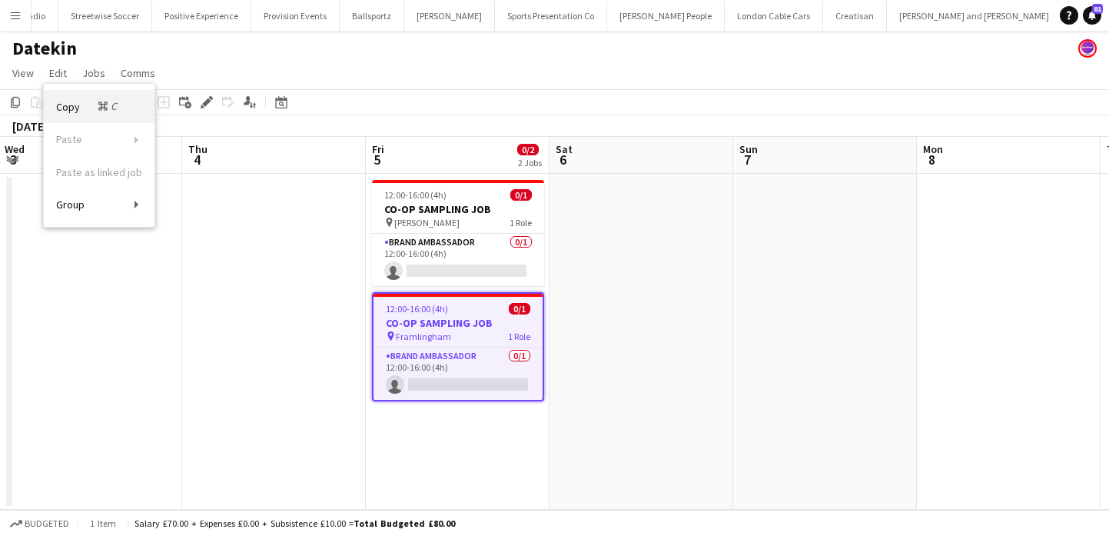
click at [81, 112] on span "Copy Command C" at bounding box center [88, 106] width 64 height 15
click at [443, 410] on app-date-cell "12:00-16:00 (4h) 0/1 CO-OP SAMPLING JOB pin [PERSON_NAME] 1 Role Brand Ambassad…" at bounding box center [458, 342] width 184 height 336
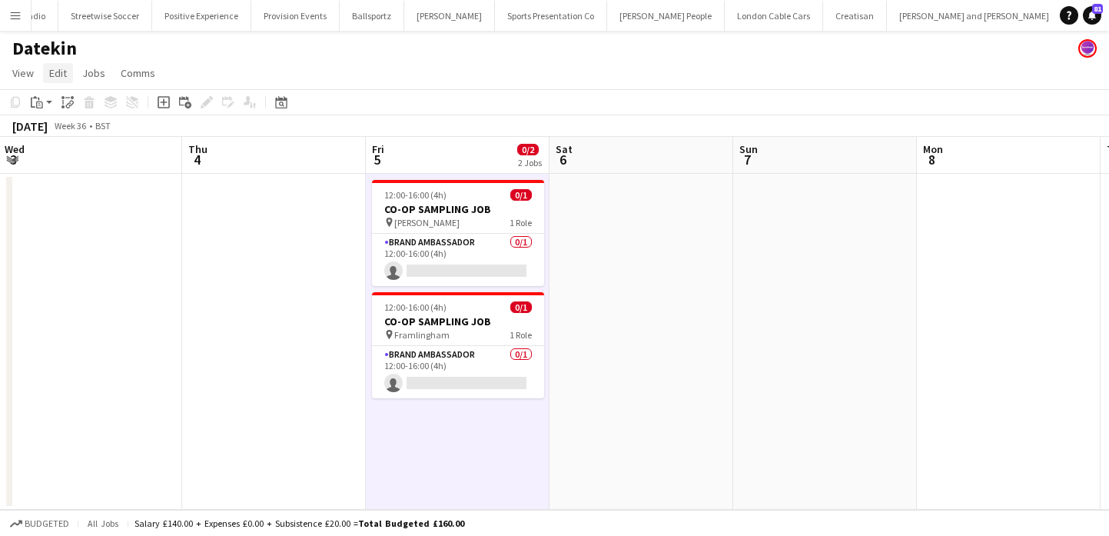
click at [51, 78] on span "Edit" at bounding box center [58, 73] width 18 height 14
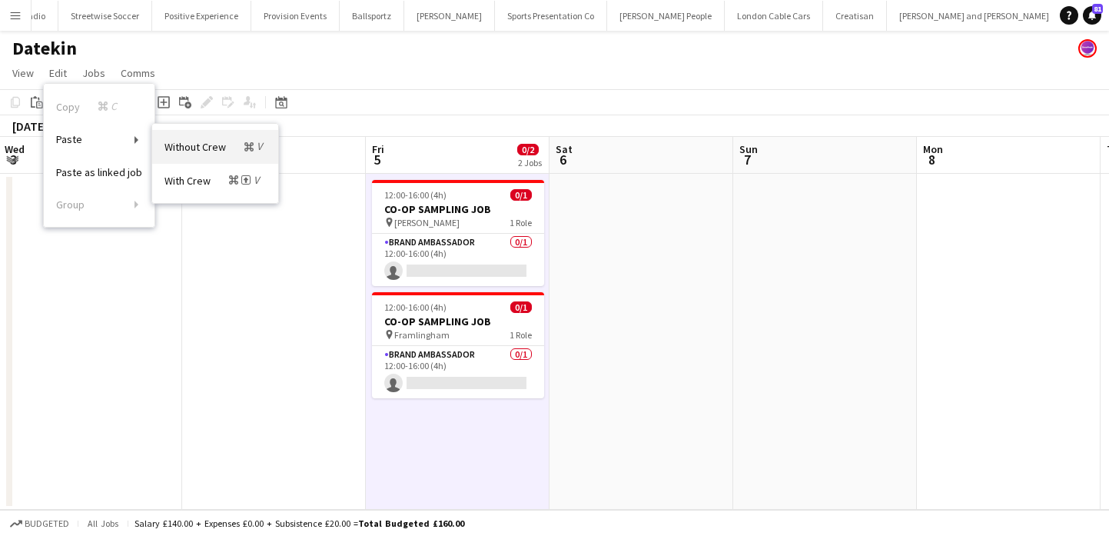
click at [184, 147] on span "Without Crew Command V" at bounding box center [214, 146] width 101 height 15
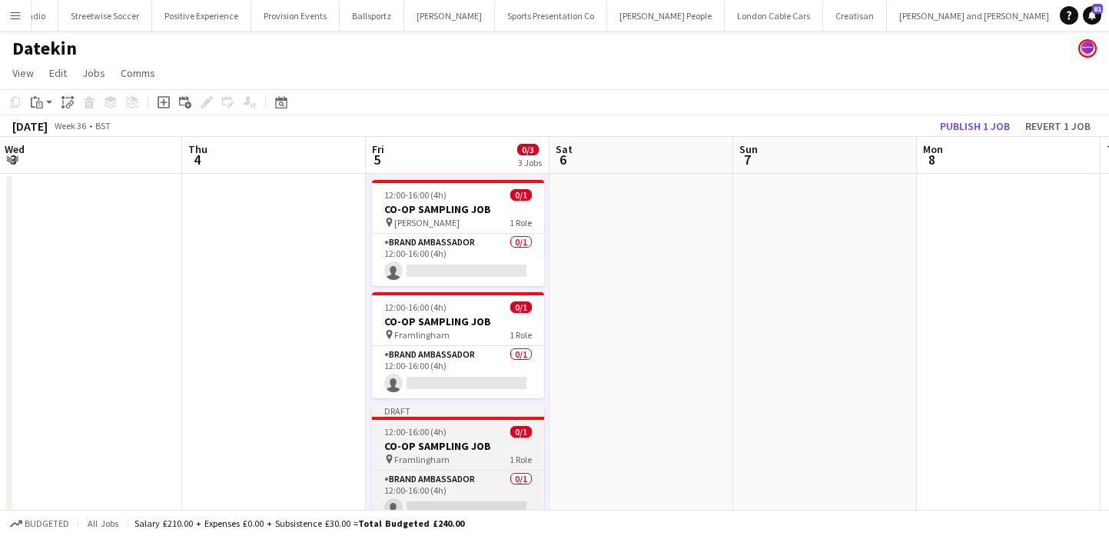
click at [437, 445] on h3 "CO-OP SAMPLING JOB" at bounding box center [458, 446] width 172 height 14
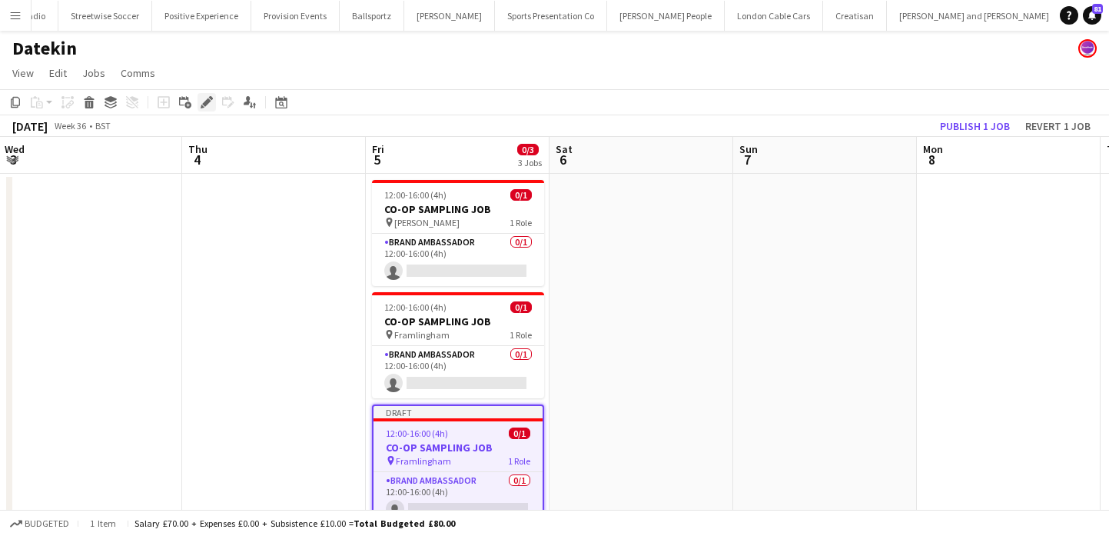
click at [211, 98] on icon at bounding box center [211, 98] width 4 height 4
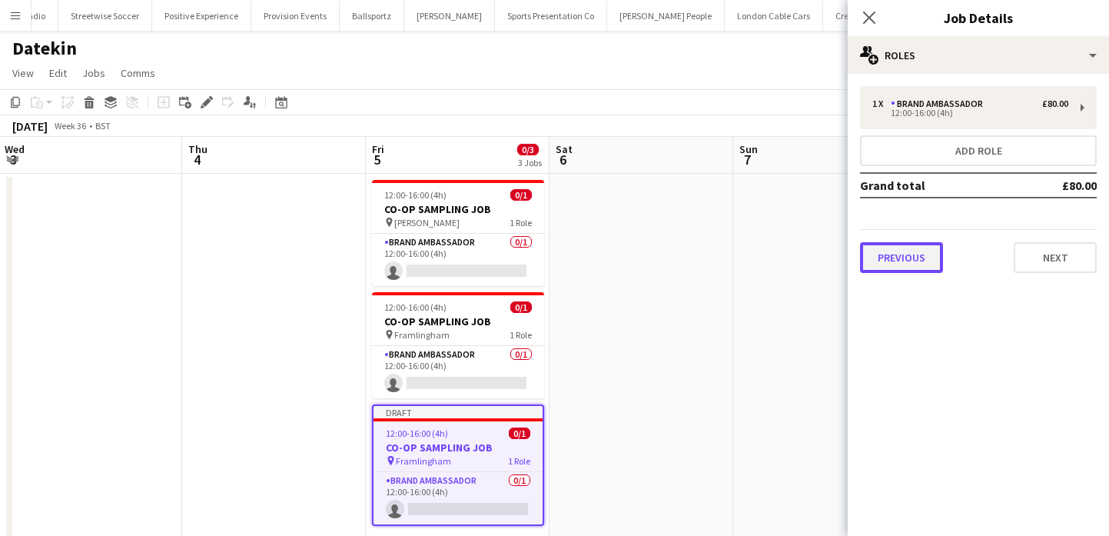
click at [917, 257] on button "Previous" at bounding box center [901, 257] width 83 height 31
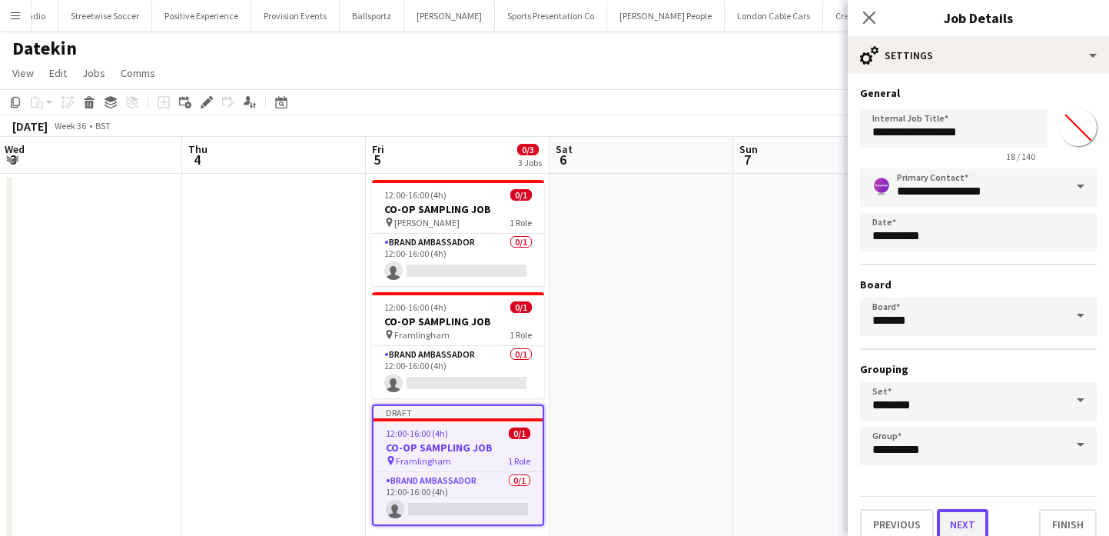
click at [970, 515] on button "Next" at bounding box center [962, 524] width 51 height 31
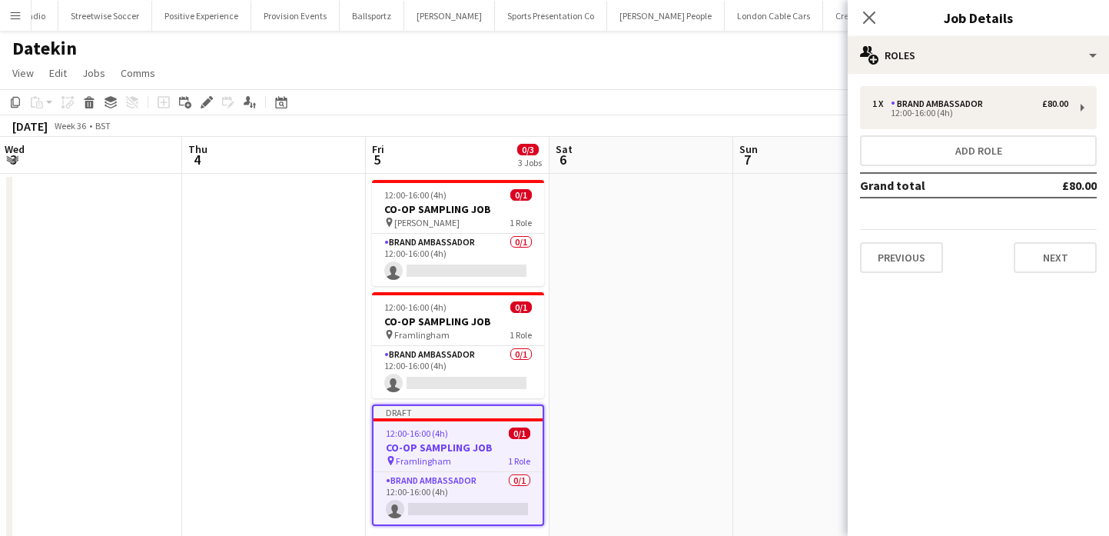
click at [1085, 279] on div "1 x Brand Ambassador £80.00 12:00-16:00 (4h) Add role Grand total £80.00 Previo…" at bounding box center [978, 179] width 261 height 211
click at [1073, 255] on button "Next" at bounding box center [1055, 257] width 83 height 31
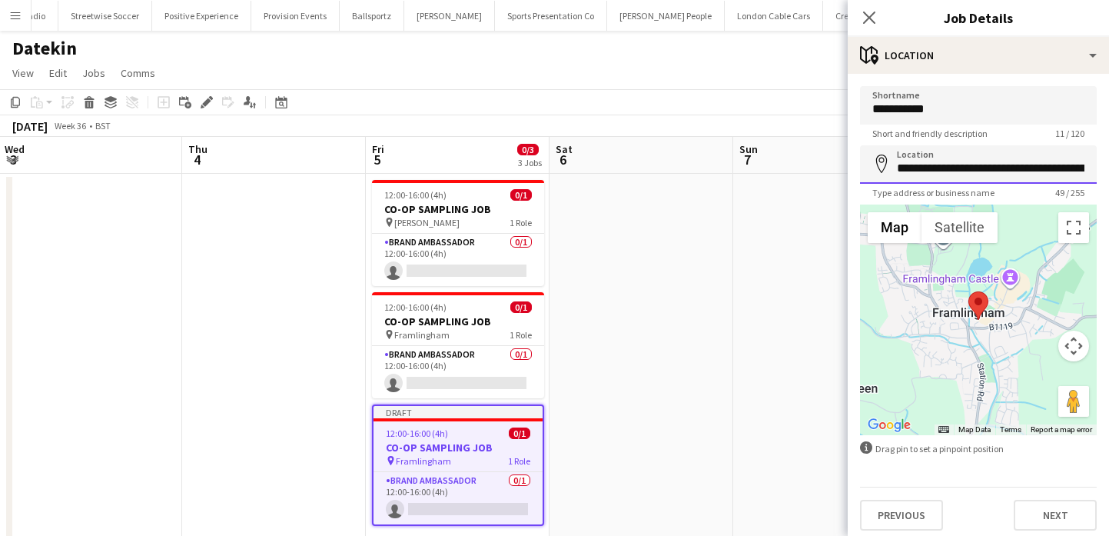
click at [921, 174] on input "**********" at bounding box center [978, 164] width 237 height 38
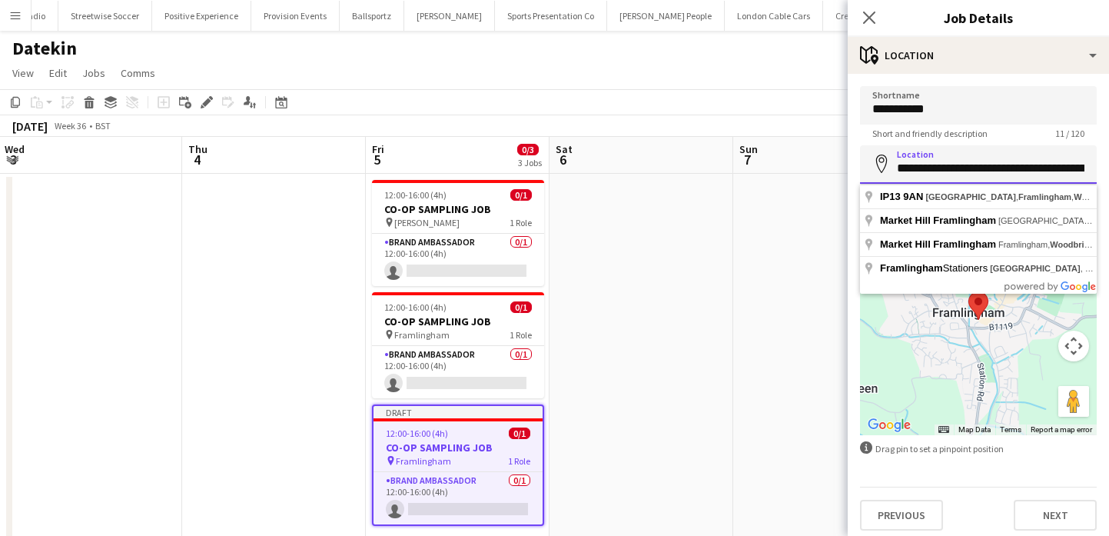
click at [921, 174] on input "**********" at bounding box center [978, 164] width 237 height 38
paste input
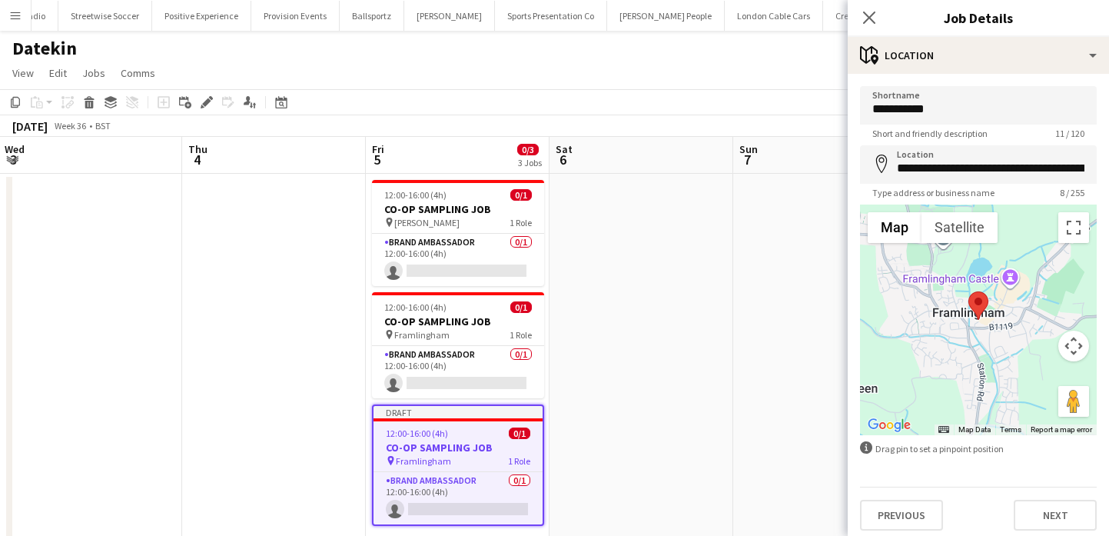
type input "**********"
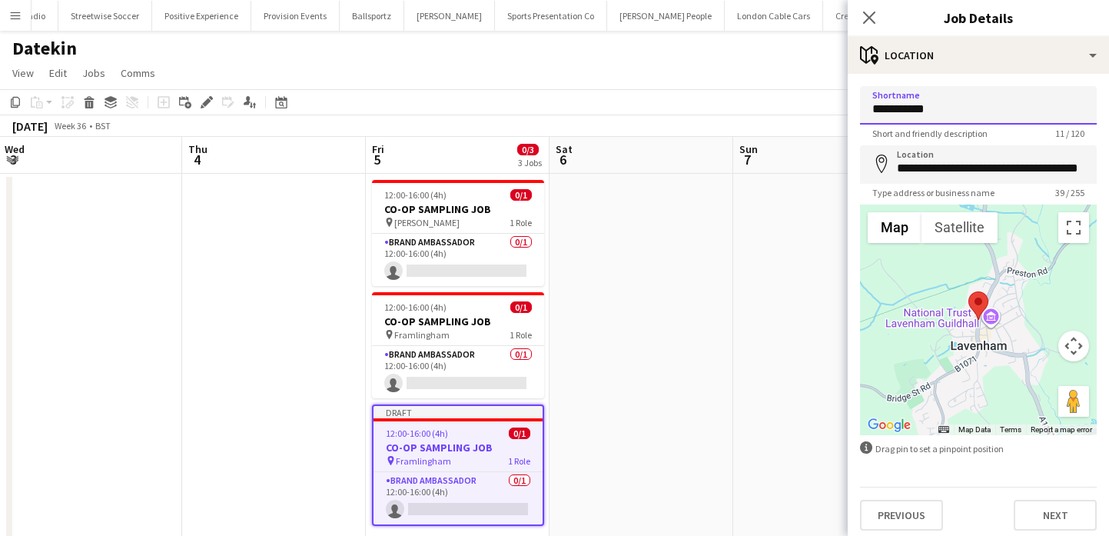
click at [961, 108] on input "**********" at bounding box center [978, 105] width 237 height 38
paste input
type input "********"
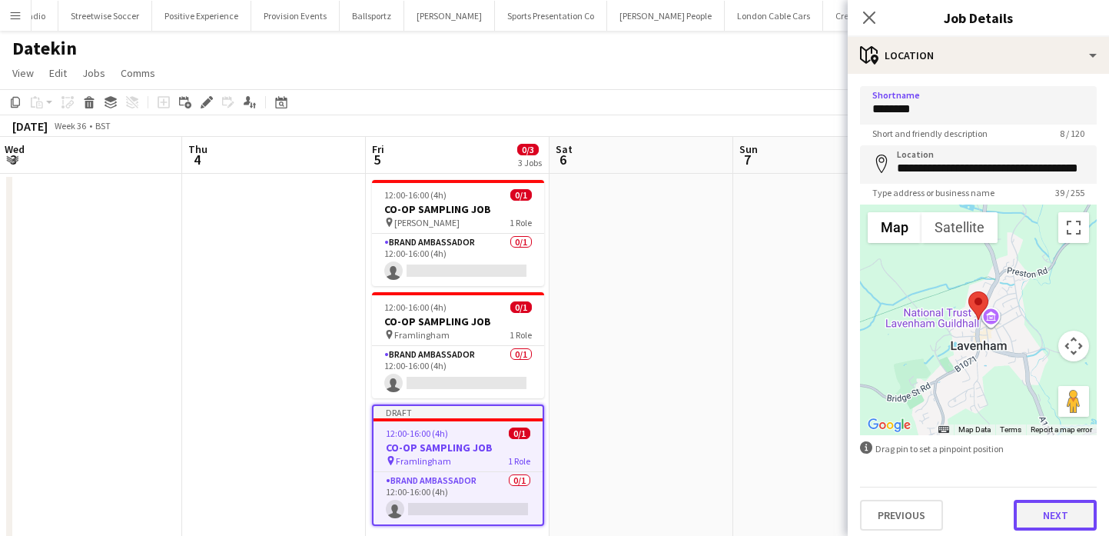
click at [1055, 514] on button "Next" at bounding box center [1055, 514] width 83 height 31
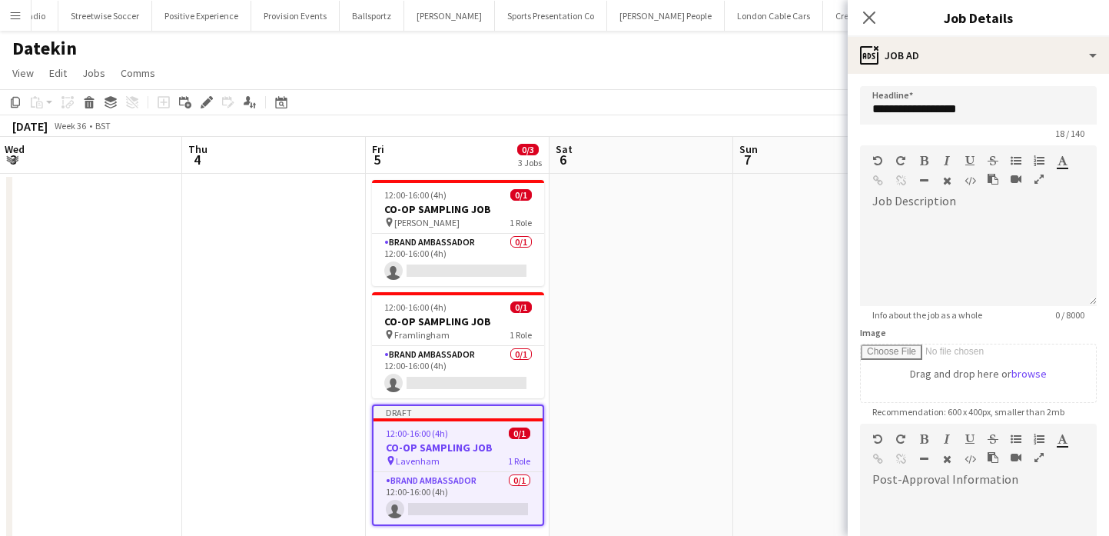
click at [755, 412] on app-date-cell at bounding box center [825, 365] width 184 height 383
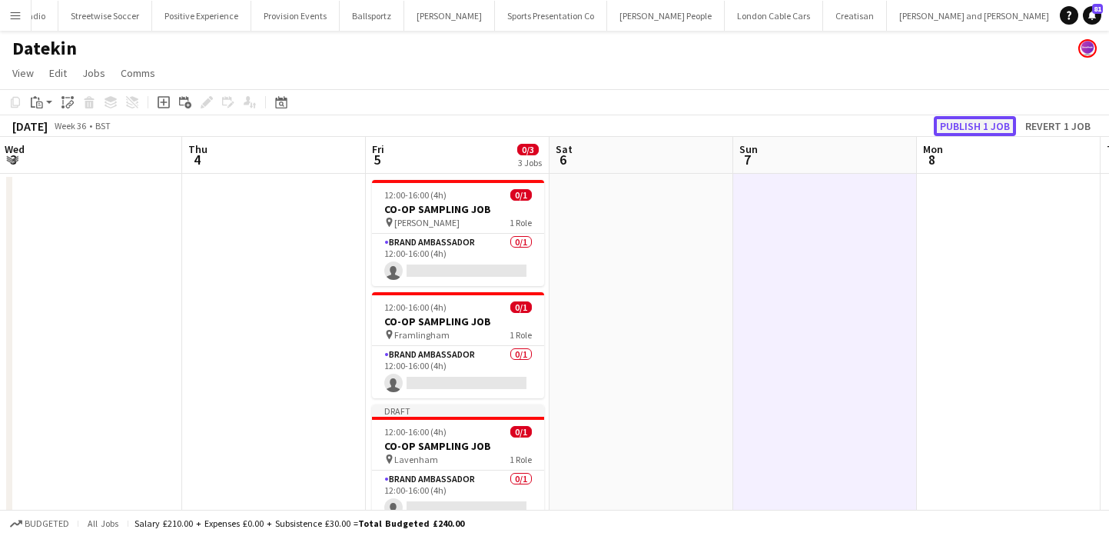
click at [986, 133] on button "Publish 1 job" at bounding box center [975, 126] width 82 height 20
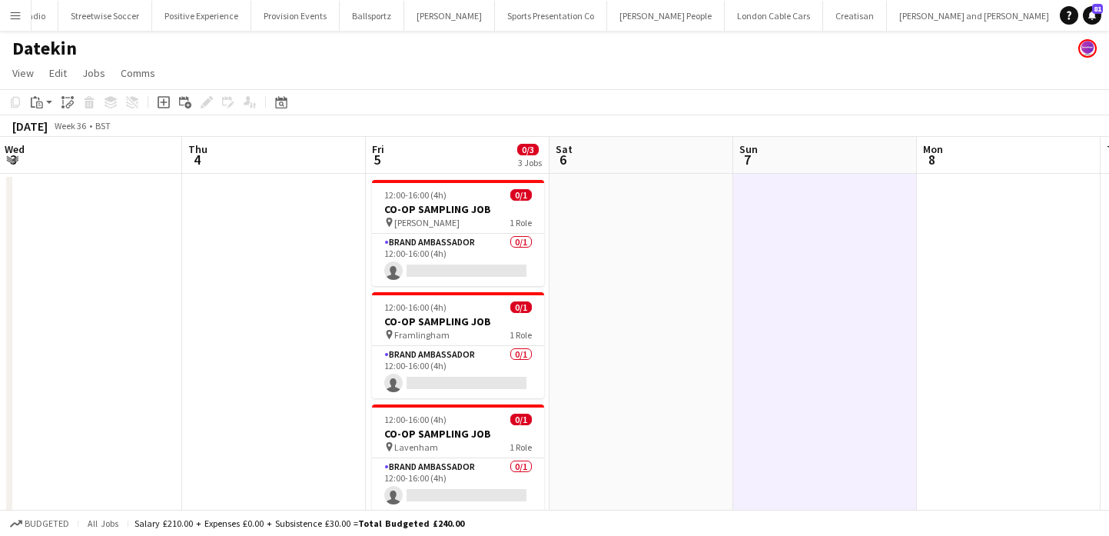
click at [461, 209] on h3 "CO-OP SAMPLING JOB" at bounding box center [458, 209] width 172 height 14
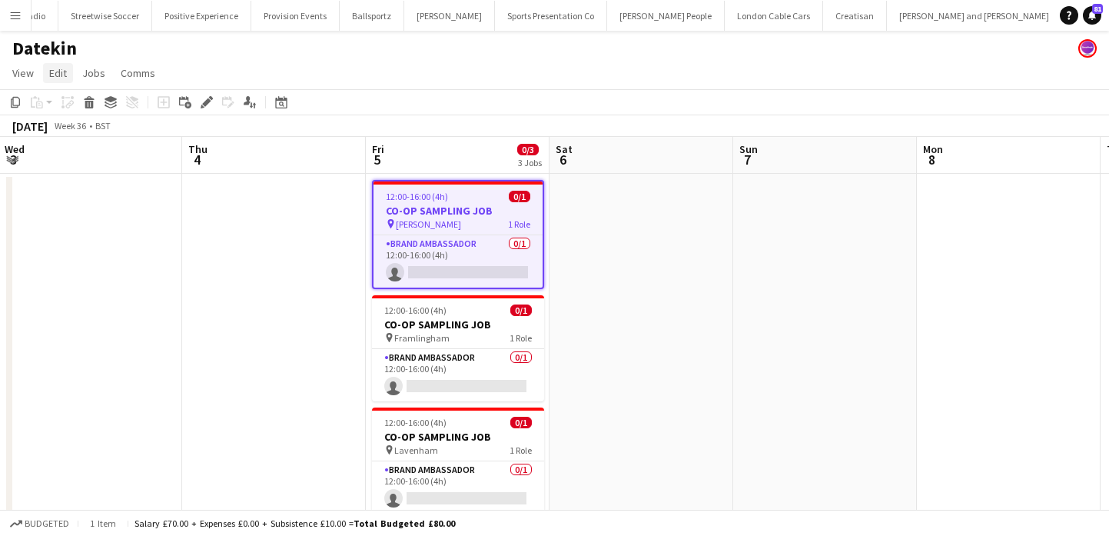
click at [58, 75] on span "Edit" at bounding box center [58, 73] width 18 height 14
click at [76, 101] on span "Copy Command C" at bounding box center [88, 106] width 64 height 15
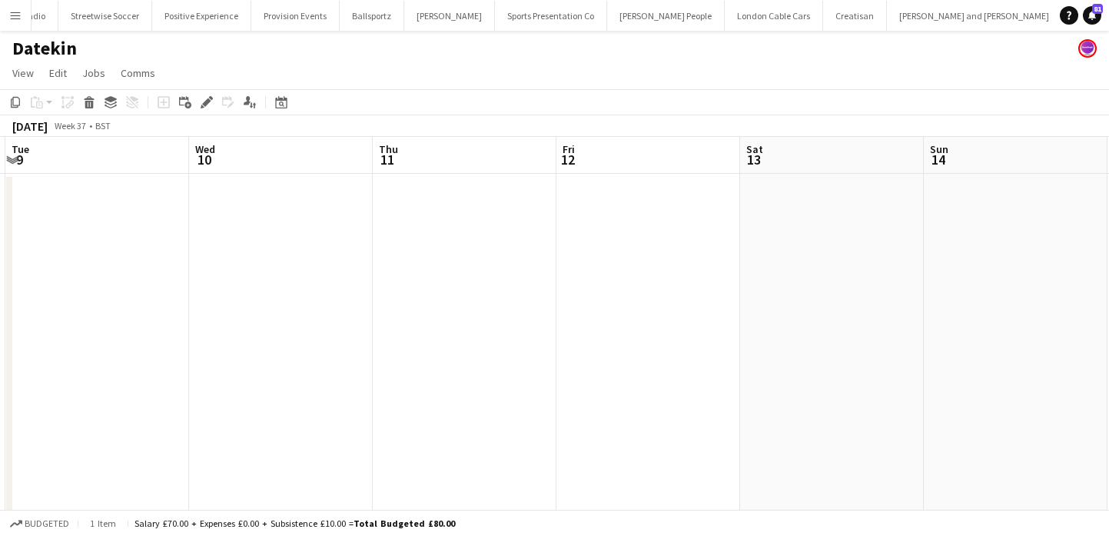
scroll to position [0, 584]
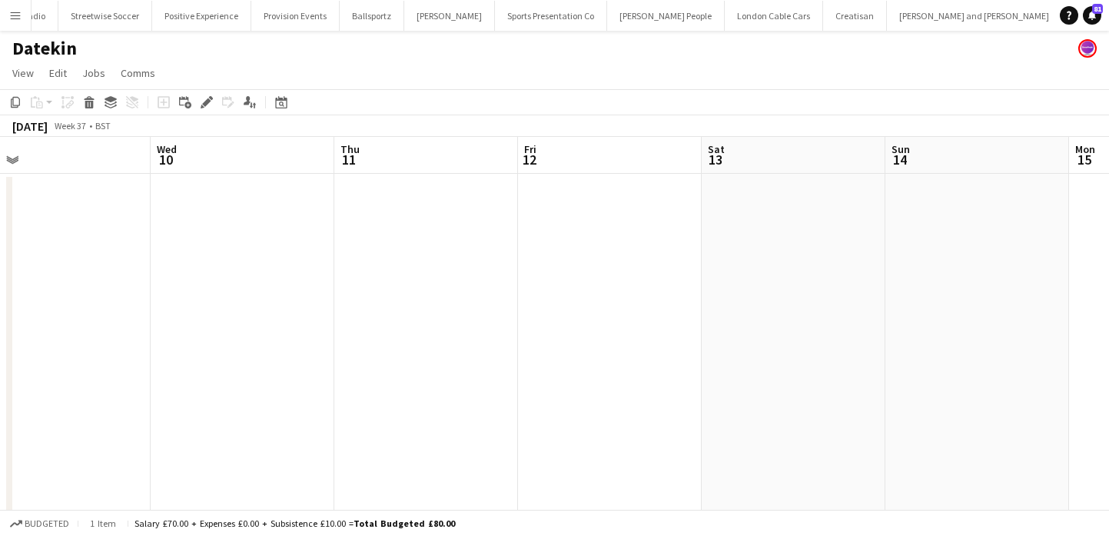
click at [555, 261] on app-date-cell at bounding box center [610, 359] width 184 height 371
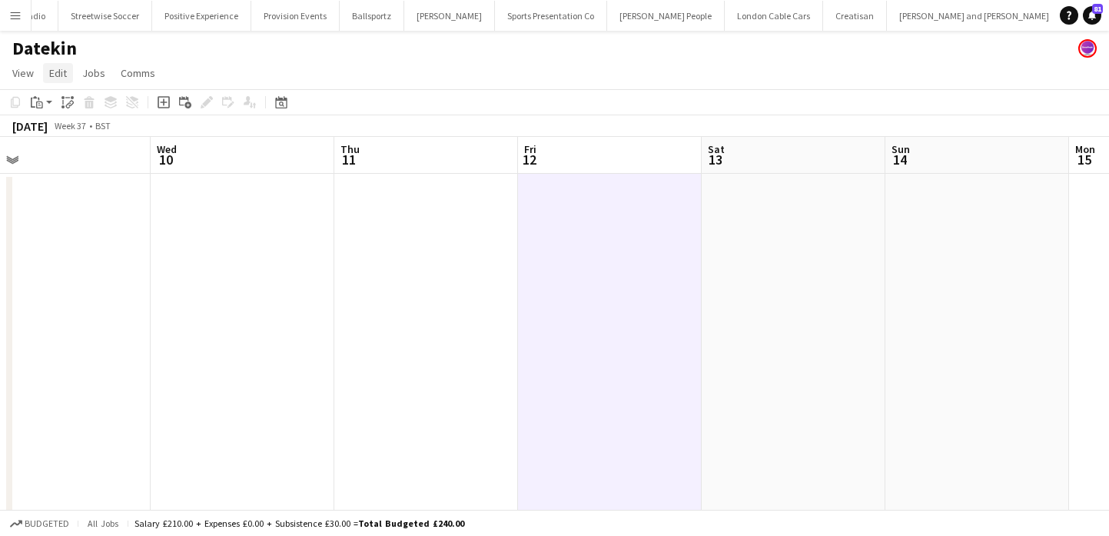
click at [64, 65] on link "Edit" at bounding box center [58, 73] width 30 height 20
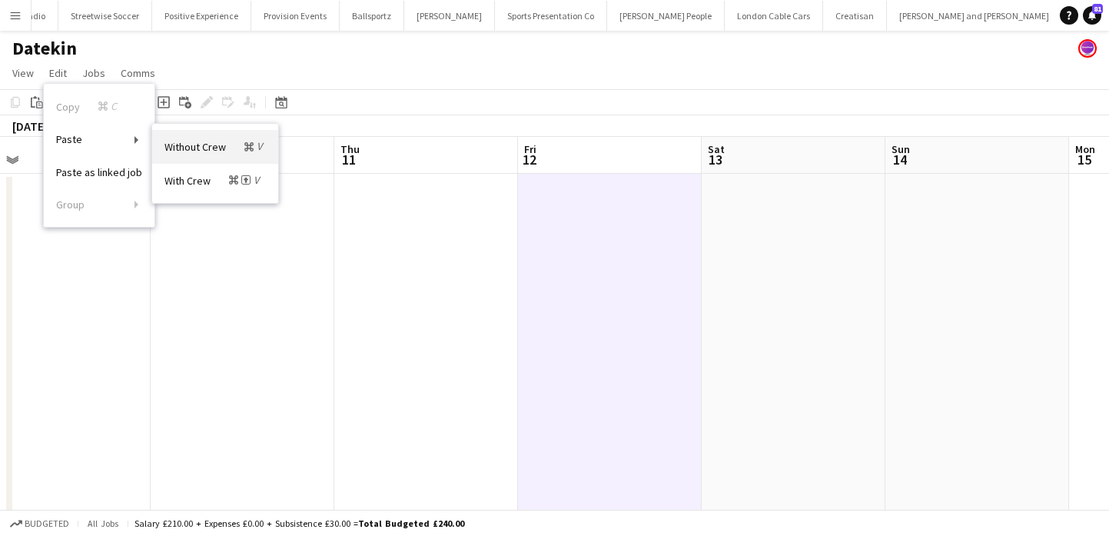
click at [174, 143] on span "Without Crew Command V" at bounding box center [214, 146] width 101 height 15
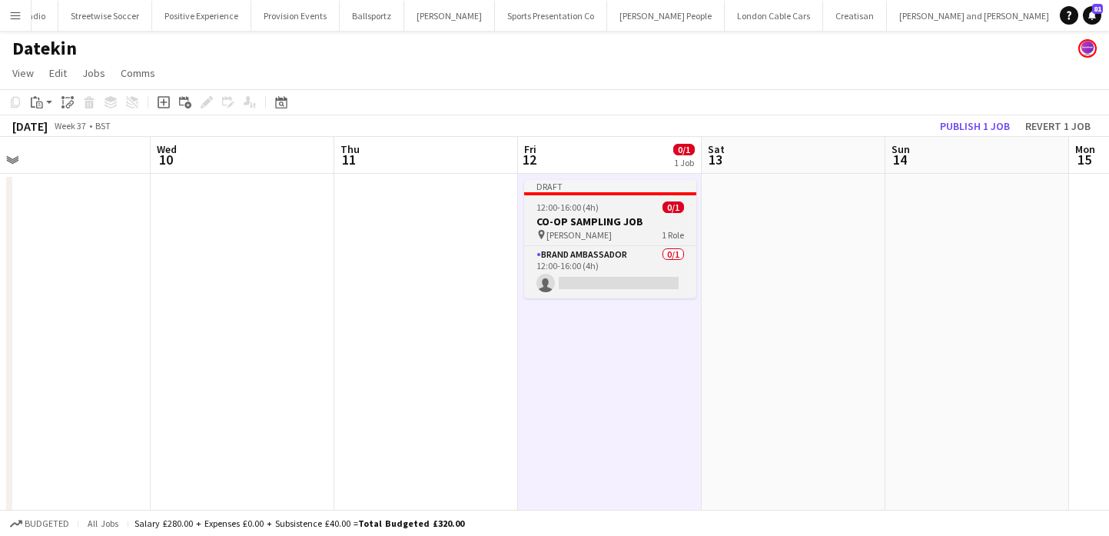
click at [616, 211] on div "12:00-16:00 (4h) 0/1" at bounding box center [610, 207] width 172 height 12
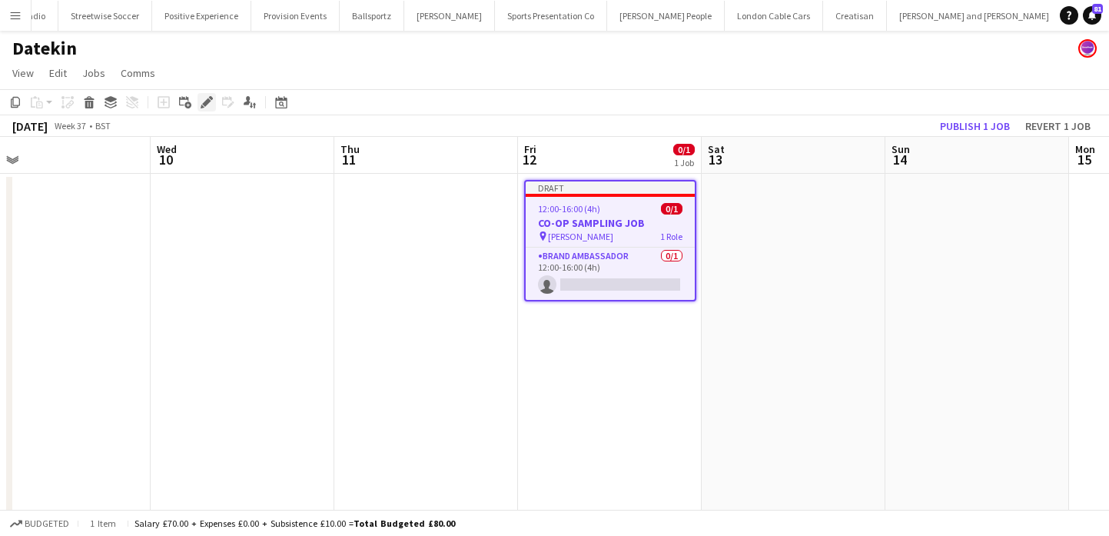
click at [211, 101] on icon "Edit" at bounding box center [207, 102] width 12 height 12
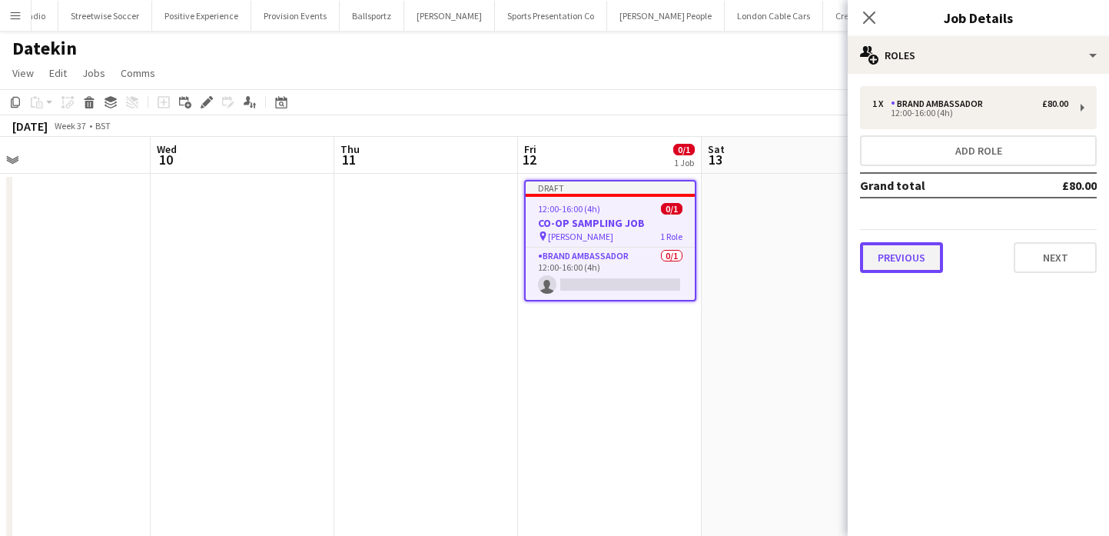
click at [879, 257] on button "Previous" at bounding box center [901, 257] width 83 height 31
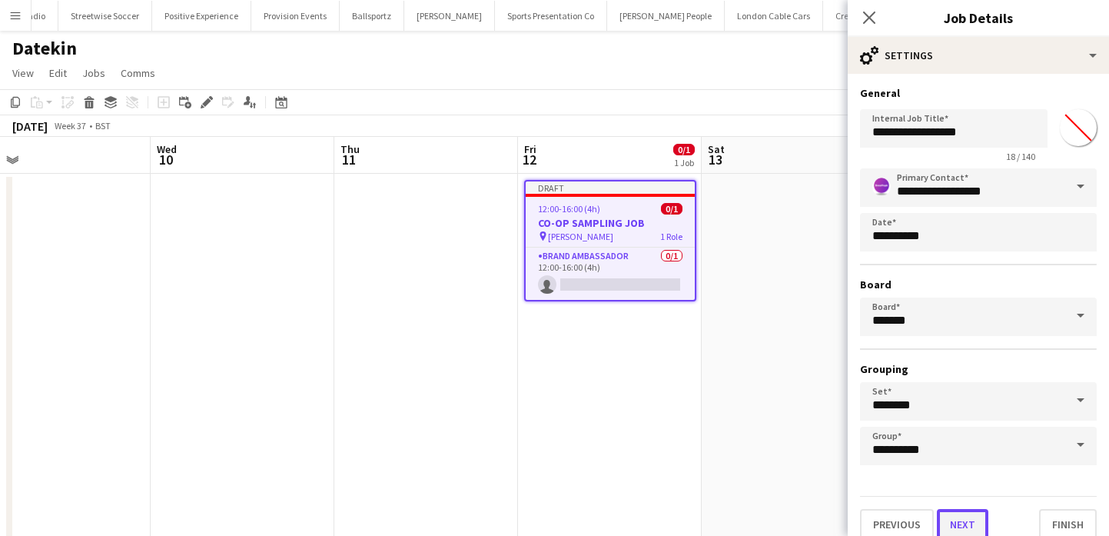
click at [954, 509] on button "Next" at bounding box center [962, 524] width 51 height 31
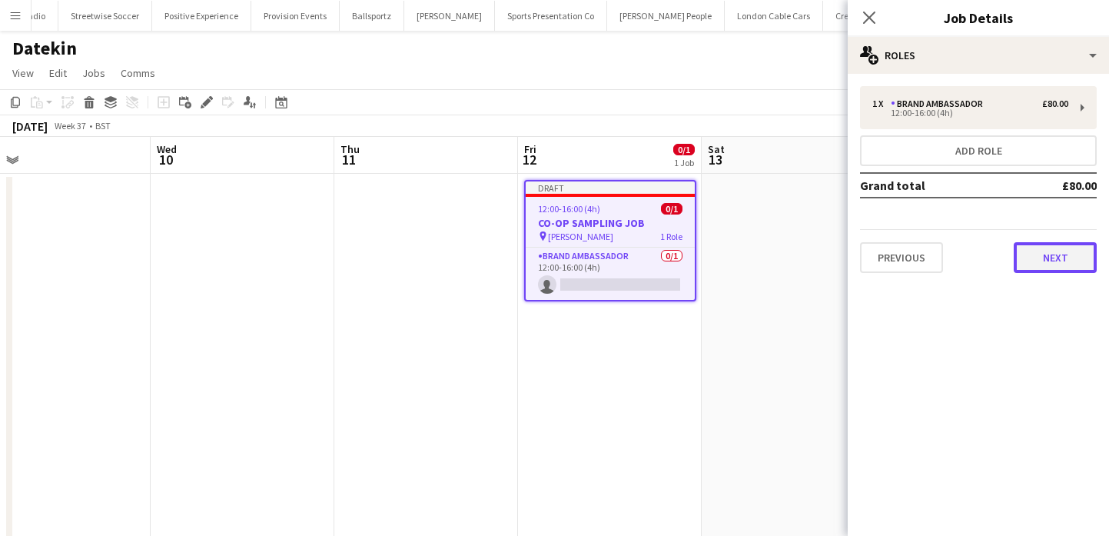
click at [1033, 253] on button "Next" at bounding box center [1055, 257] width 83 height 31
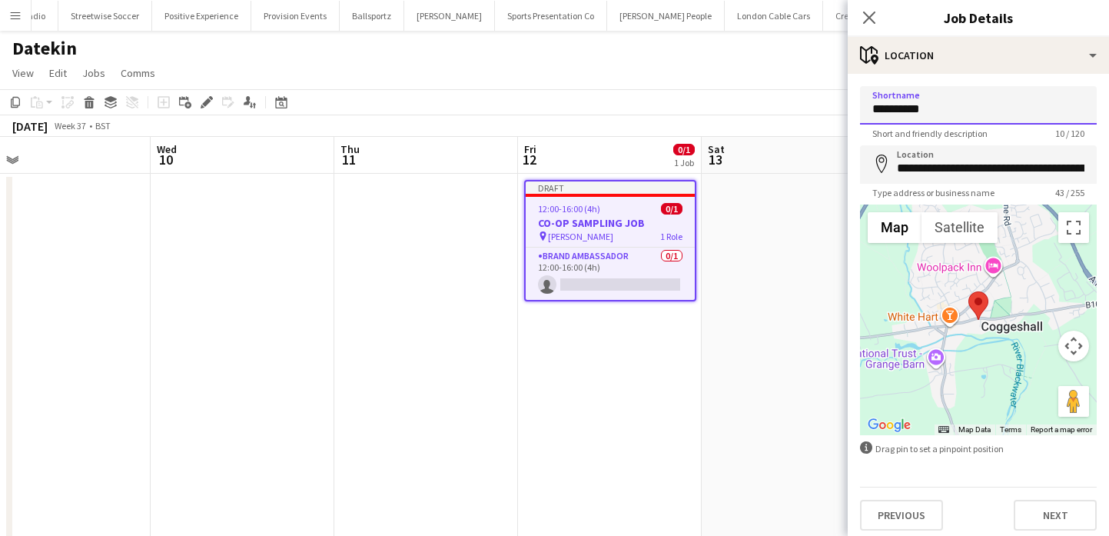
click at [989, 116] on input "**********" at bounding box center [978, 105] width 237 height 38
click at [996, 160] on input "**********" at bounding box center [978, 164] width 237 height 38
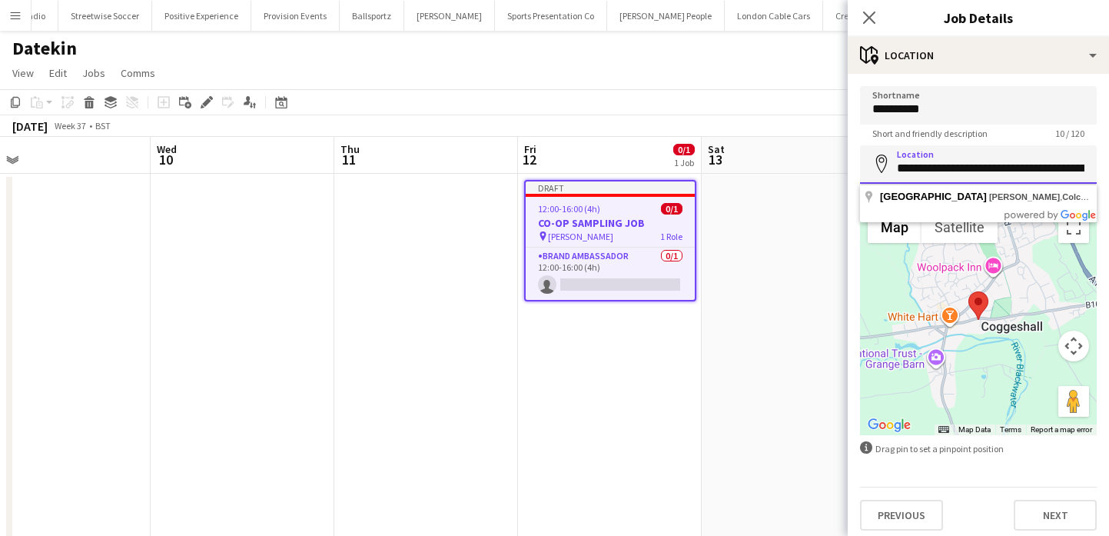
click at [996, 160] on input "**********" at bounding box center [978, 164] width 237 height 38
paste input
type input "**********"
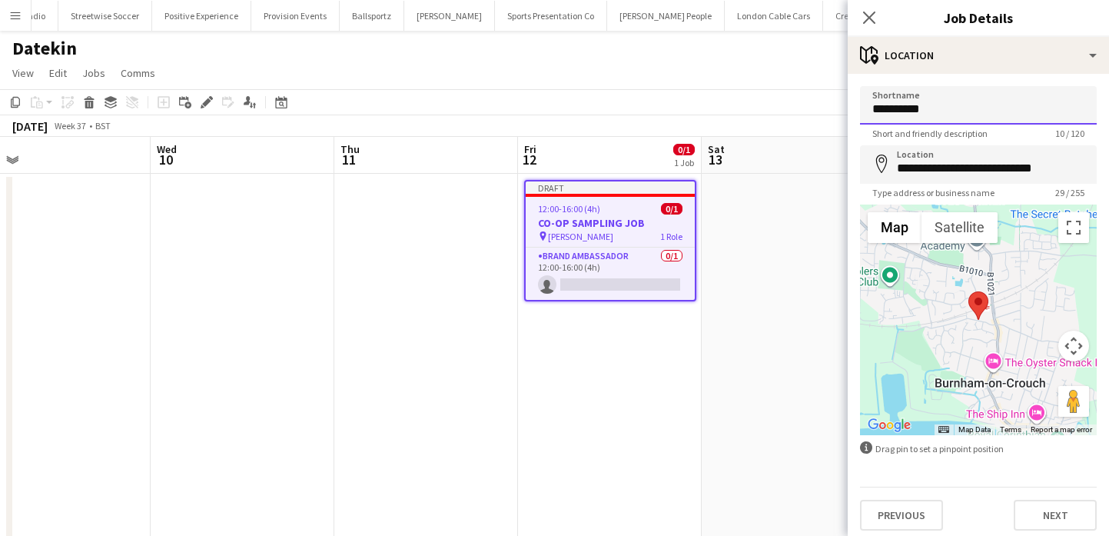
click at [975, 109] on input "**********" at bounding box center [978, 105] width 237 height 38
type input "**********"
click at [1056, 523] on button "Next" at bounding box center [1055, 514] width 83 height 31
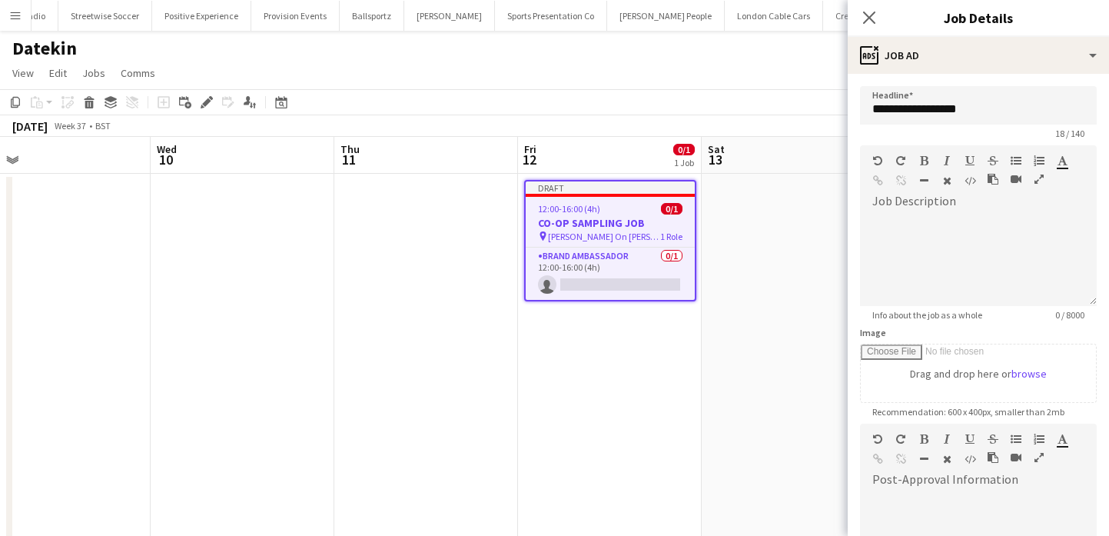
click at [729, 380] on app-date-cell at bounding box center [794, 359] width 184 height 371
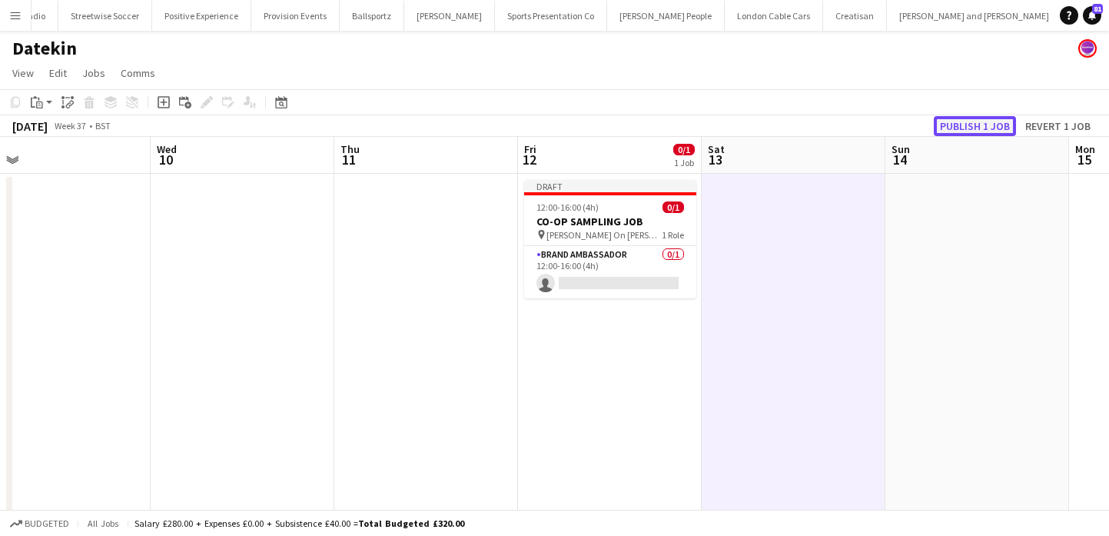
click at [983, 125] on button "Publish 1 job" at bounding box center [975, 126] width 82 height 20
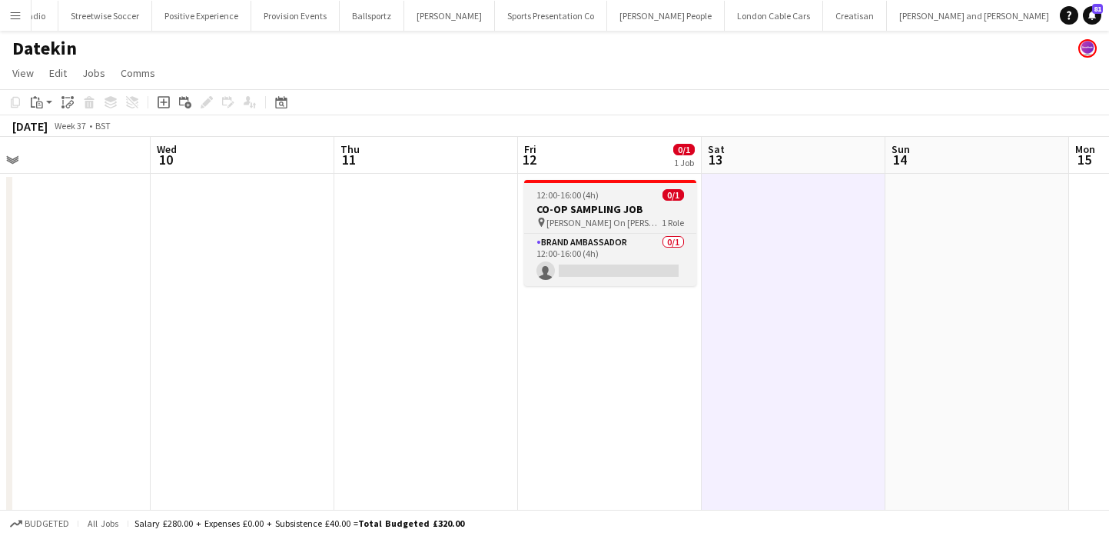
click at [568, 227] on span "[PERSON_NAME] On [PERSON_NAME]" at bounding box center [603, 223] width 115 height 12
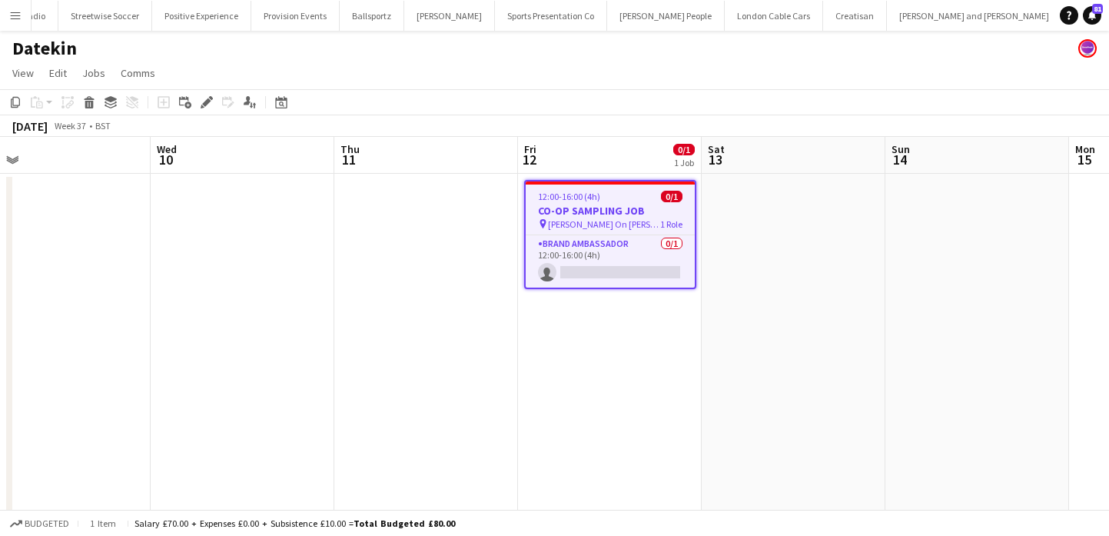
click at [42, 74] on app-page-menu "View Day view expanded Day view collapsed Month view Date picker Jump to [DATE]…" at bounding box center [554, 74] width 1109 height 29
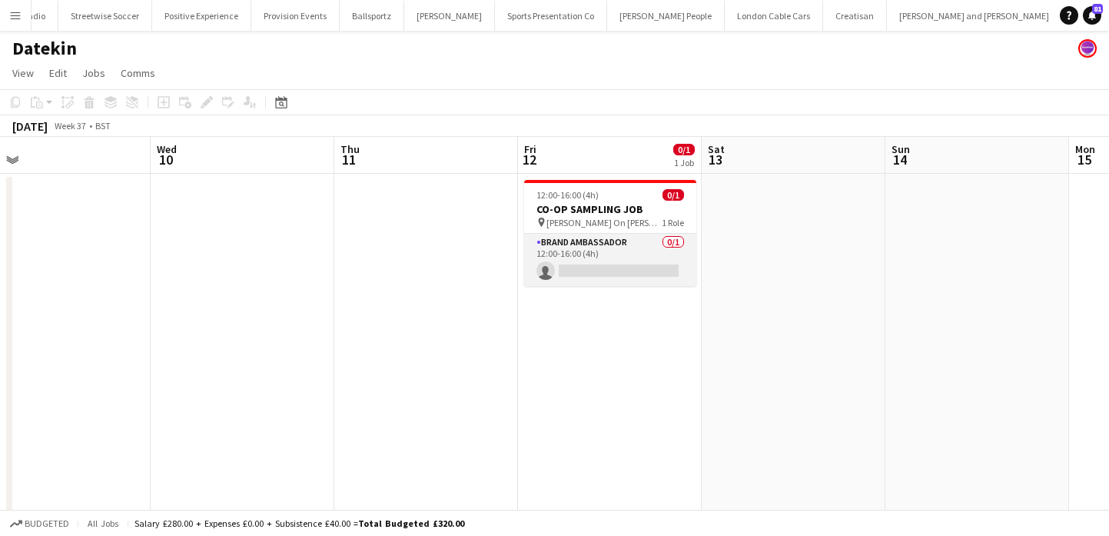
click at [586, 257] on app-card-role "Brand Ambassador 0/1 12:00-16:00 (4h) single-neutral-actions" at bounding box center [610, 260] width 172 height 52
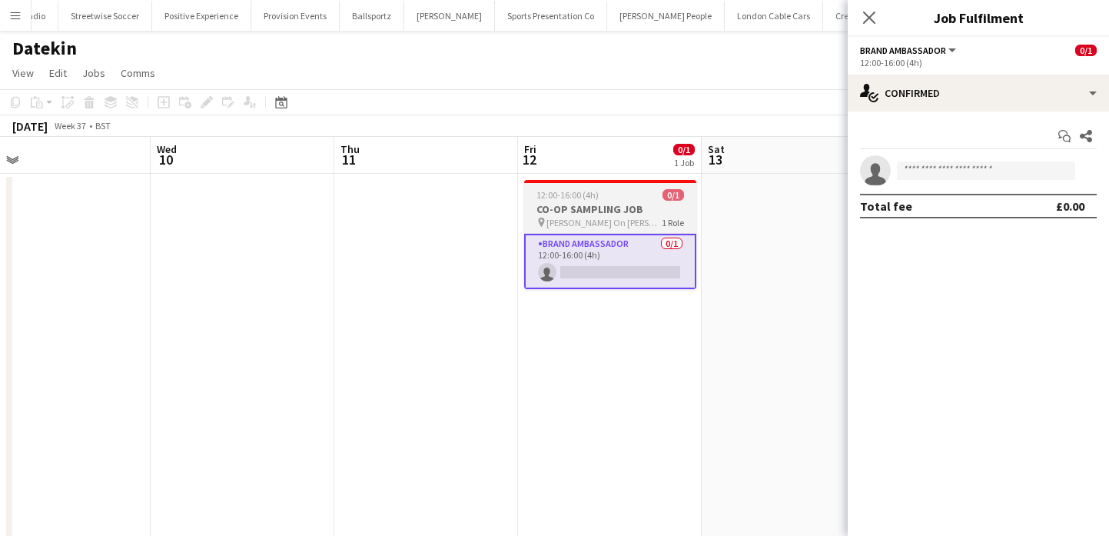
click at [592, 211] on h3 "CO-OP SAMPLING JOB" at bounding box center [610, 209] width 172 height 14
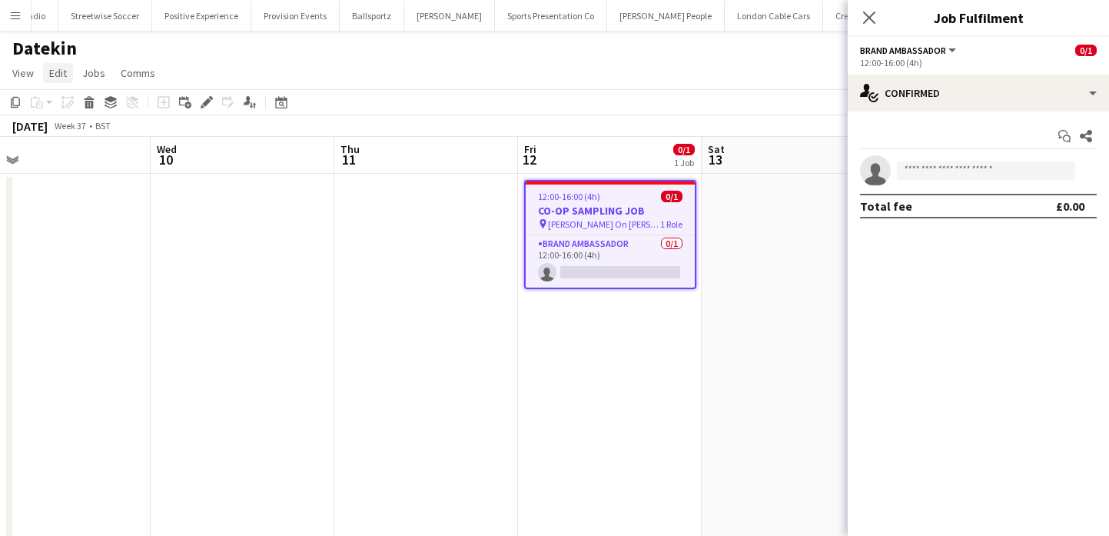
click at [55, 74] on span "Edit" at bounding box center [58, 73] width 18 height 14
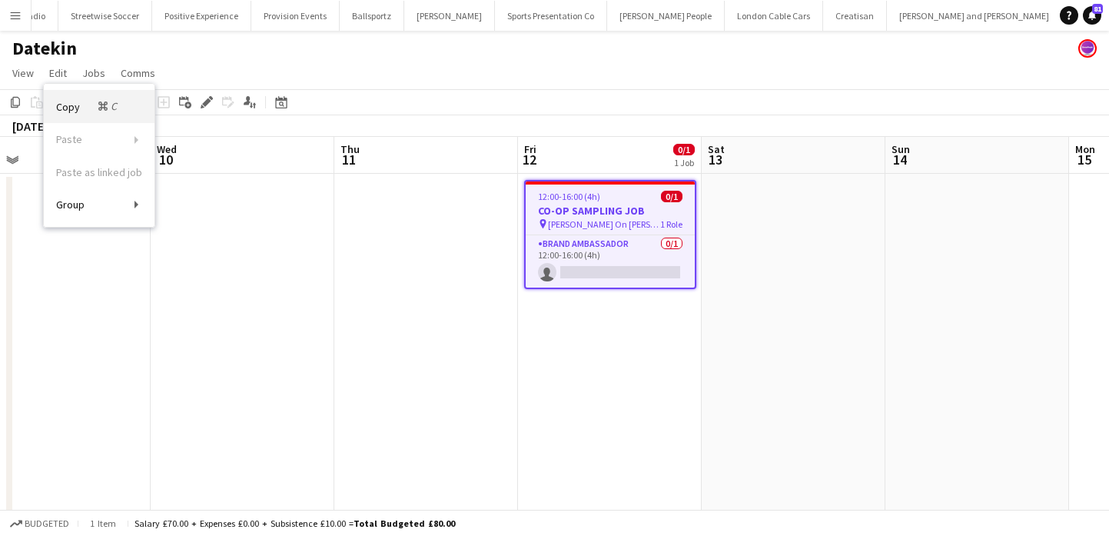
click at [81, 105] on span "Copy Command C" at bounding box center [88, 106] width 64 height 15
click at [521, 351] on app-date-cell "12:00-16:00 (4h) 0/1 CO-OP SAMPLING JOB pin [PERSON_NAME] On [PERSON_NAME] 1 Ro…" at bounding box center [610, 359] width 184 height 371
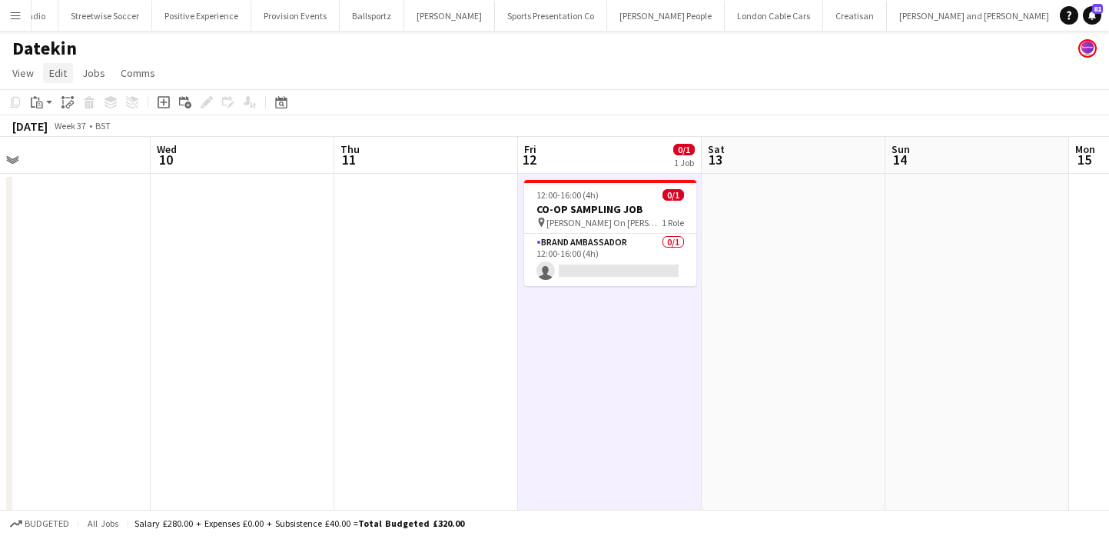
click at [58, 72] on span "Edit" at bounding box center [58, 73] width 18 height 14
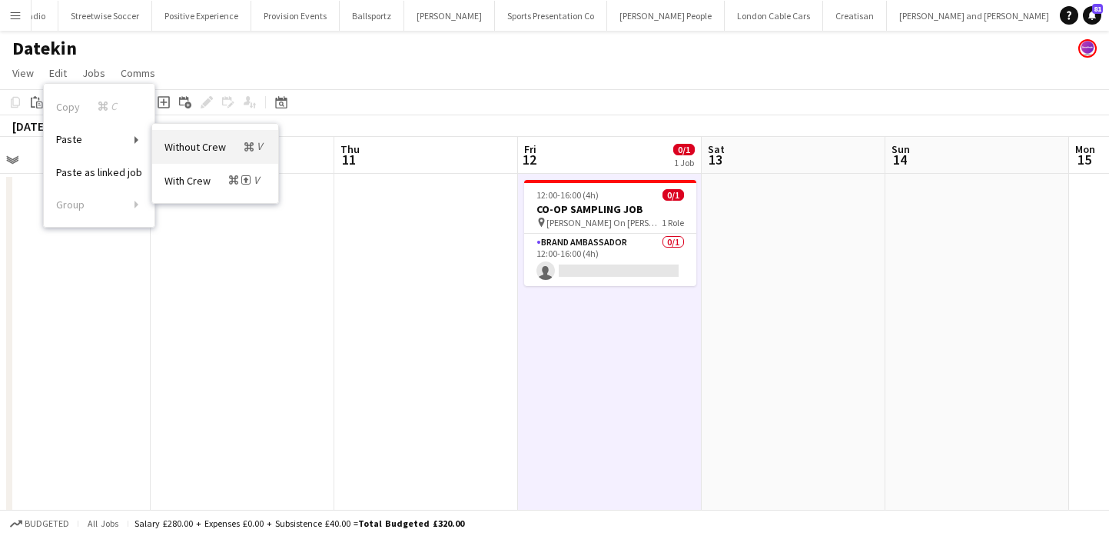
click at [161, 134] on link "Without Crew Command V" at bounding box center [215, 146] width 126 height 33
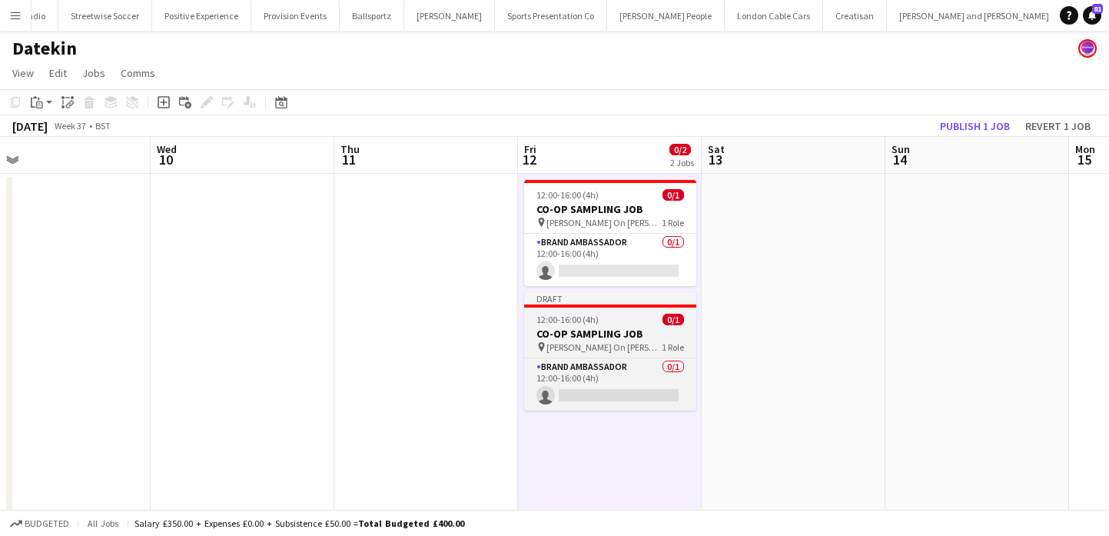
click at [587, 328] on h3 "CO-OP SAMPLING JOB" at bounding box center [610, 334] width 172 height 14
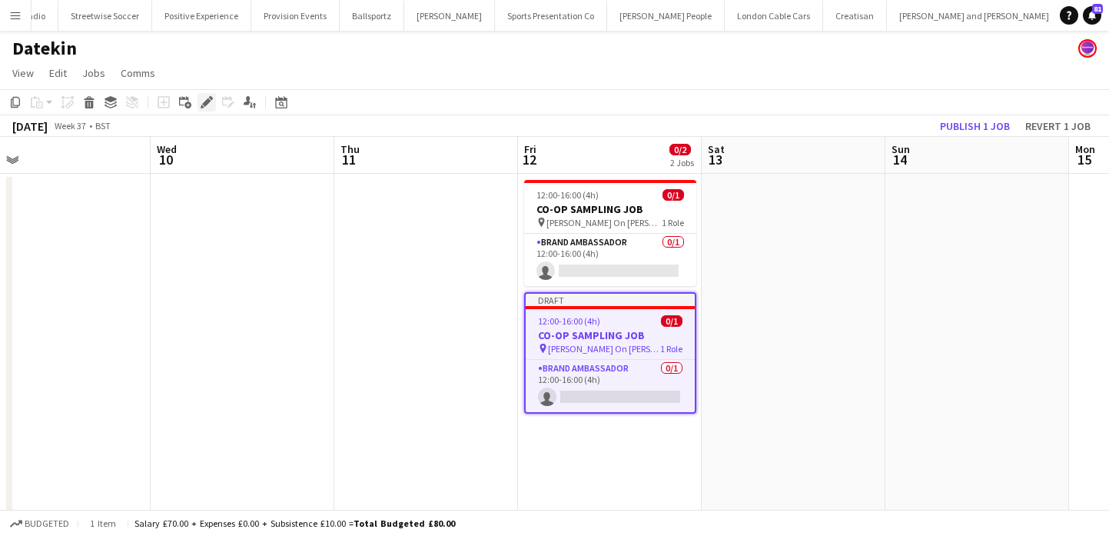
click at [201, 102] on icon "Edit" at bounding box center [207, 102] width 12 height 12
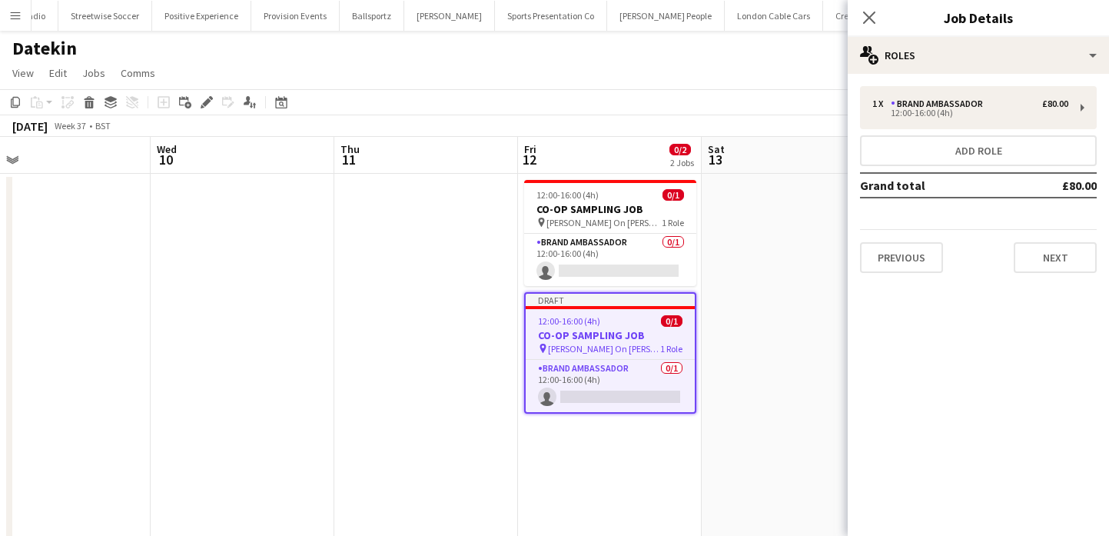
click at [997, 265] on div "Previous Next" at bounding box center [978, 251] width 237 height 44
click at [1037, 259] on button "Next" at bounding box center [1055, 257] width 83 height 31
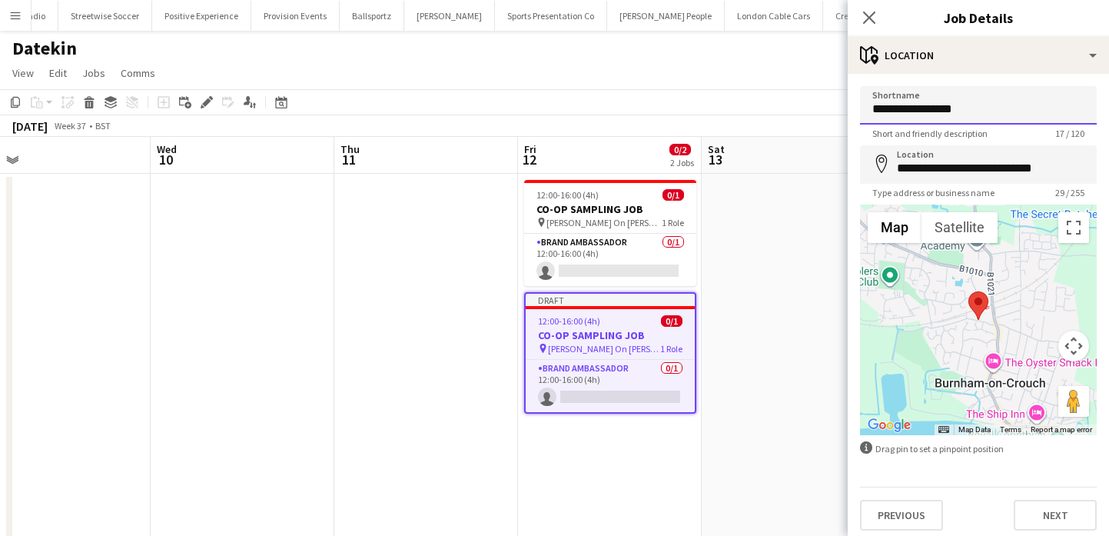
click at [987, 124] on input "**********" at bounding box center [978, 105] width 237 height 38
click at [992, 172] on input "**********" at bounding box center [978, 164] width 237 height 38
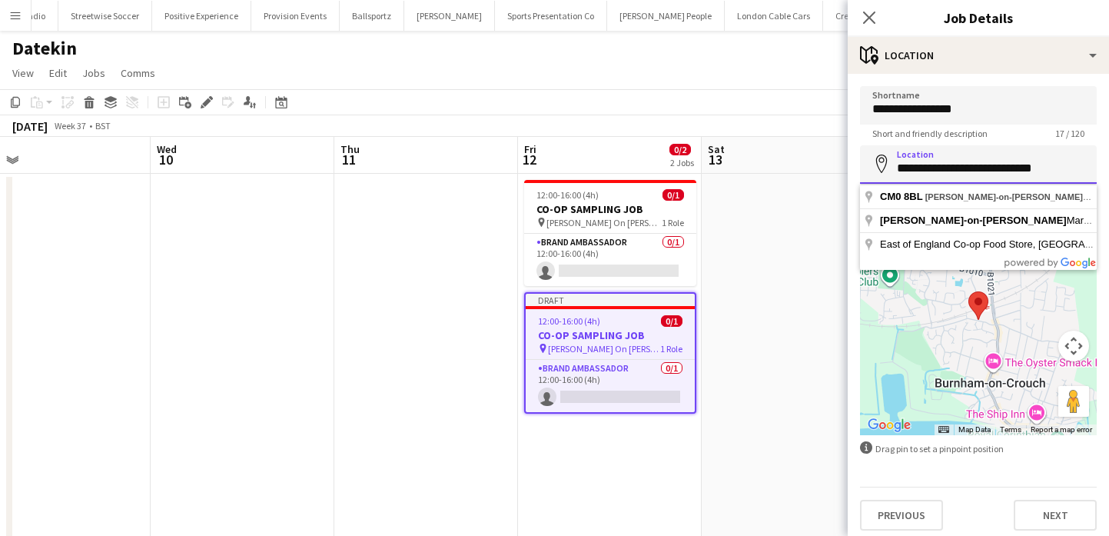
click at [992, 172] on input "**********" at bounding box center [978, 164] width 237 height 38
paste input
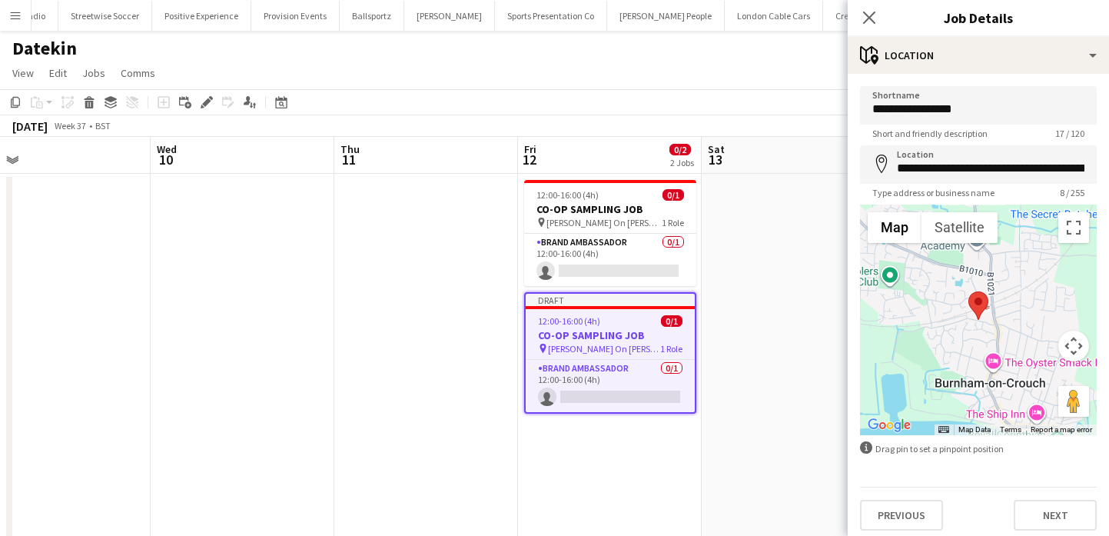
type input "**********"
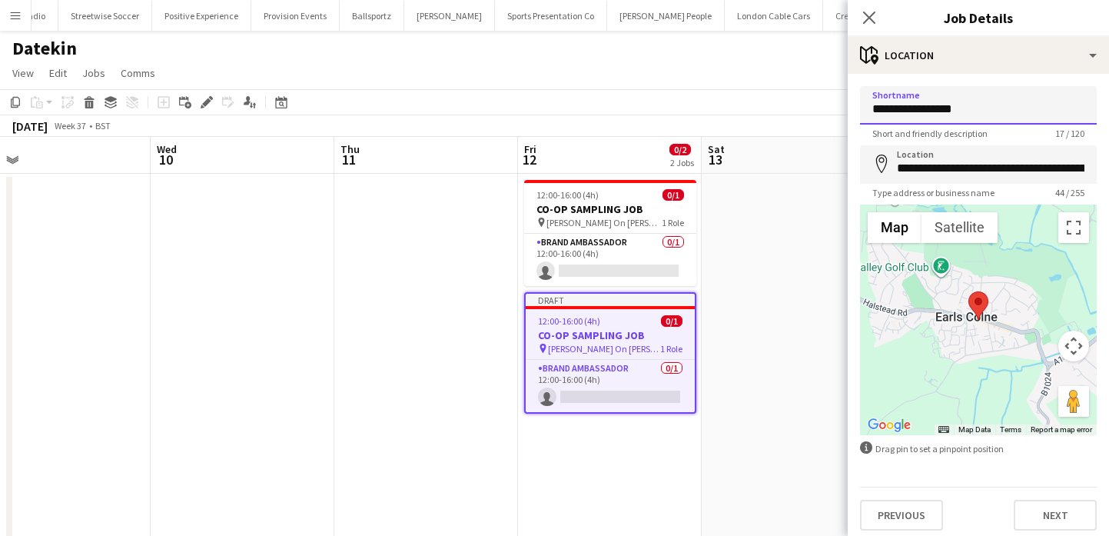
click at [987, 101] on input "**********" at bounding box center [978, 105] width 237 height 38
paste input
type input "**********"
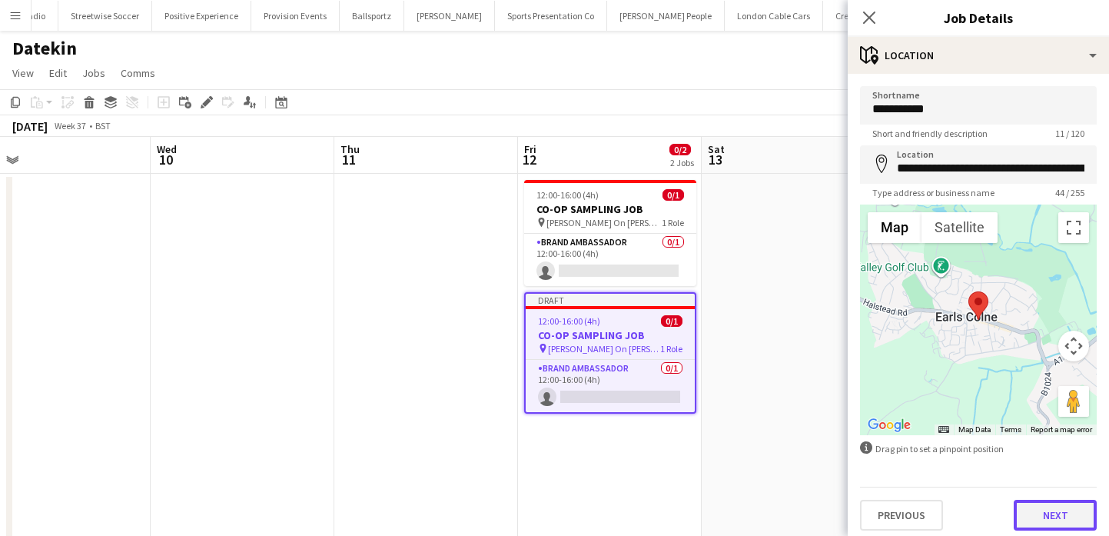
click at [1054, 512] on button "Next" at bounding box center [1055, 514] width 83 height 31
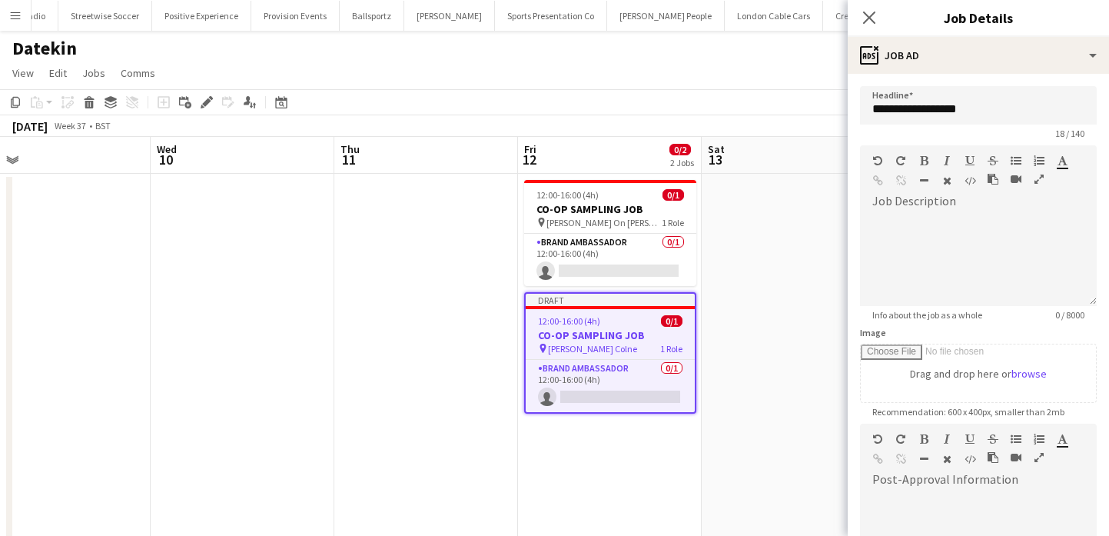
click at [806, 387] on app-date-cell at bounding box center [794, 359] width 184 height 371
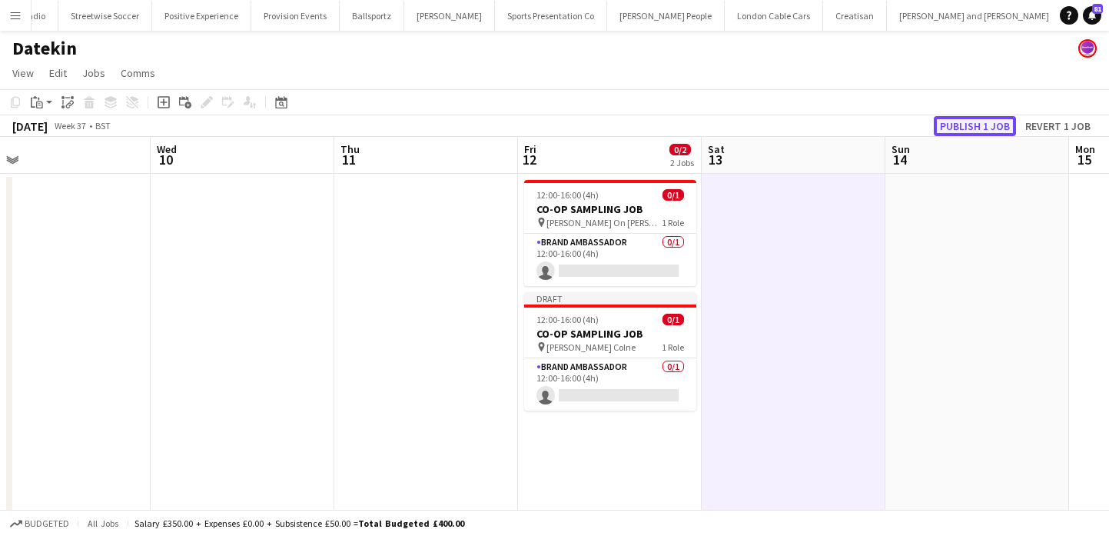
click at [977, 134] on button "Publish 1 job" at bounding box center [975, 126] width 82 height 20
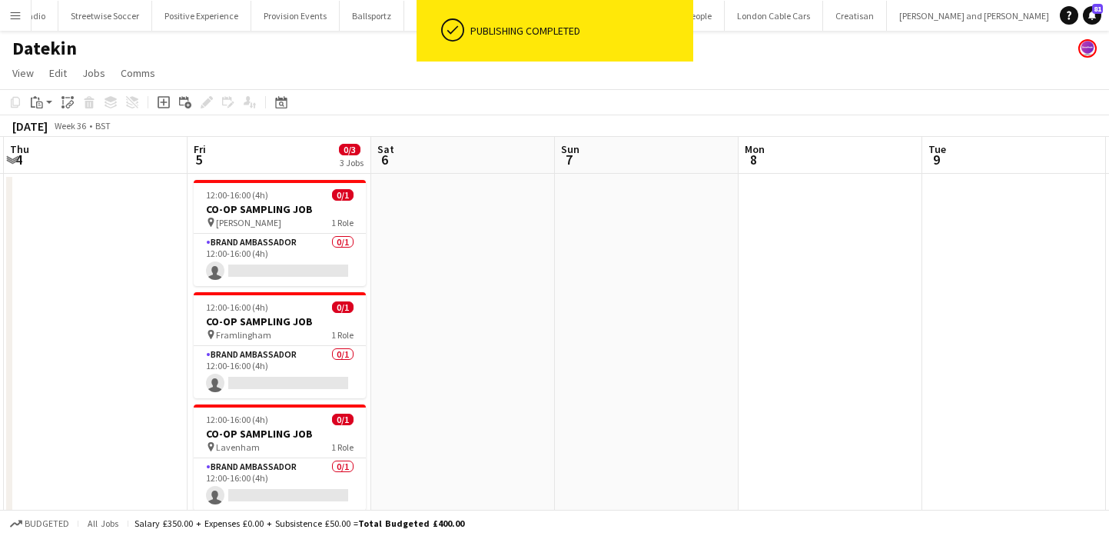
scroll to position [0, 423]
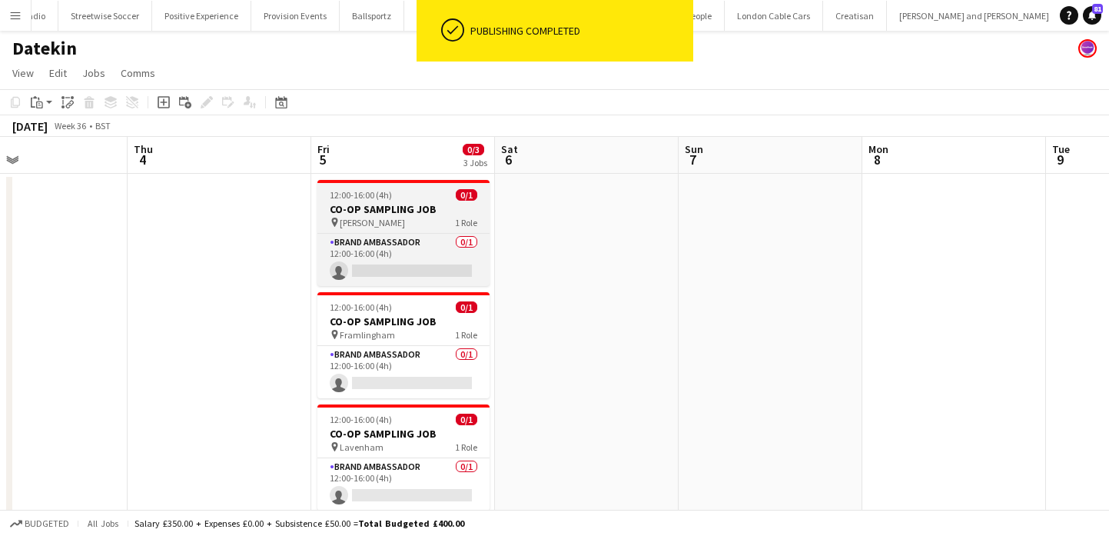
click at [427, 214] on h3 "CO-OP SAMPLING JOB" at bounding box center [403, 209] width 172 height 14
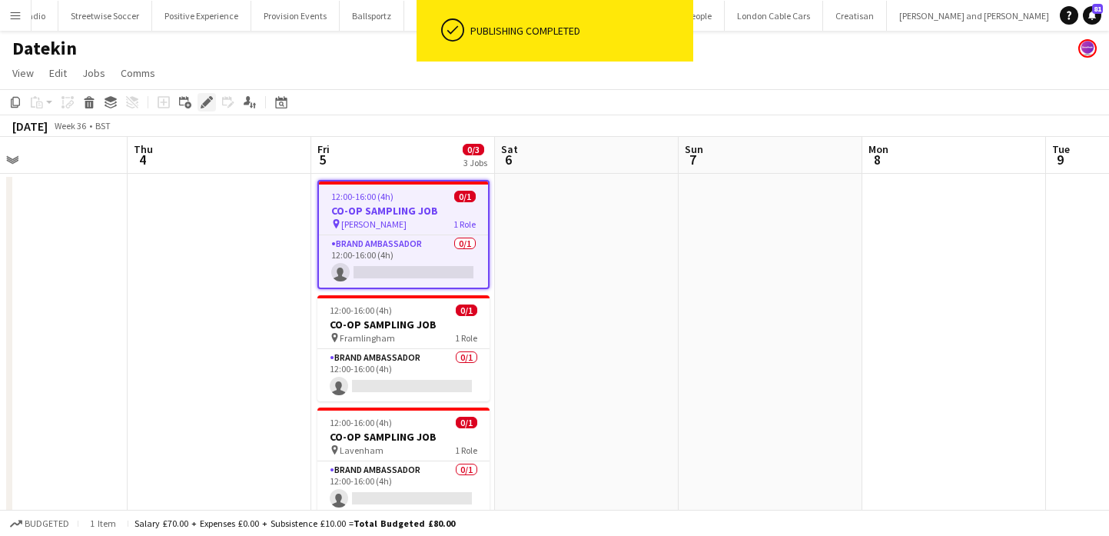
click at [211, 105] on icon "Edit" at bounding box center [207, 102] width 12 height 12
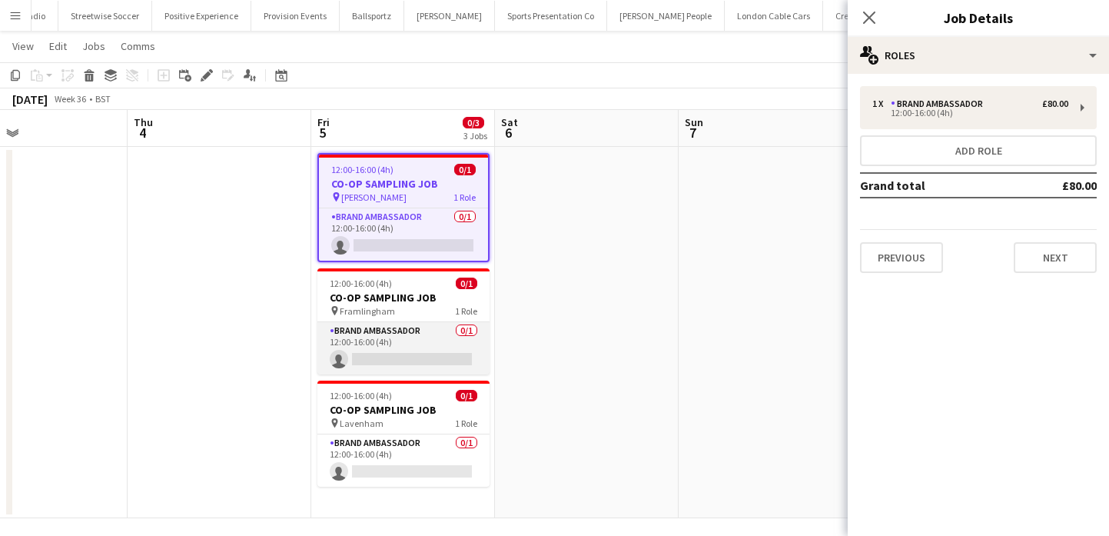
scroll to position [22, 0]
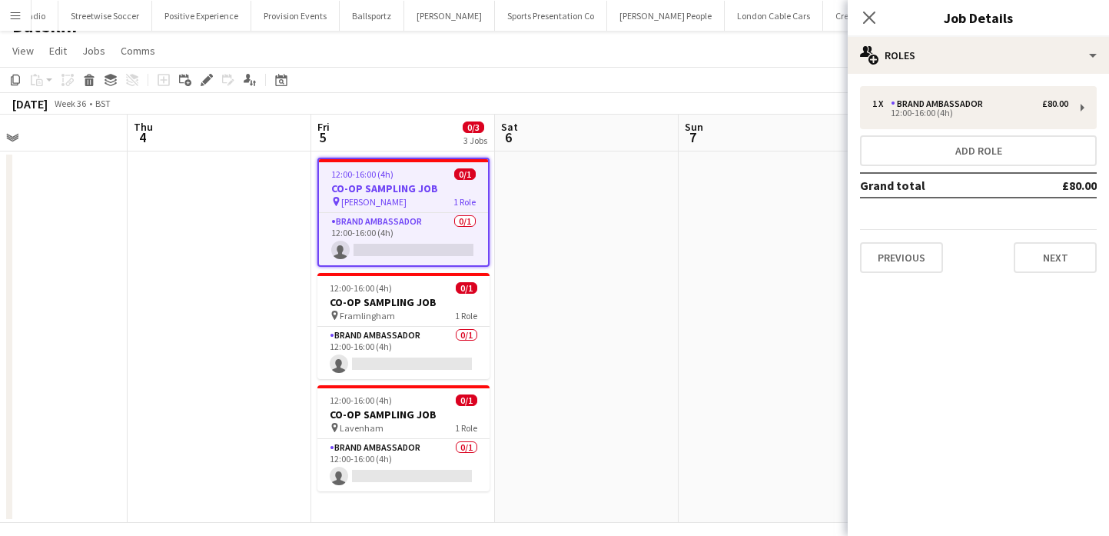
click at [523, 286] on app-date-cell at bounding box center [587, 336] width 184 height 371
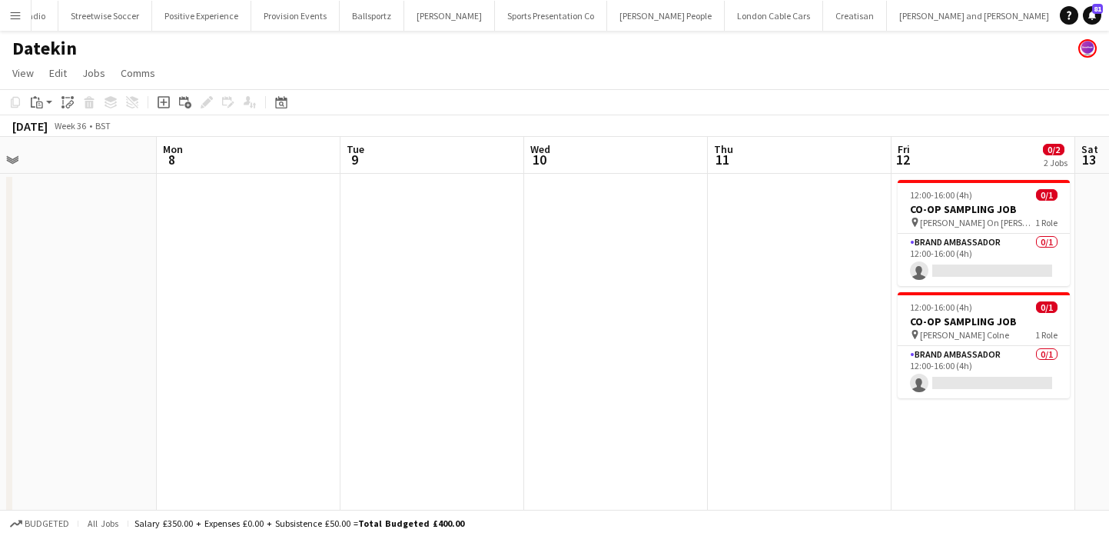
scroll to position [0, 758]
click at [15, 13] on app-icon "Menu" at bounding box center [15, 15] width 12 height 12
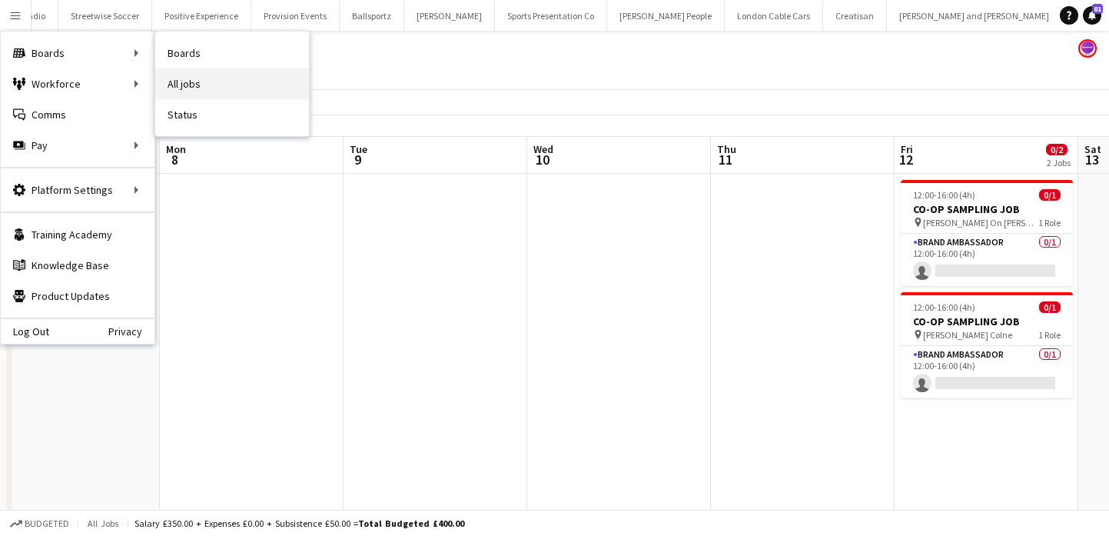
click at [177, 88] on link "All jobs" at bounding box center [232, 83] width 154 height 31
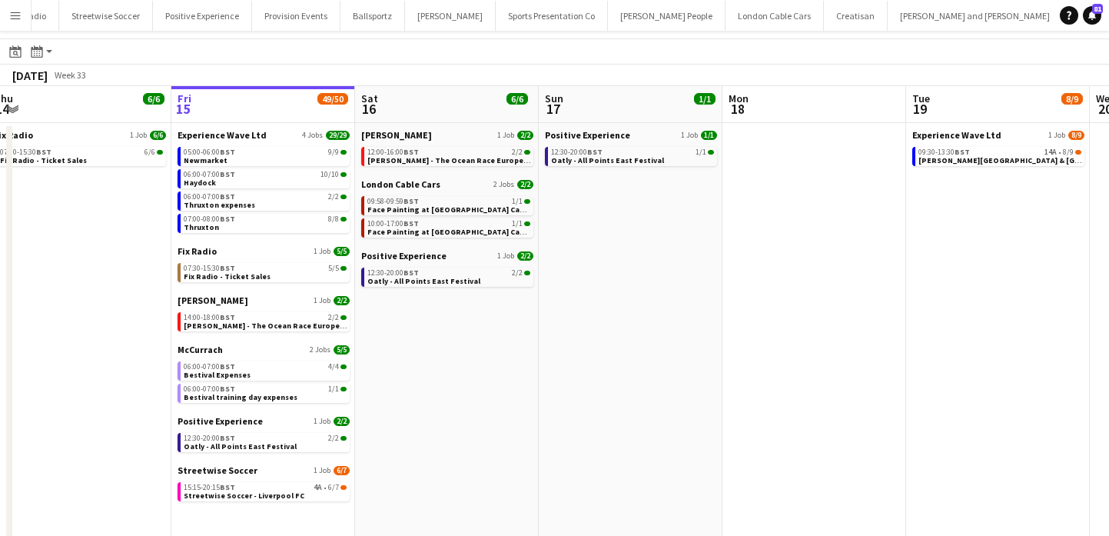
scroll to position [32, 0]
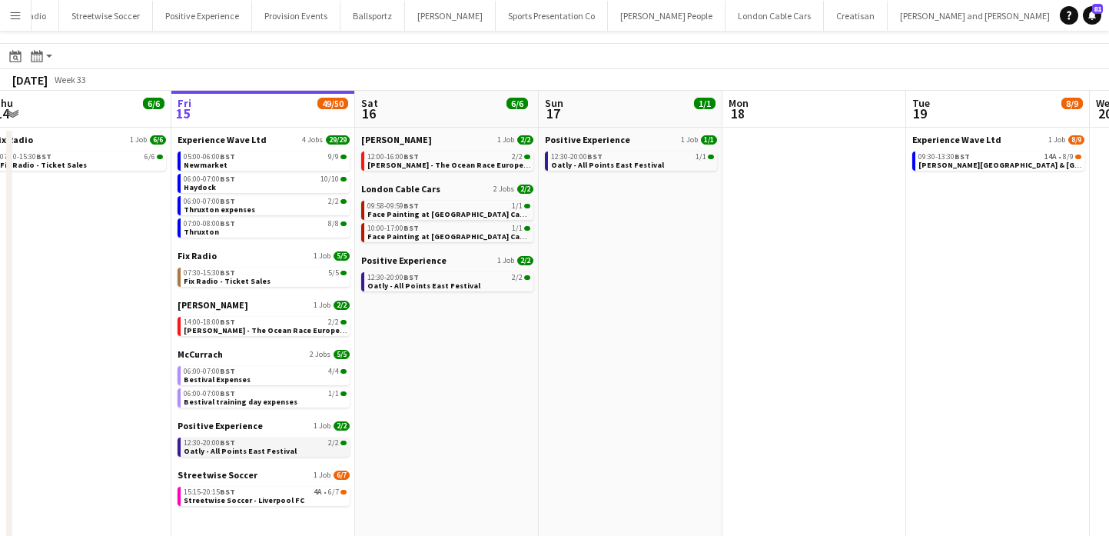
click at [327, 443] on div "12:30-20:00 BST 2/2" at bounding box center [265, 443] width 163 height 8
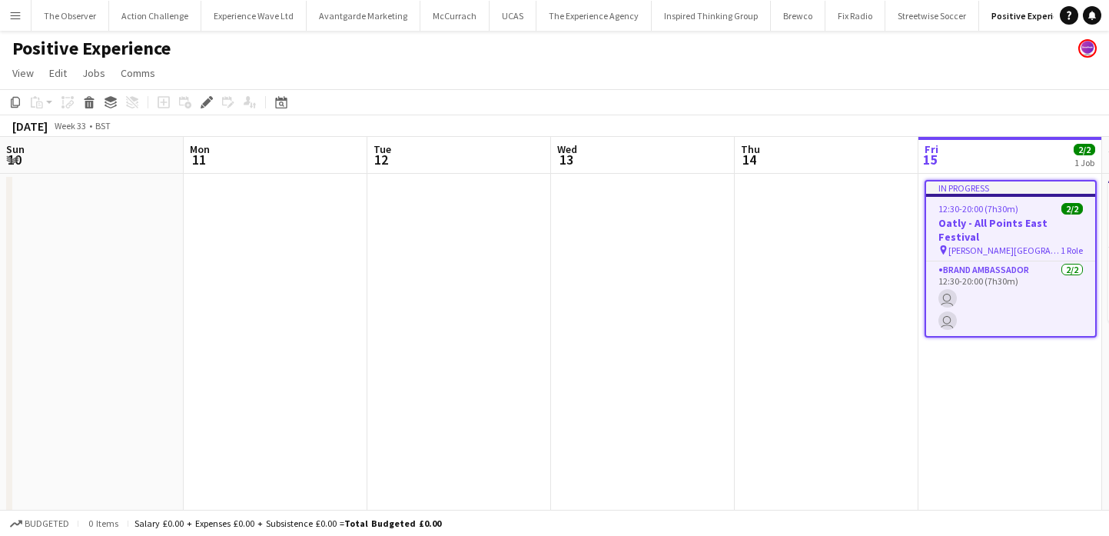
scroll to position [0, 529]
